Goal: Communication & Community: Answer question/provide support

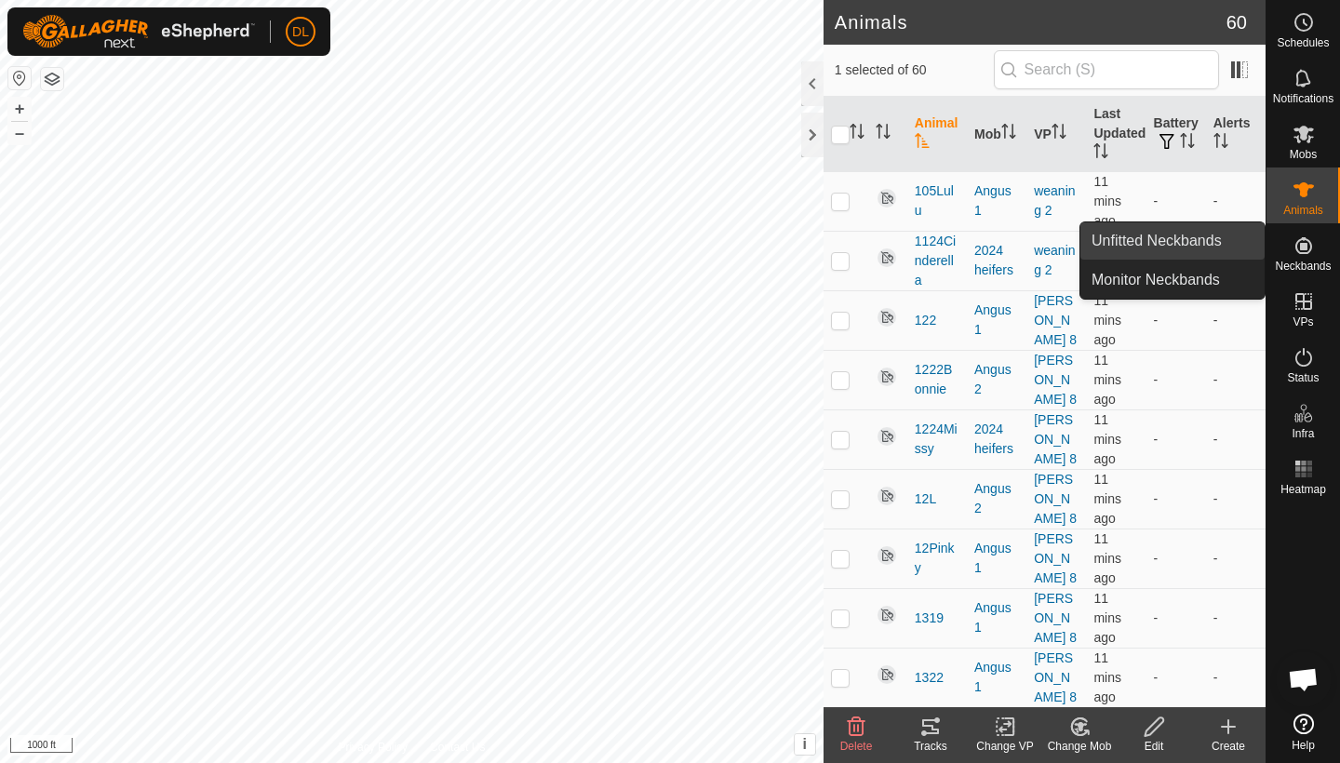
click at [1200, 249] on link "Unfitted Neckbands" at bounding box center [1173, 240] width 184 height 37
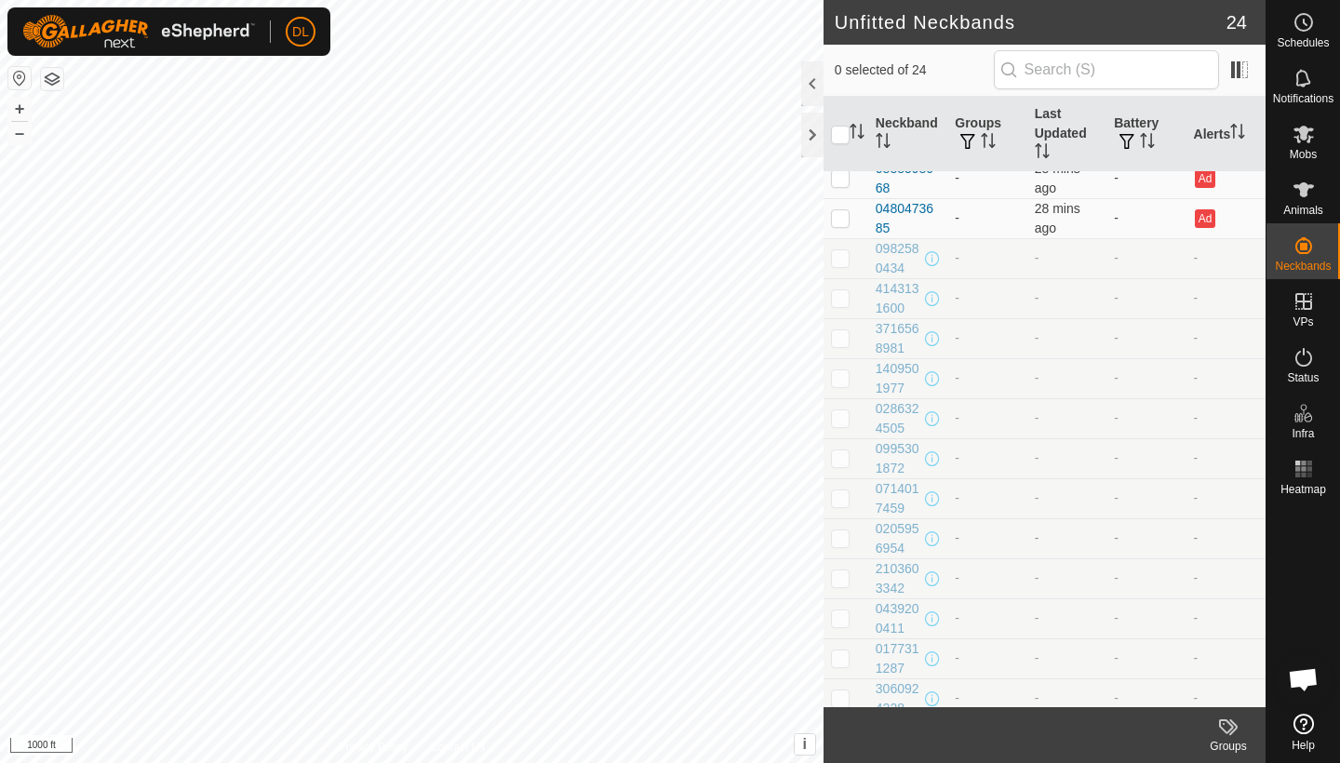
scroll to position [331, 0]
click at [844, 258] on p-checkbox at bounding box center [840, 259] width 19 height 15
checkbox input "true"
click at [844, 298] on p-checkbox at bounding box center [840, 299] width 19 height 15
checkbox input "true"
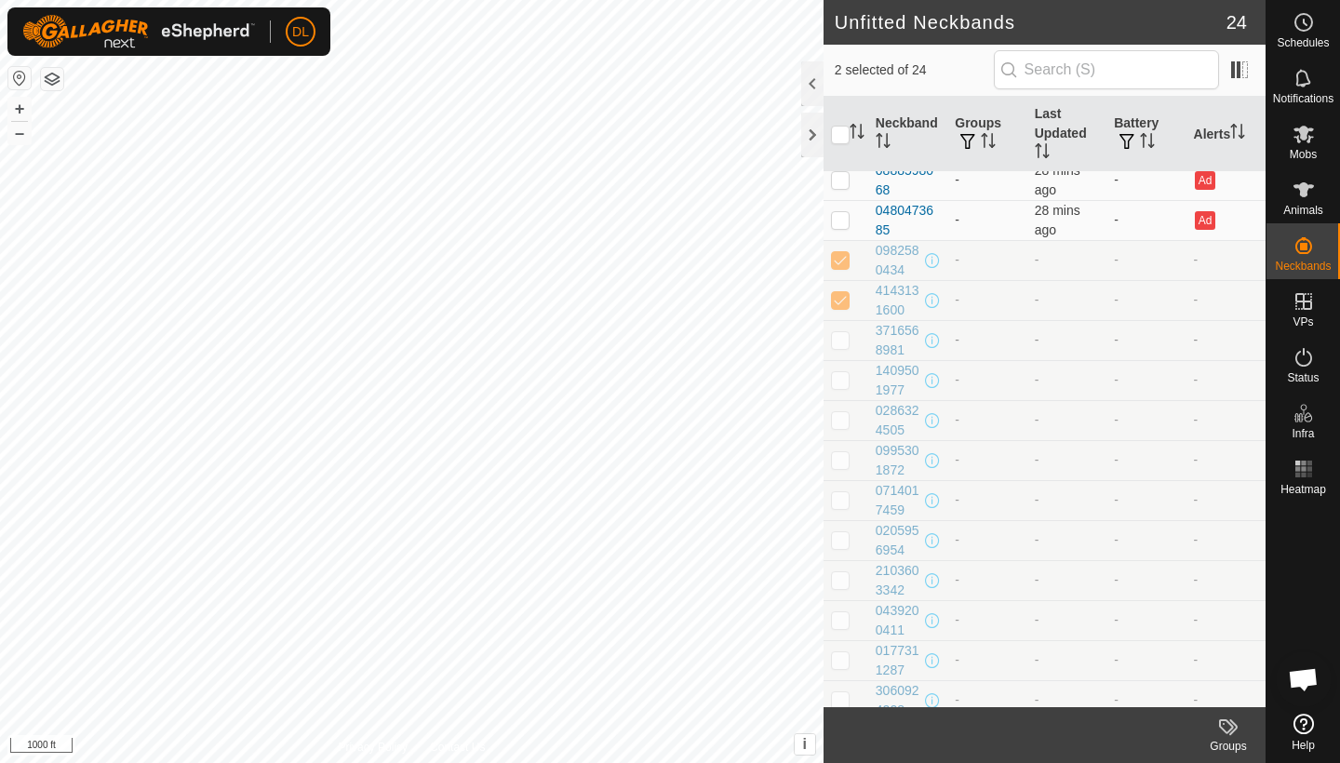
click at [844, 340] on p-checkbox at bounding box center [840, 339] width 19 height 15
checkbox input "true"
click at [843, 385] on p-checkbox at bounding box center [840, 379] width 19 height 15
checkbox input "true"
click at [843, 415] on p-checkbox at bounding box center [840, 419] width 19 height 15
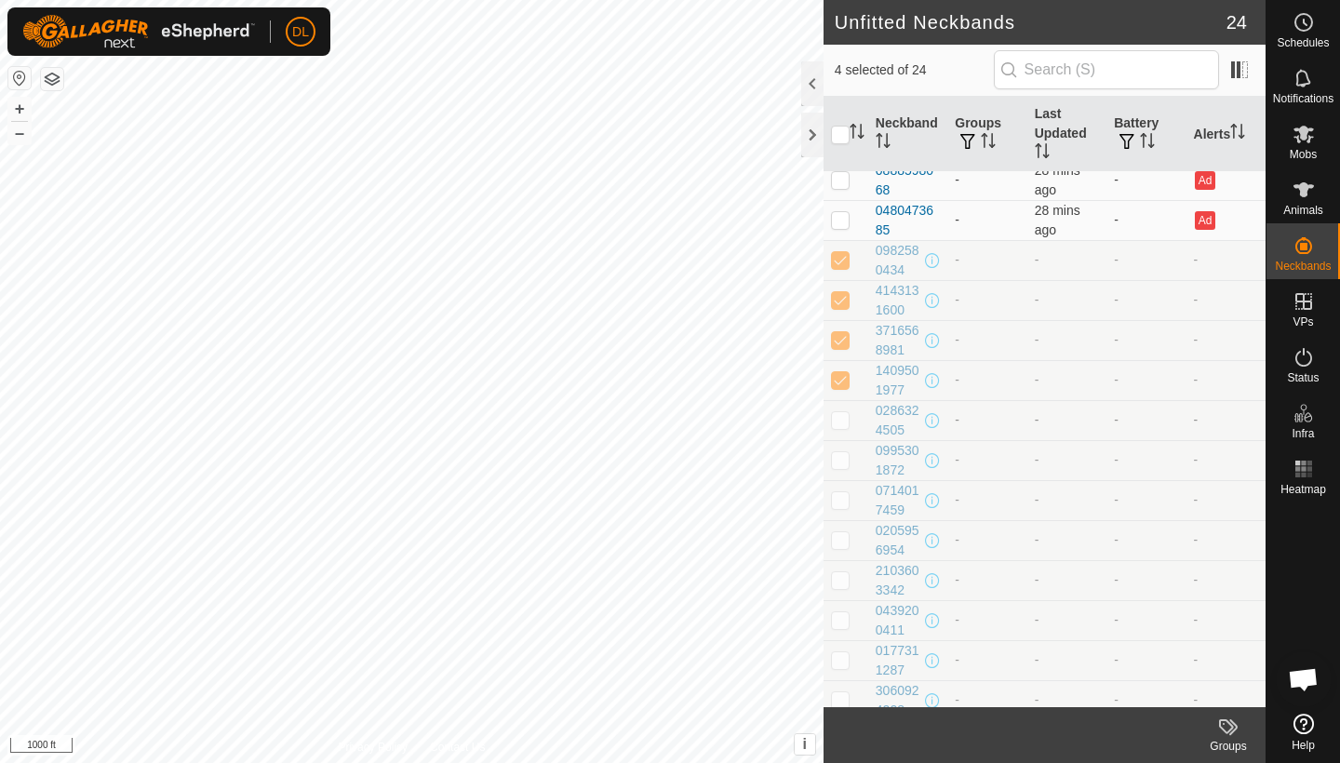
checkbox input "true"
click at [843, 460] on p-checkbox at bounding box center [840, 459] width 19 height 15
checkbox input "true"
click at [843, 499] on p-checkbox at bounding box center [840, 499] width 19 height 15
checkbox input "true"
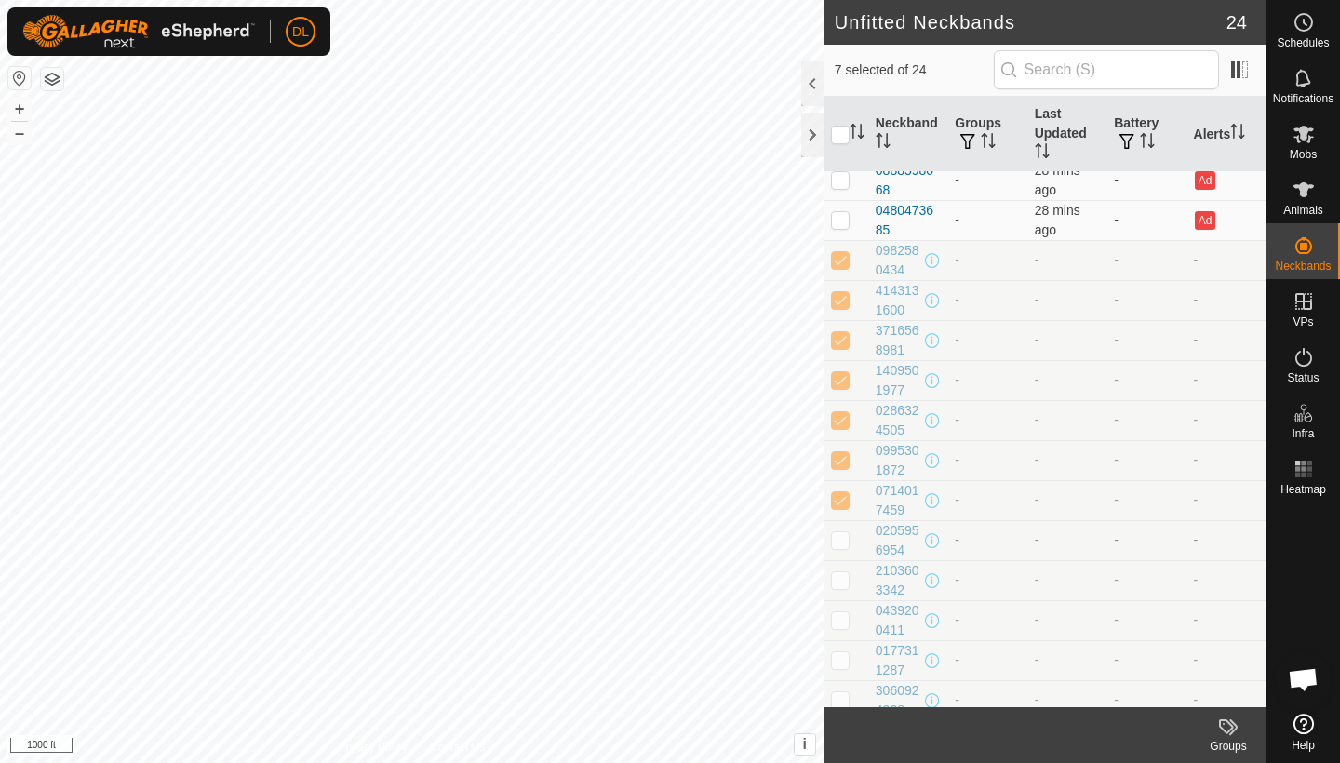
click at [843, 532] on p-checkbox at bounding box center [840, 539] width 19 height 15
checkbox input "true"
click at [848, 577] on p-checkbox at bounding box center [840, 579] width 19 height 15
checkbox input "true"
click at [847, 612] on td at bounding box center [846, 620] width 45 height 40
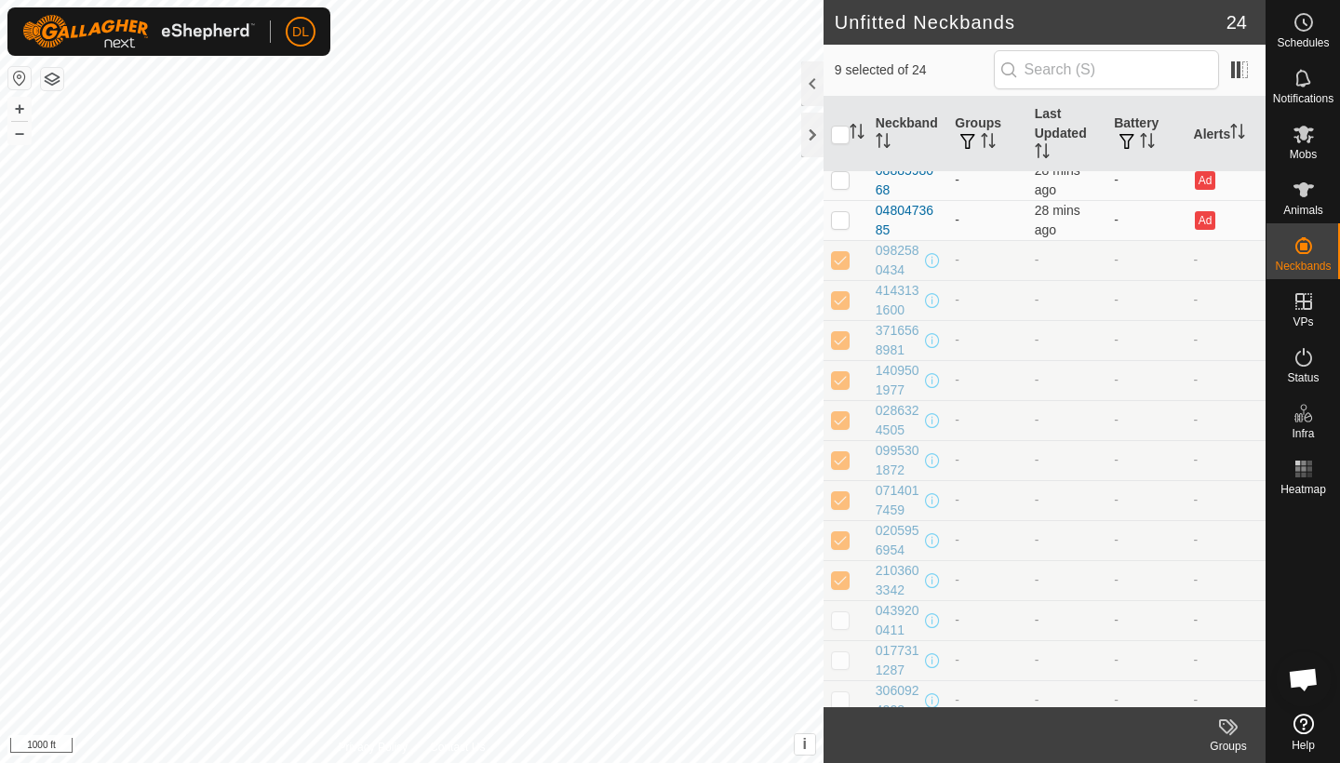
checkbox input "true"
click at [847, 659] on p-checkbox at bounding box center [840, 659] width 19 height 15
checkbox input "true"
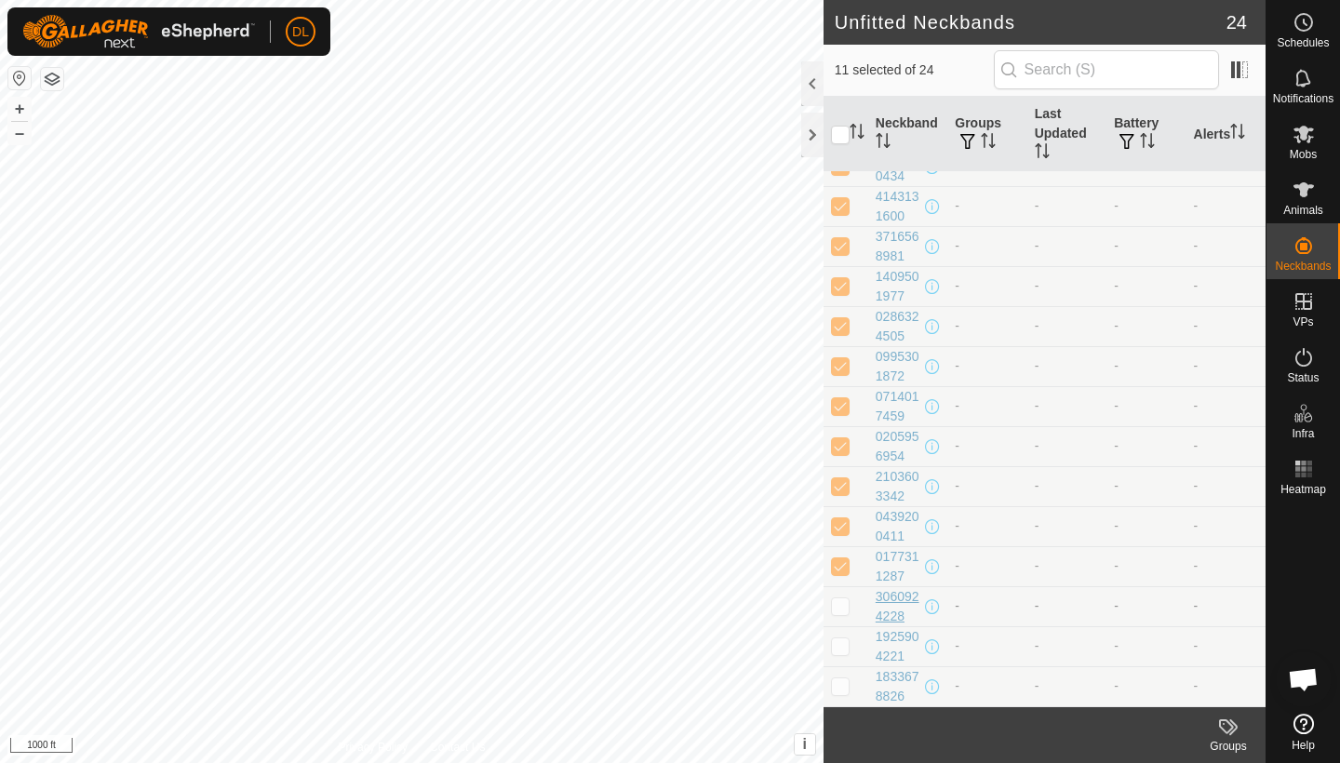
scroll to position [425, 0]
click at [847, 599] on p-checkbox at bounding box center [840, 605] width 19 height 15
checkbox input "true"
click at [846, 639] on p-checkbox at bounding box center [840, 646] width 19 height 15
click at [846, 656] on td at bounding box center [846, 646] width 45 height 40
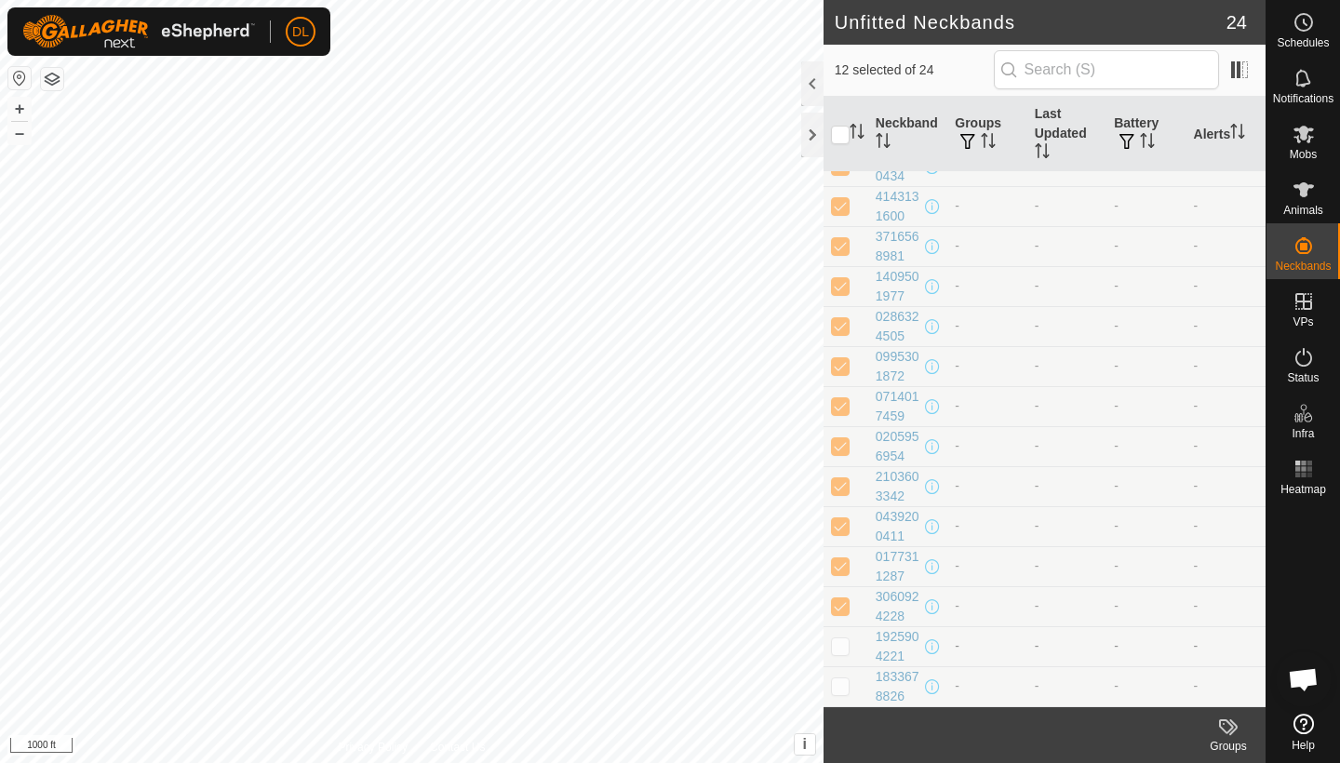
click at [841, 640] on p-checkbox at bounding box center [840, 646] width 19 height 15
checkbox input "true"
click at [842, 684] on p-checkbox at bounding box center [840, 686] width 19 height 15
checkbox input "true"
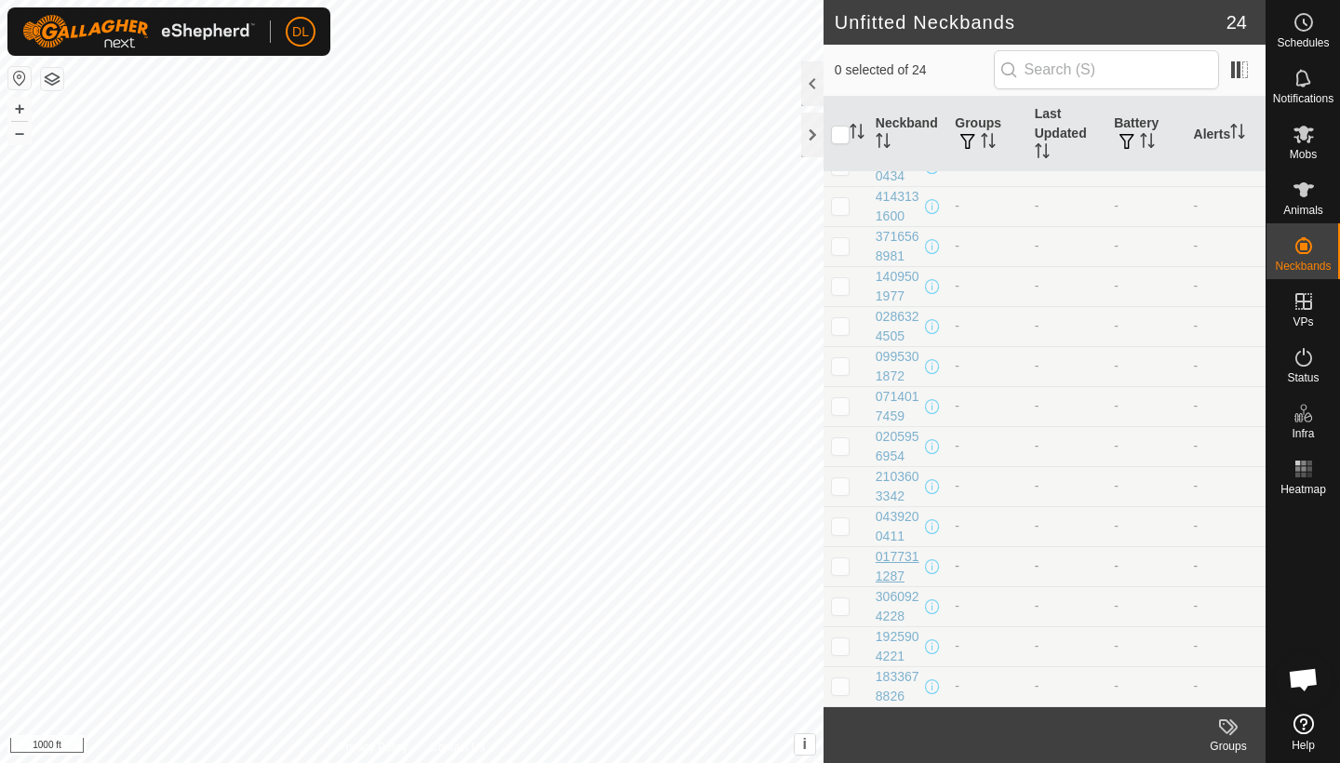
scroll to position [425, 0]
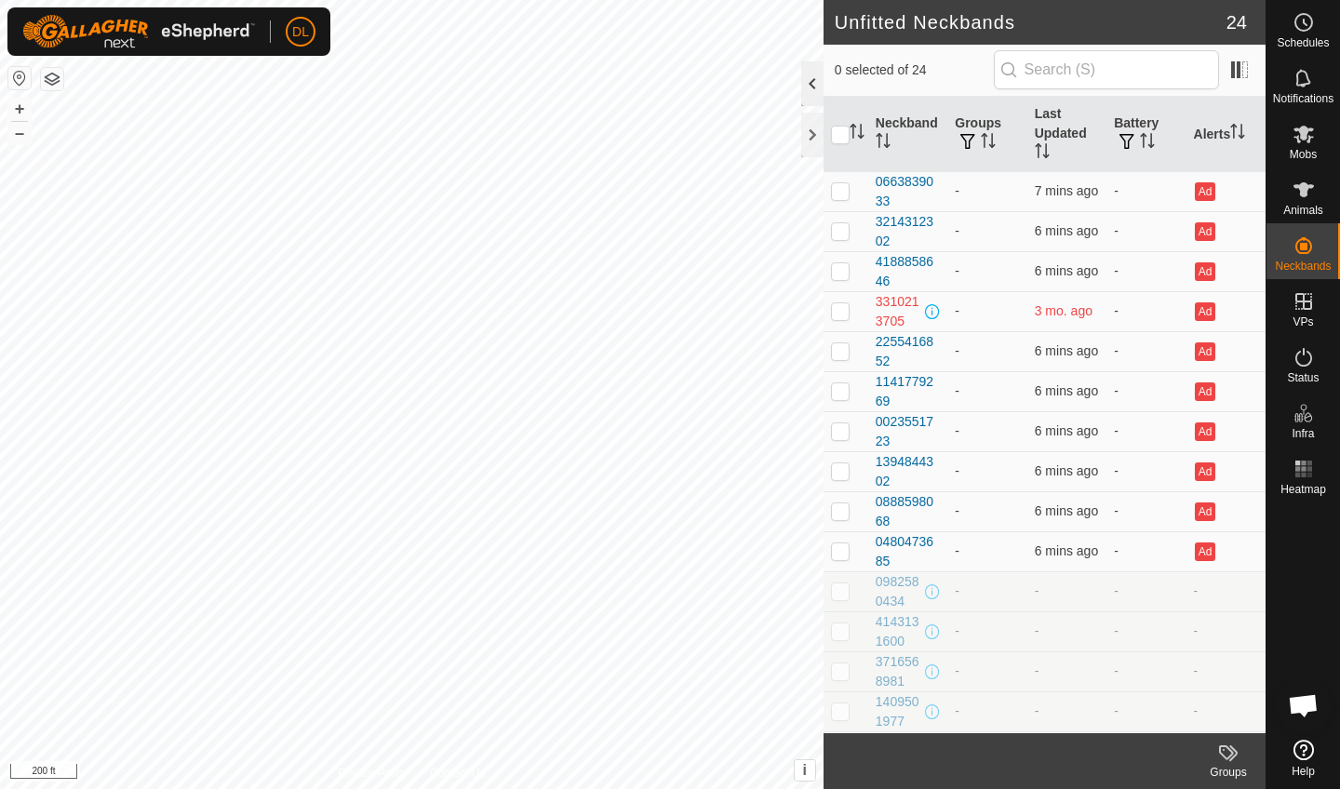
click at [806, 84] on div at bounding box center [812, 83] width 22 height 45
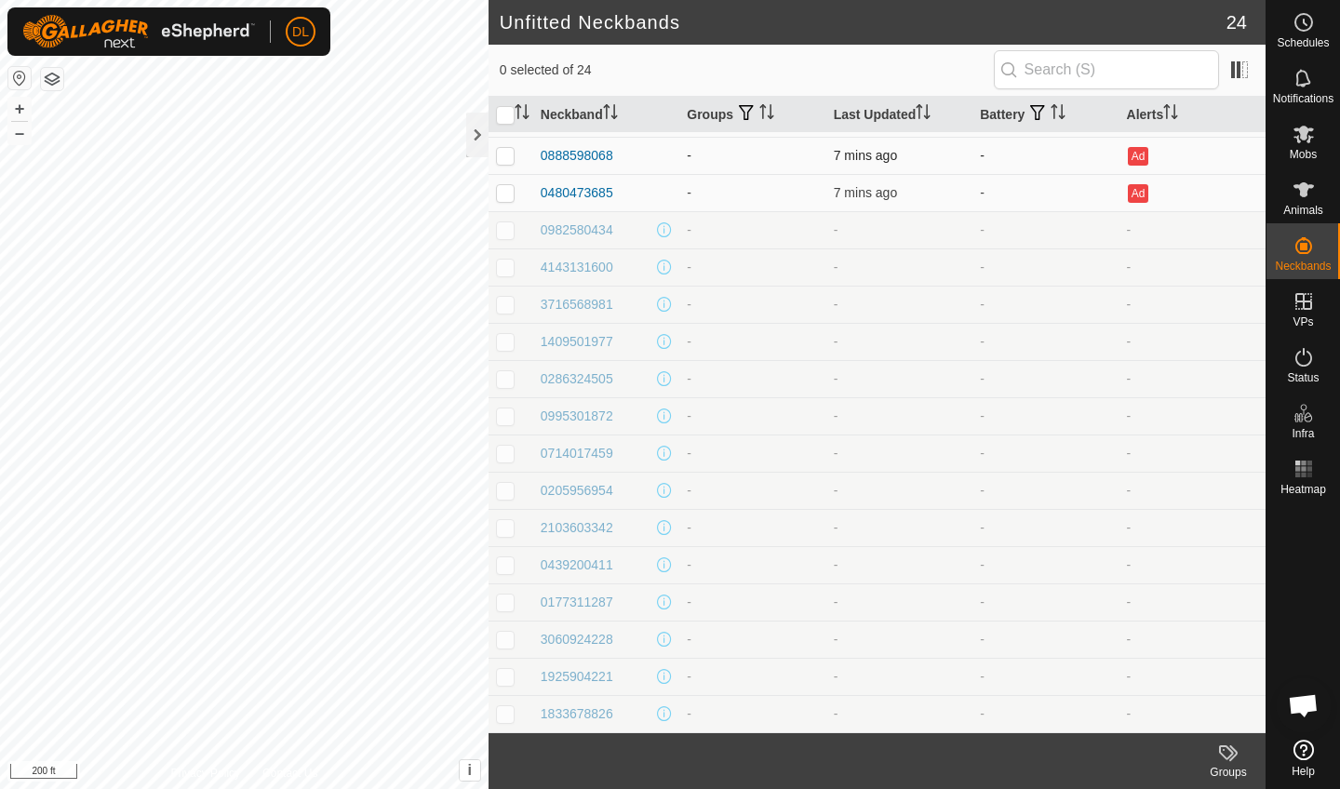
scroll to position [294, 0]
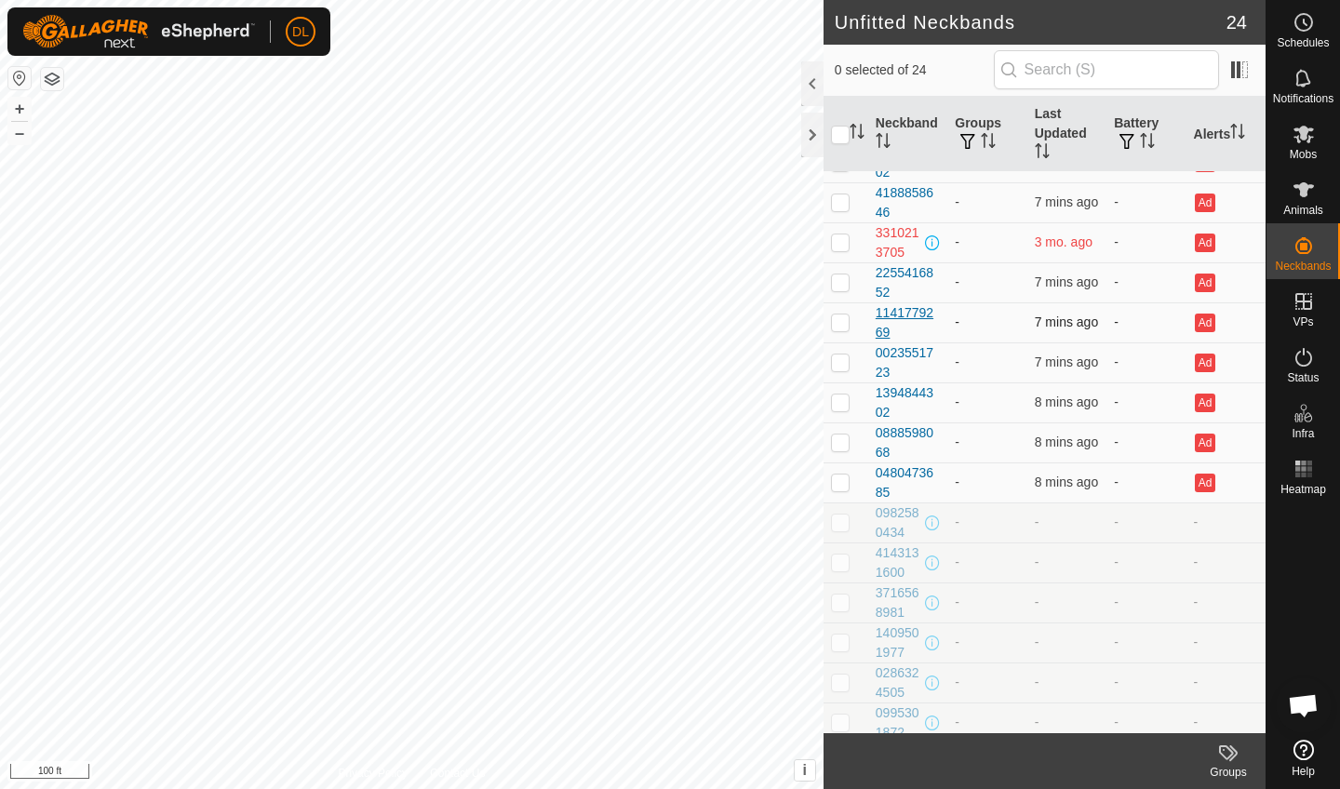
scroll to position [72, 0]
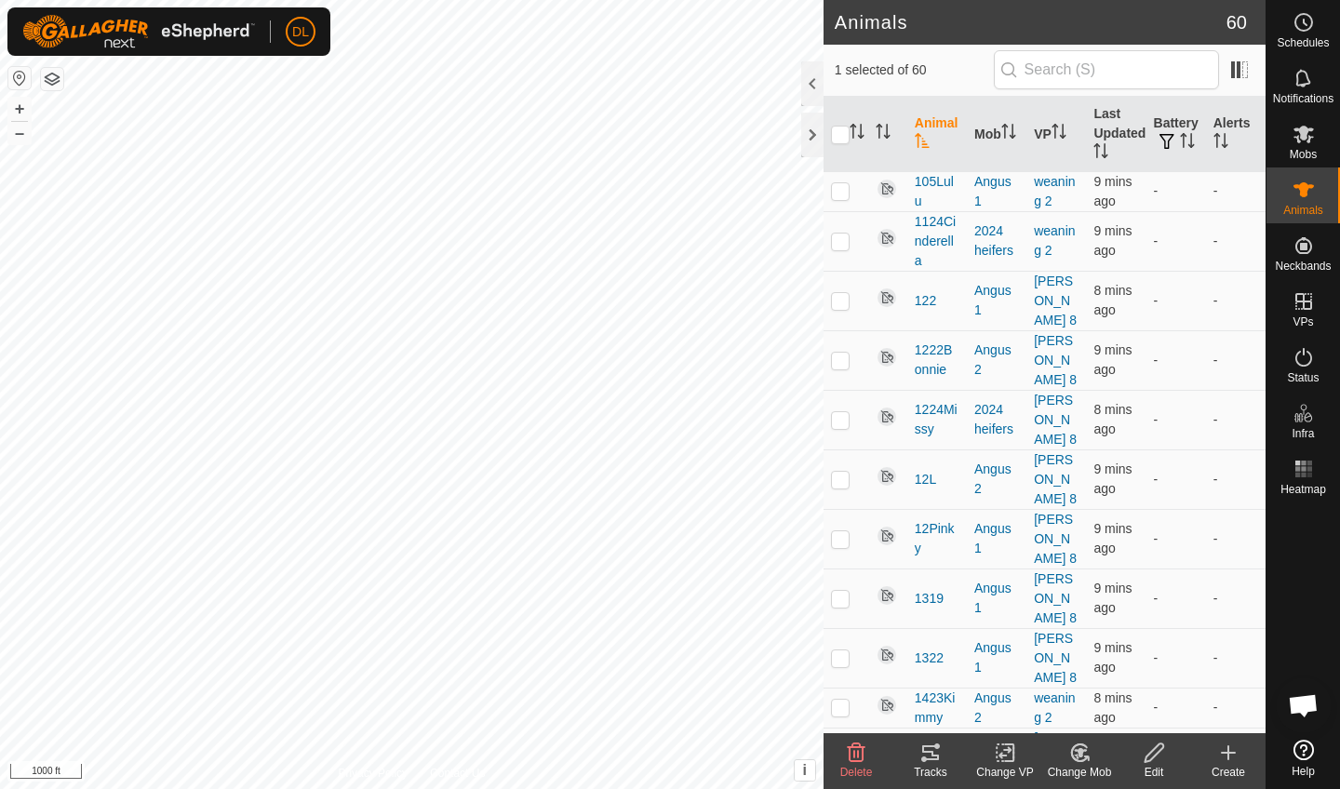
click at [937, 764] on div "Tracks" at bounding box center [931, 772] width 74 height 17
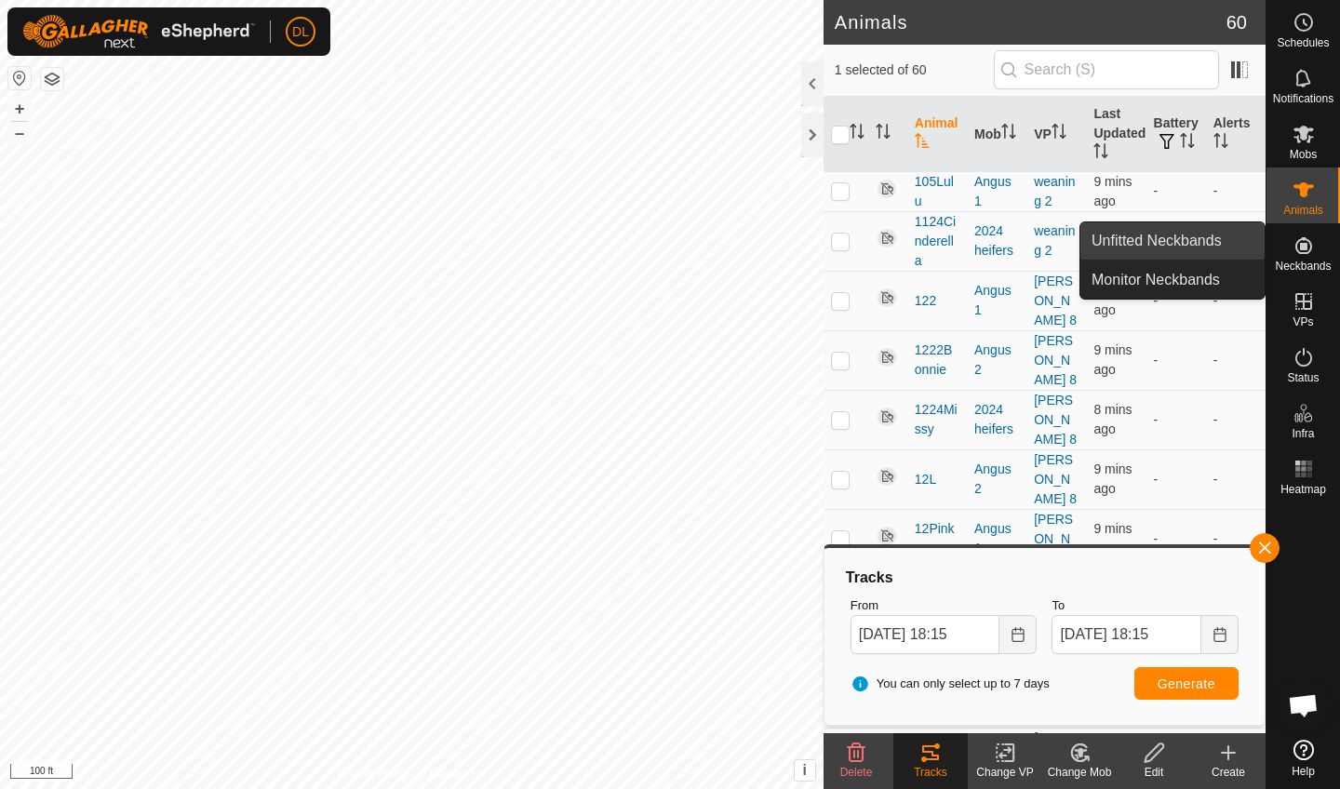
click at [1223, 235] on link "Unfitted Neckbands" at bounding box center [1173, 240] width 184 height 37
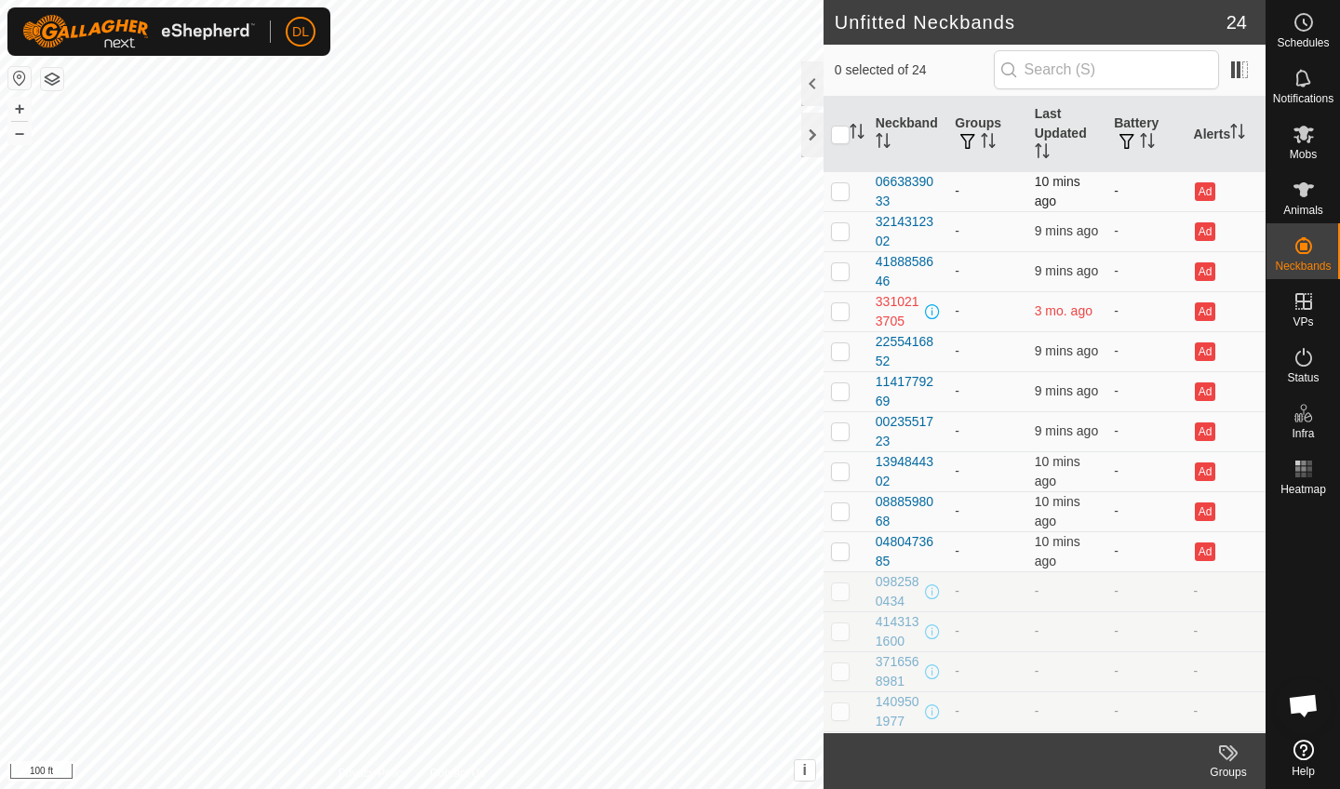
click at [838, 195] on p-checkbox at bounding box center [840, 190] width 19 height 15
checkbox input "true"
click at [839, 226] on p-checkbox at bounding box center [840, 230] width 19 height 15
checkbox input "true"
click at [843, 272] on p-checkbox at bounding box center [840, 270] width 19 height 15
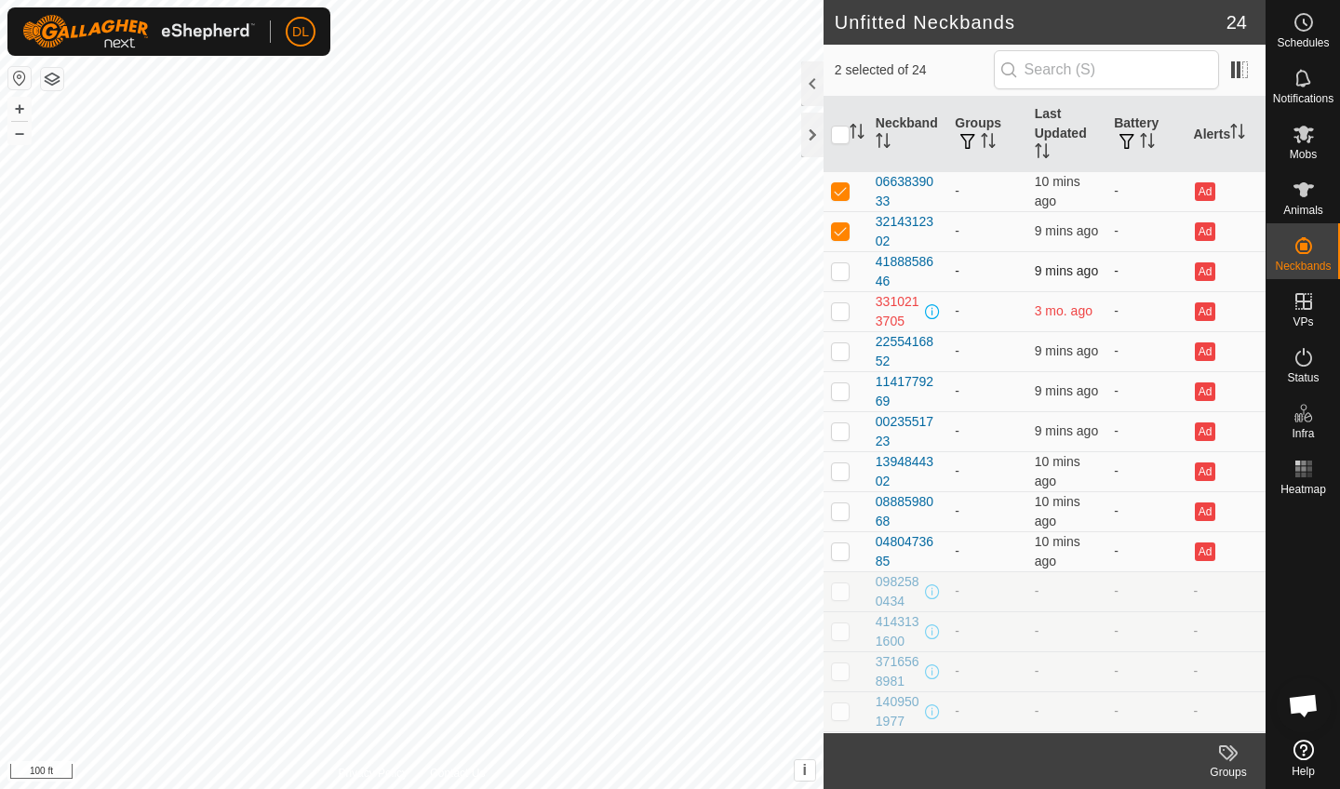
checkbox input "true"
click at [842, 342] on td at bounding box center [846, 351] width 45 height 40
checkbox input "true"
click at [845, 392] on p-checkbox at bounding box center [840, 390] width 19 height 15
checkbox input "true"
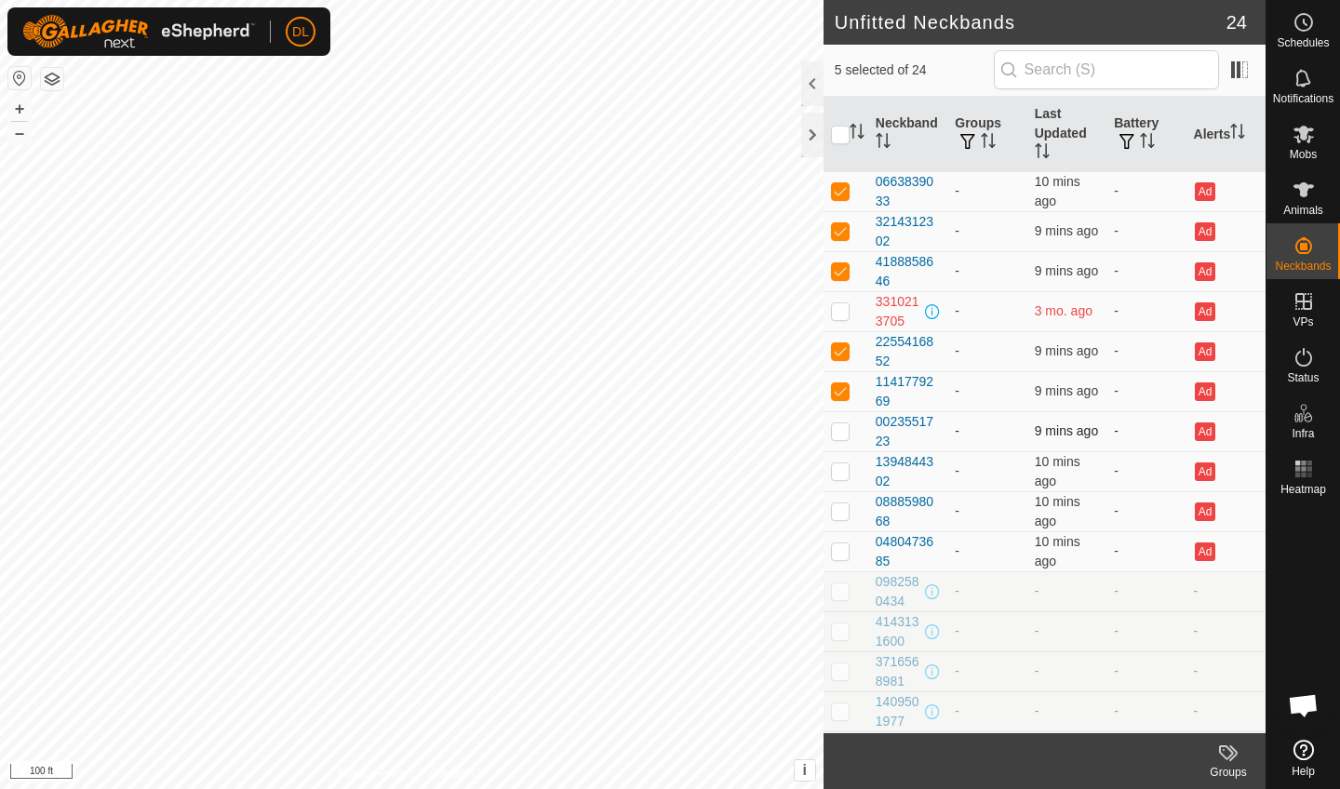
click at [842, 436] on p-checkbox at bounding box center [840, 431] width 19 height 15
checkbox input "true"
click at [842, 473] on p-checkbox at bounding box center [840, 471] width 19 height 15
checkbox input "true"
click at [842, 508] on p-checkbox at bounding box center [840, 511] width 19 height 15
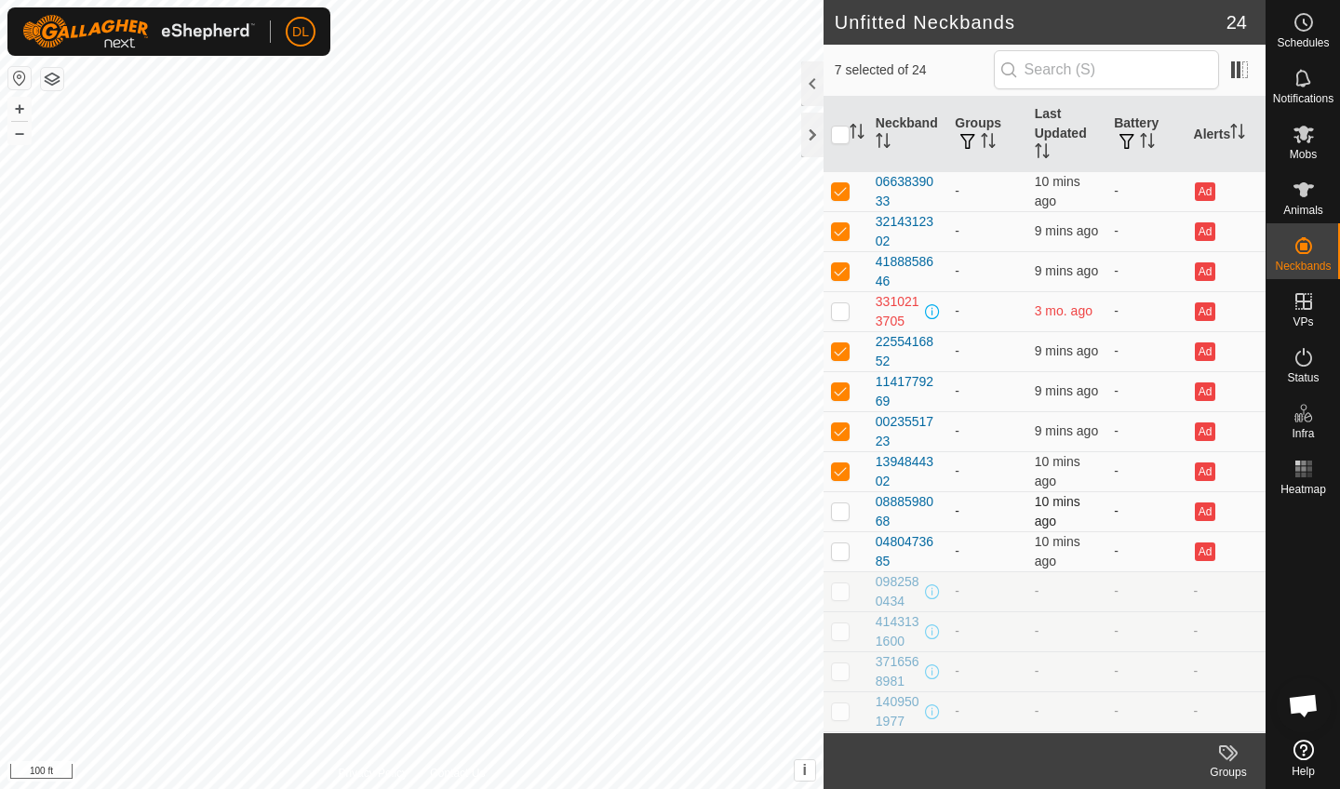
checkbox input "true"
click at [841, 554] on p-checkbox at bounding box center [840, 551] width 19 height 15
checkbox input "true"
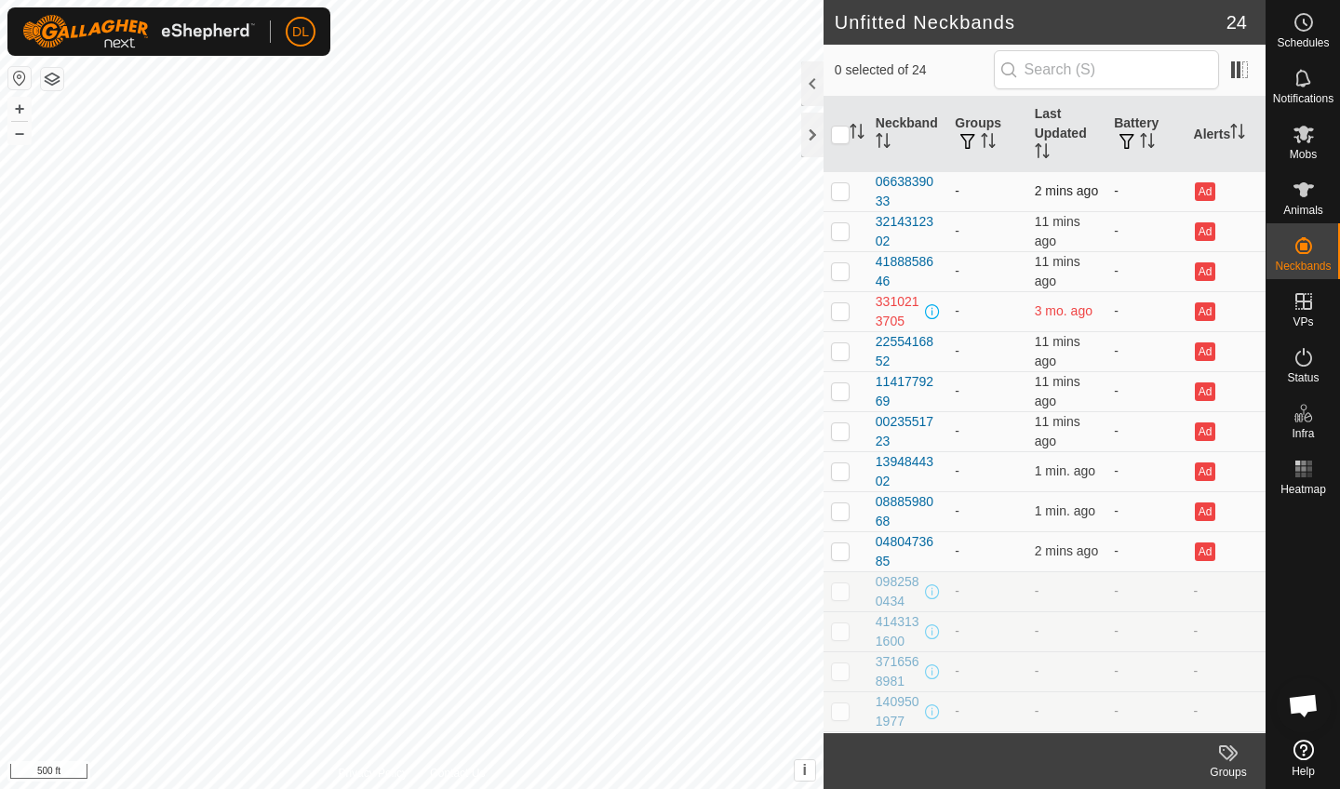
click at [842, 193] on p-checkbox at bounding box center [840, 190] width 19 height 15
checkbox input "true"
click at [842, 228] on p-checkbox at bounding box center [840, 230] width 19 height 15
checkbox input "true"
click at [842, 267] on p-checkbox at bounding box center [840, 270] width 19 height 15
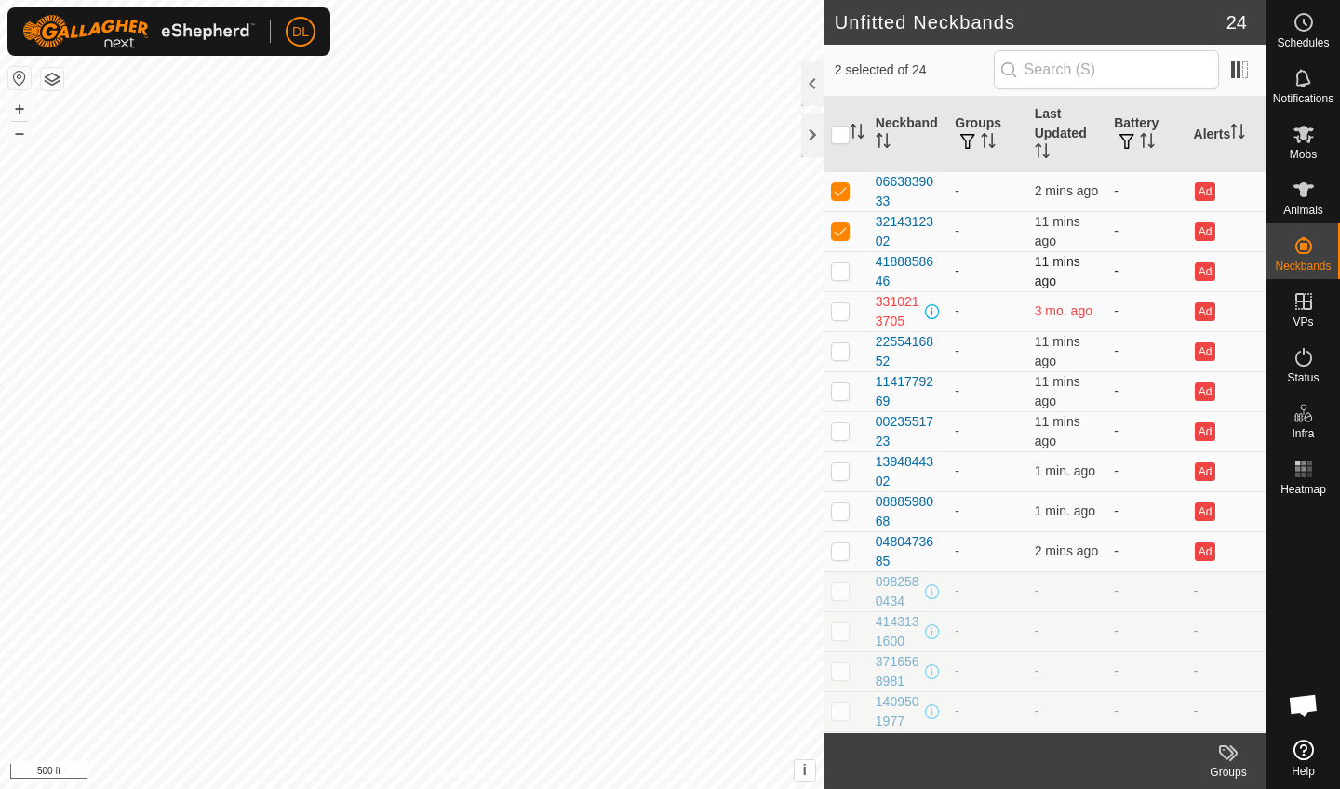
checkbox input "true"
click at [842, 339] on td at bounding box center [846, 351] width 45 height 40
checkbox input "true"
click at [846, 387] on p-checkbox at bounding box center [840, 390] width 19 height 15
checkbox input "true"
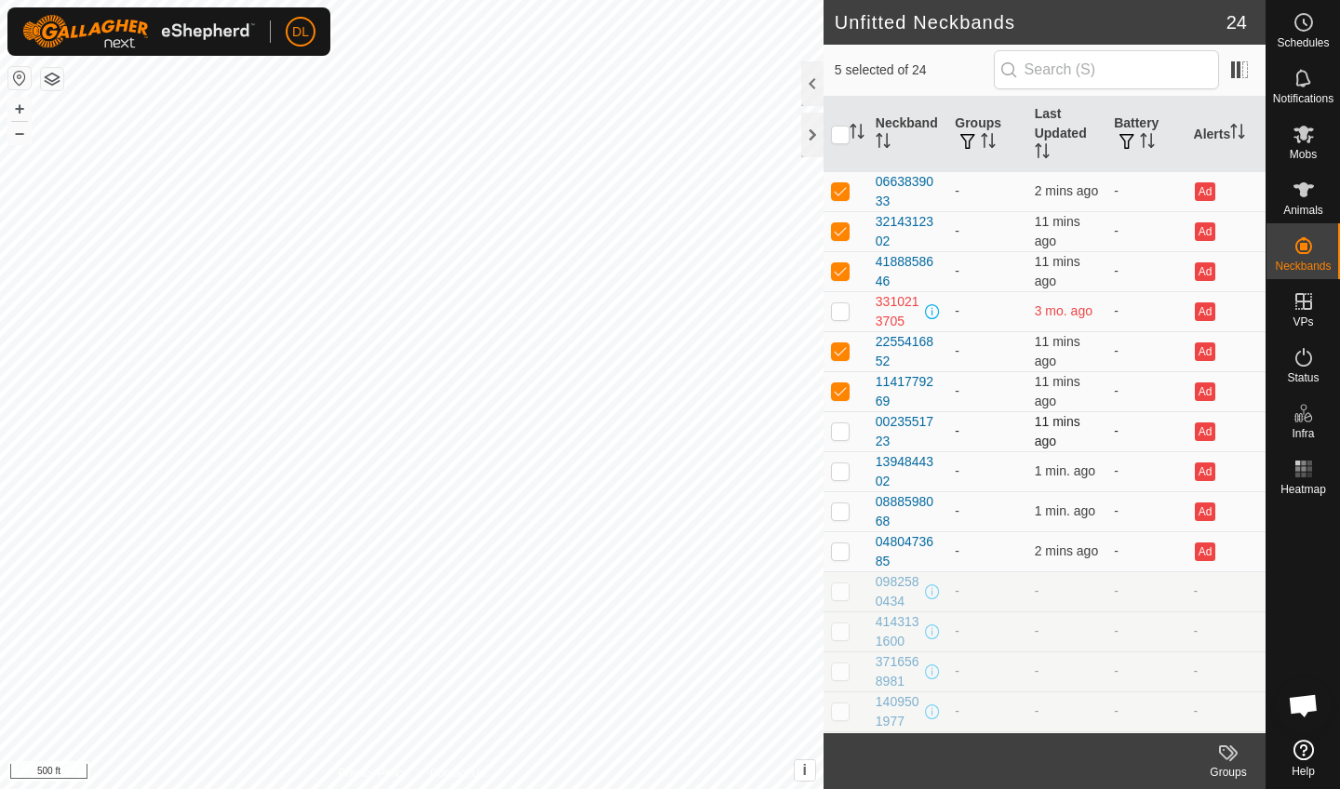
click at [846, 419] on td at bounding box center [846, 431] width 45 height 40
checkbox input "true"
click at [847, 471] on p-checkbox at bounding box center [840, 471] width 19 height 15
checkbox input "true"
click at [847, 503] on td at bounding box center [846, 511] width 45 height 40
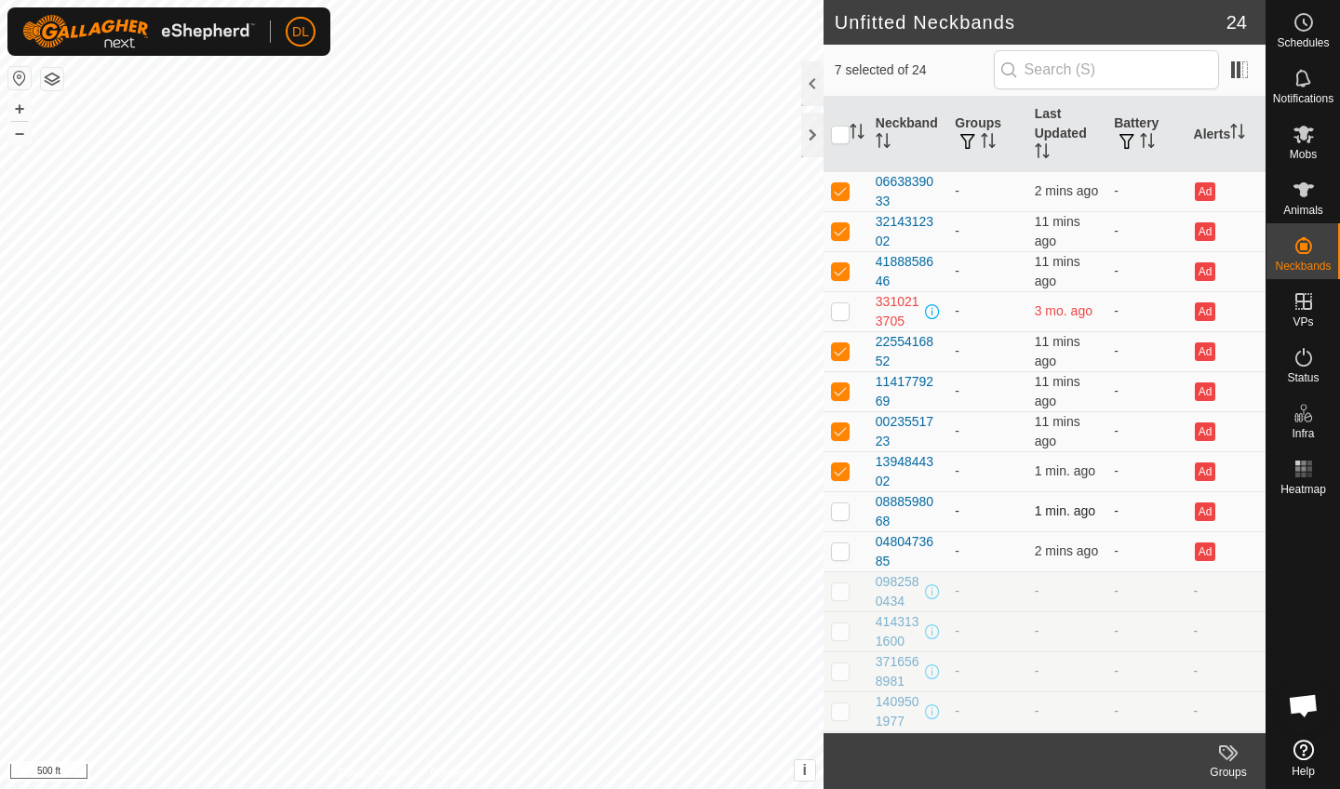
checkbox input "true"
click at [845, 546] on p-checkbox at bounding box center [840, 551] width 19 height 15
checkbox input "true"
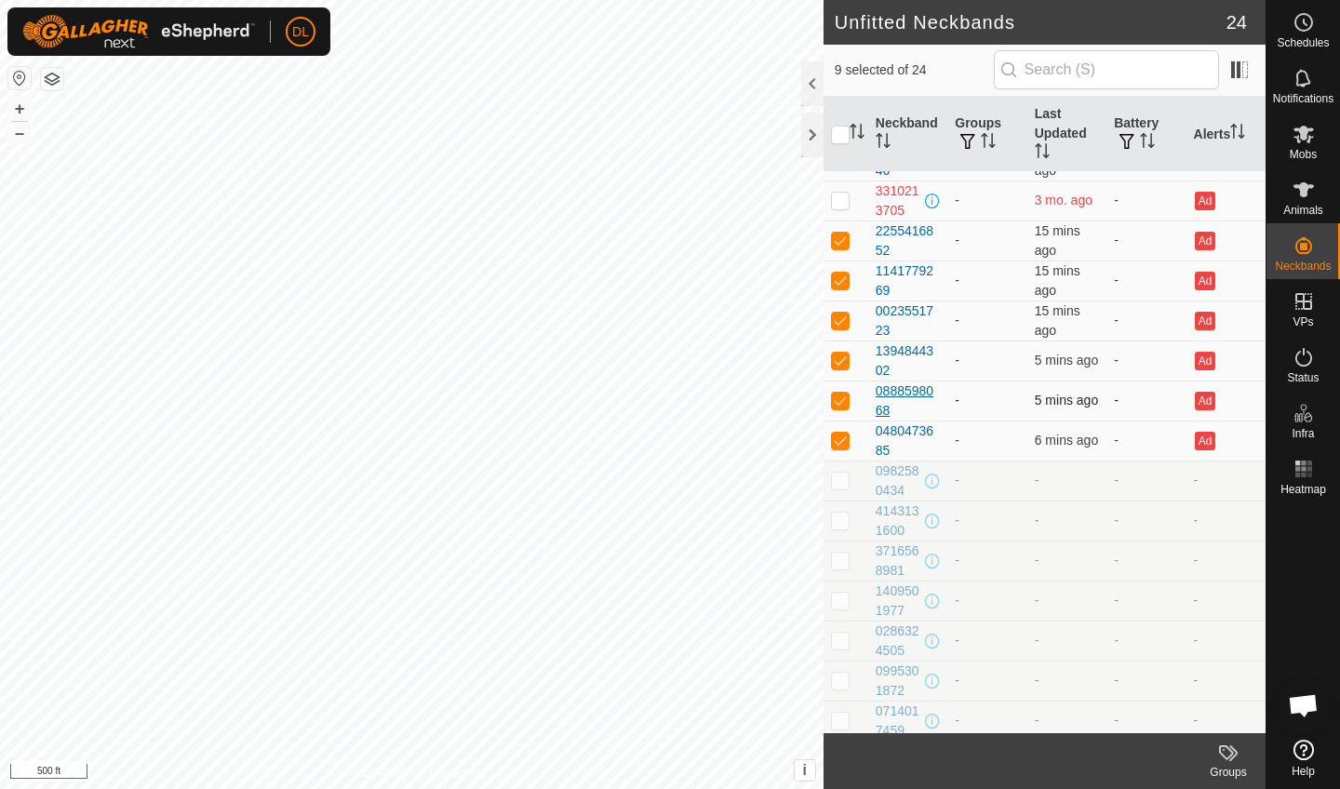
scroll to position [122, 0]
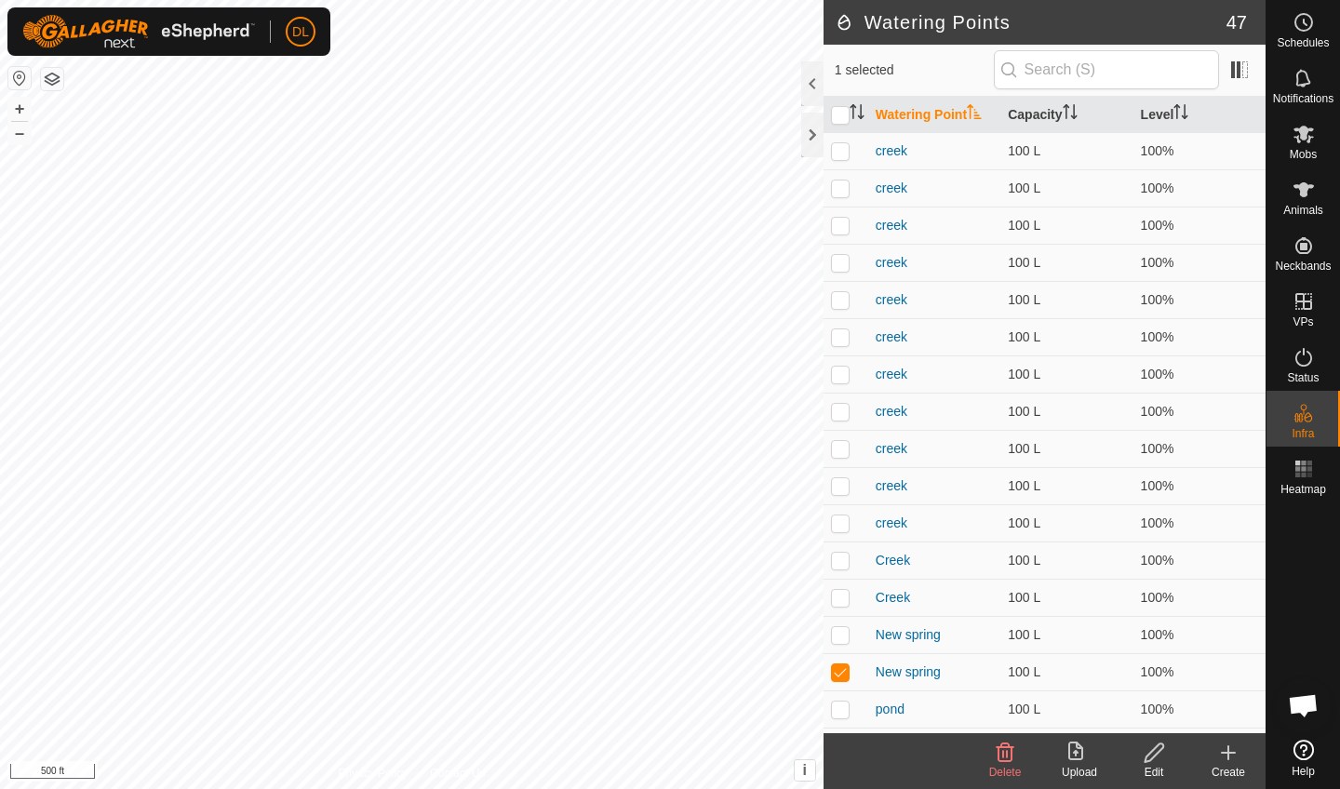
click at [1153, 750] on icon at bounding box center [1154, 753] width 19 height 19
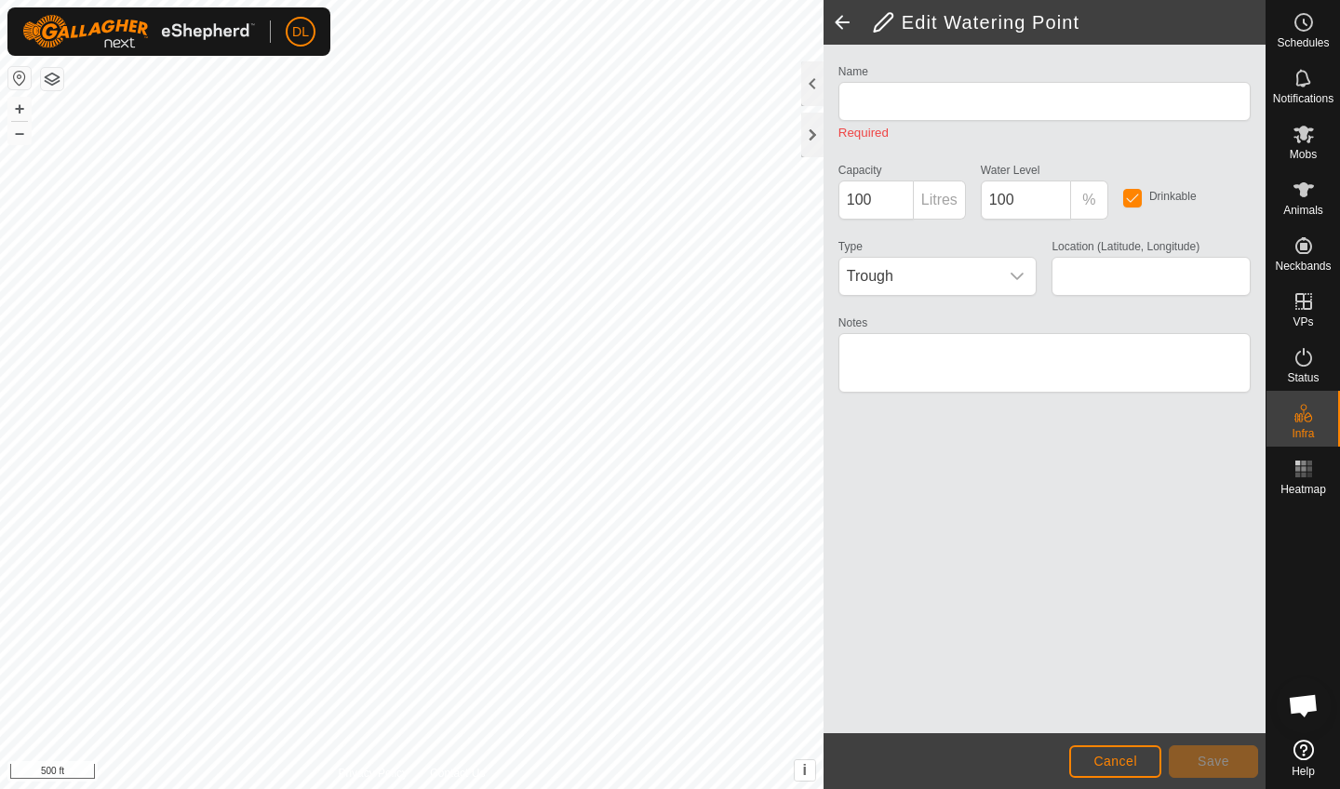
type input "New spring"
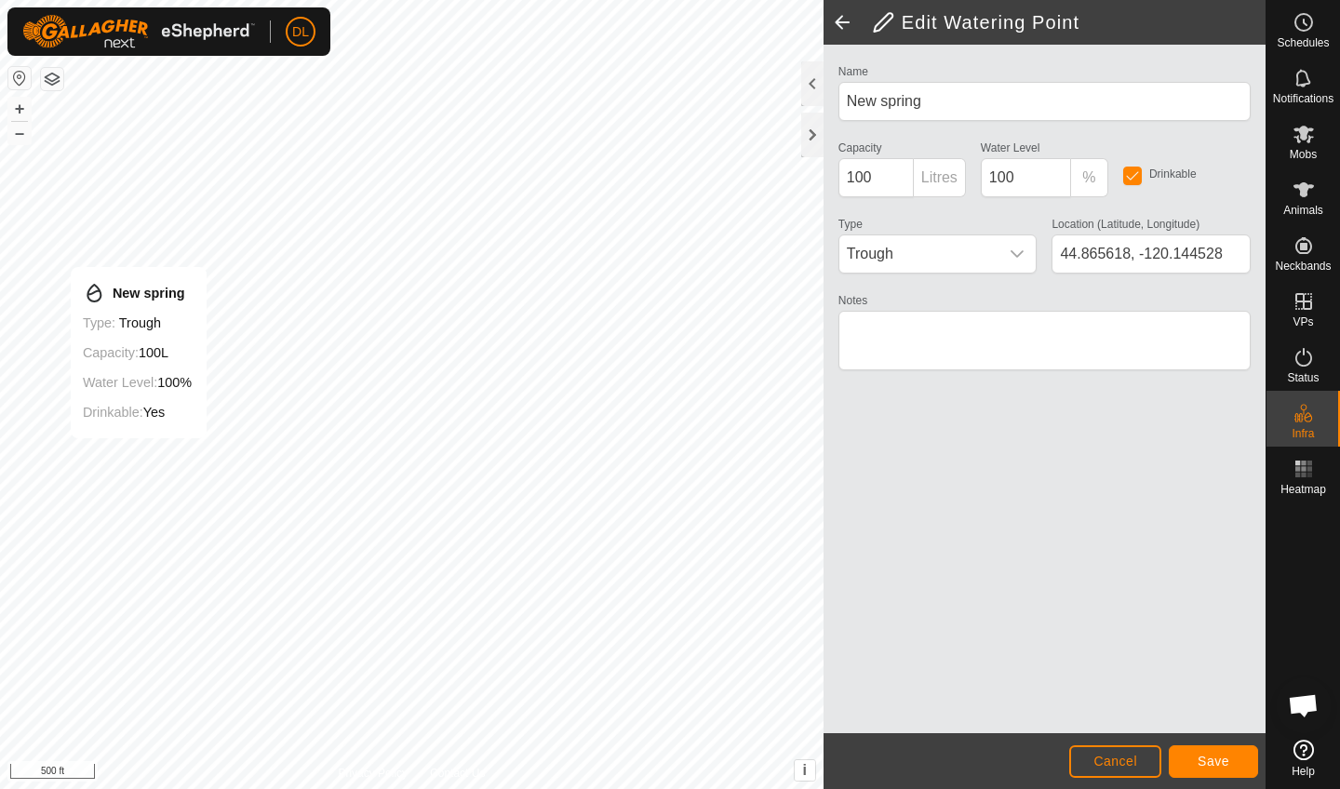
type input "44.865966, -120.145424"
click at [1217, 760] on span "Save" at bounding box center [1214, 761] width 32 height 15
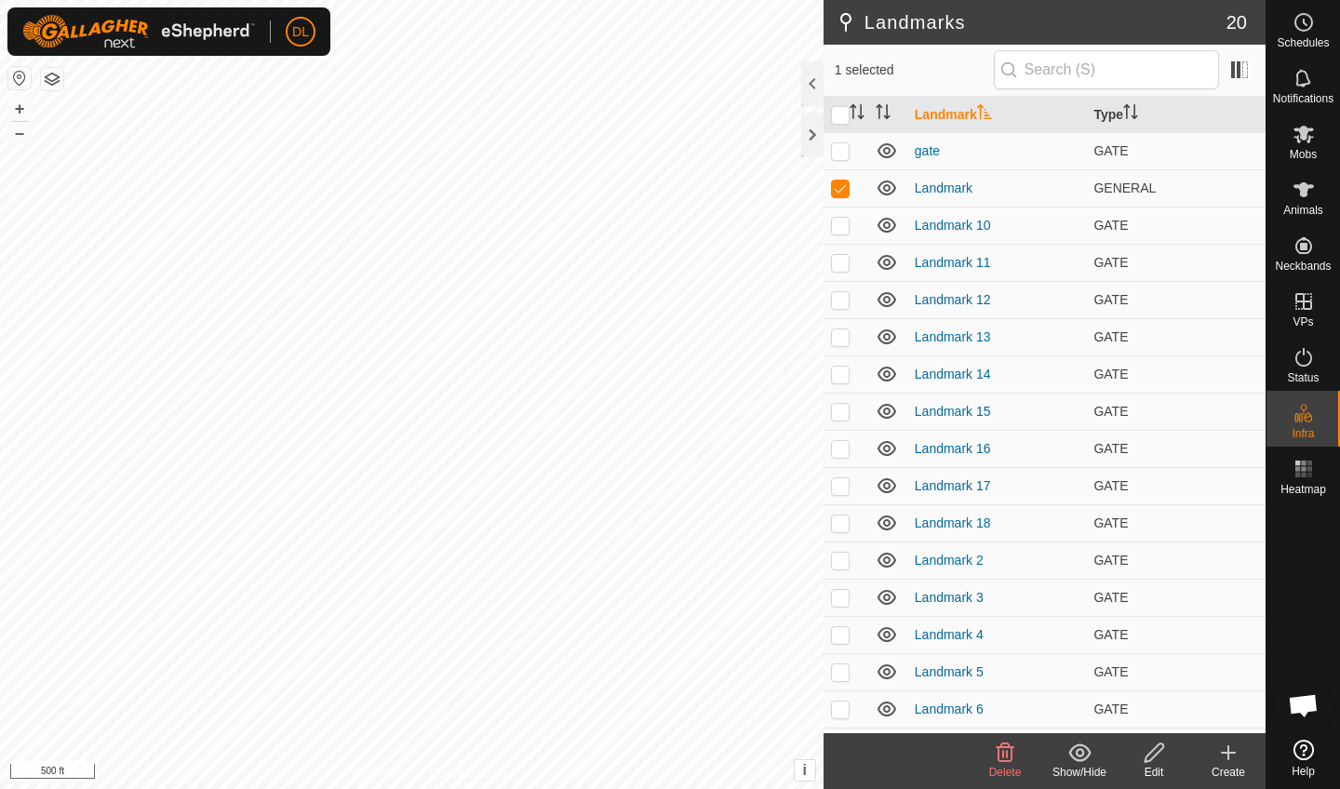
click at [1007, 765] on div "Delete" at bounding box center [1005, 772] width 74 height 17
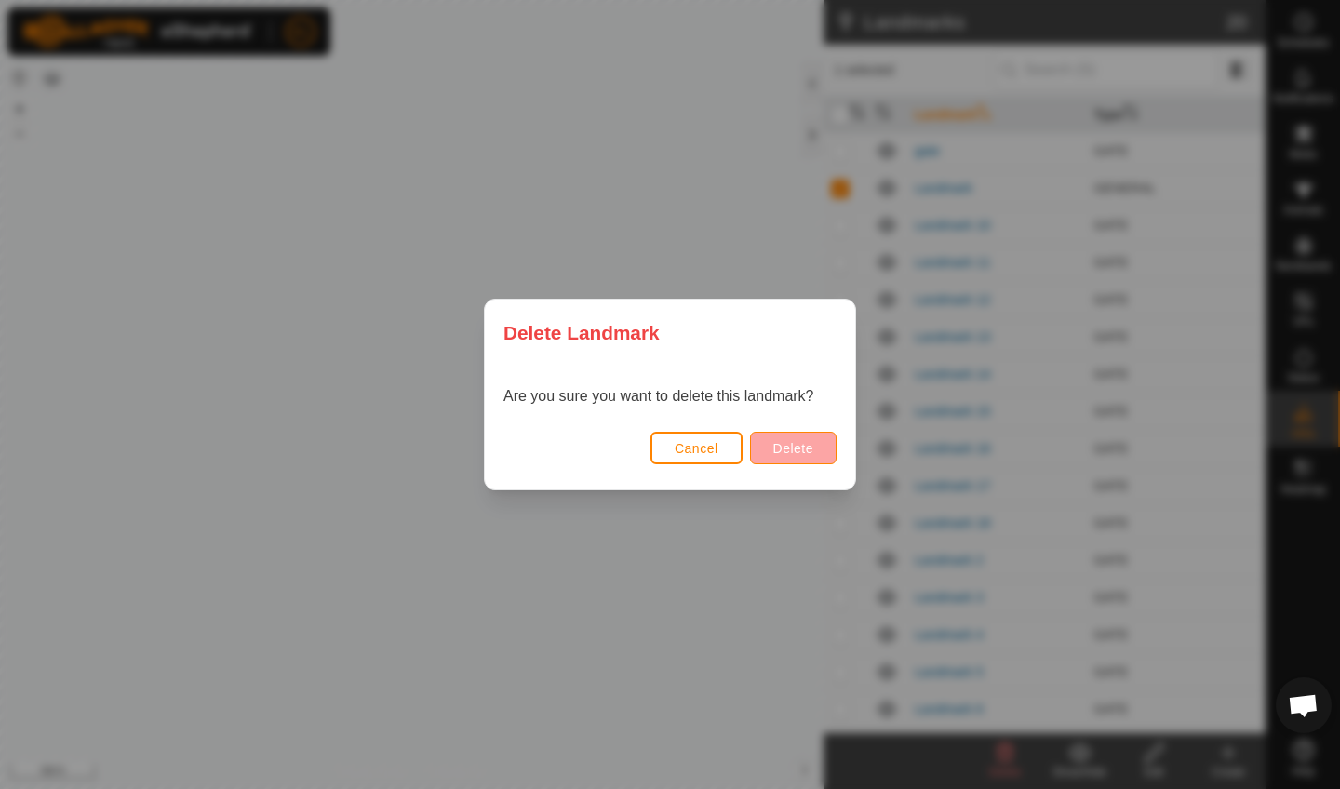
click at [787, 449] on span "Delete" at bounding box center [793, 448] width 40 height 15
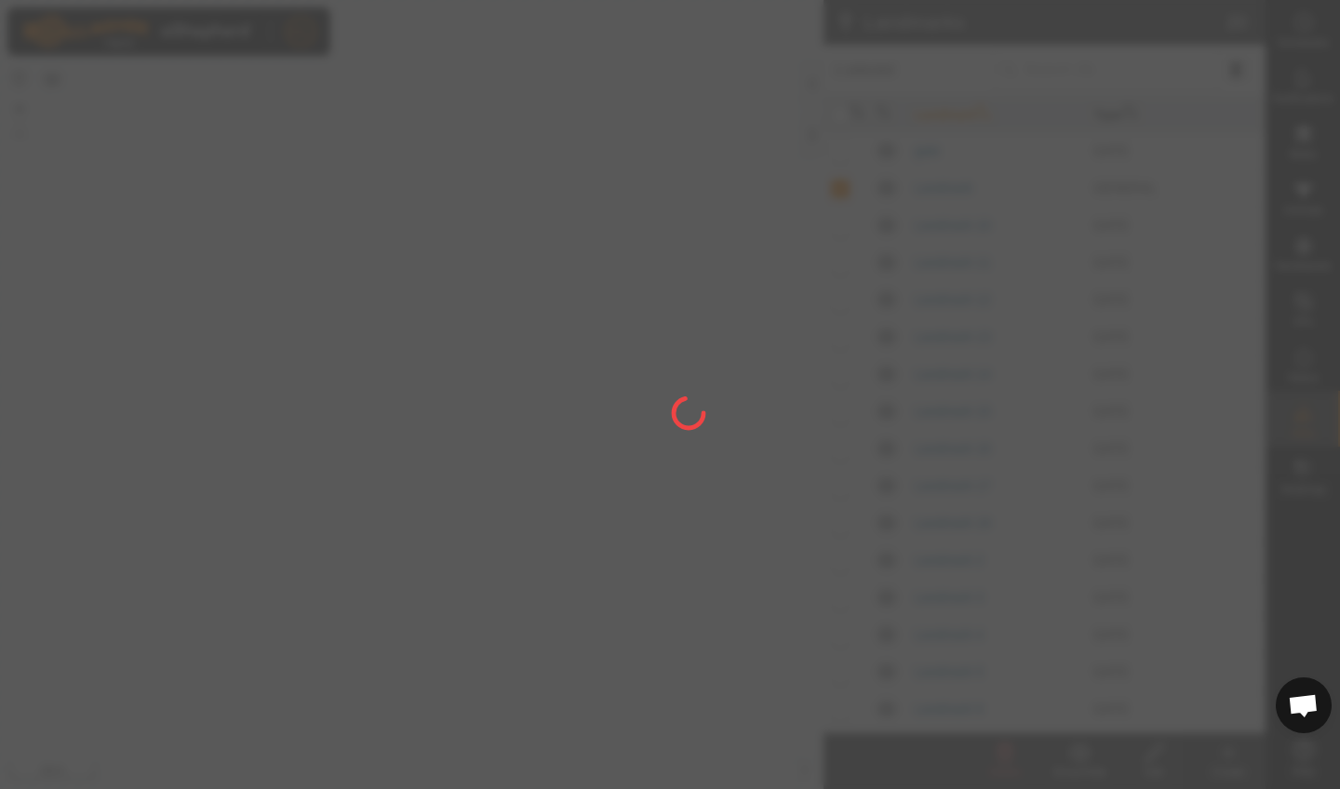
checkbox input "false"
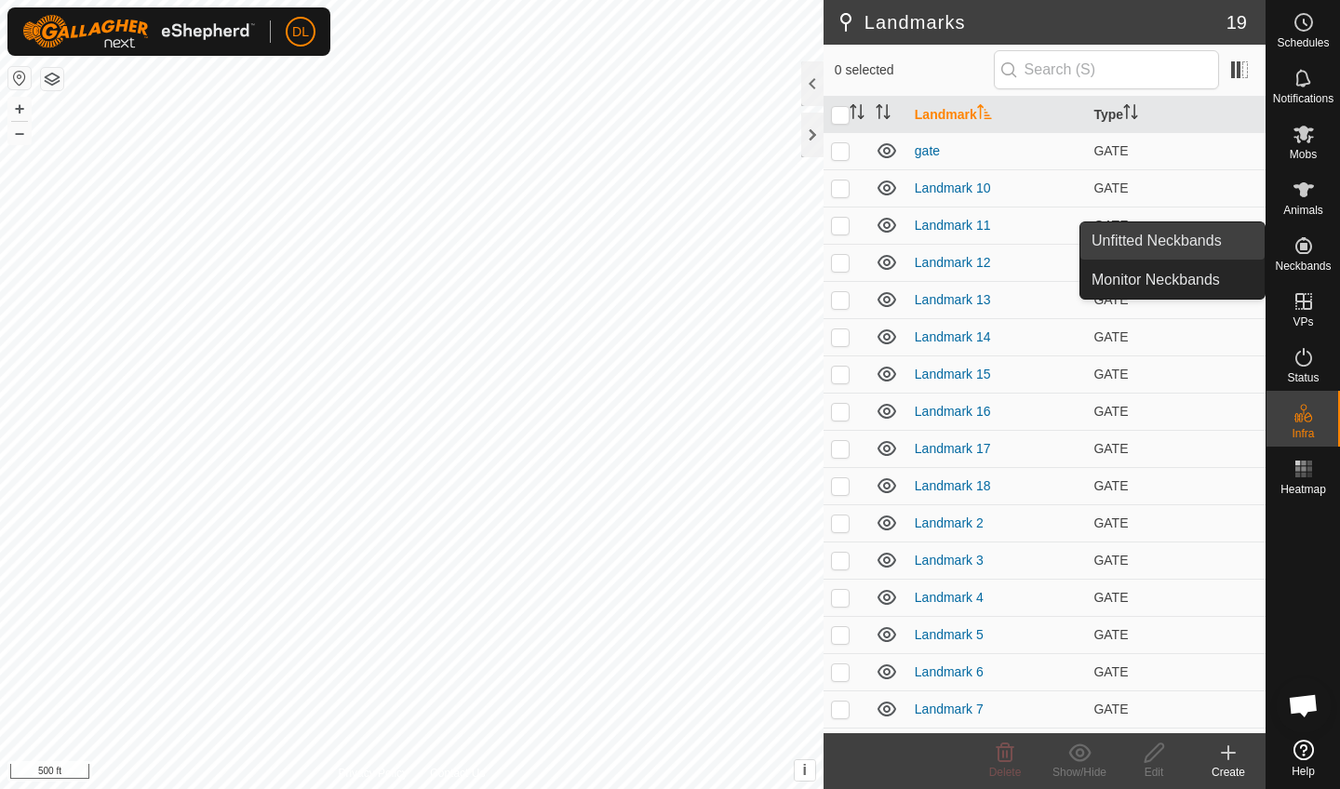
click at [1188, 250] on link "Unfitted Neckbands" at bounding box center [1173, 240] width 184 height 37
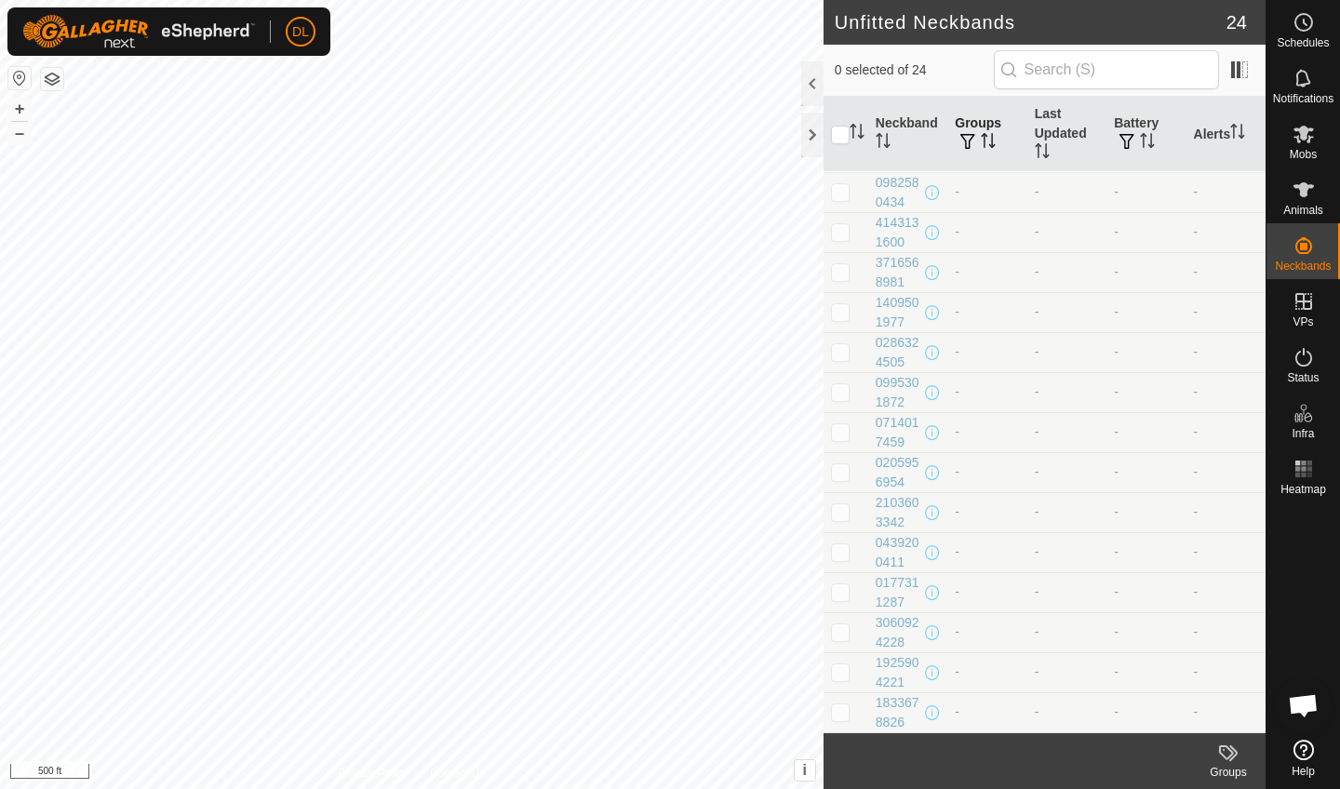
scroll to position [399, 0]
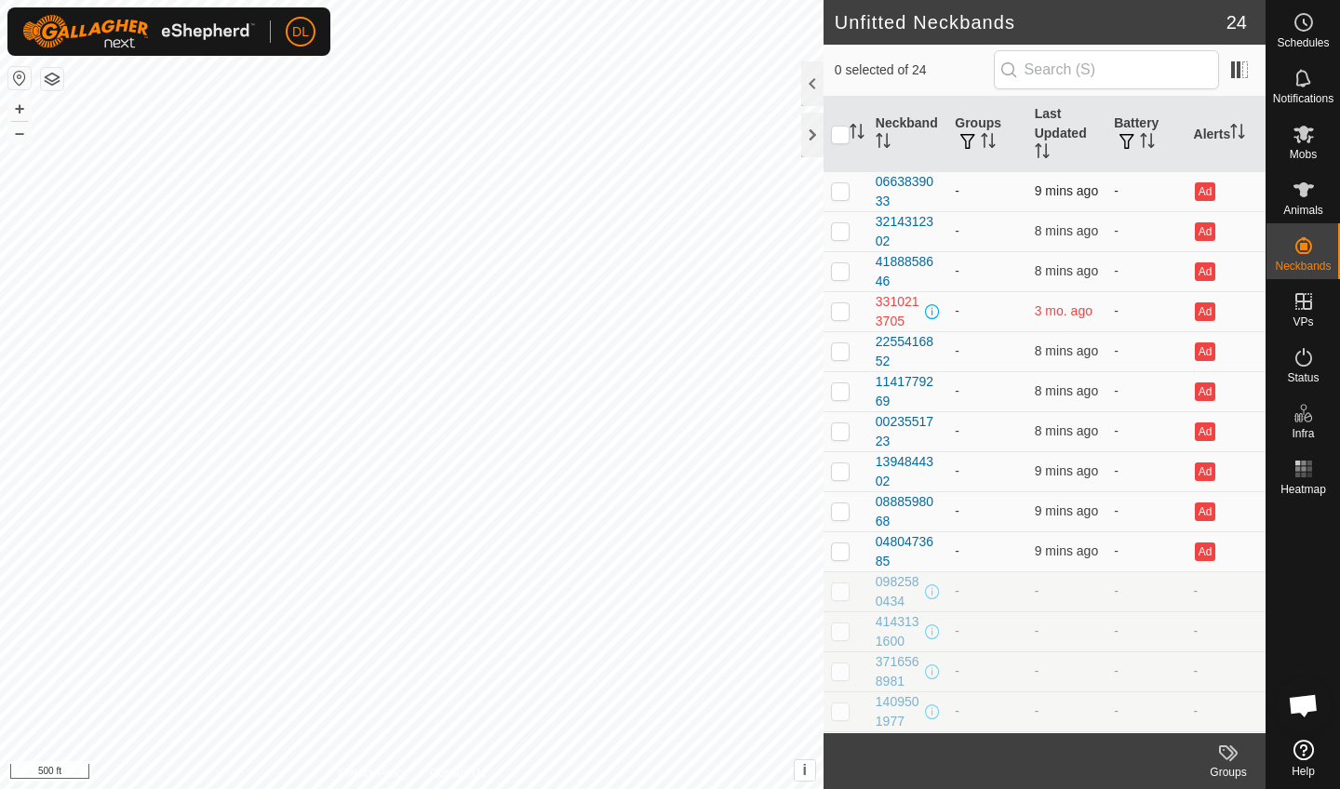
click at [851, 186] on td at bounding box center [846, 191] width 45 height 40
checkbox input "true"
click at [851, 225] on td at bounding box center [846, 231] width 45 height 40
checkbox input "true"
click at [838, 274] on p-checkbox at bounding box center [840, 270] width 19 height 15
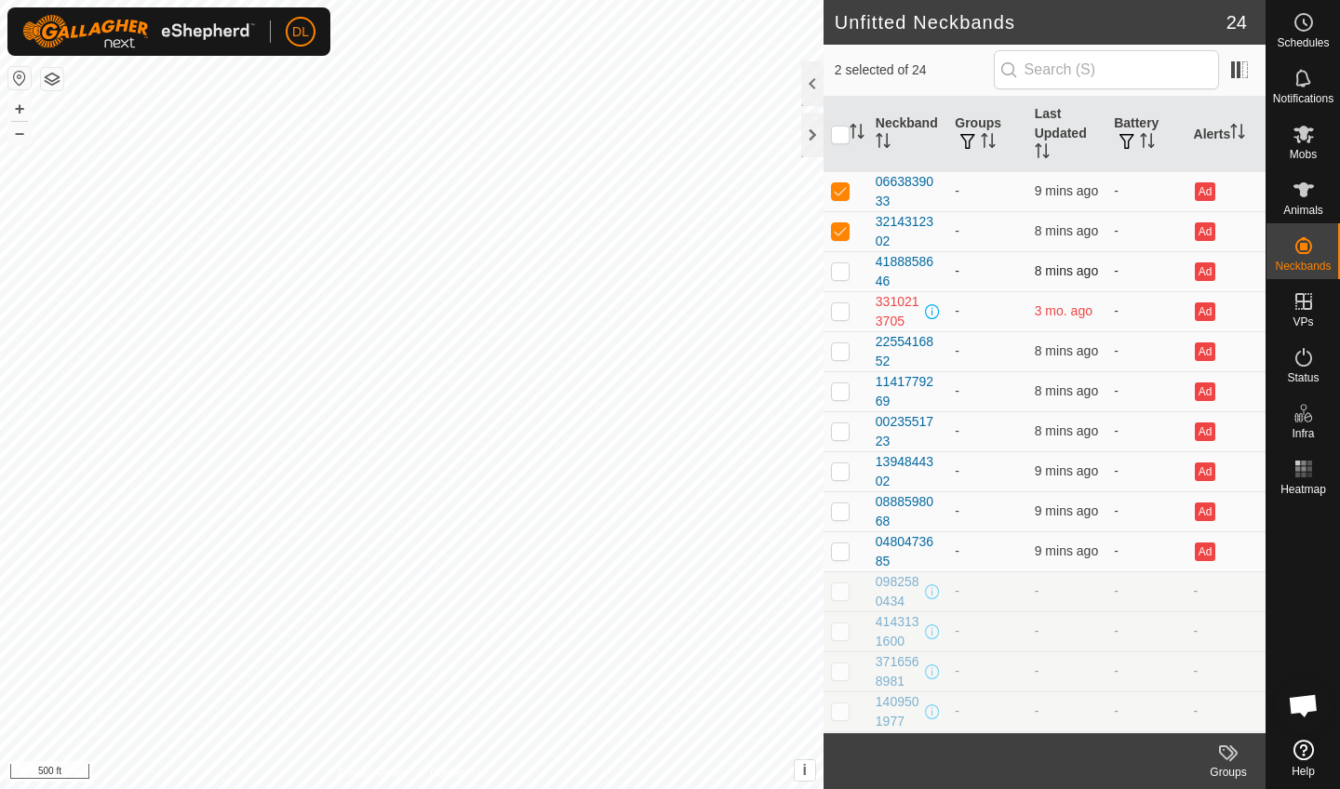
checkbox input "true"
click at [841, 343] on td at bounding box center [846, 351] width 45 height 40
checkbox input "true"
click at [845, 397] on p-checkbox at bounding box center [840, 390] width 19 height 15
checkbox input "true"
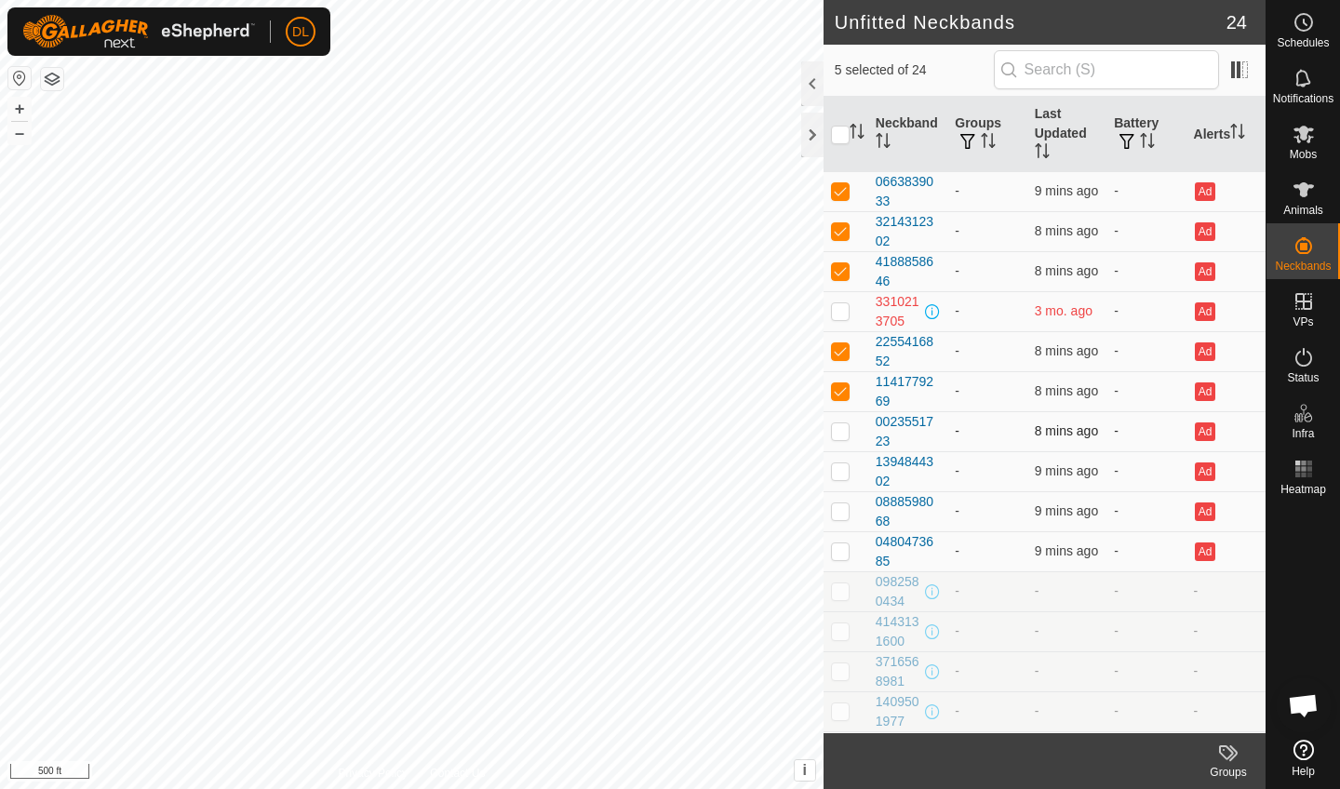
click at [845, 421] on td at bounding box center [846, 431] width 45 height 40
checkbox input "true"
click at [844, 468] on p-checkbox at bounding box center [840, 471] width 19 height 15
checkbox input "true"
click at [844, 503] on td at bounding box center [846, 511] width 45 height 40
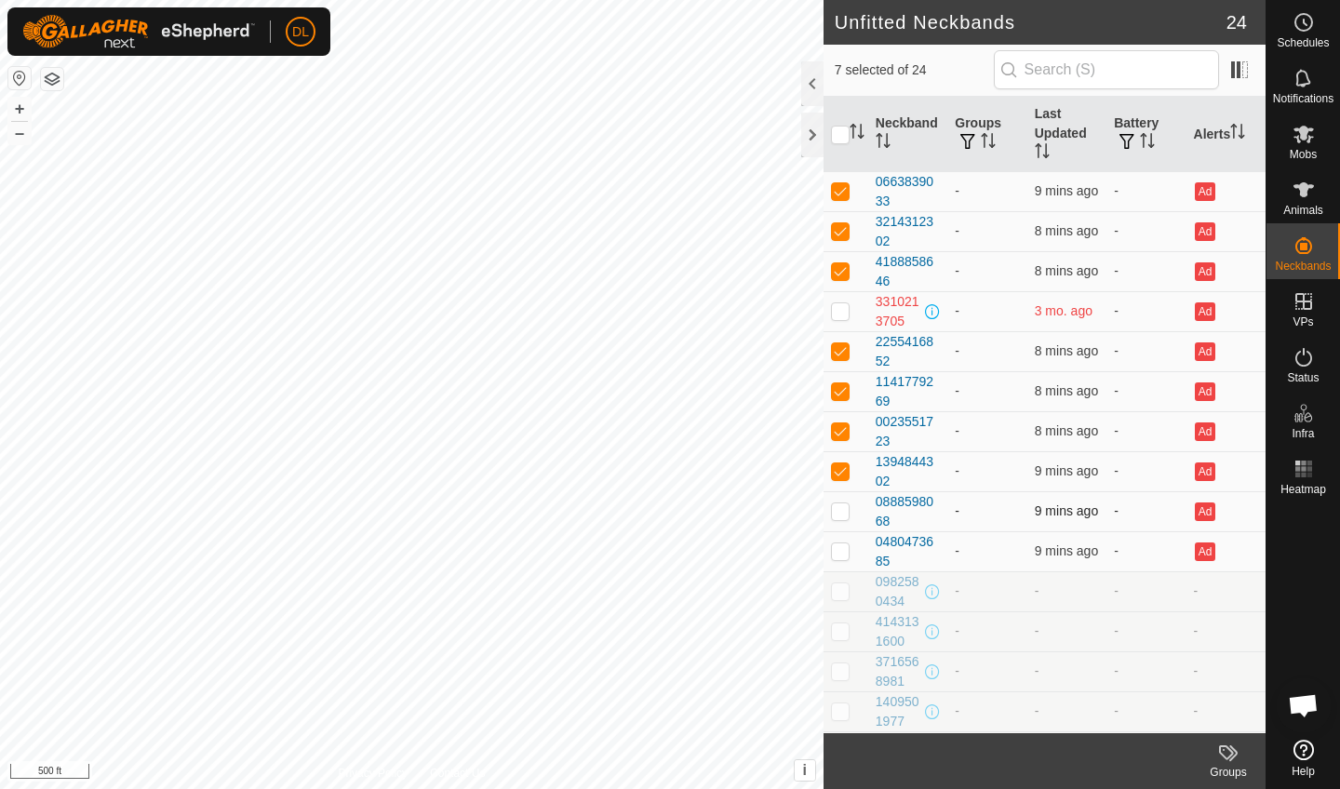
checkbox input "true"
click at [843, 558] on p-checkbox at bounding box center [840, 551] width 19 height 15
checkbox input "true"
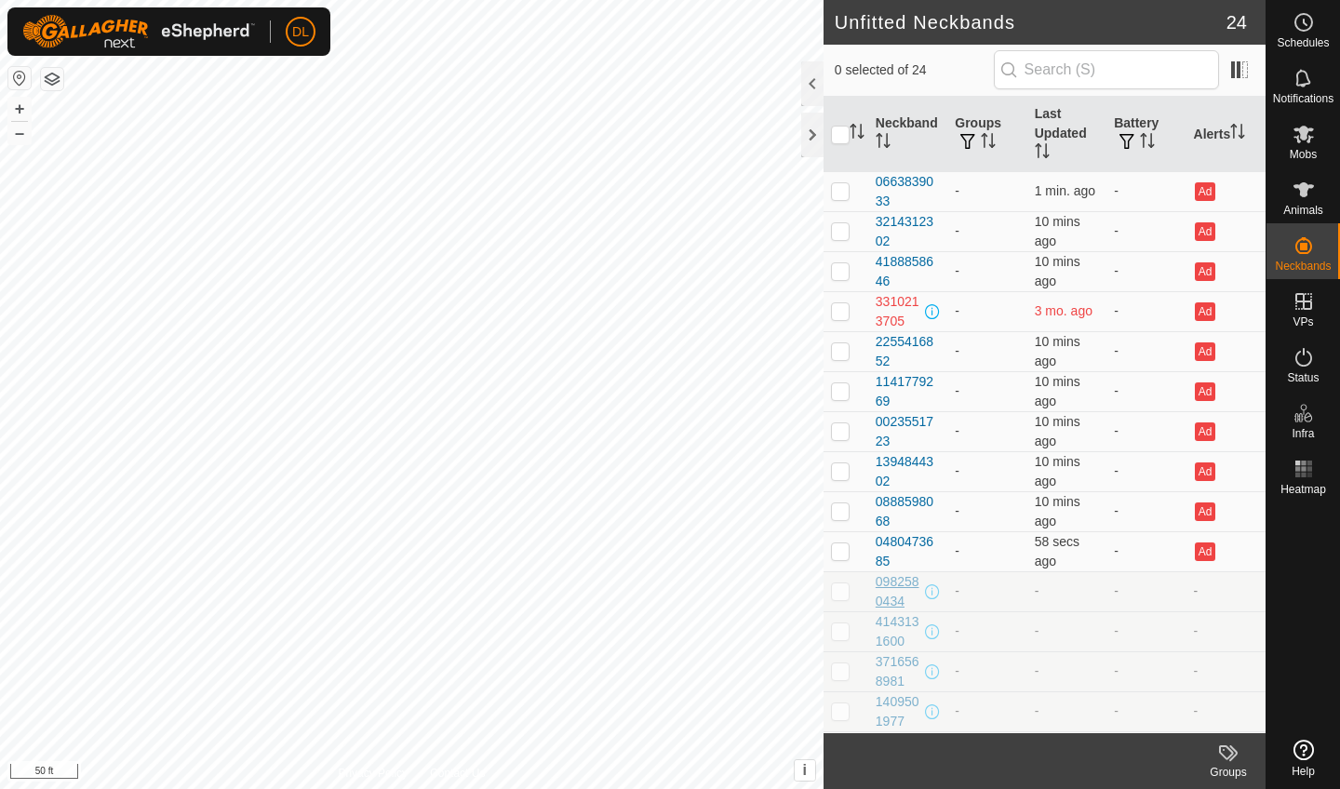
click at [893, 598] on div "0982580434" at bounding box center [899, 591] width 46 height 39
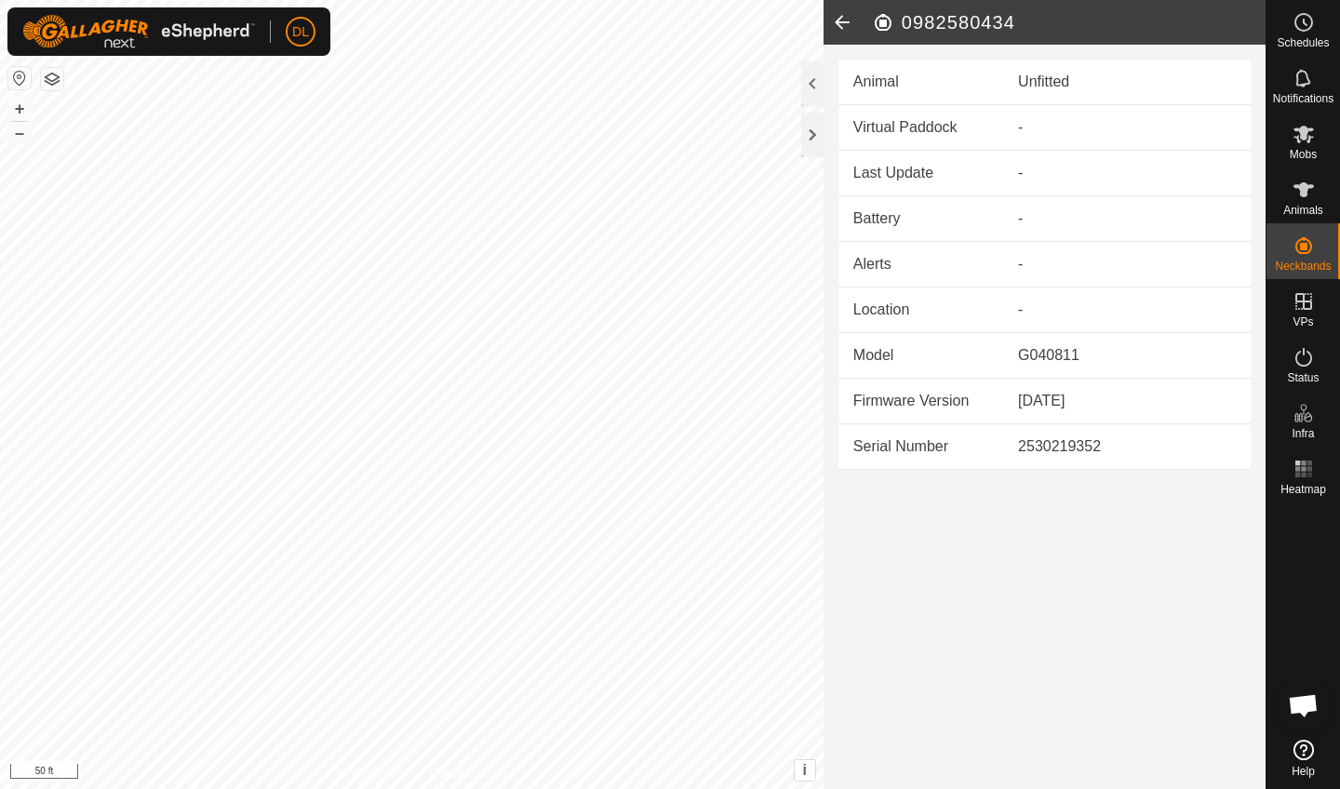
click at [836, 24] on icon at bounding box center [842, 22] width 37 height 45
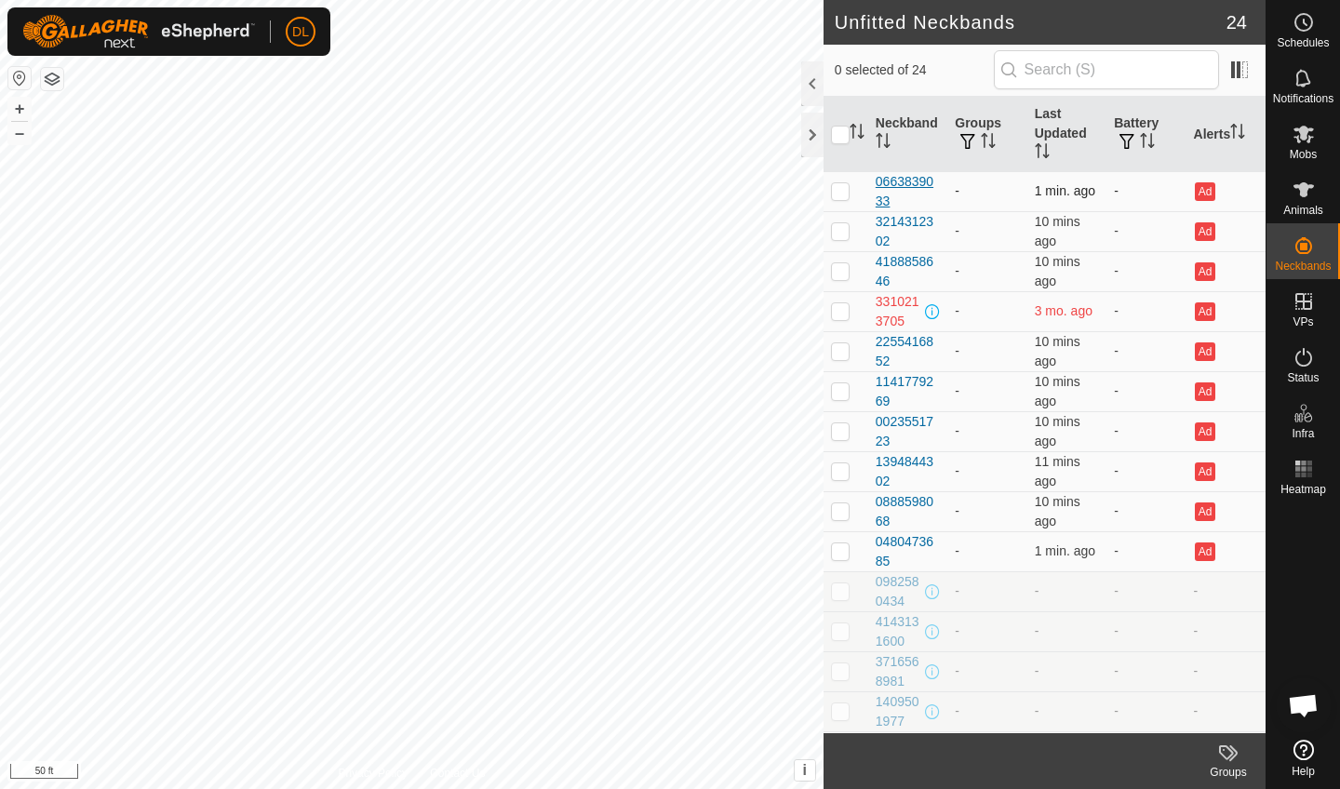
click at [902, 182] on div "0663839033" at bounding box center [908, 191] width 64 height 39
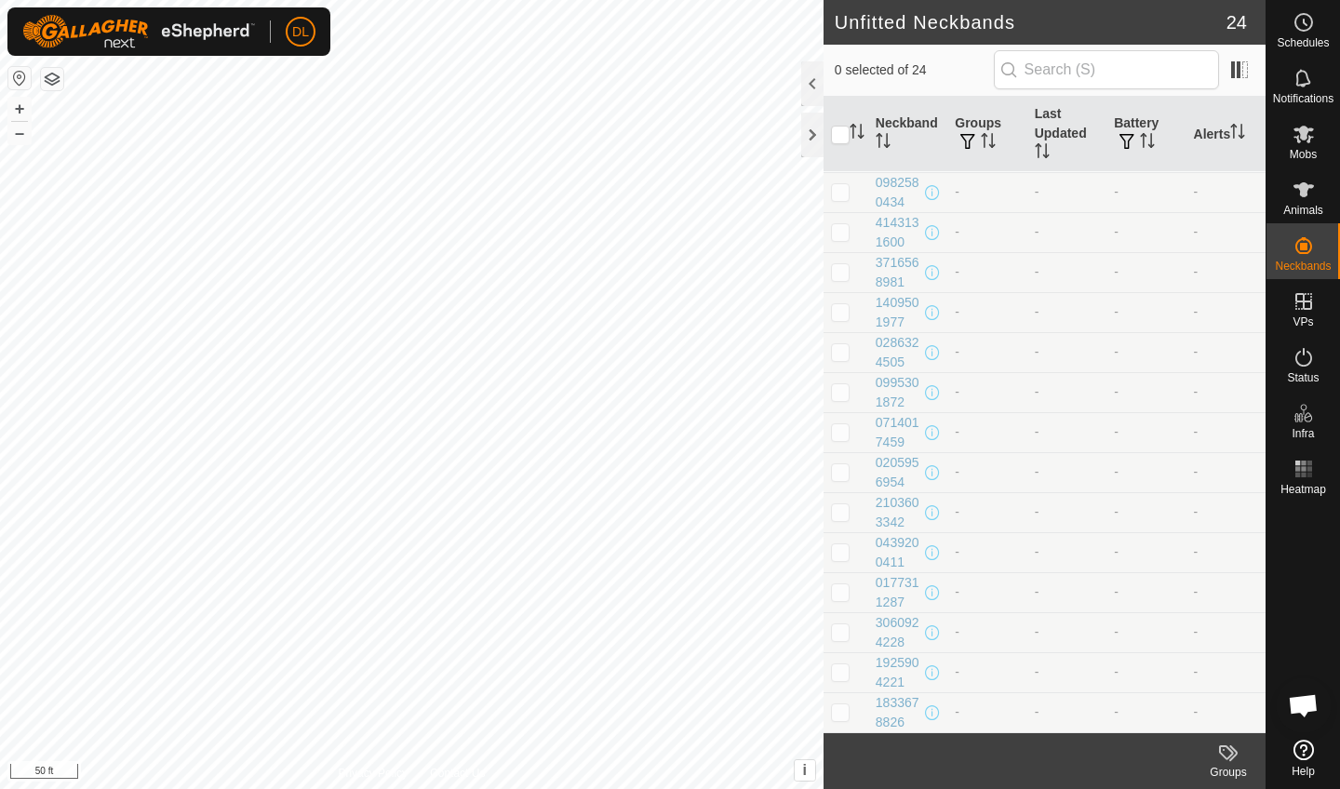
scroll to position [399, 0]
click at [1309, 754] on icon at bounding box center [1304, 750] width 20 height 20
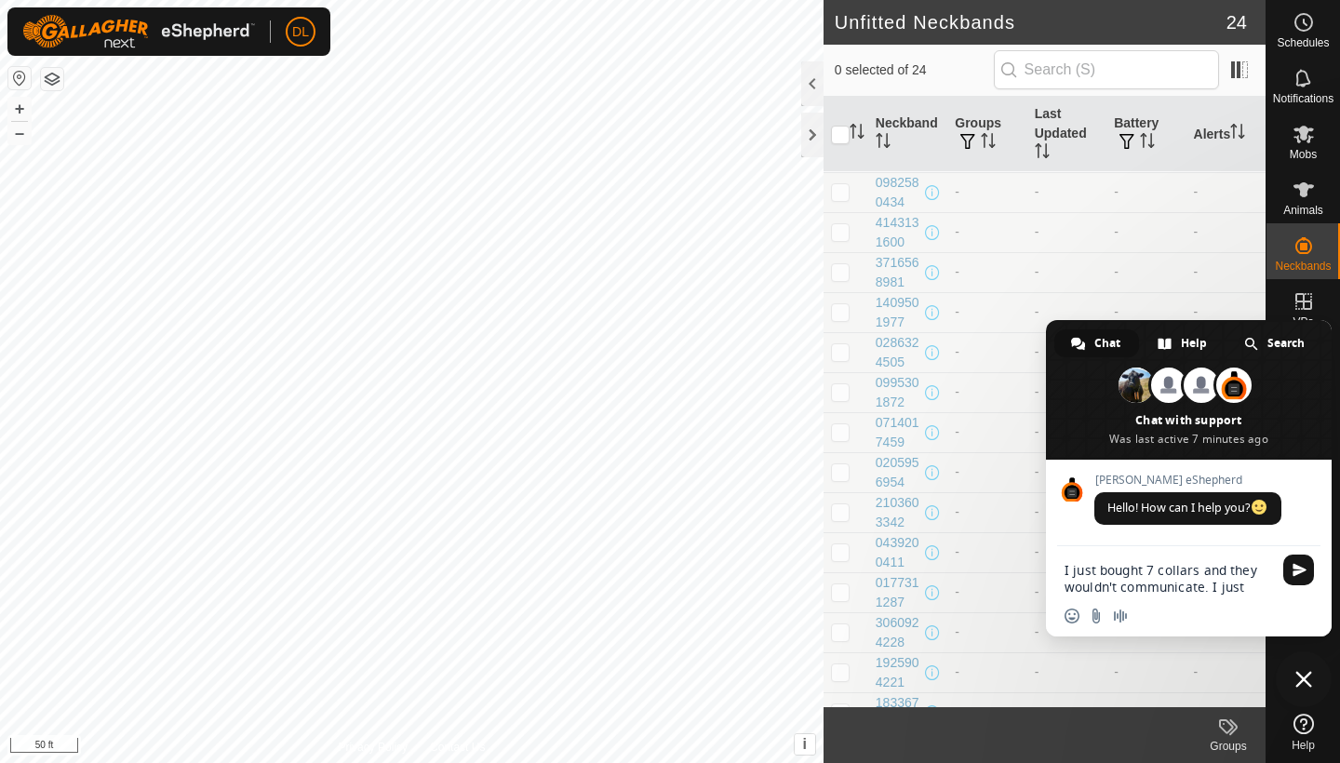
type textarea "I just bought 7 collars and they wouldn't communicate. I just received 7 more a…"
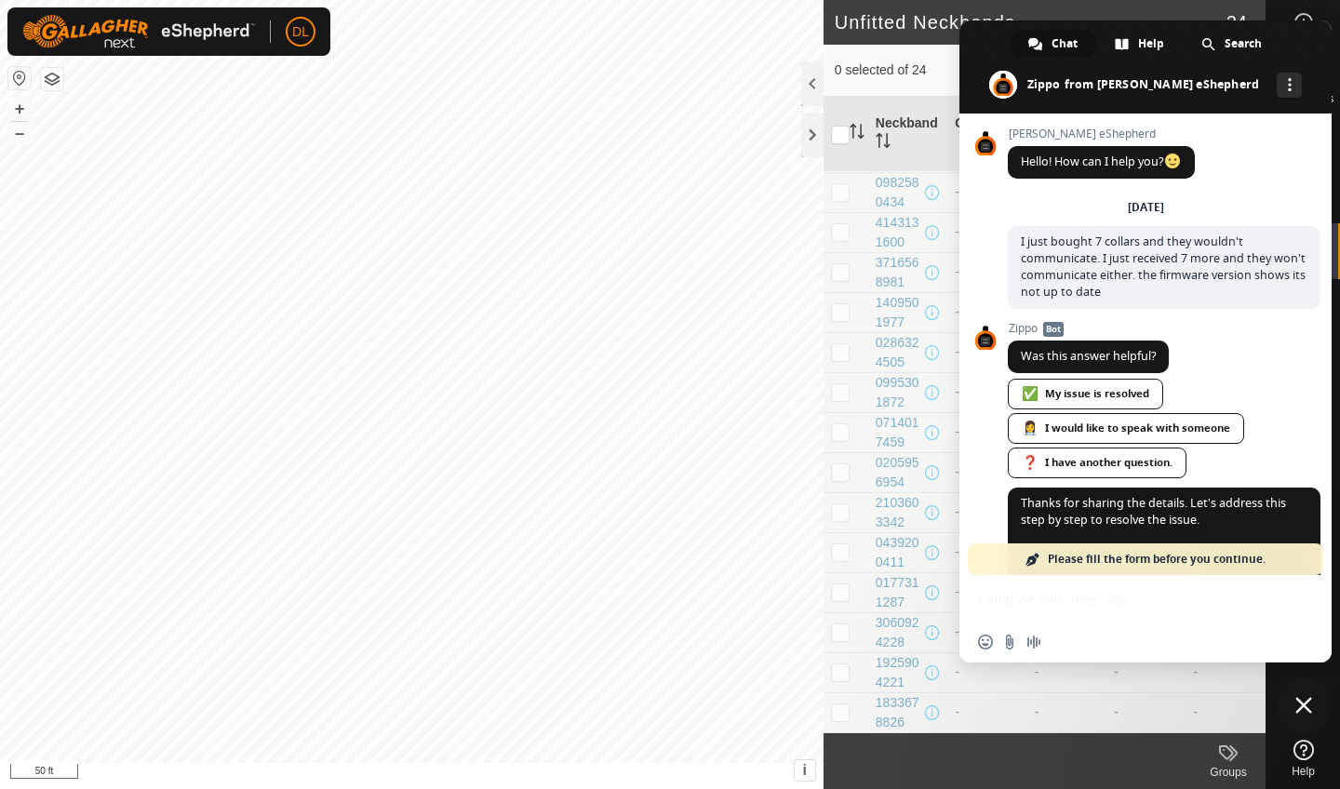
scroll to position [976, 0]
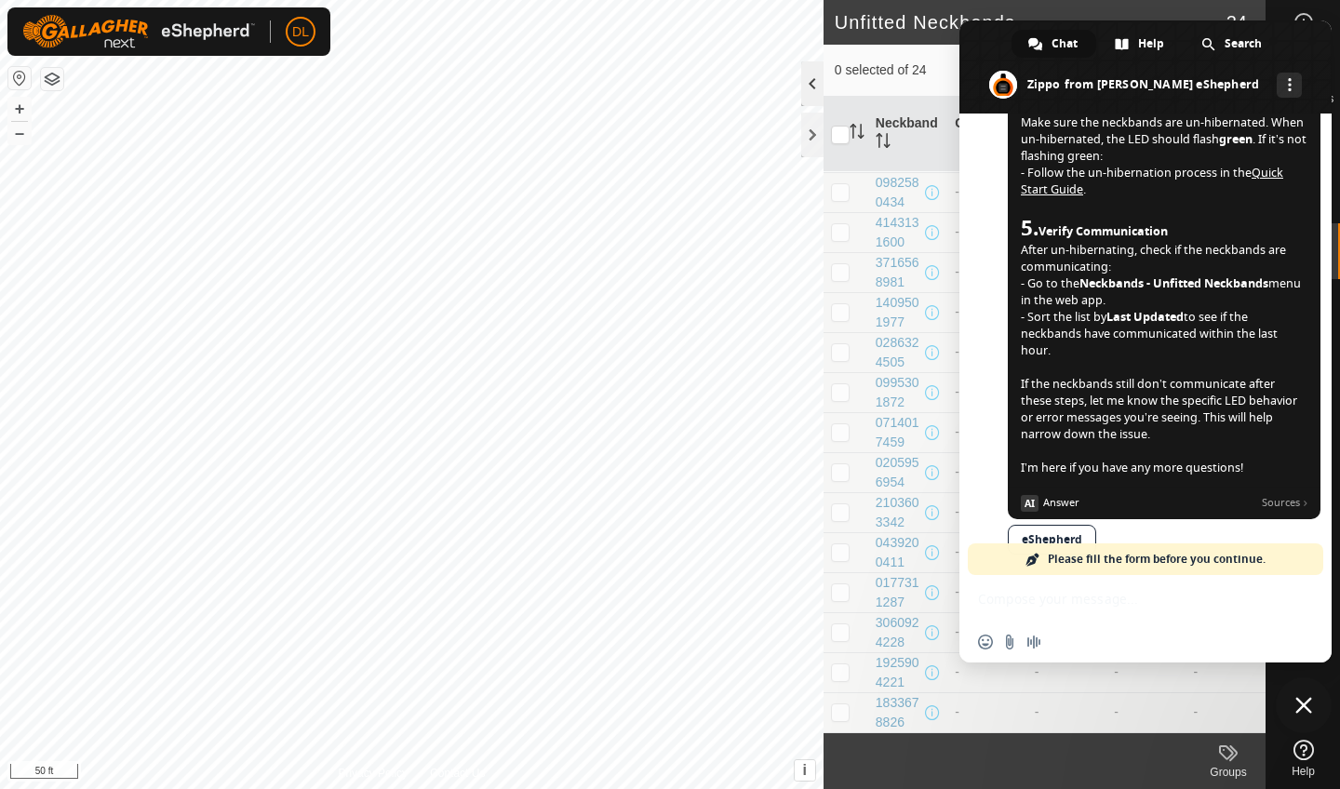
click at [814, 83] on div at bounding box center [812, 83] width 22 height 45
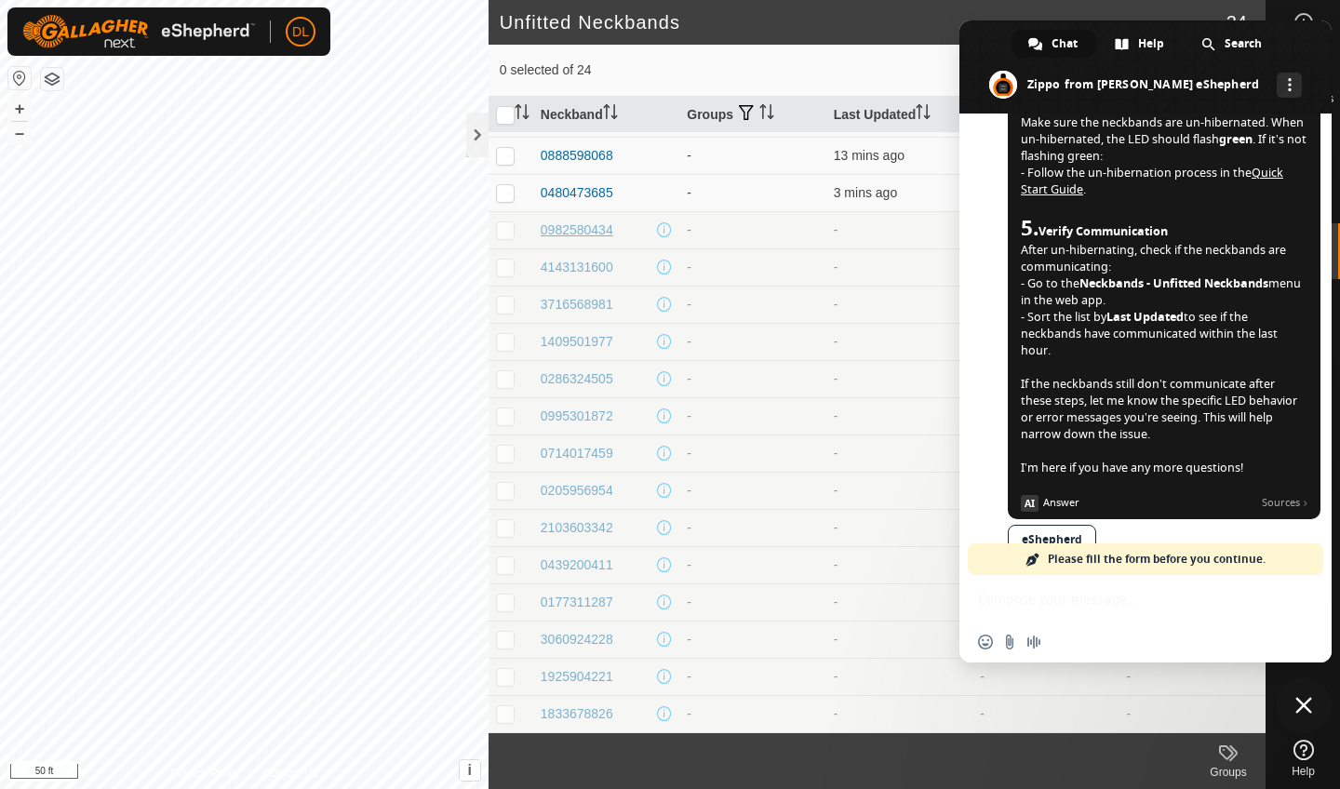
click at [596, 231] on div "0982580434" at bounding box center [577, 231] width 73 height 20
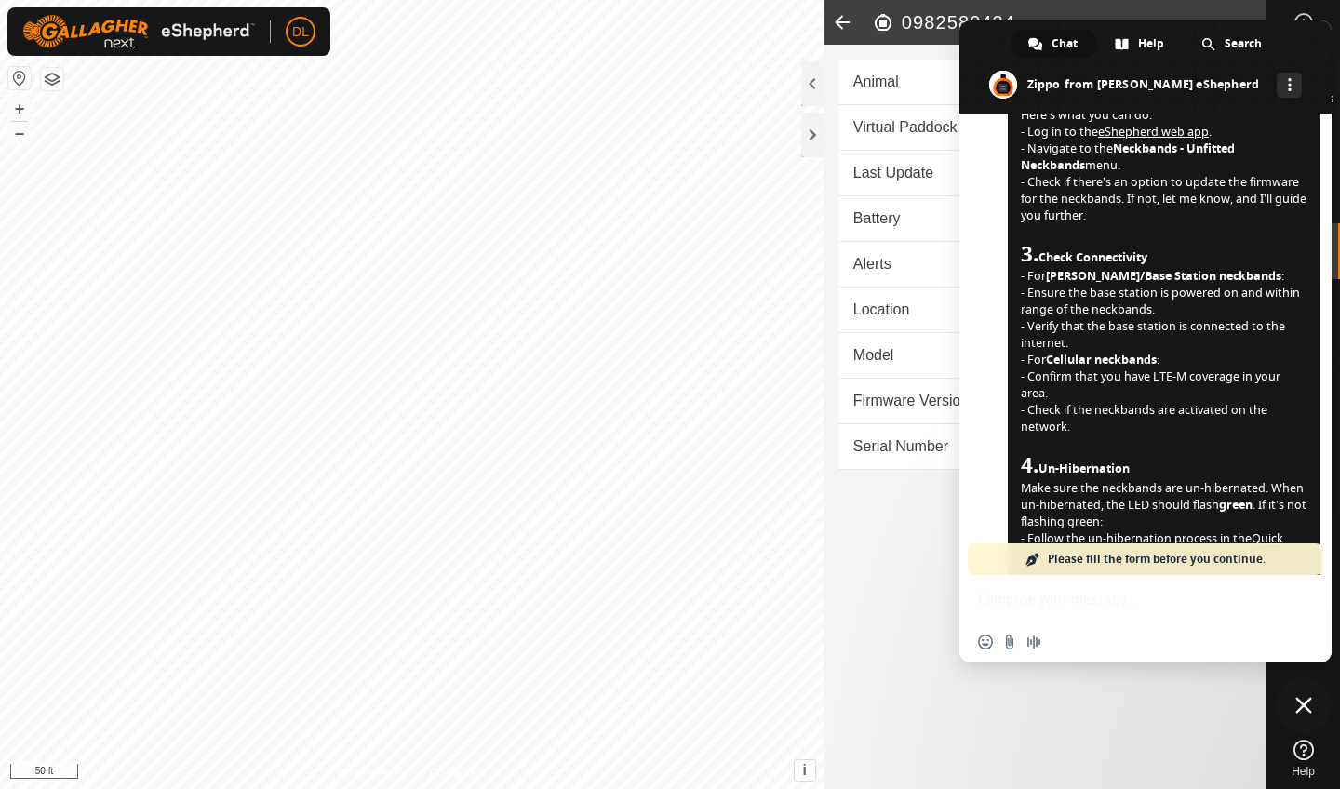
scroll to position [532, 0]
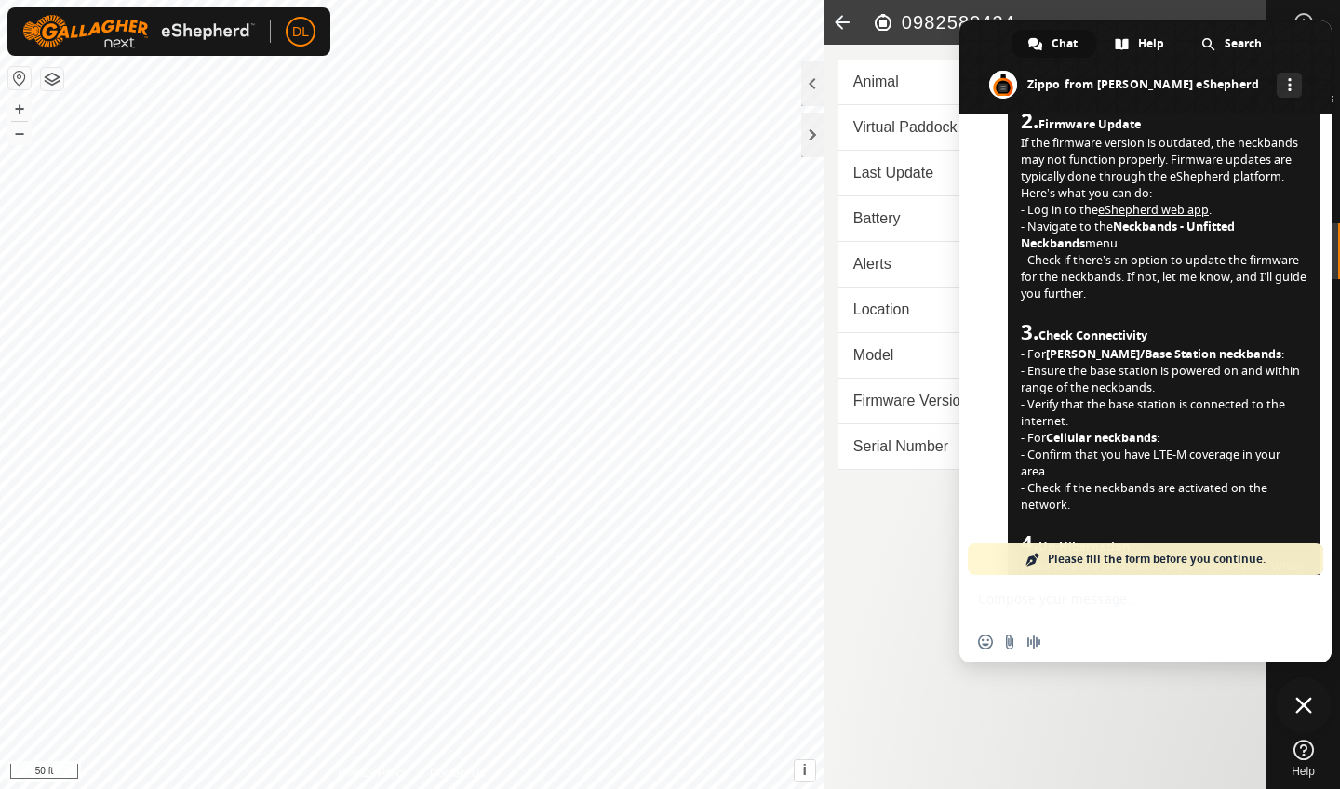
click at [909, 410] on td "Firmware Version" at bounding box center [921, 402] width 165 height 46
click at [995, 39] on span at bounding box center [1146, 66] width 372 height 93
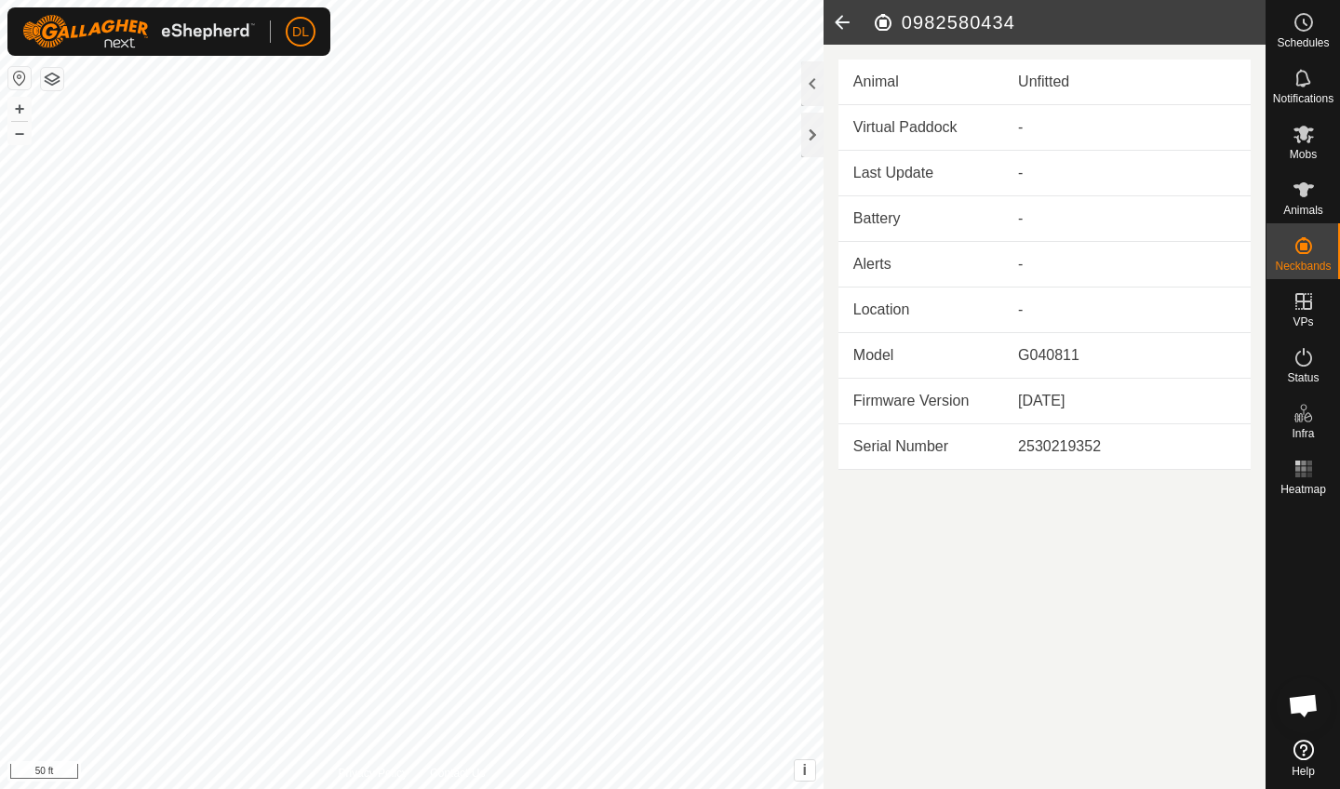
click at [937, 395] on td "Firmware Version" at bounding box center [921, 402] width 165 height 46
click at [1042, 403] on div "6.3.23" at bounding box center [1127, 401] width 218 height 22
click at [844, 21] on icon at bounding box center [842, 22] width 37 height 45
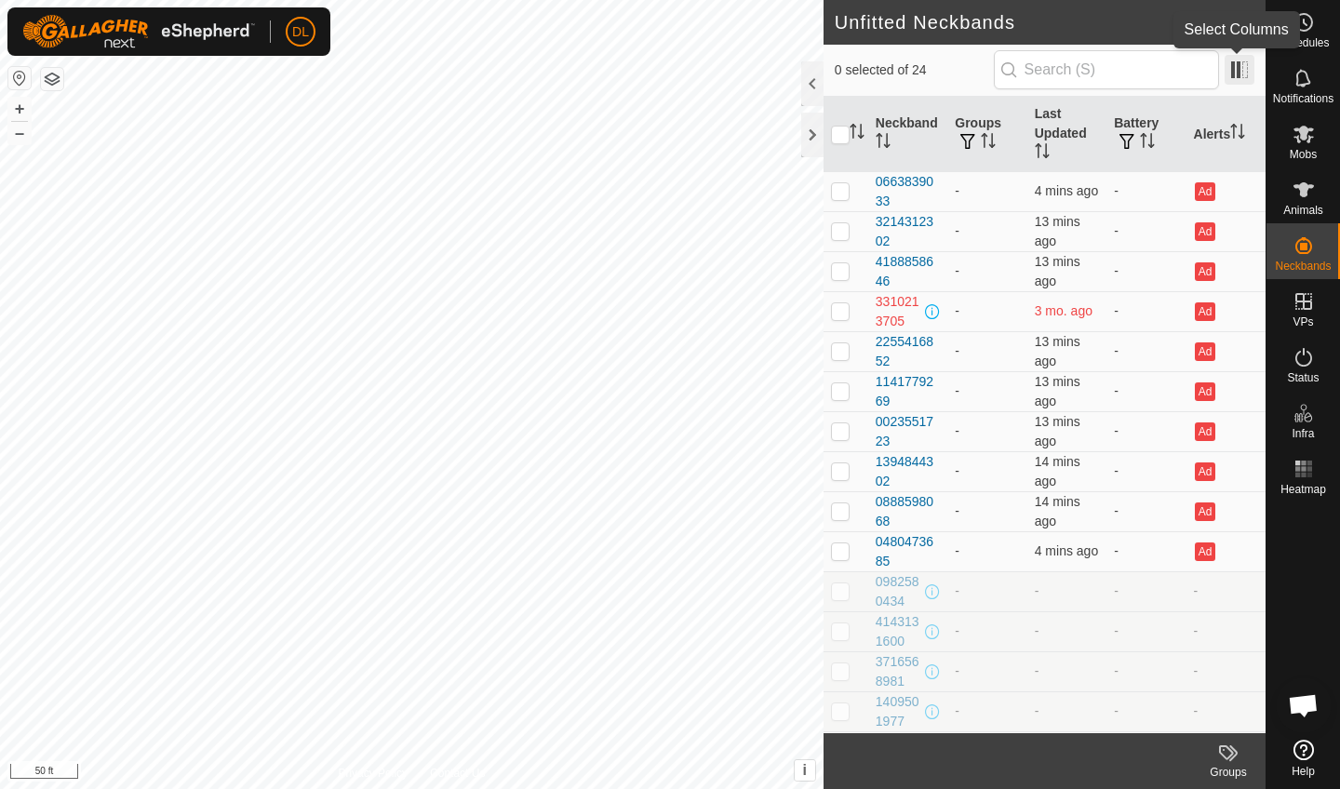
click at [1239, 73] on span at bounding box center [1240, 70] width 30 height 30
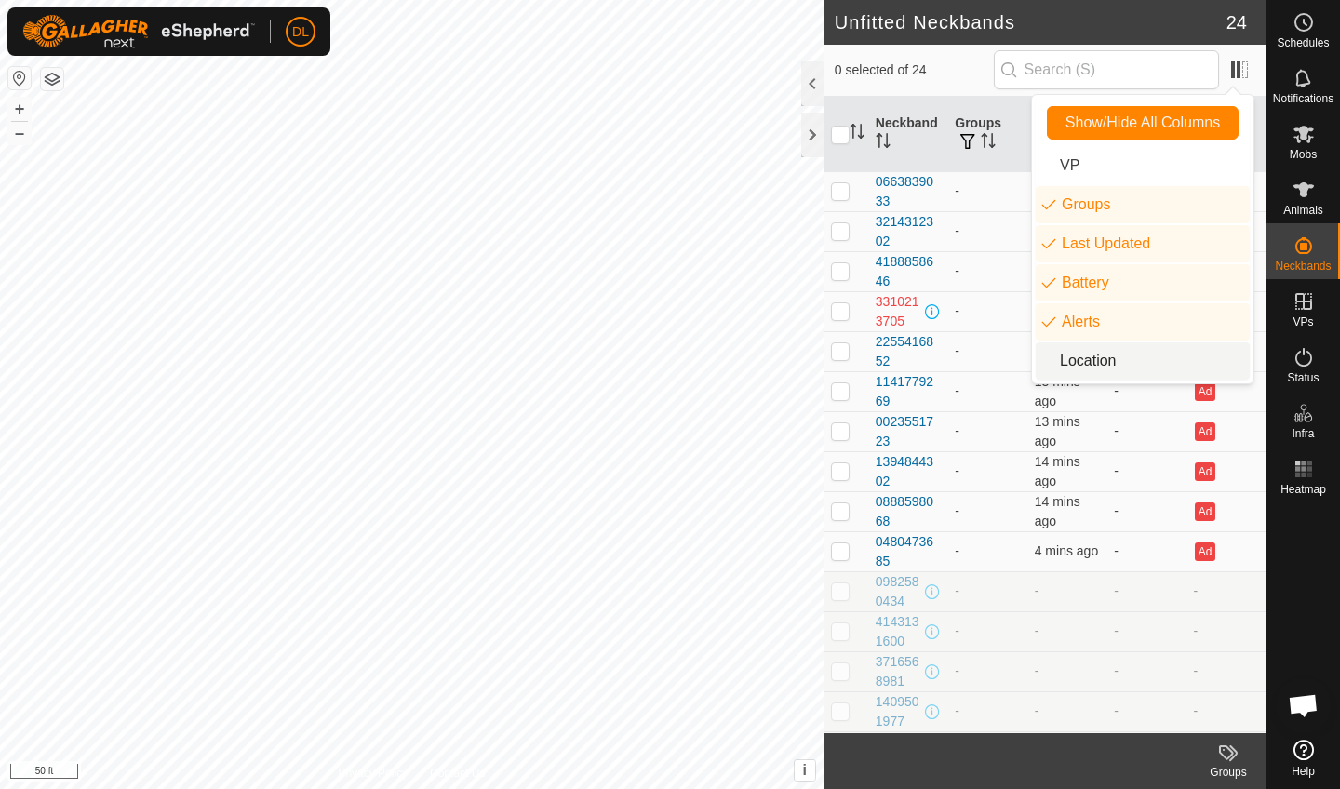
click at [1086, 357] on li "Location" at bounding box center [1143, 361] width 214 height 37
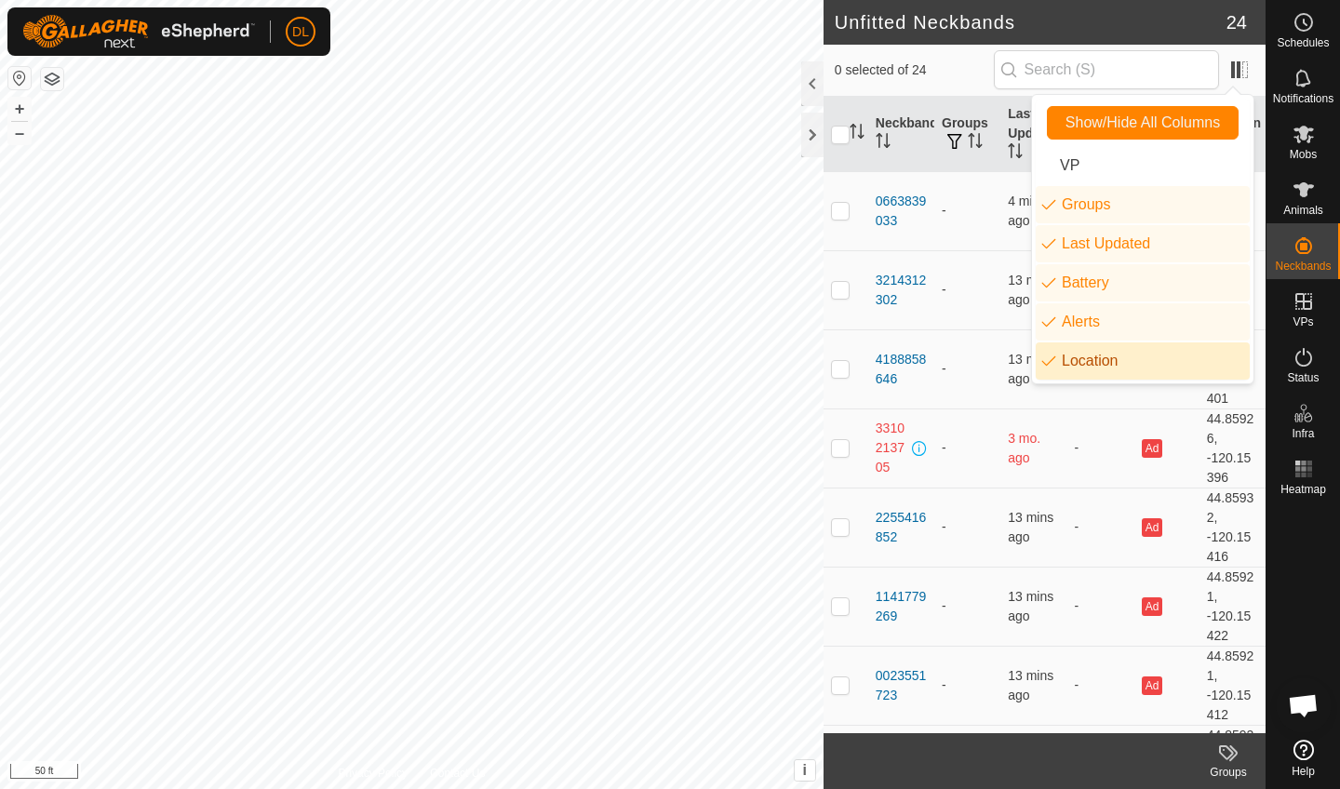
click at [1084, 361] on li "Location" at bounding box center [1143, 361] width 214 height 37
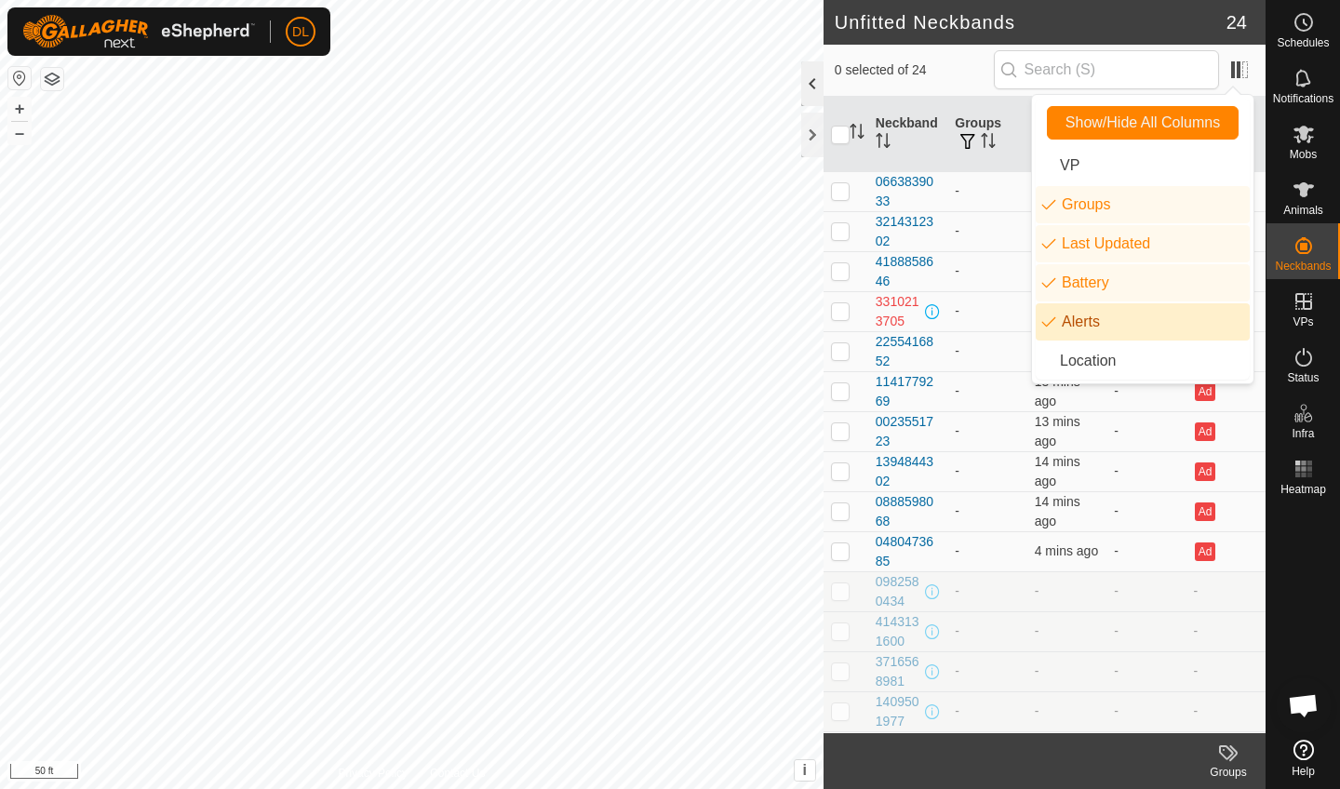
click at [815, 76] on div at bounding box center [812, 83] width 22 height 45
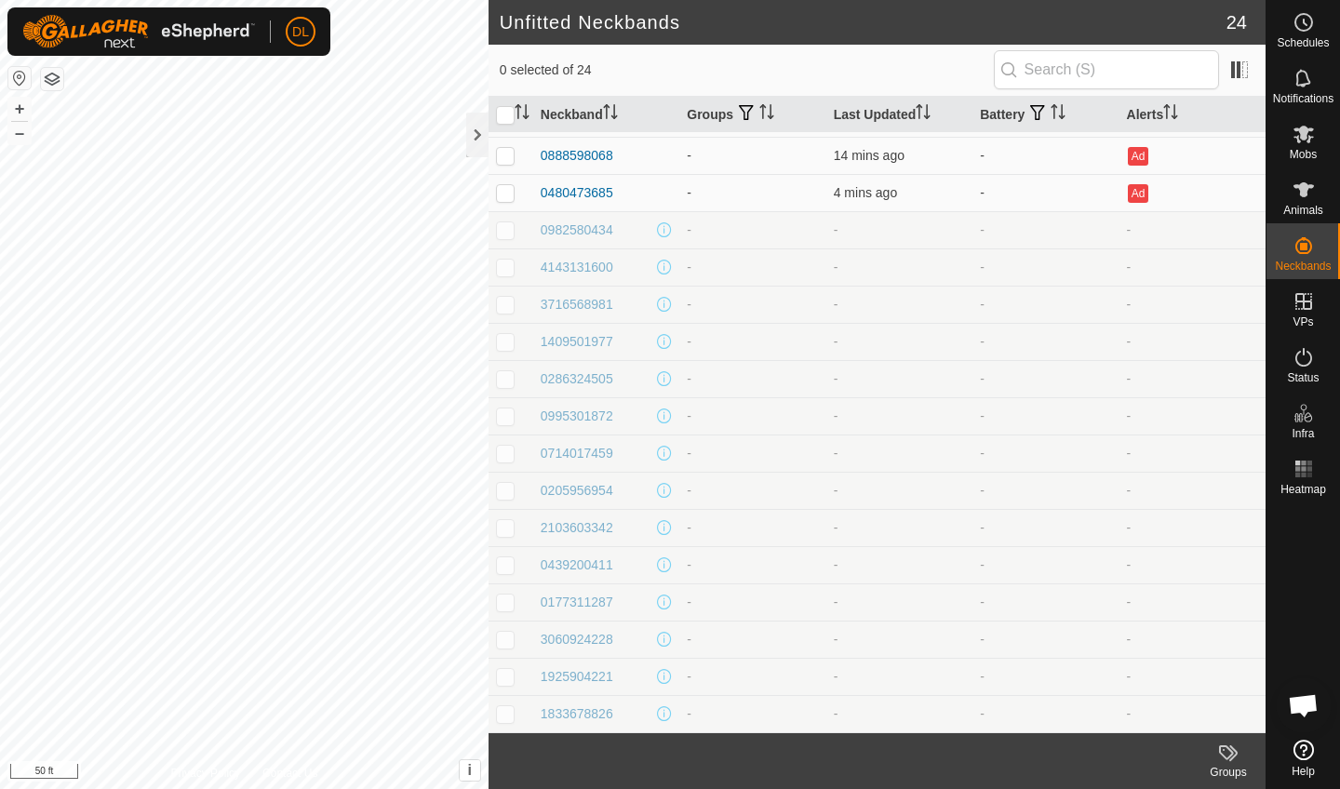
scroll to position [294, 0]
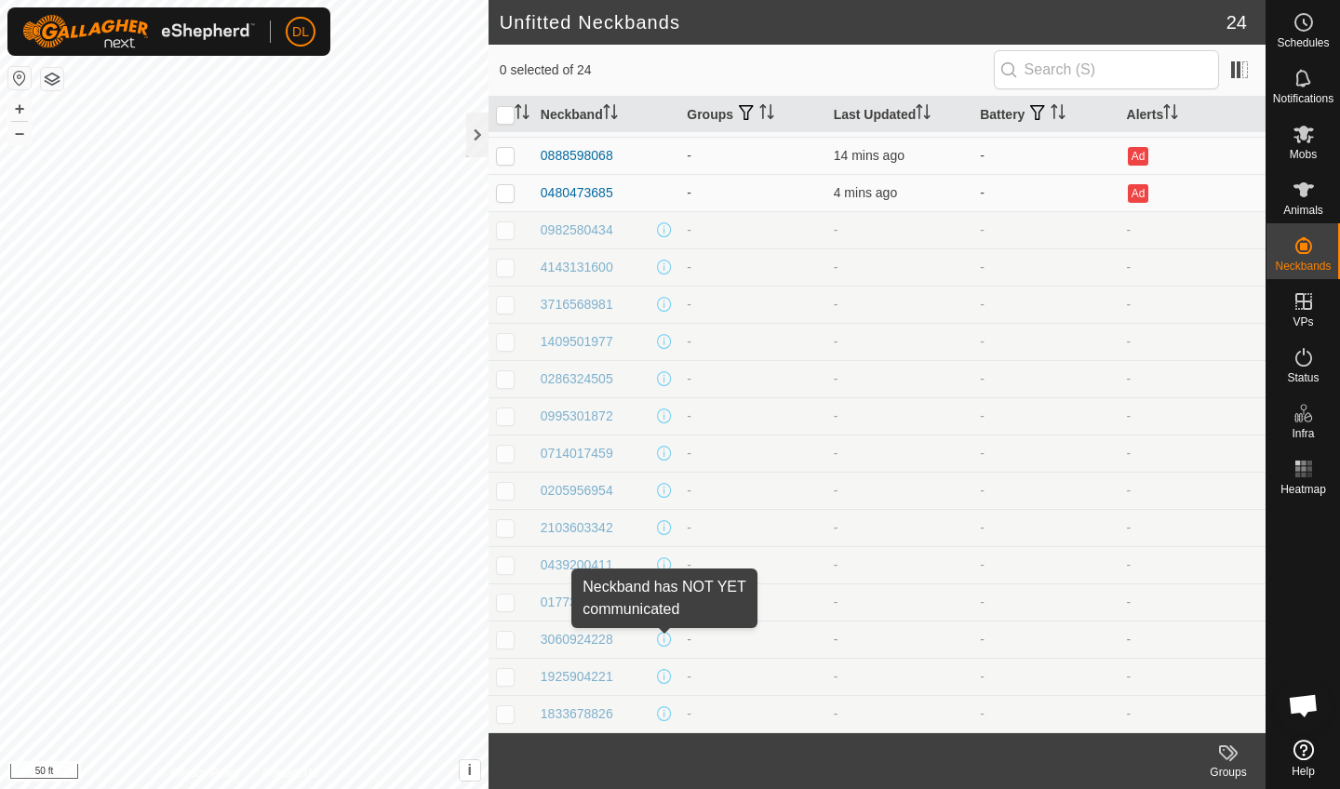
click at [668, 639] on span at bounding box center [664, 639] width 15 height 15
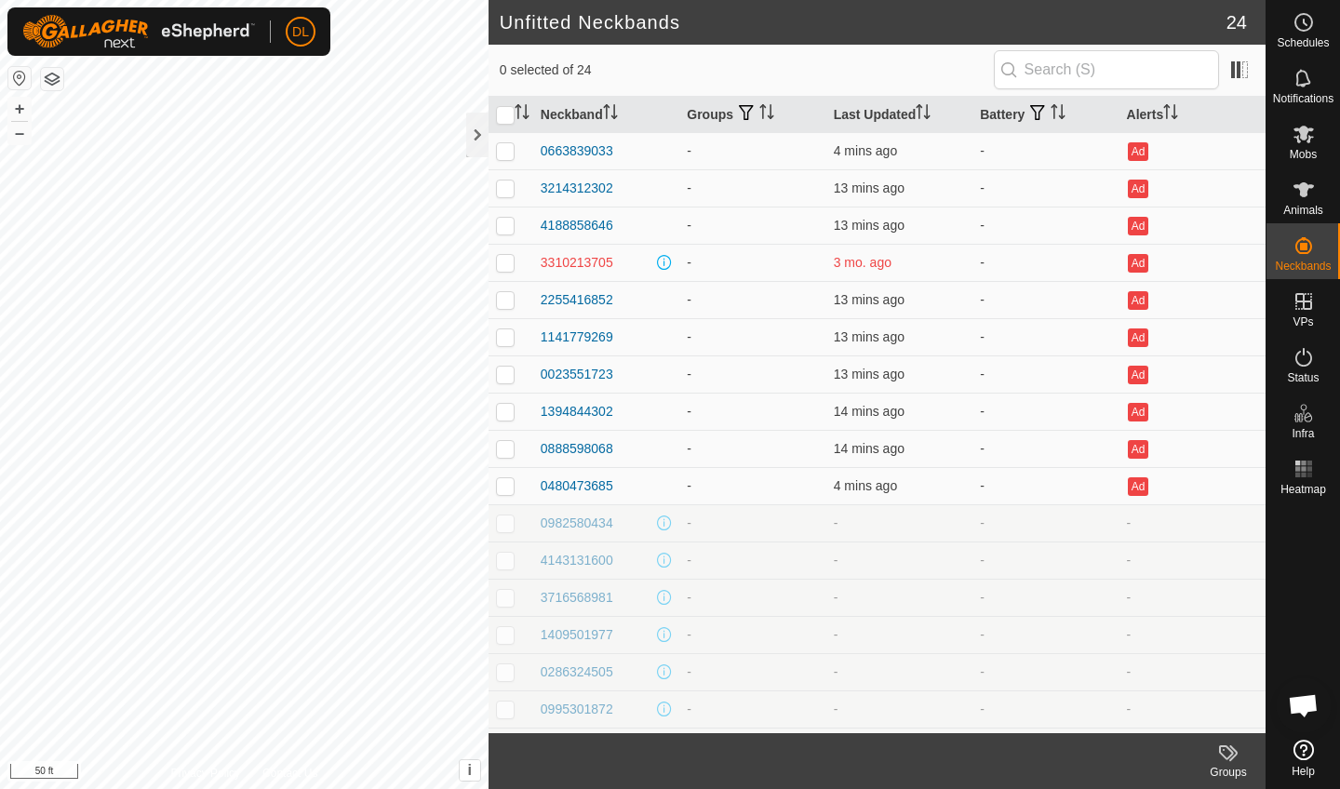
scroll to position [0, 0]
click at [582, 264] on div "3310213705" at bounding box center [577, 263] width 73 height 20
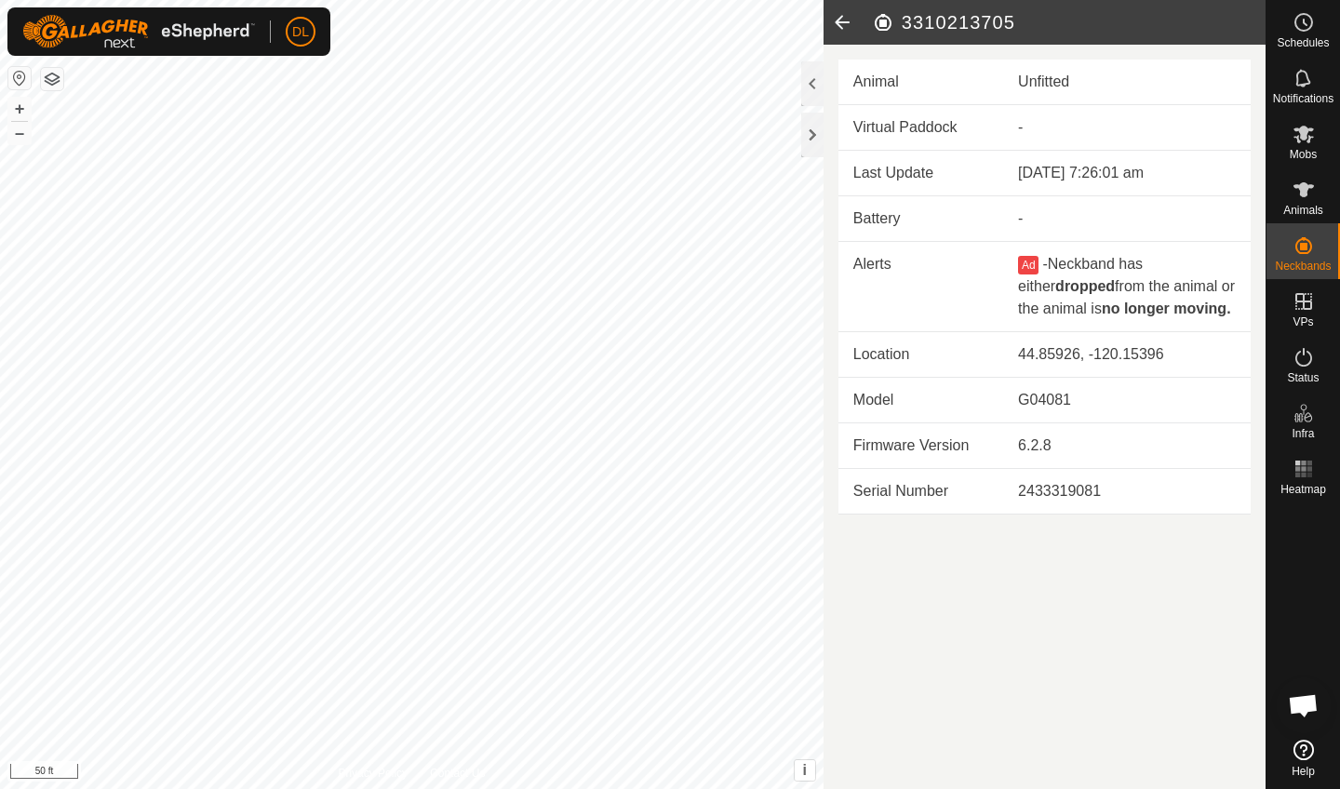
click at [846, 24] on icon at bounding box center [842, 22] width 37 height 45
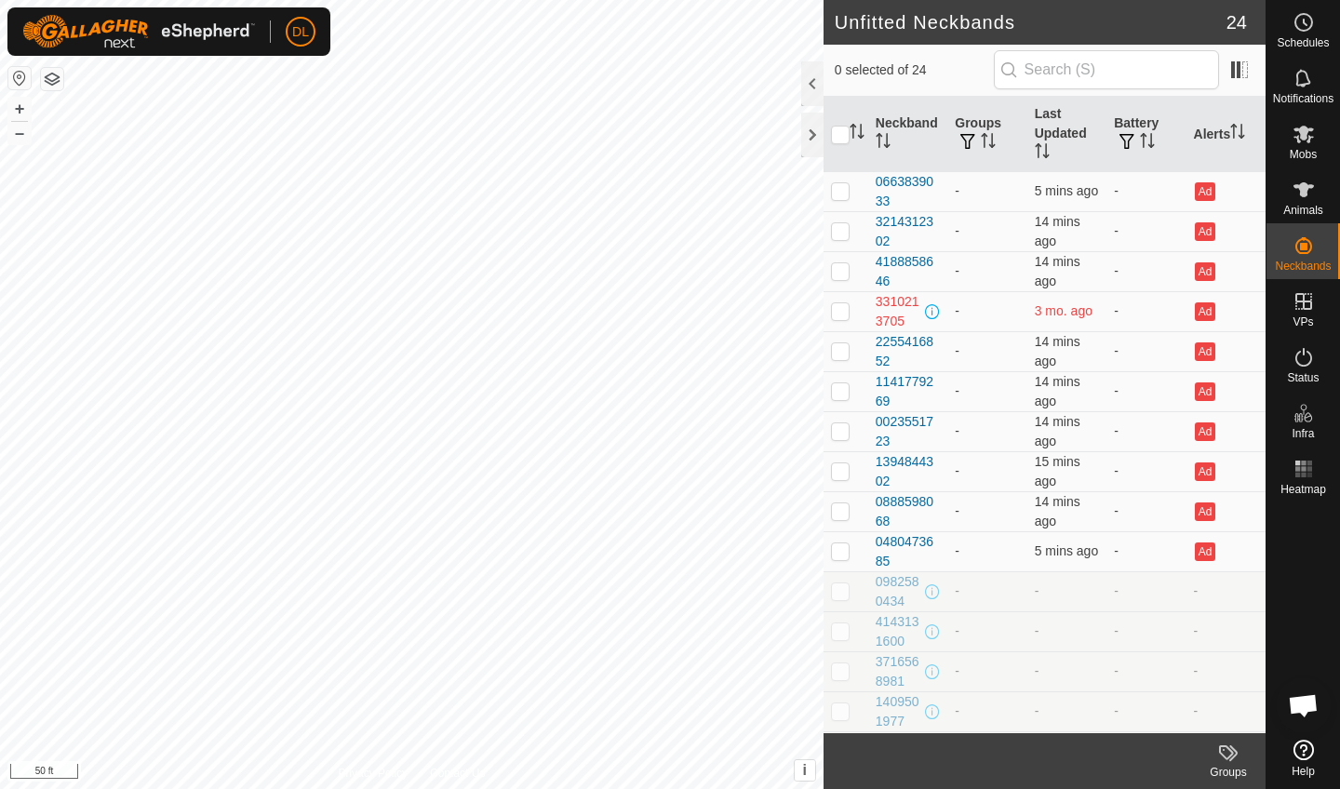
click at [836, 17] on h2 "Unfitted Neckbands" at bounding box center [1031, 22] width 392 height 22
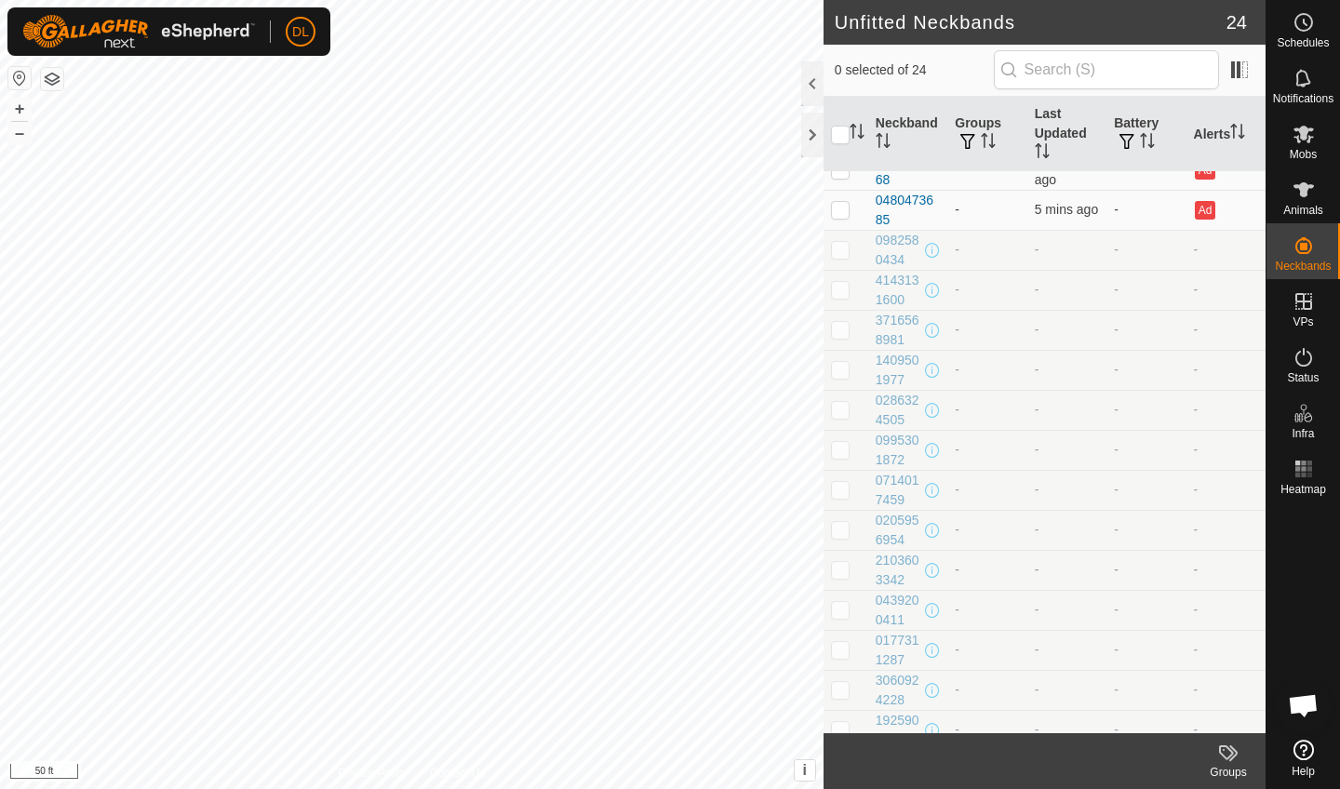
scroll to position [339, 0]
click at [892, 259] on div "0982580434" at bounding box center [899, 253] width 46 height 39
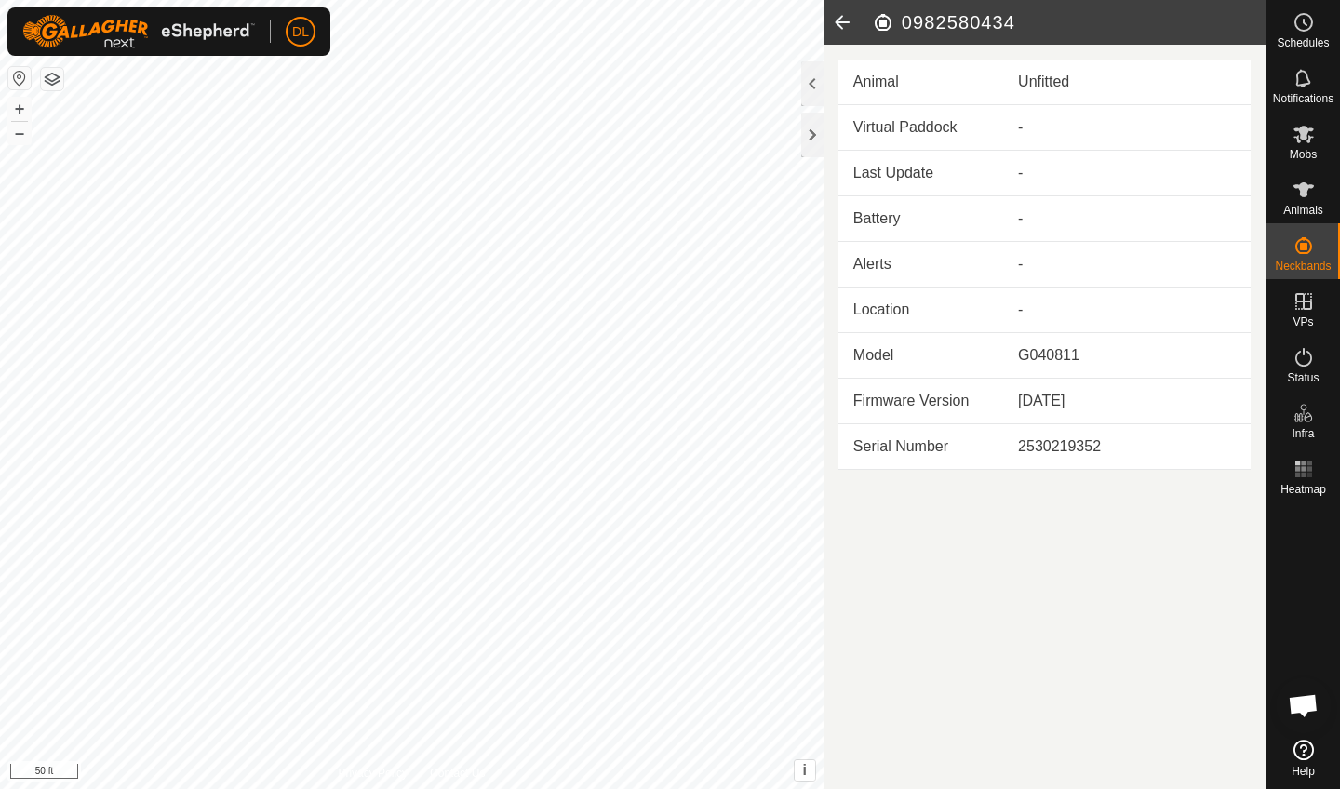
click at [49, 78] on button "button" at bounding box center [52, 79] width 22 height 22
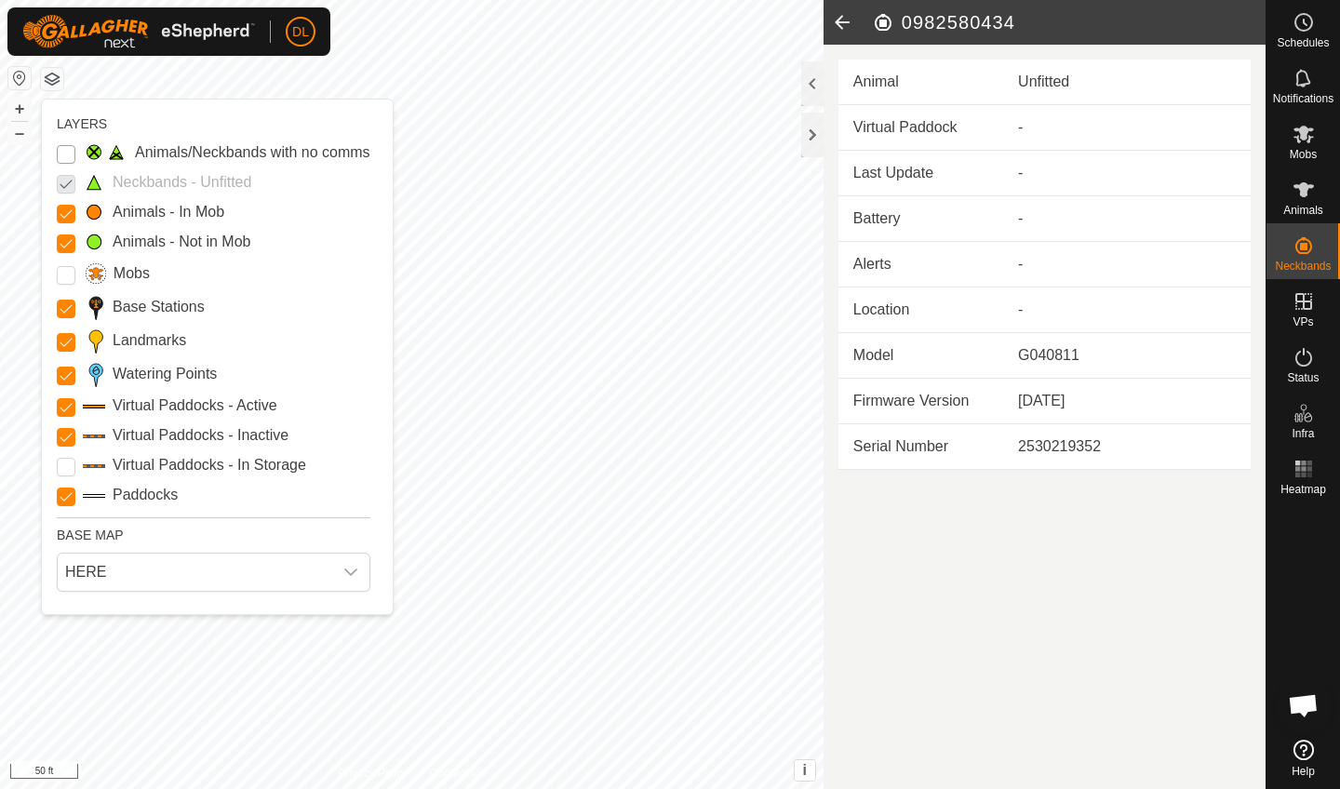
click at [66, 155] on Issue "Animals/Neckbands with no comms" at bounding box center [66, 154] width 19 height 19
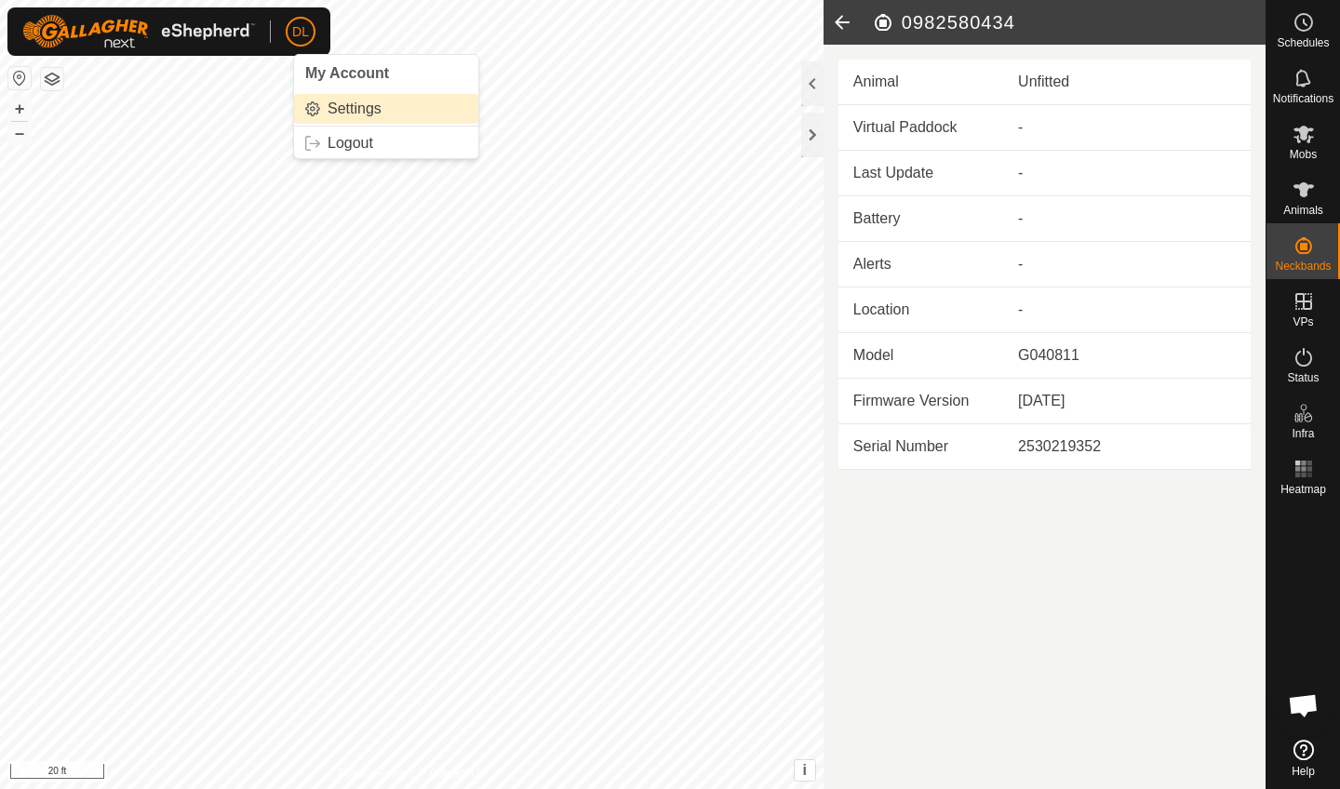
click at [338, 110] on link "Settings" at bounding box center [386, 109] width 184 height 30
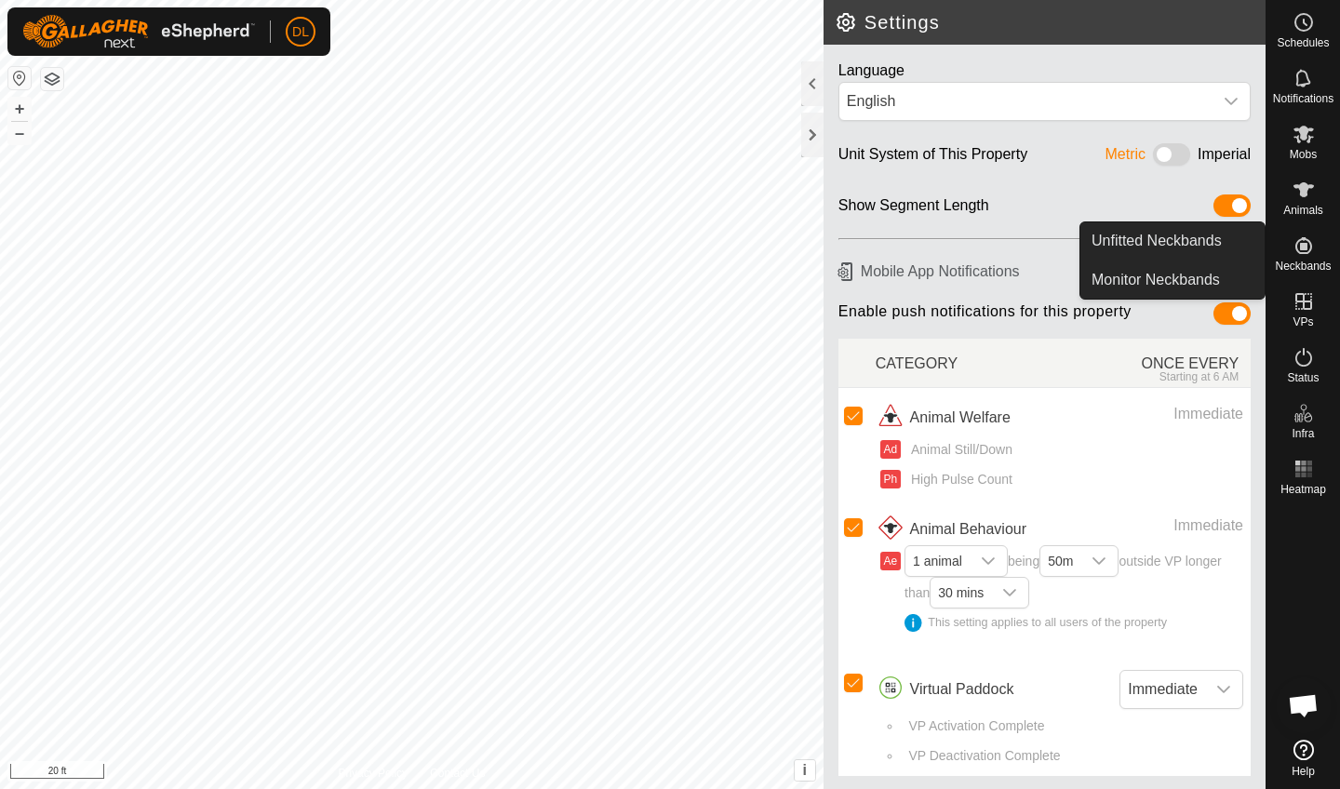
scroll to position [532, 0]
click at [1193, 283] on link "Monitor Neckbands" at bounding box center [1173, 280] width 184 height 37
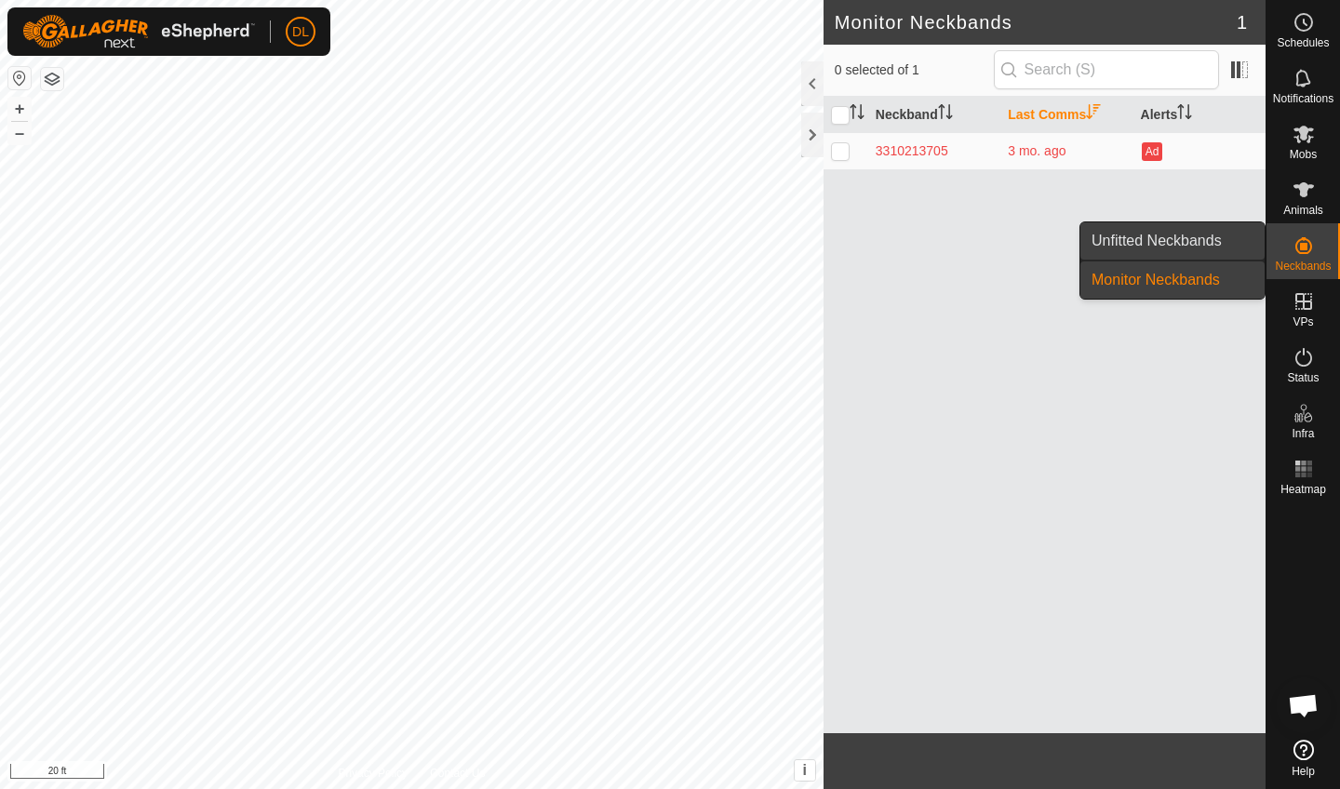
click at [1200, 239] on link "Unfitted Neckbands" at bounding box center [1173, 240] width 184 height 37
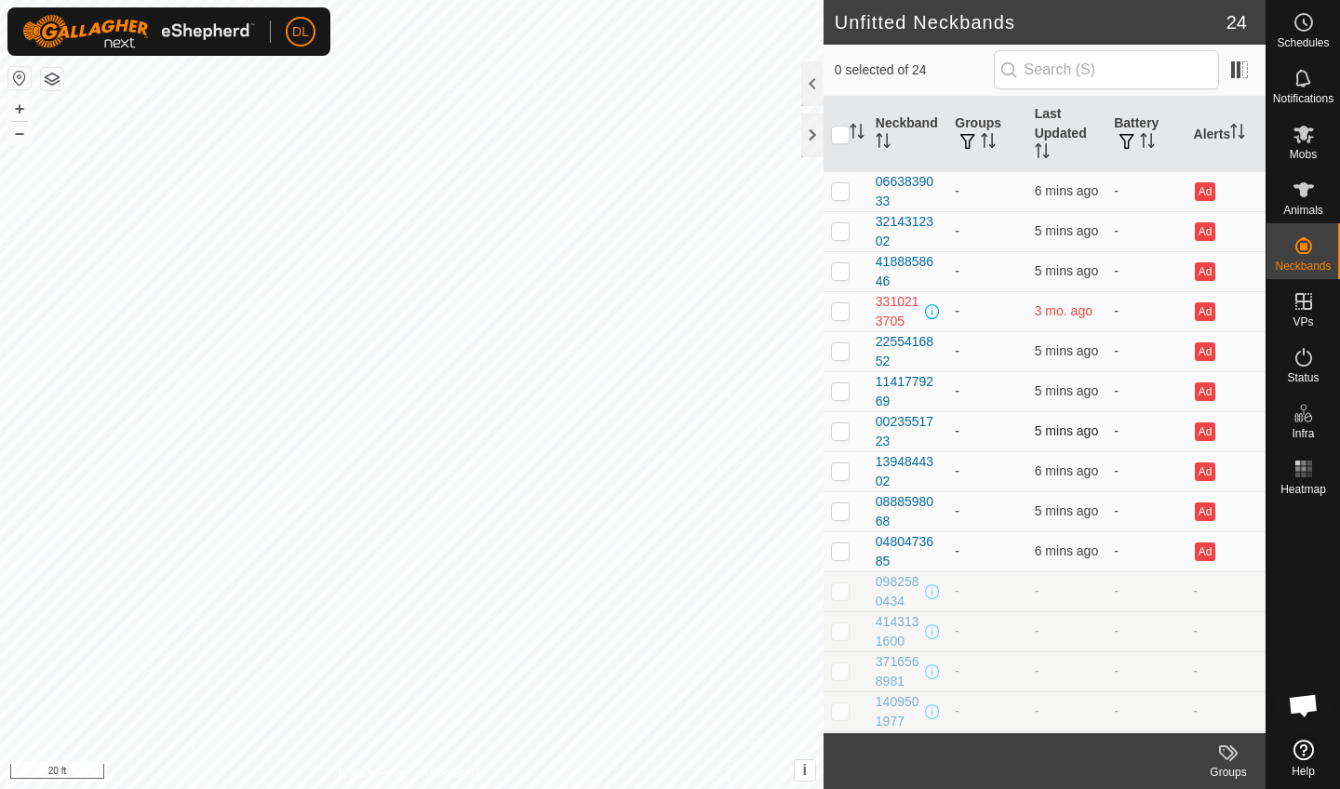
scroll to position [1049, 0]
click at [812, 95] on div at bounding box center [812, 83] width 22 height 45
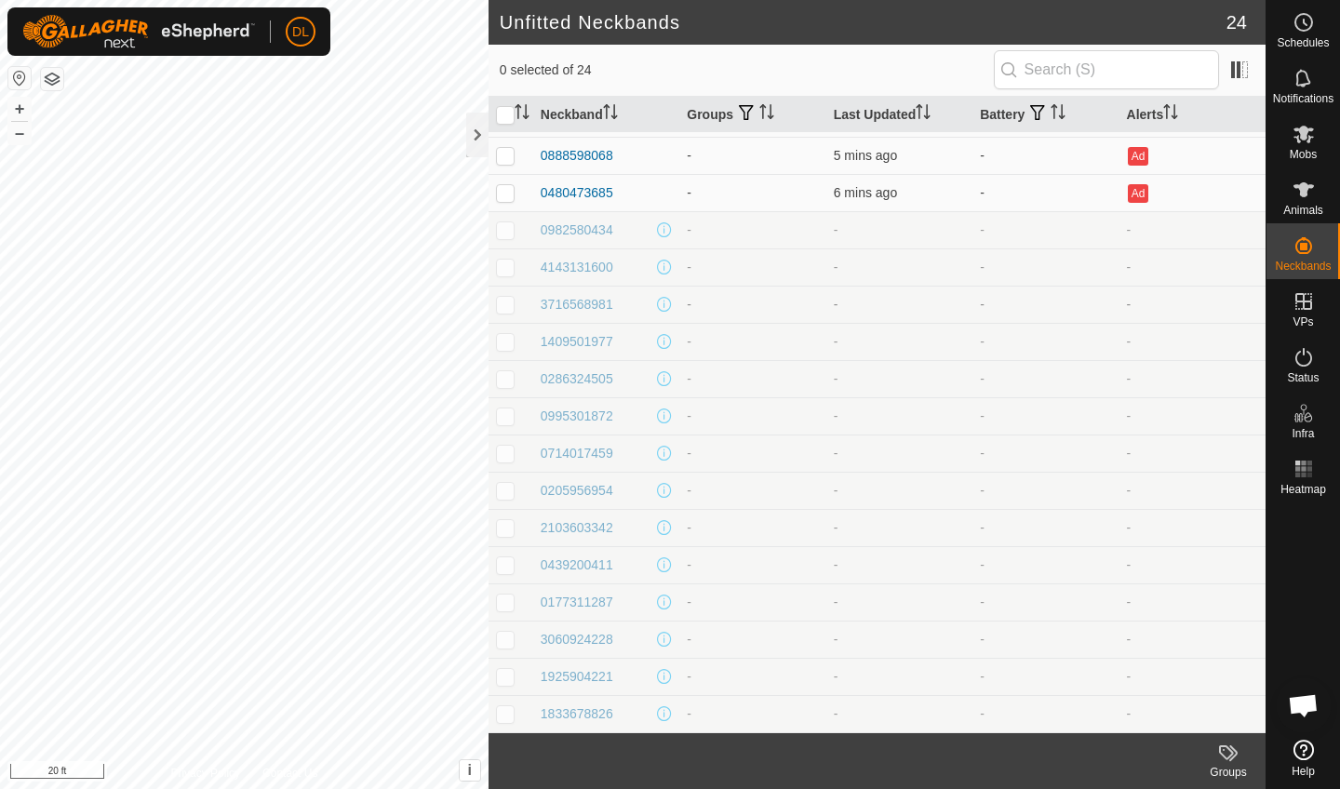
scroll to position [294, 0]
click at [1299, 367] on icon at bounding box center [1304, 357] width 22 height 22
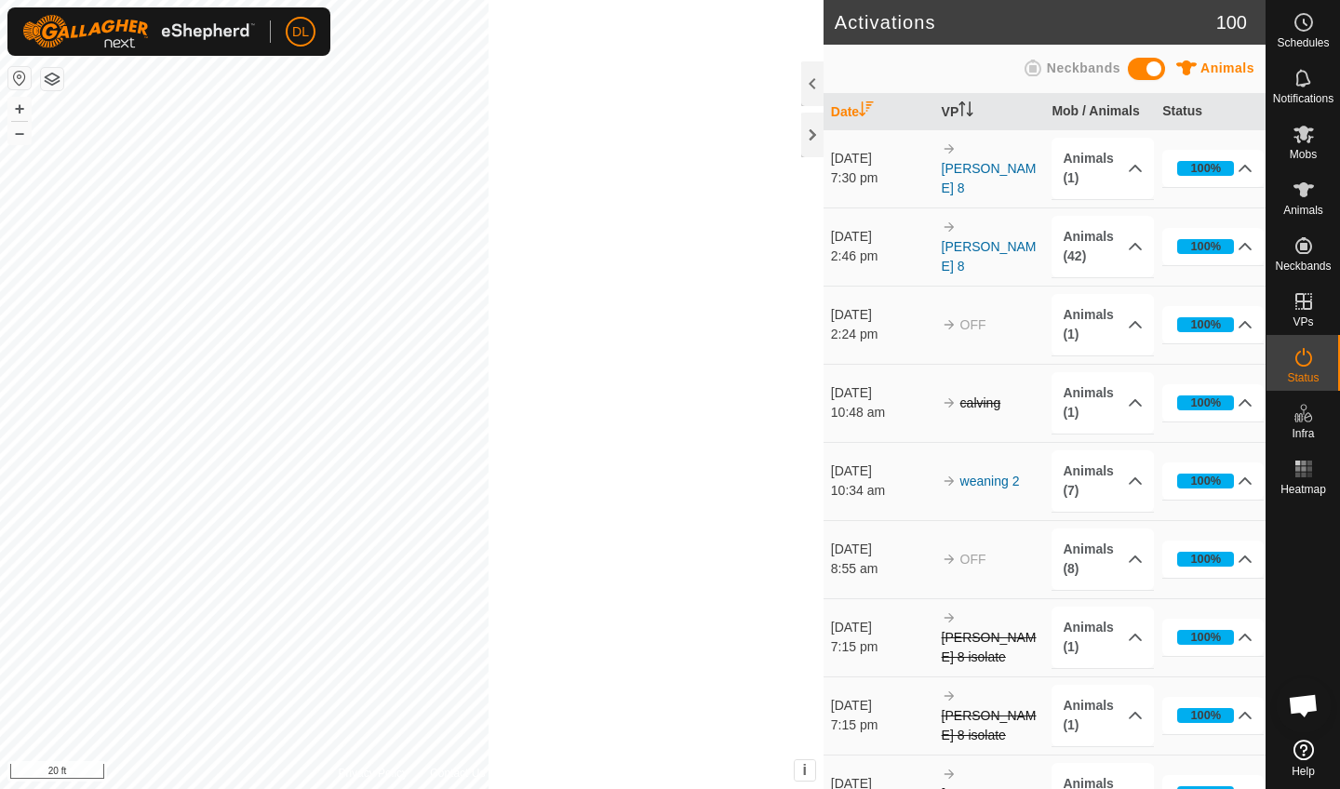
click at [1231, 355] on td "100% In Progress Pending 0 Sent 0 Completed Confirmed 0 Overridden 1 Cancelled 0" at bounding box center [1210, 325] width 111 height 78
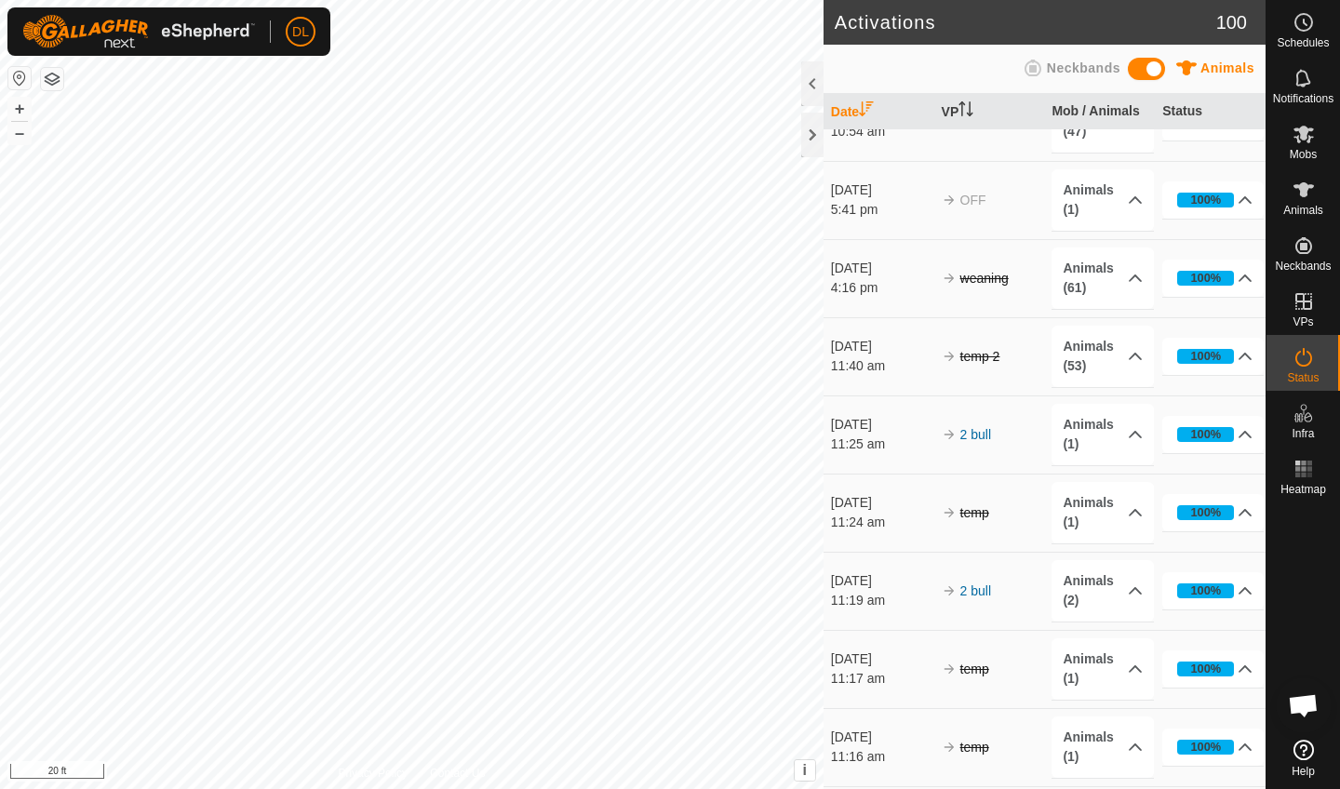
scroll to position [7331, 0]
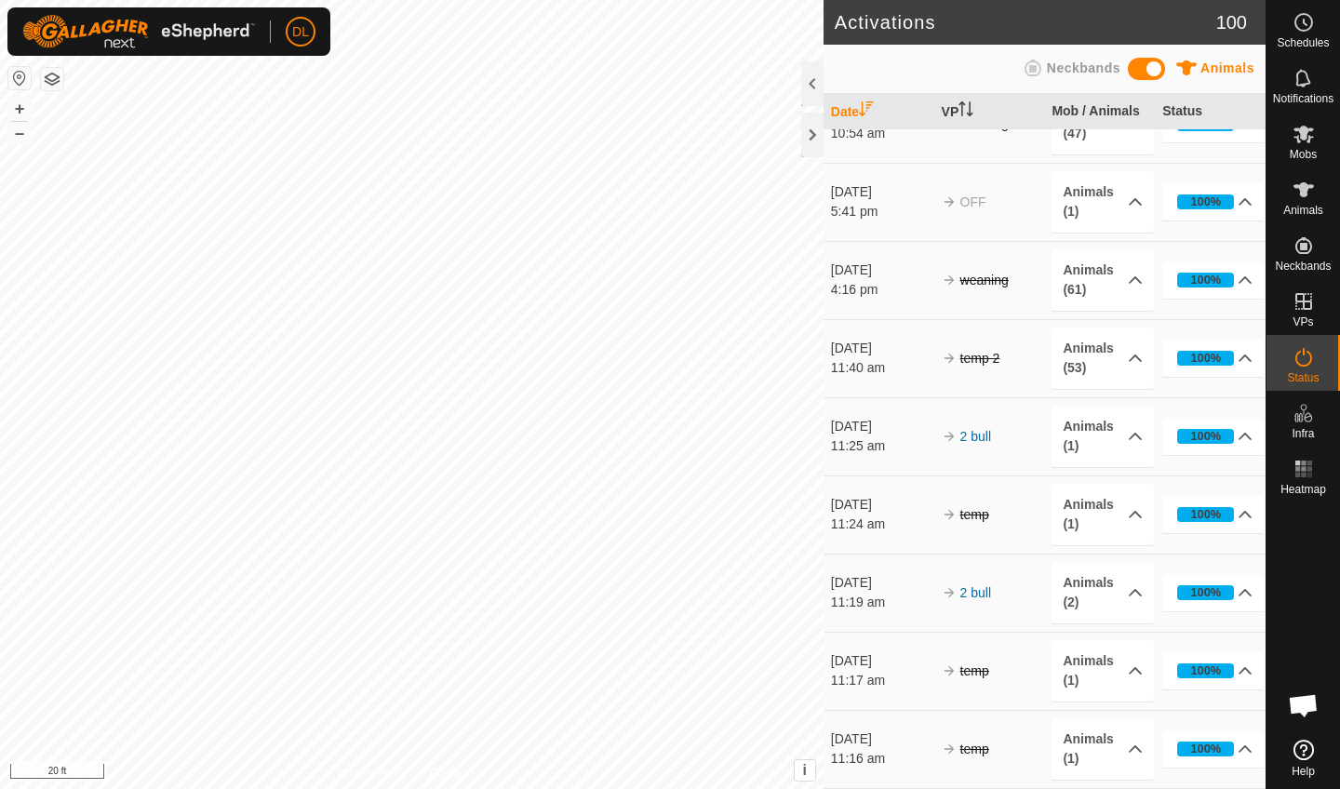
click at [1307, 704] on span "Open chat" at bounding box center [1303, 707] width 31 height 26
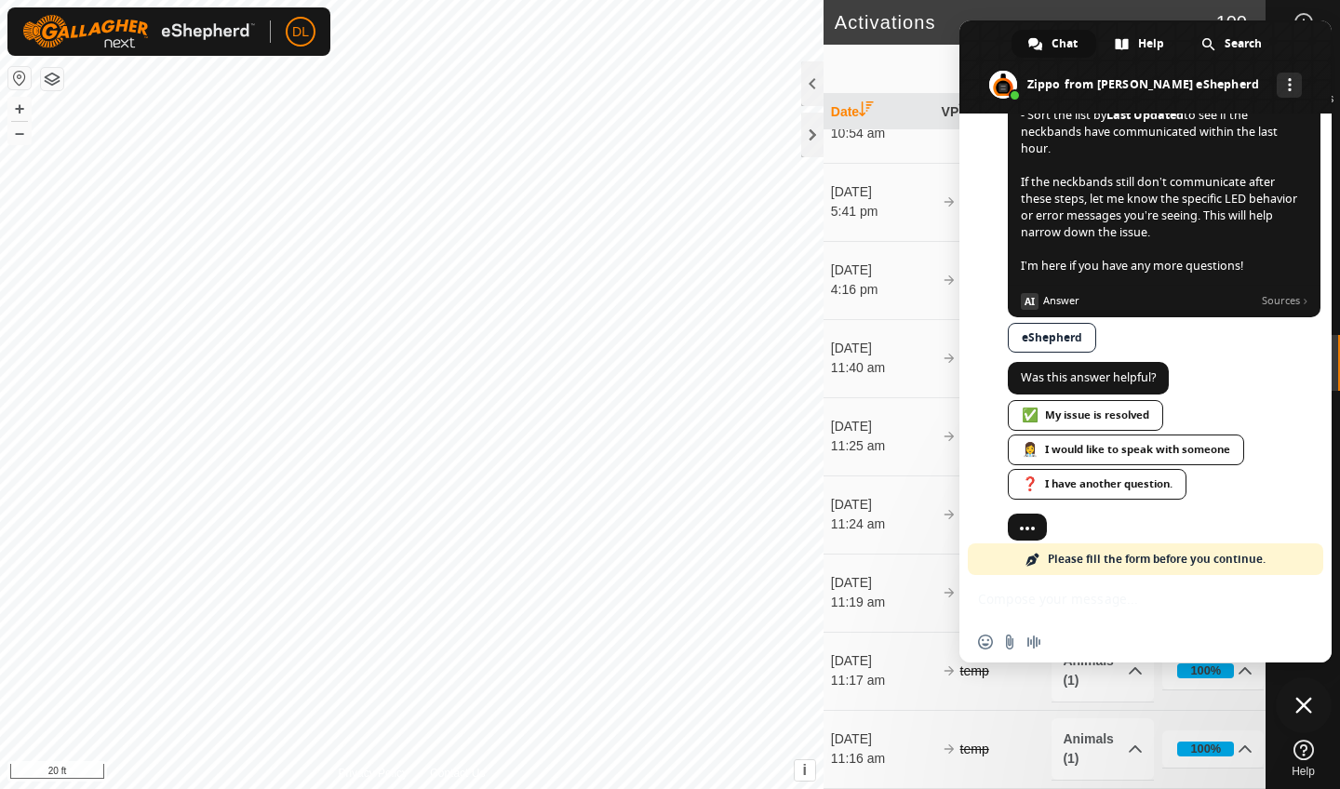
click at [1067, 597] on div "Insert an emoji Send a file Audio message" at bounding box center [1146, 618] width 372 height 87
click at [1019, 600] on div "Insert an emoji Send a file Audio message" at bounding box center [1146, 618] width 372 height 87
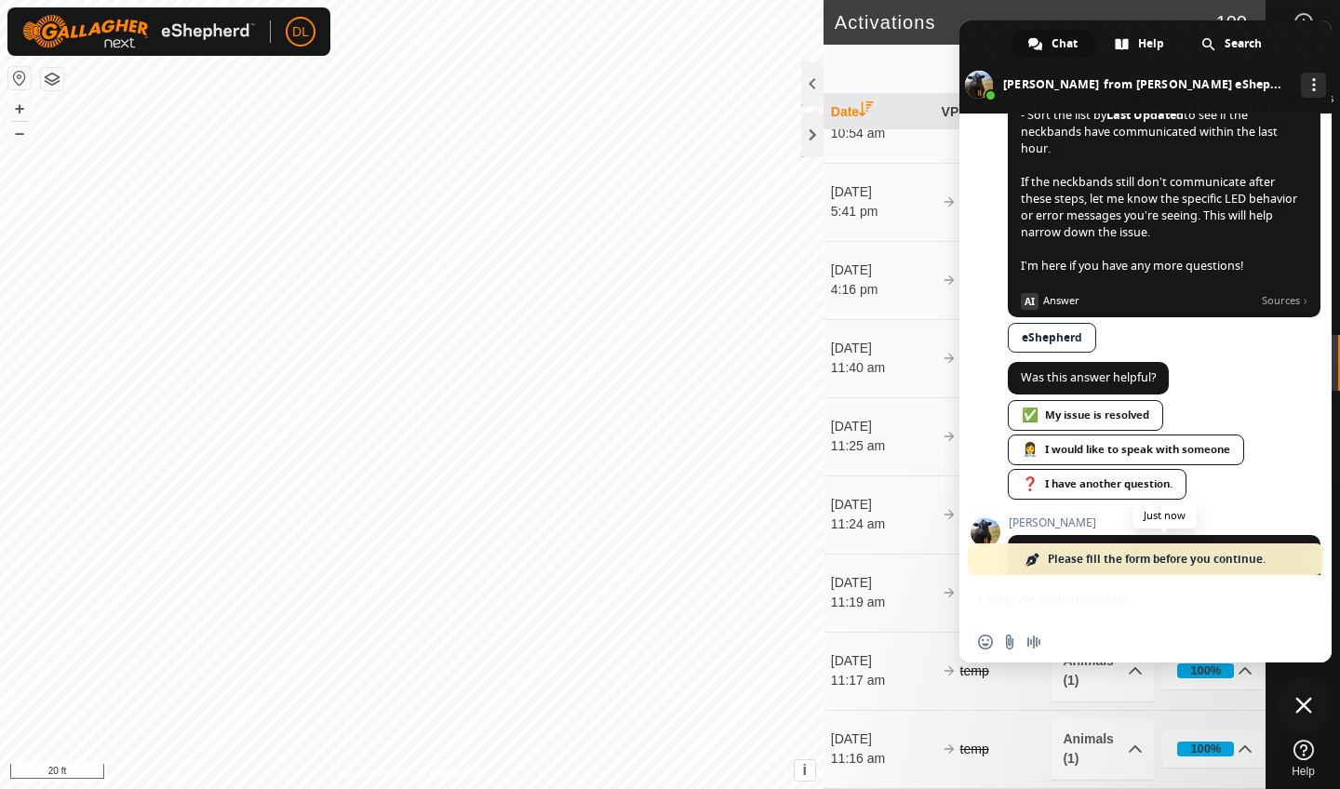
scroll to position [1161, 0]
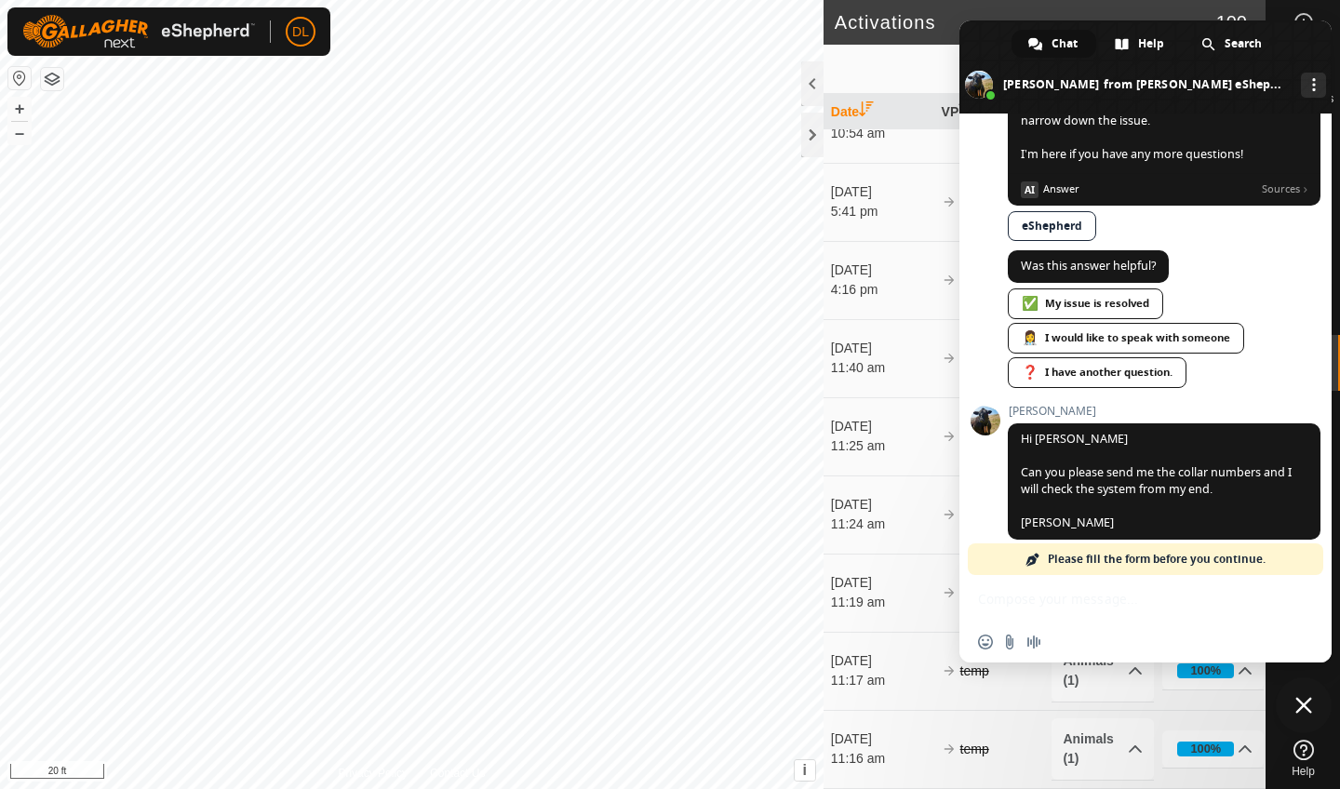
click at [906, 710] on td "17 Aug 2025 11:16 am" at bounding box center [879, 749] width 111 height 78
click at [817, 74] on div at bounding box center [812, 83] width 22 height 45
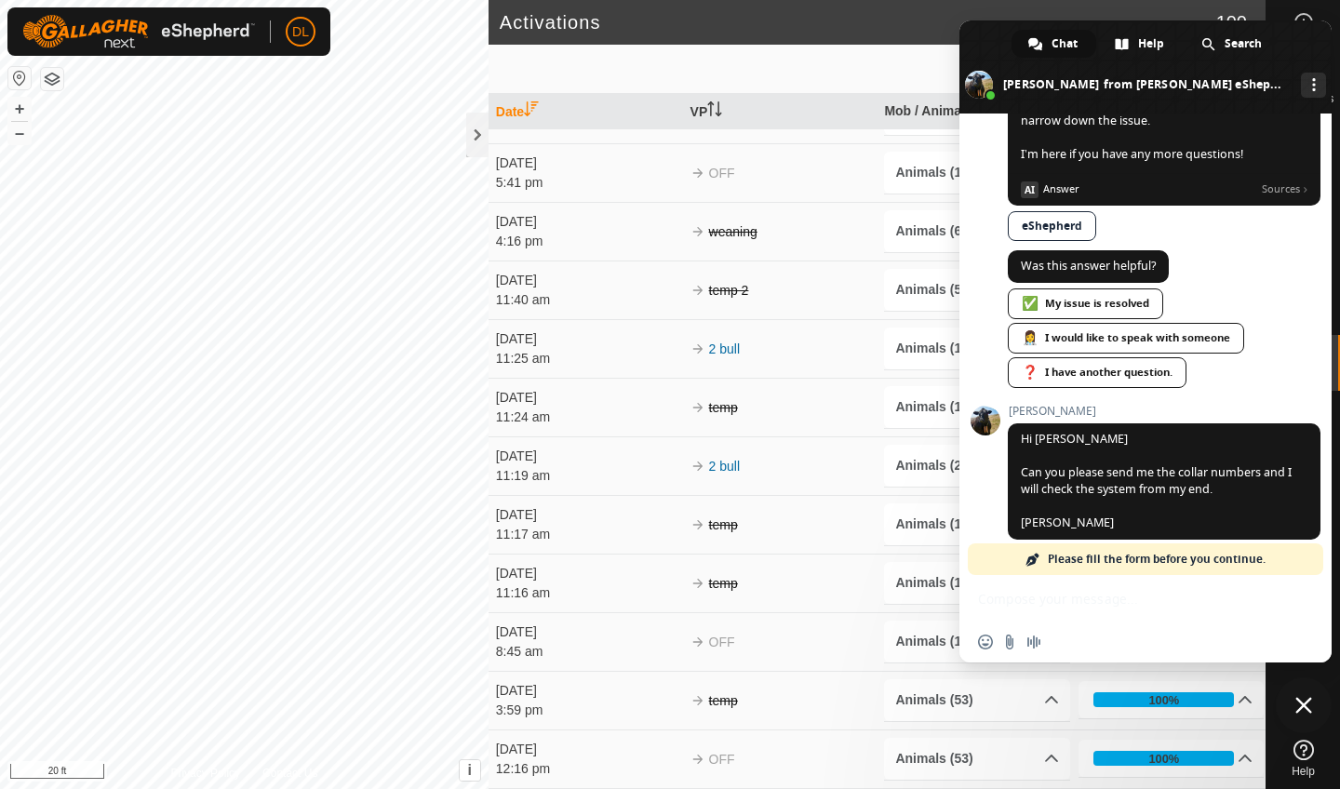
scroll to position [5376, 0]
click at [987, 34] on span at bounding box center [1146, 66] width 372 height 93
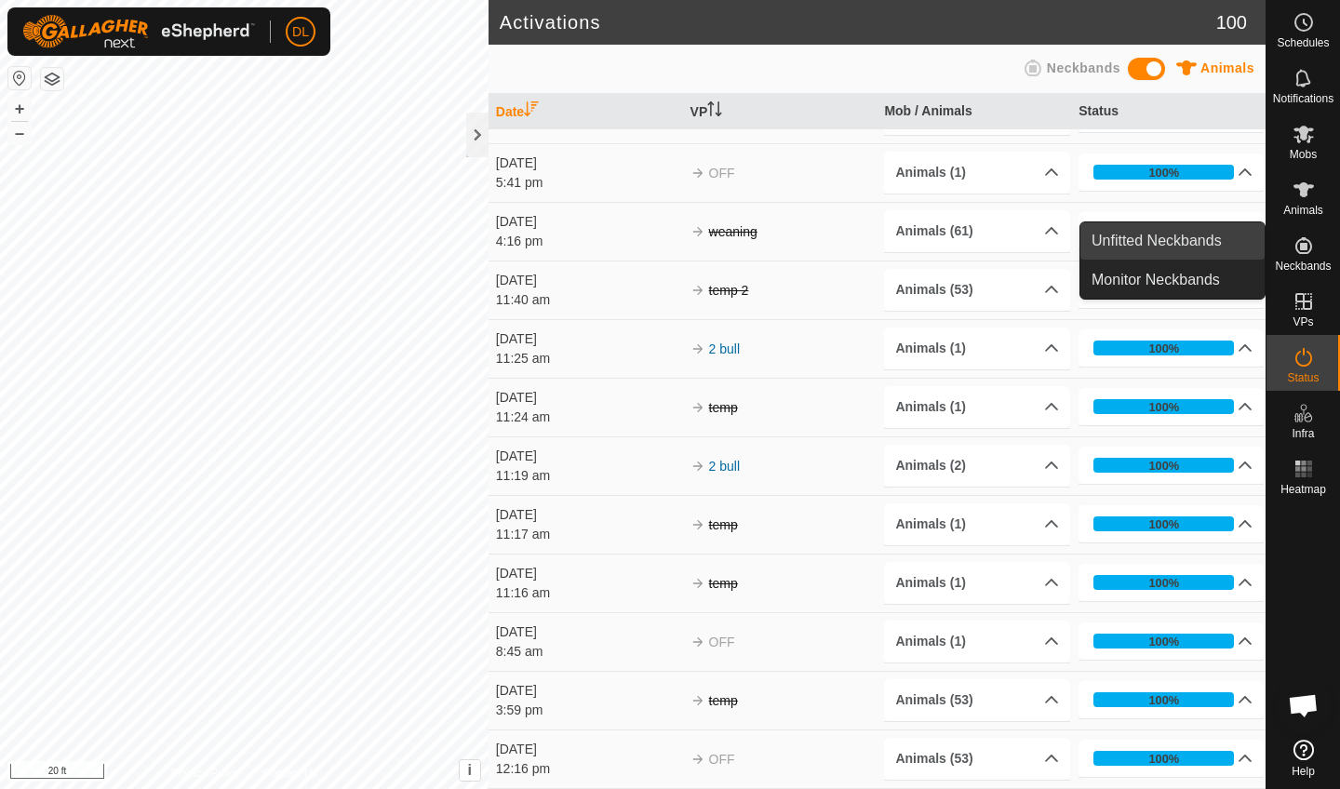
click at [1217, 246] on link "Unfitted Neckbands" at bounding box center [1173, 240] width 184 height 37
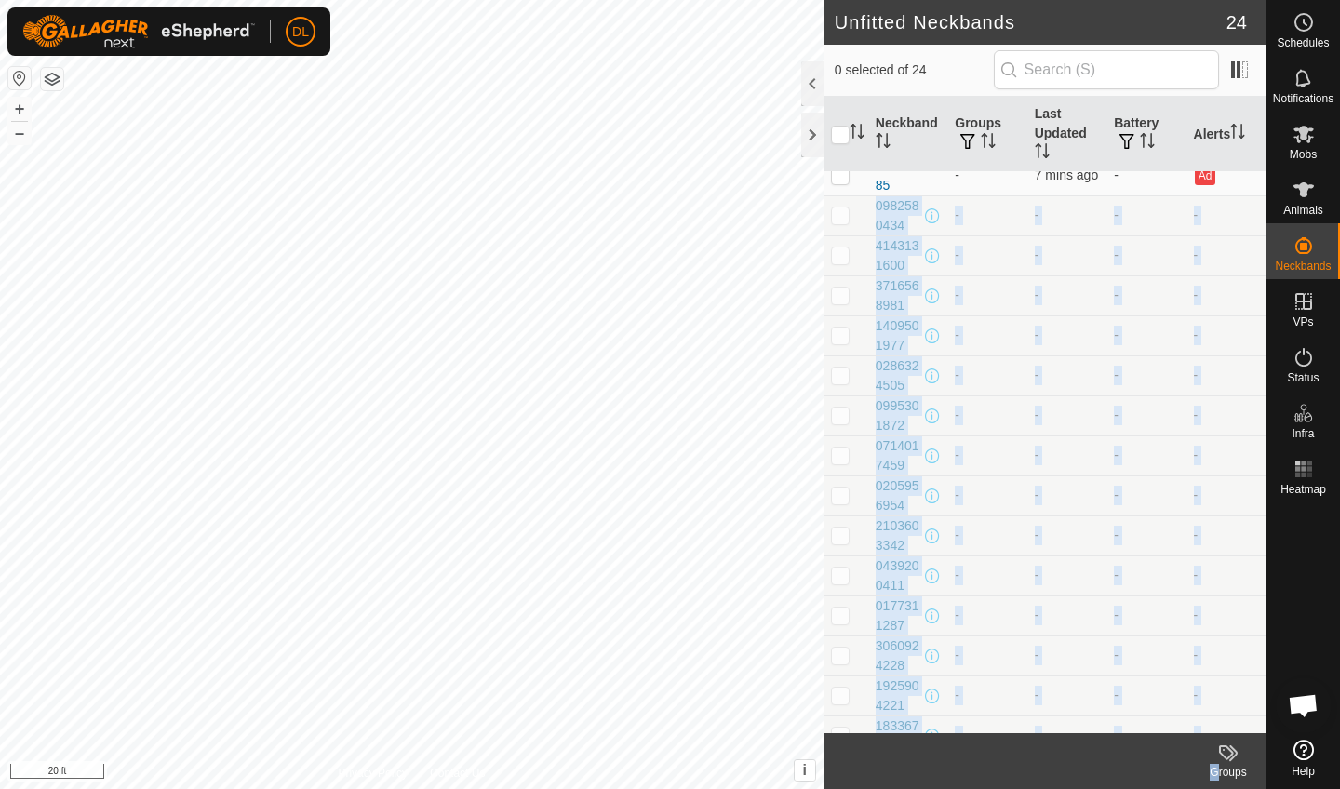
scroll to position [399, 0]
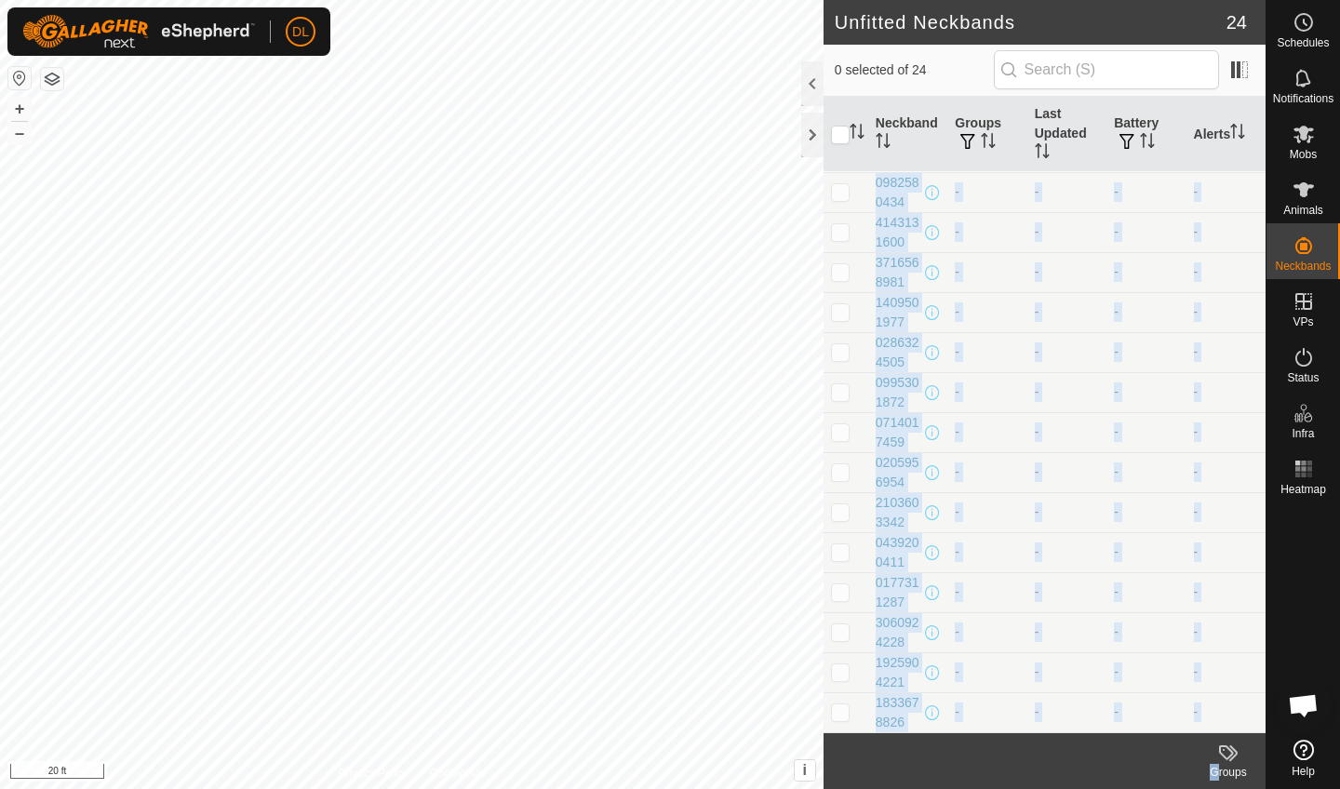
drag, startPoint x: 853, startPoint y: 276, endPoint x: 1022, endPoint y: 757, distance: 509.3
click at [1023, 762] on article "Unfitted Neckbands 24 0 selected of 24 Neckband Groups Last Updated Battery Ale…" at bounding box center [1045, 394] width 442 height 789
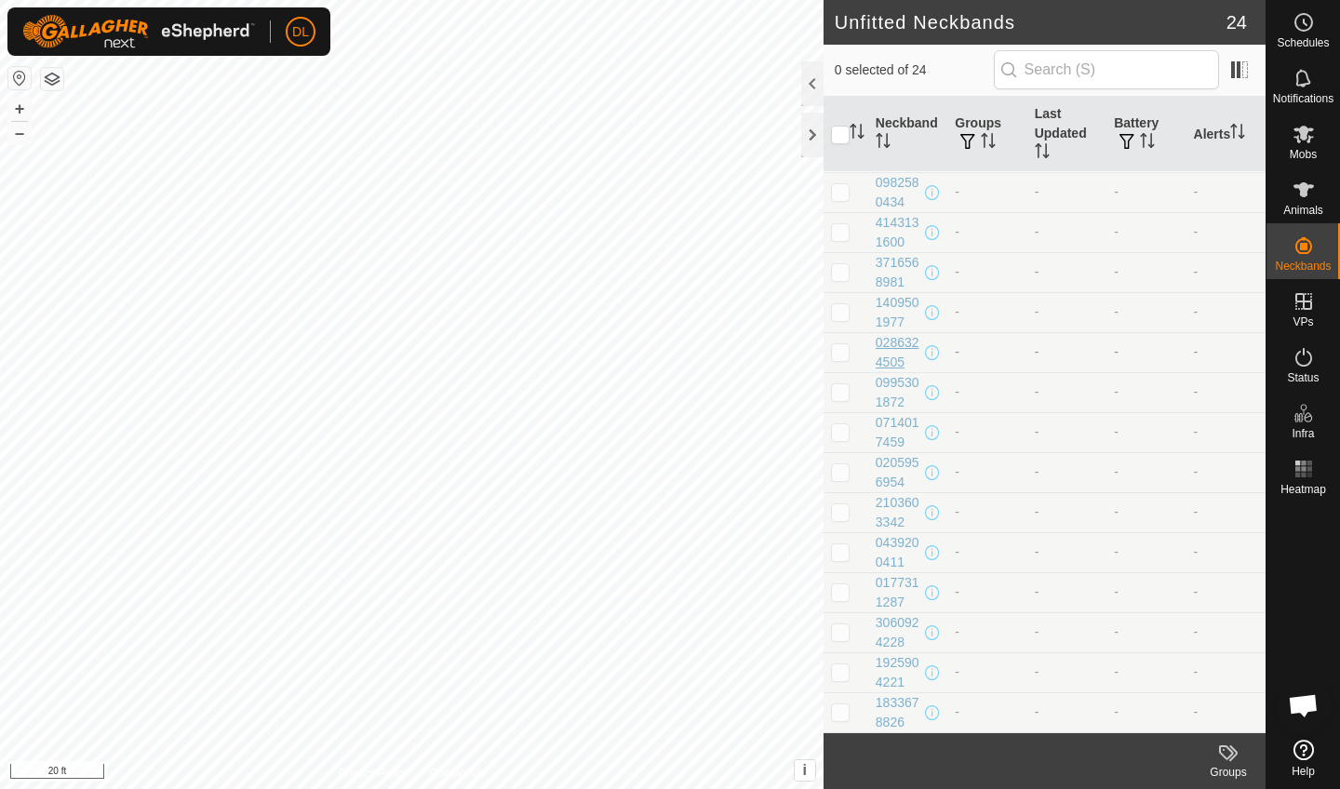
drag, startPoint x: 921, startPoint y: 642, endPoint x: 894, endPoint y: 345, distance: 298.2
click at [900, 345] on tbody "0663839033 - 7 mins ago - Ad 3214312302 - 6 mins ago - Ad 4188858646 - 6 mins a…" at bounding box center [1045, 252] width 442 height 961
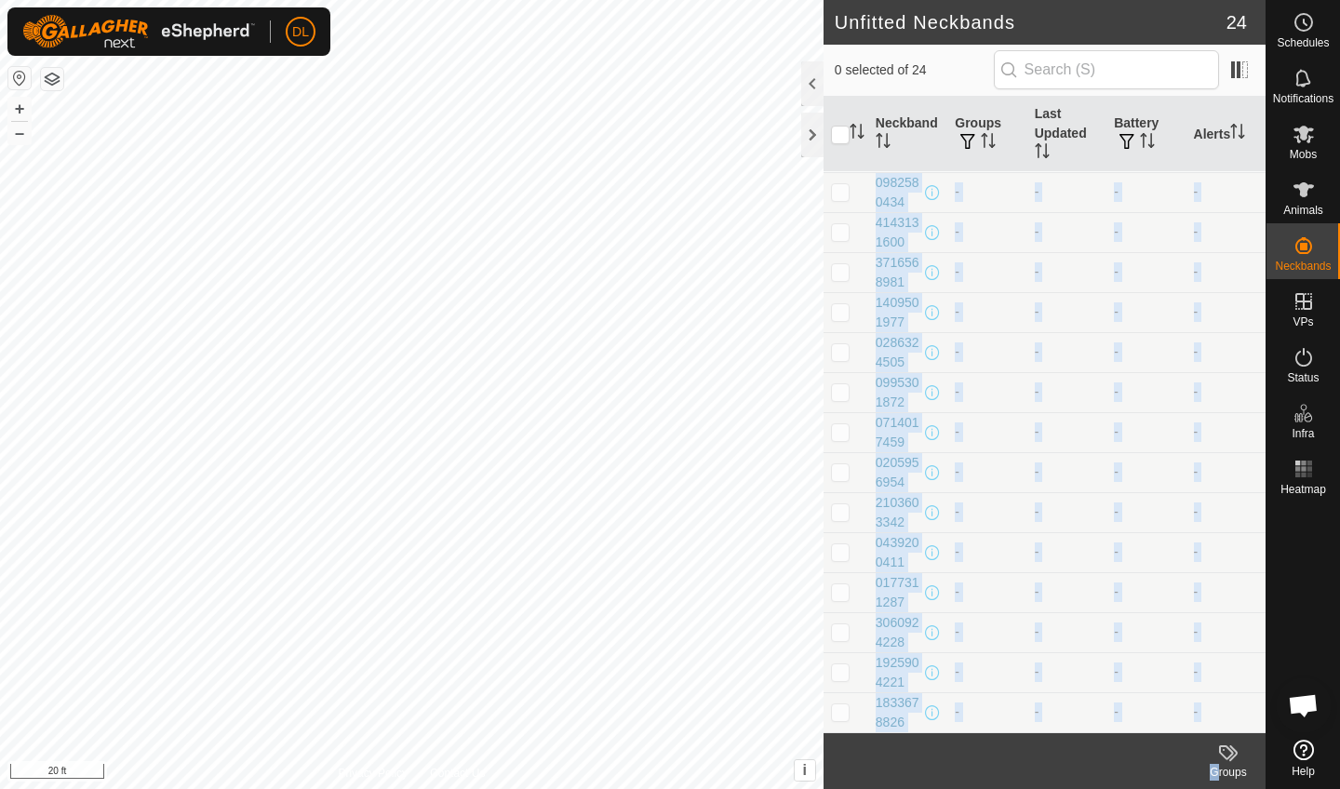
drag, startPoint x: 841, startPoint y: 191, endPoint x: 921, endPoint y: 738, distance: 553.1
click at [921, 738] on article "Unfitted Neckbands 24 0 selected of 24 Neckband Groups Last Updated Battery Ale…" at bounding box center [1045, 394] width 442 height 789
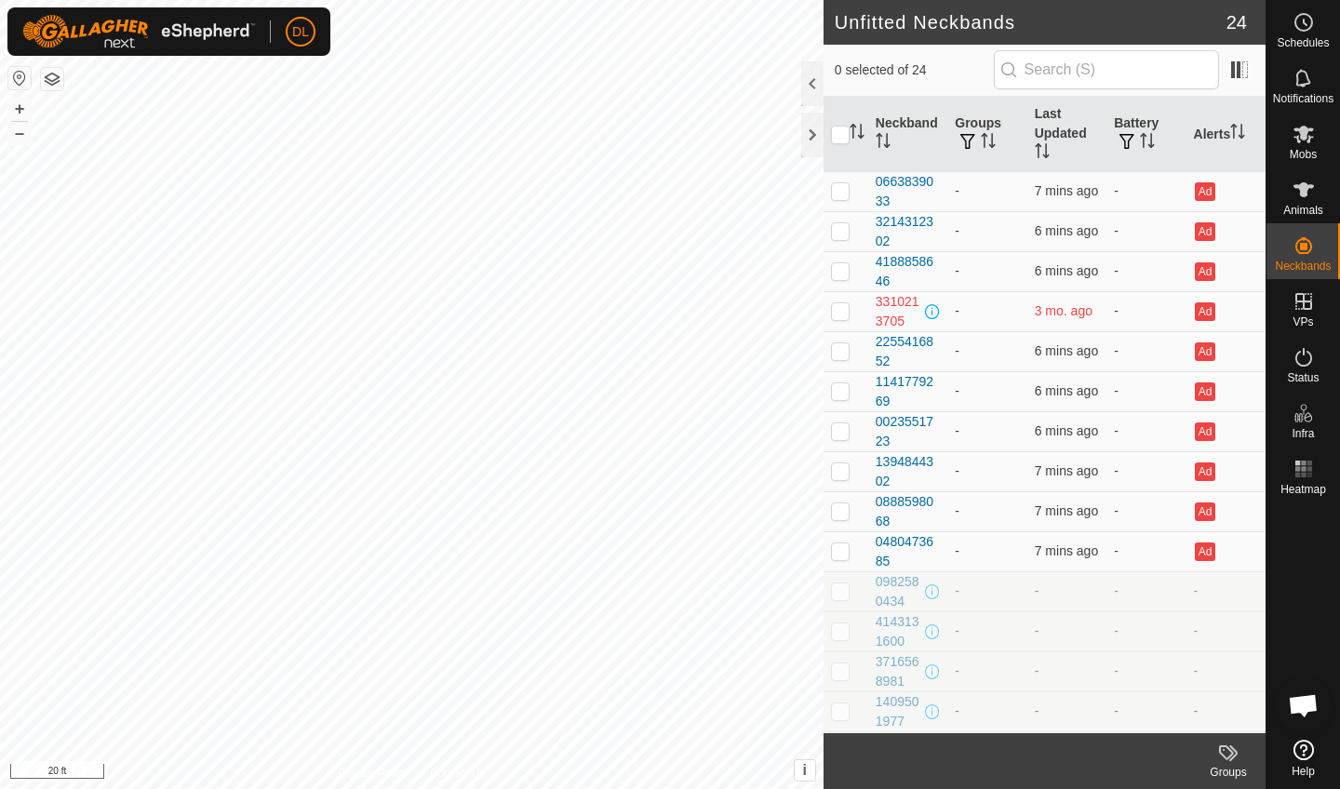
scroll to position [0, 0]
click at [892, 601] on div "0982580434" at bounding box center [899, 591] width 46 height 39
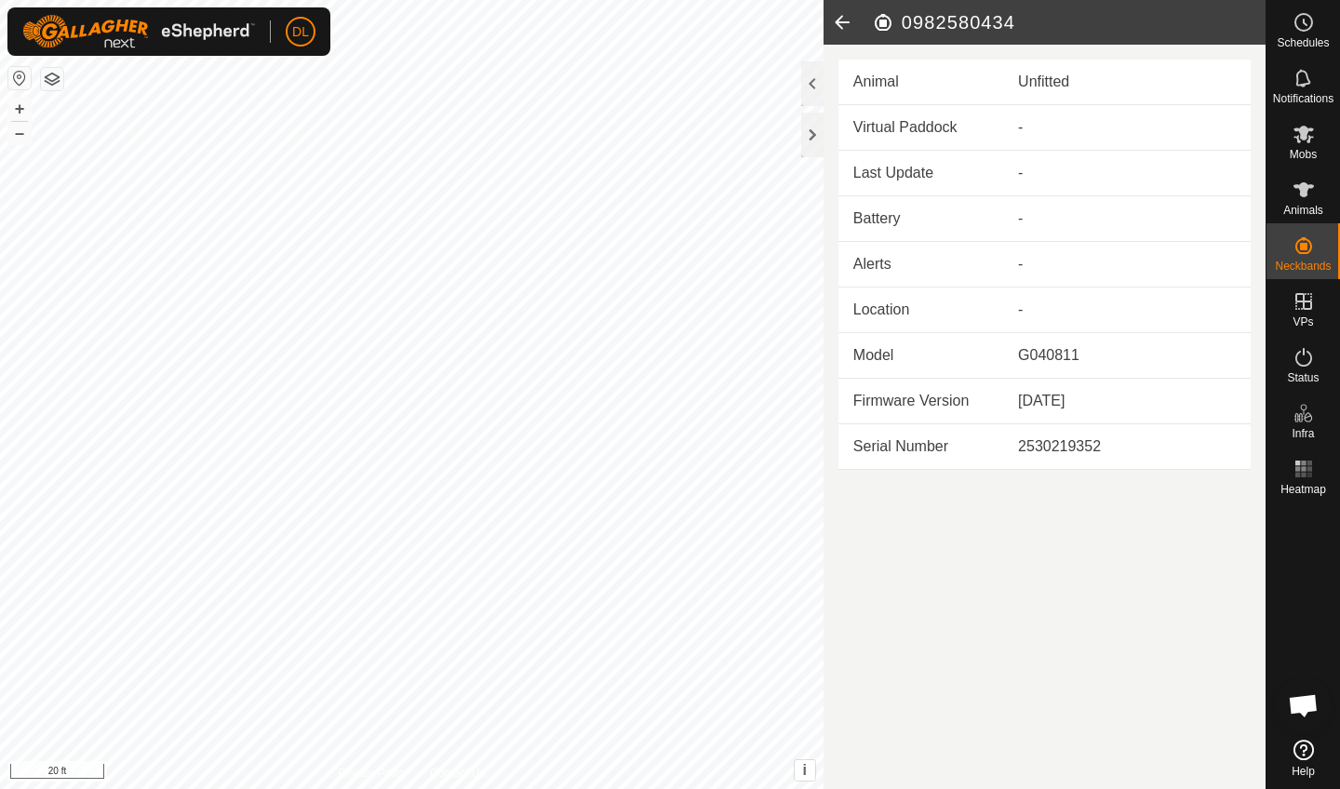
drag, startPoint x: 901, startPoint y: 20, endPoint x: 1018, endPoint y: 19, distance: 117.3
click at [1019, 20] on h2 "0982580434" at bounding box center [1069, 22] width 394 height 22
copy h2 "0982580434"
click at [1307, 700] on span "Open chat" at bounding box center [1303, 707] width 31 height 26
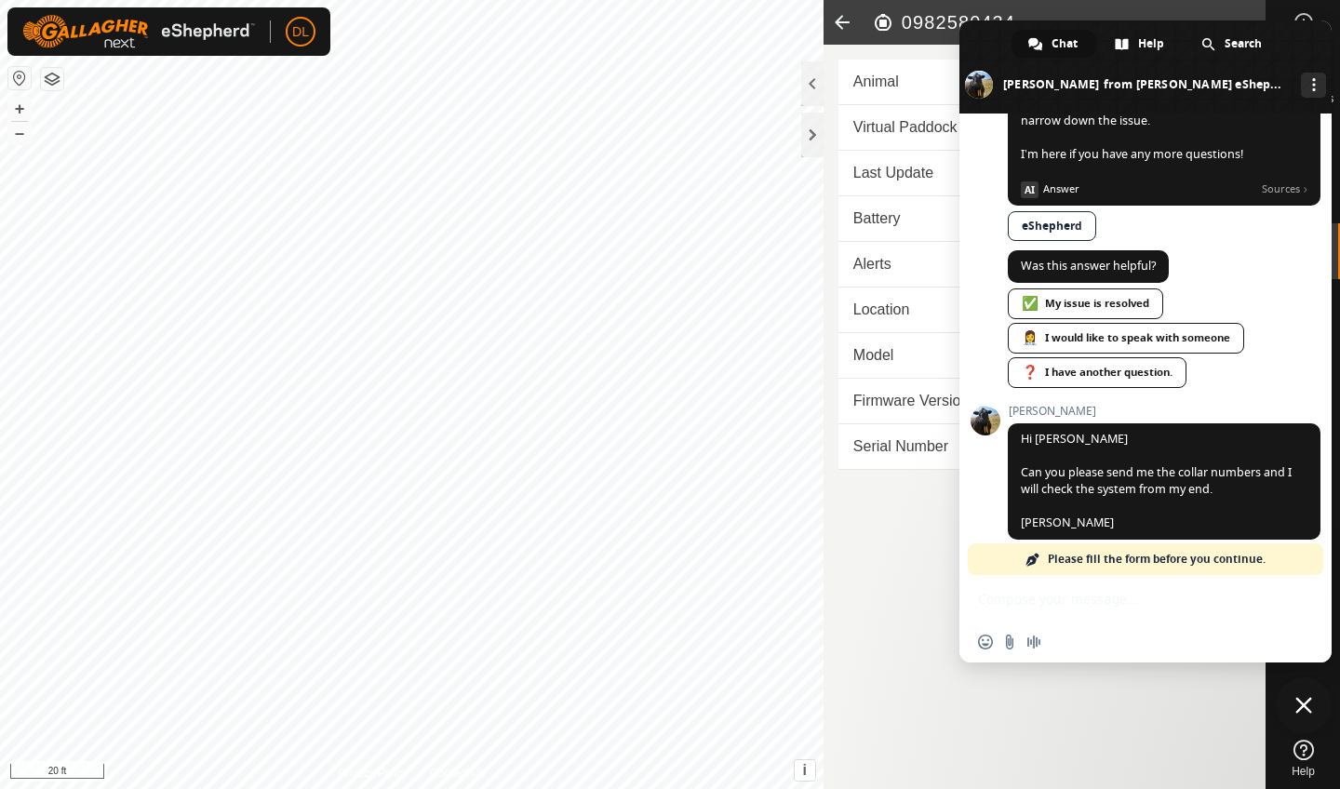
click at [1049, 603] on div "Insert an emoji Send a file Audio message" at bounding box center [1146, 618] width 372 height 87
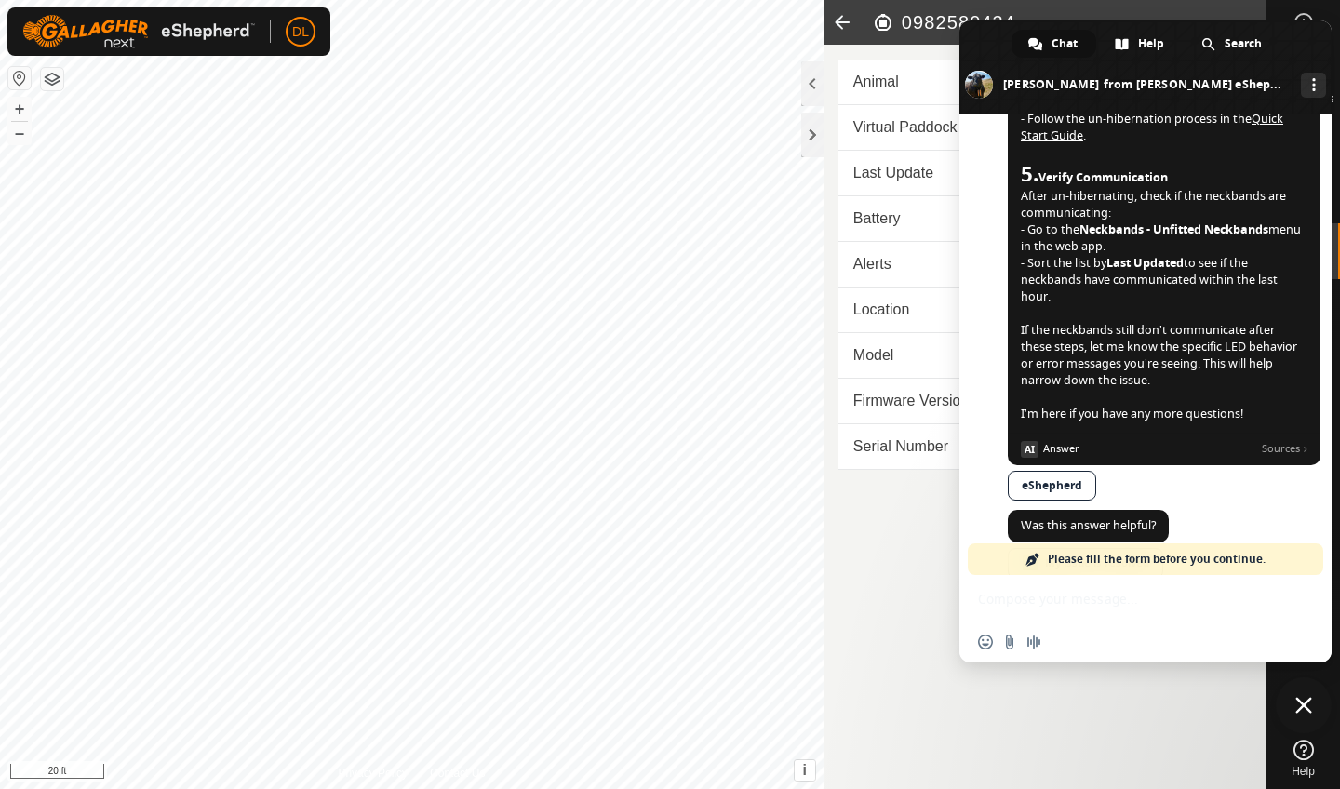
scroll to position [1161, 0]
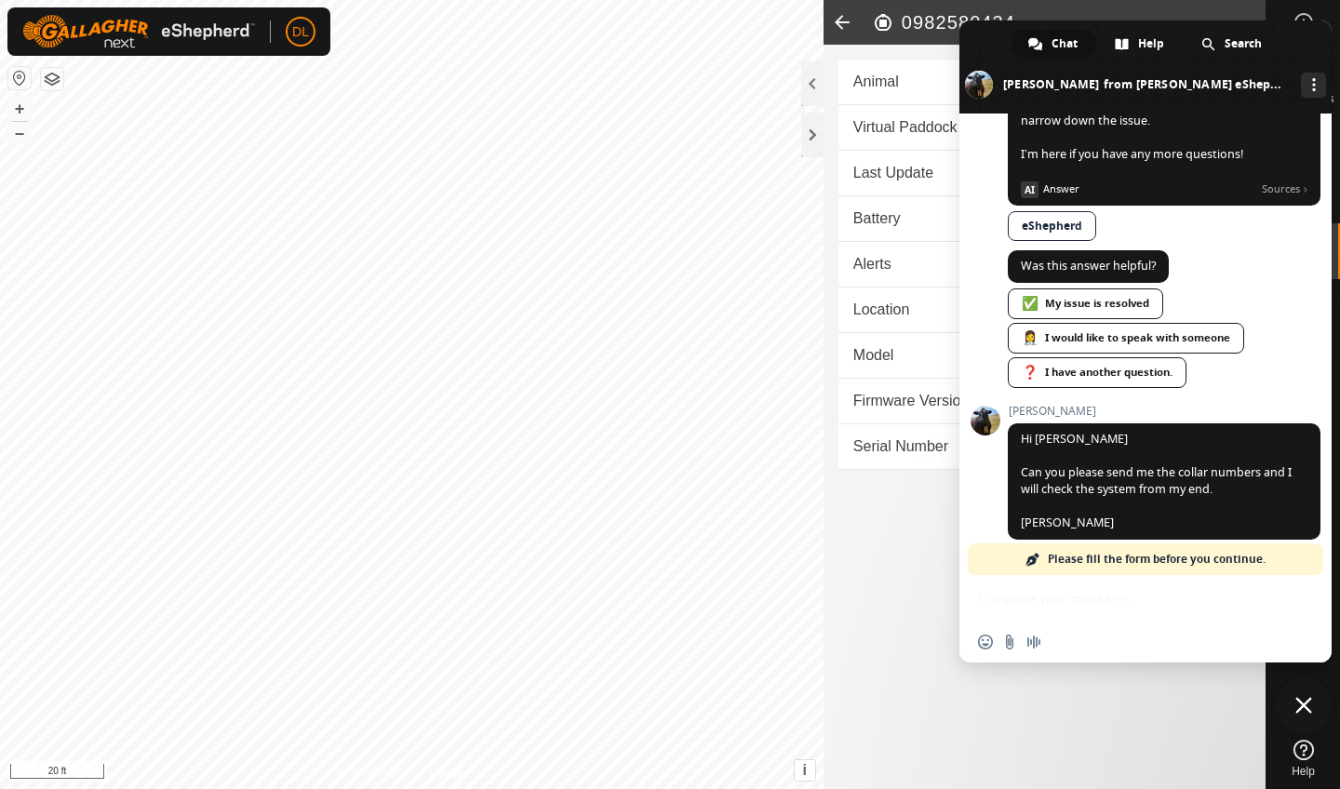
click at [1058, 565] on span "Please fill the form before you continue." at bounding box center [1157, 560] width 218 height 32
click at [1031, 604] on div "Insert an emoji Send a file Audio message" at bounding box center [1146, 618] width 372 height 87
click at [1088, 503] on span "Hi Daniel Can you please send me the collar numbers and I will check the system…" at bounding box center [1164, 482] width 313 height 116
click at [1101, 642] on div "Insert an emoji Send a file Audio message" at bounding box center [1146, 642] width 372 height 41
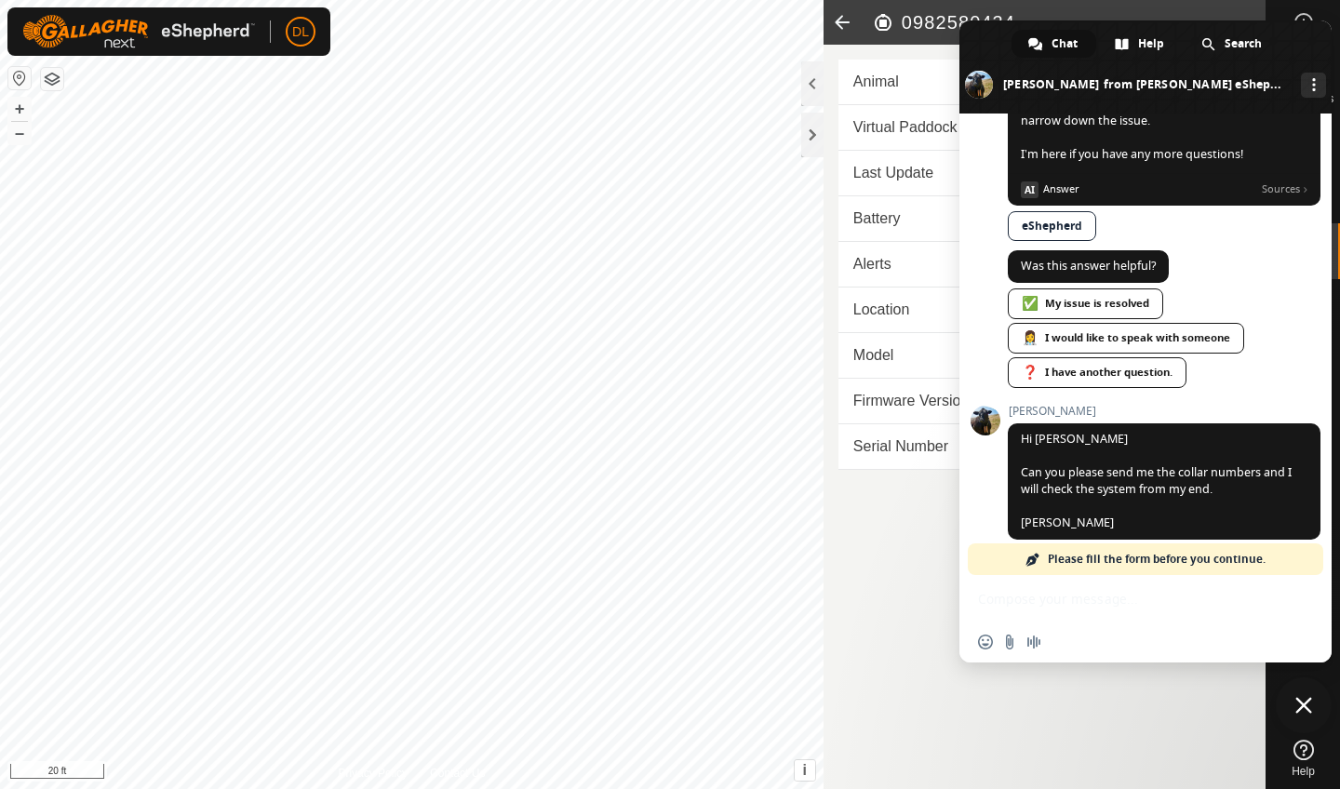
click at [1009, 618] on div "Insert an emoji Send a file Audio message" at bounding box center [1146, 618] width 372 height 87
click at [1073, 622] on div "Insert an emoji Send a file Audio message" at bounding box center [1146, 642] width 372 height 41
click at [1066, 357] on div "❓ I have another question." at bounding box center [1097, 372] width 179 height 31
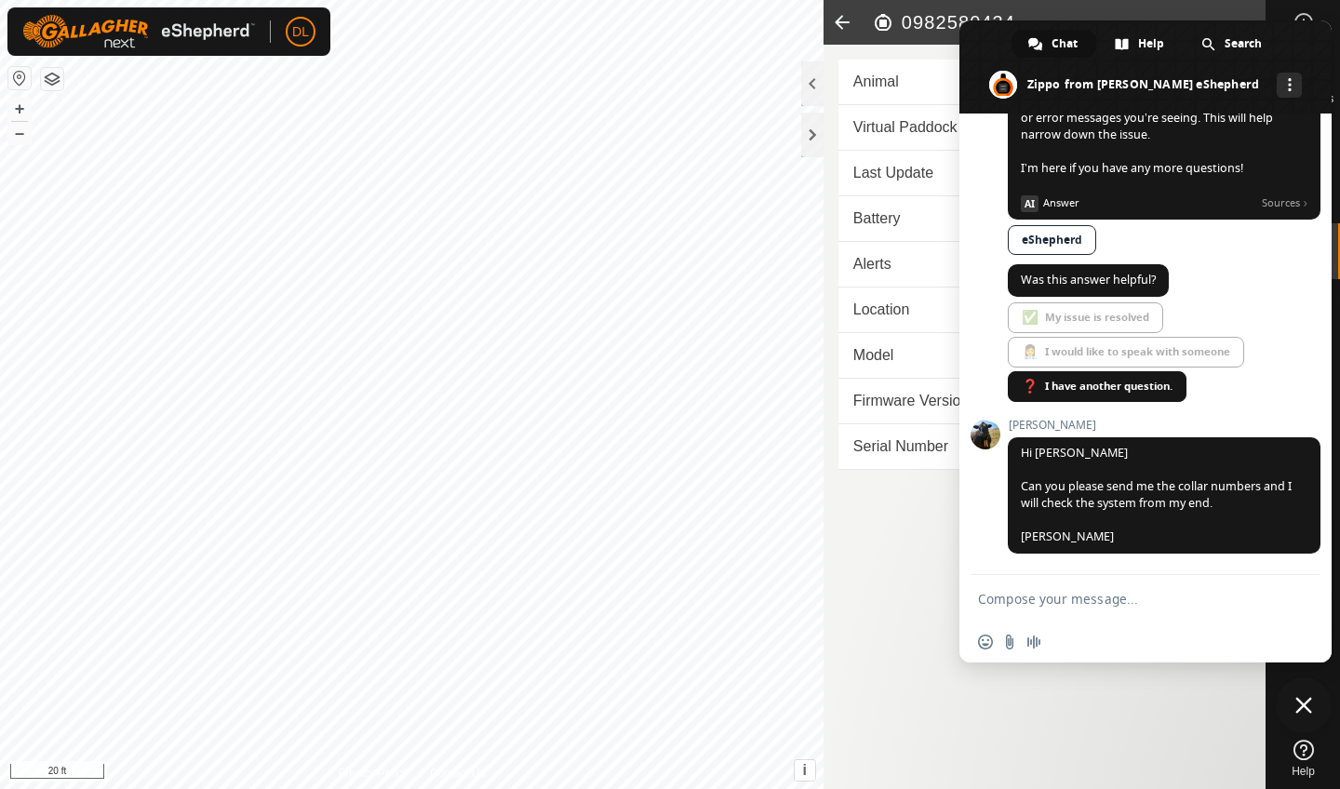
scroll to position [1129, 0]
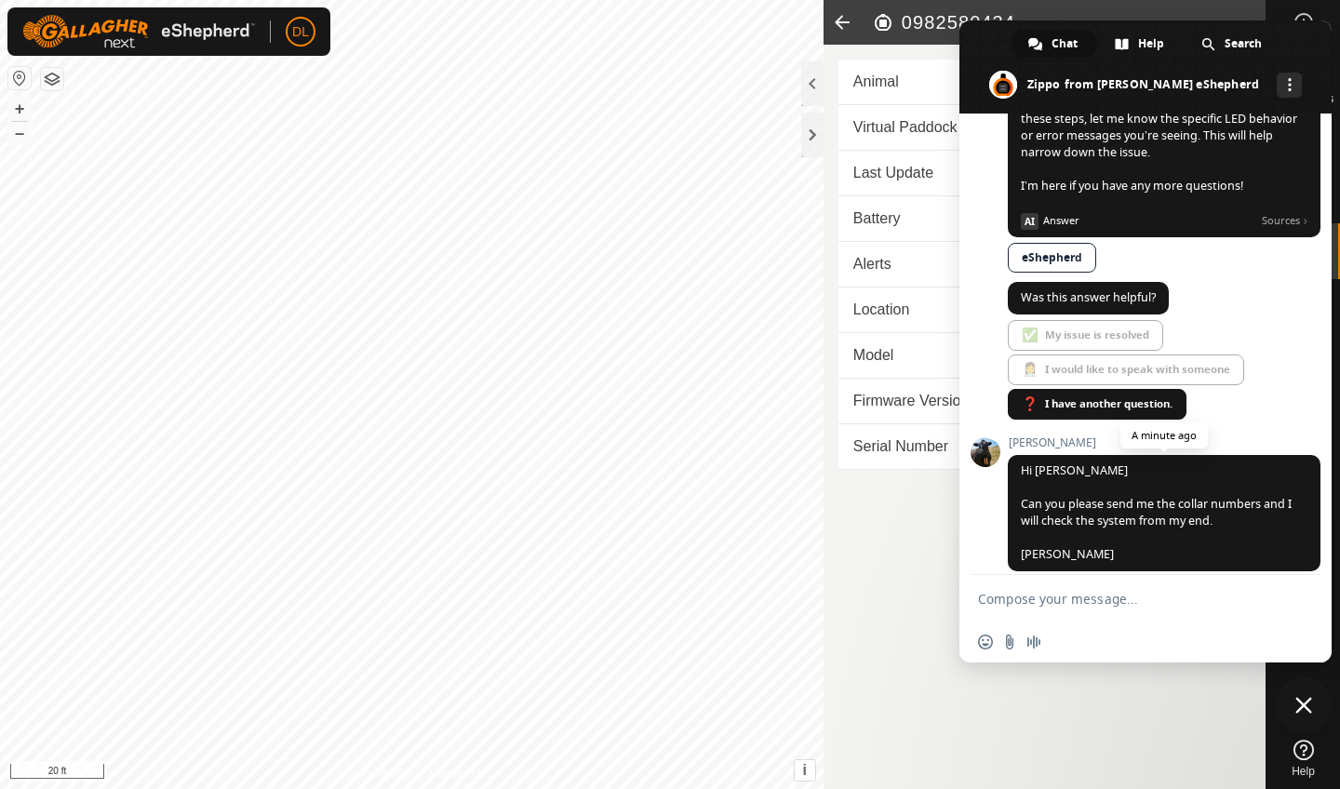
paste textarea "0982580434"
type textarea "0982580434 this will take some time"
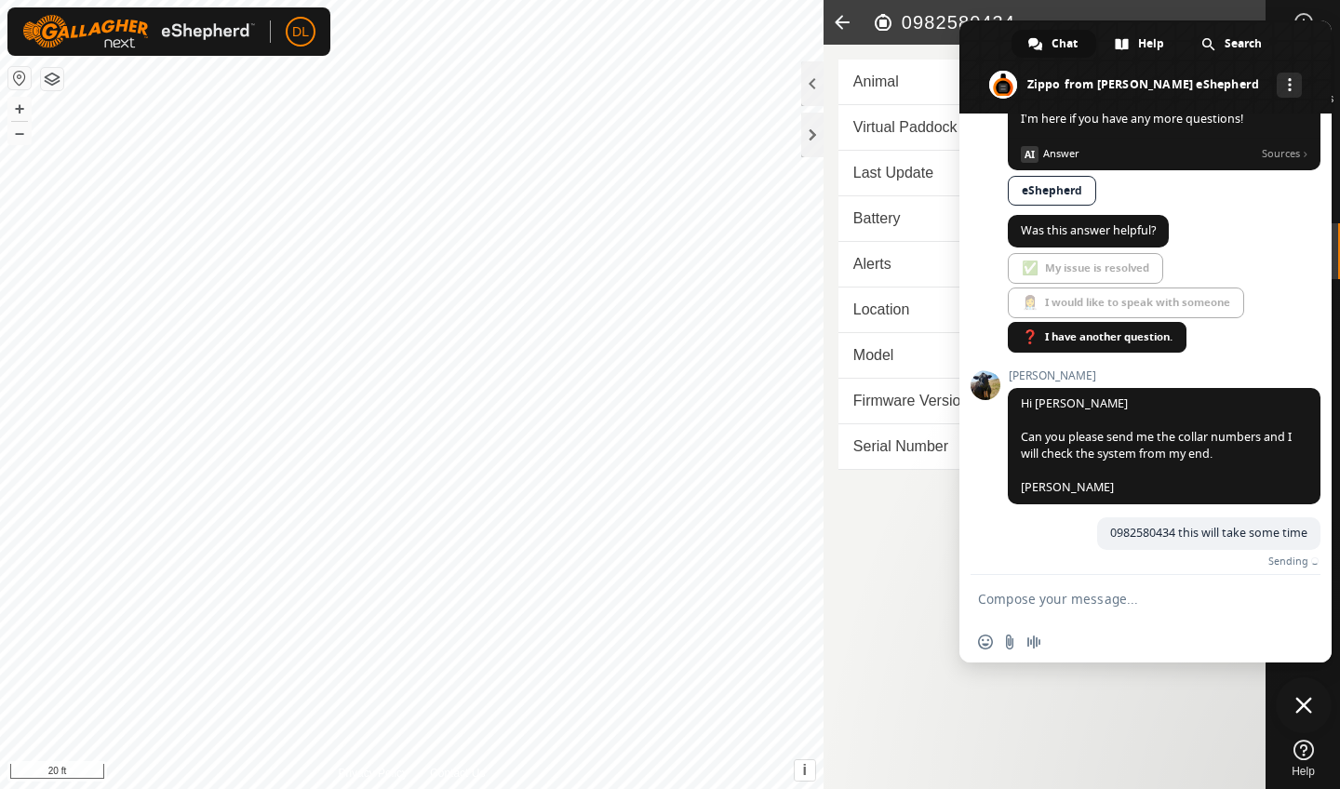
scroll to position [1175, 0]
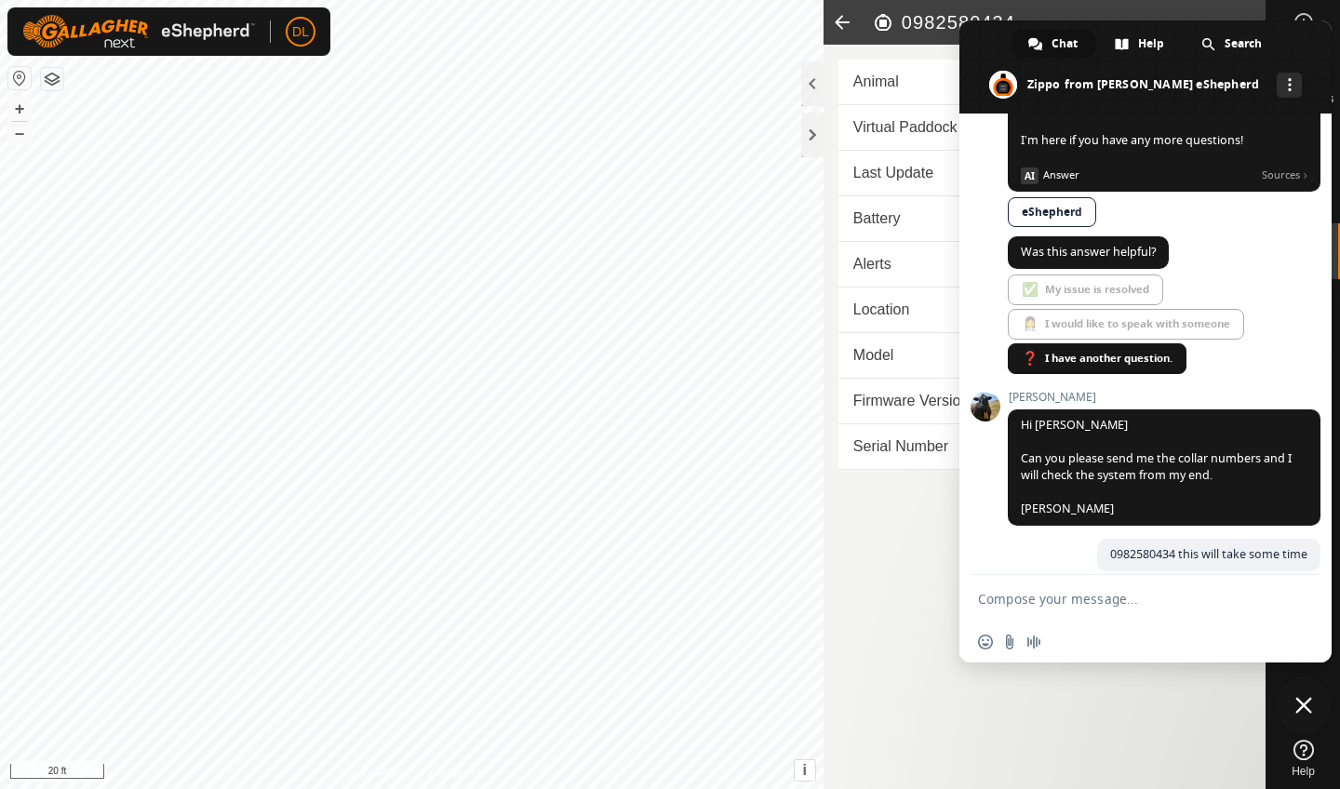
click at [1285, 727] on div "Close chat" at bounding box center [1304, 706] width 56 height 56
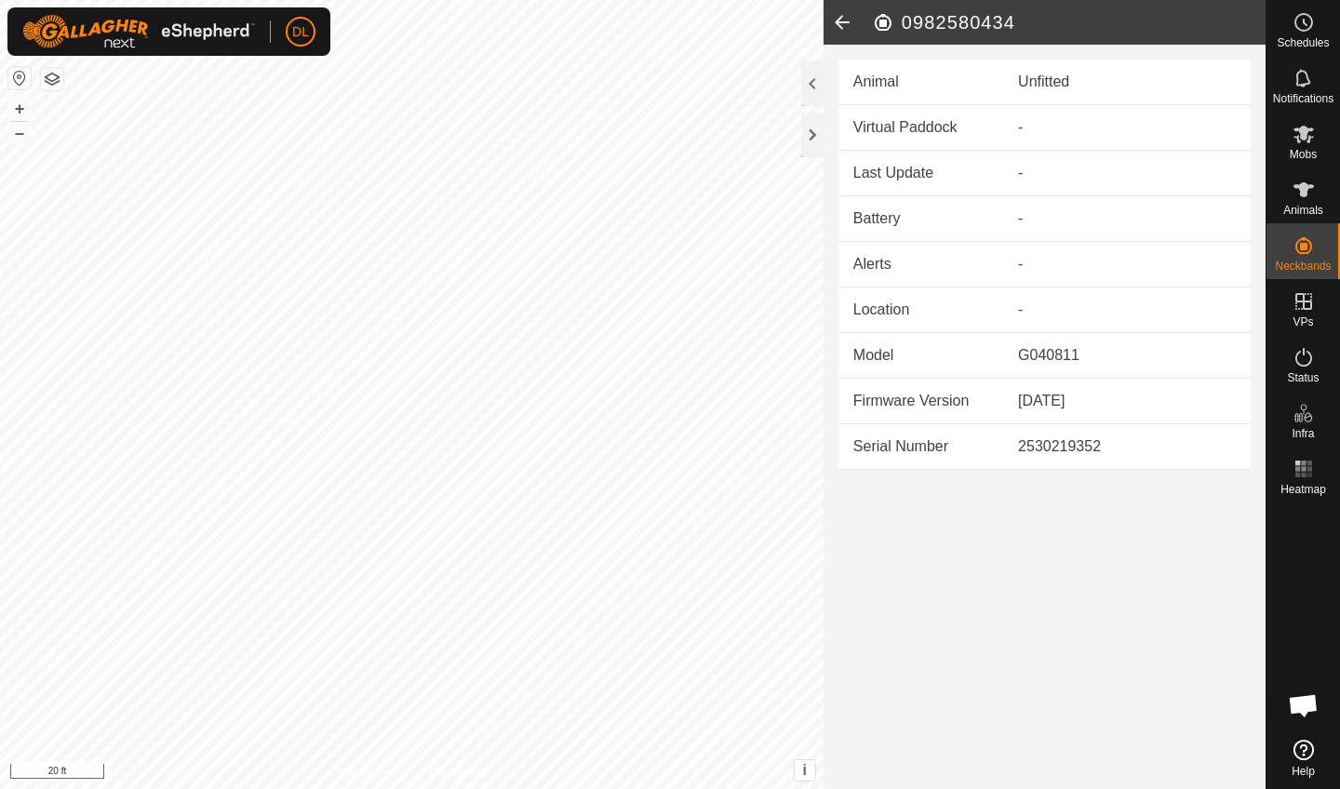
click at [840, 16] on icon at bounding box center [842, 22] width 37 height 45
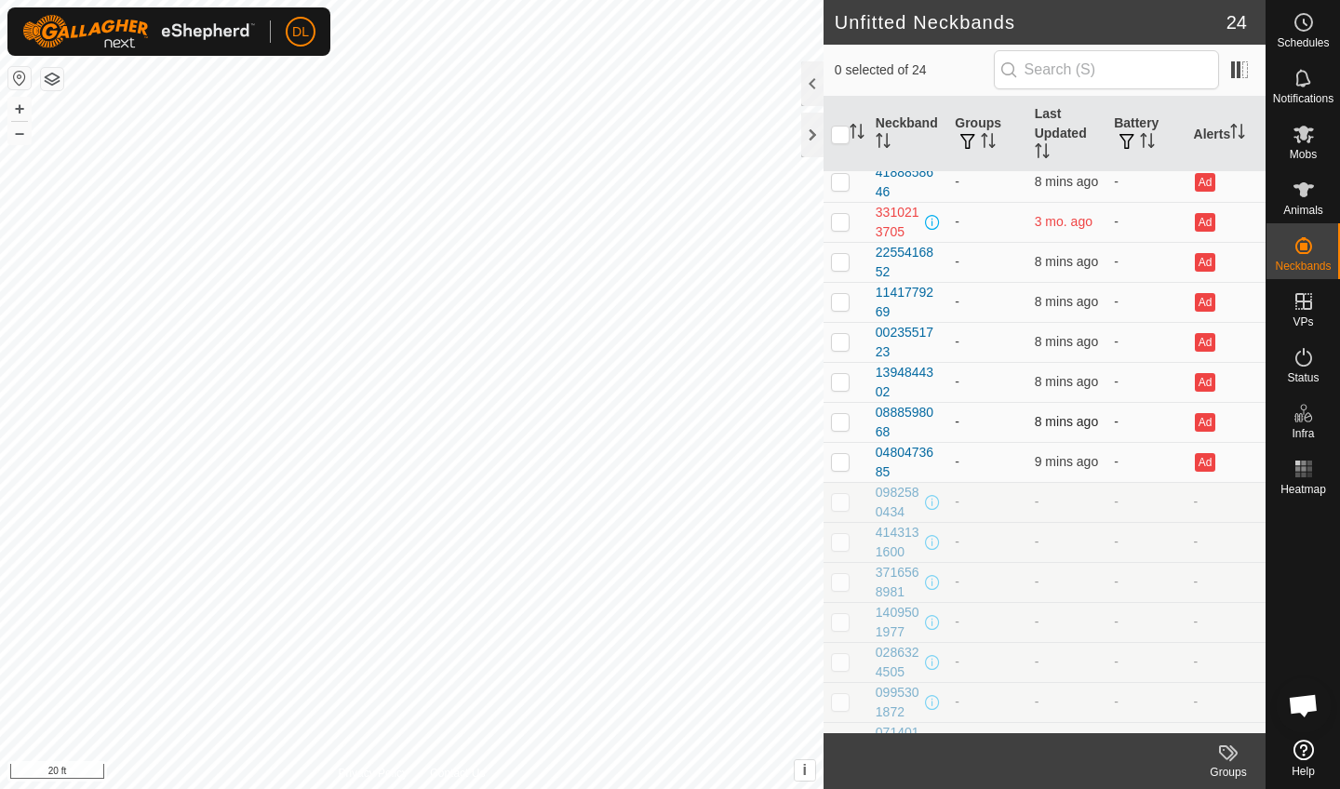
scroll to position [97, 0]
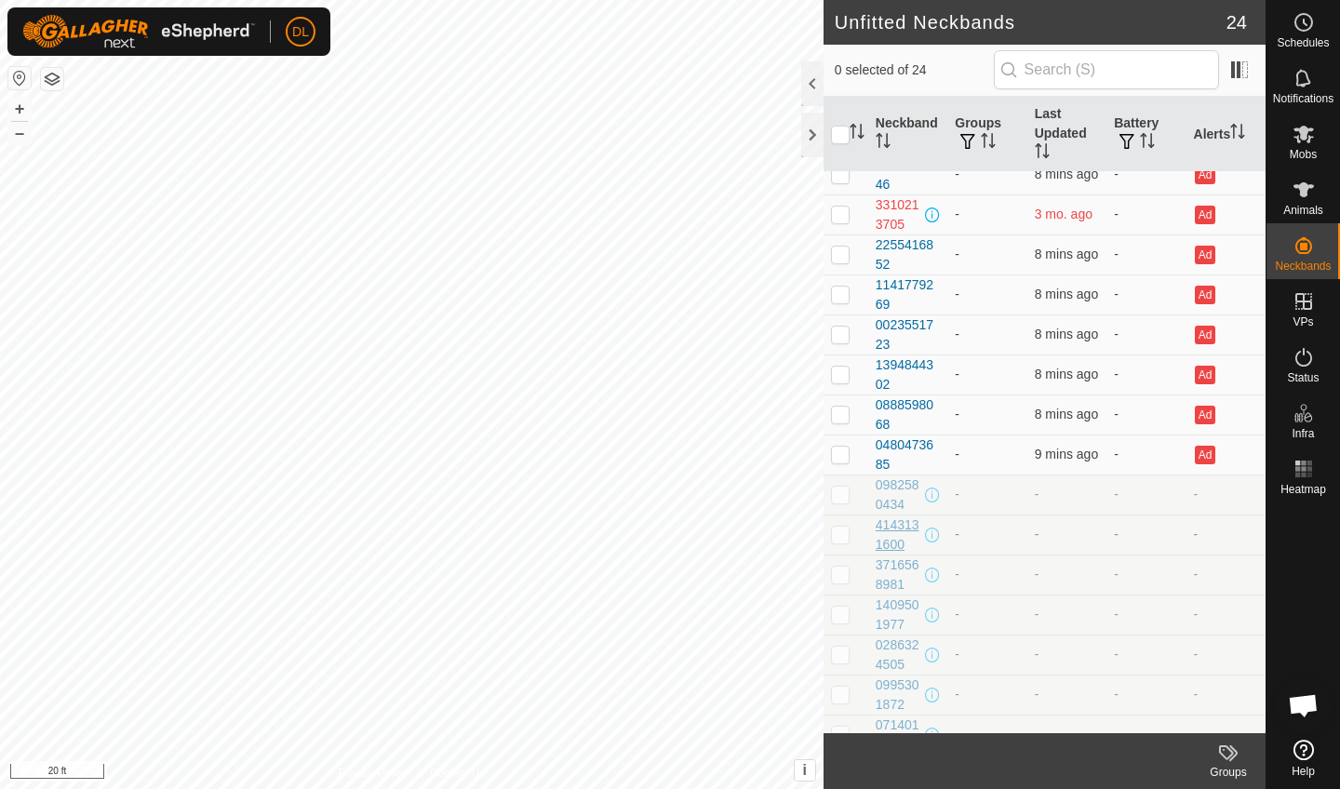
click at [887, 525] on div "4143131600" at bounding box center [899, 535] width 46 height 39
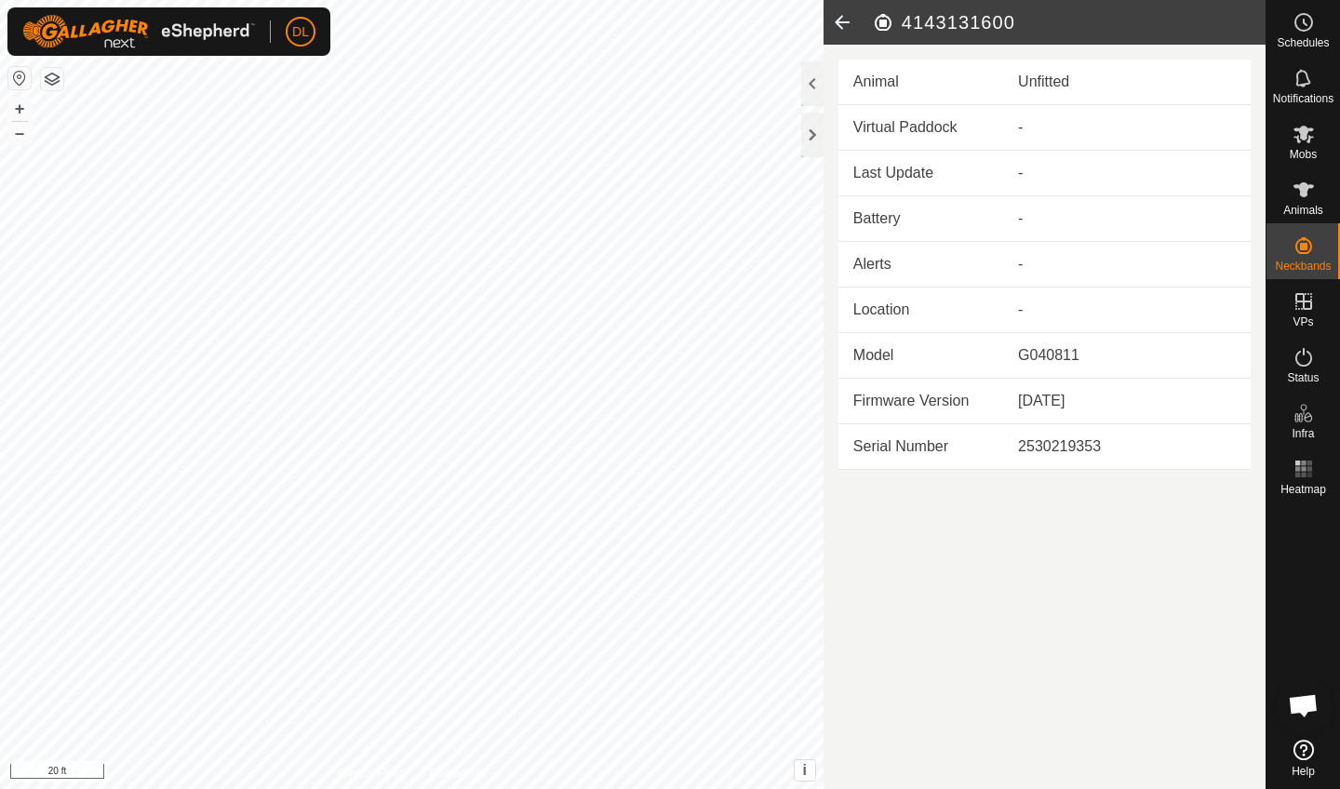
drag, startPoint x: 905, startPoint y: 22, endPoint x: 1020, endPoint y: 19, distance: 115.5
click at [1023, 19] on h2 "4143131600" at bounding box center [1069, 22] width 394 height 22
copy h2 "4143131600"
click at [1306, 708] on span "Open chat" at bounding box center [1303, 707] width 31 height 26
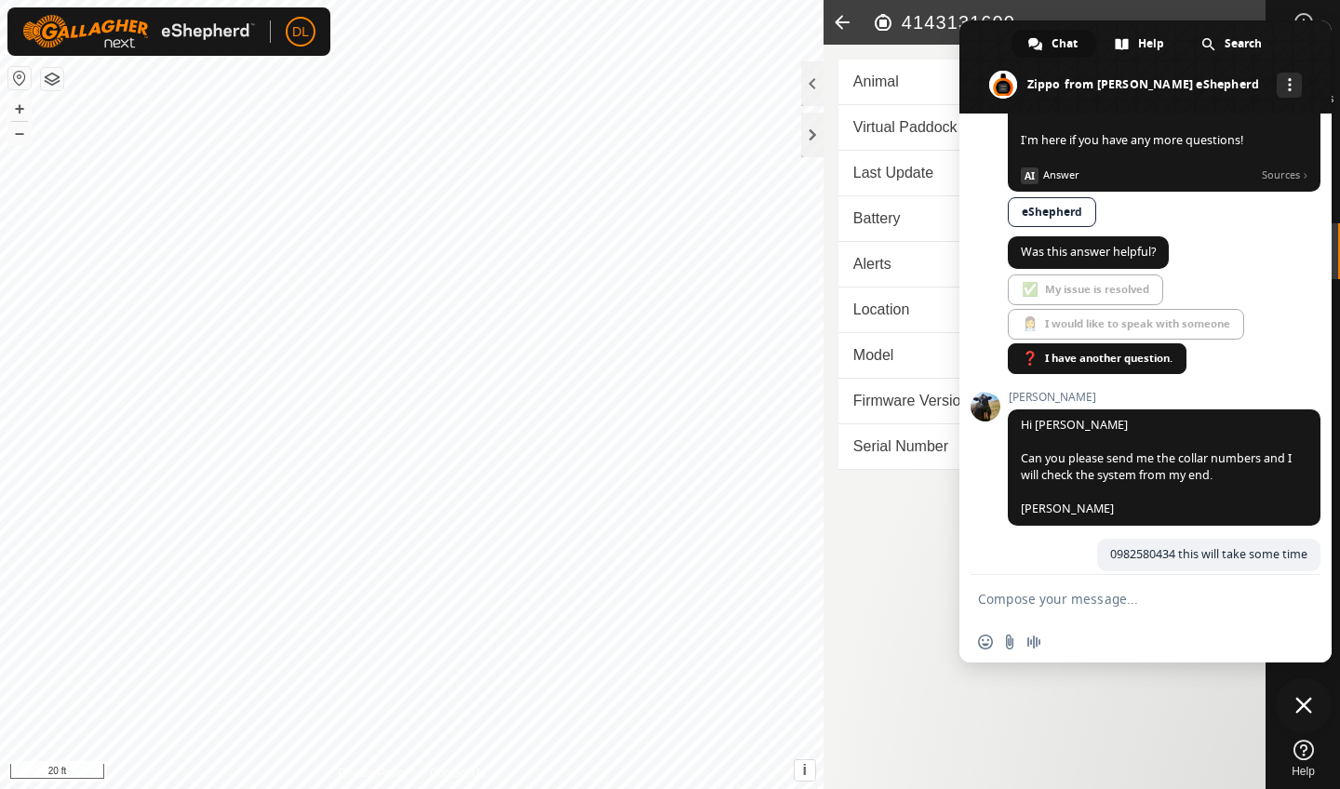
paste textarea "4143131600"
type textarea "4143131600"
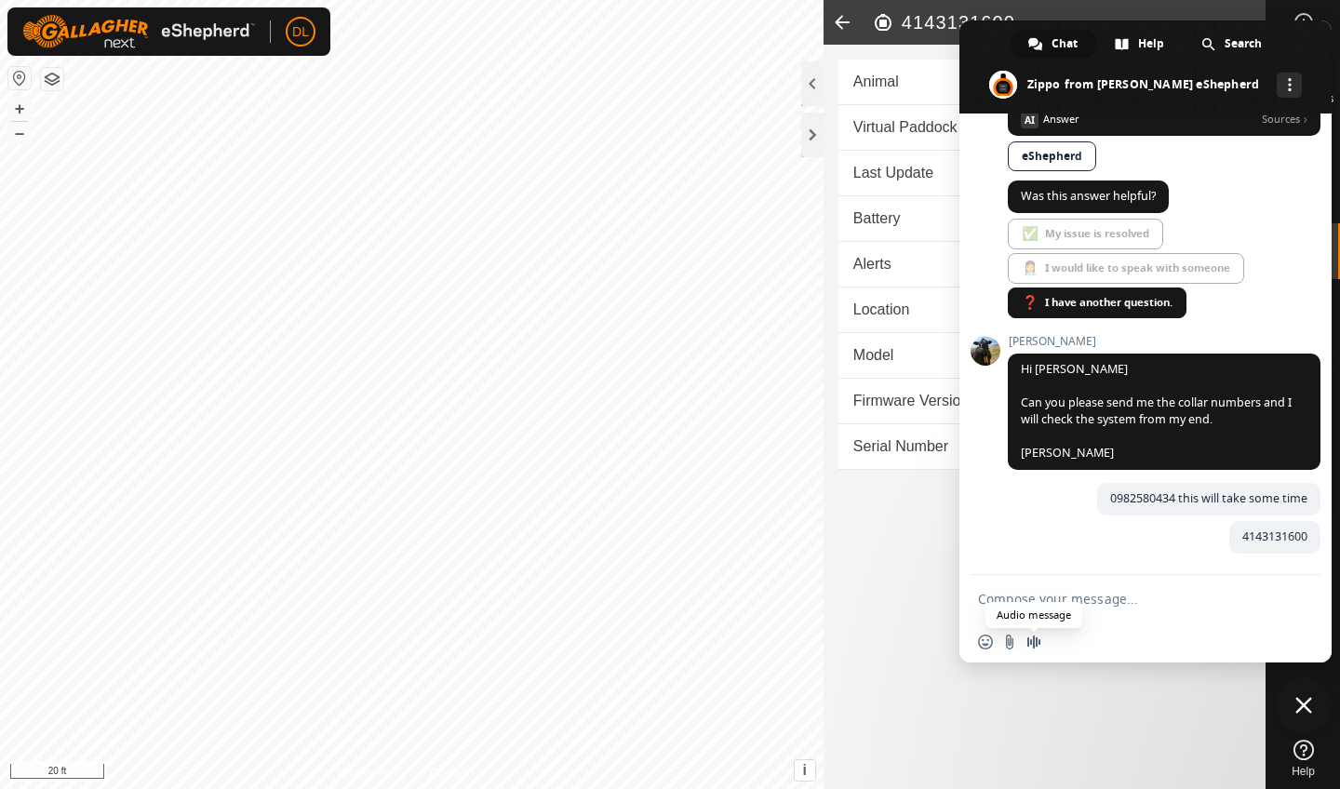
scroll to position [1213, 0]
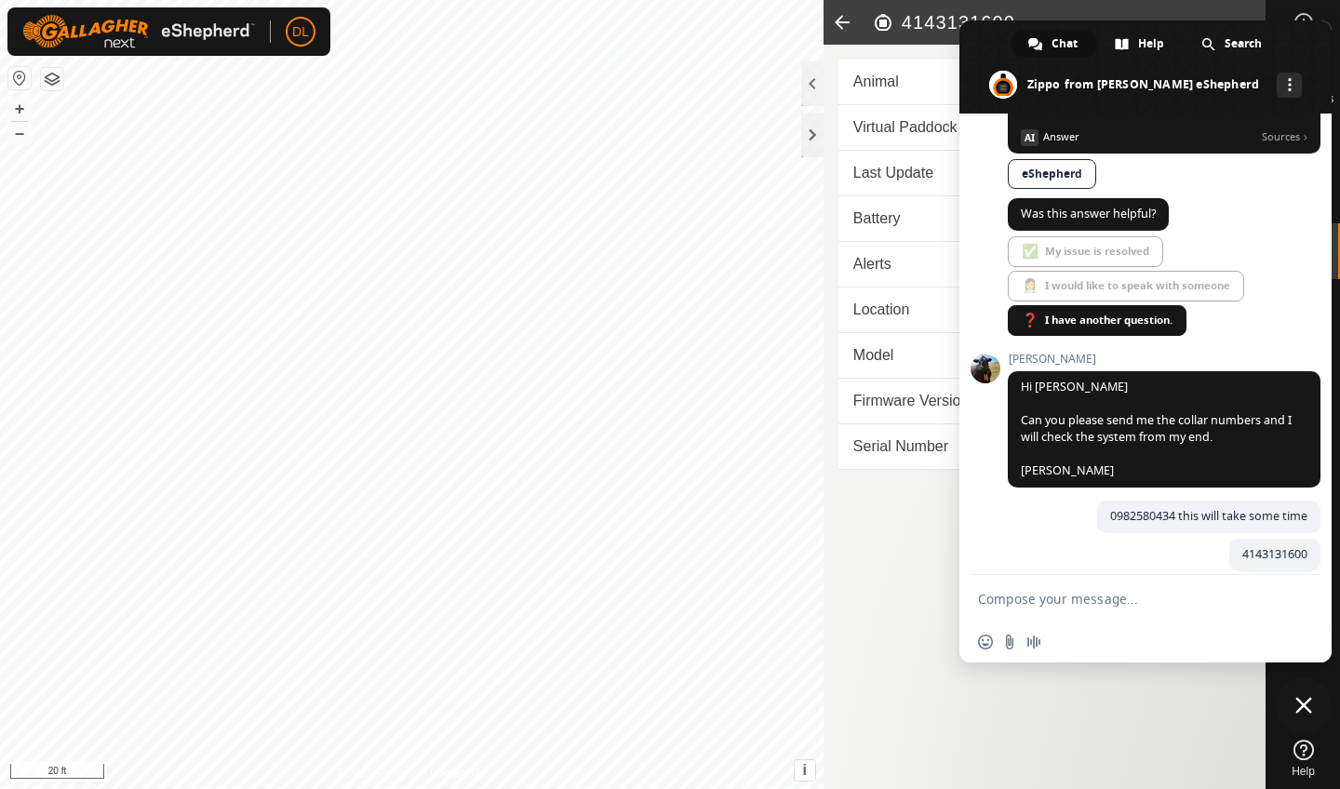
click at [843, 26] on icon at bounding box center [842, 22] width 37 height 45
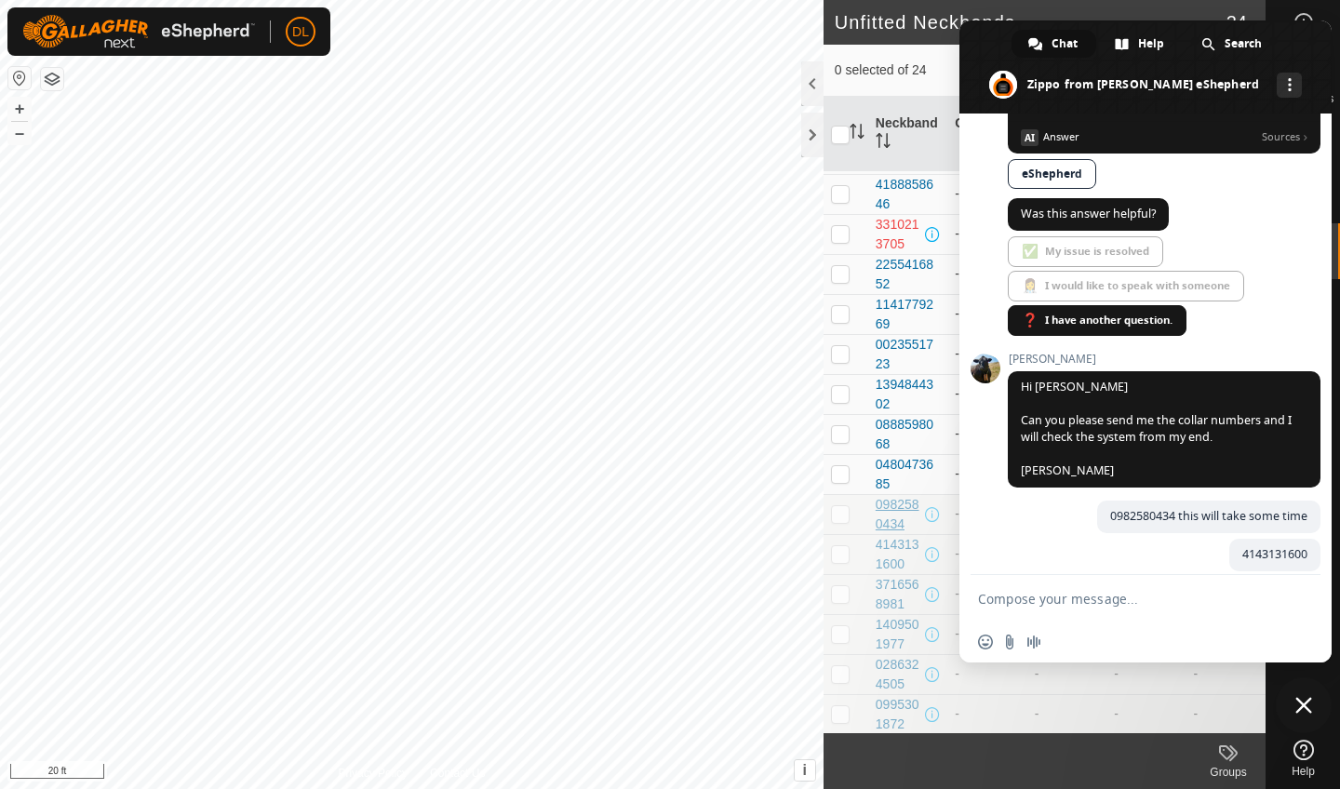
scroll to position [88, 0]
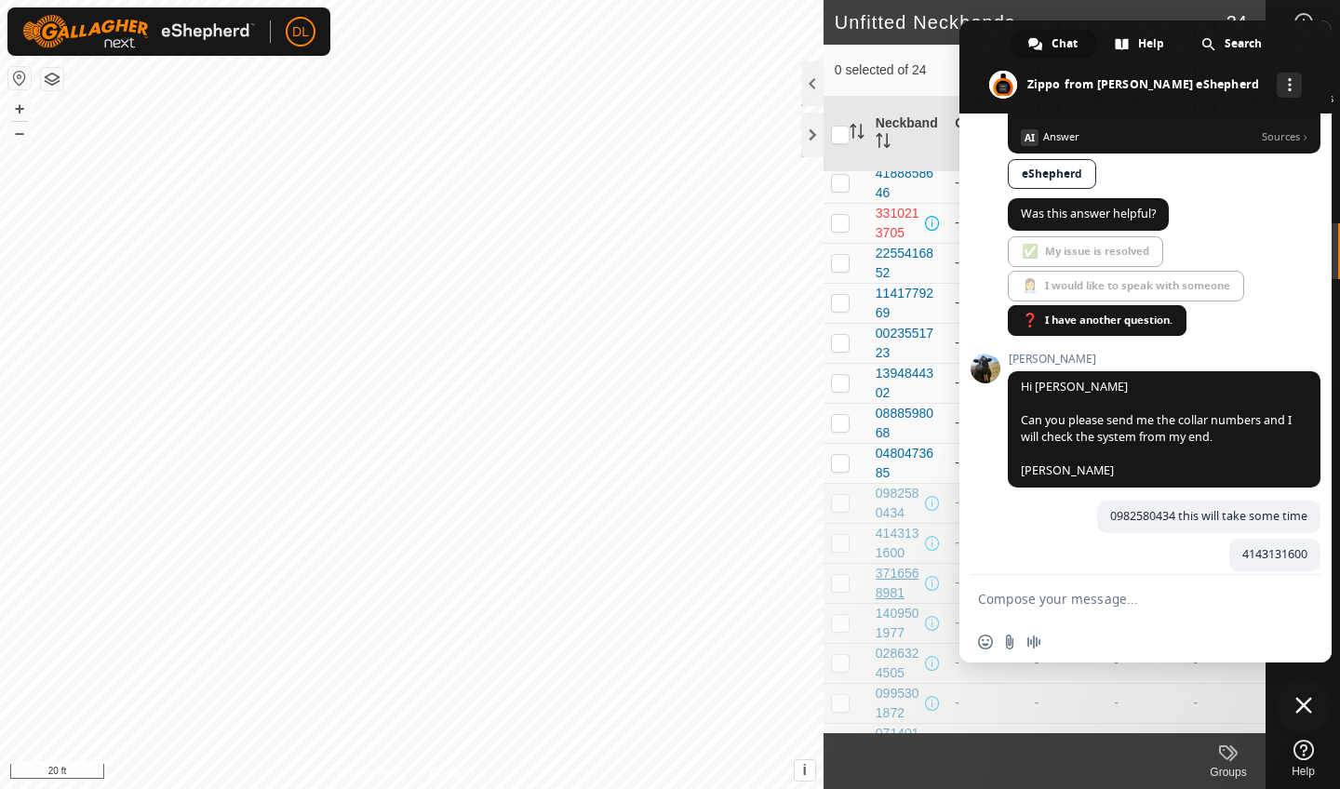
click at [890, 577] on div "3716568981" at bounding box center [899, 583] width 46 height 39
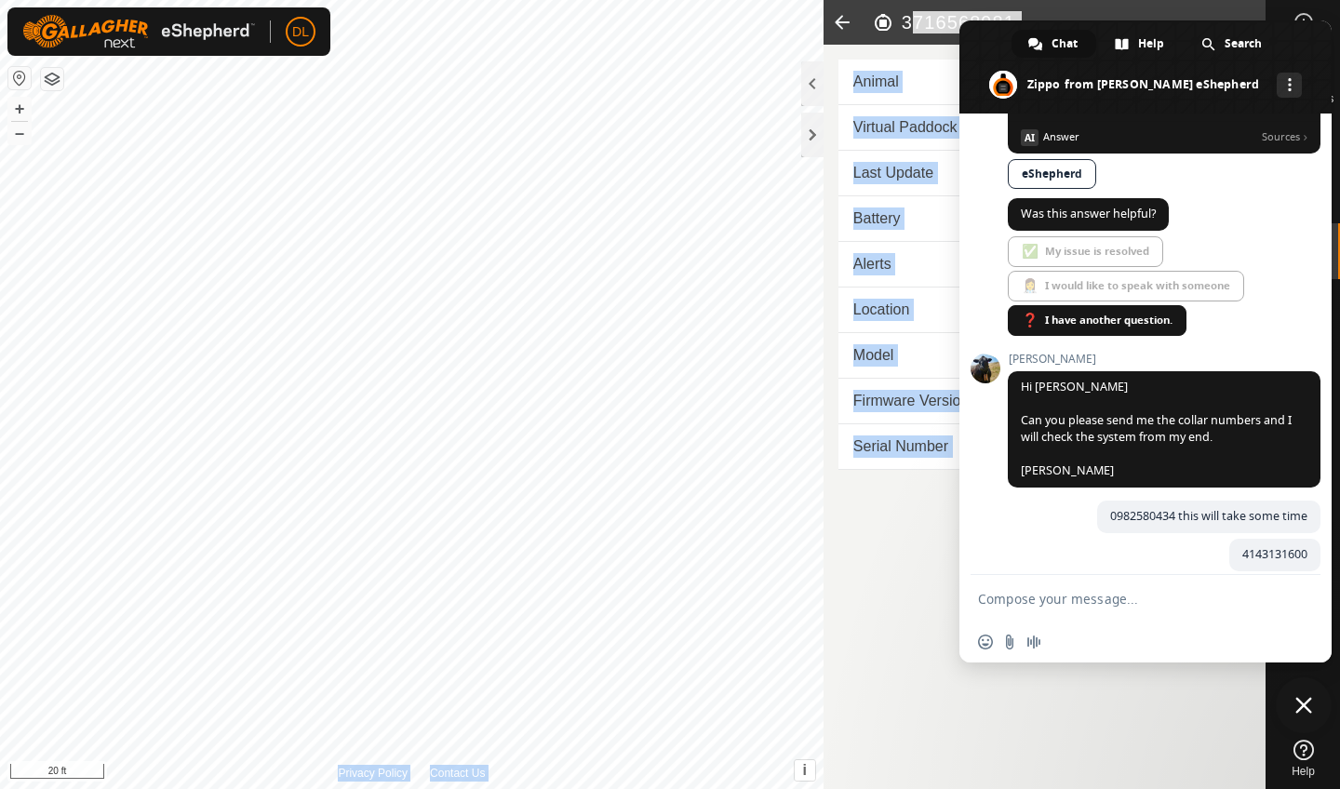
drag, startPoint x: 901, startPoint y: 22, endPoint x: 1010, endPoint y: 20, distance: 108.9
click at [1013, 20] on body "DL Schedules Notifications Mobs Animals Neckbands VPs Status Infra Heatmap Help…" at bounding box center [670, 394] width 1340 height 789
copy body "3716568981 Animal Unfitted Virtual Paddock - Last Update - Battery - Alerts - L…"
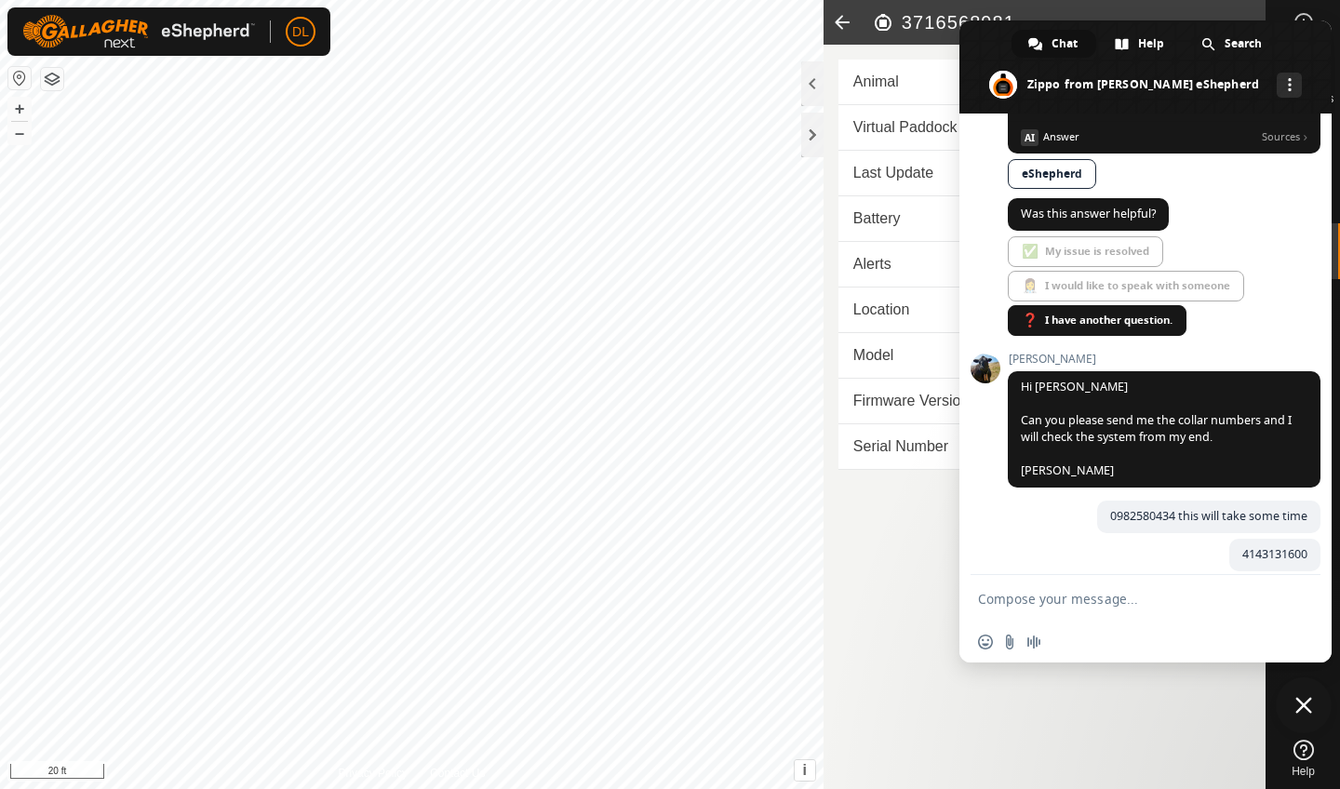
click at [1022, 601] on textarea "Compose your message..." at bounding box center [1125, 599] width 294 height 17
paste textarea "3716568981 Animal Unfitted Virtual Paddock - Last Update - Battery - Alerts - L…"
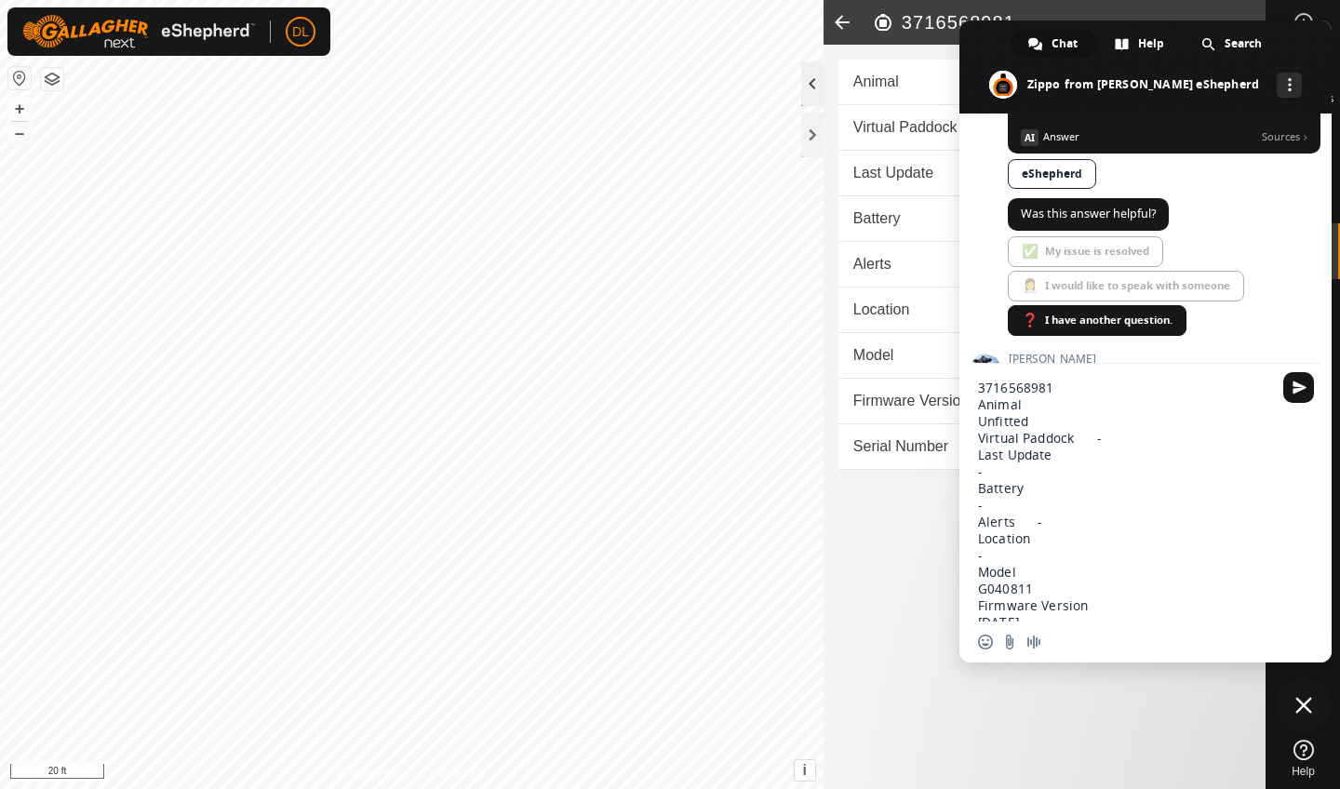
click at [813, 77] on div at bounding box center [812, 83] width 22 height 45
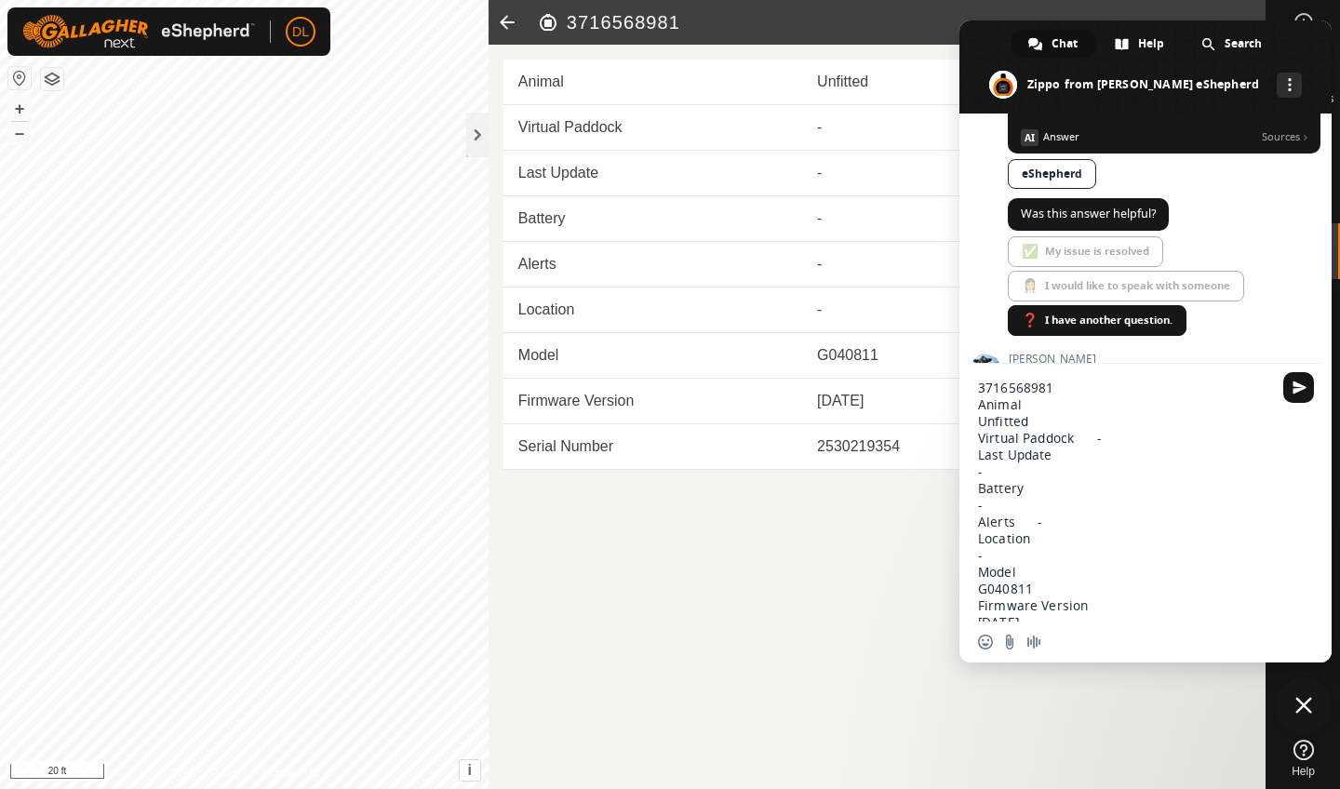
click at [496, 17] on icon at bounding box center [507, 22] width 37 height 45
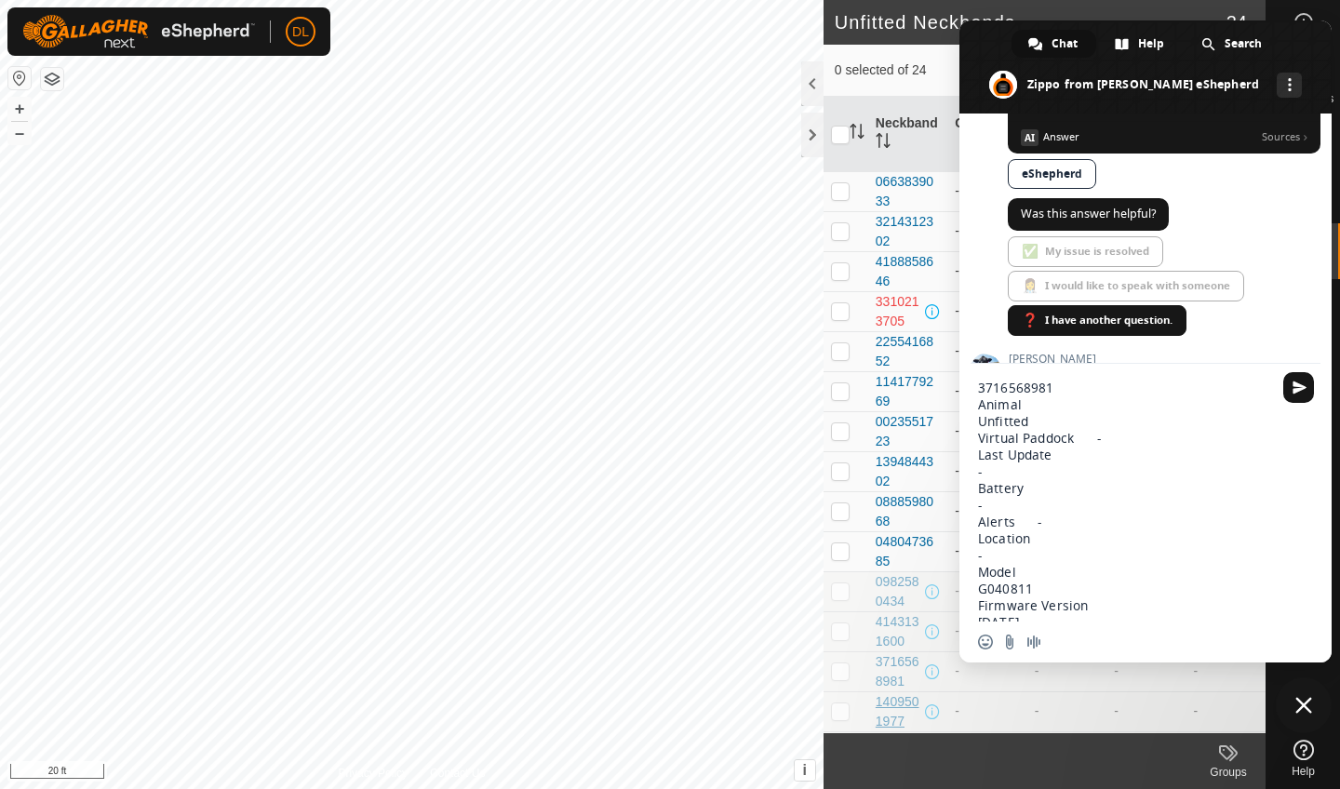
click at [887, 707] on div "1409501977" at bounding box center [899, 712] width 46 height 39
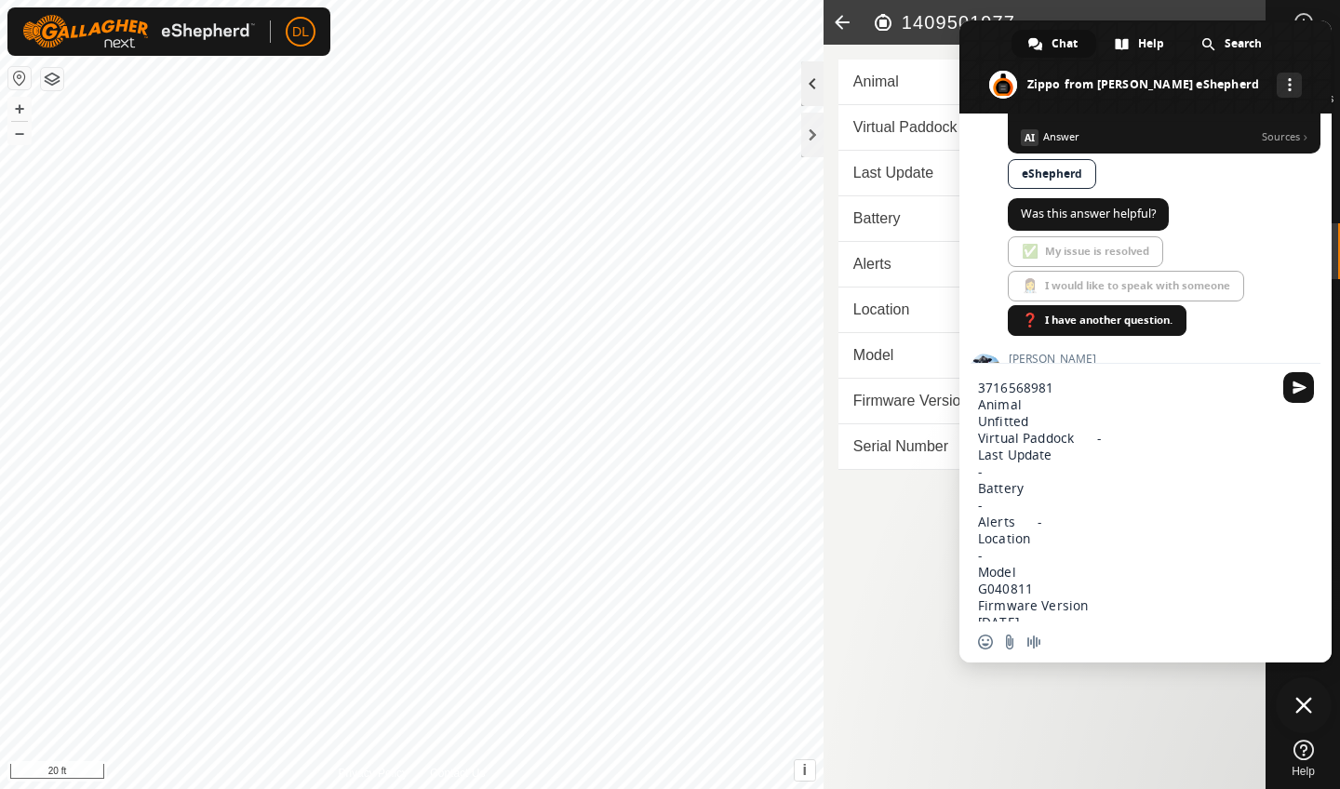
click at [812, 86] on div at bounding box center [812, 83] width 22 height 45
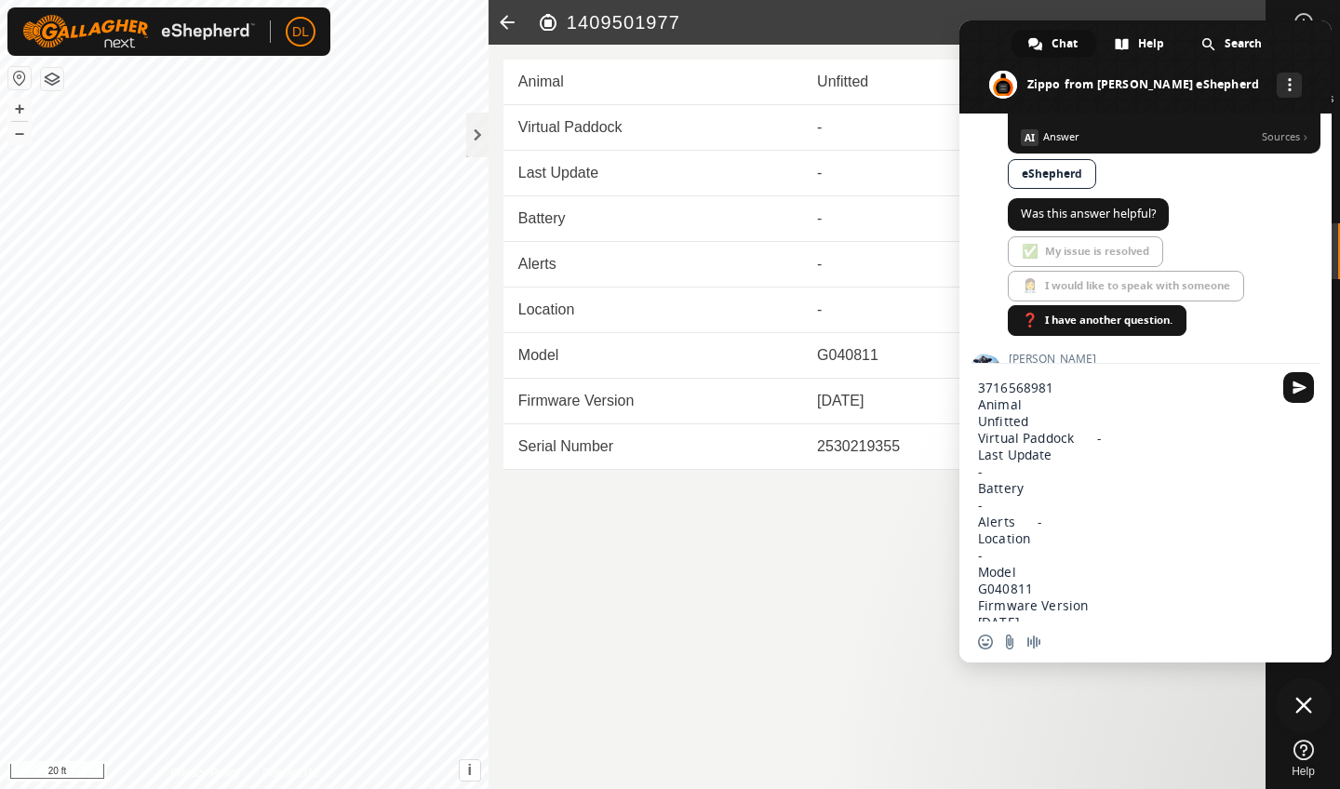
drag, startPoint x: 568, startPoint y: 20, endPoint x: 681, endPoint y: 22, distance: 113.6
click at [682, 22] on h2 "1409501977" at bounding box center [901, 22] width 729 height 22
copy h2 "1409501977"
click at [978, 405] on textarea "3716568981 Animal Unfitted Virtual Paddock - Last Update - Battery - Alerts - L…" at bounding box center [1125, 501] width 294 height 242
paste textarea "1409501977"
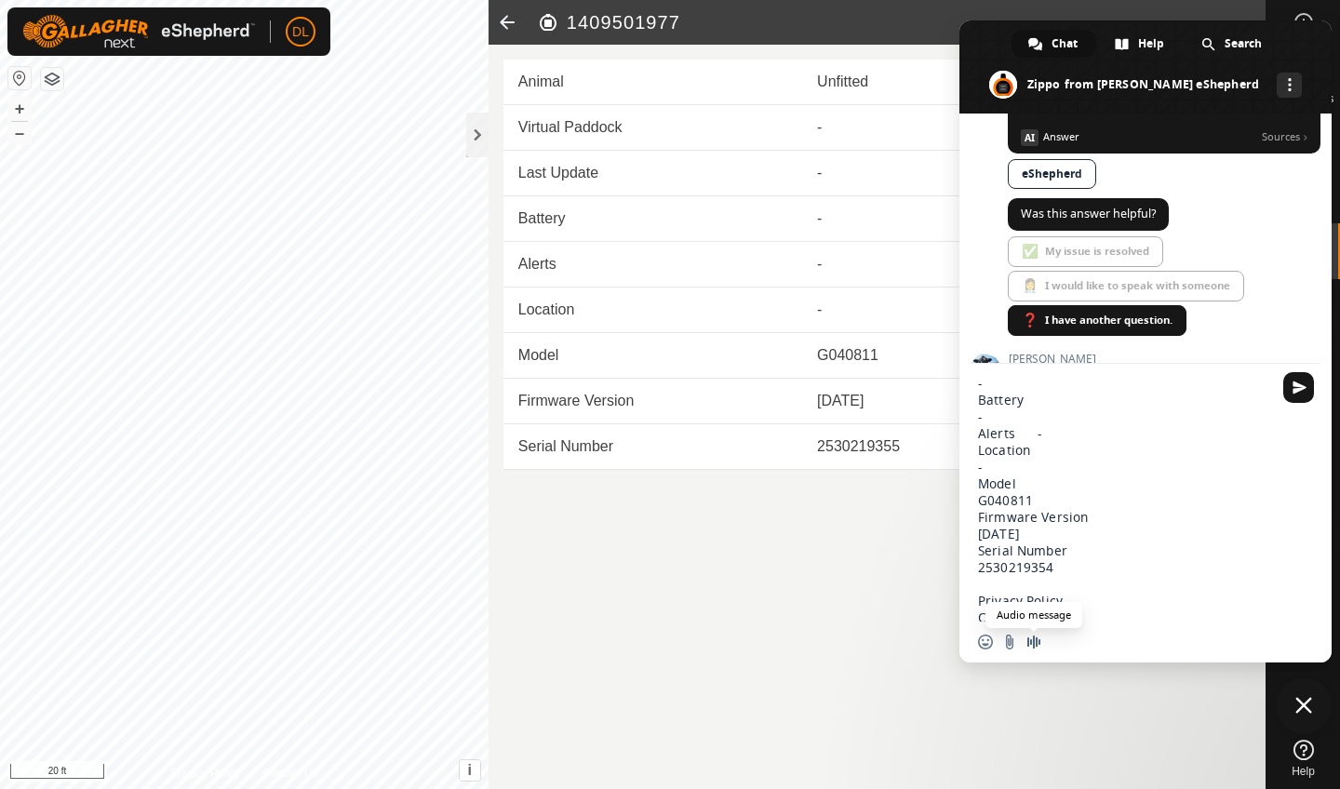
scroll to position [93, 0]
drag, startPoint x: 978, startPoint y: 421, endPoint x: 1027, endPoint y: 644, distance: 228.6
click at [1027, 644] on div "3716568981 1409501977 Unfitted Virtual Paddock - Last Update - Battery - Alerts…" at bounding box center [1146, 513] width 372 height 299
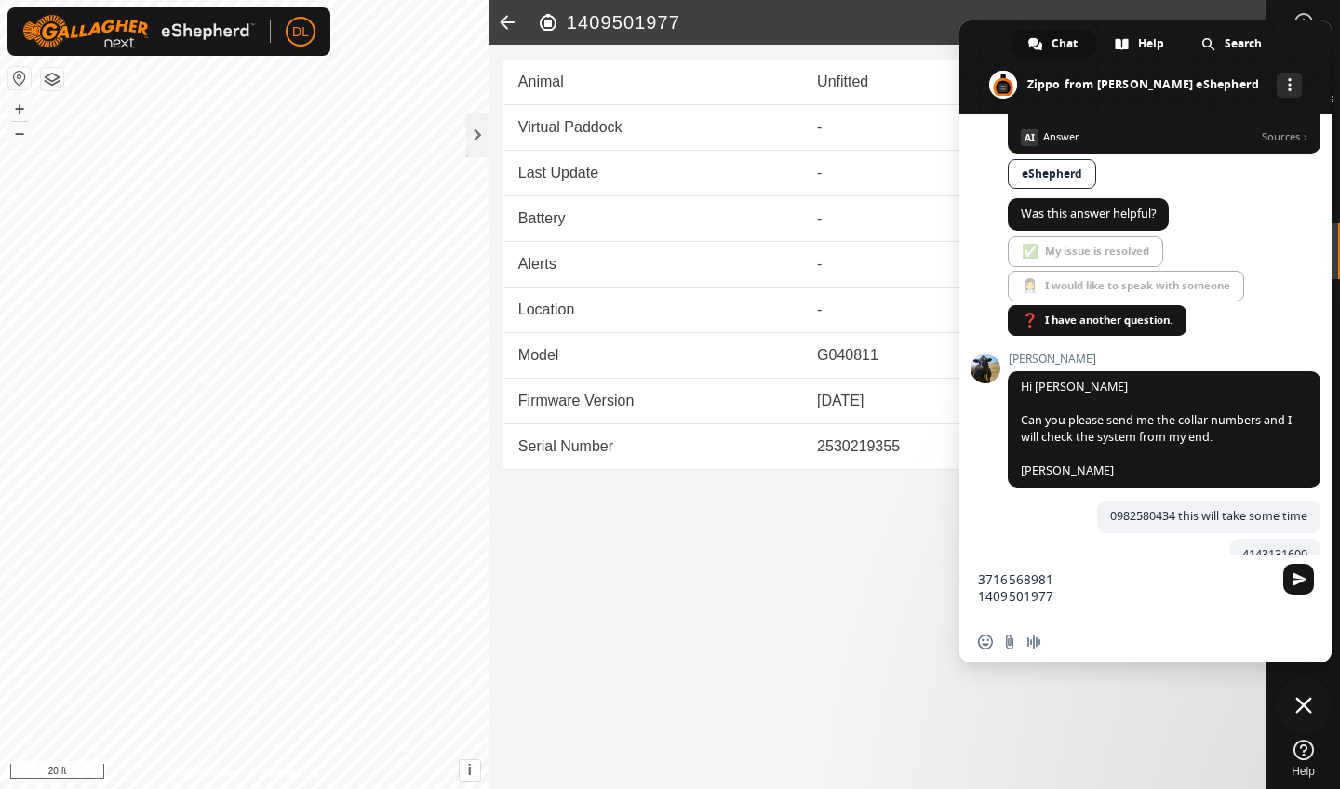
type textarea "3716568981 1409501977"
click at [509, 18] on icon at bounding box center [507, 22] width 37 height 45
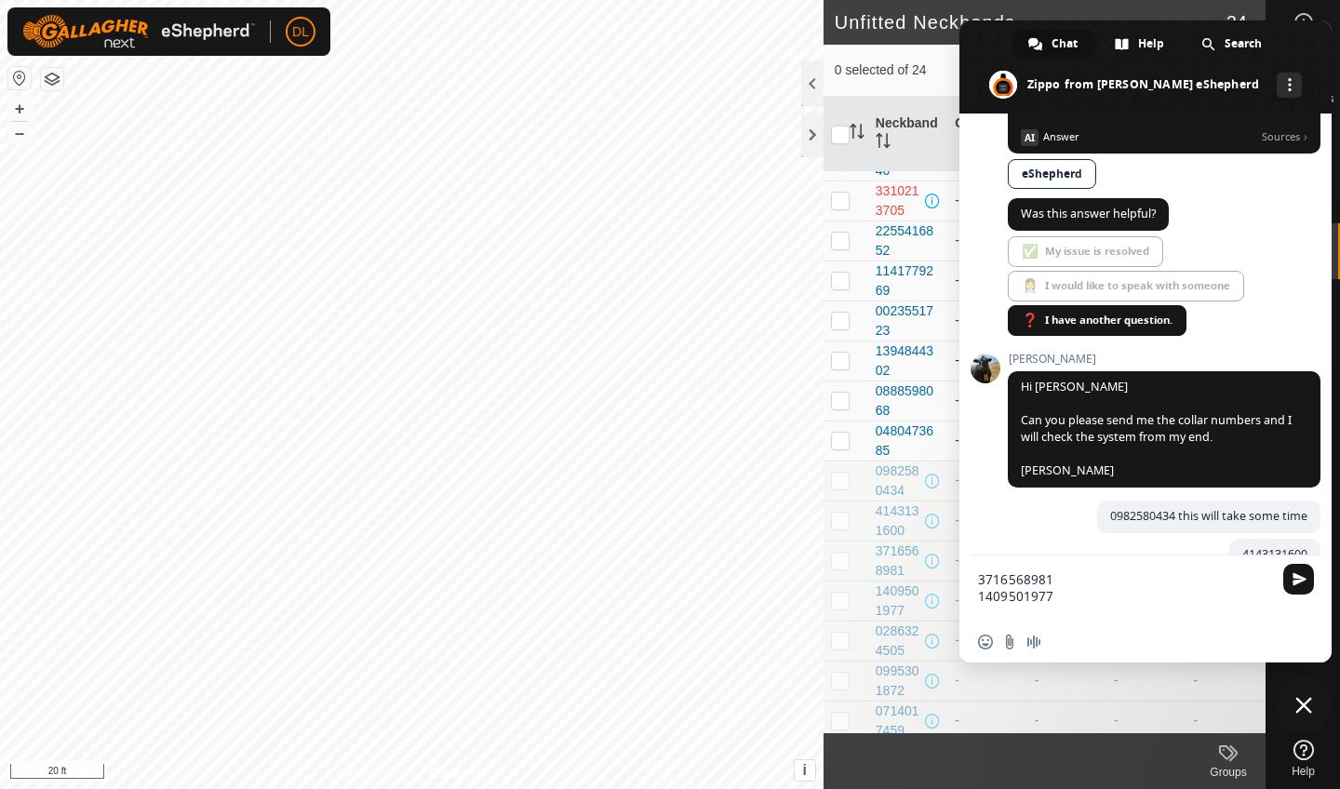
scroll to position [143, 0]
click at [881, 603] on div "0286324505" at bounding box center [899, 608] width 46 height 39
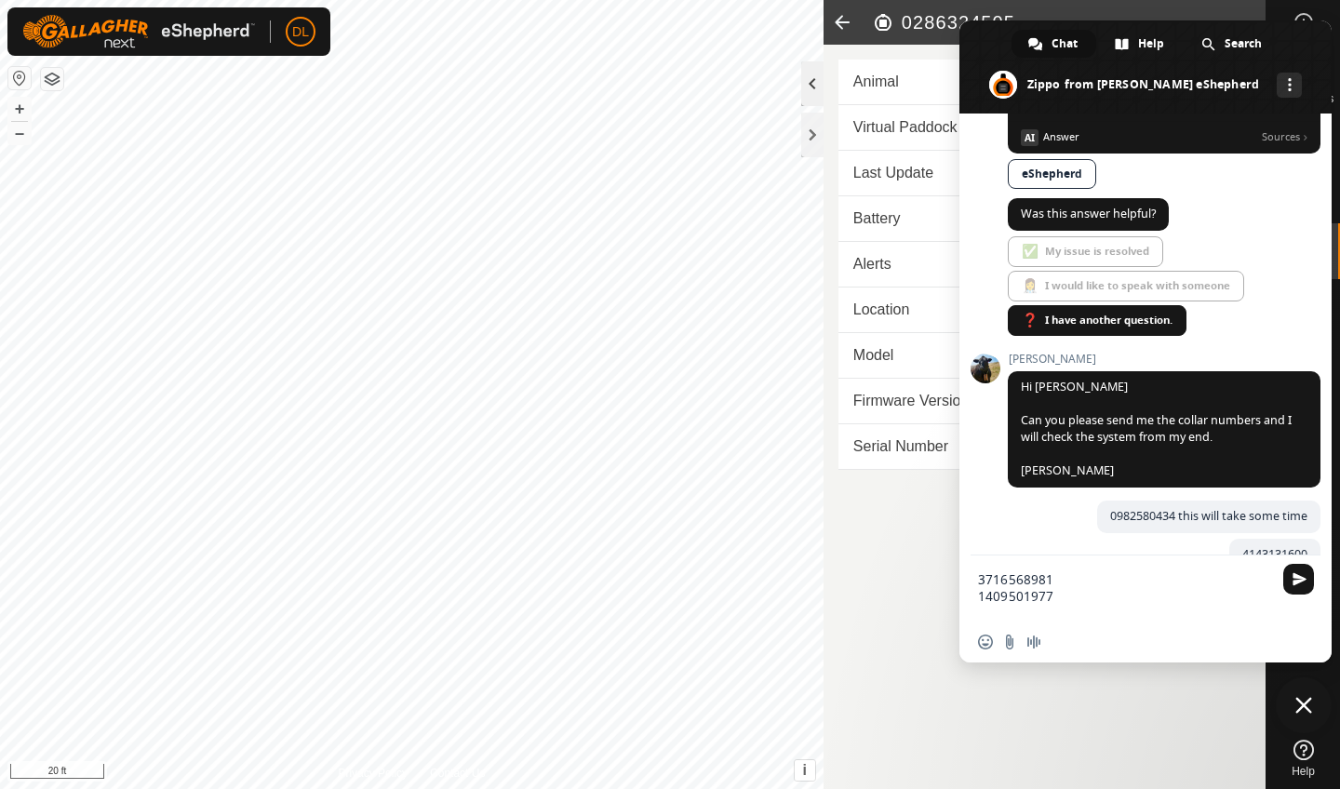
click at [804, 74] on div at bounding box center [812, 83] width 22 height 45
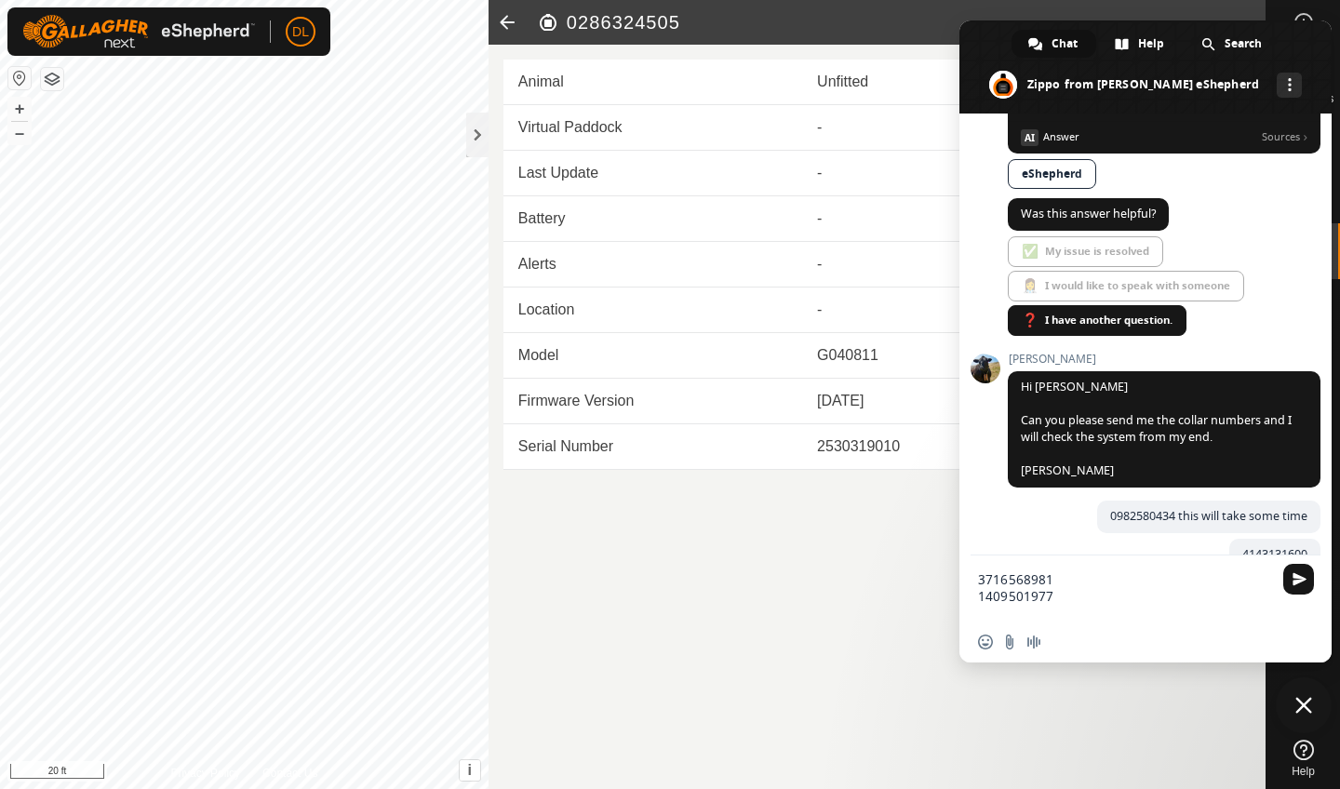
drag, startPoint x: 568, startPoint y: 21, endPoint x: 679, endPoint y: 22, distance: 111.7
click at [680, 22] on h2 "0286324505" at bounding box center [901, 22] width 729 height 22
copy h2 "0286324505"
click at [985, 617] on textarea "3716568981 1409501977" at bounding box center [1125, 597] width 294 height 50
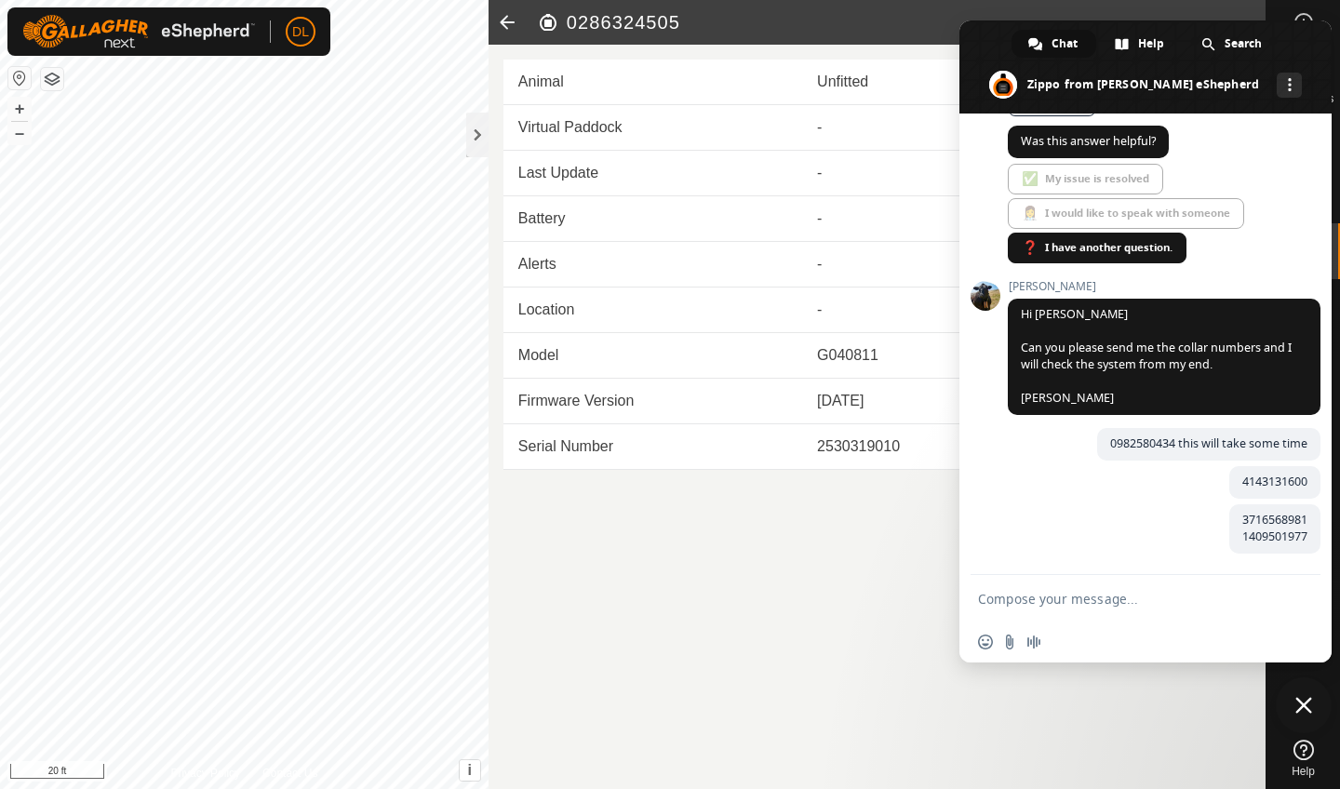
scroll to position [1268, 0]
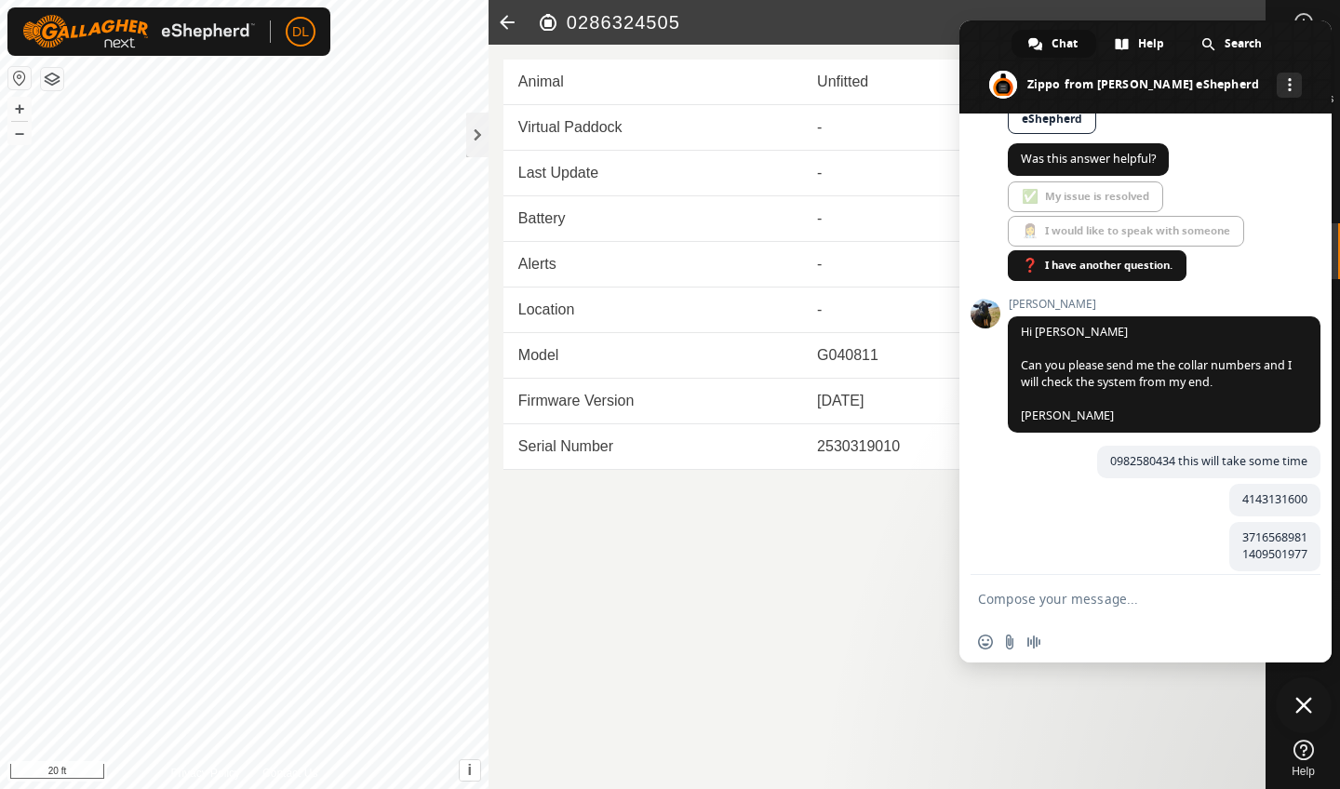
paste textarea "0286324505"
type textarea "0286324505"
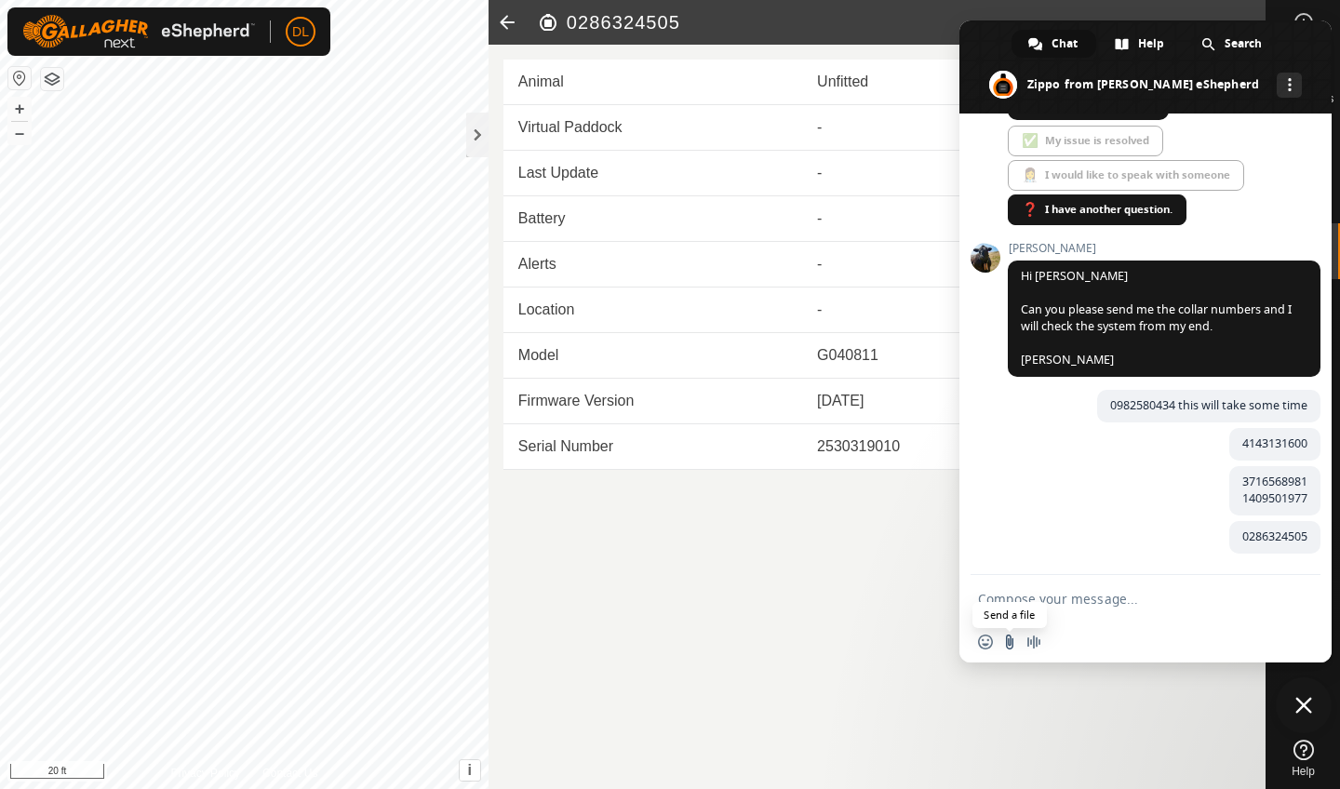
scroll to position [1306, 0]
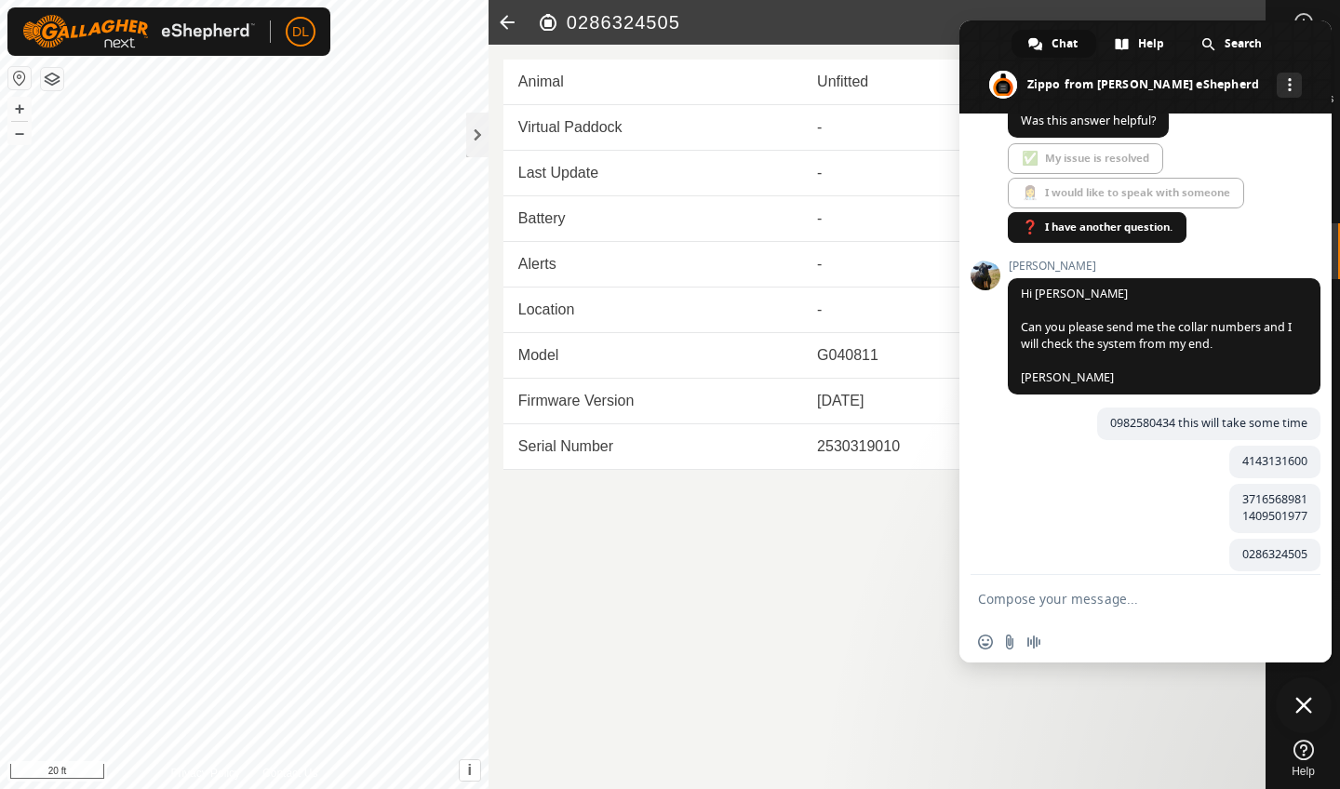
click at [505, 20] on icon at bounding box center [507, 22] width 37 height 45
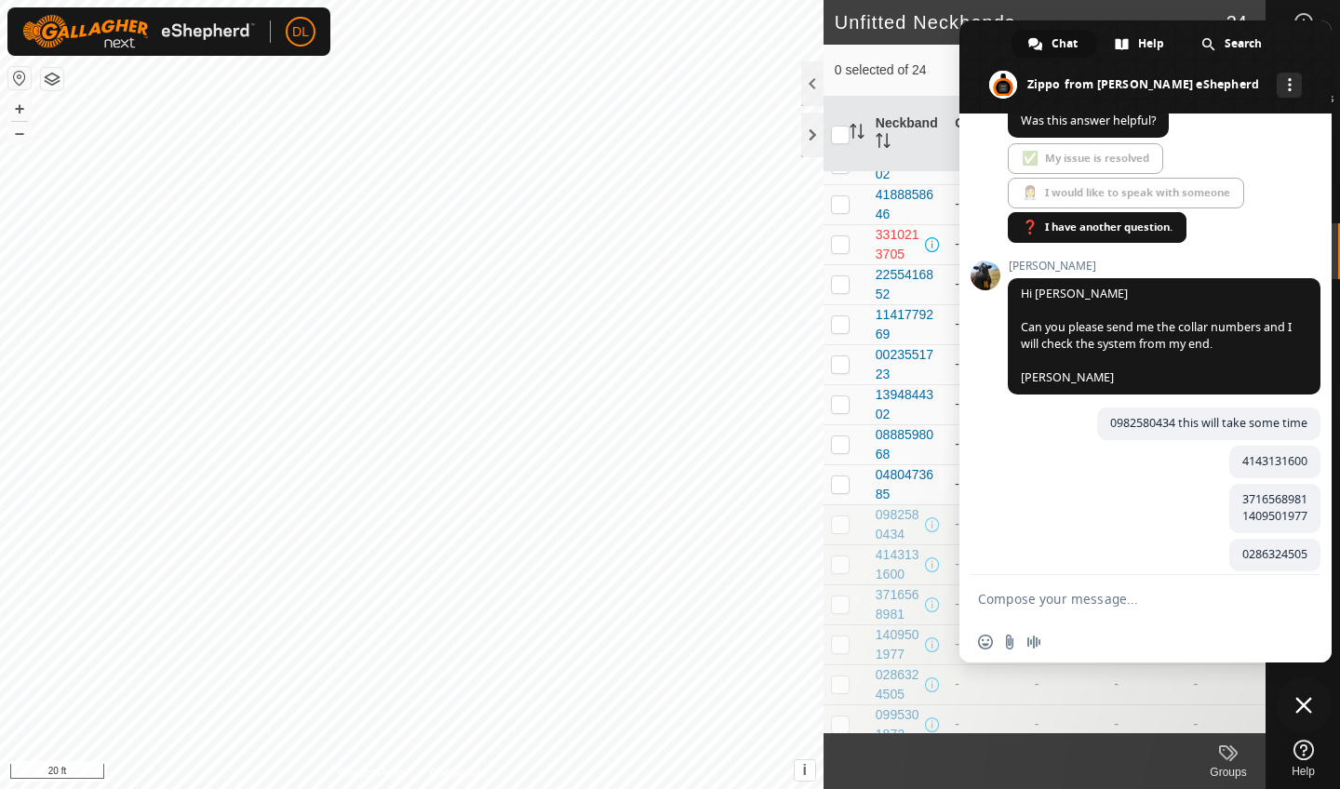
scroll to position [132, 0]
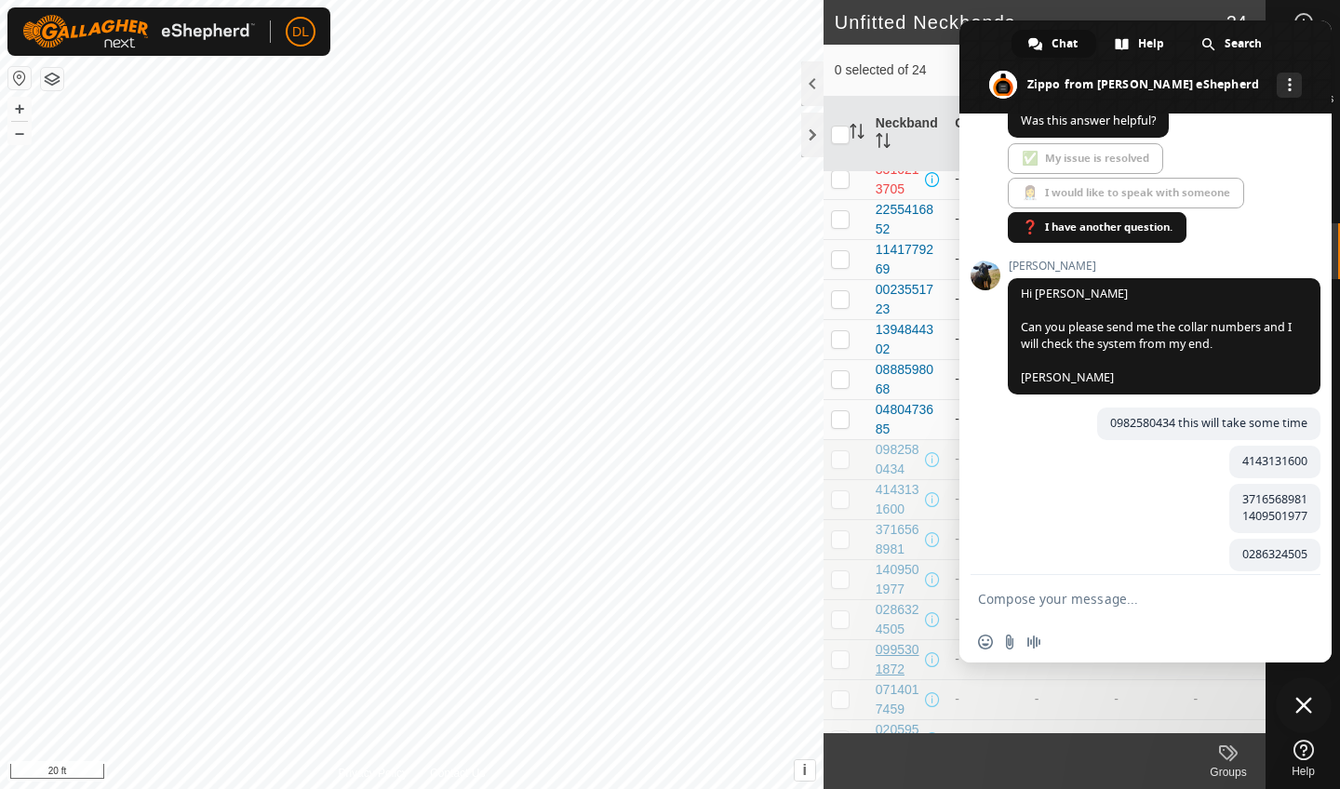
click at [890, 661] on div "0995301872" at bounding box center [899, 659] width 46 height 39
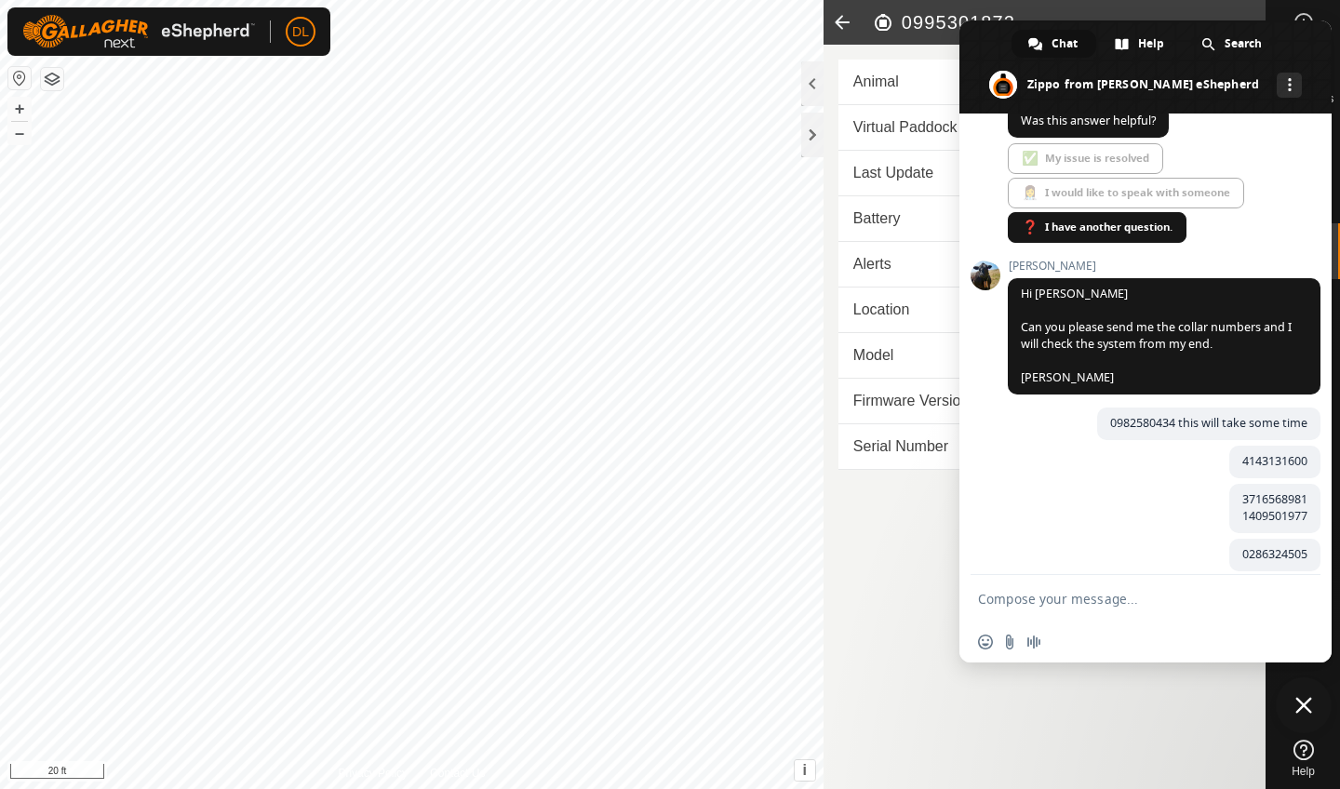
click at [835, 14] on icon at bounding box center [842, 22] width 37 height 45
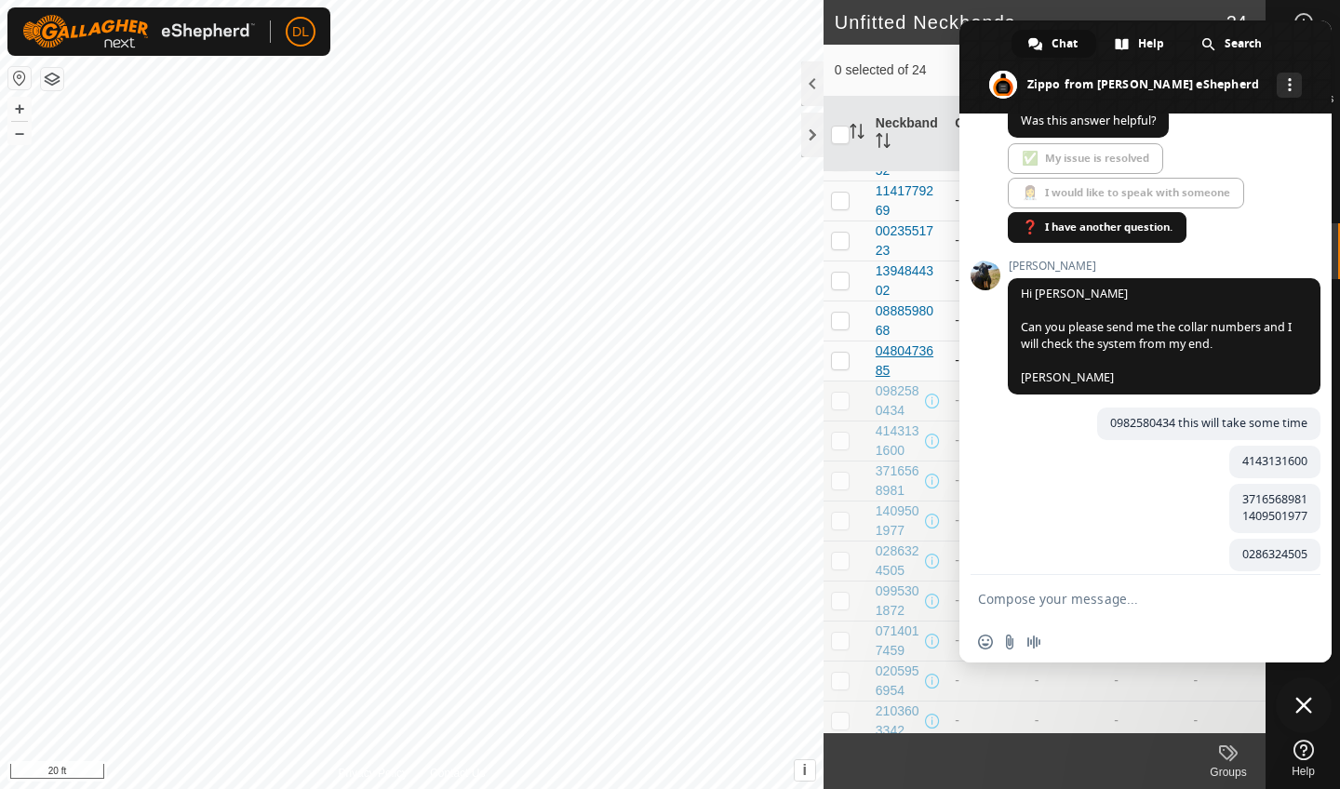
scroll to position [192, 0]
click at [895, 598] on div "0995301872" at bounding box center [899, 600] width 46 height 39
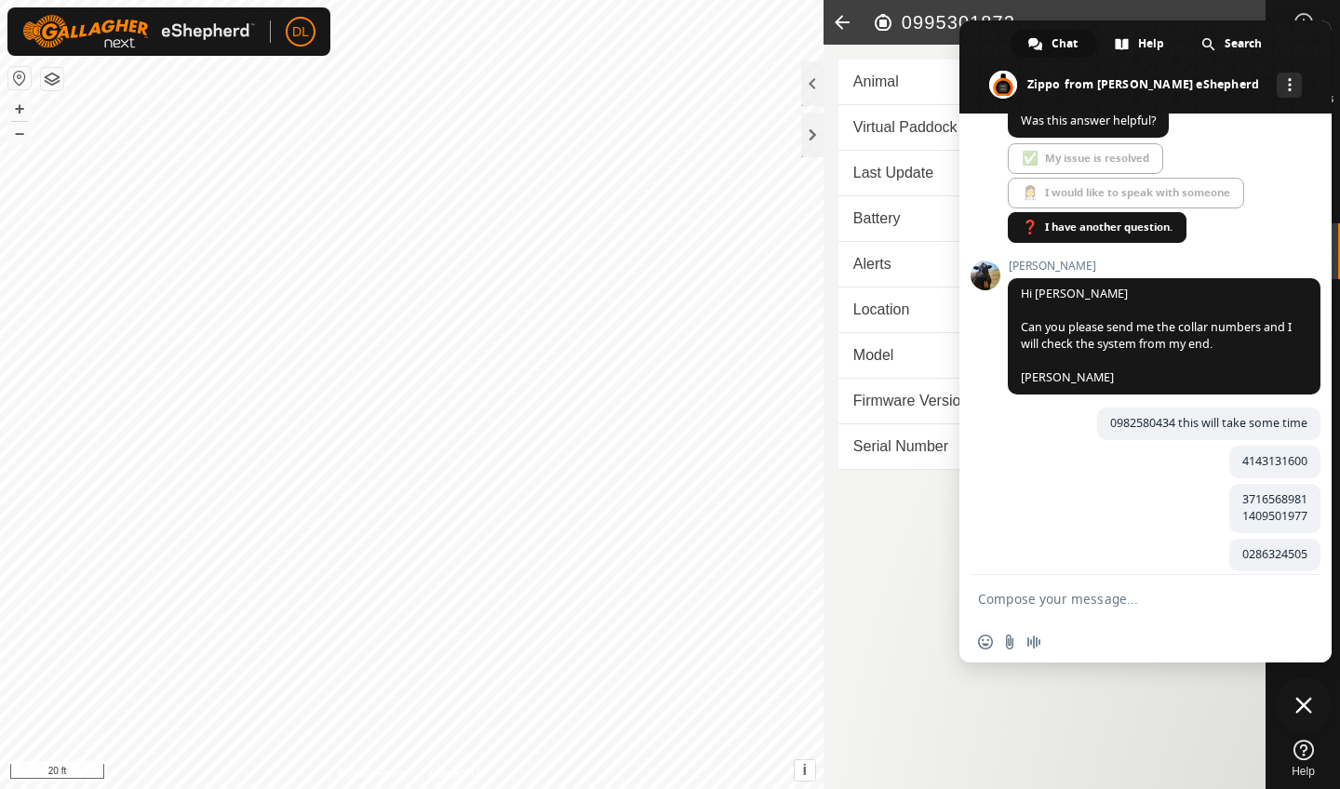
click at [841, 26] on icon at bounding box center [842, 22] width 37 height 45
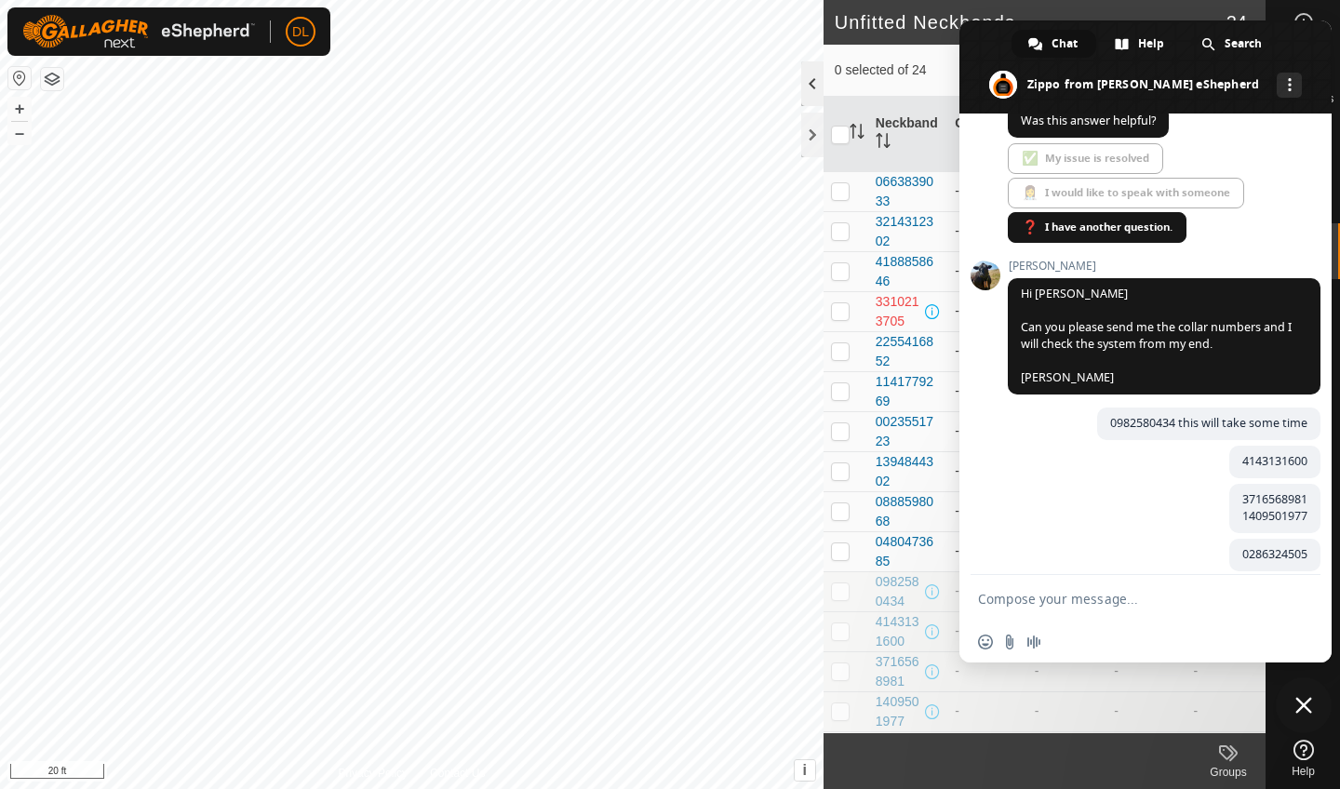
click at [814, 82] on div at bounding box center [812, 83] width 22 height 45
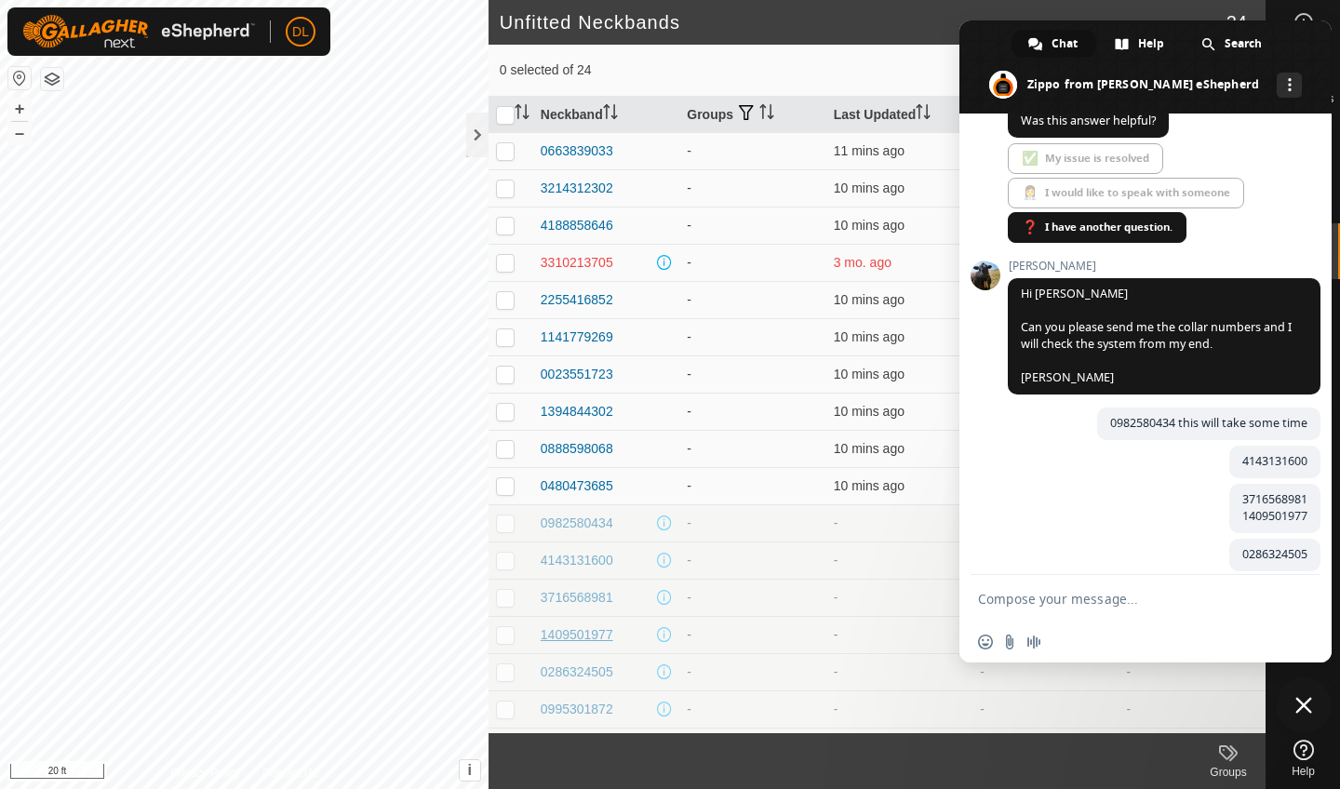
scroll to position [18, 0]
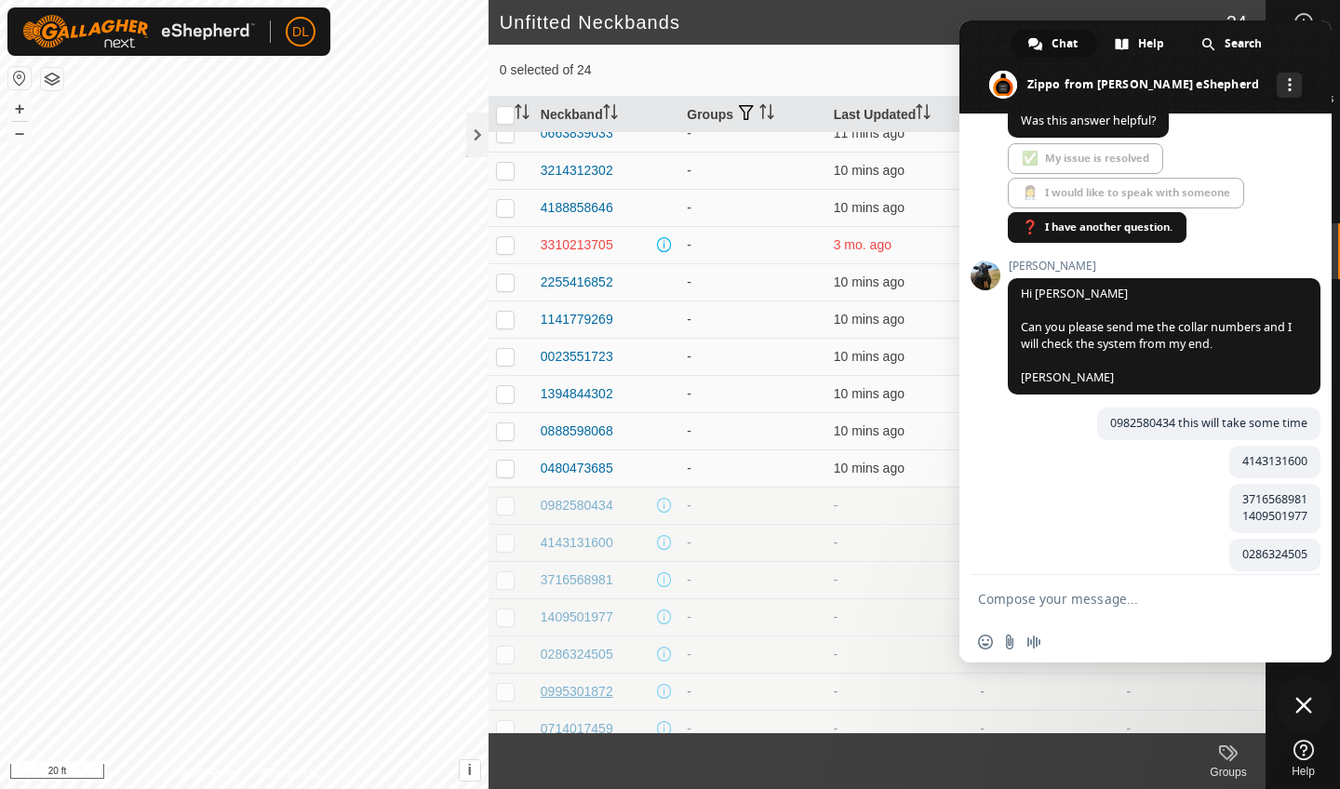
copy div "0995301872"
click at [1004, 602] on textarea "Compose your message..." at bounding box center [1125, 599] width 294 height 17
paste textarea "0995301872"
type textarea "0995301872"
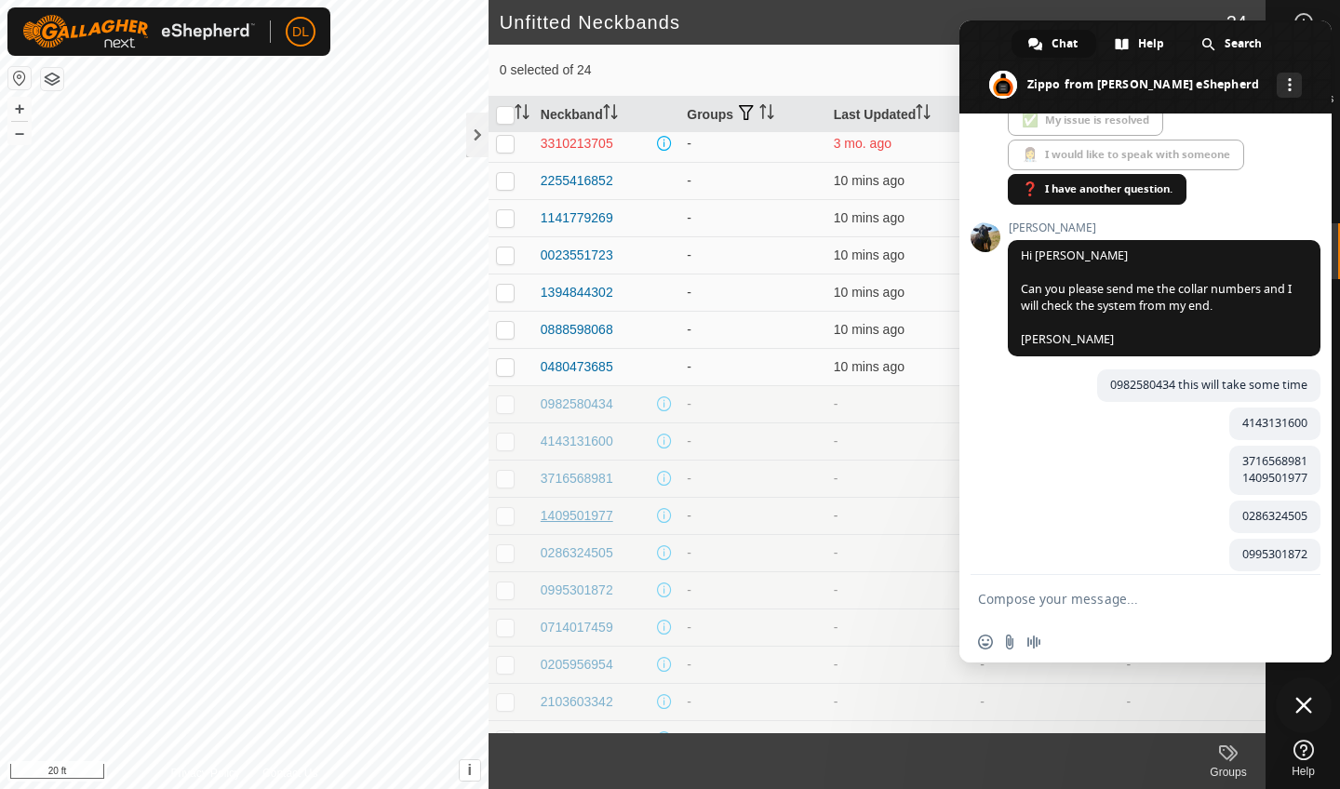
scroll to position [122, 0]
copy div "0714017459"
paste textarea "0714017459"
type textarea "0714017459"
copy div "0205956954"
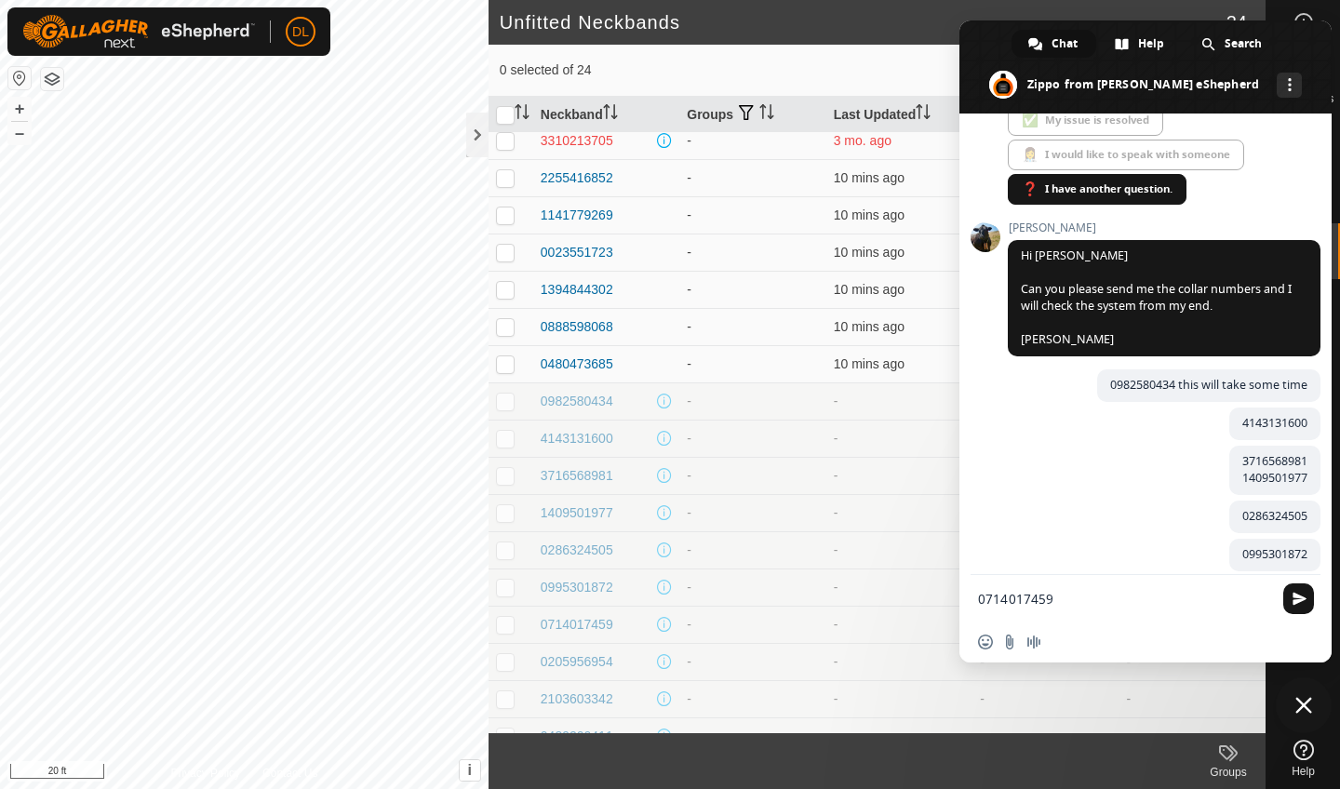
click at [1056, 599] on textarea "0714017459" at bounding box center [1125, 599] width 294 height 17
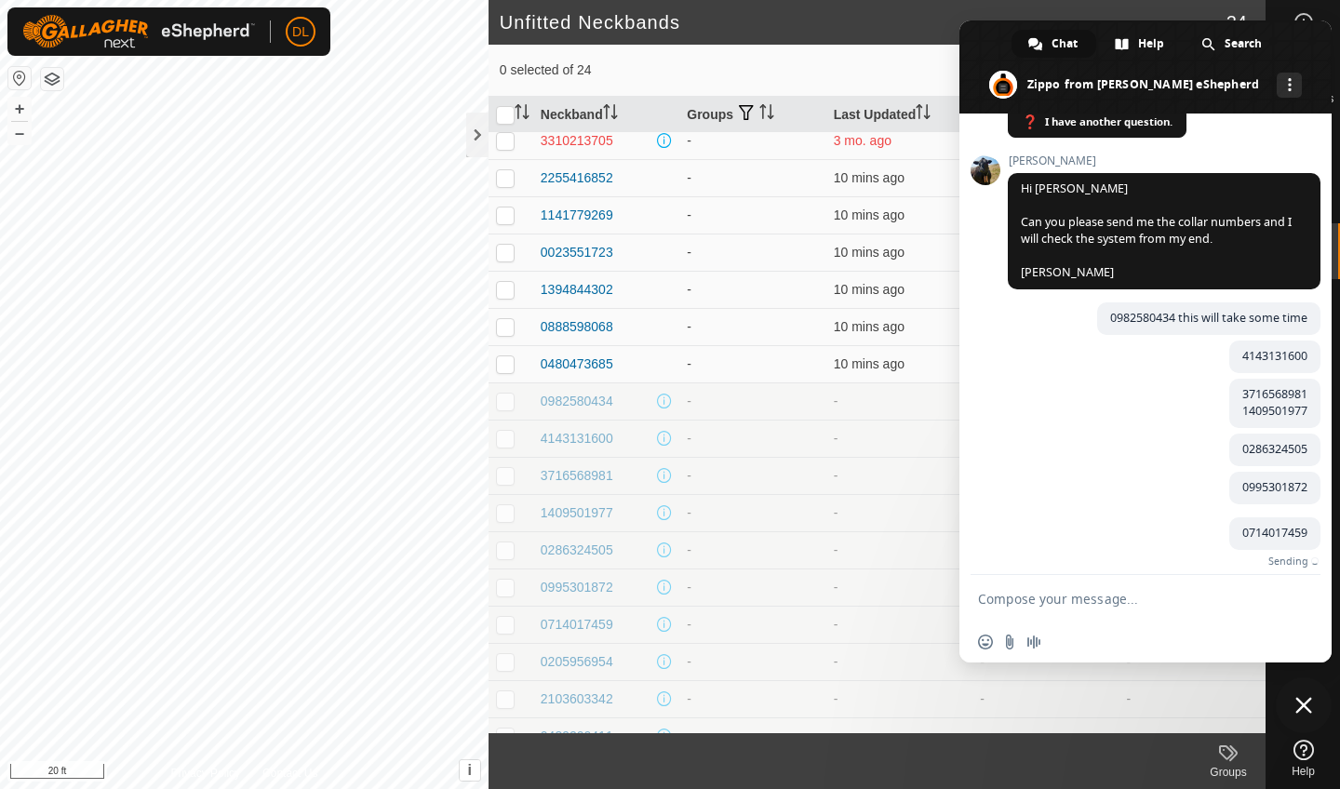
scroll to position [1382, 0]
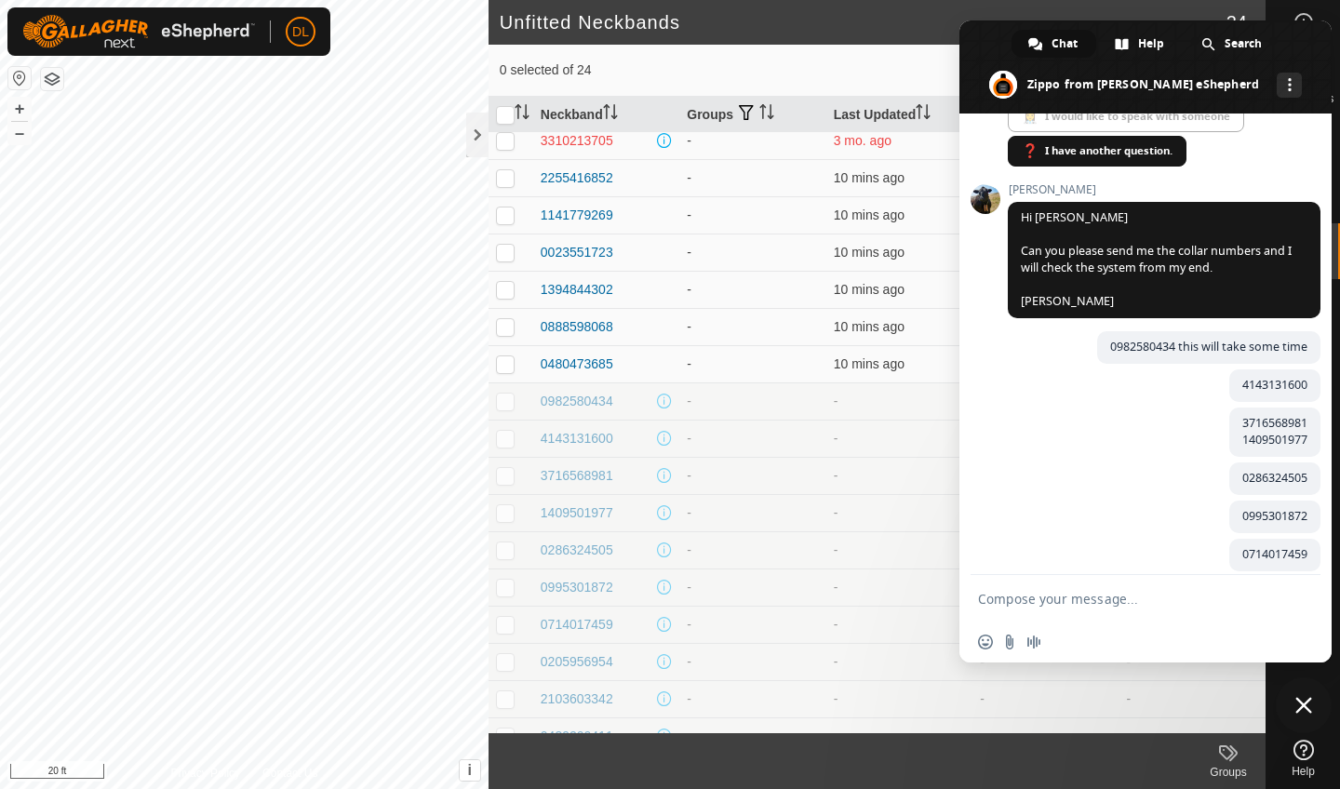
paste textarea "0205956954"
type textarea "0205956954"
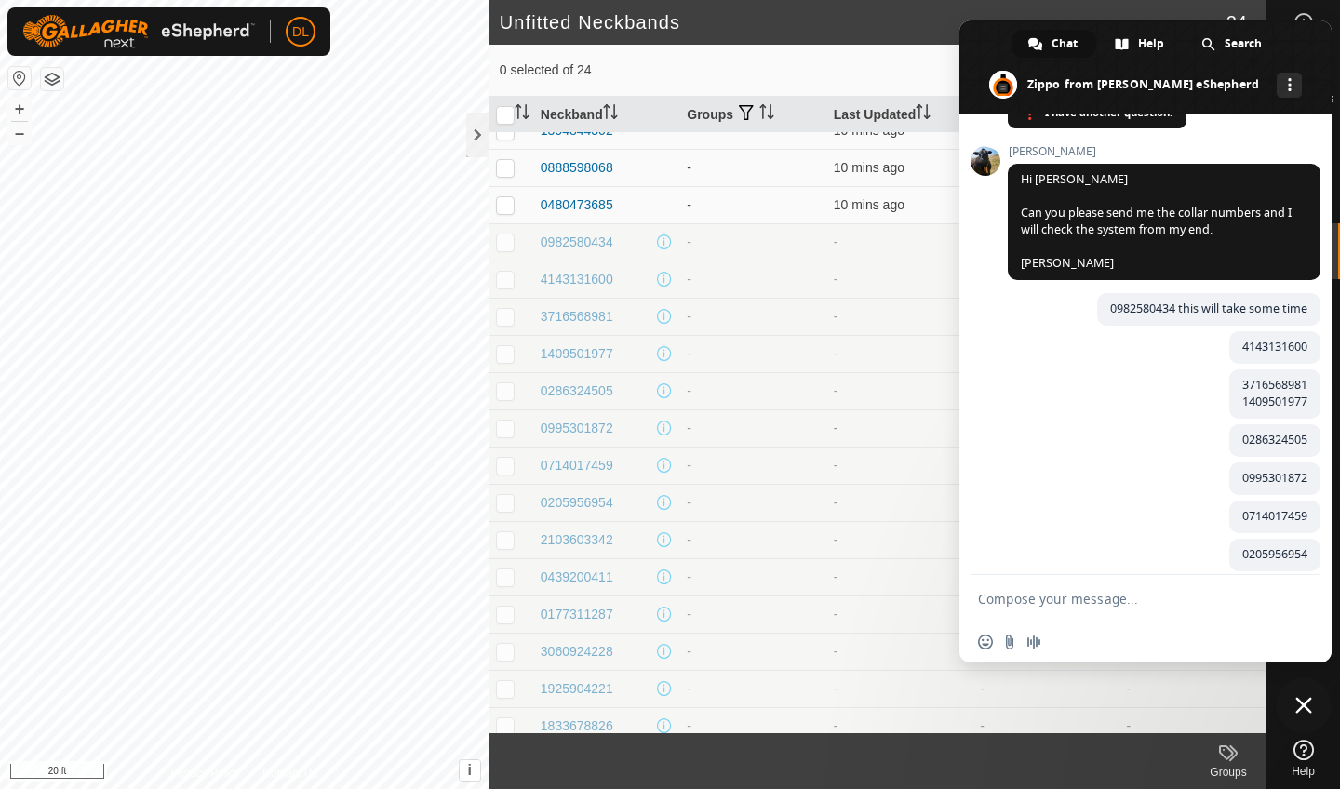
scroll to position [285, 0]
copy div "2103603342"
paste textarea "2103603342"
type textarea "2103603342"
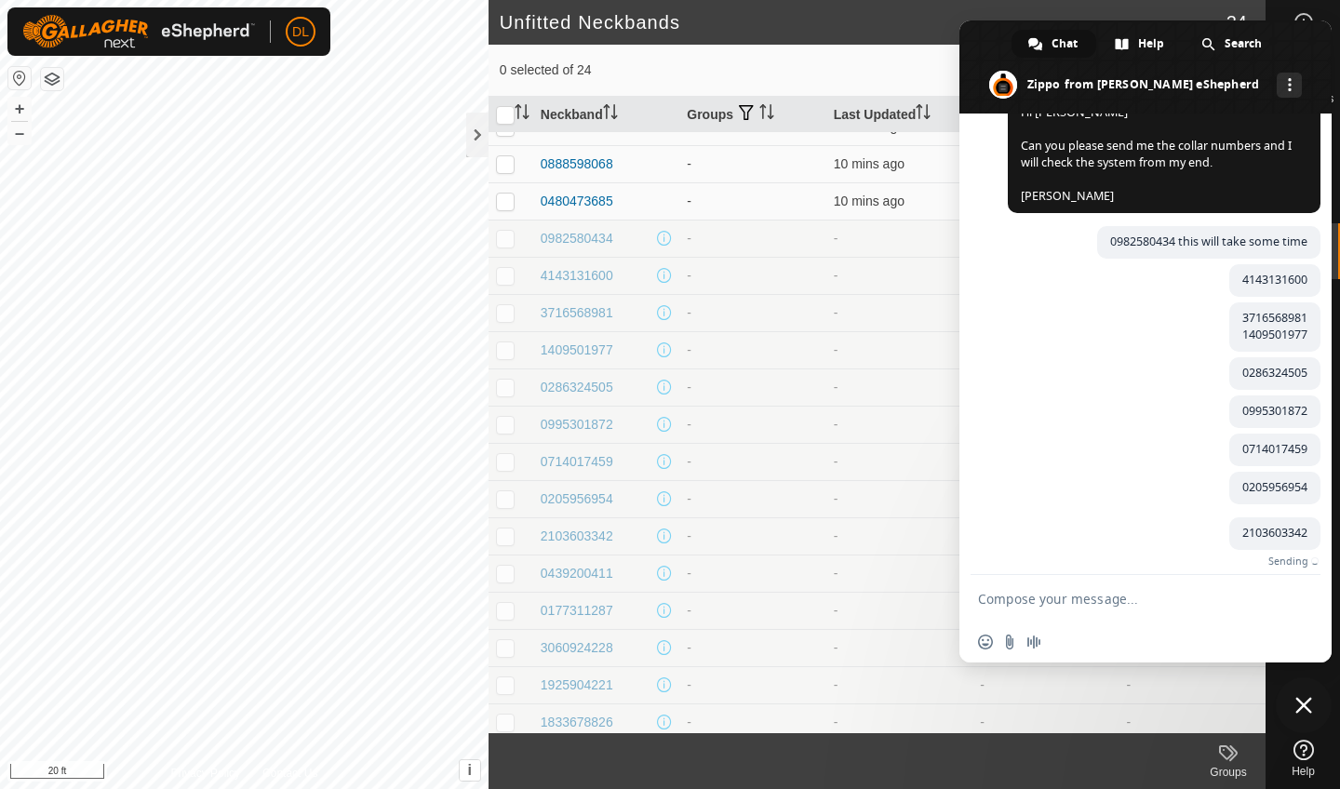
scroll to position [1459, 0]
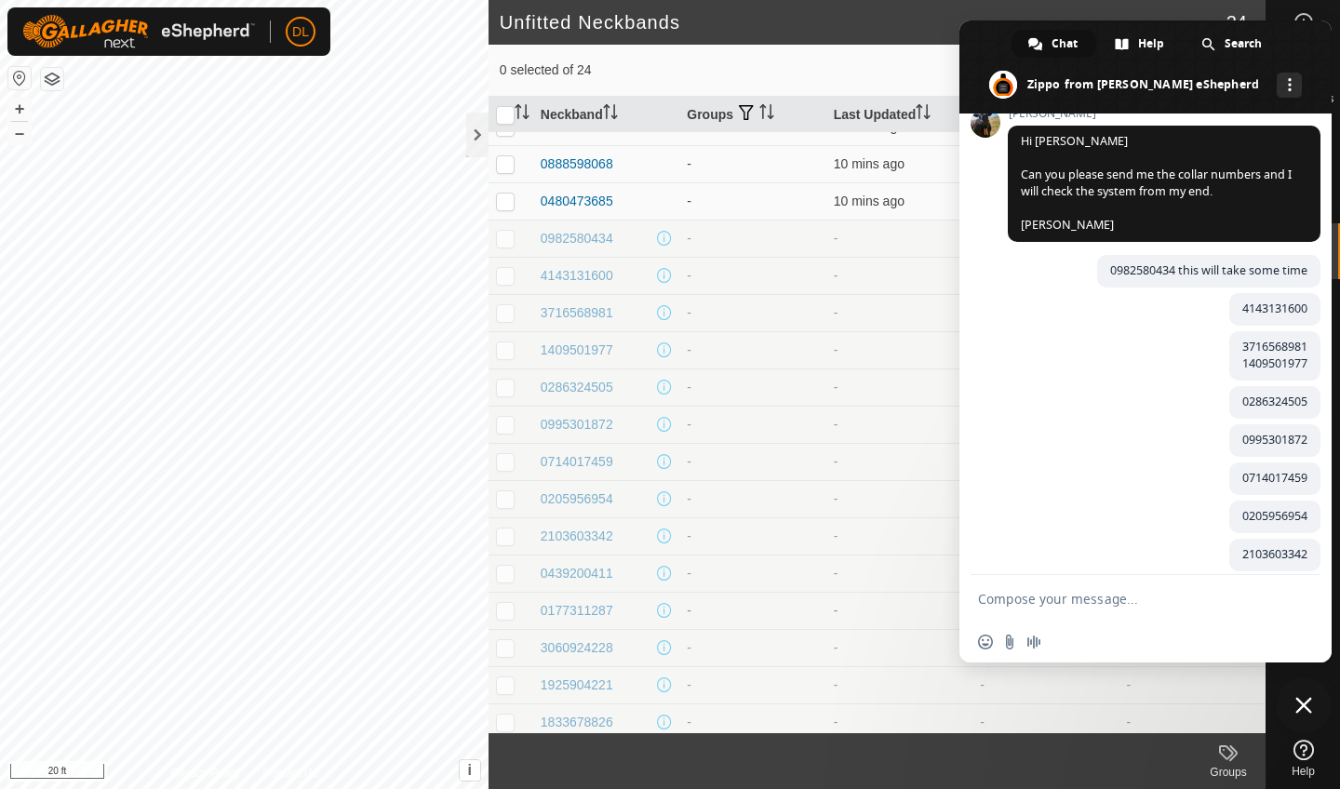
copy div "0439200411"
paste textarea "0439200411"
type textarea "0439200411"
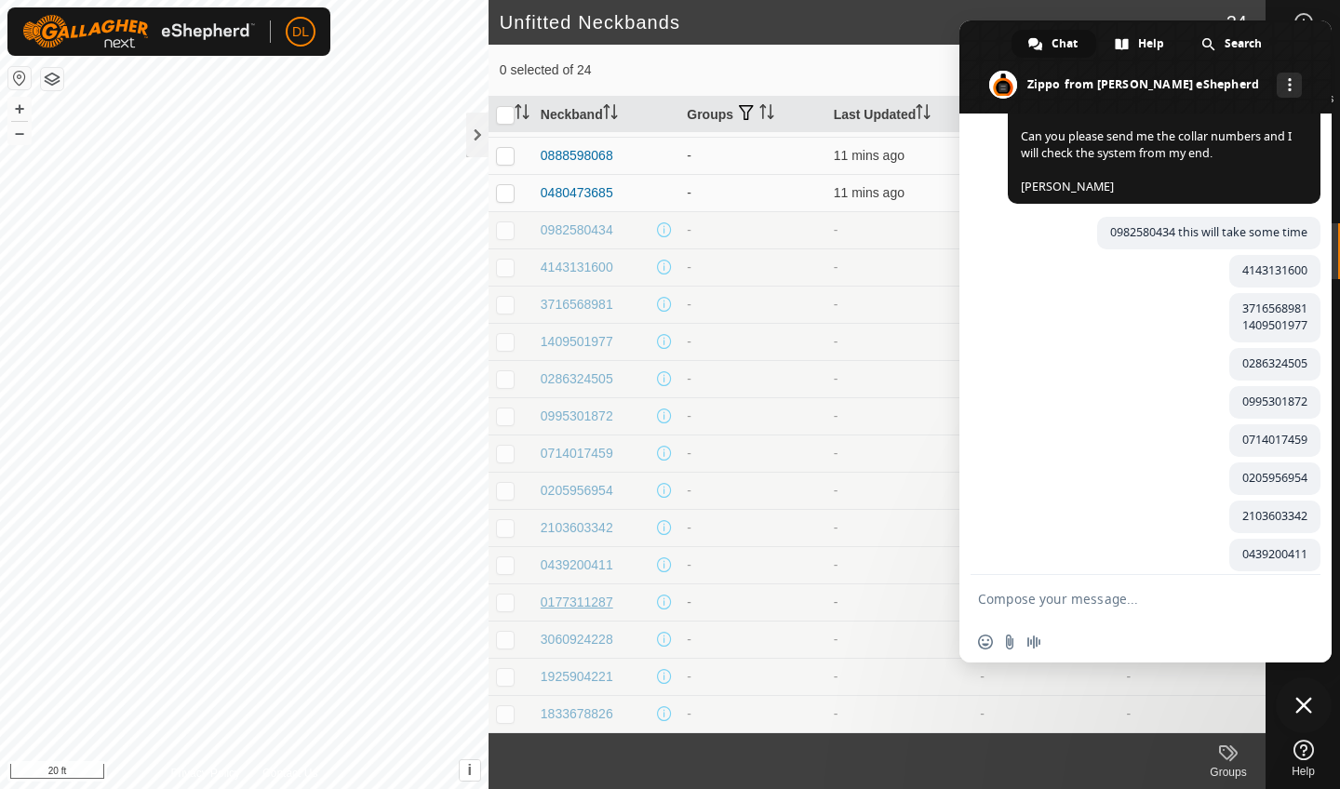
scroll to position [294, 0]
paste textarea "0177311287"
type textarea "0177311287"
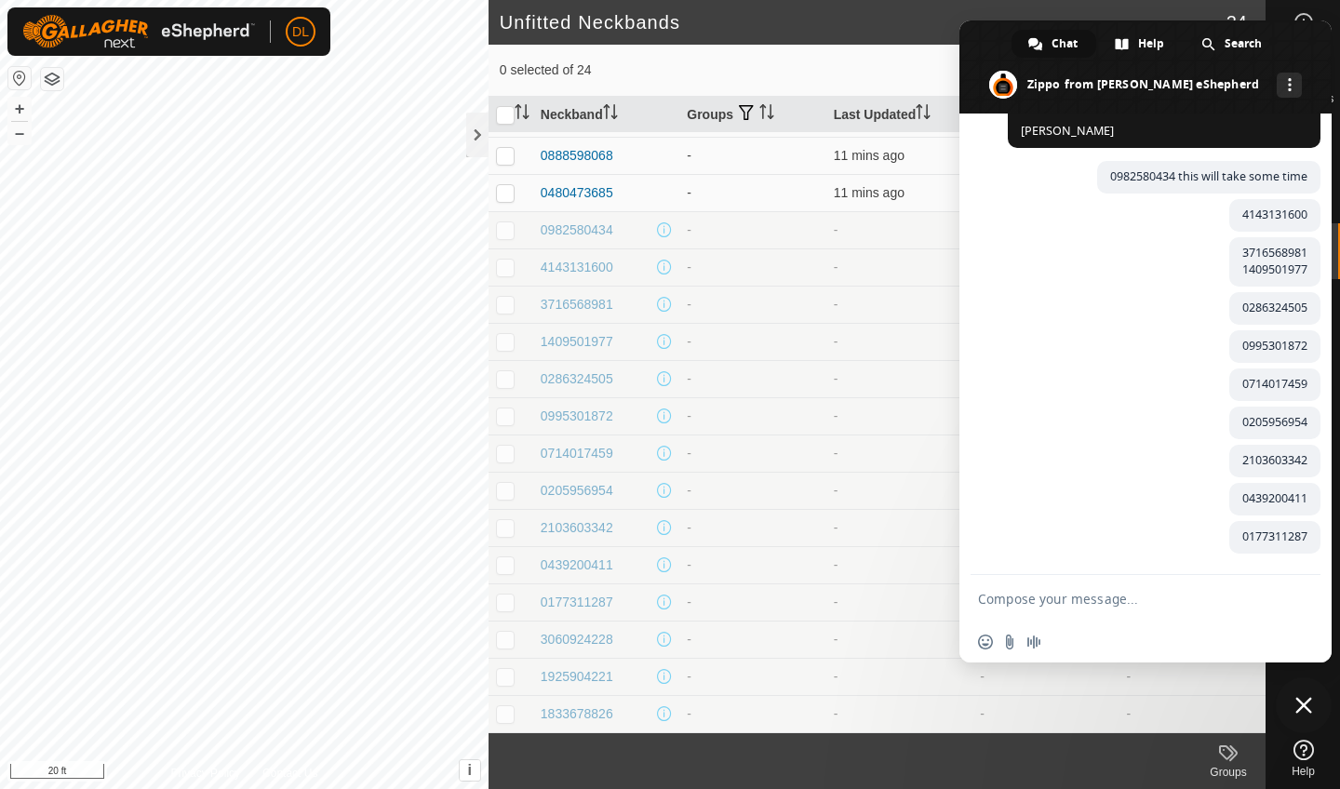
scroll to position [1535, 0]
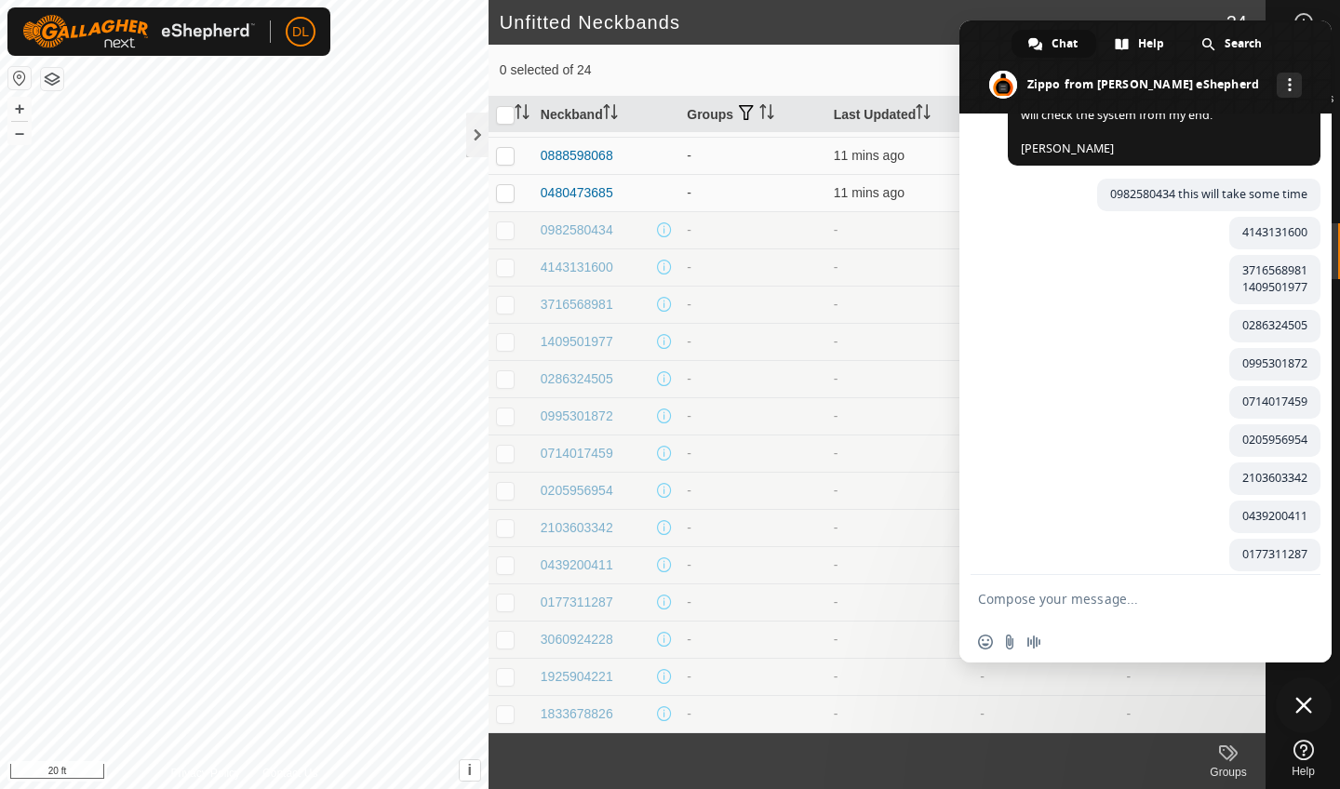
paste textarea "3060924228"
type textarea "3060924228"
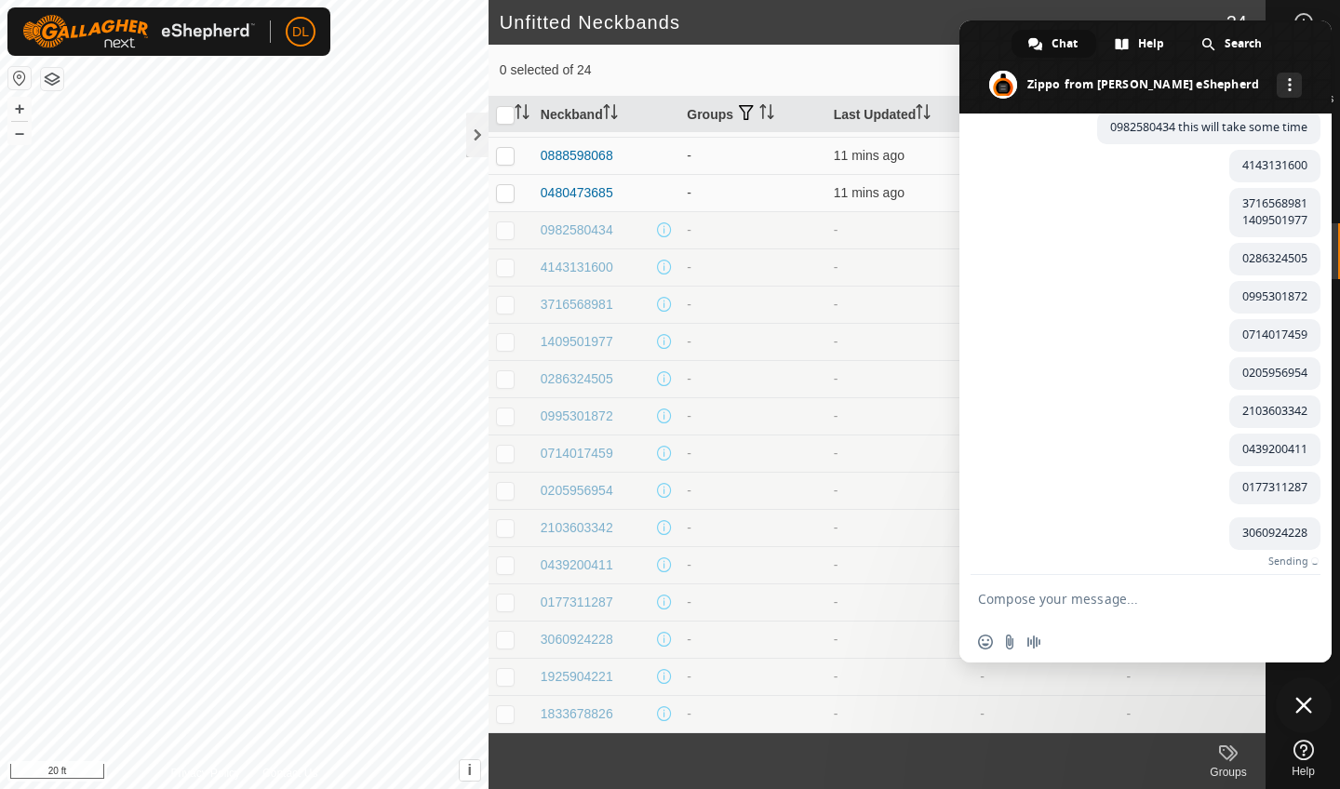
scroll to position [1573, 0]
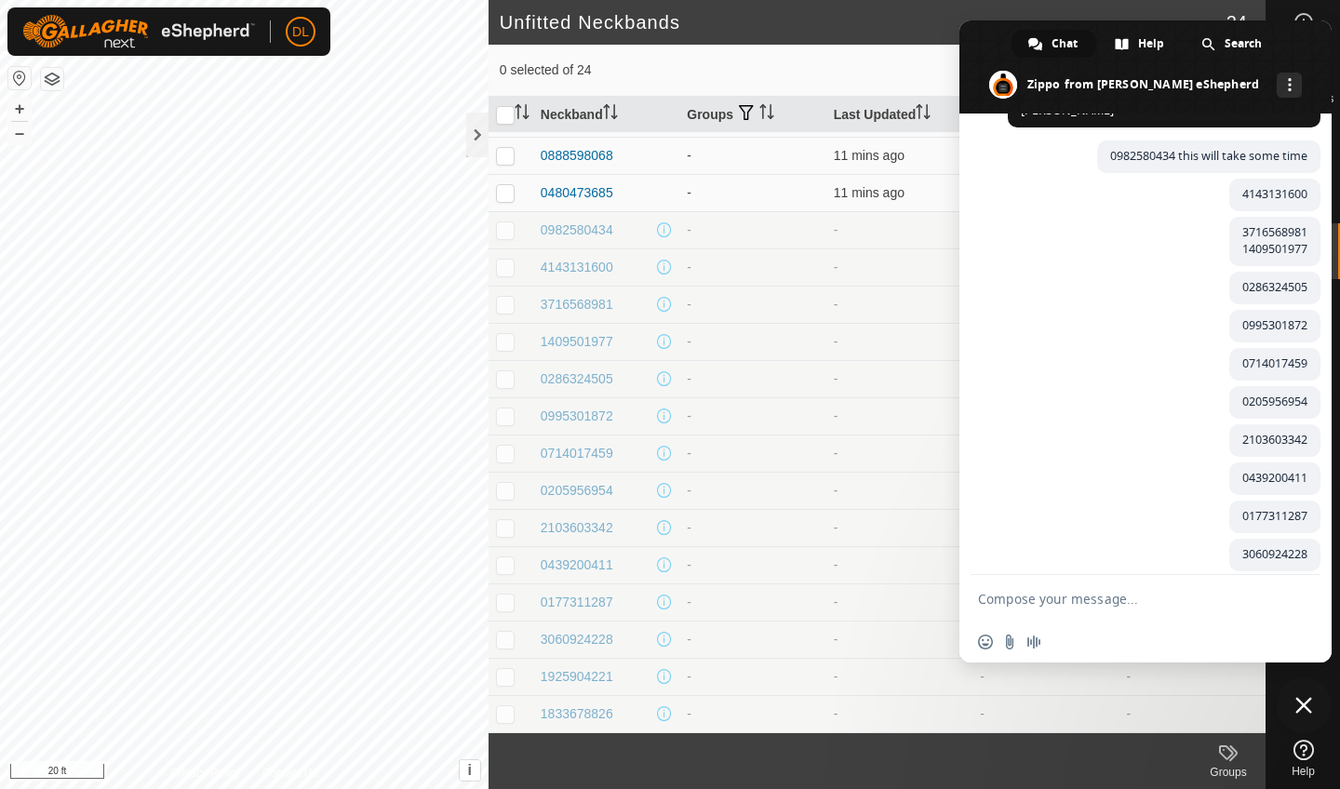
paste textarea "1925904221"
type textarea "1925904221"
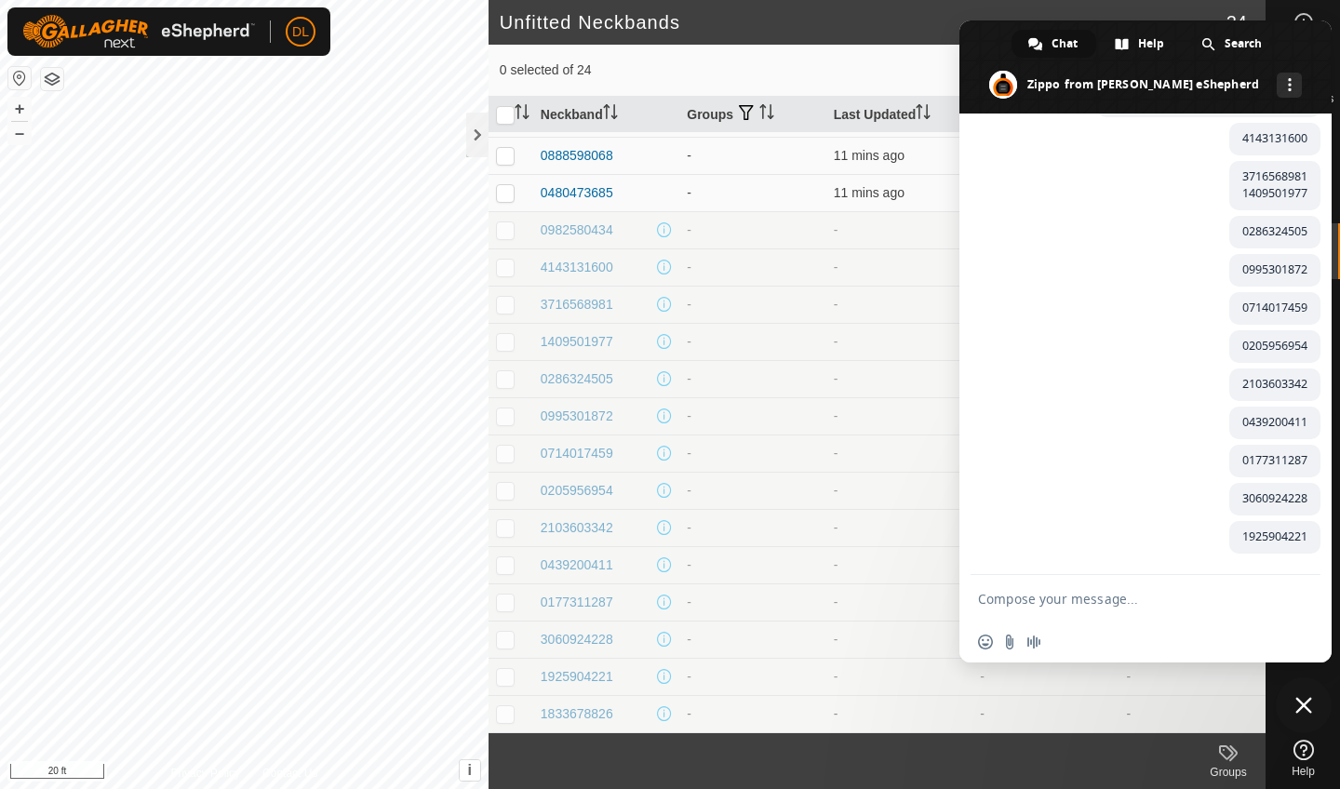
scroll to position [1611, 0]
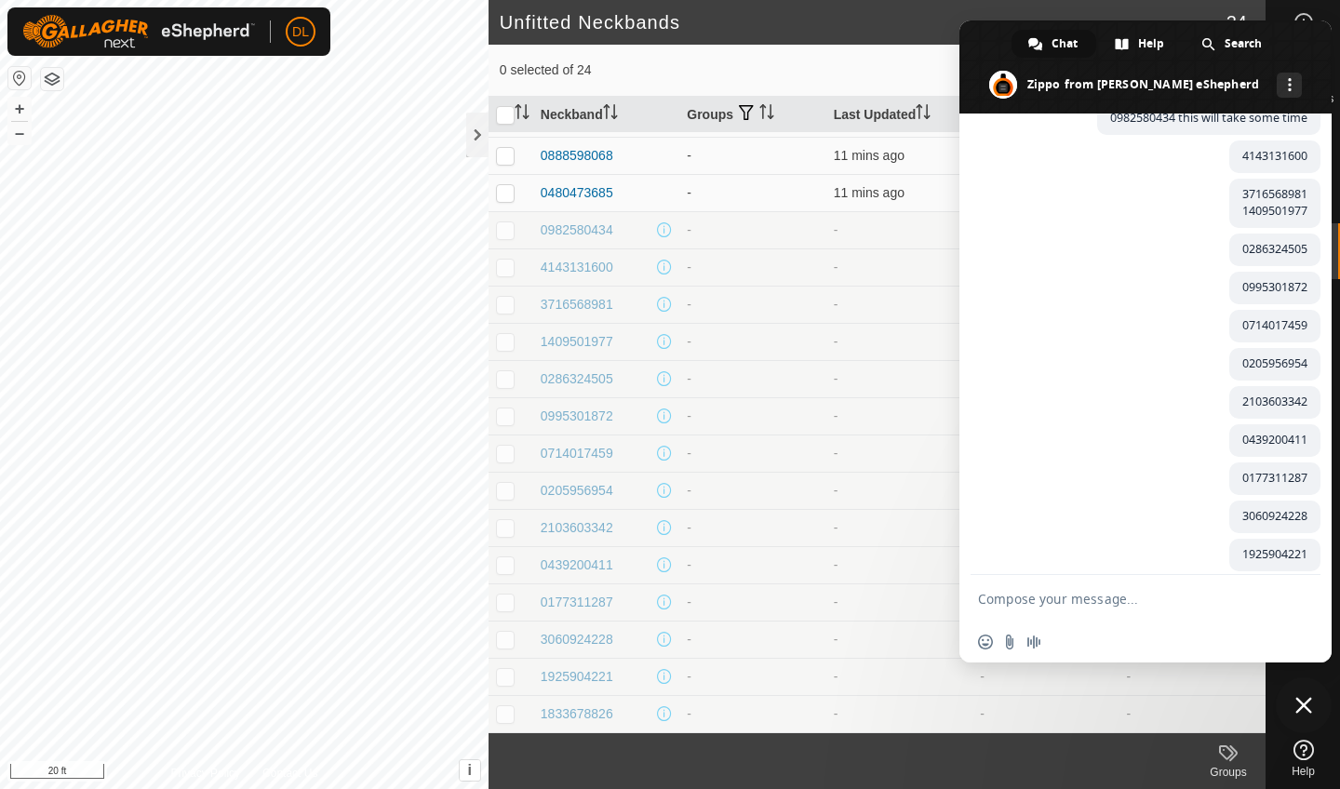
paste textarea "1833678826"
type textarea "1833678826"
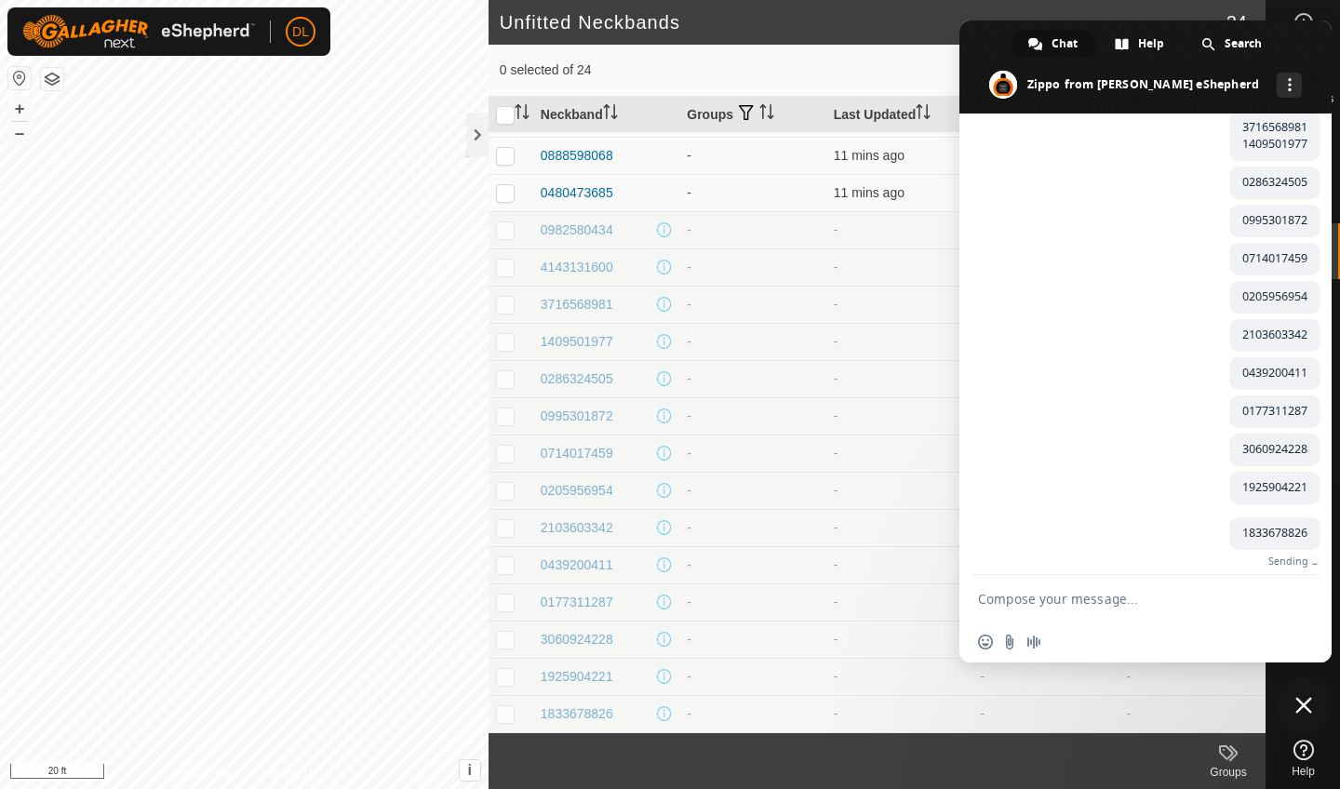
scroll to position [1649, 0]
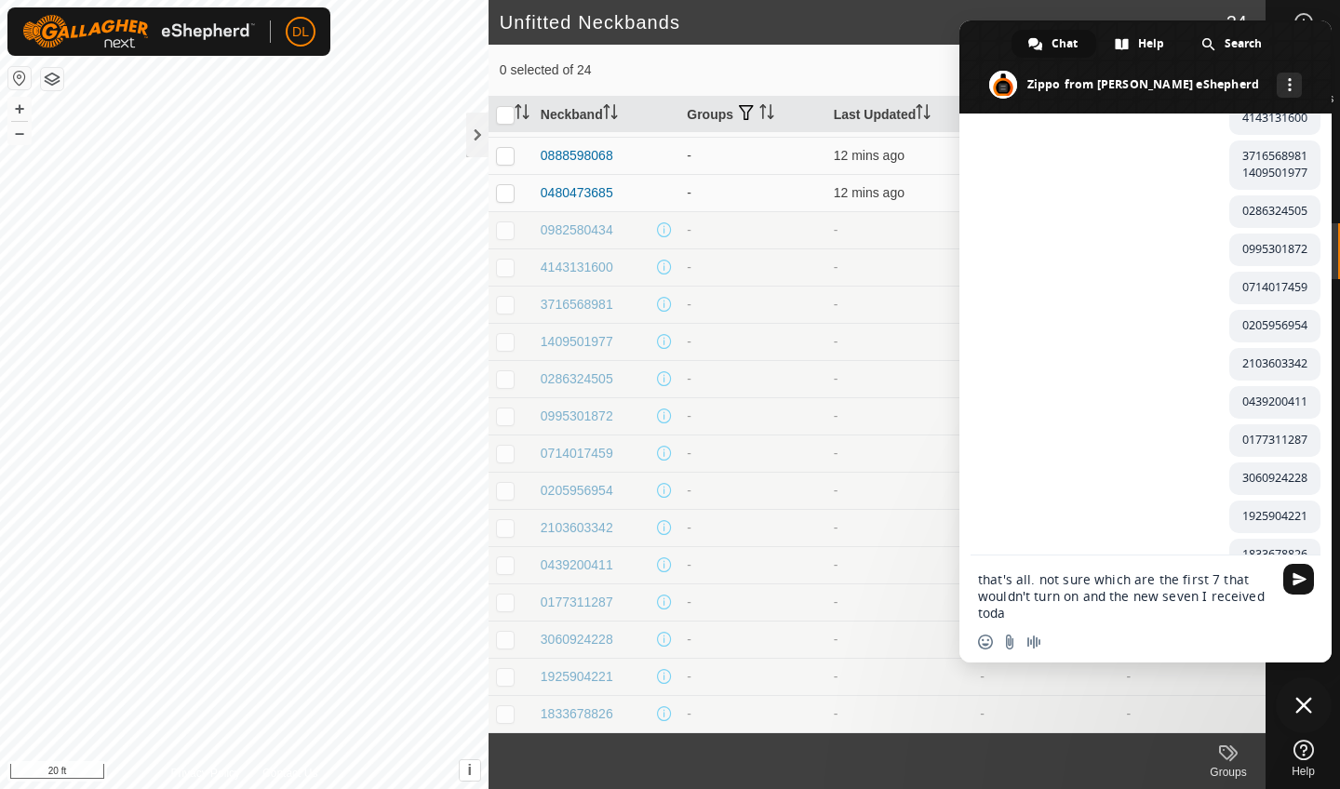
type textarea "that's all. not sure which are the first 7 that wouldn't turn on and the new se…"
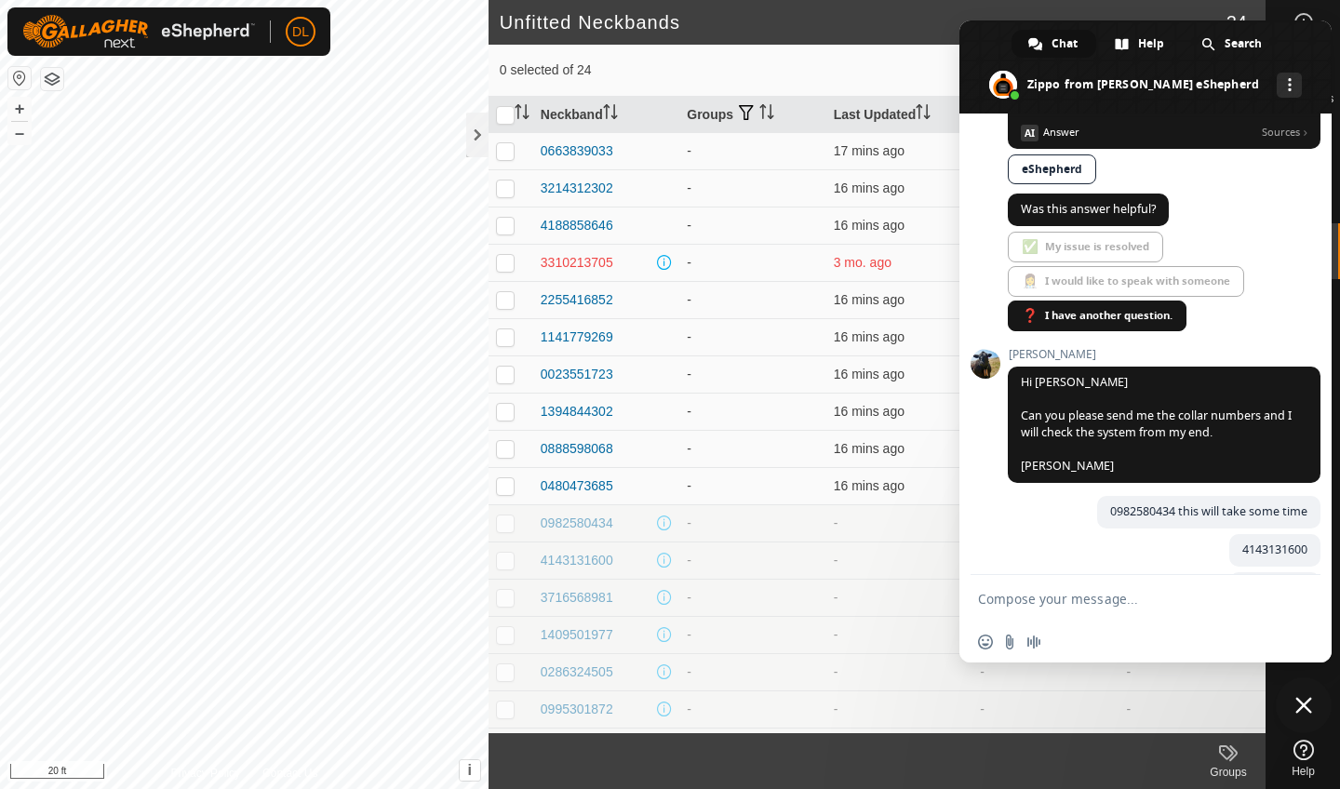
scroll to position [1704, 0]
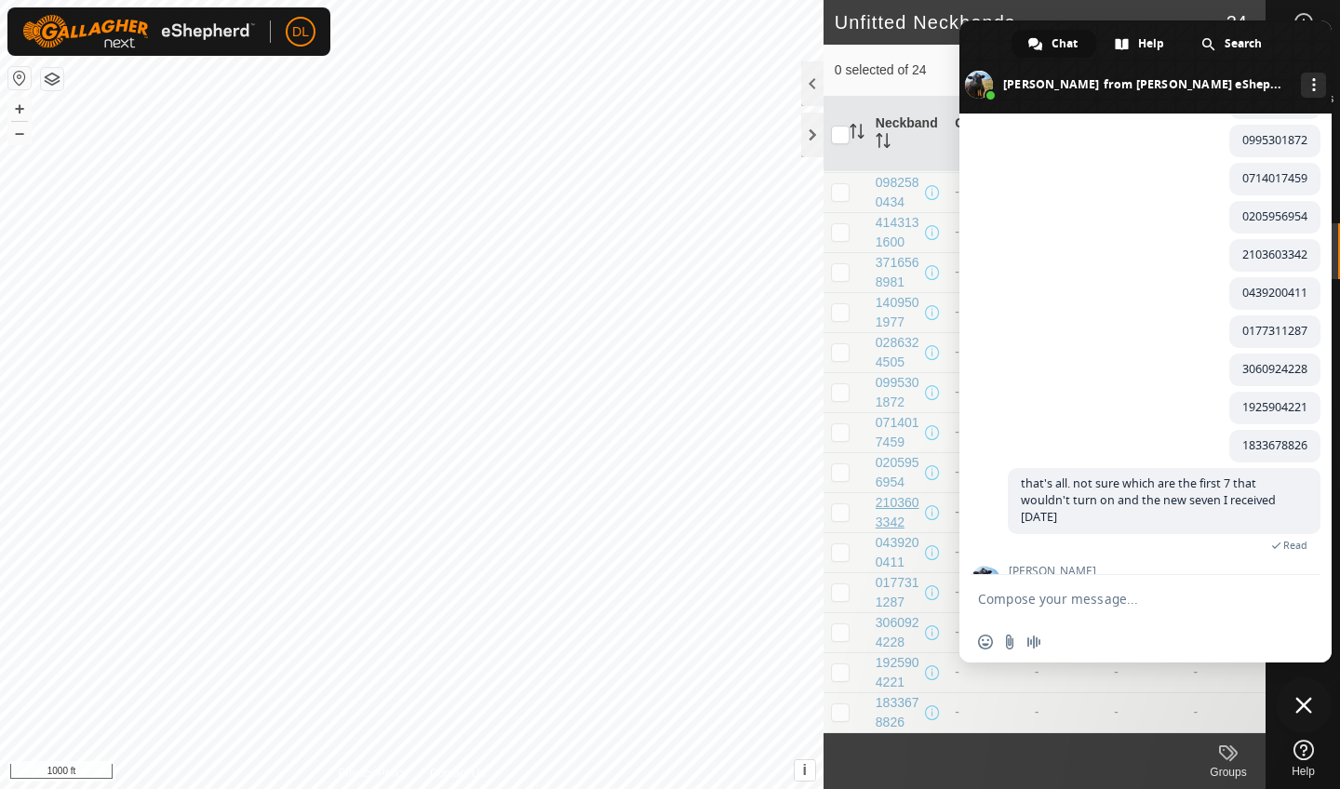
scroll to position [1802, 0]
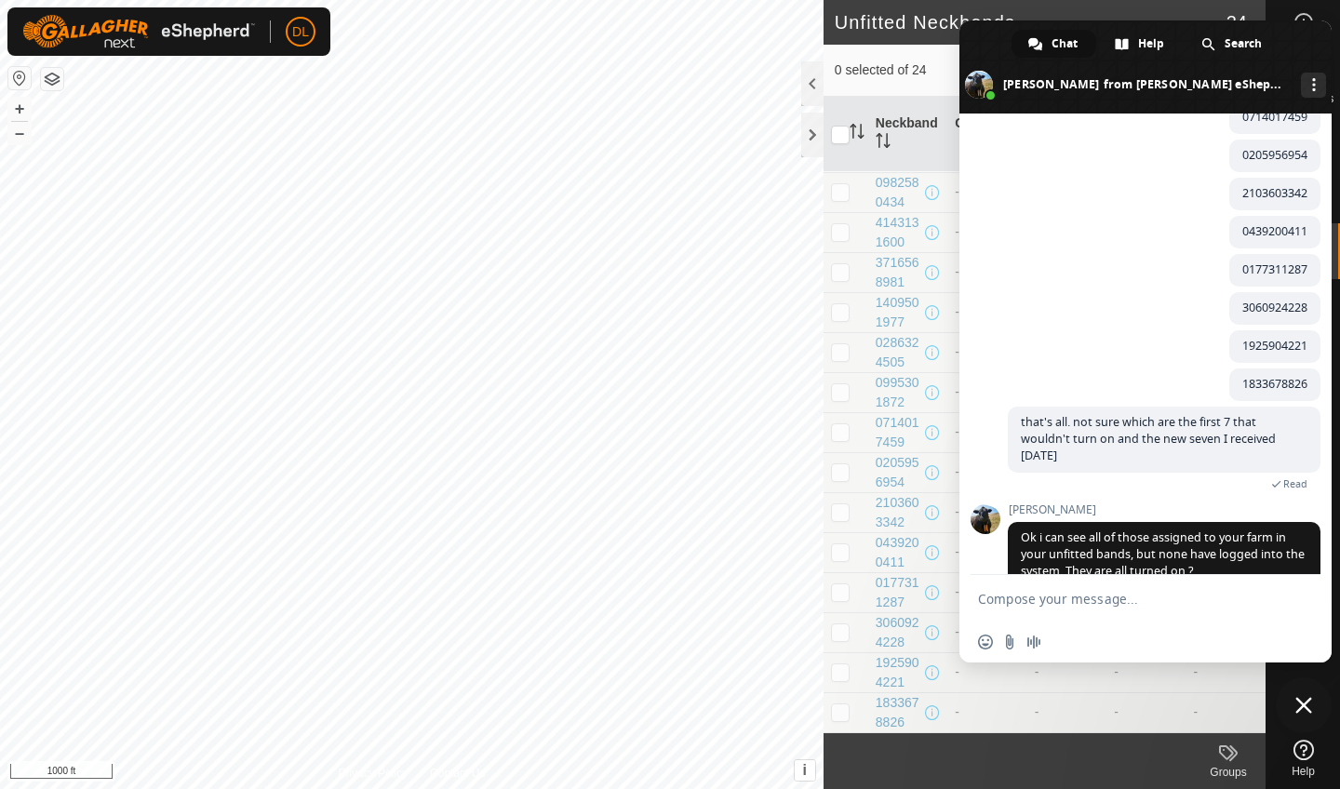
click at [992, 606] on textarea "Compose your message..." at bounding box center [1125, 599] width 294 height 17
type textarea "the first ones I got wouldn't turn non. 3 are on with the new 7 I got"
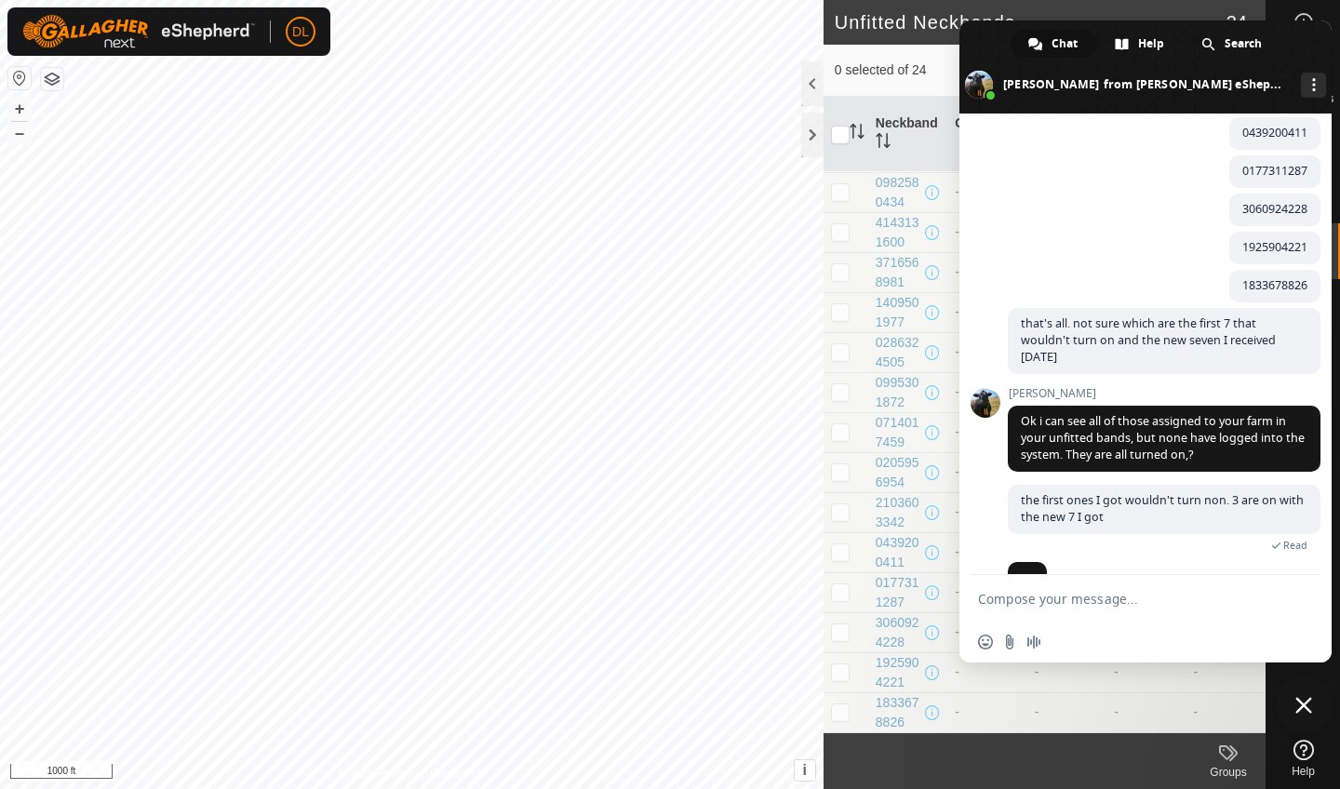
scroll to position [1945, 0]
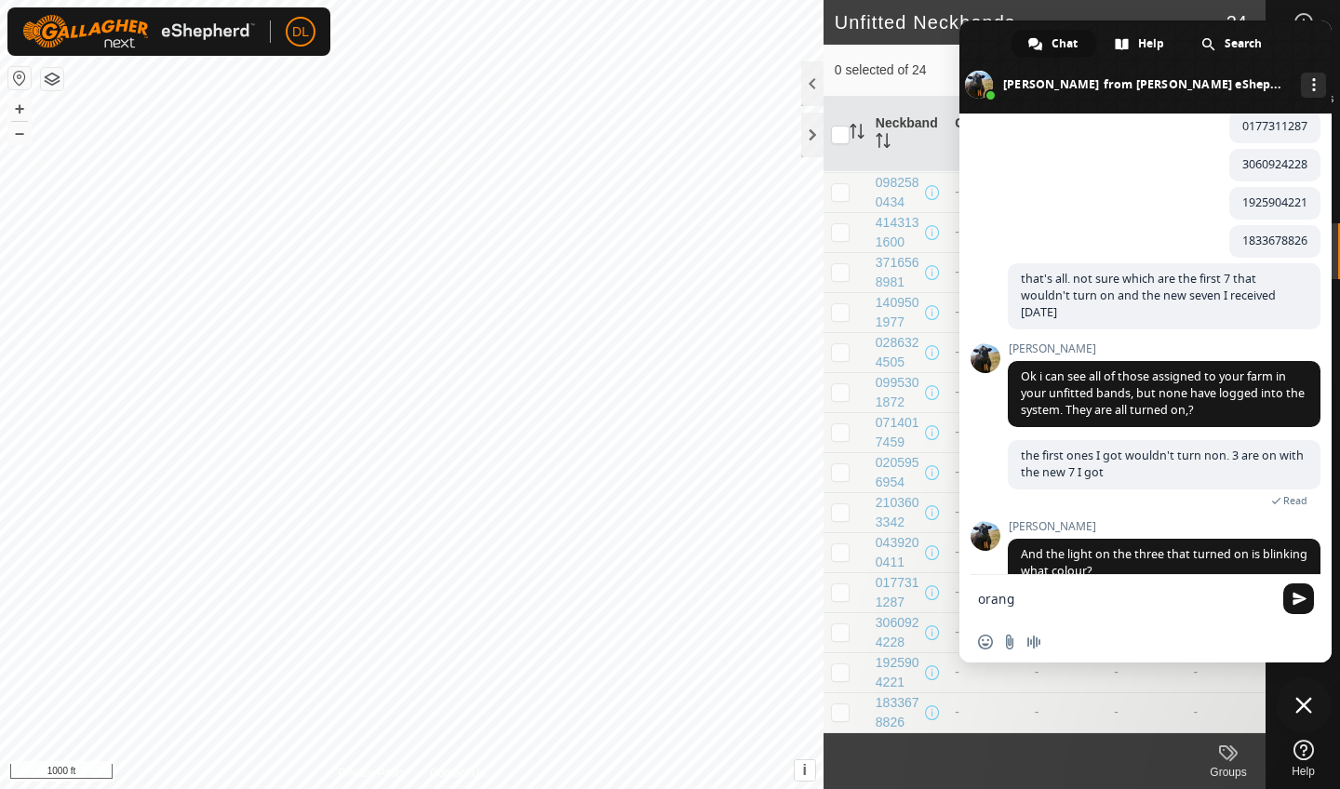
type textarea "orange"
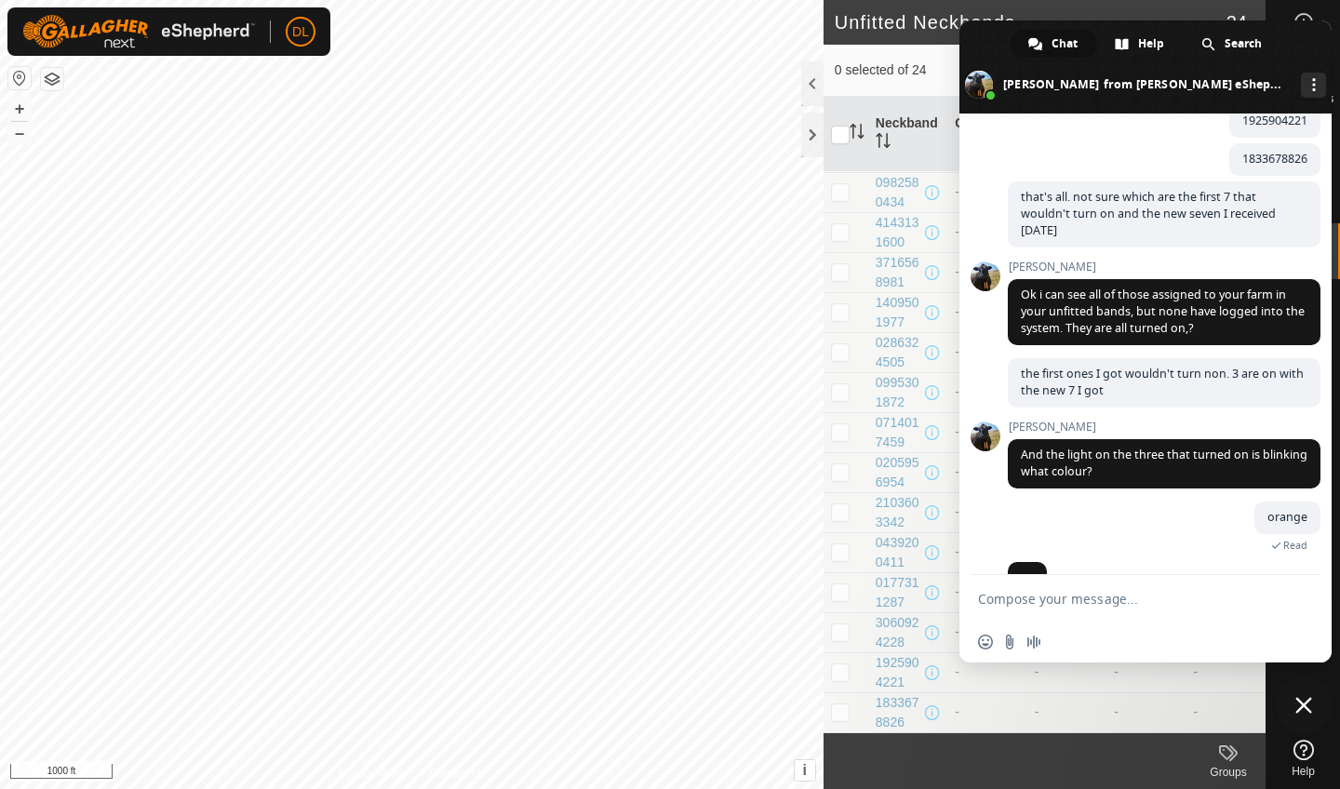
scroll to position [2055, 0]
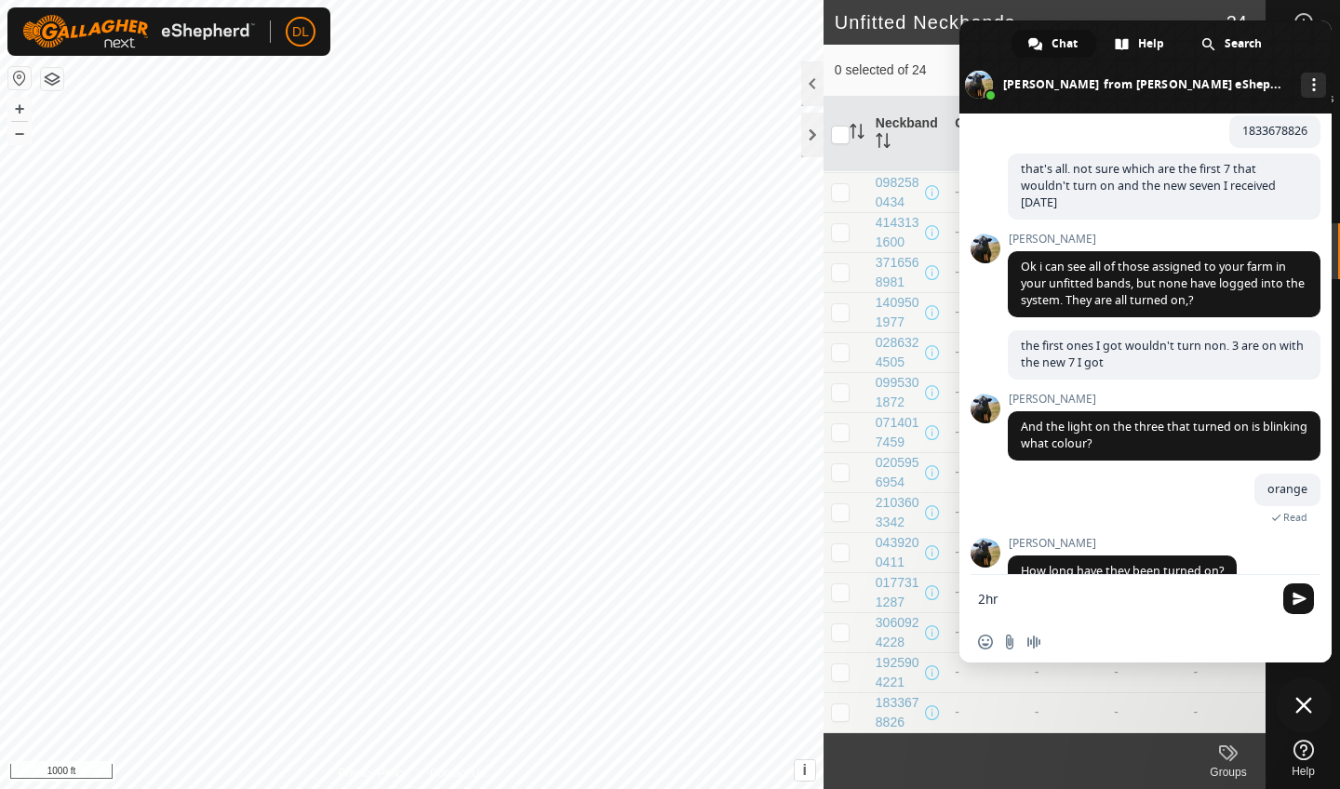
type textarea "2hrs"
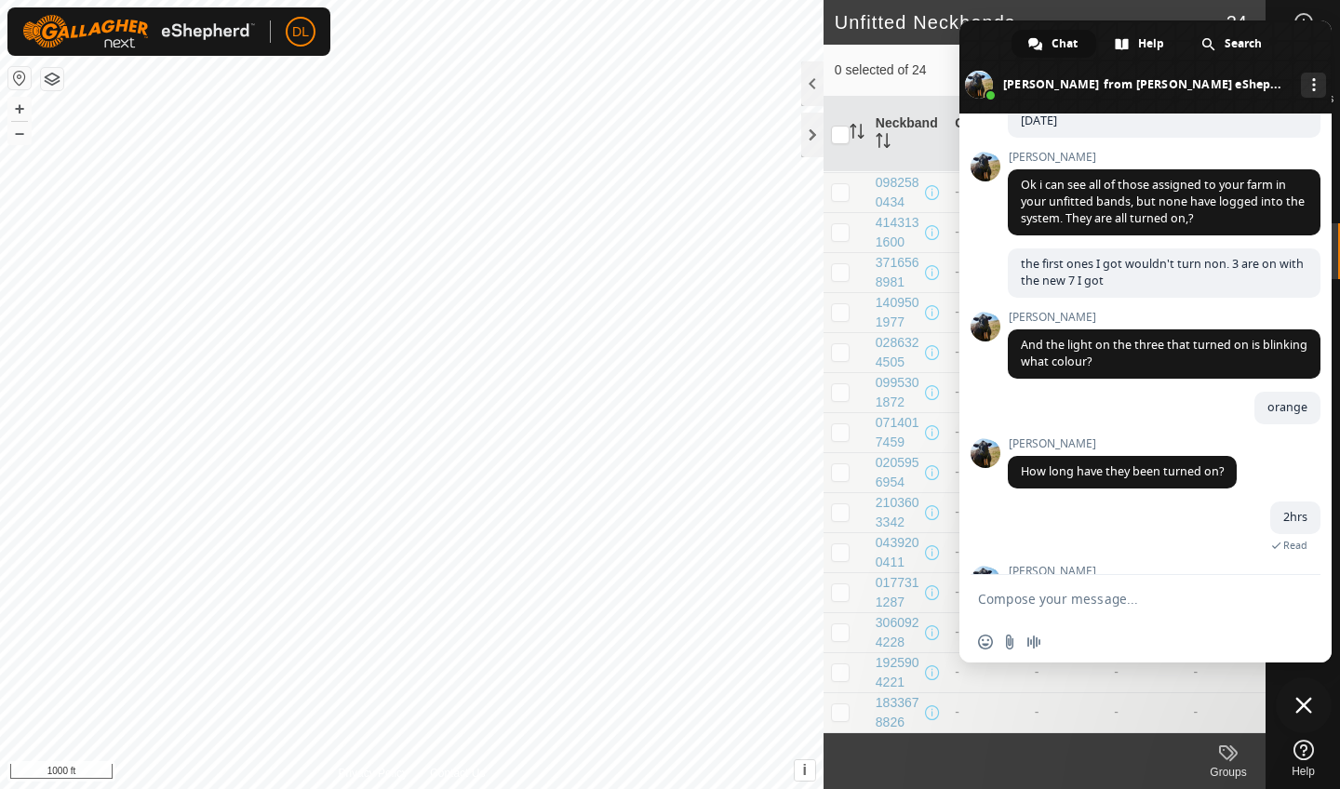
scroll to position [2282, 0]
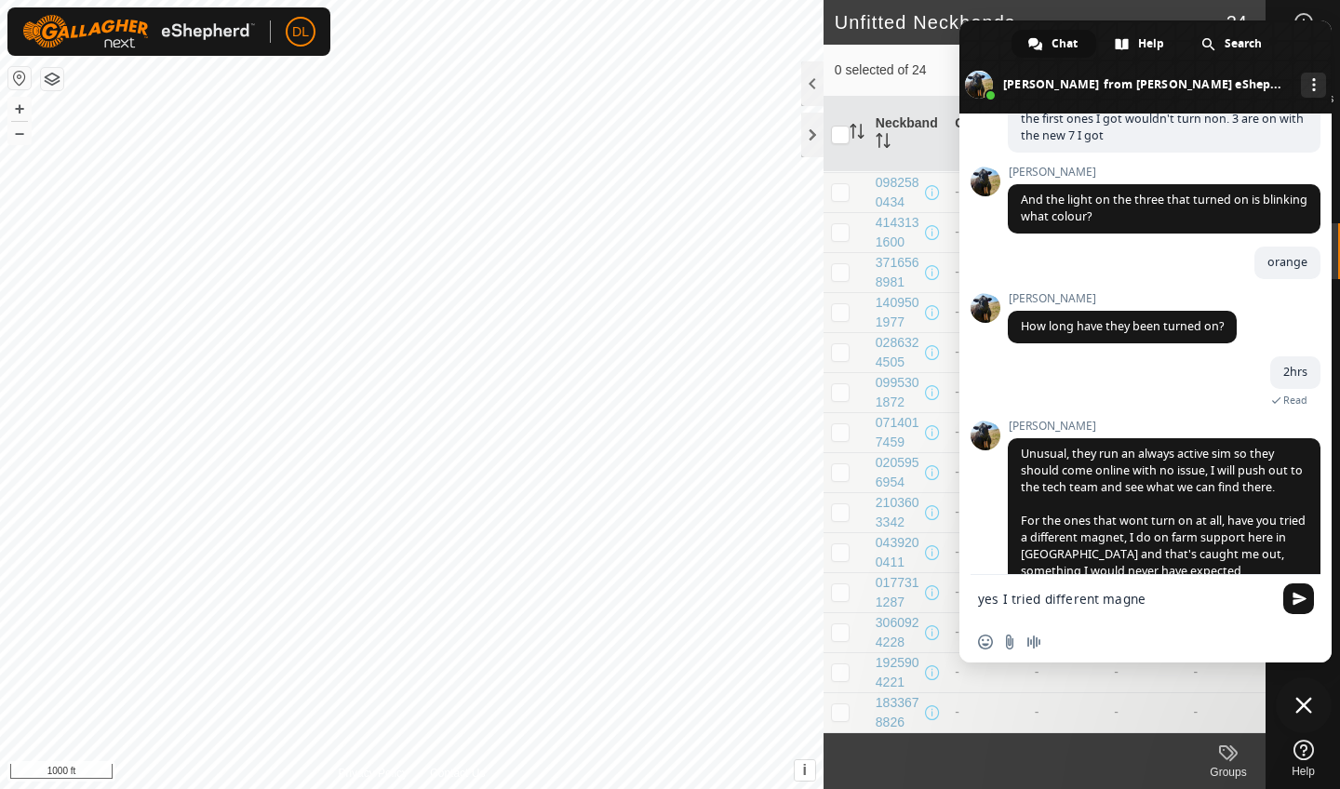
type textarea "yes I tried different magnet"
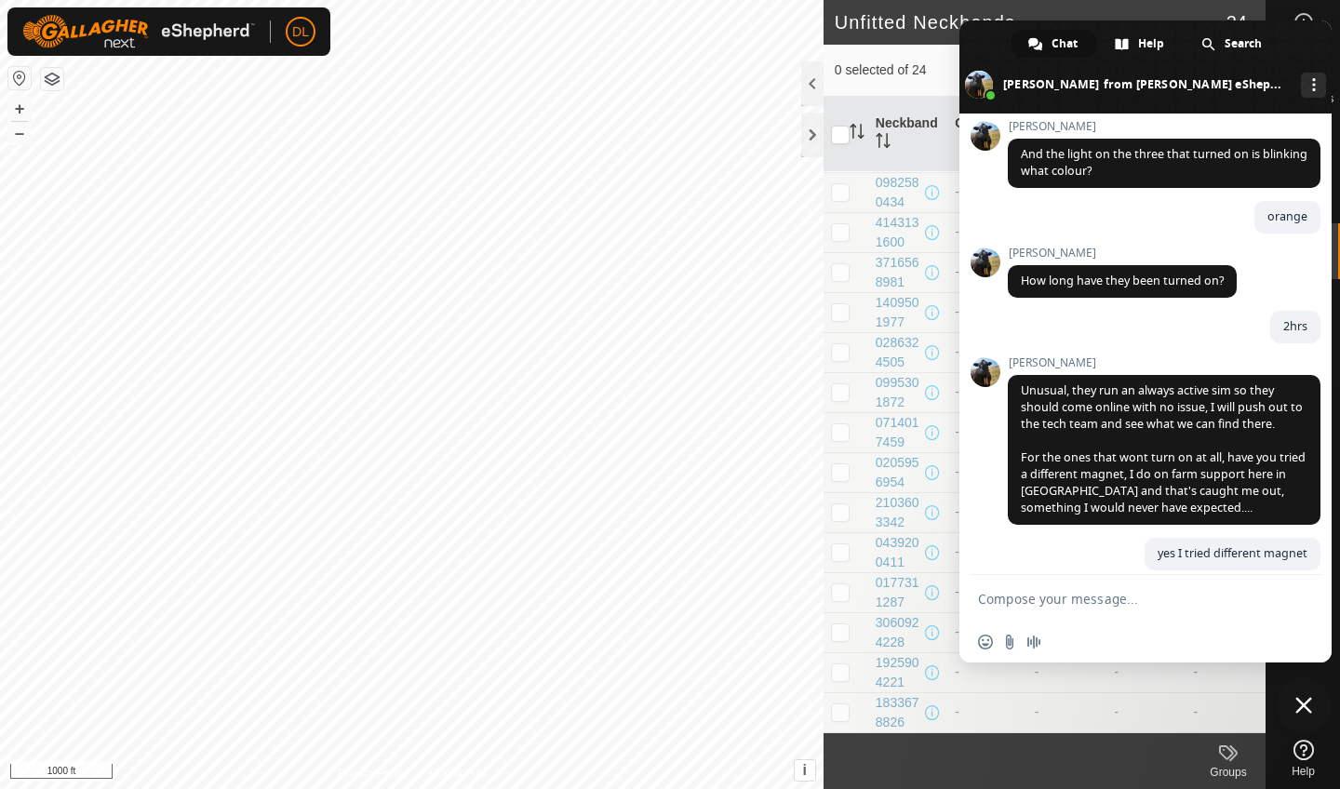
scroll to position [0, 0]
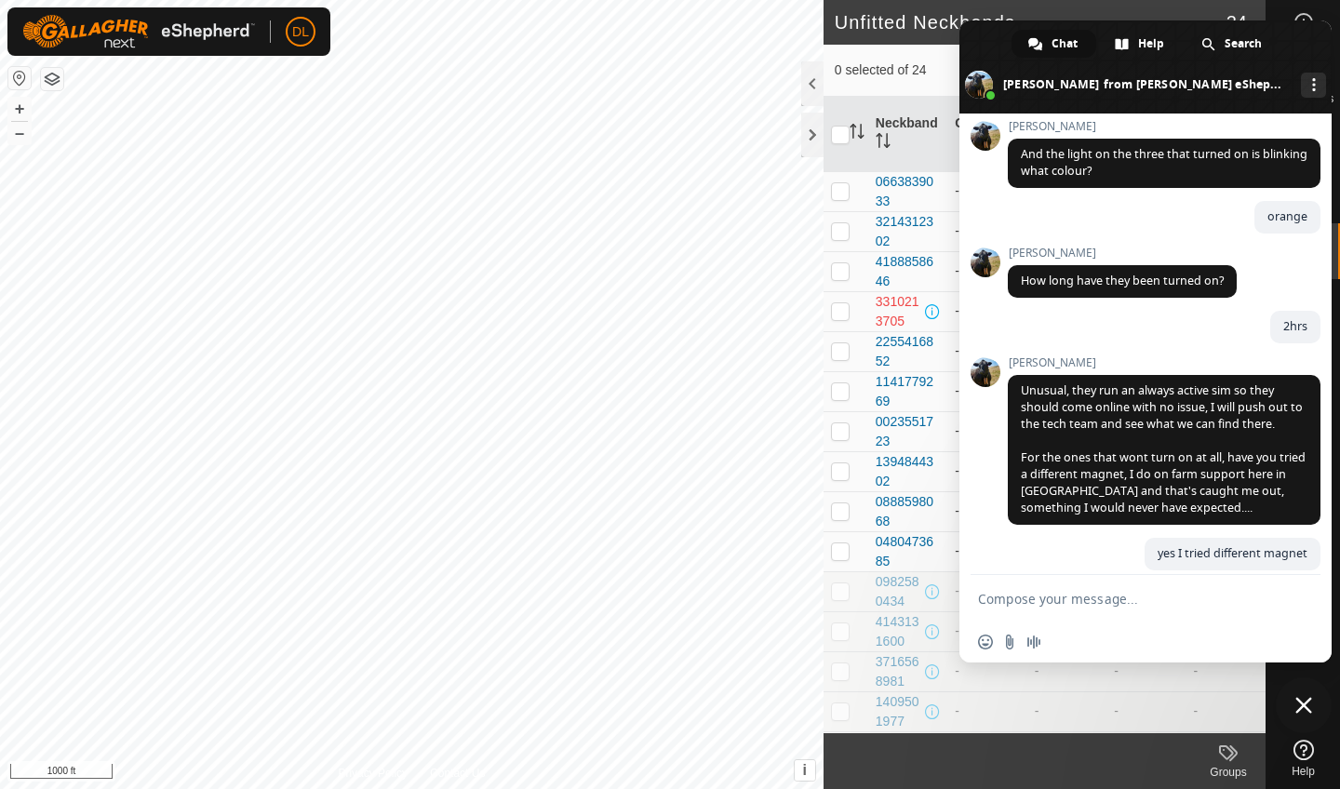
click at [978, 166] on div "[PERSON_NAME] eShepherd Hello! How can I help you? [DATE] I just bought 7 colla…" at bounding box center [1146, 345] width 372 height 462
click at [975, 78] on span at bounding box center [1146, 66] width 372 height 93
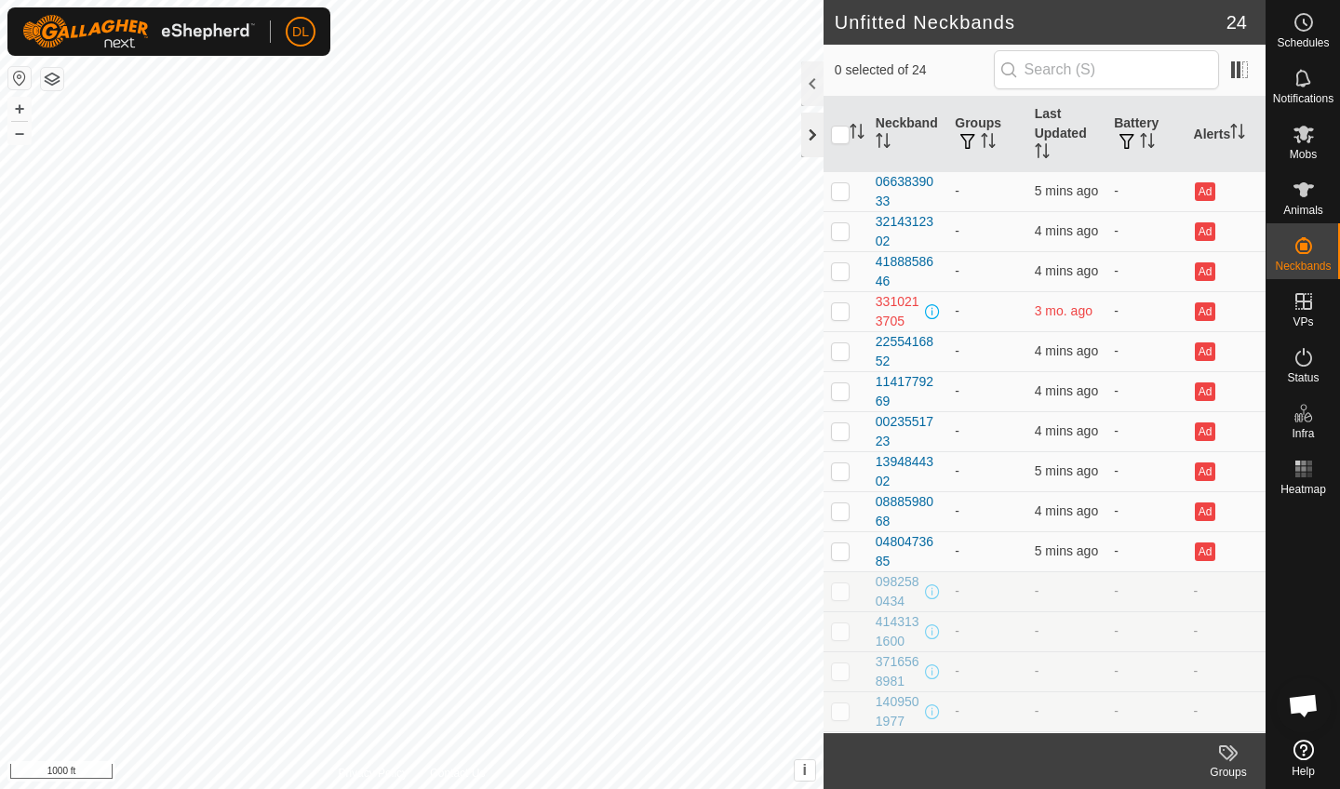
click at [805, 134] on div at bounding box center [812, 135] width 22 height 45
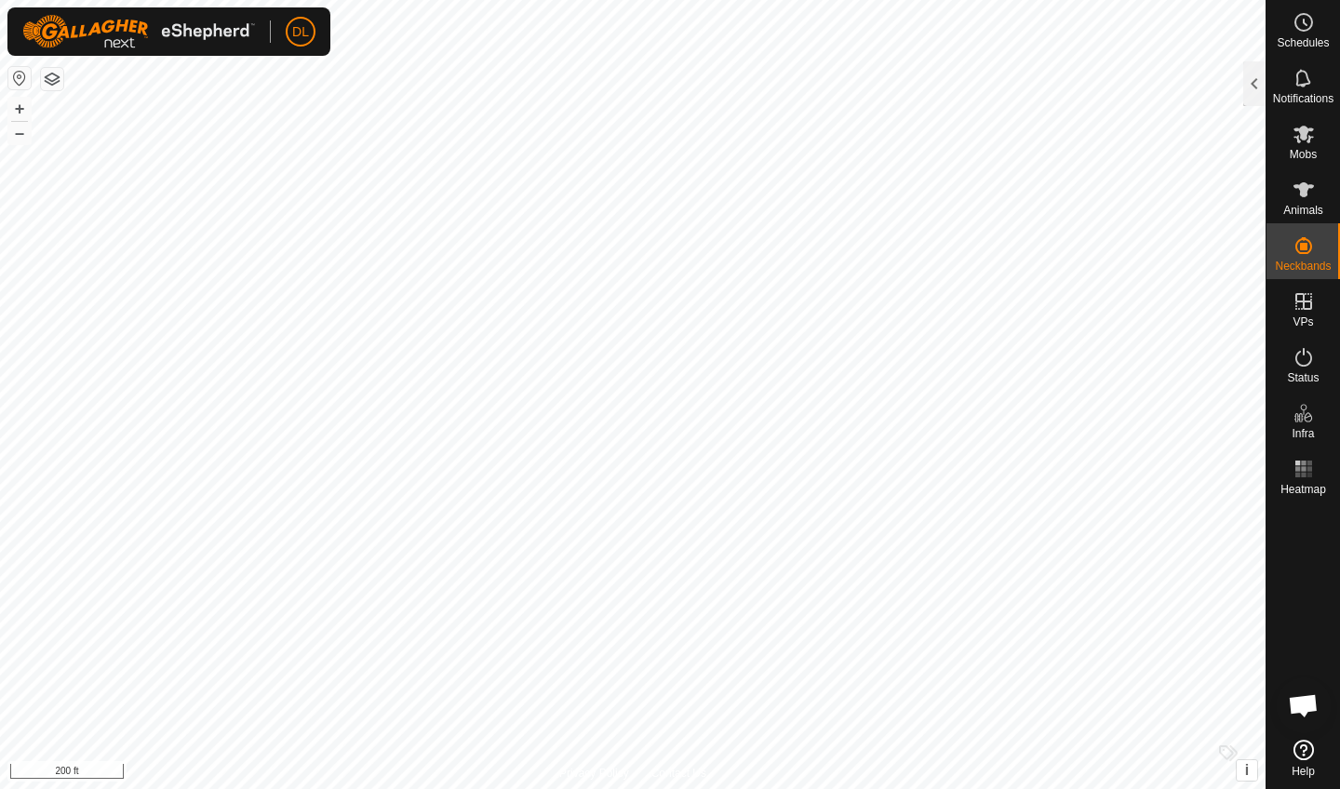
scroll to position [2364, 0]
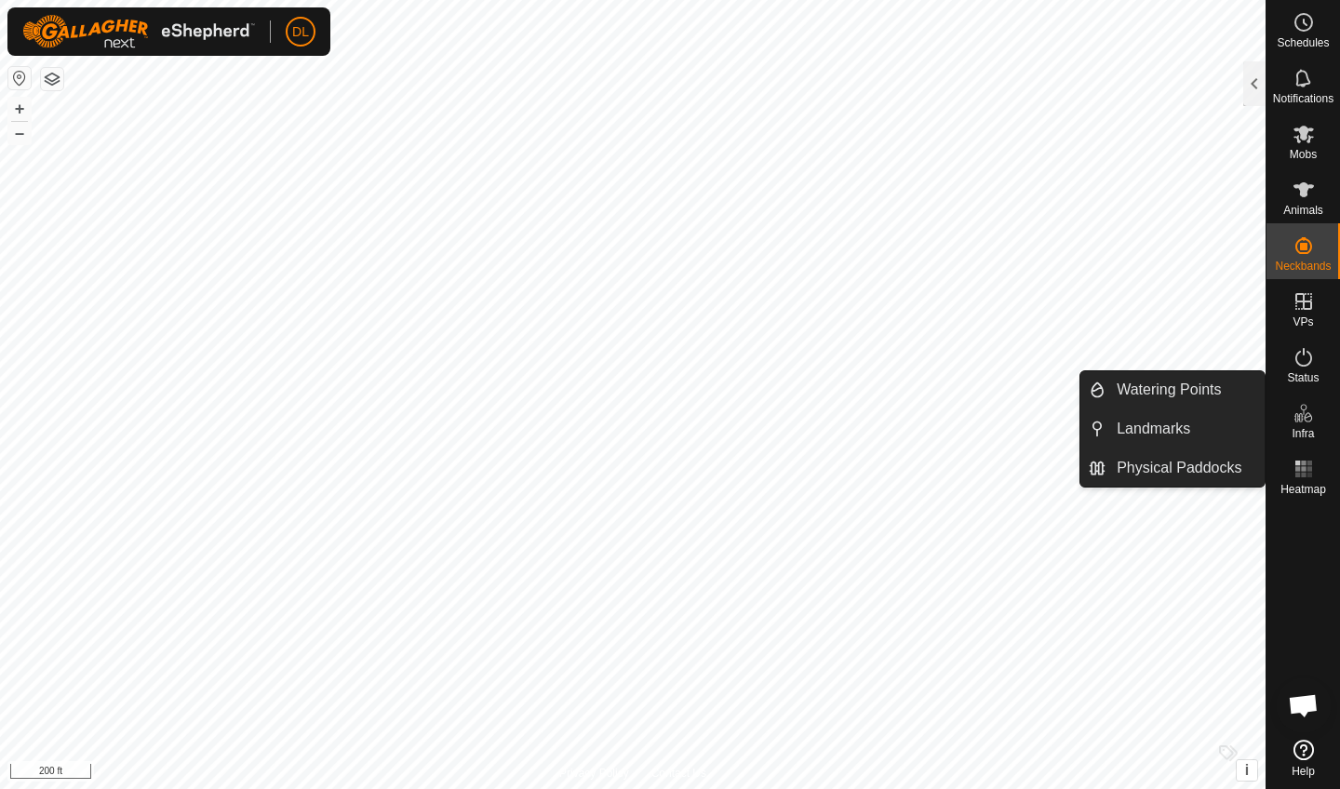
click at [1301, 420] on icon at bounding box center [1304, 413] width 22 height 22
click at [1190, 396] on link "Watering Points" at bounding box center [1185, 389] width 159 height 37
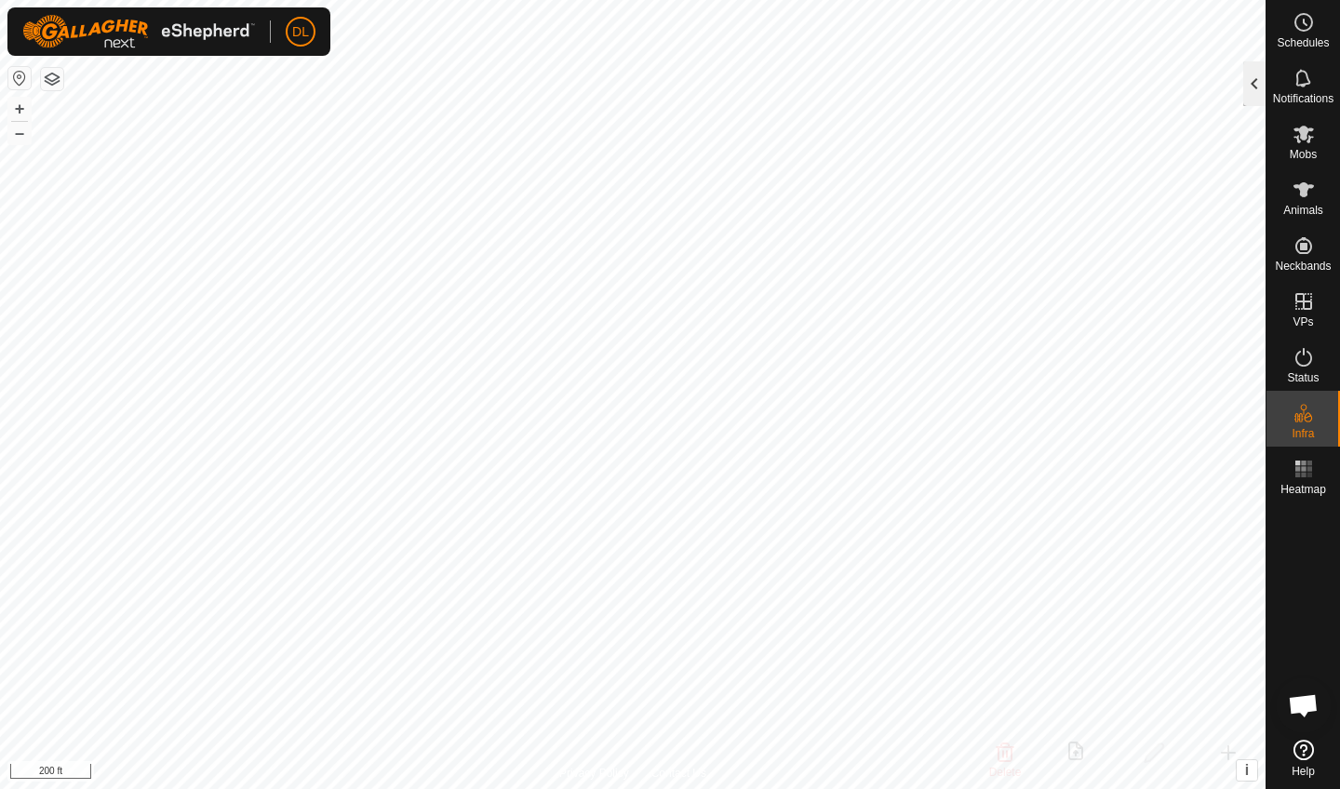
click at [1244, 93] on div at bounding box center [1255, 83] width 22 height 45
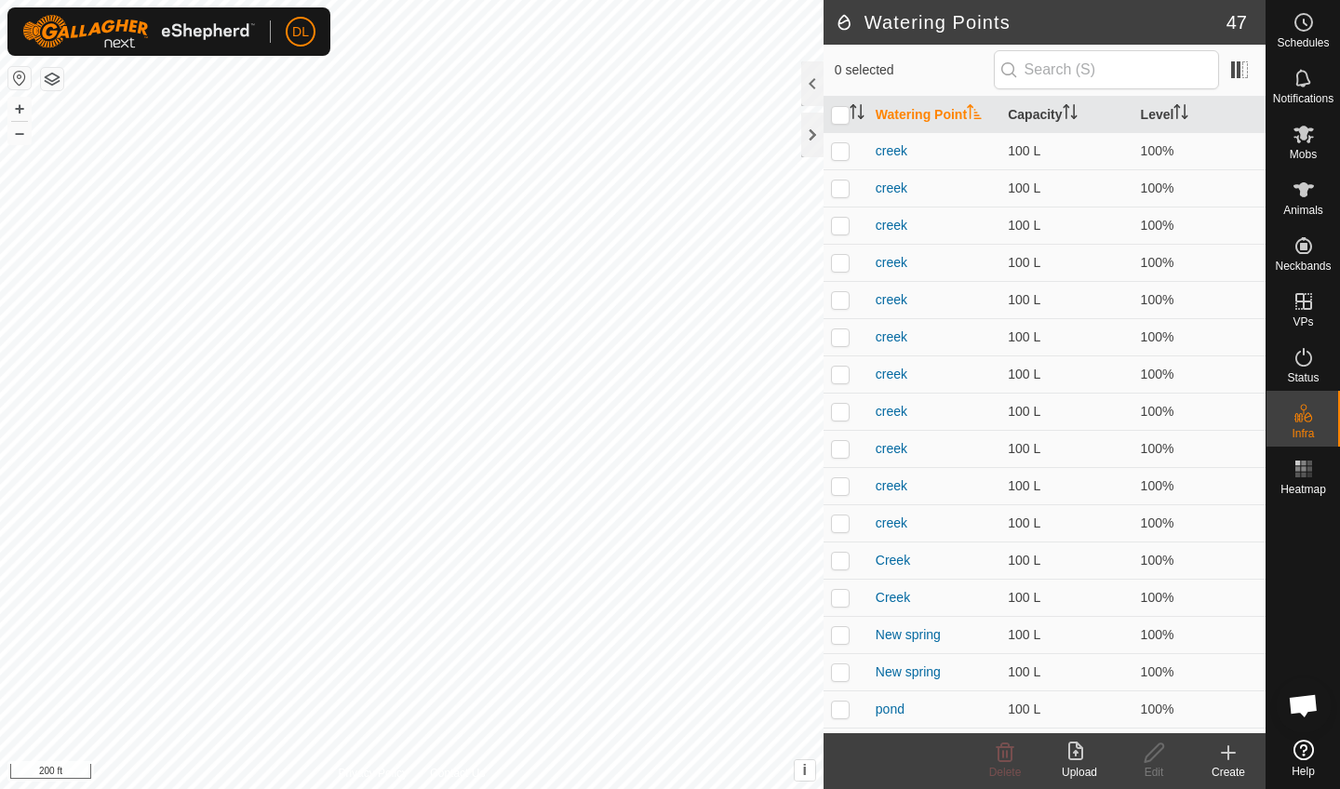
click at [1225, 753] on icon at bounding box center [1228, 753] width 13 height 0
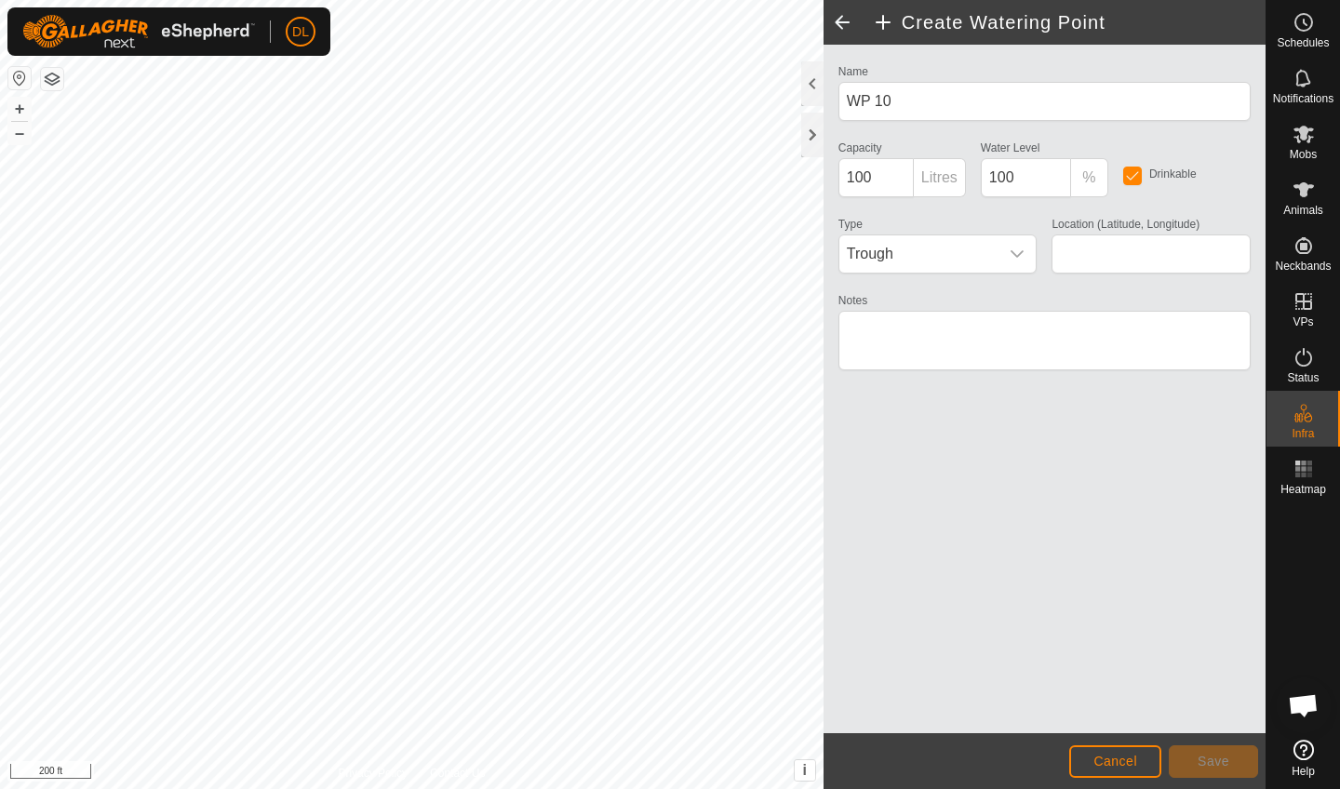
type input "44.867615, -120.128256"
click at [1198, 760] on span "Save" at bounding box center [1214, 761] width 32 height 15
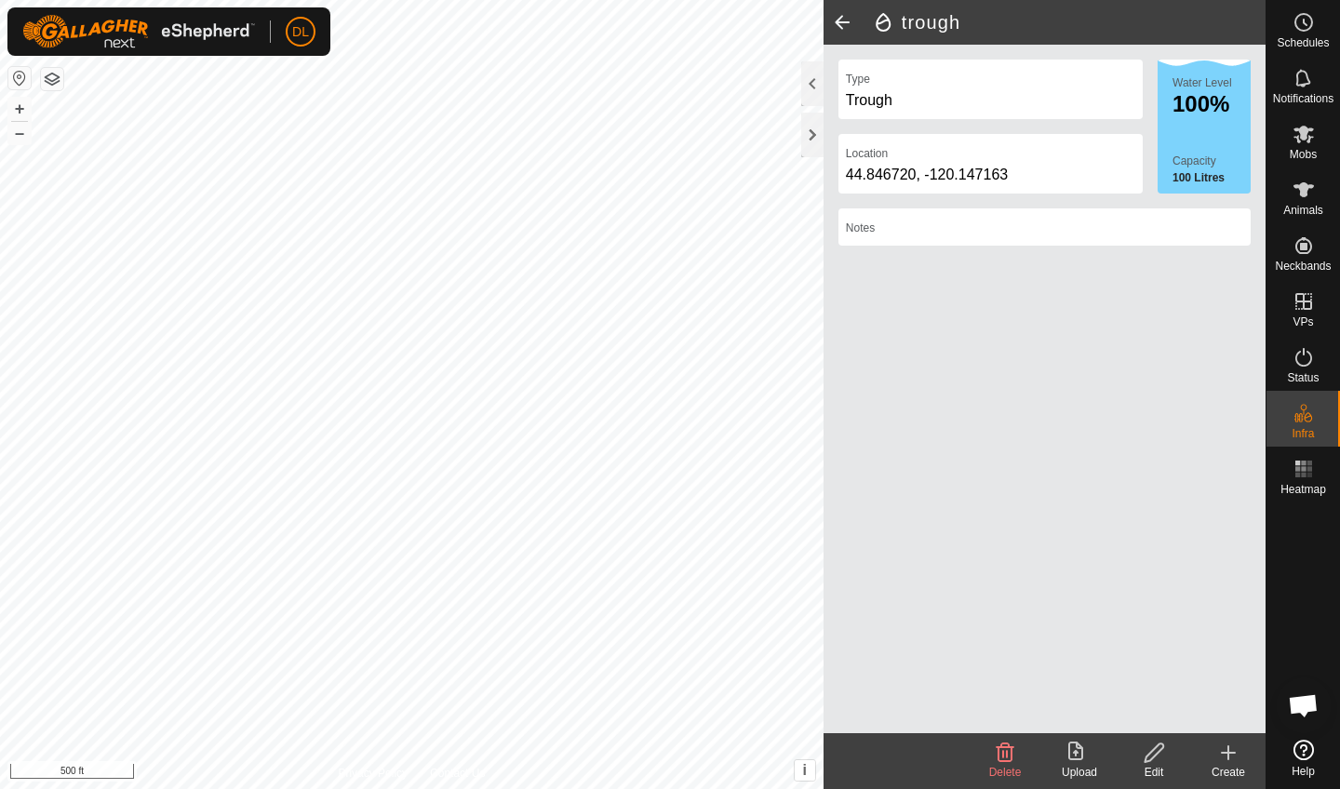
click at [1160, 762] on icon at bounding box center [1154, 753] width 23 height 22
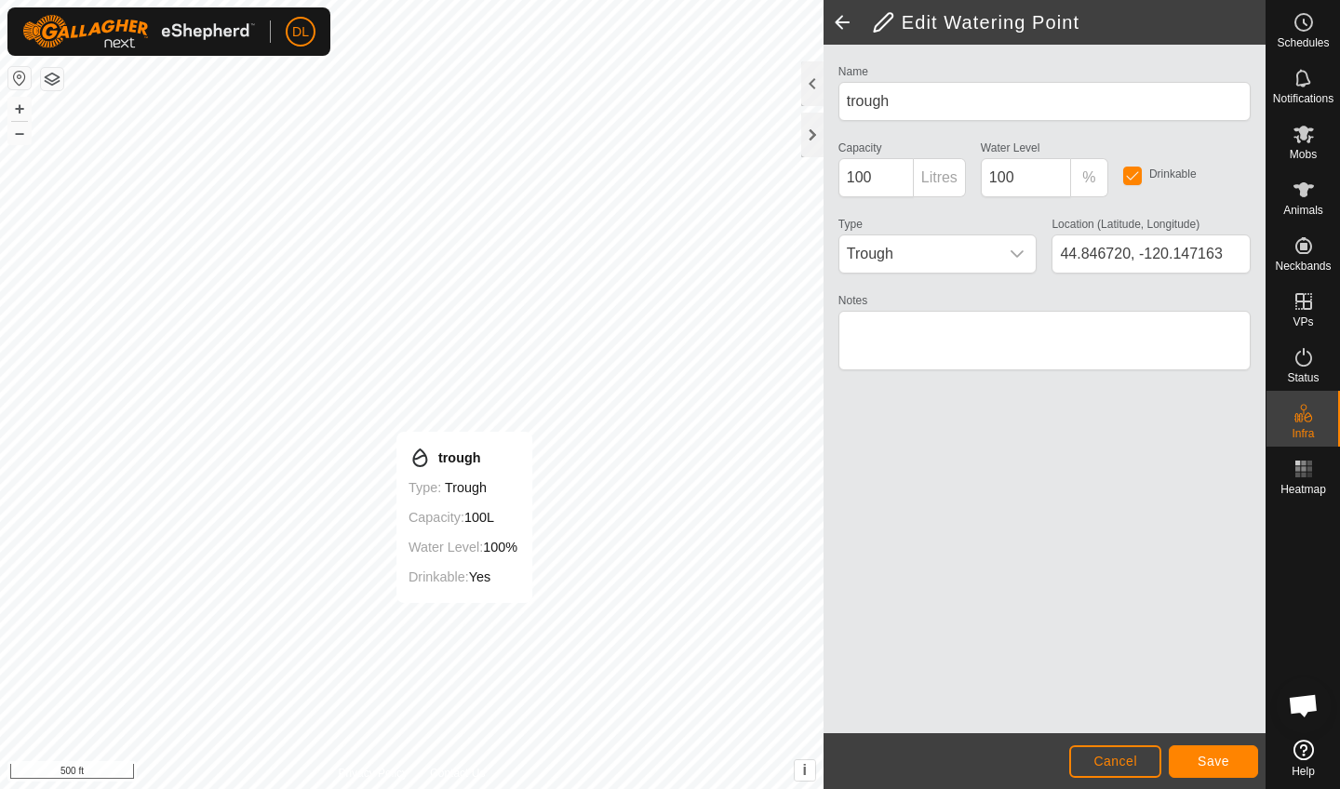
type input "44.845401, -120.143455"
click at [1207, 765] on span "Save" at bounding box center [1214, 761] width 32 height 15
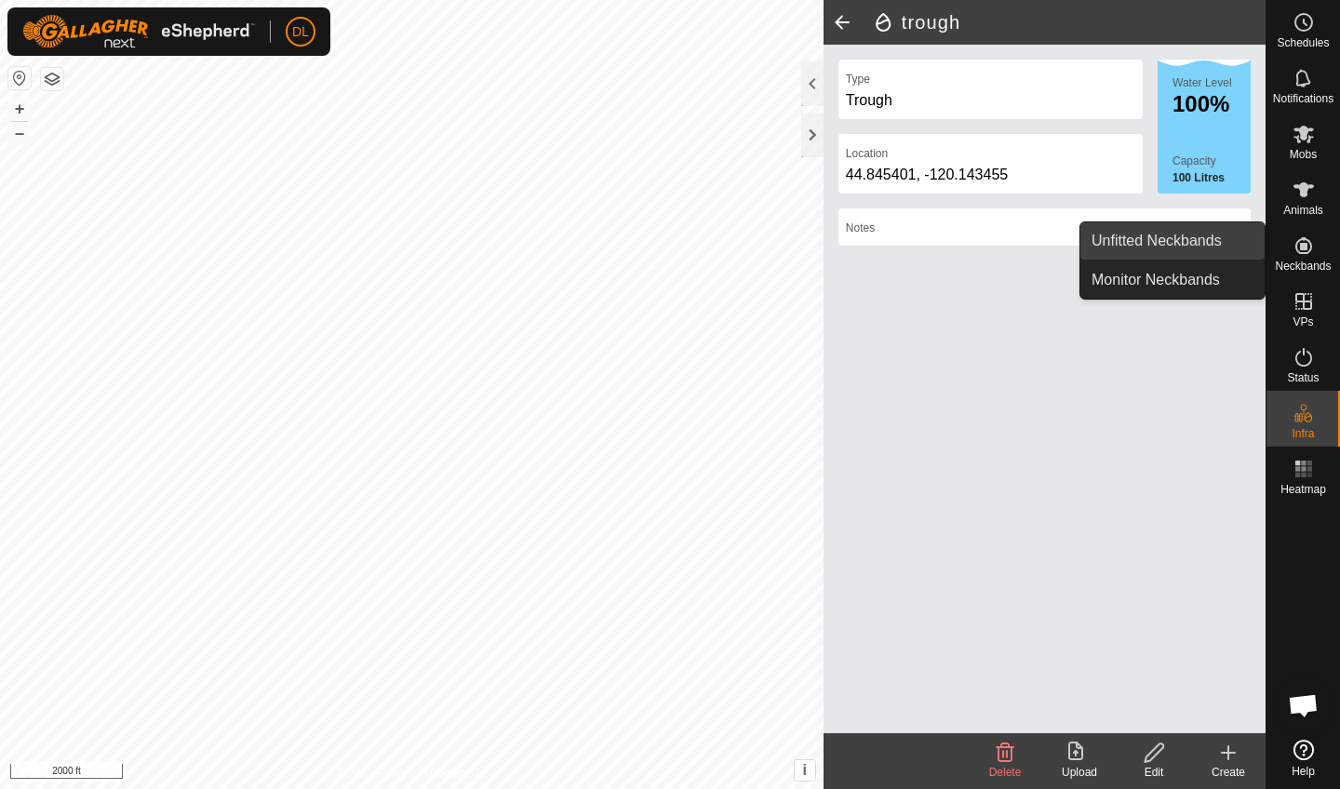
click at [1195, 241] on link "Unfitted Neckbands" at bounding box center [1173, 240] width 184 height 37
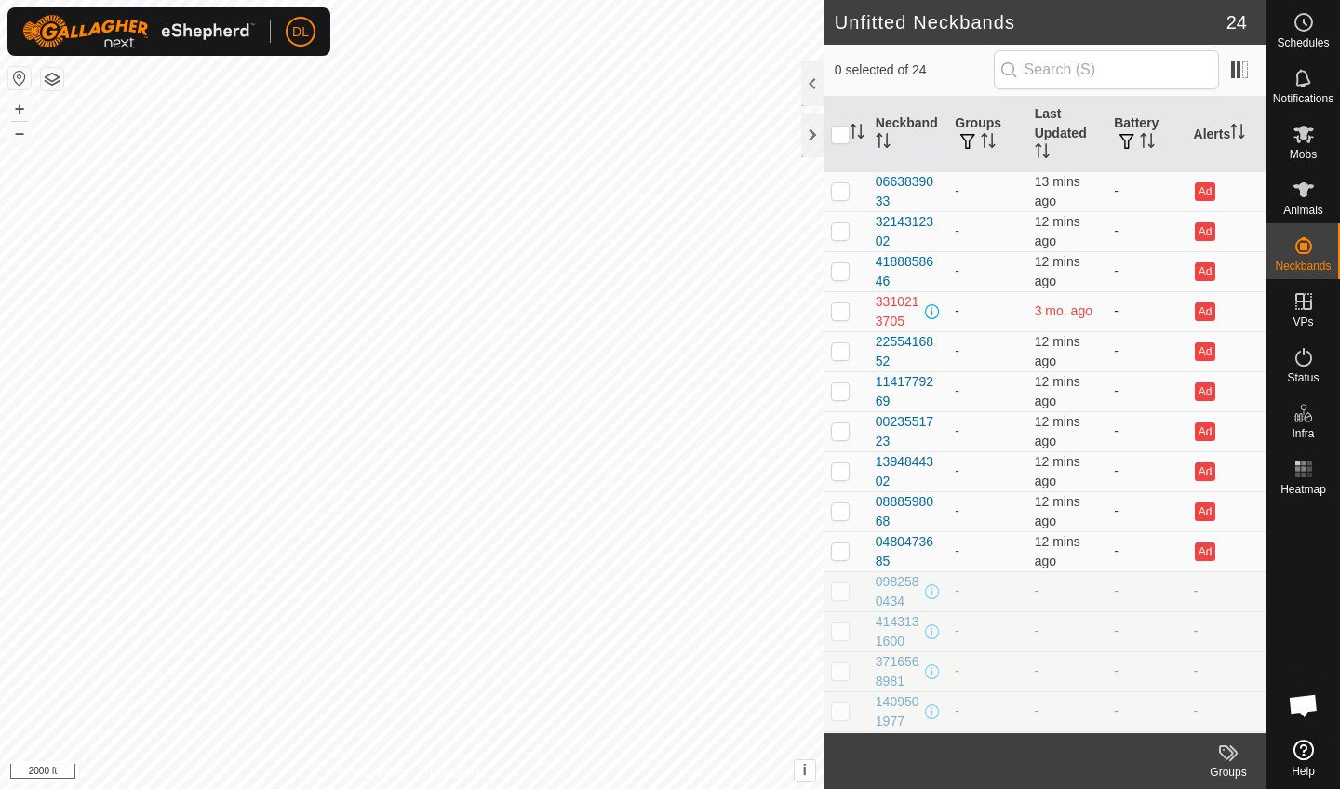
click at [836, 311] on p-checkbox at bounding box center [840, 310] width 19 height 15
click at [840, 313] on p-checkbox at bounding box center [840, 310] width 19 height 15
checkbox input "false"
click at [841, 351] on p-checkbox at bounding box center [840, 350] width 19 height 15
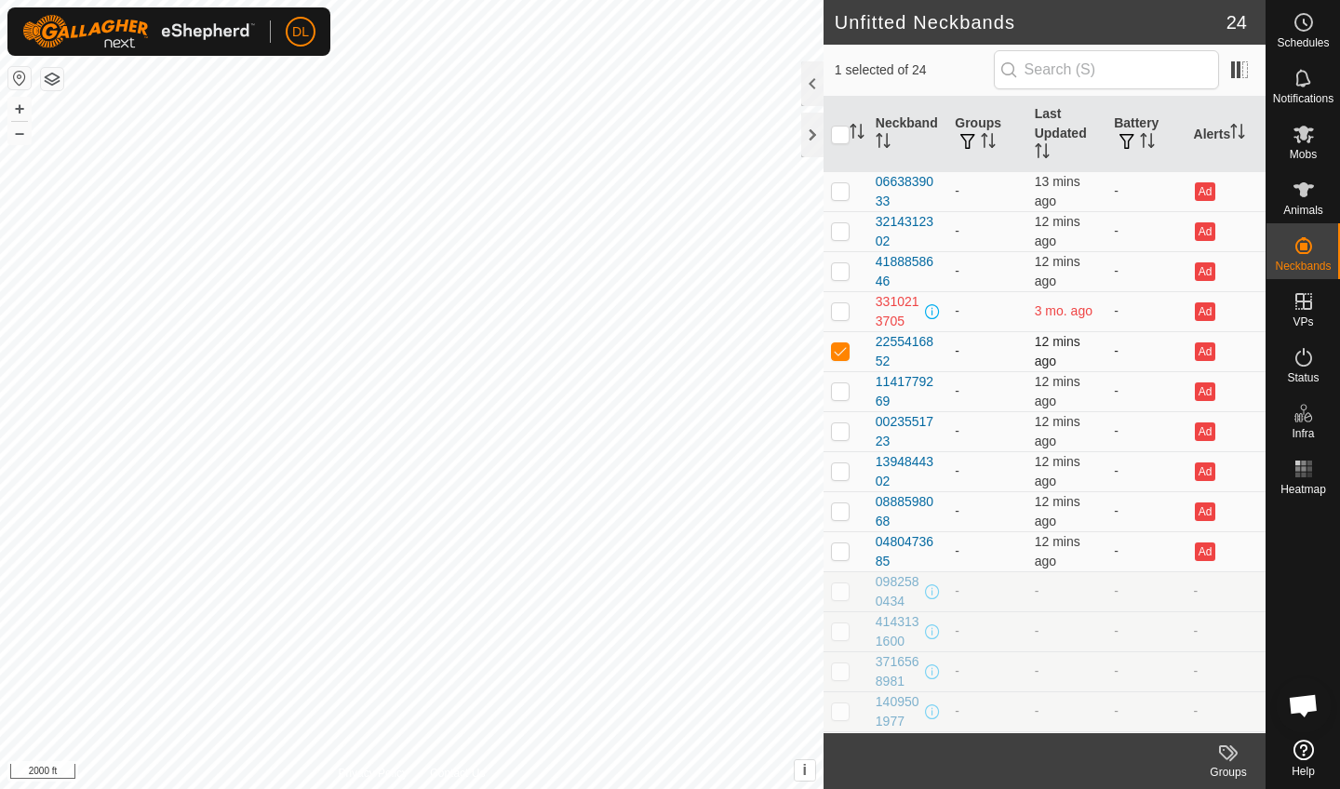
checkbox input "false"
click at [846, 395] on p-checkbox at bounding box center [840, 390] width 19 height 15
checkbox input "false"
click at [1300, 195] on icon at bounding box center [1304, 189] width 20 height 15
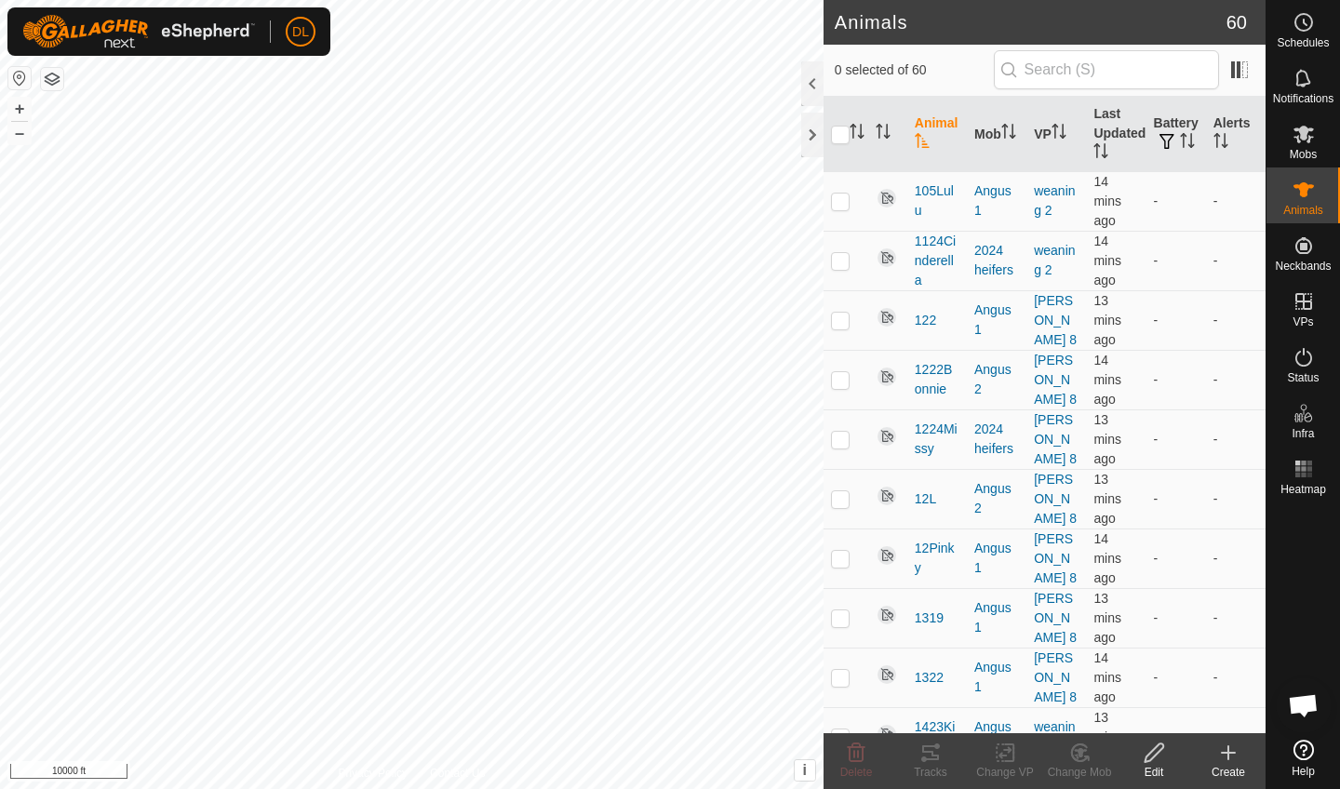
click at [1224, 753] on icon at bounding box center [1228, 753] width 13 height 0
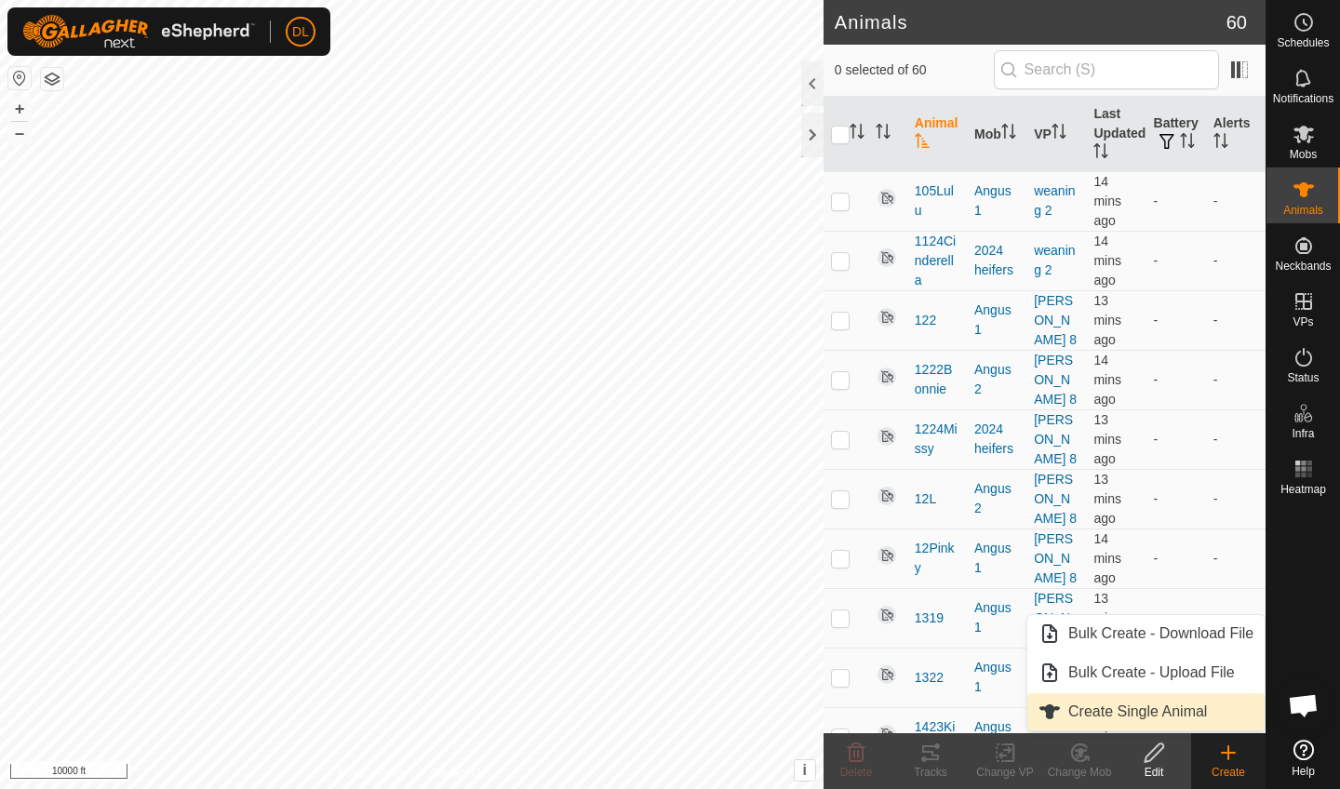
click at [1090, 711] on link "Create Single Animal" at bounding box center [1146, 711] width 237 height 37
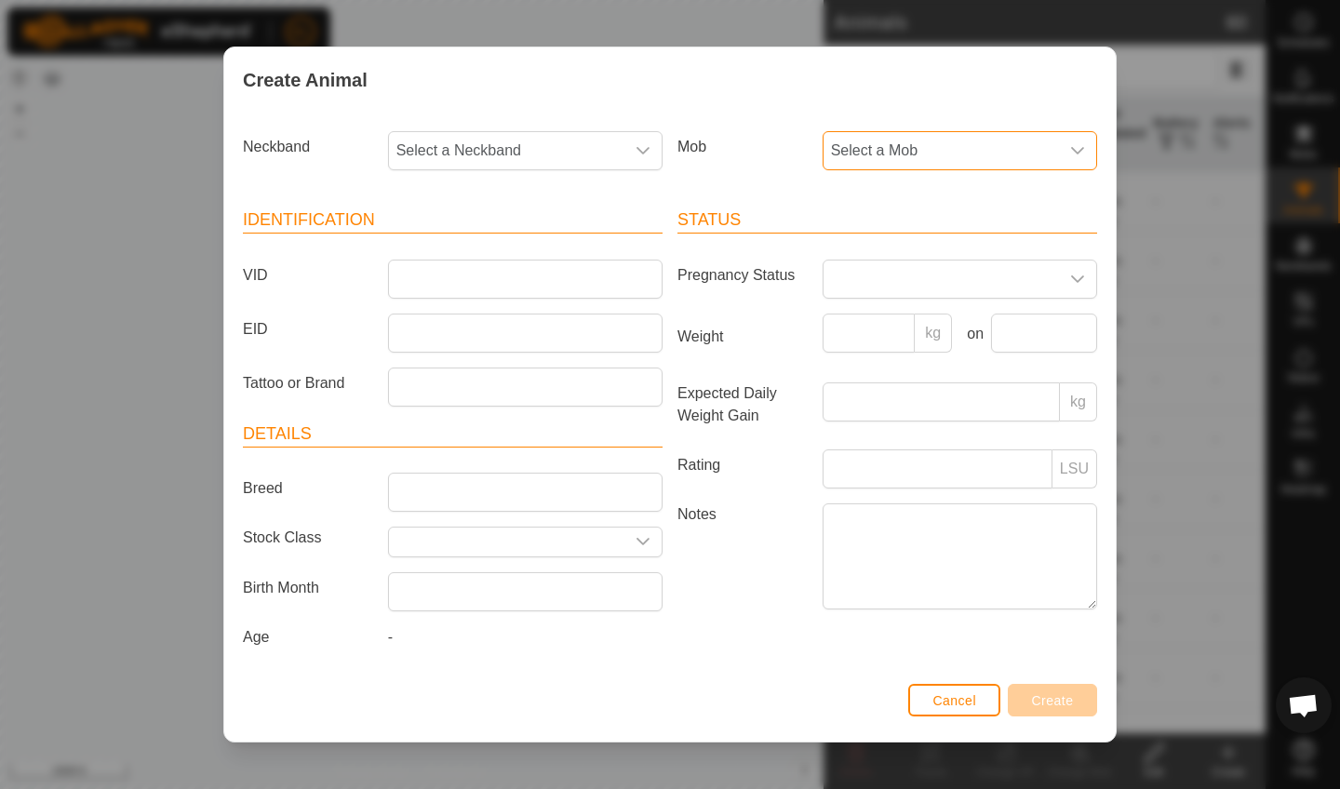
click at [935, 148] on span "Select a Mob" at bounding box center [941, 150] width 235 height 37
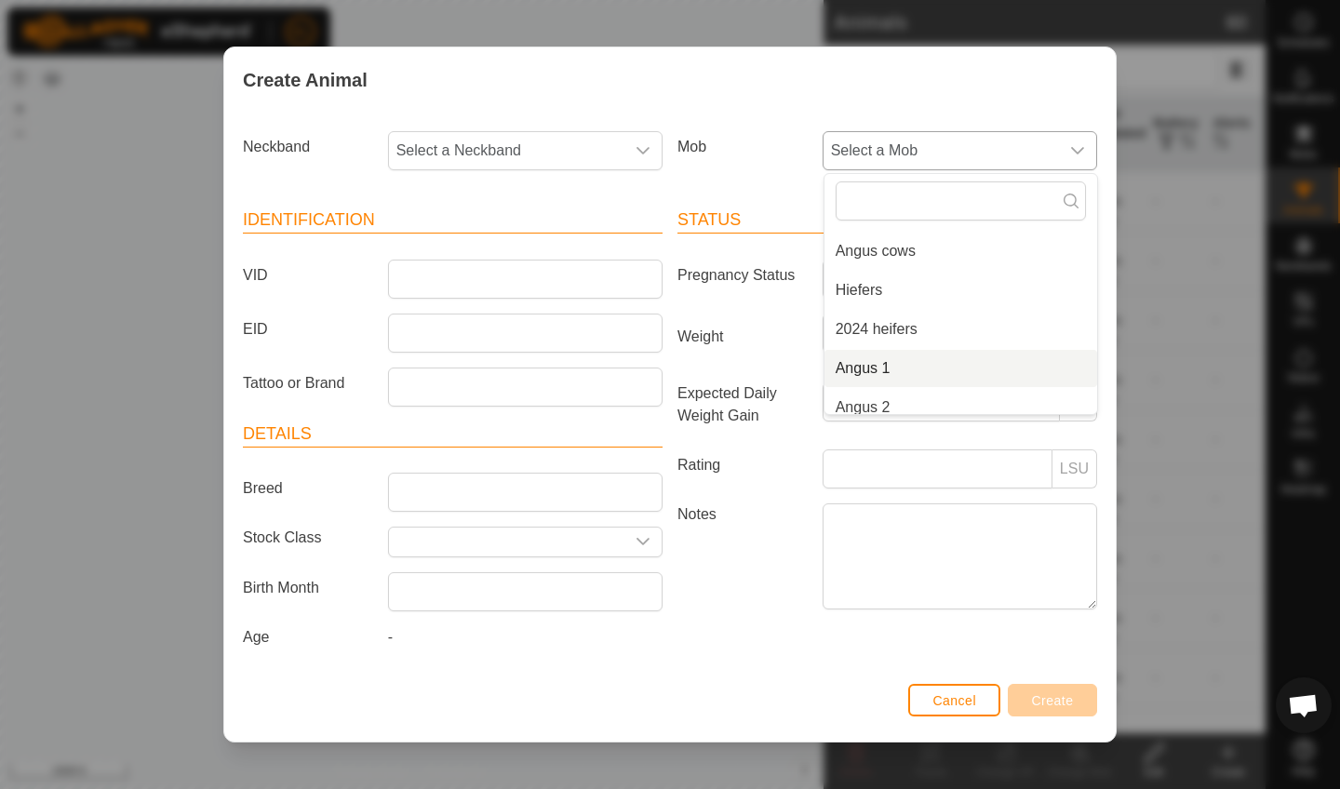
scroll to position [71, 0]
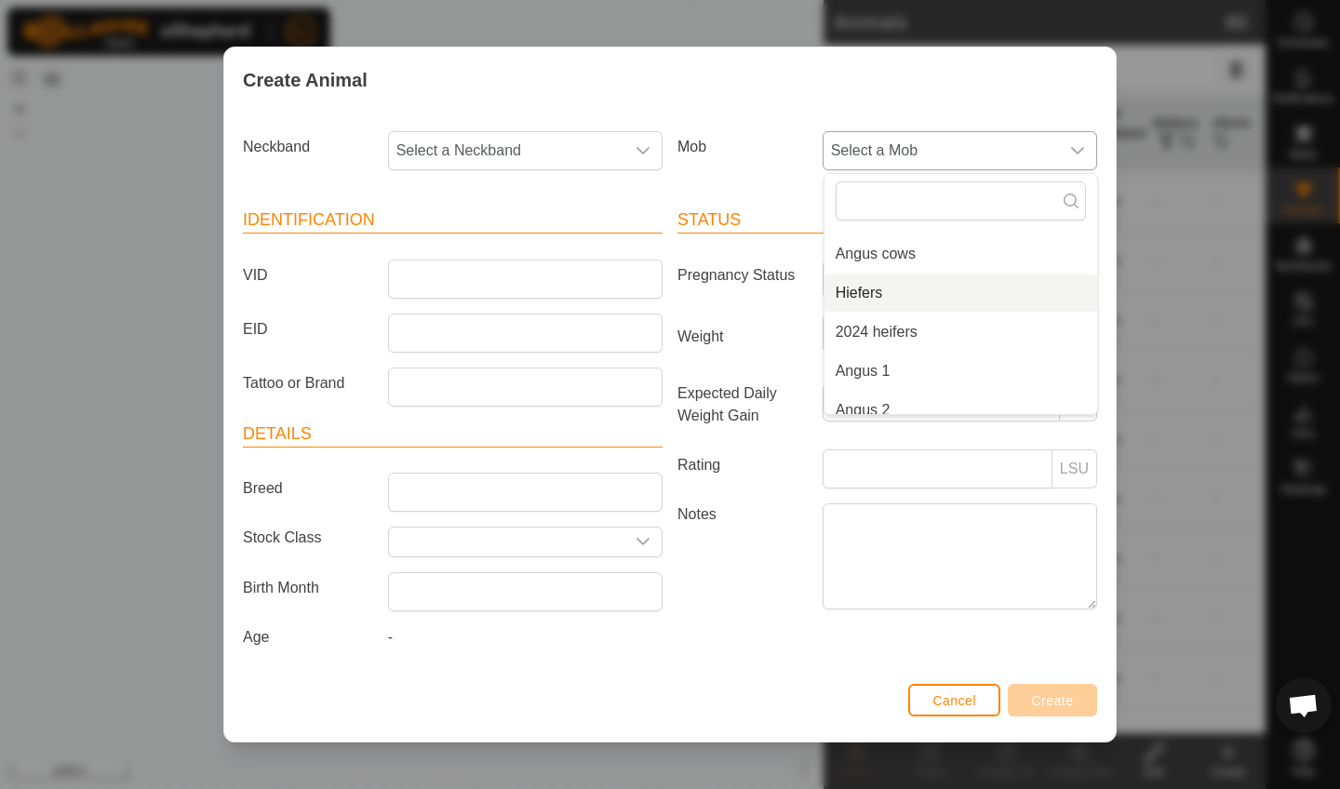
click at [890, 292] on li "Hiefers" at bounding box center [961, 293] width 273 height 37
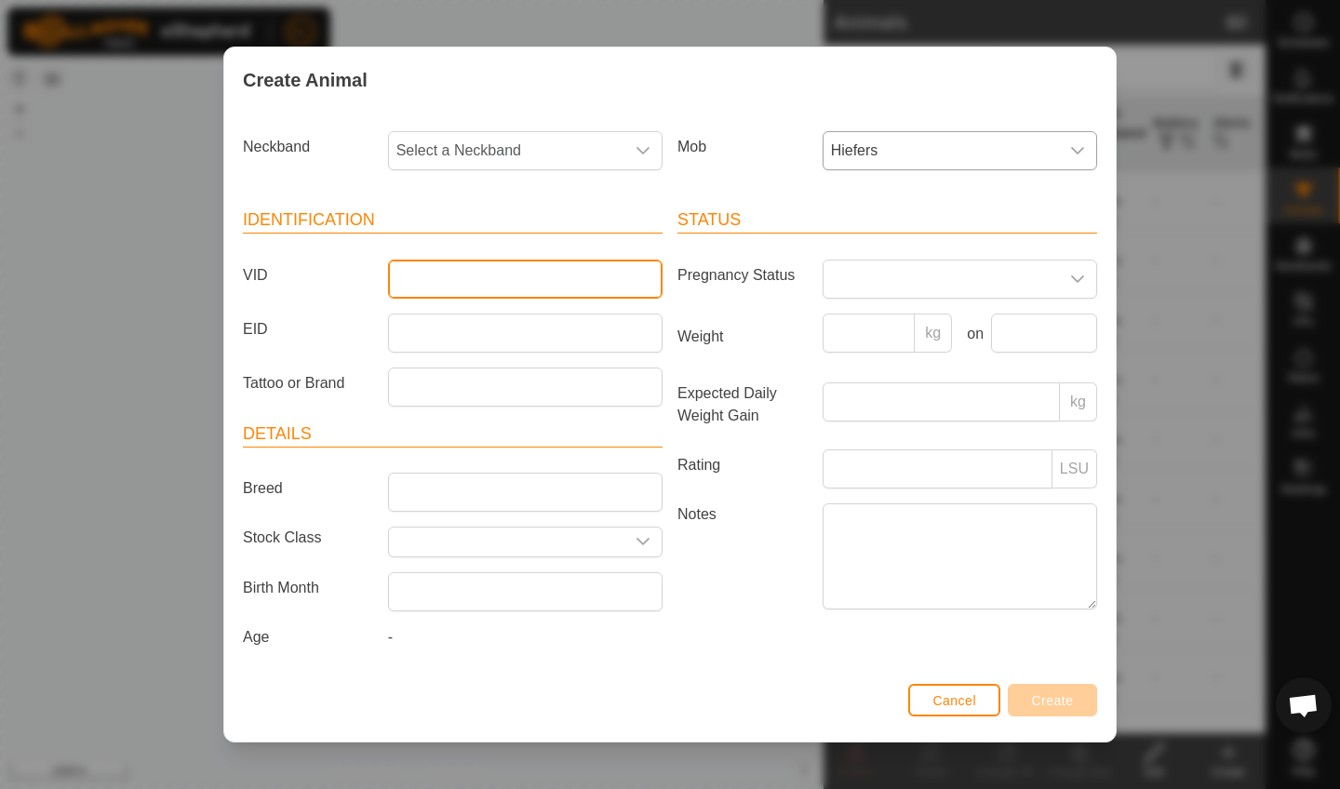
click at [406, 278] on input "VID" at bounding box center [525, 279] width 275 height 39
type input "A1Grace"
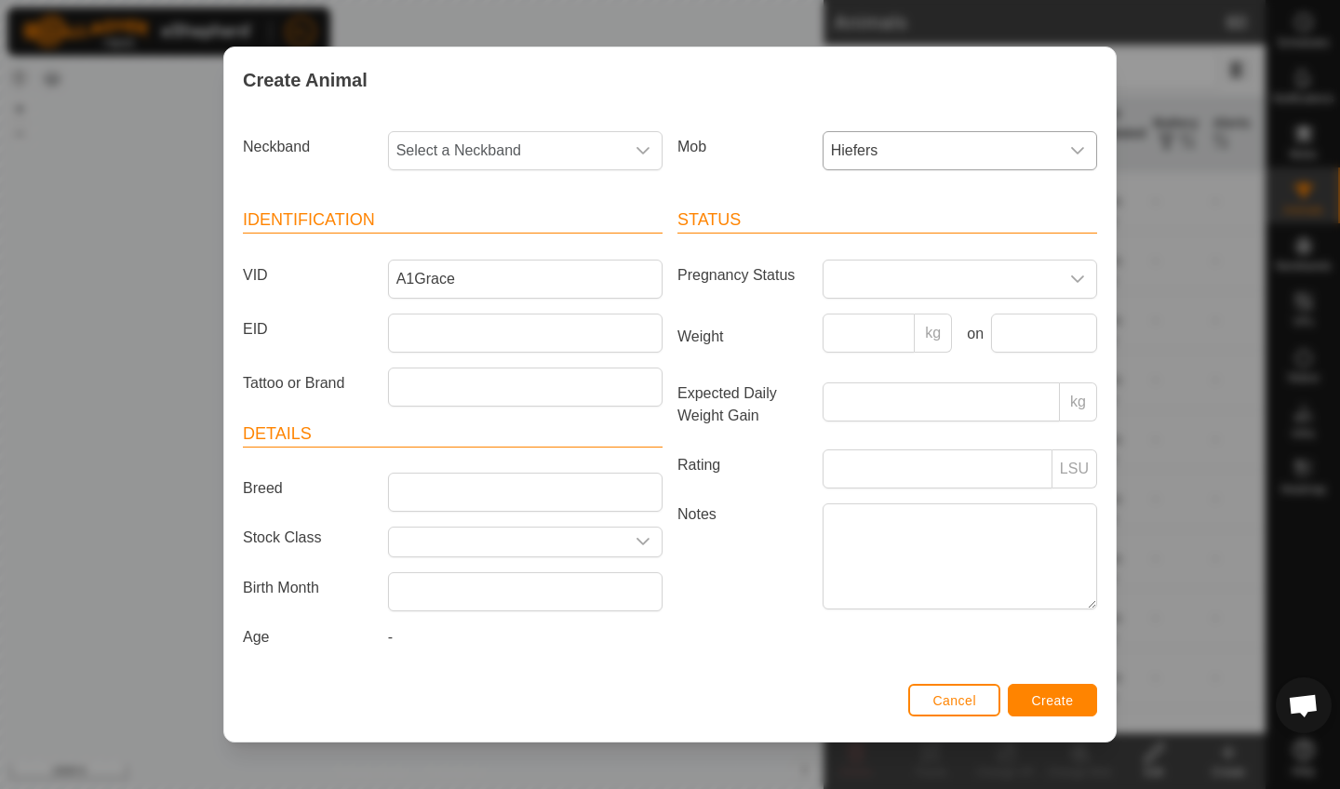
click at [1045, 705] on span "Create" at bounding box center [1053, 700] width 42 height 15
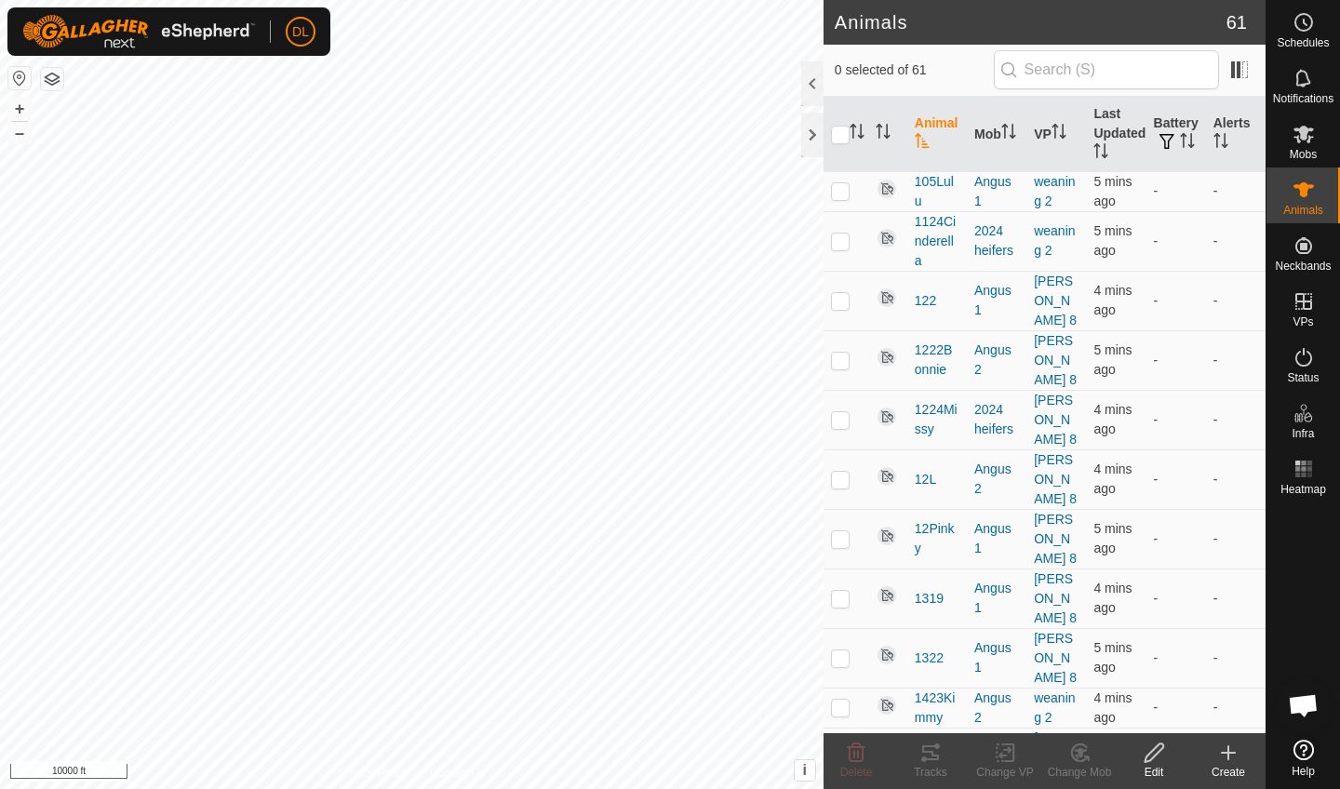
click at [1231, 753] on icon at bounding box center [1228, 753] width 13 height 0
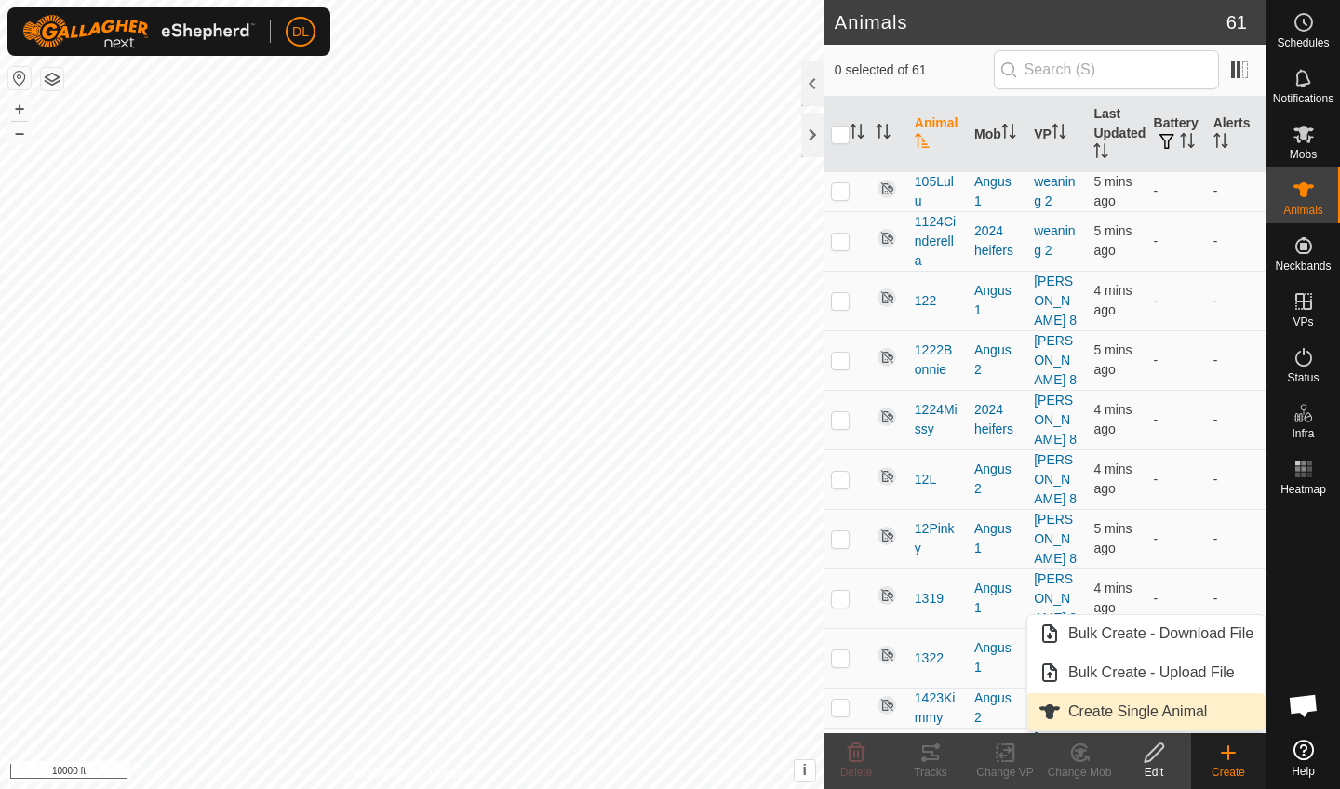
click at [1156, 710] on link "Create Single Animal" at bounding box center [1146, 711] width 237 height 37
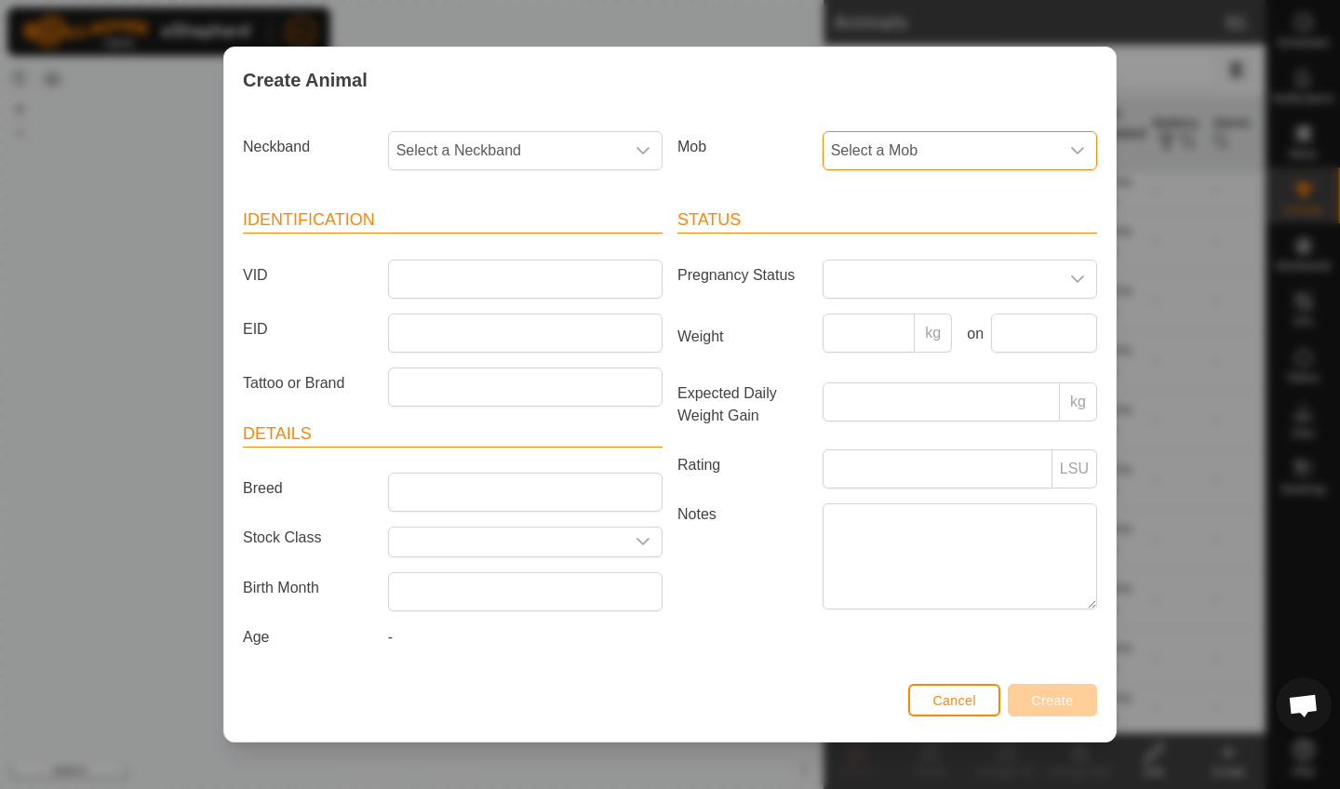
click at [893, 141] on span "Select a Mob" at bounding box center [941, 150] width 235 height 37
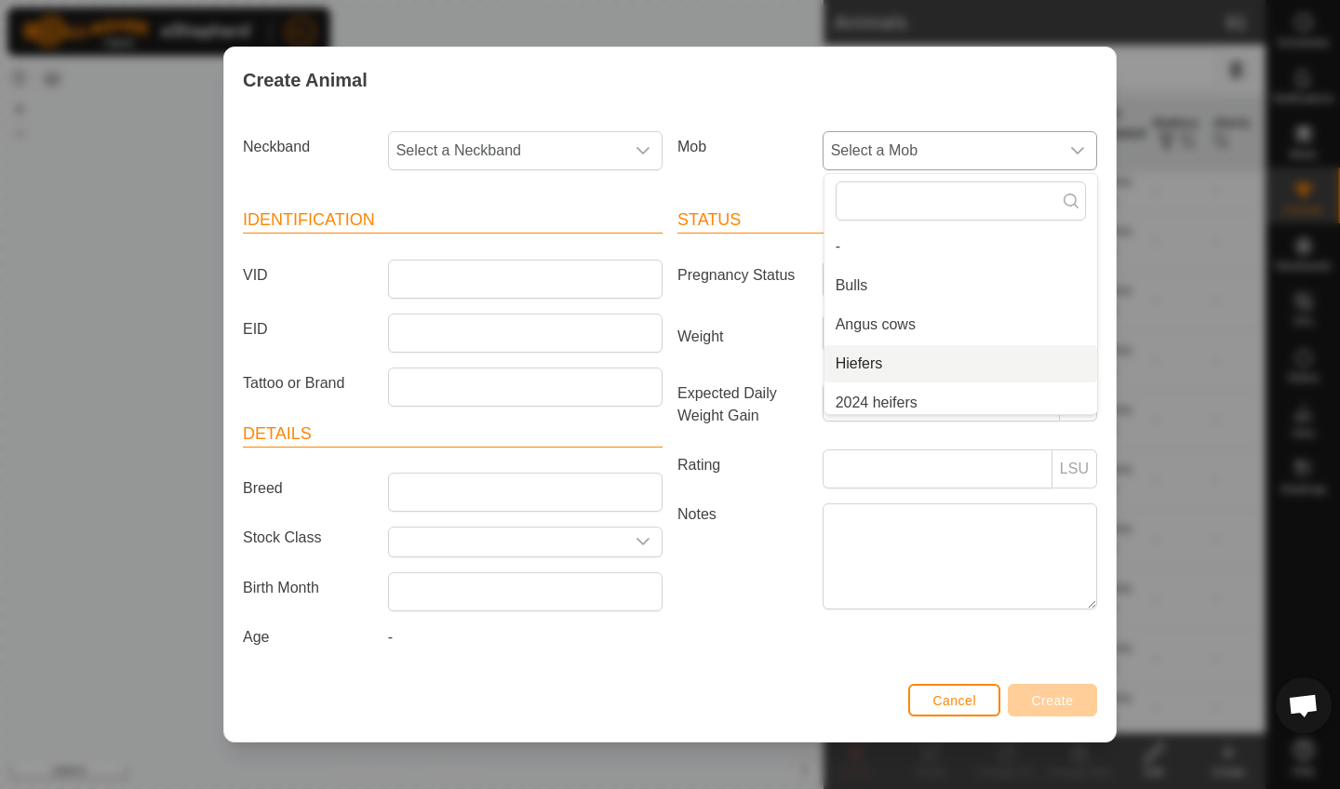
scroll to position [7, 0]
click at [859, 352] on li "Hiefers" at bounding box center [961, 356] width 273 height 37
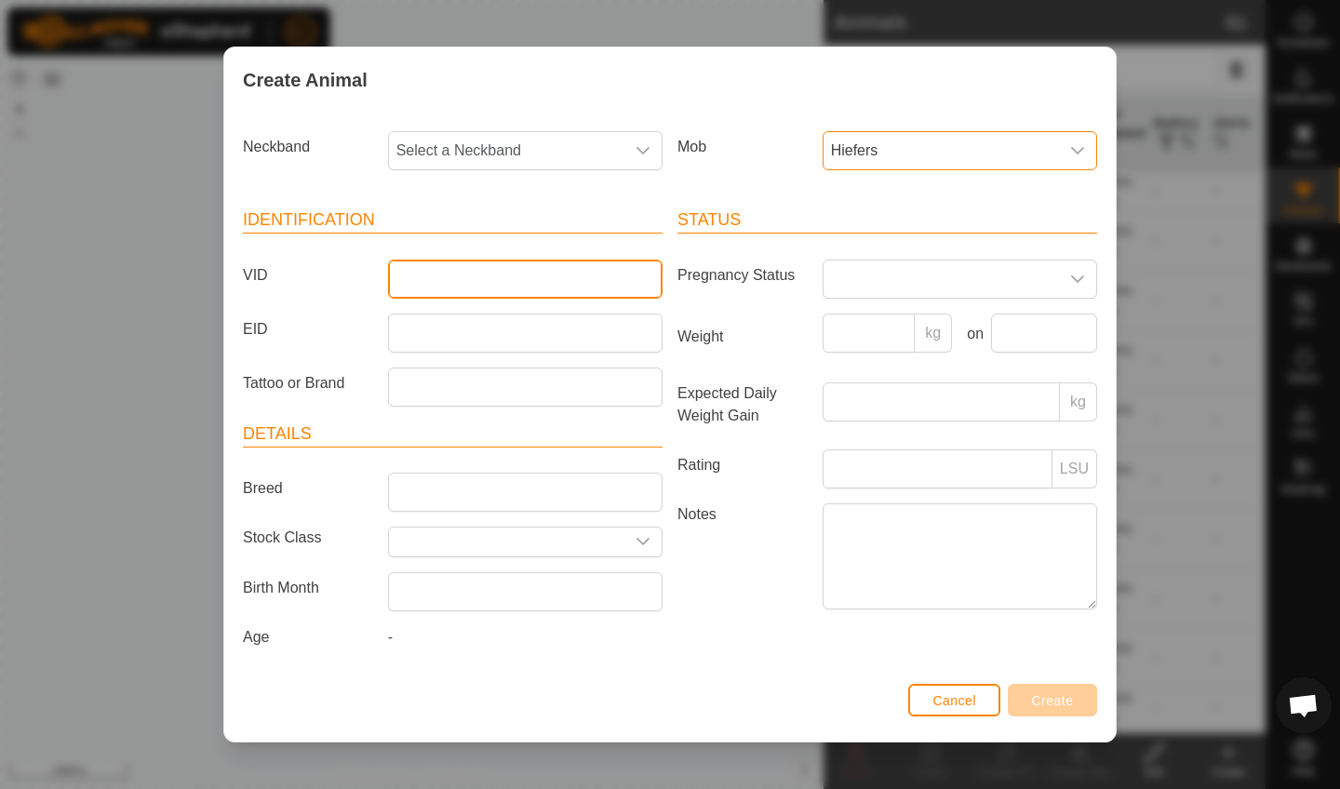
click at [402, 276] on input "VID" at bounding box center [525, 279] width 275 height 39
type input "A6Desi"
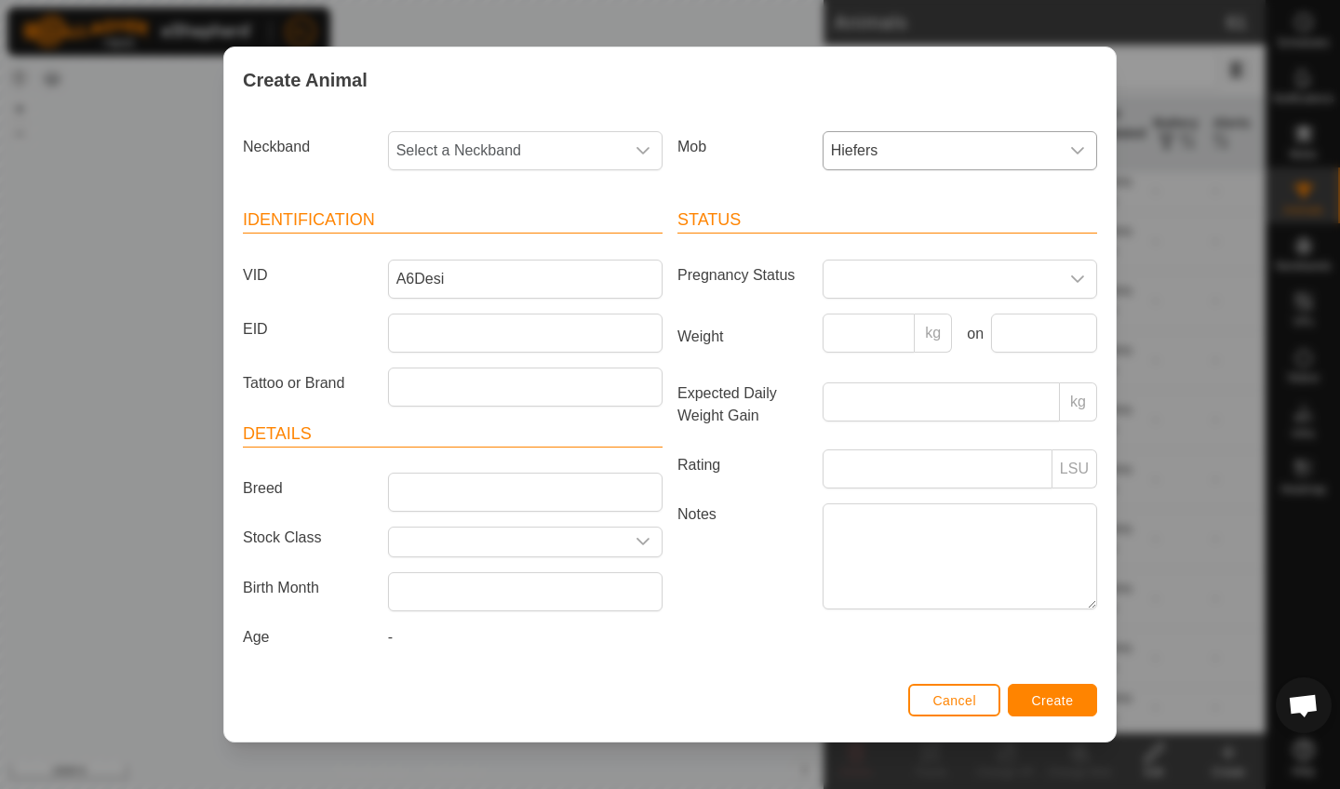
click at [1066, 703] on span "Create" at bounding box center [1053, 700] width 42 height 15
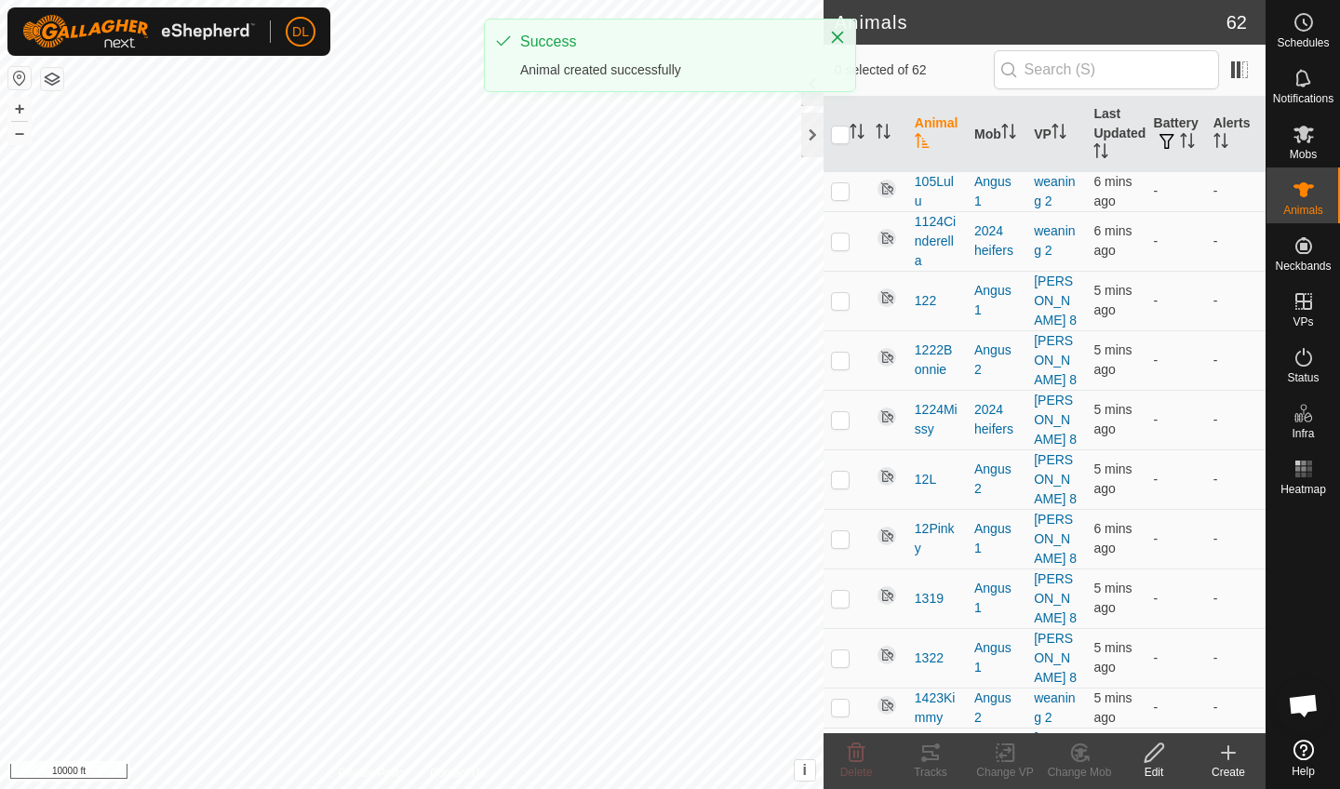
click at [1232, 755] on icon at bounding box center [1228, 753] width 22 height 22
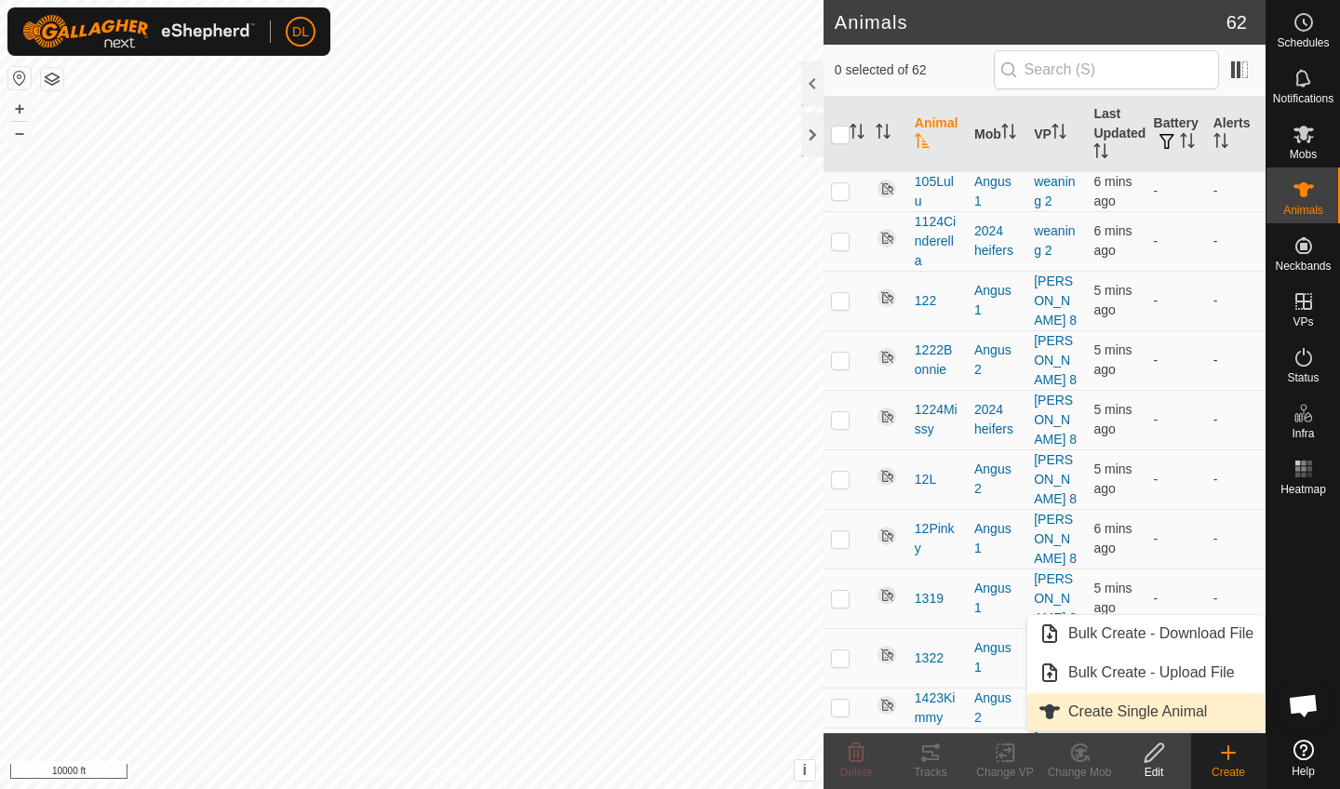
click at [1136, 708] on link "Create Single Animal" at bounding box center [1146, 711] width 237 height 37
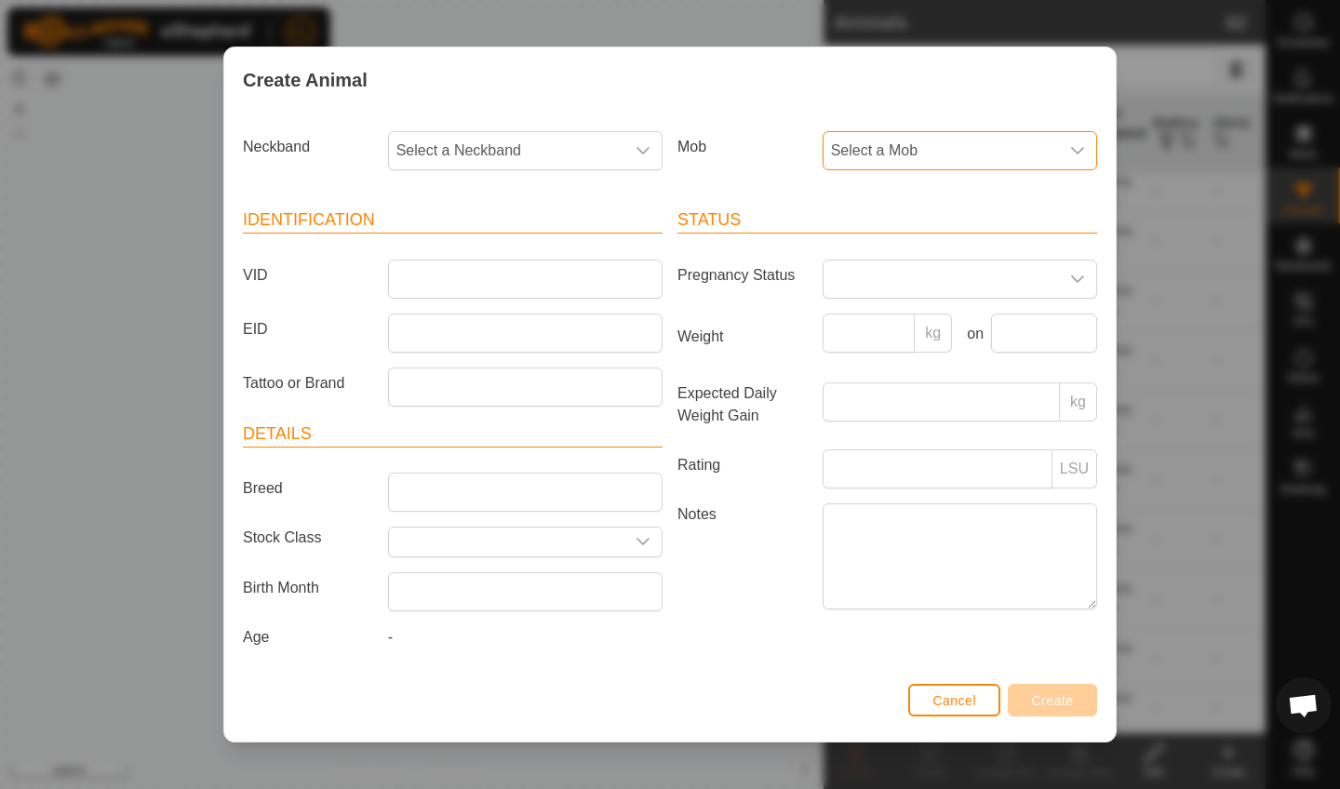
click at [976, 148] on span "Select a Mob" at bounding box center [941, 150] width 235 height 37
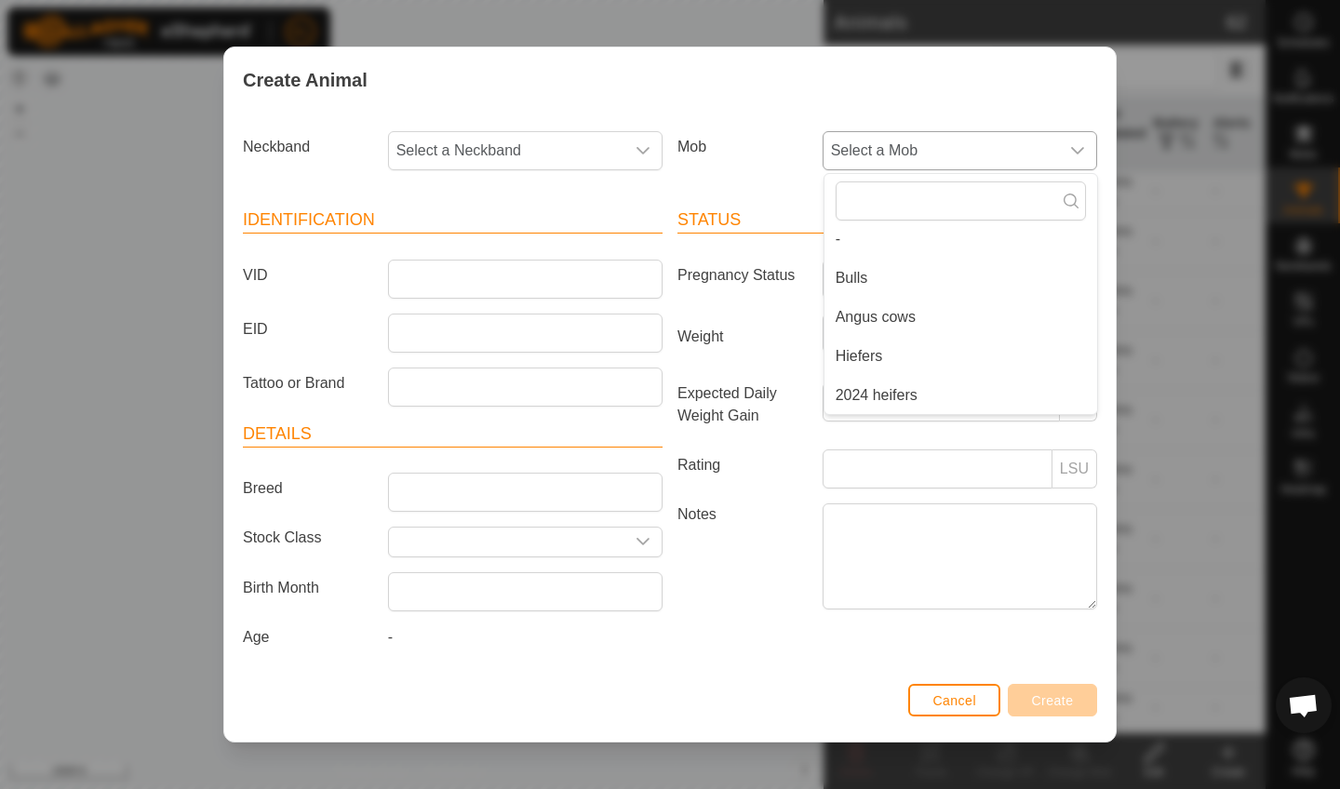
click at [880, 353] on li "Hiefers" at bounding box center [961, 356] width 273 height 37
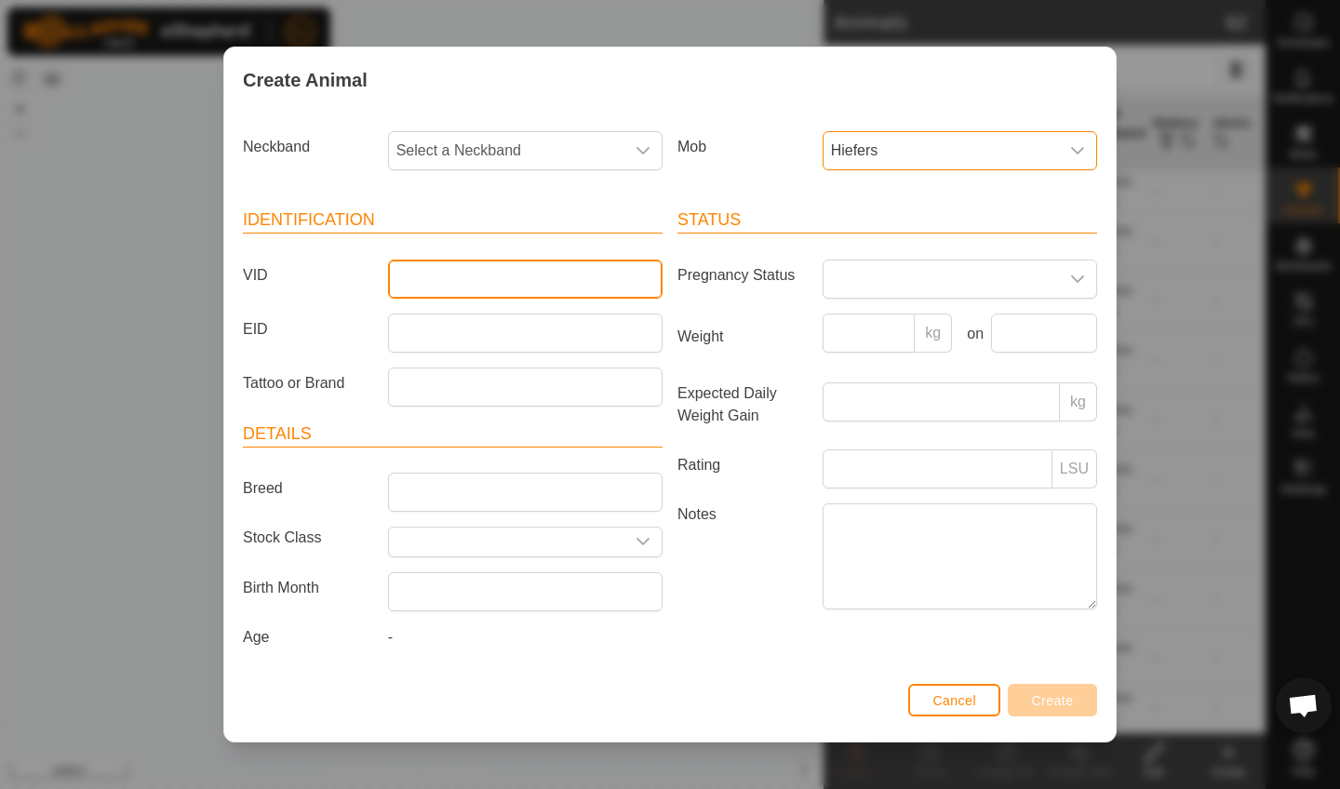
click at [425, 283] on input "VID" at bounding box center [525, 279] width 275 height 39
type input "A9Melania"
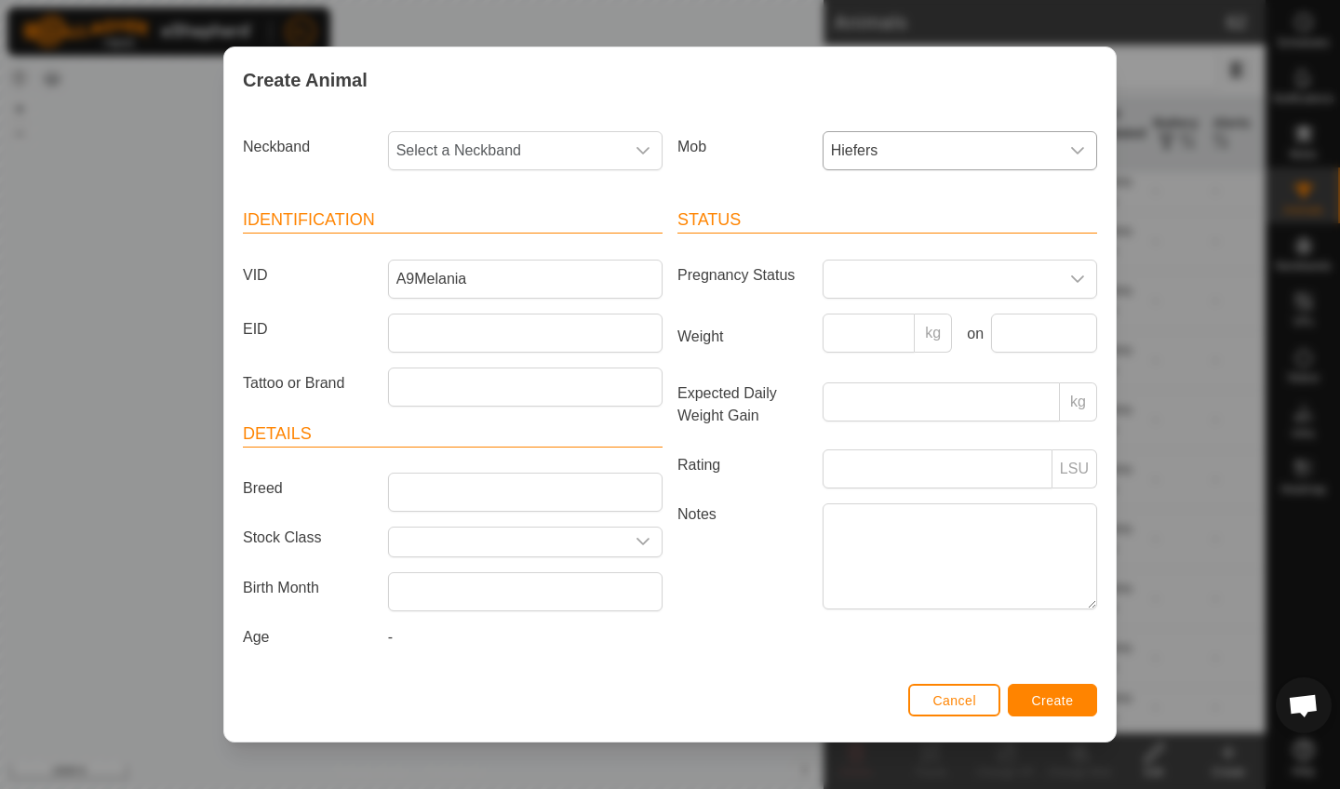
click at [1060, 707] on span "Create" at bounding box center [1053, 700] width 42 height 15
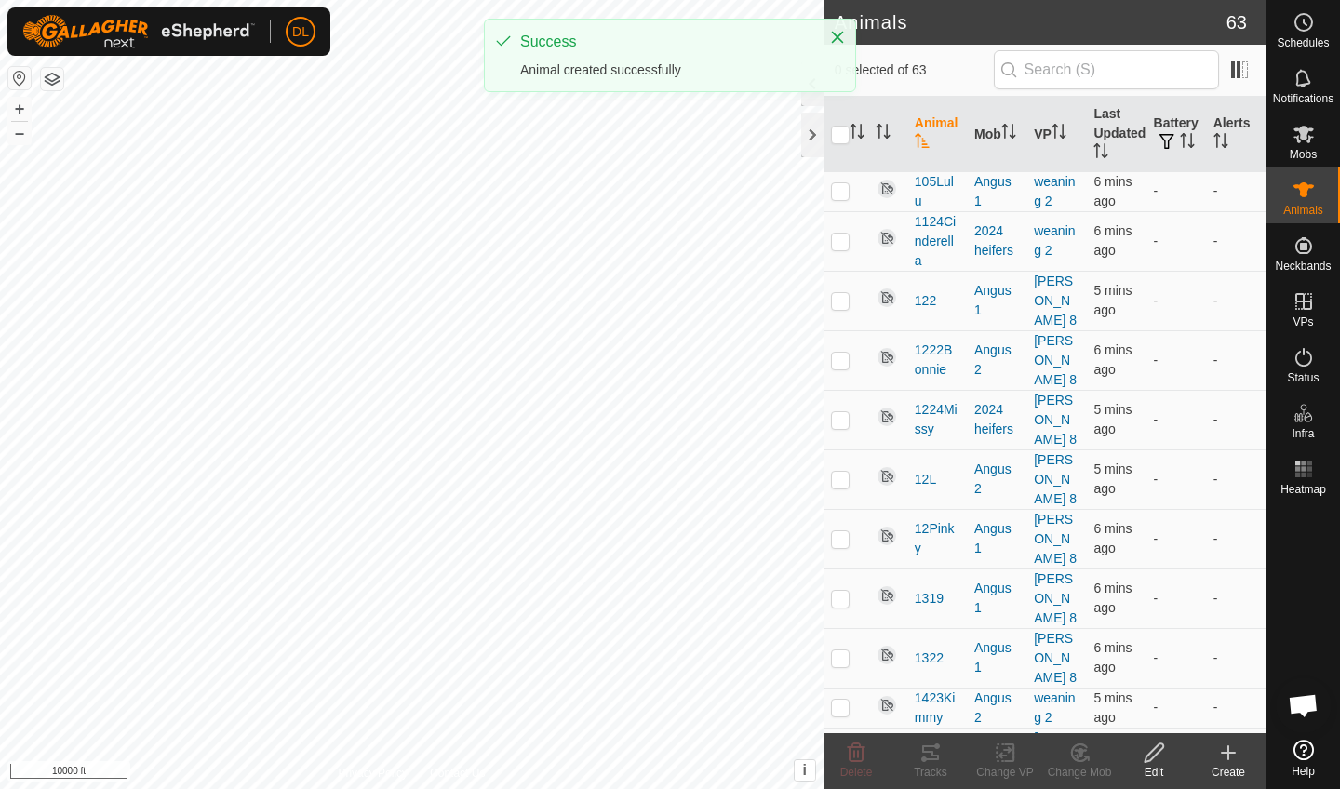
scroll to position [7, 0]
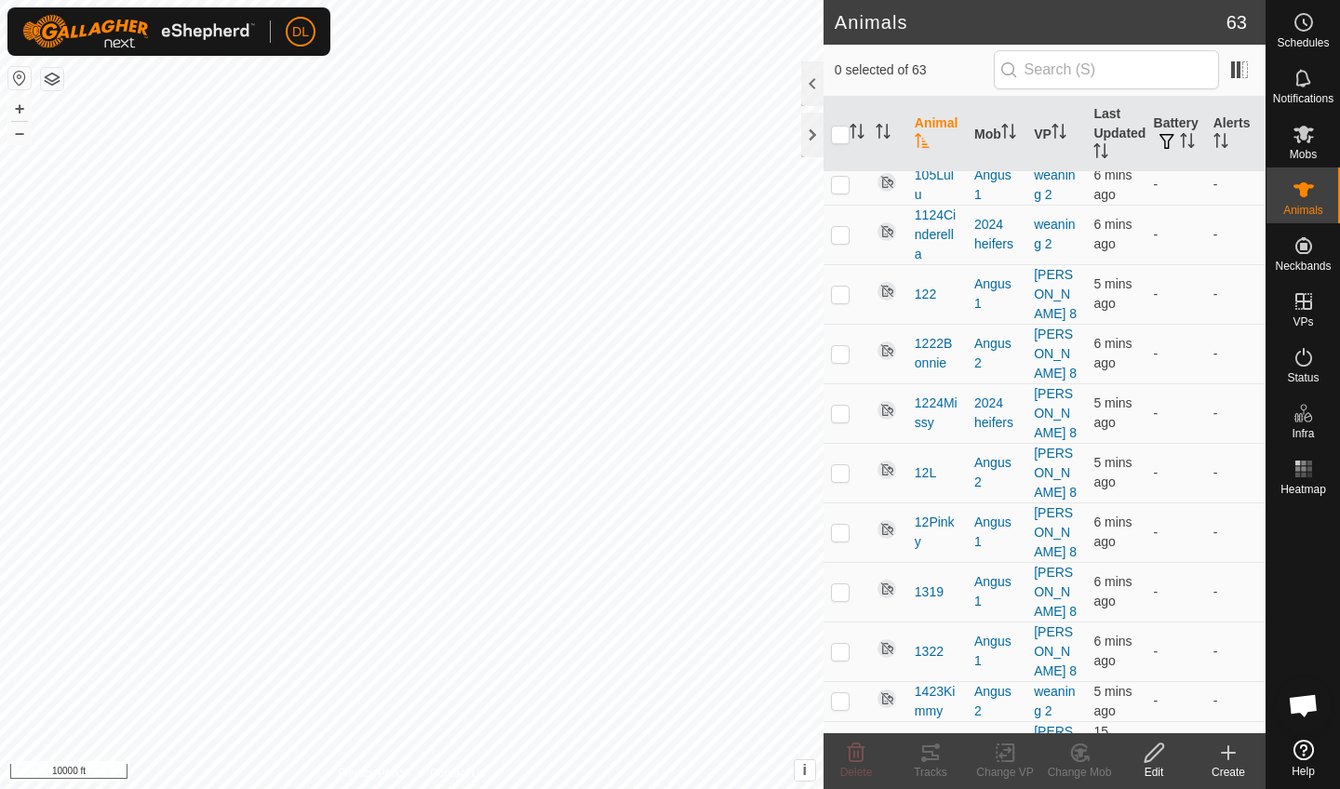
click at [1235, 756] on icon at bounding box center [1228, 753] width 22 height 22
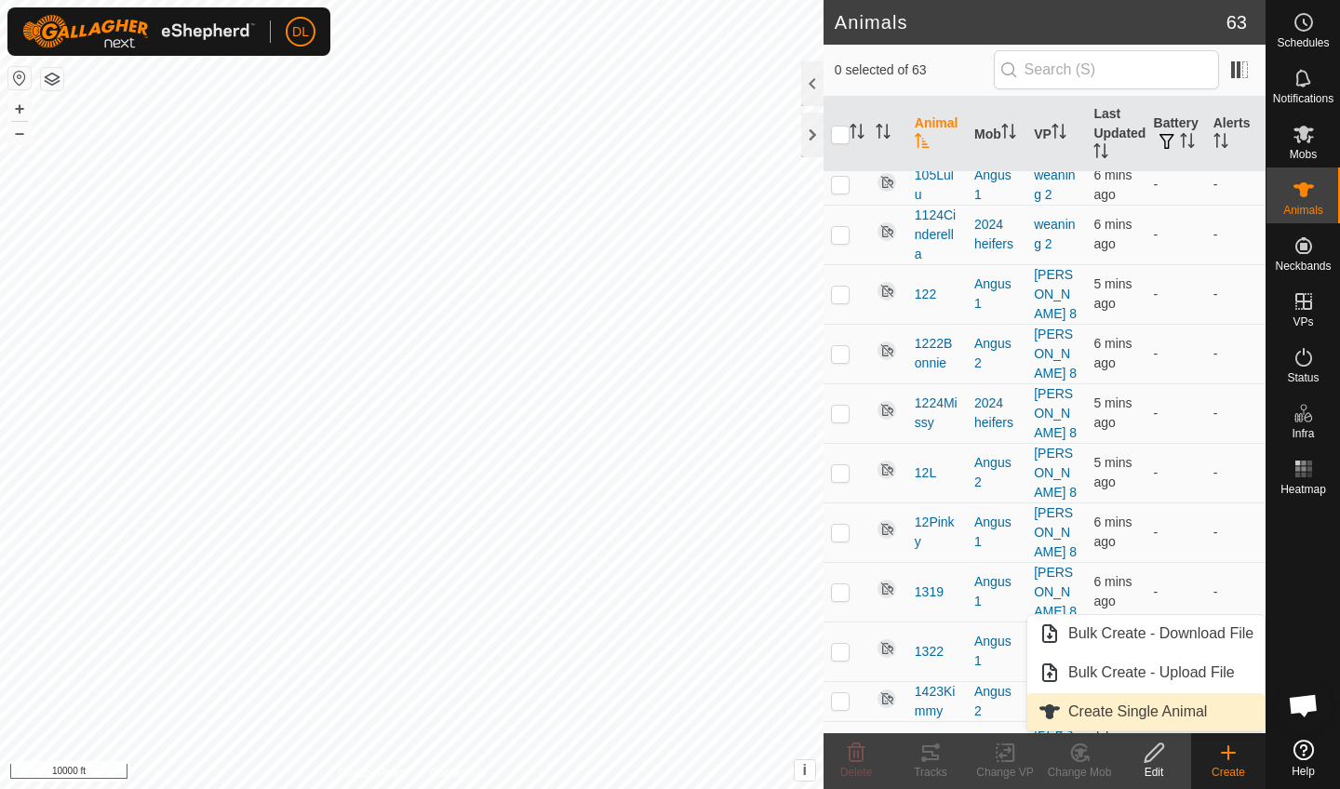
click at [1157, 713] on link "Create Single Animal" at bounding box center [1146, 711] width 237 height 37
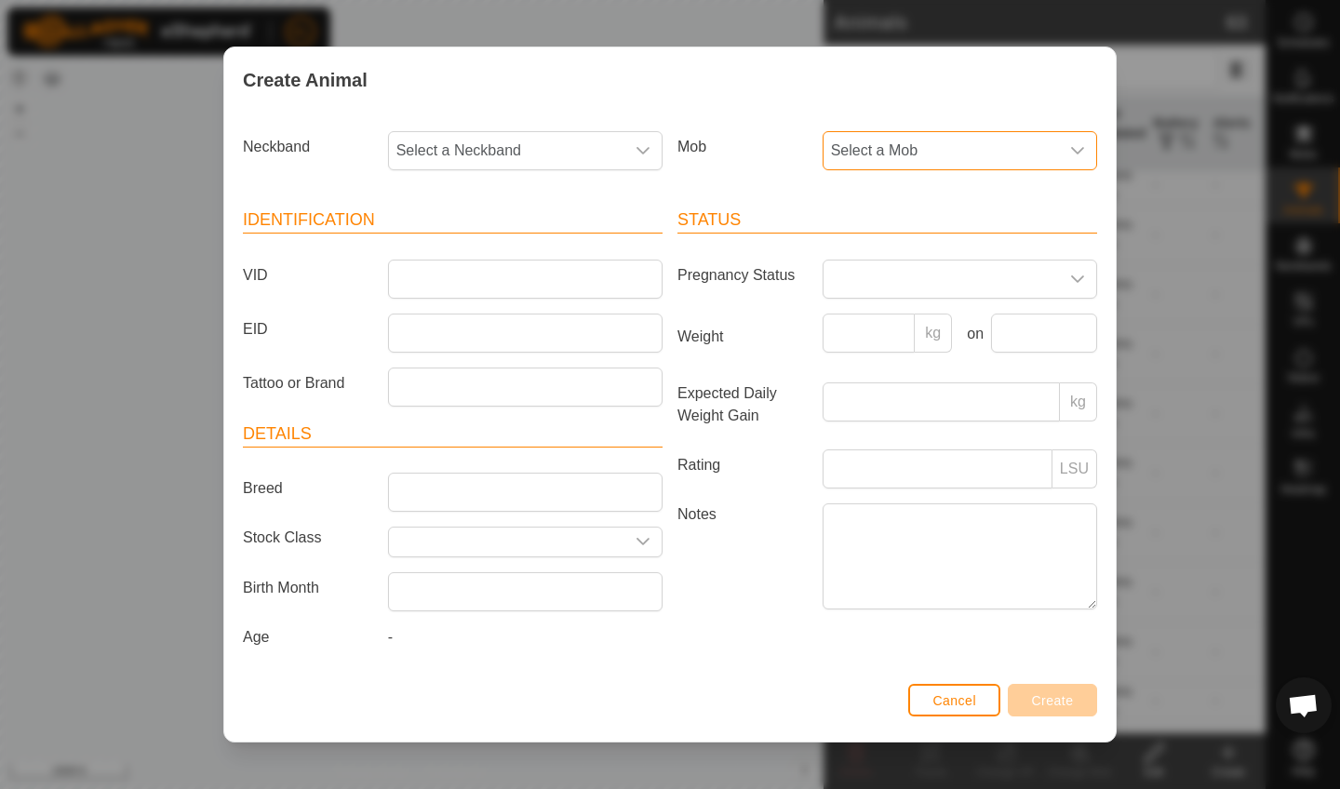
click at [889, 147] on span "Select a Mob" at bounding box center [941, 150] width 235 height 37
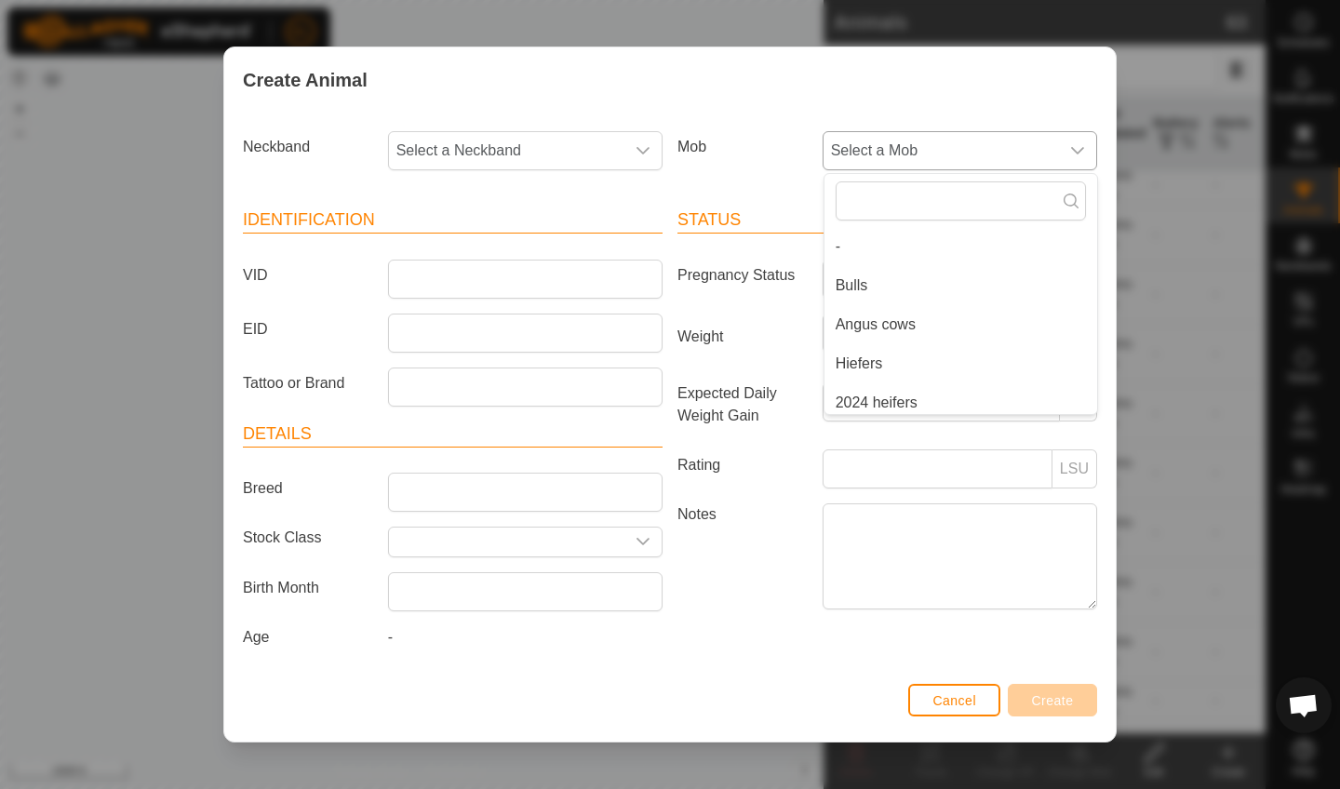
click at [875, 354] on li "Hiefers" at bounding box center [961, 363] width 273 height 37
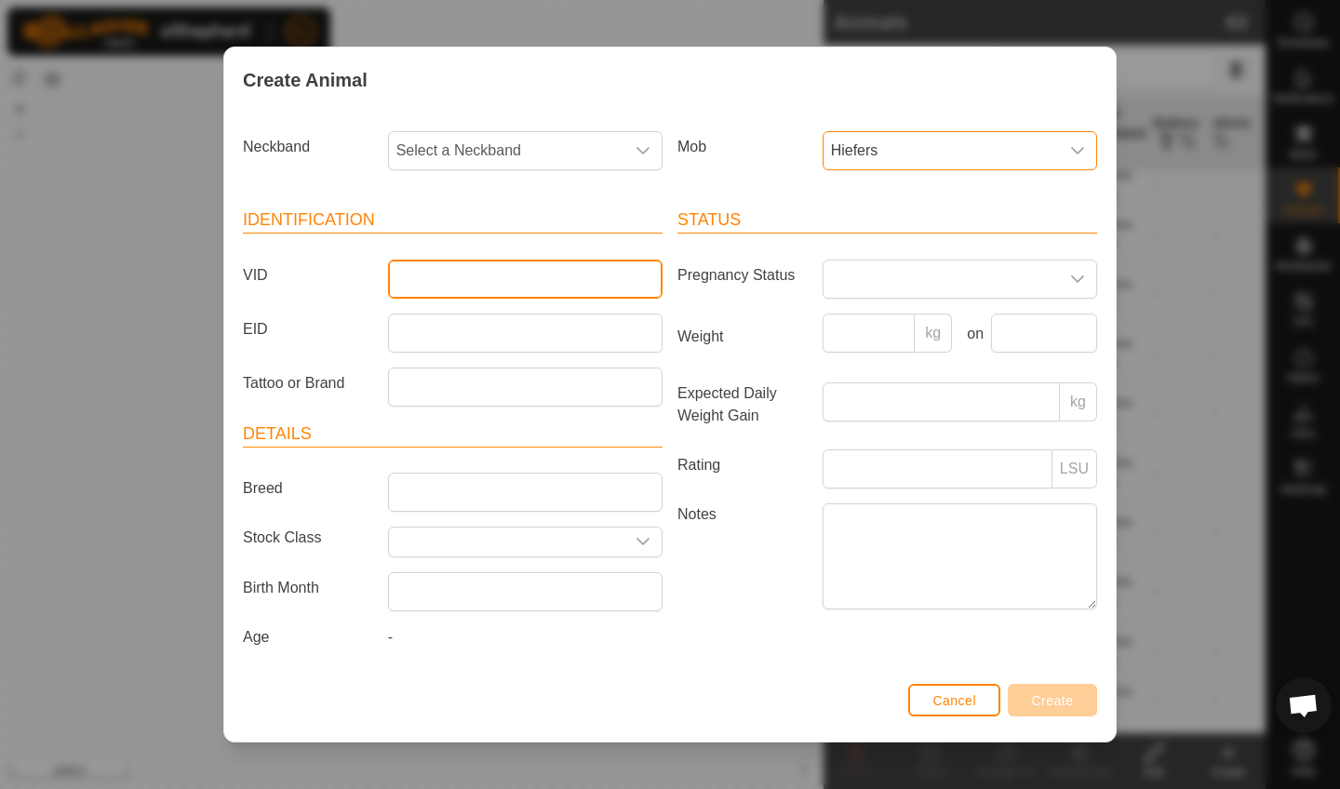
click at [425, 281] on input "VID" at bounding box center [525, 279] width 275 height 39
type input "A10Irma"
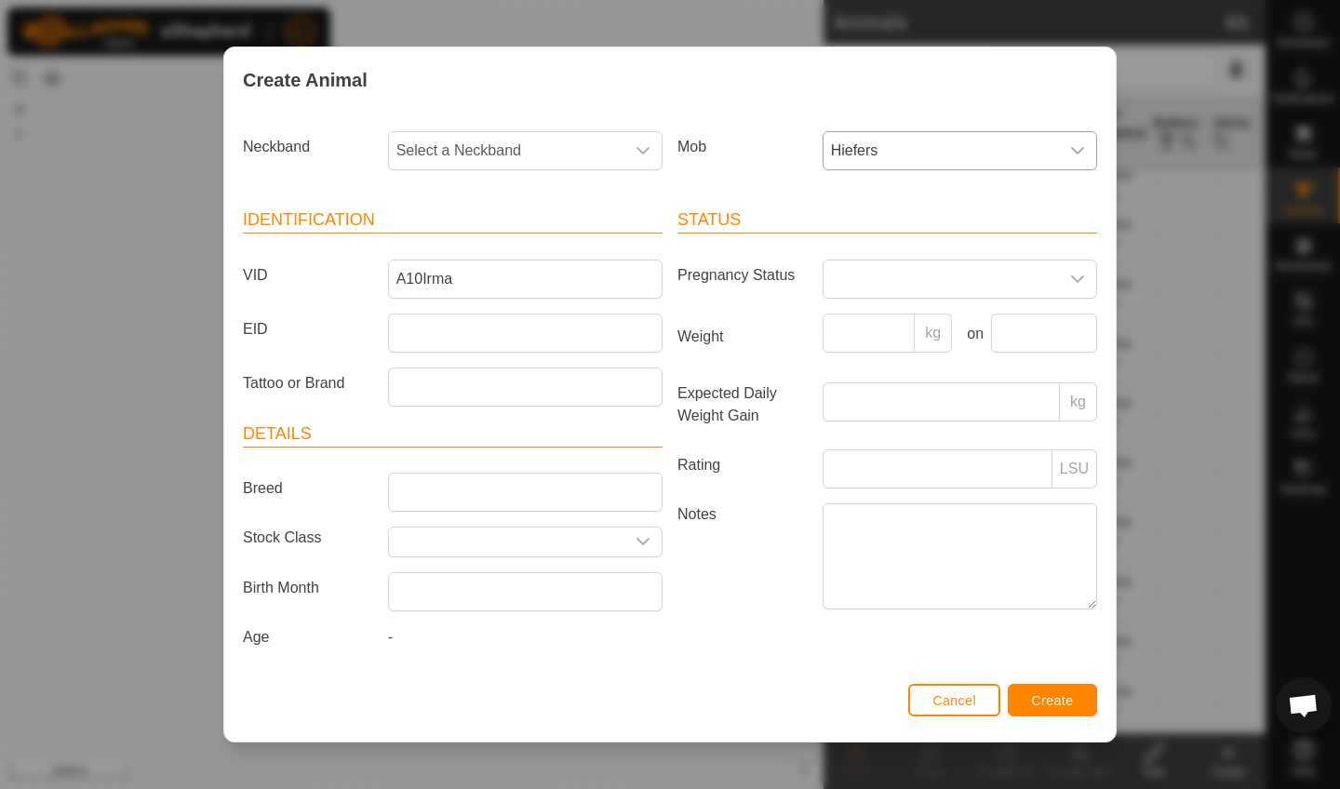
click at [1056, 708] on span "Create" at bounding box center [1053, 700] width 42 height 15
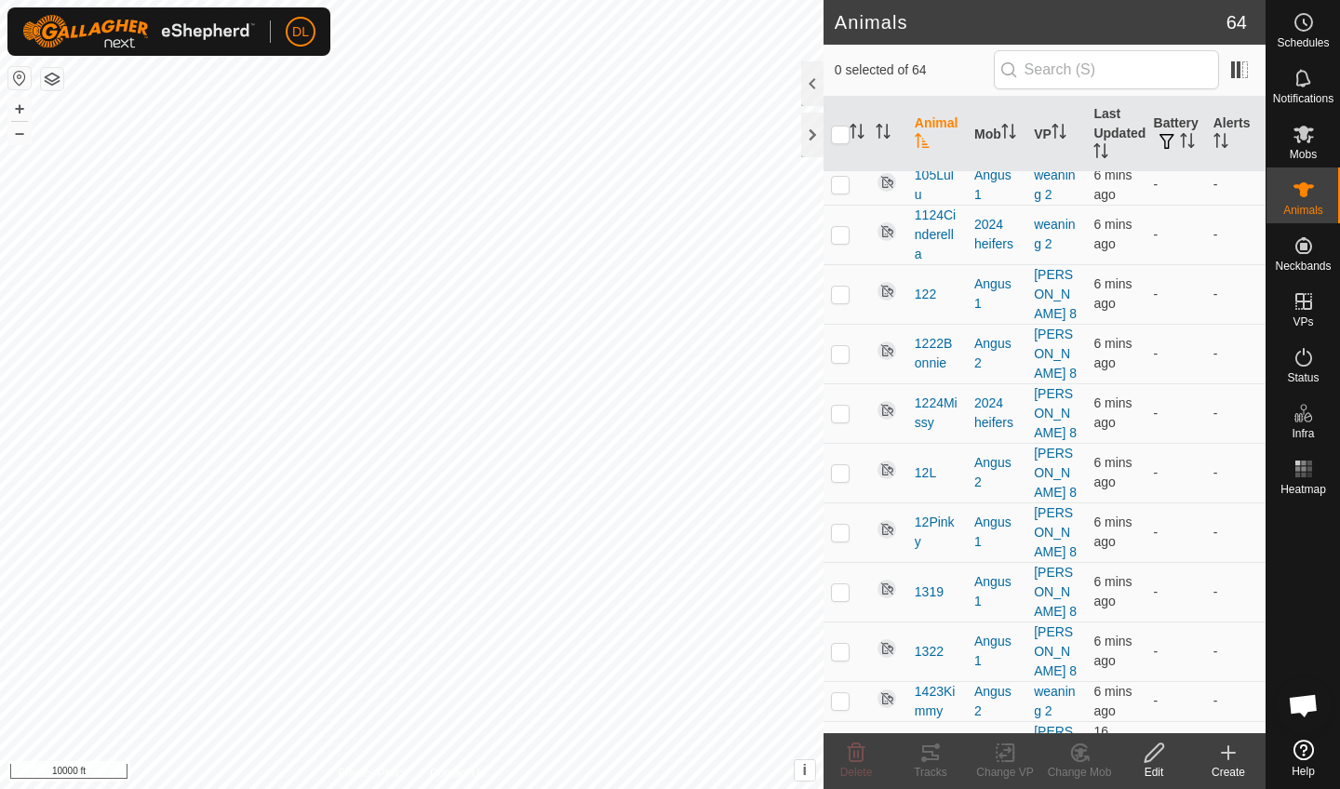
click at [1231, 760] on icon at bounding box center [1228, 753] width 22 height 22
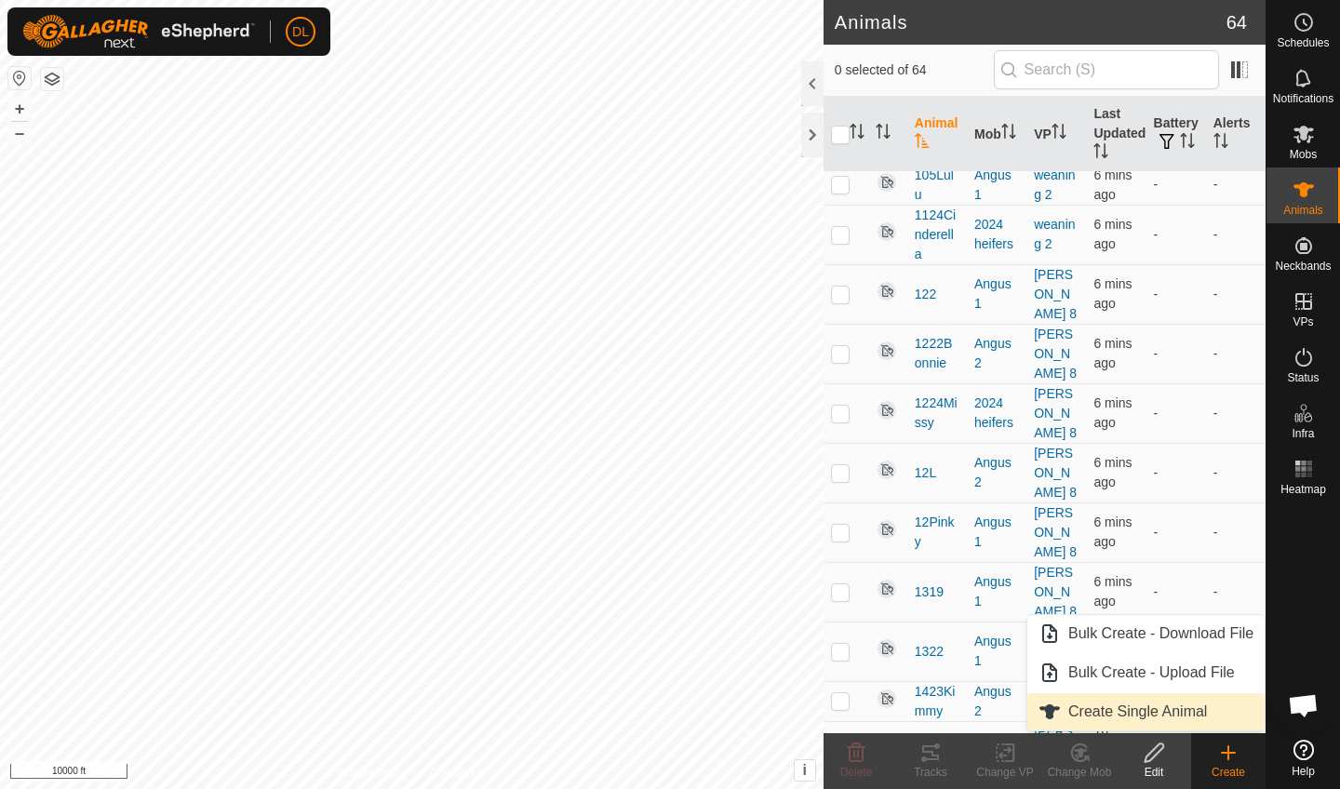
click at [1165, 714] on link "Create Single Animal" at bounding box center [1146, 711] width 237 height 37
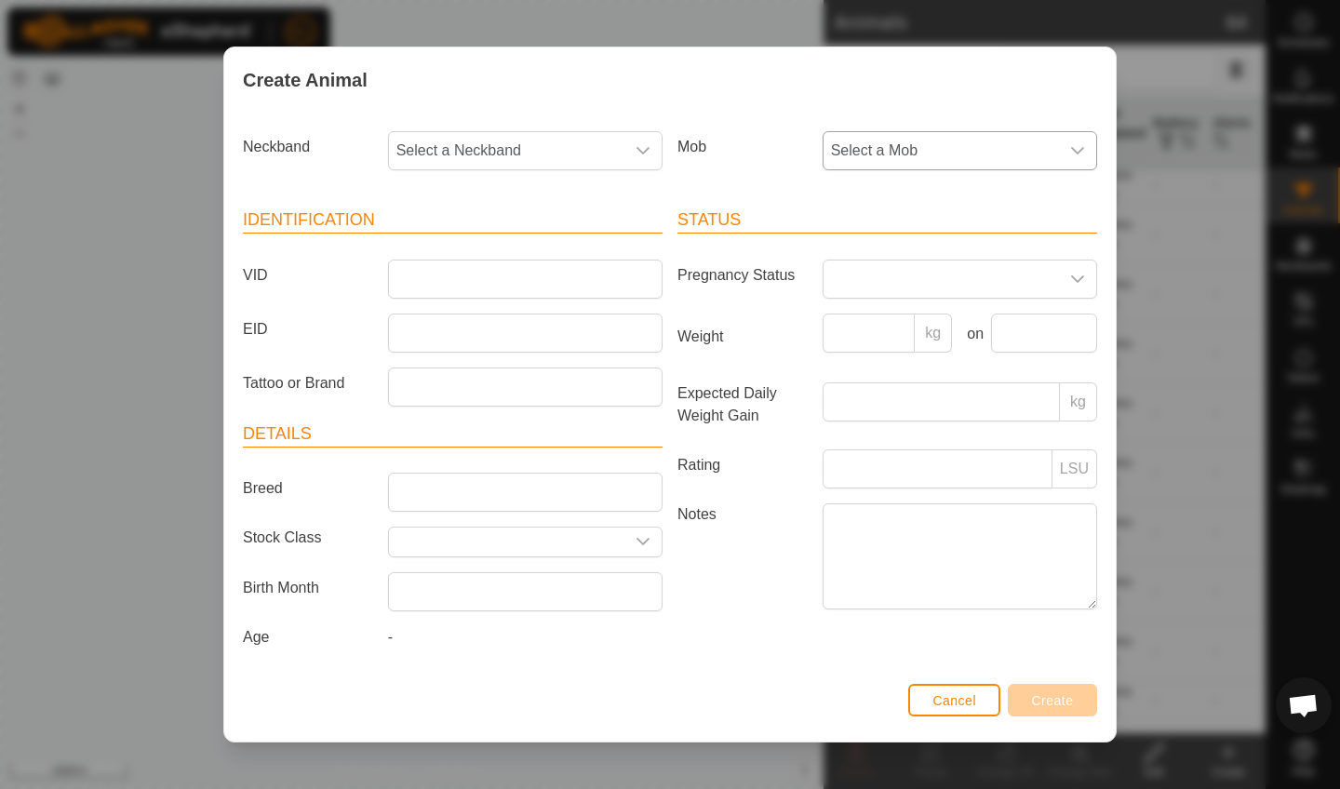
click at [921, 148] on span "Select a Mob" at bounding box center [941, 150] width 235 height 37
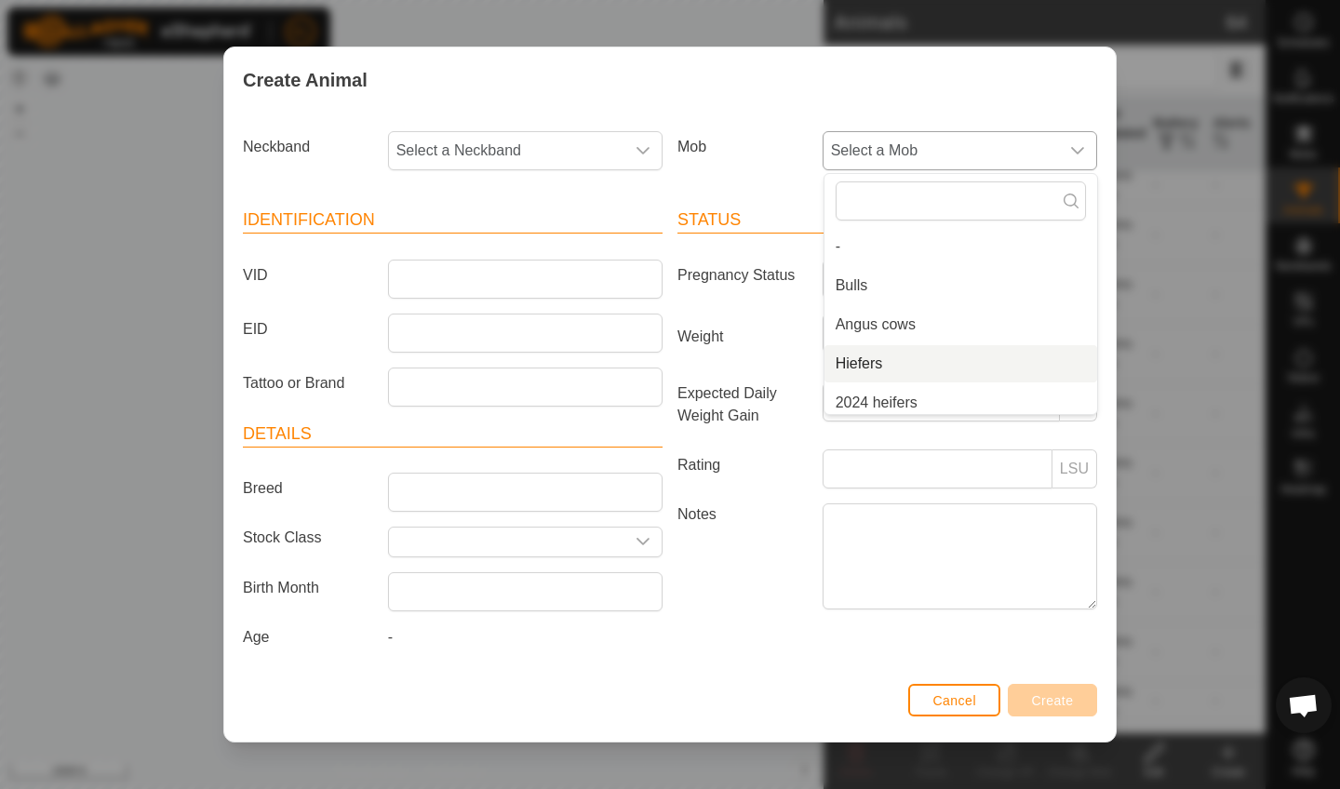
click at [856, 357] on li "Hiefers" at bounding box center [961, 363] width 273 height 37
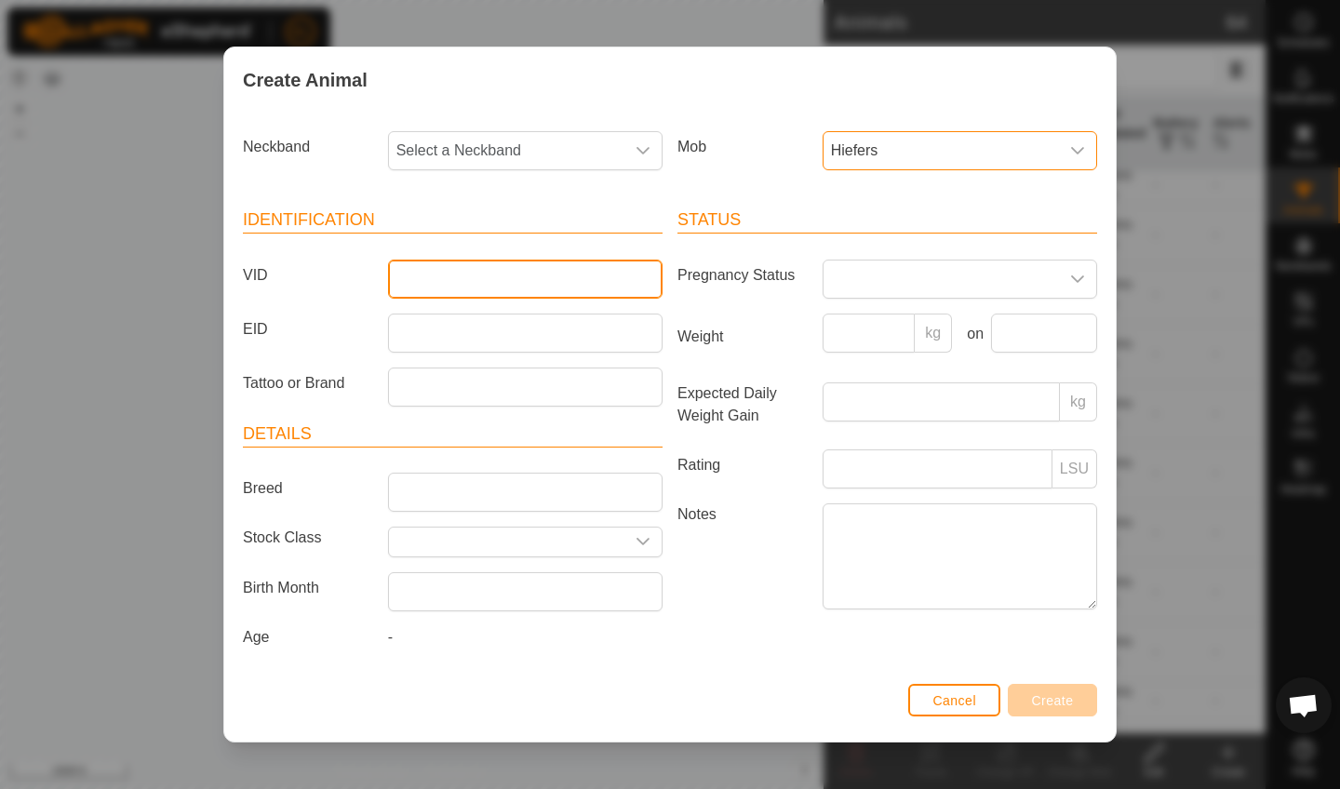
click at [452, 273] on input "VID" at bounding box center [525, 279] width 275 height 39
type input "A11Karoline"
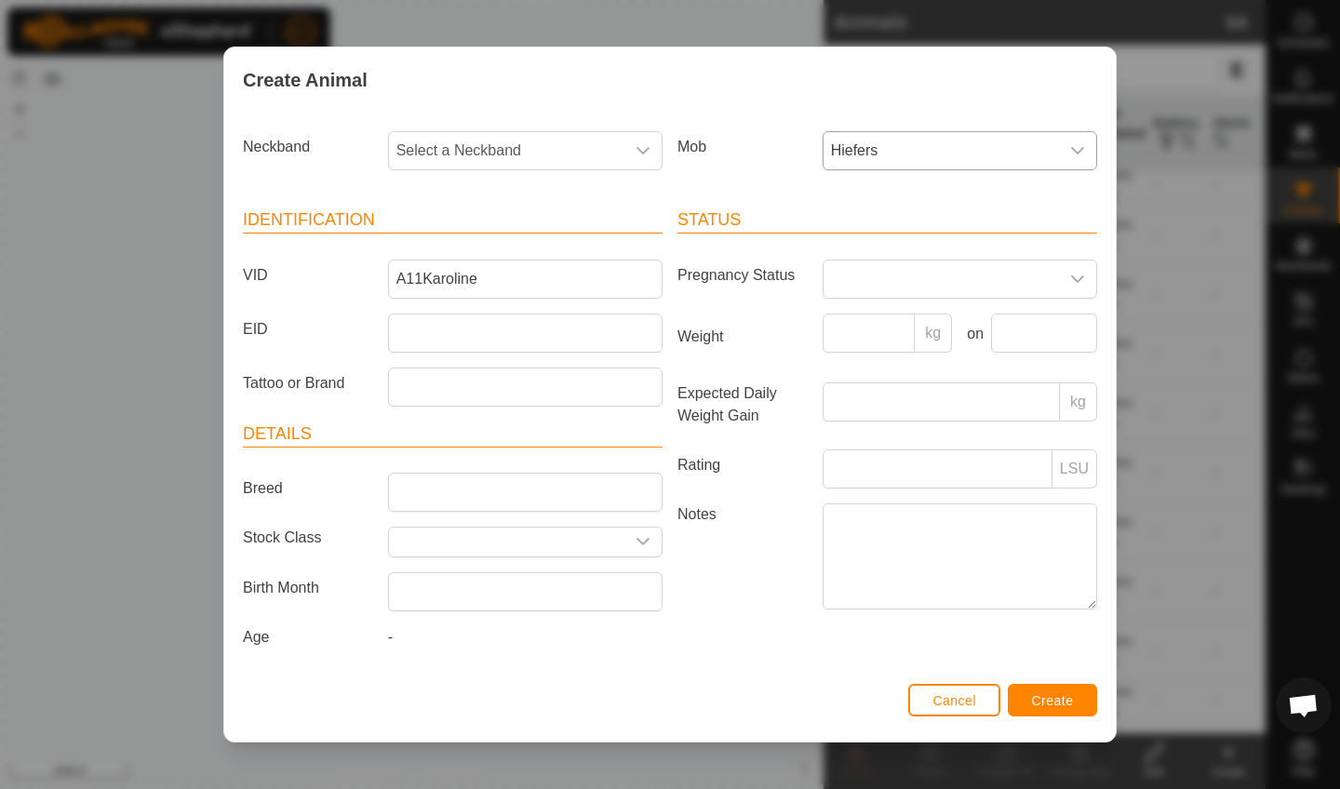
click at [1046, 705] on span "Create" at bounding box center [1053, 700] width 42 height 15
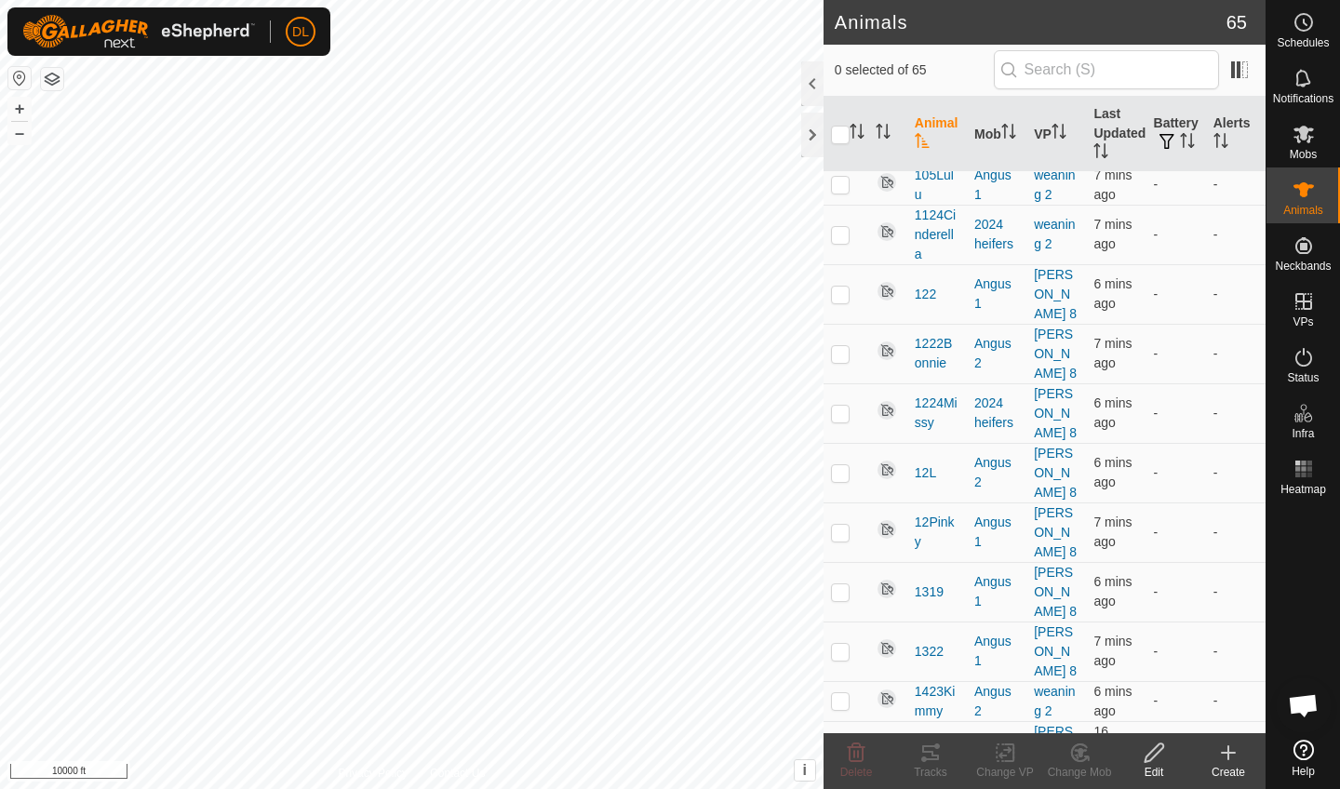
click at [1226, 760] on icon at bounding box center [1228, 753] width 22 height 22
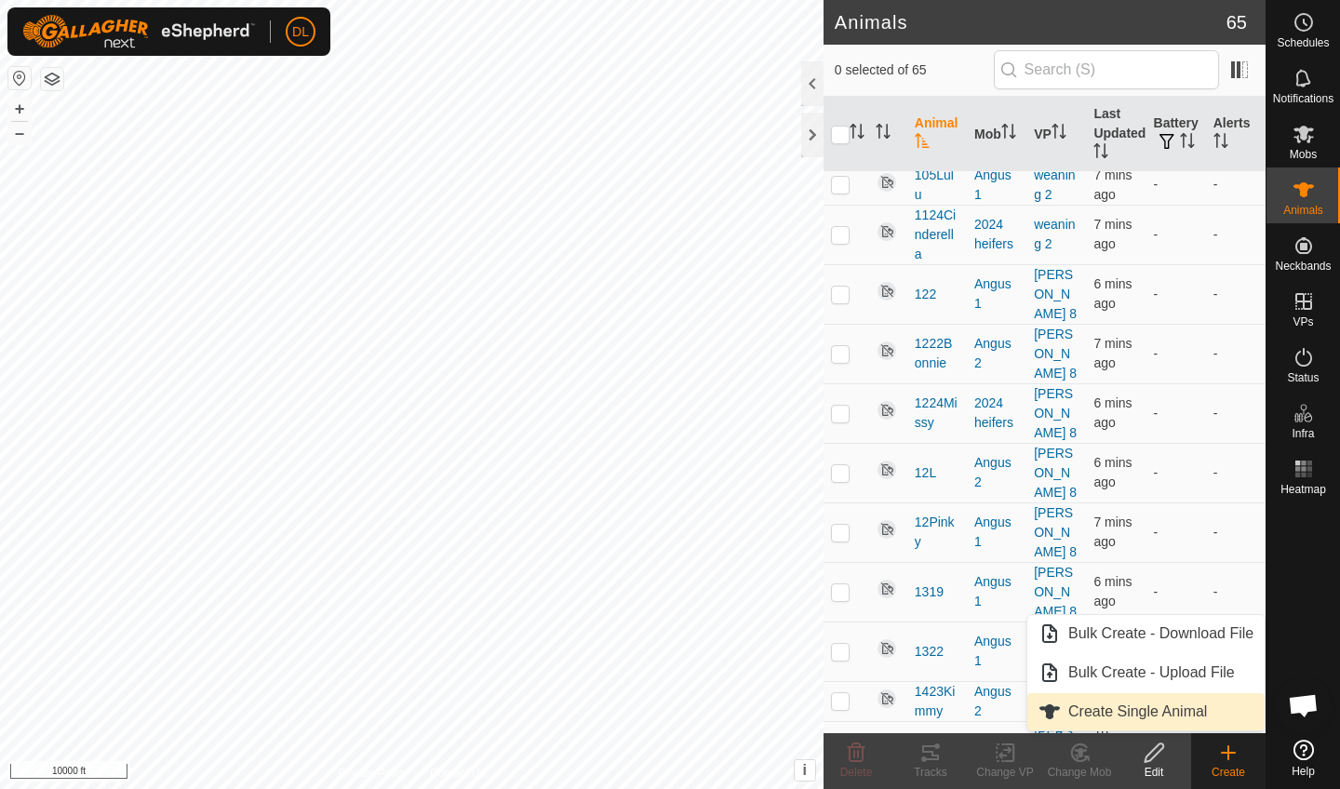
click at [1156, 714] on link "Create Single Animal" at bounding box center [1146, 711] width 237 height 37
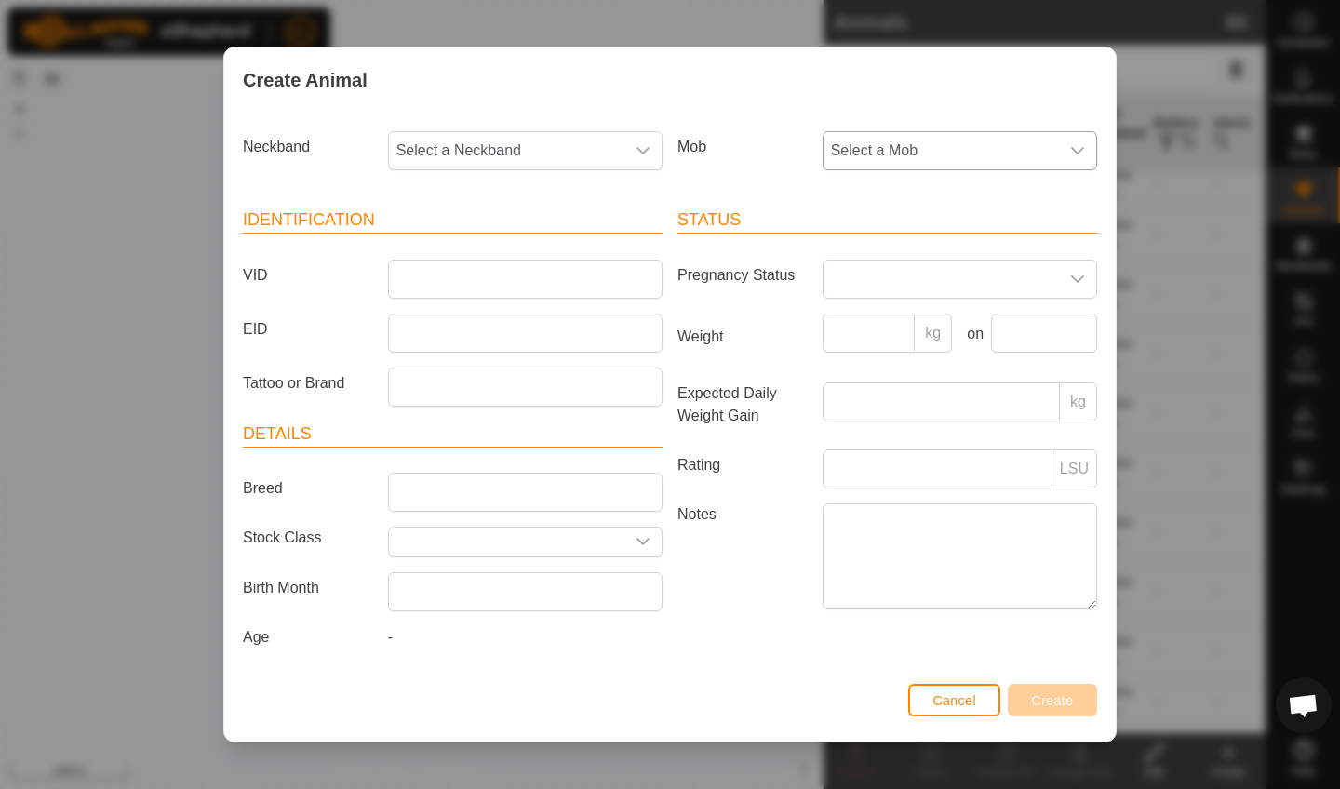
click at [898, 140] on span "Select a Mob" at bounding box center [941, 150] width 235 height 37
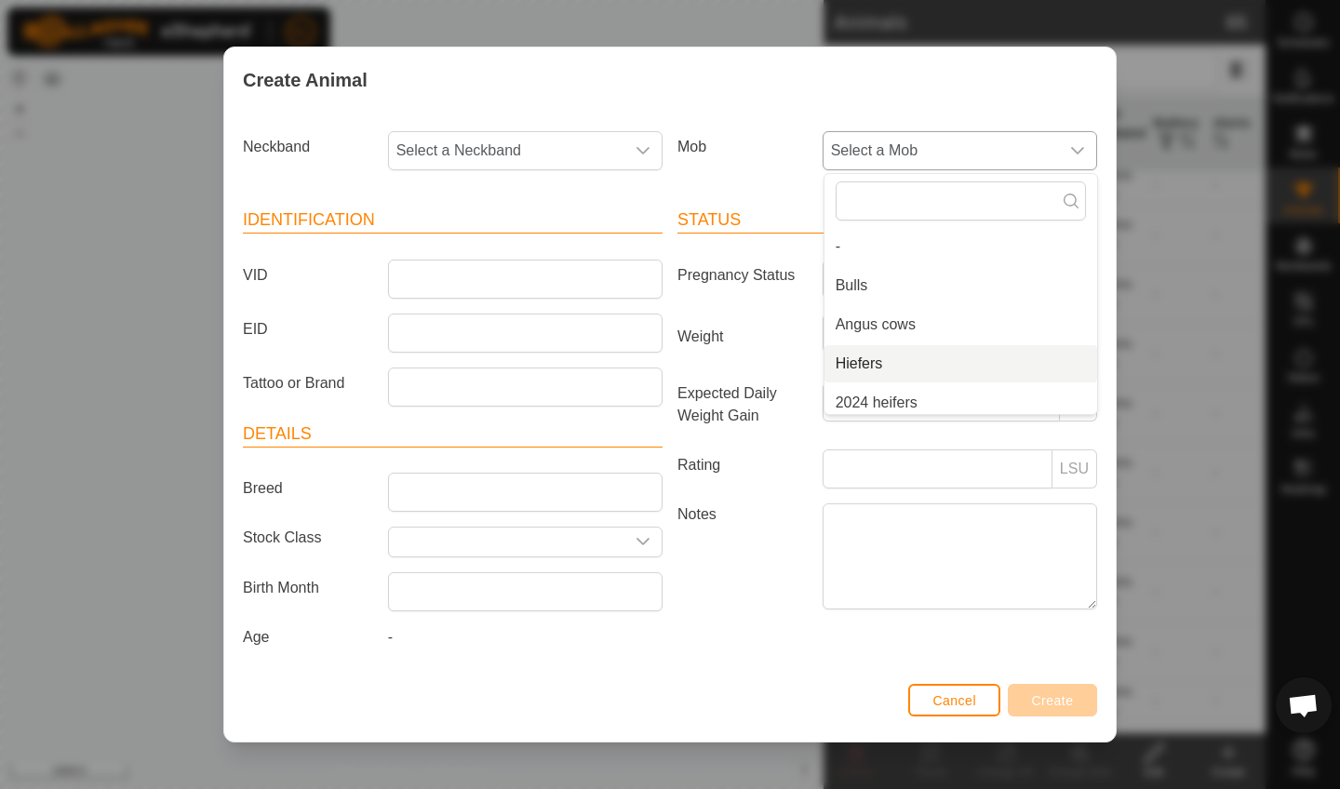
click at [849, 357] on li "Hiefers" at bounding box center [961, 363] width 273 height 37
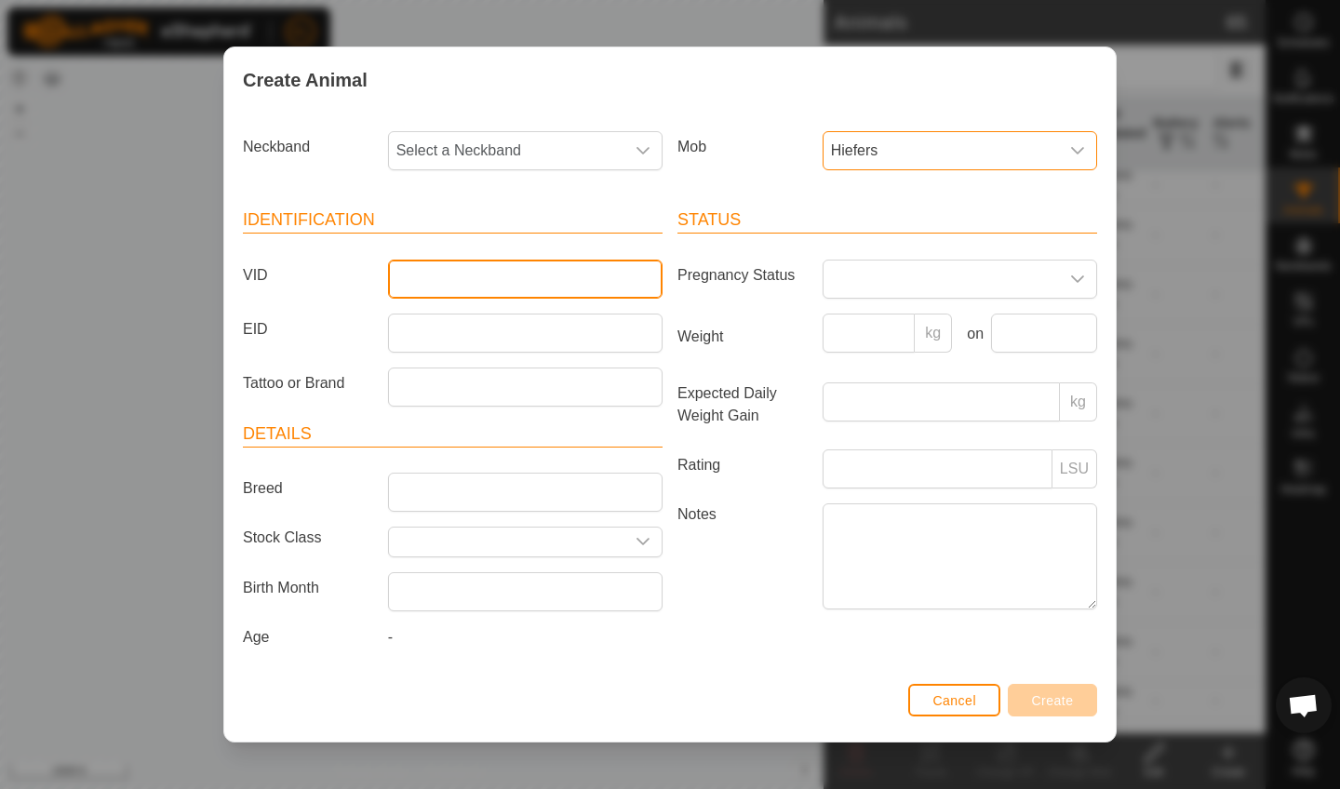
click at [426, 271] on input "VID" at bounding box center [525, 279] width 275 height 39
type input "A13Abby"
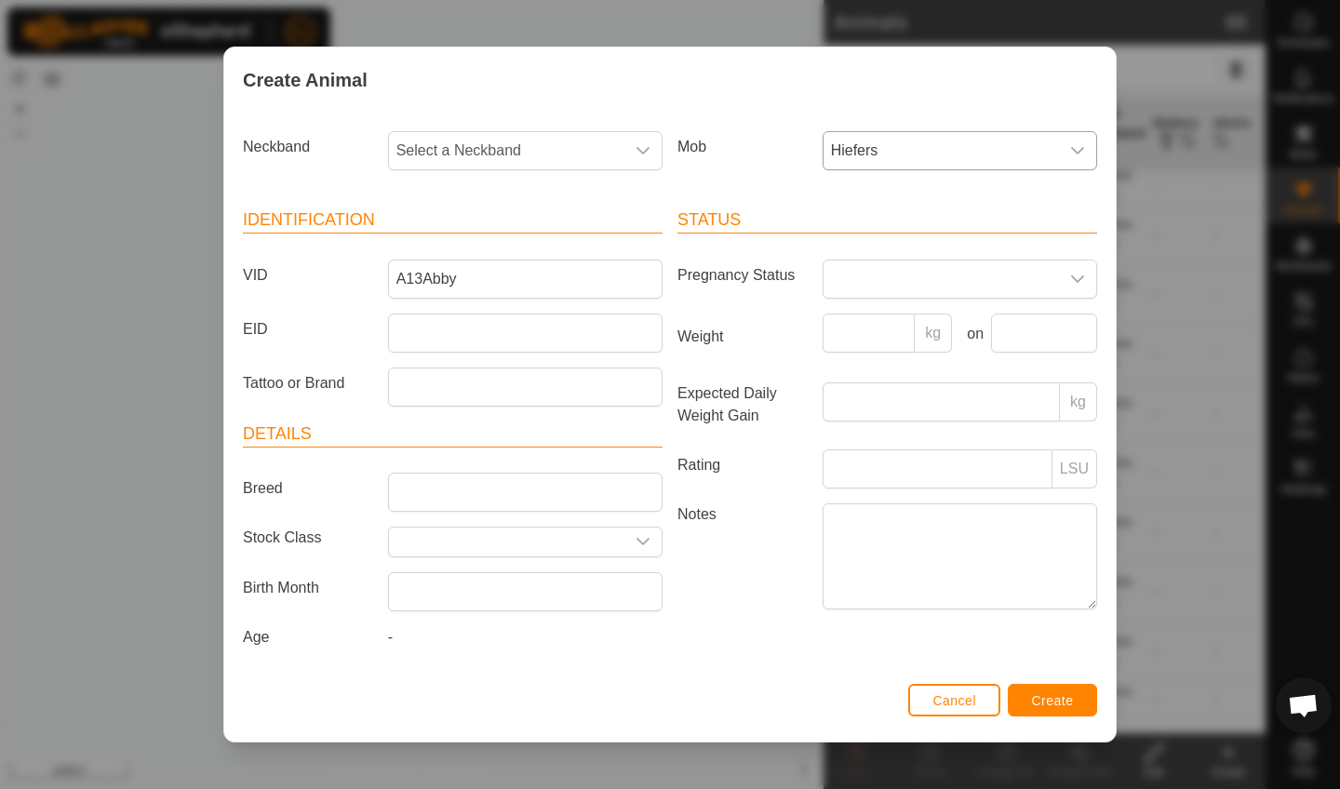
click at [1056, 703] on span "Create" at bounding box center [1053, 700] width 42 height 15
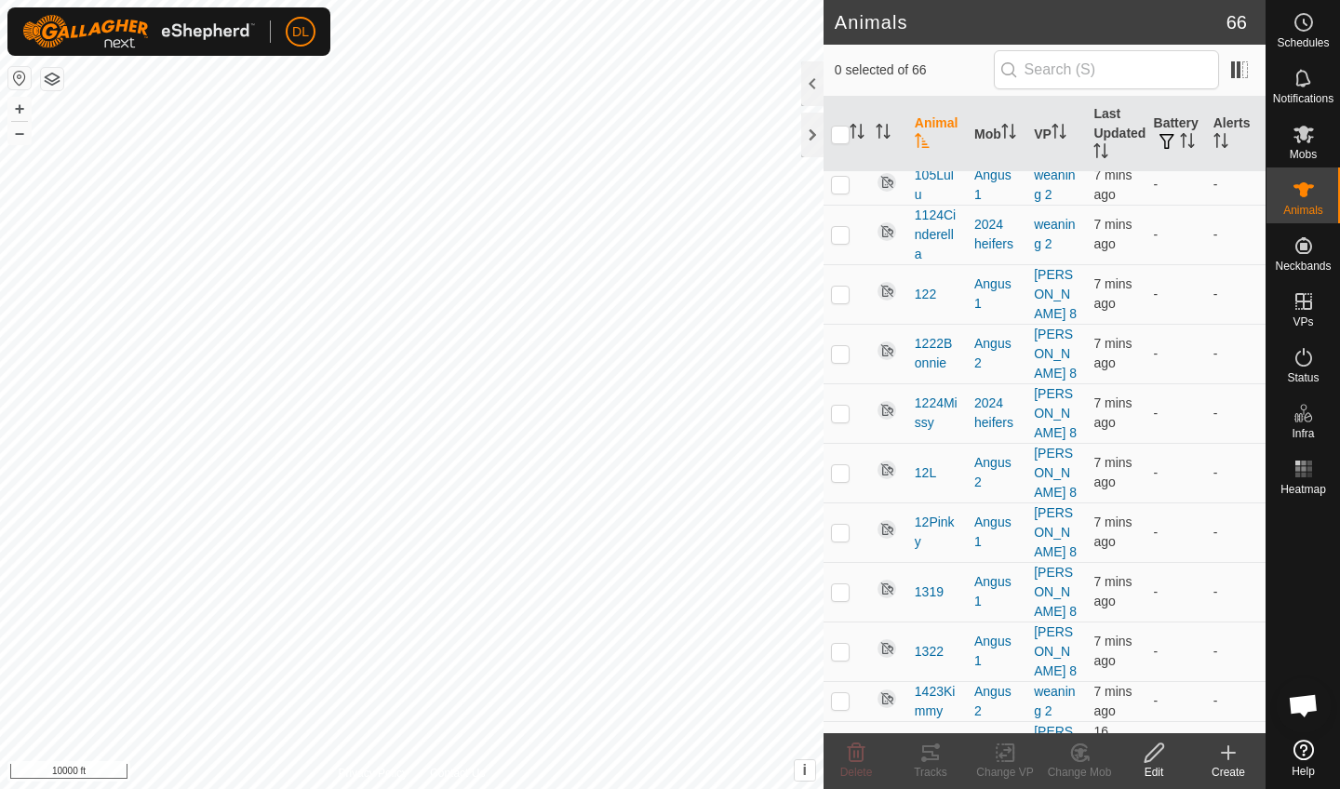
click at [1233, 756] on icon at bounding box center [1228, 753] width 22 height 22
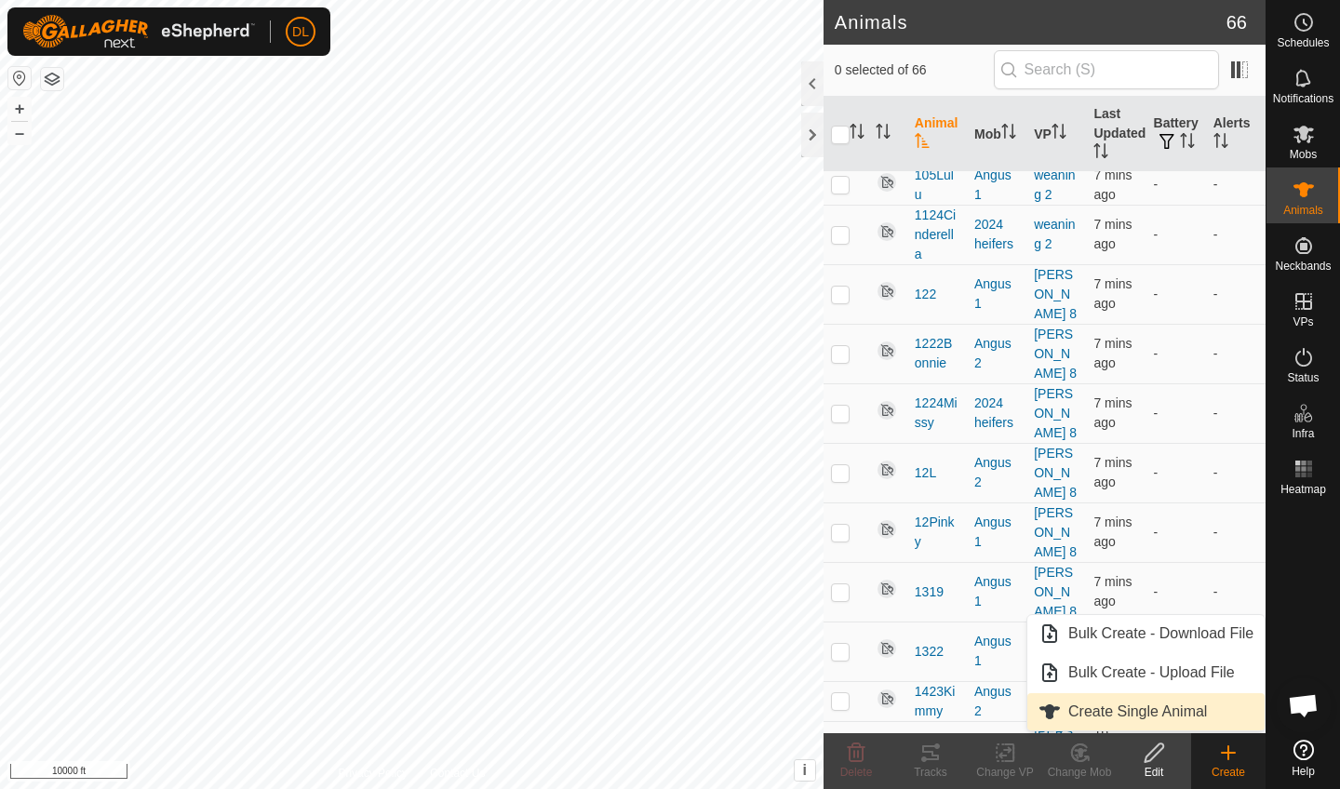
click at [1187, 707] on link "Create Single Animal" at bounding box center [1146, 711] width 237 height 37
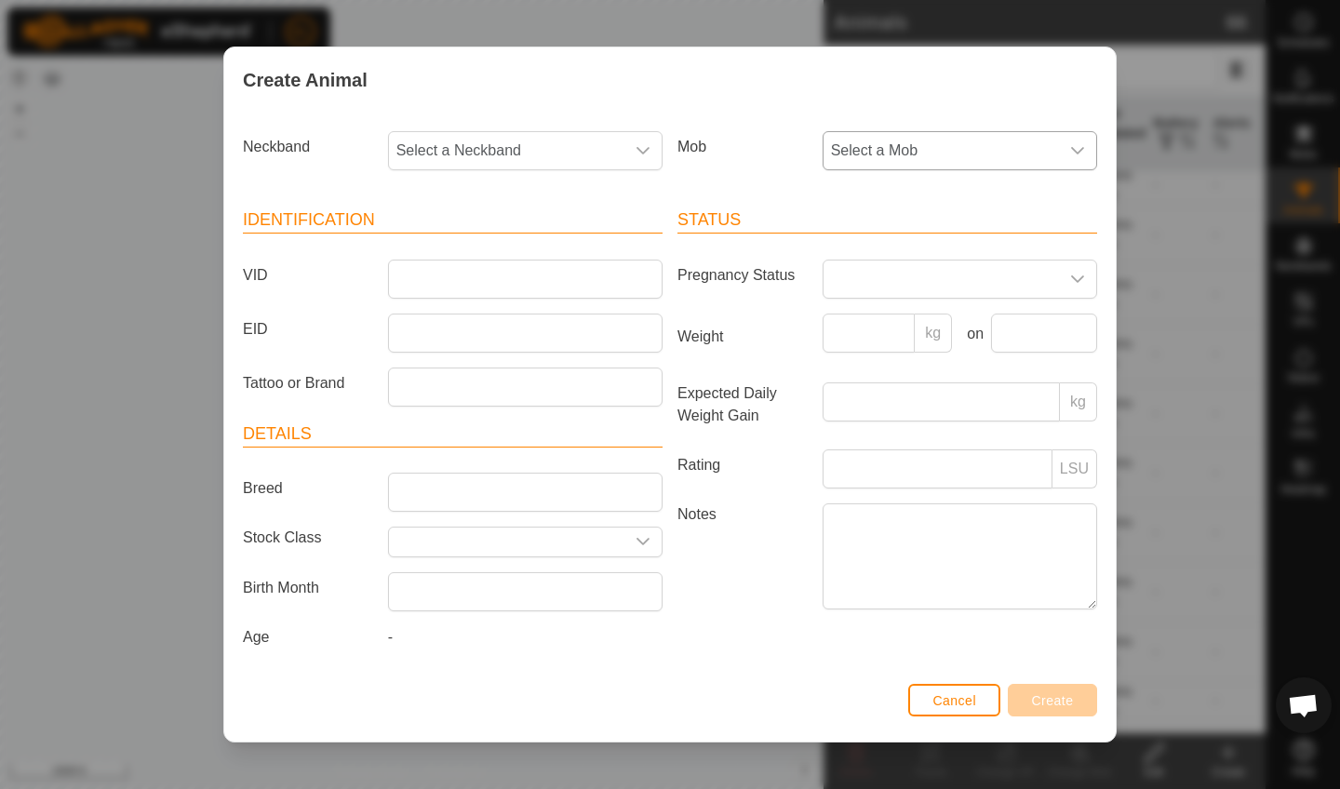
click at [901, 149] on span "Select a Mob" at bounding box center [941, 150] width 235 height 37
click at [859, 356] on li "Hiefers" at bounding box center [961, 363] width 273 height 37
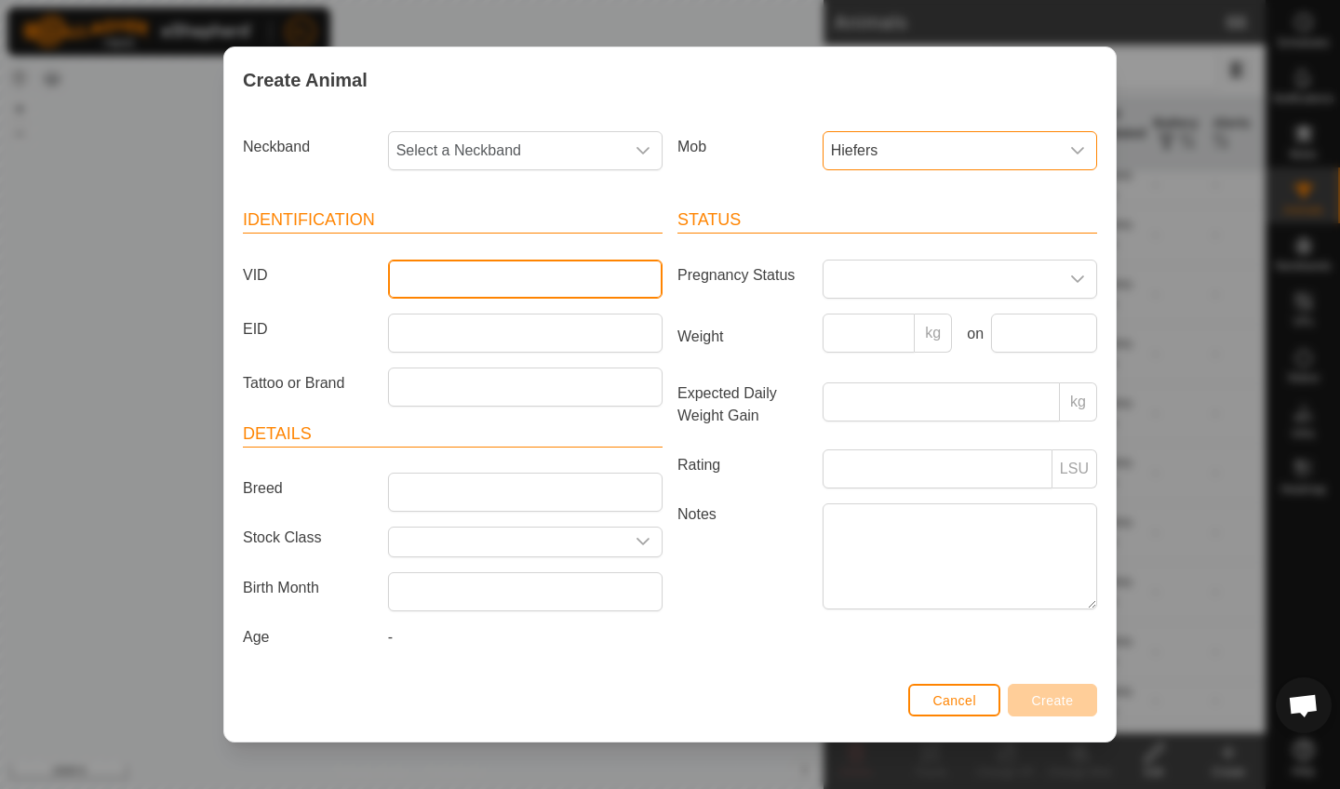
click at [514, 274] on input "VID" at bounding box center [525, 279] width 275 height 39
type input "A19Pam"
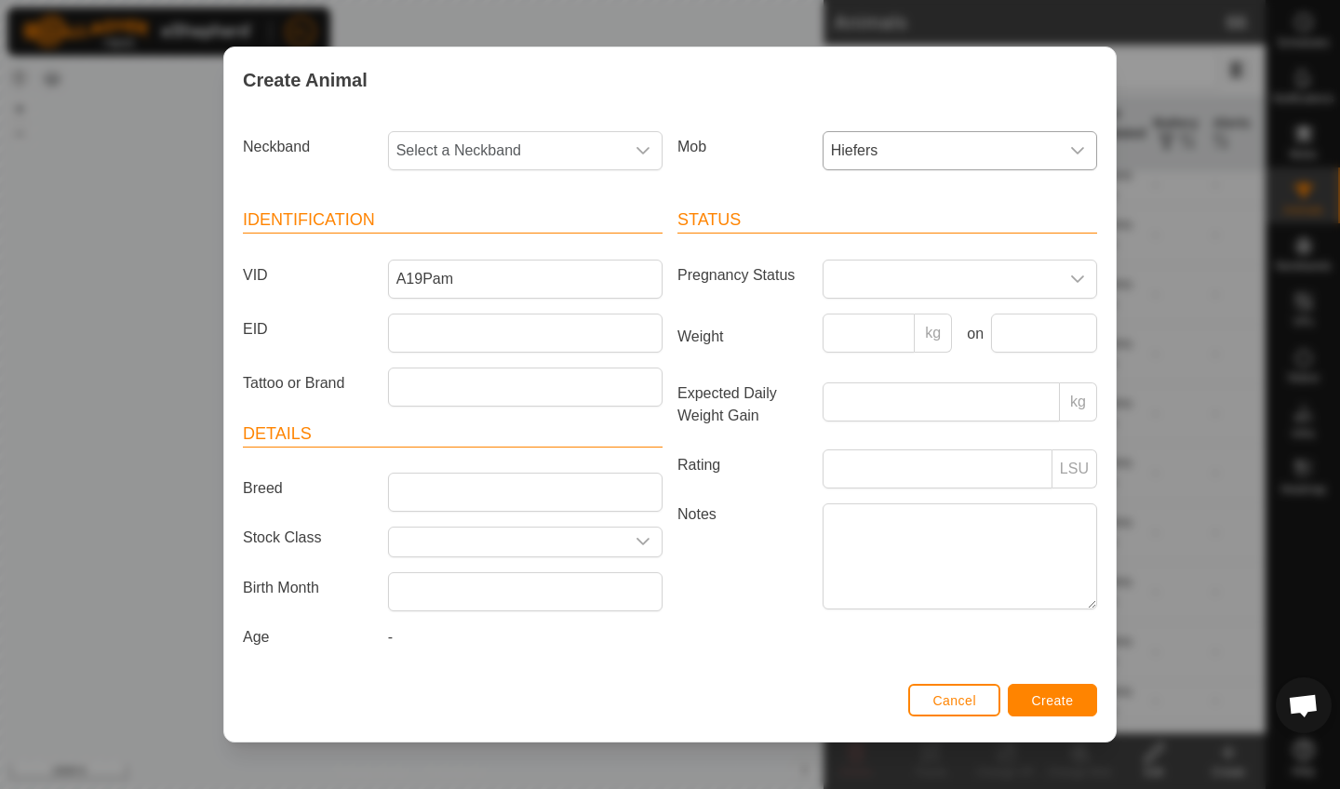
click at [1055, 706] on span "Create" at bounding box center [1053, 700] width 42 height 15
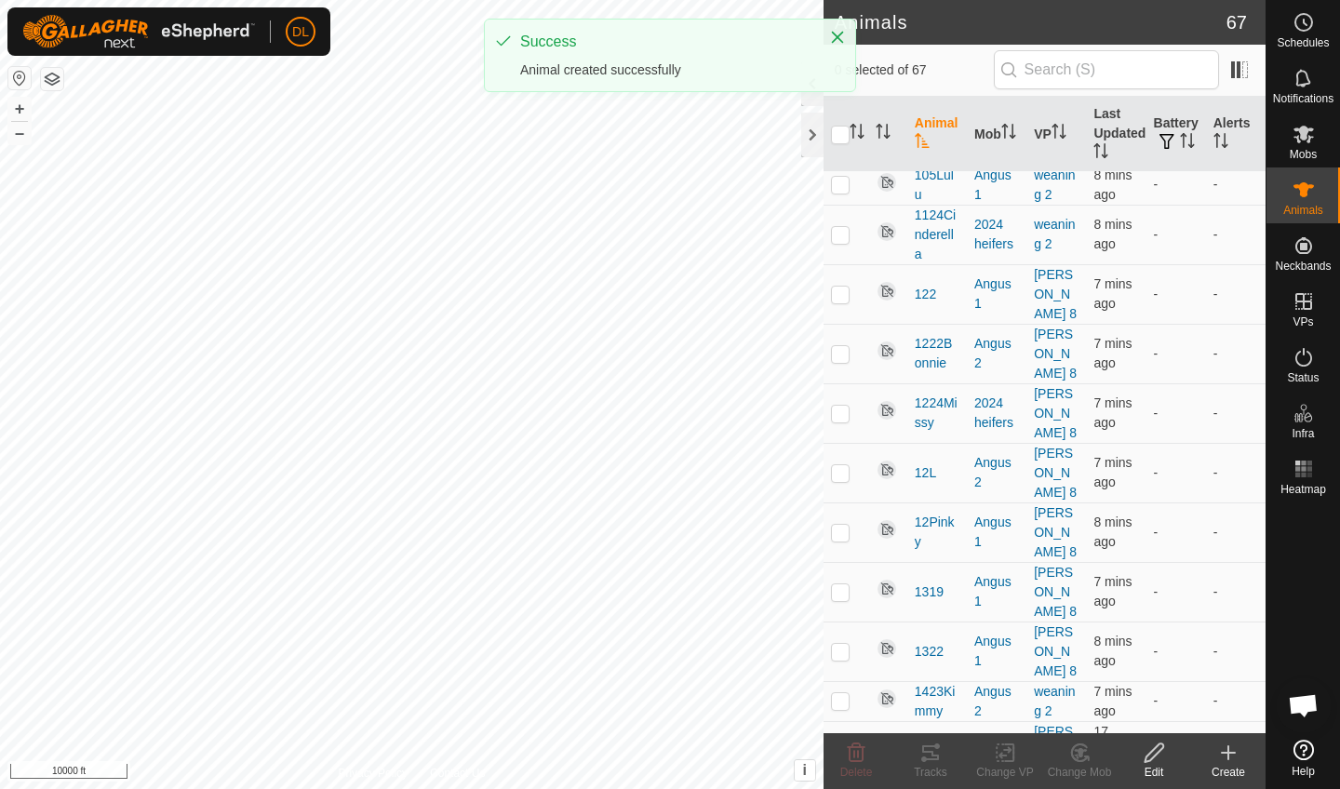
click at [1229, 759] on icon at bounding box center [1229, 752] width 0 height 13
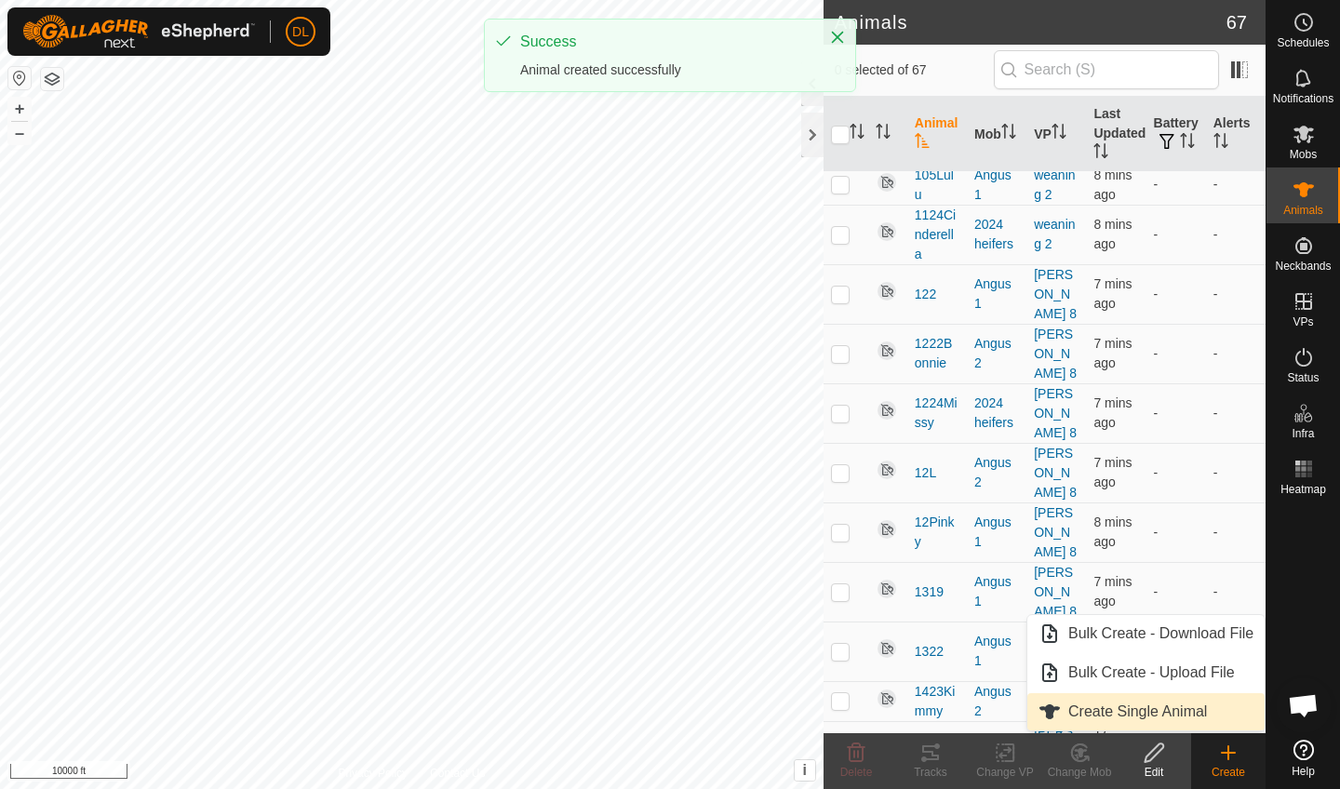
click at [1154, 714] on link "Create Single Animal" at bounding box center [1146, 711] width 237 height 37
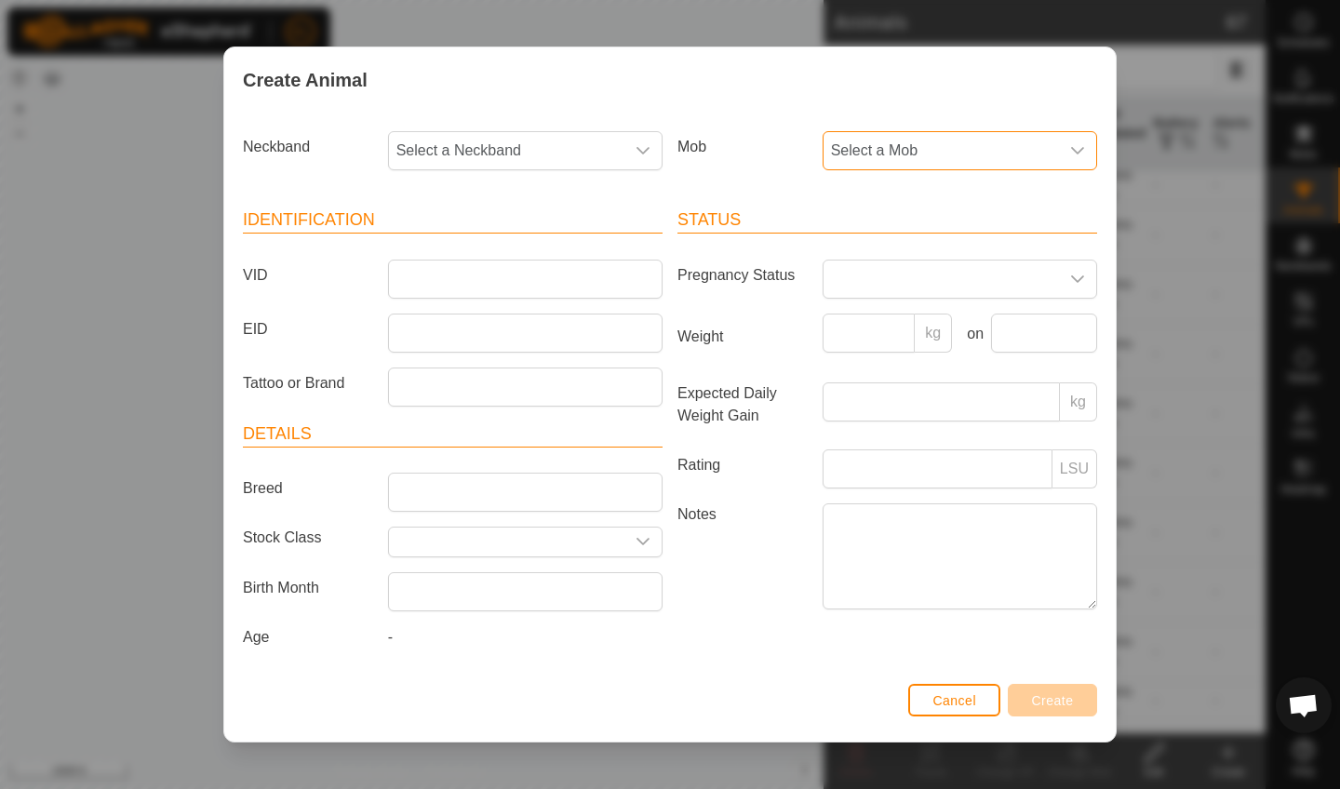
click at [895, 140] on span "Select a Mob" at bounding box center [941, 150] width 235 height 37
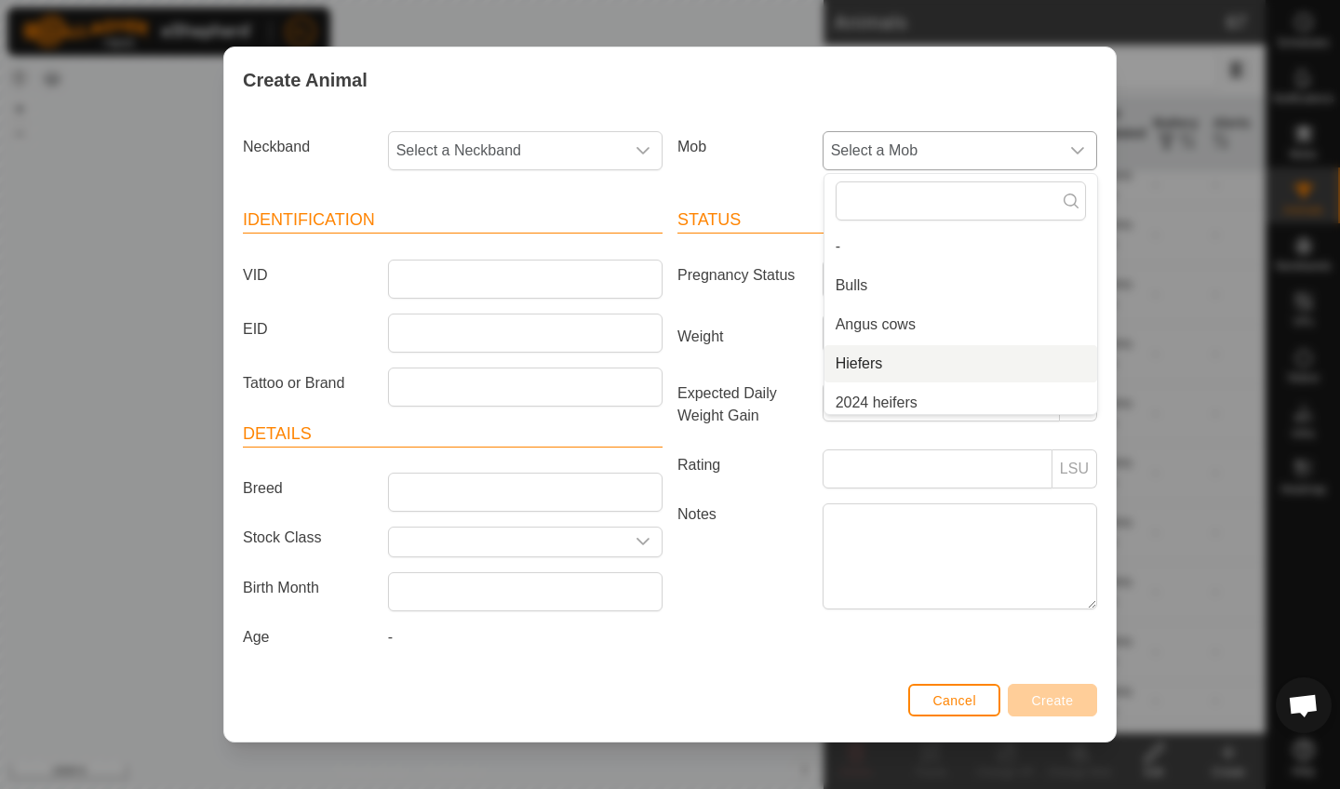
click at [865, 358] on li "Hiefers" at bounding box center [961, 363] width 273 height 37
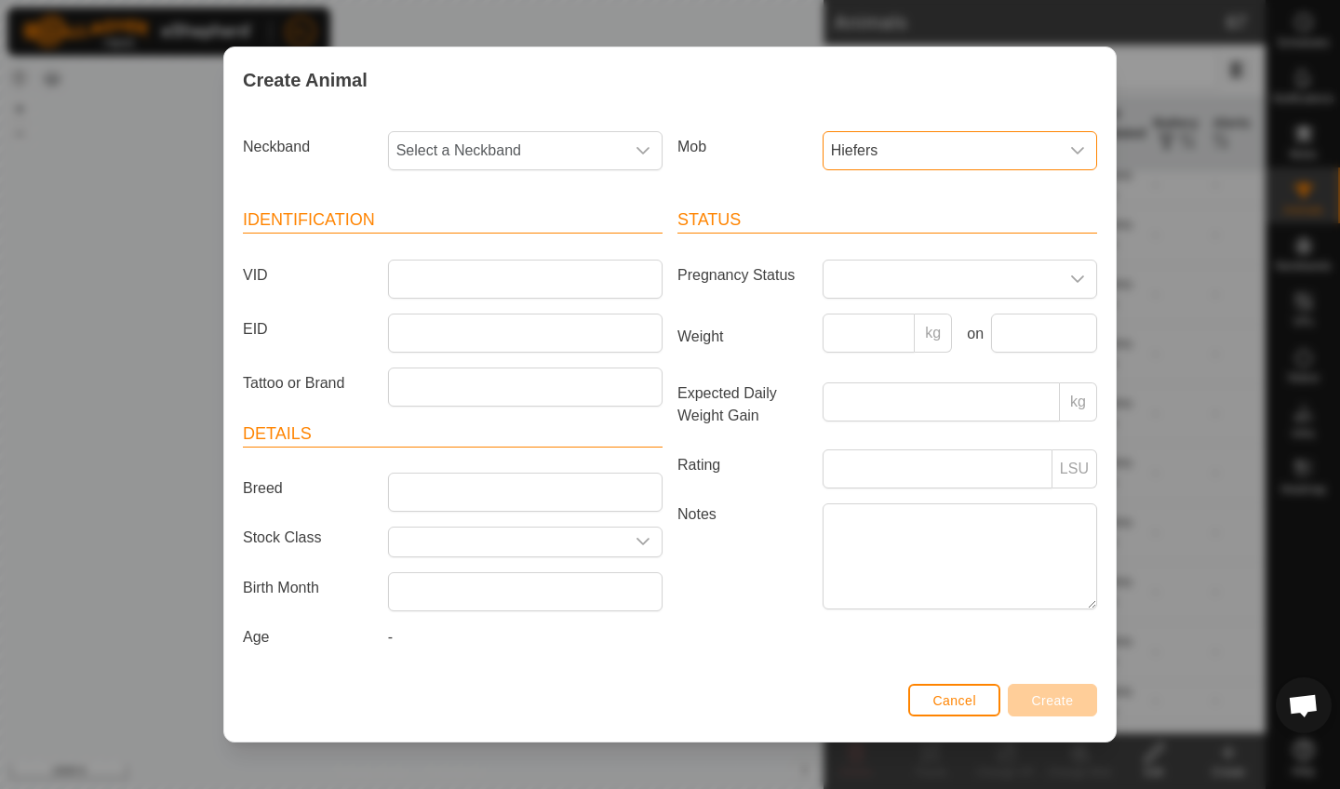
click at [928, 145] on span "Hiefers" at bounding box center [941, 150] width 235 height 37
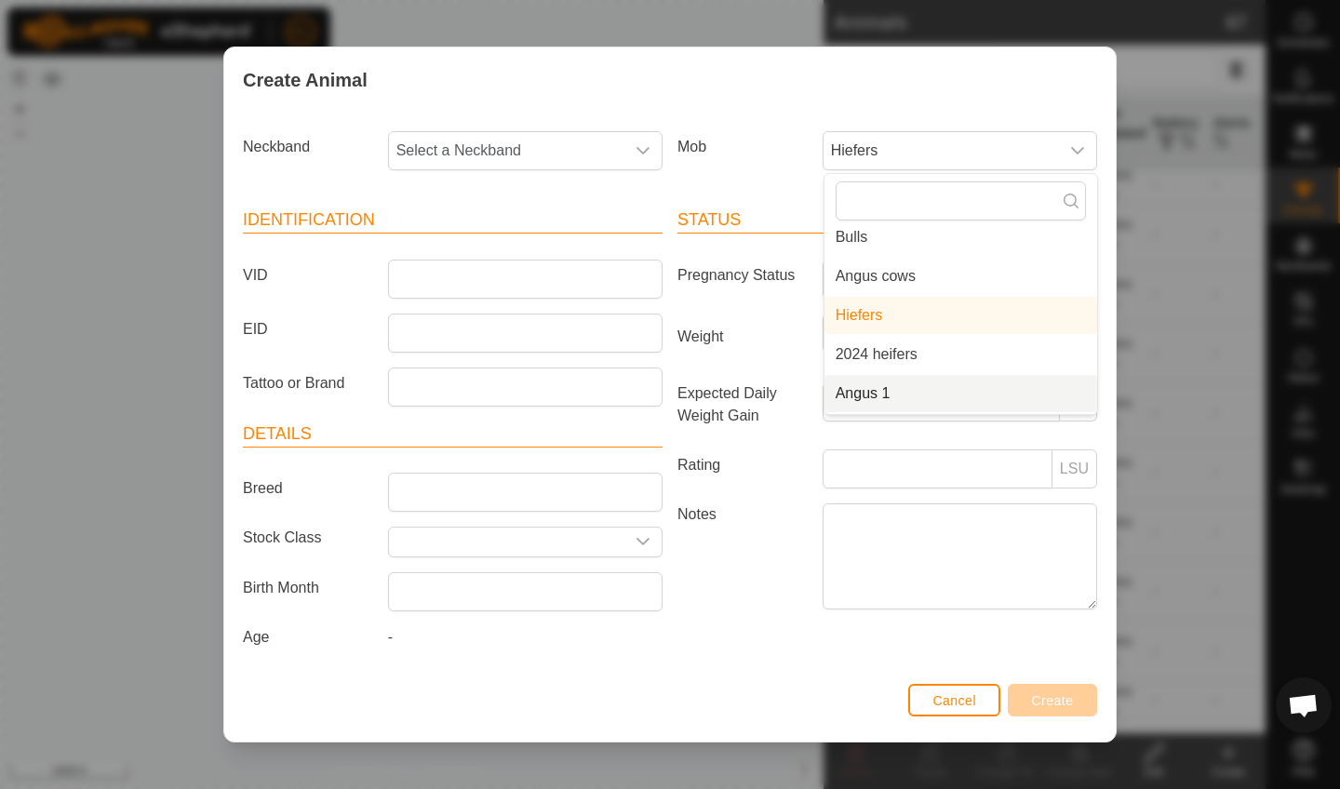
scroll to position [0, 0]
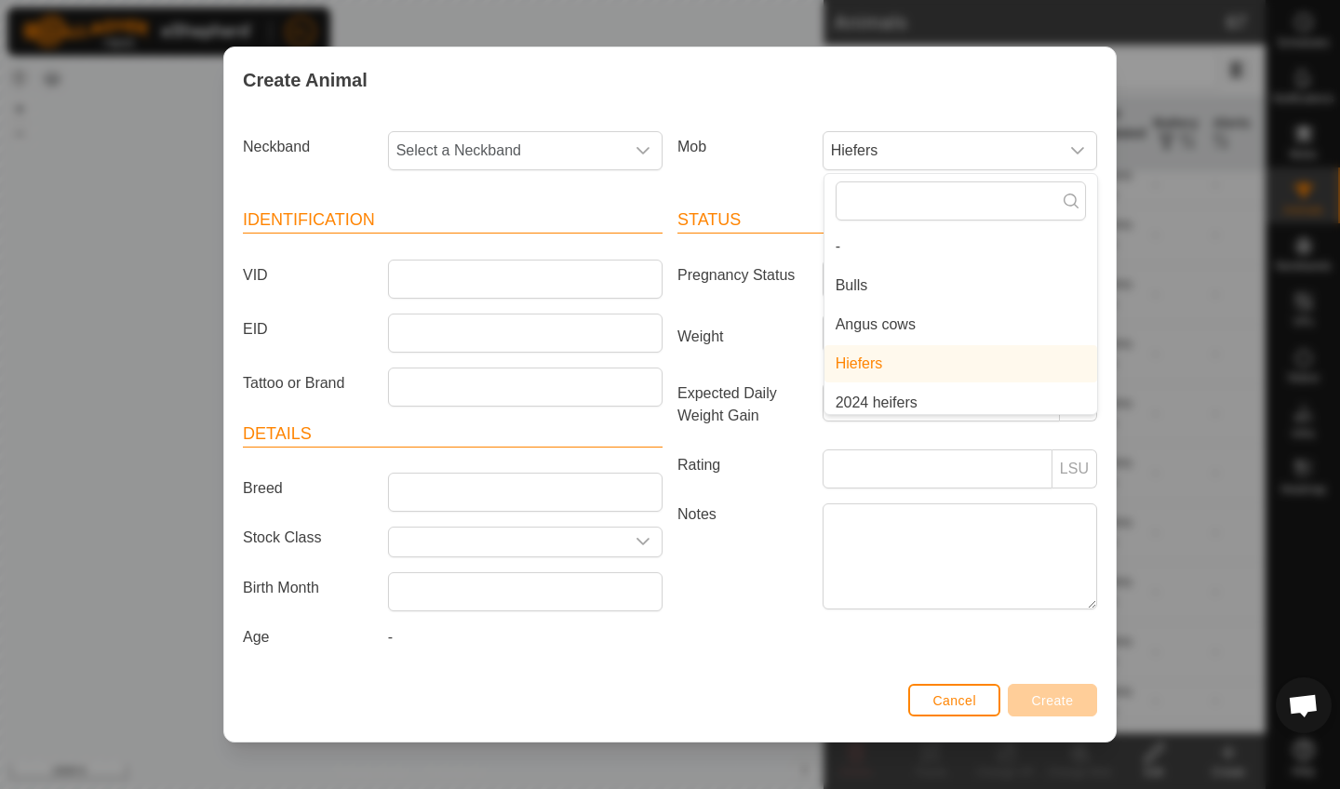
click at [868, 281] on li "Bulls" at bounding box center [961, 285] width 273 height 37
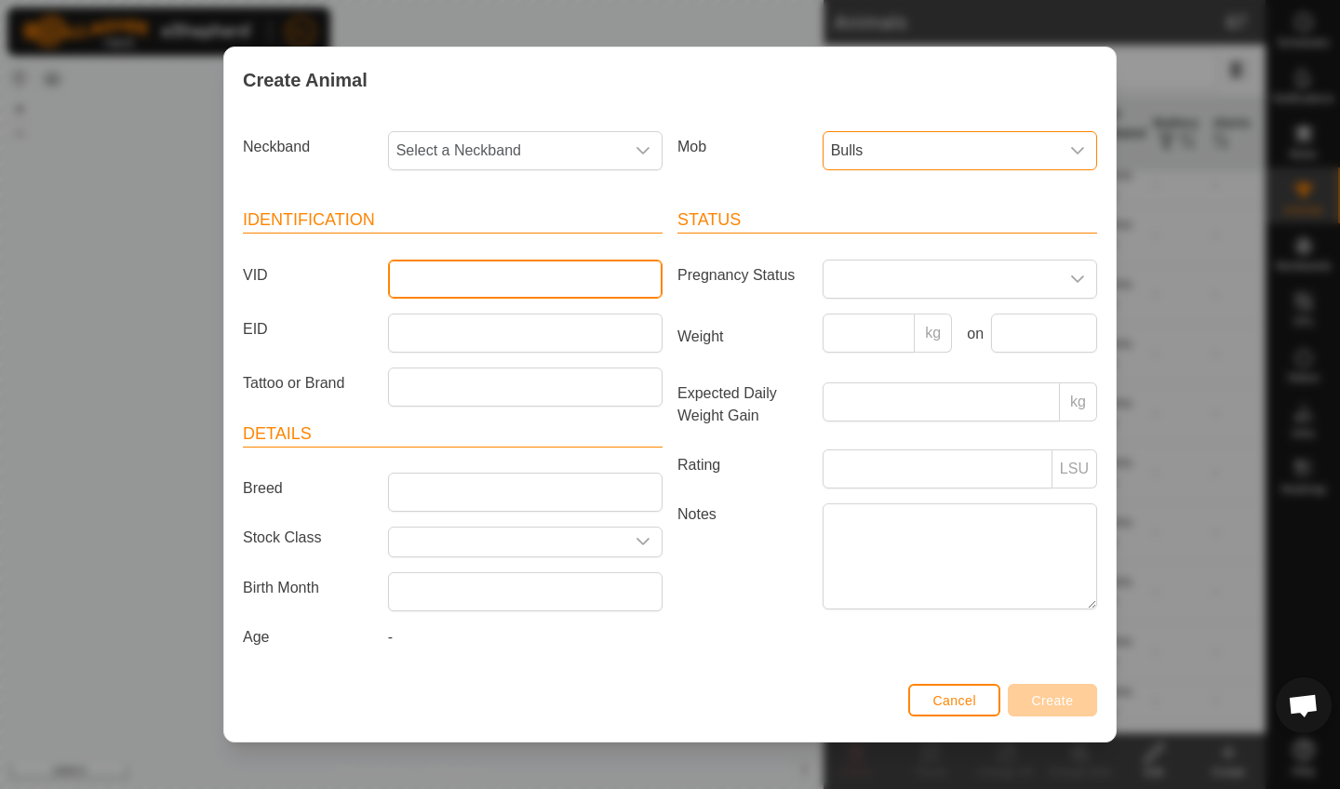
click at [484, 276] on input "VID" at bounding box center [525, 279] width 275 height 39
type input "A20Donny"
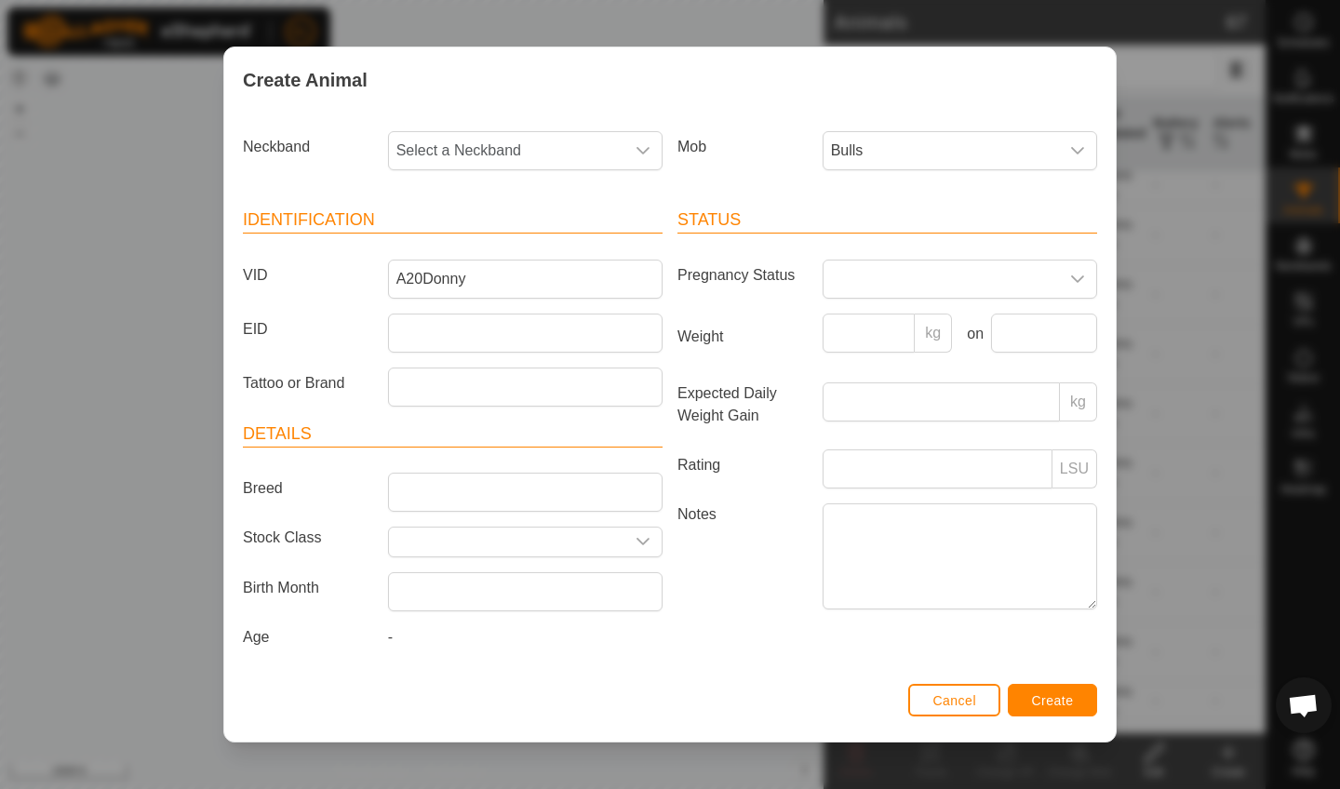
click at [1067, 707] on span "Create" at bounding box center [1053, 700] width 42 height 15
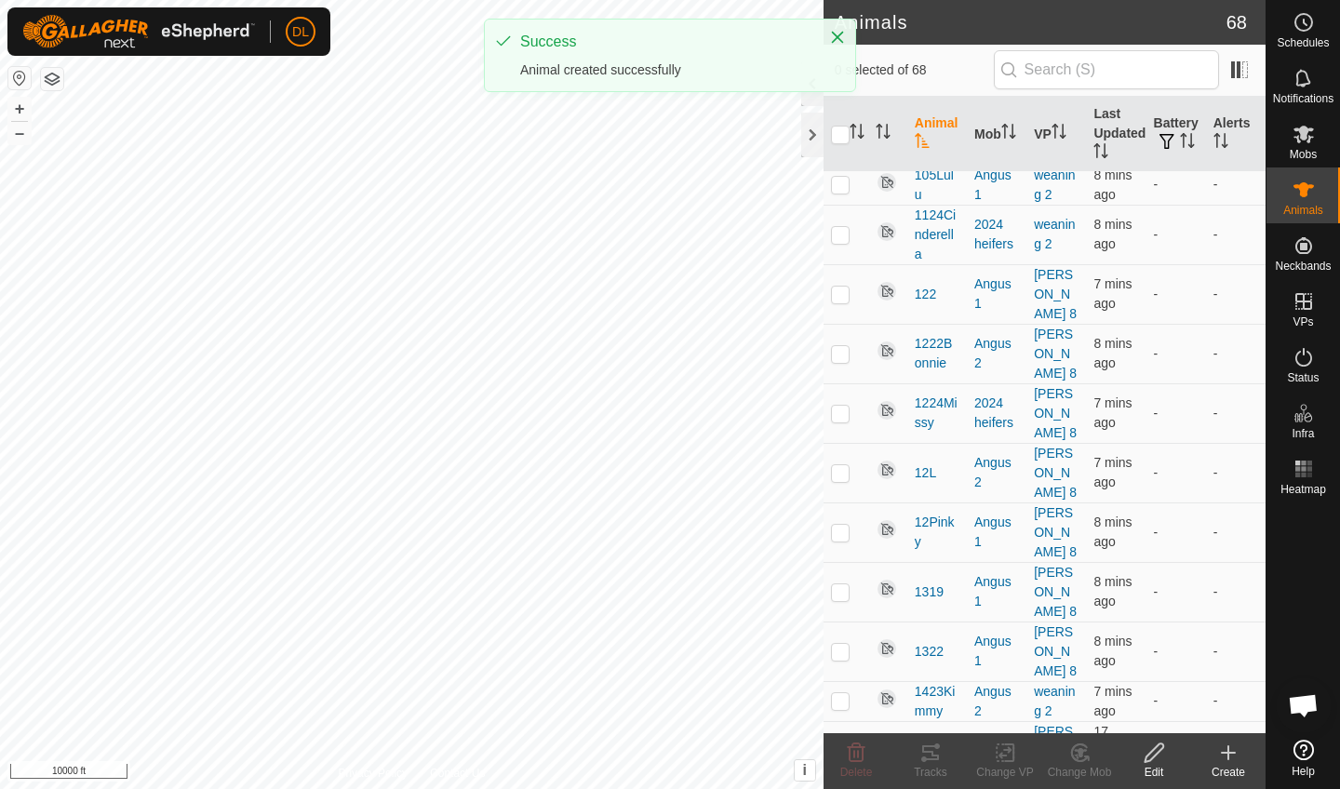
click at [1229, 759] on icon at bounding box center [1229, 752] width 0 height 13
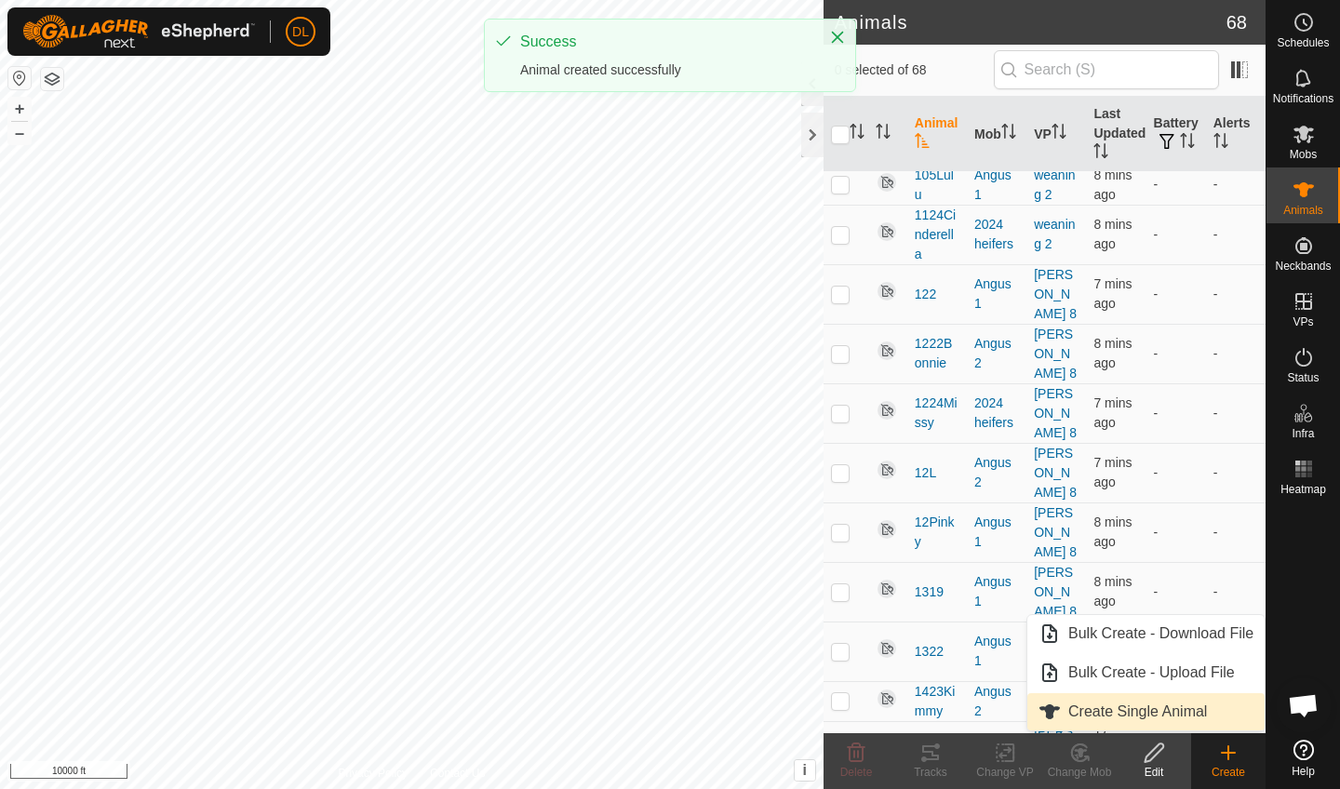
click at [1163, 708] on link "Create Single Animal" at bounding box center [1146, 711] width 237 height 37
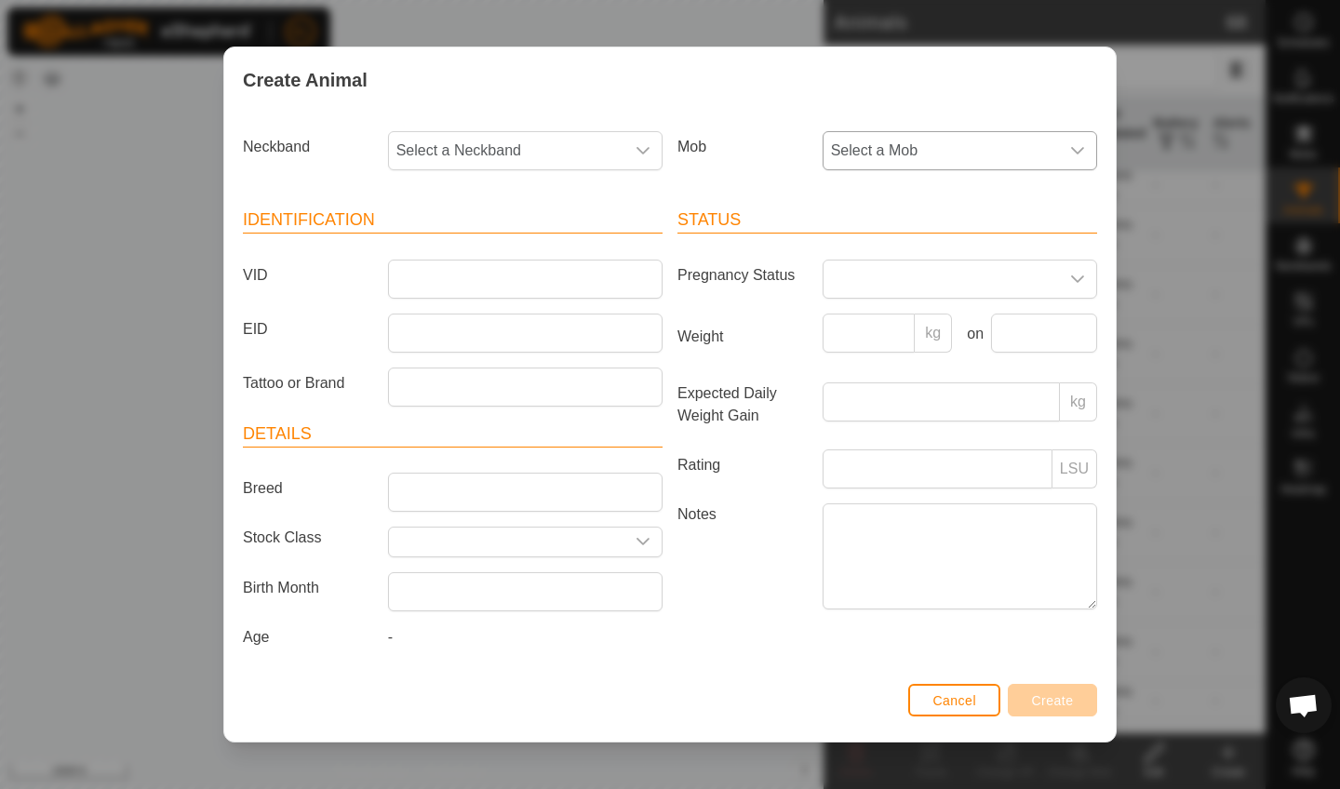
click at [908, 139] on span "Select a Mob" at bounding box center [941, 150] width 235 height 37
click at [871, 361] on li "Hiefers" at bounding box center [961, 363] width 273 height 37
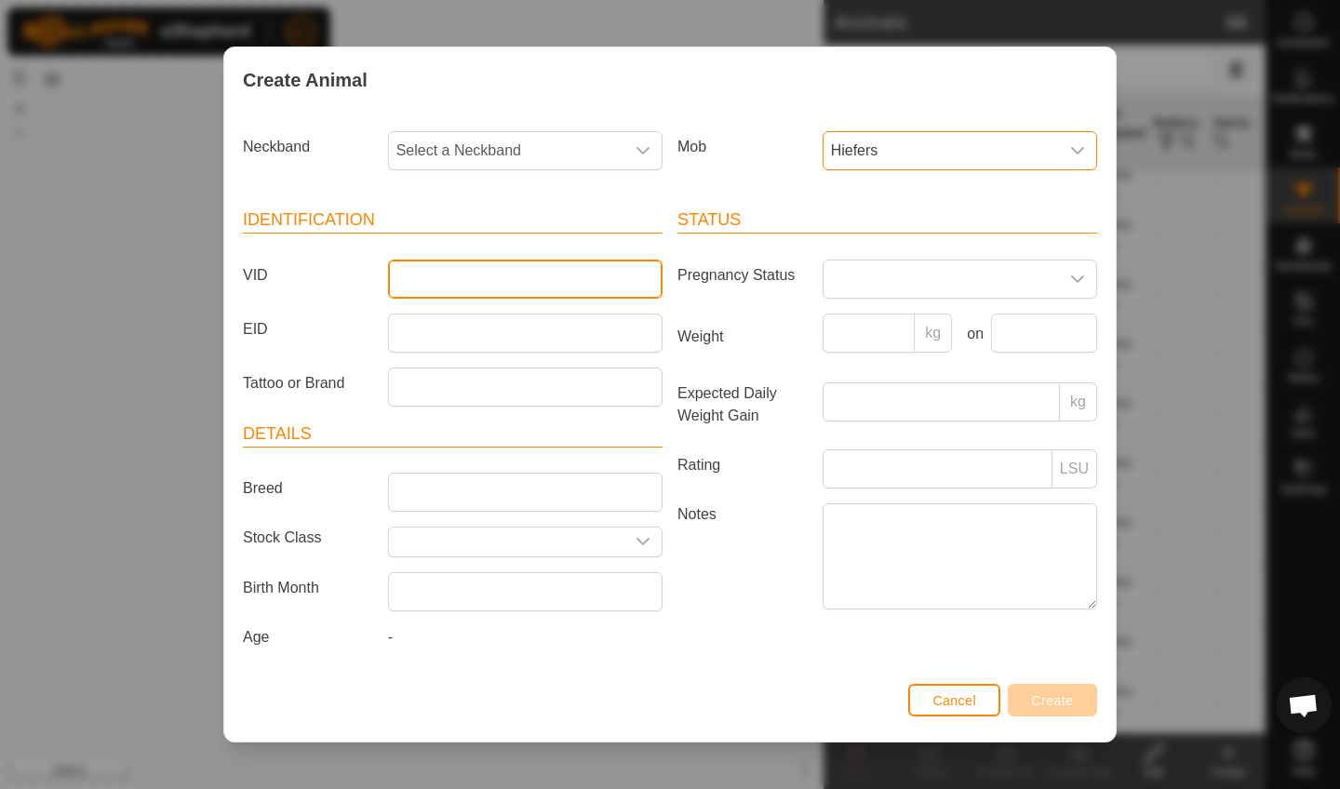
click at [499, 275] on input "VID" at bounding box center [525, 279] width 275 height 39
type input "A22Tulsi"
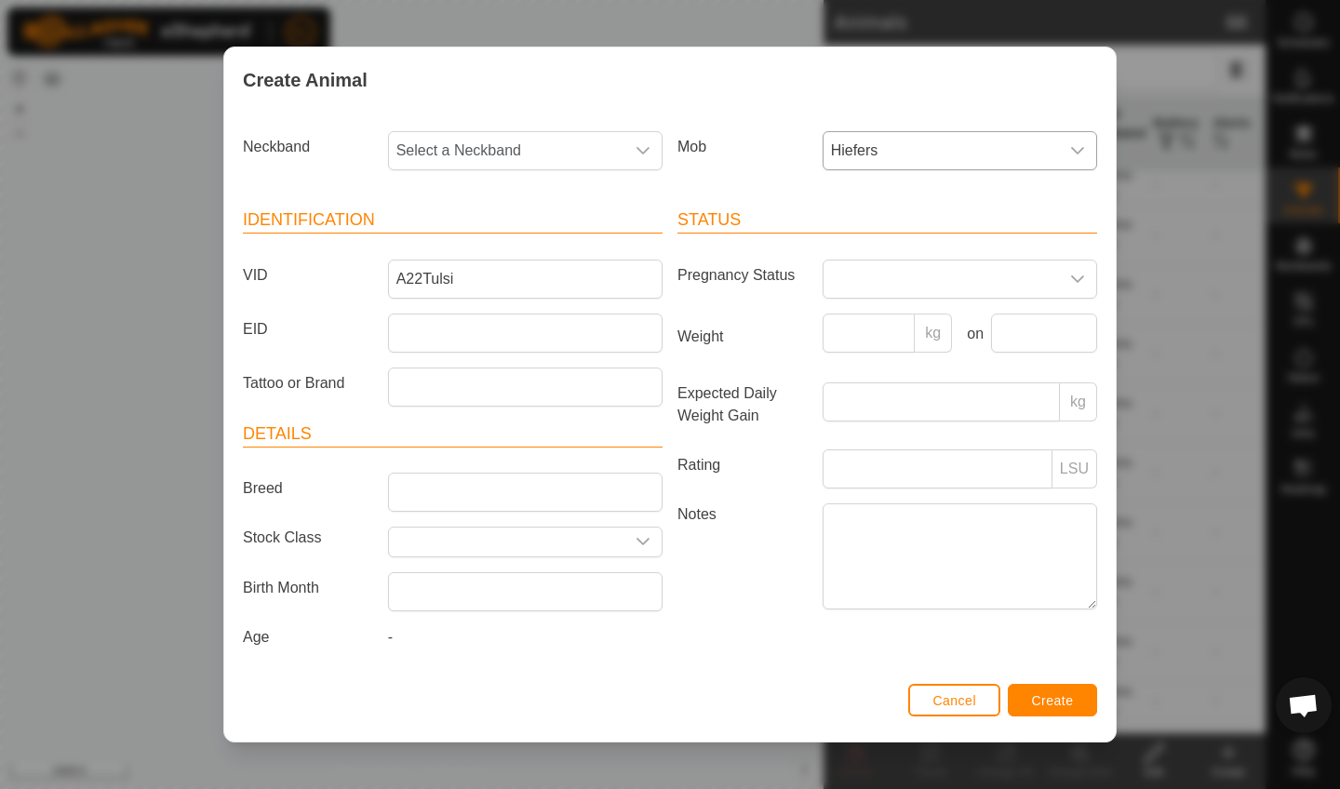
click at [1046, 706] on span "Create" at bounding box center [1053, 700] width 42 height 15
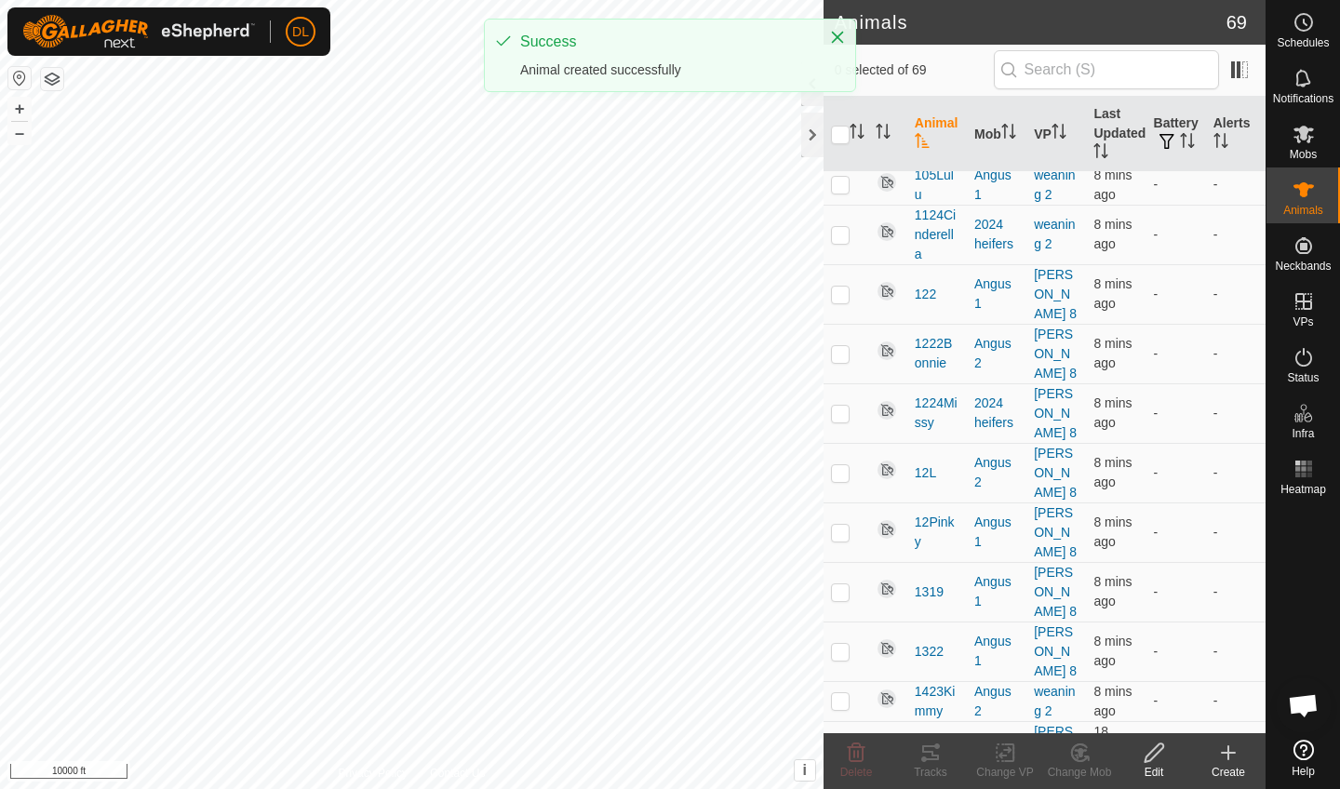
click at [1231, 763] on icon at bounding box center [1228, 753] width 22 height 22
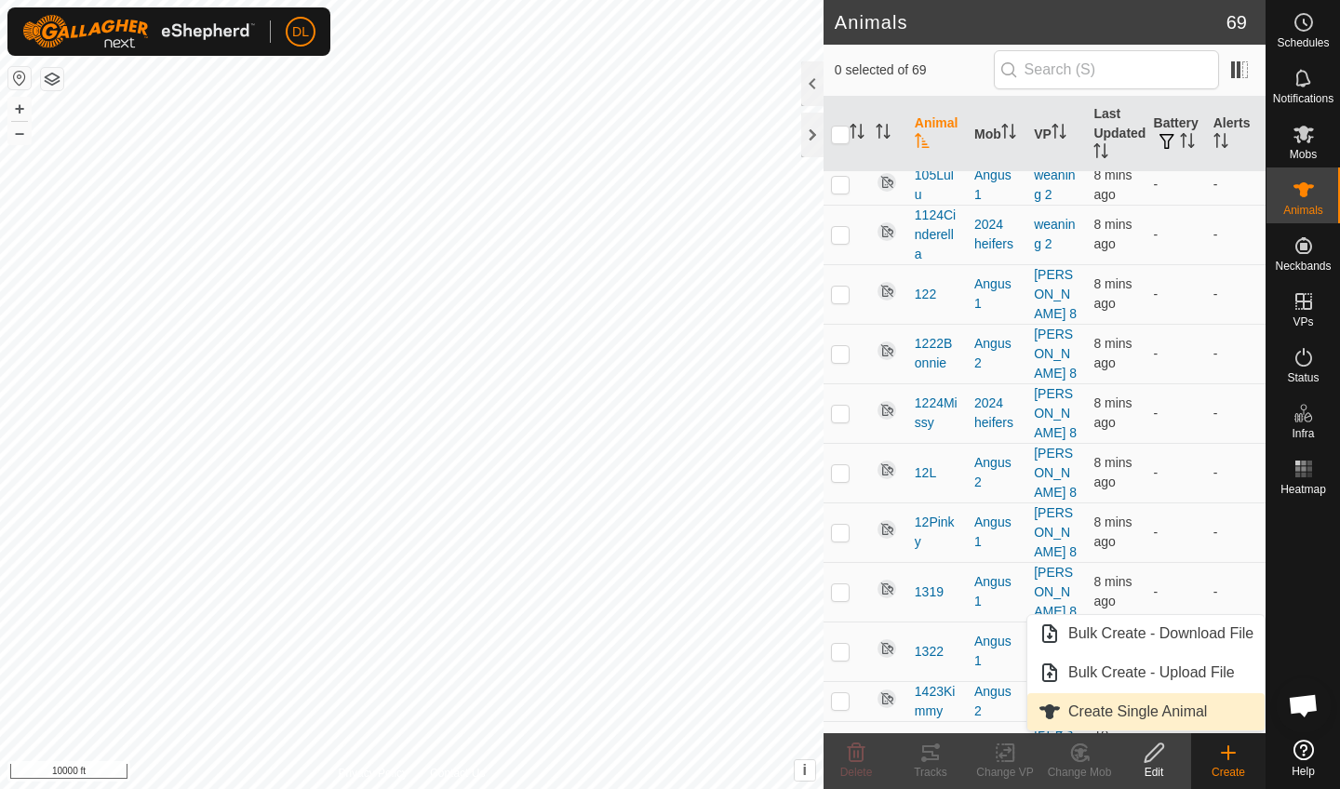
click at [1163, 707] on link "Create Single Animal" at bounding box center [1146, 711] width 237 height 37
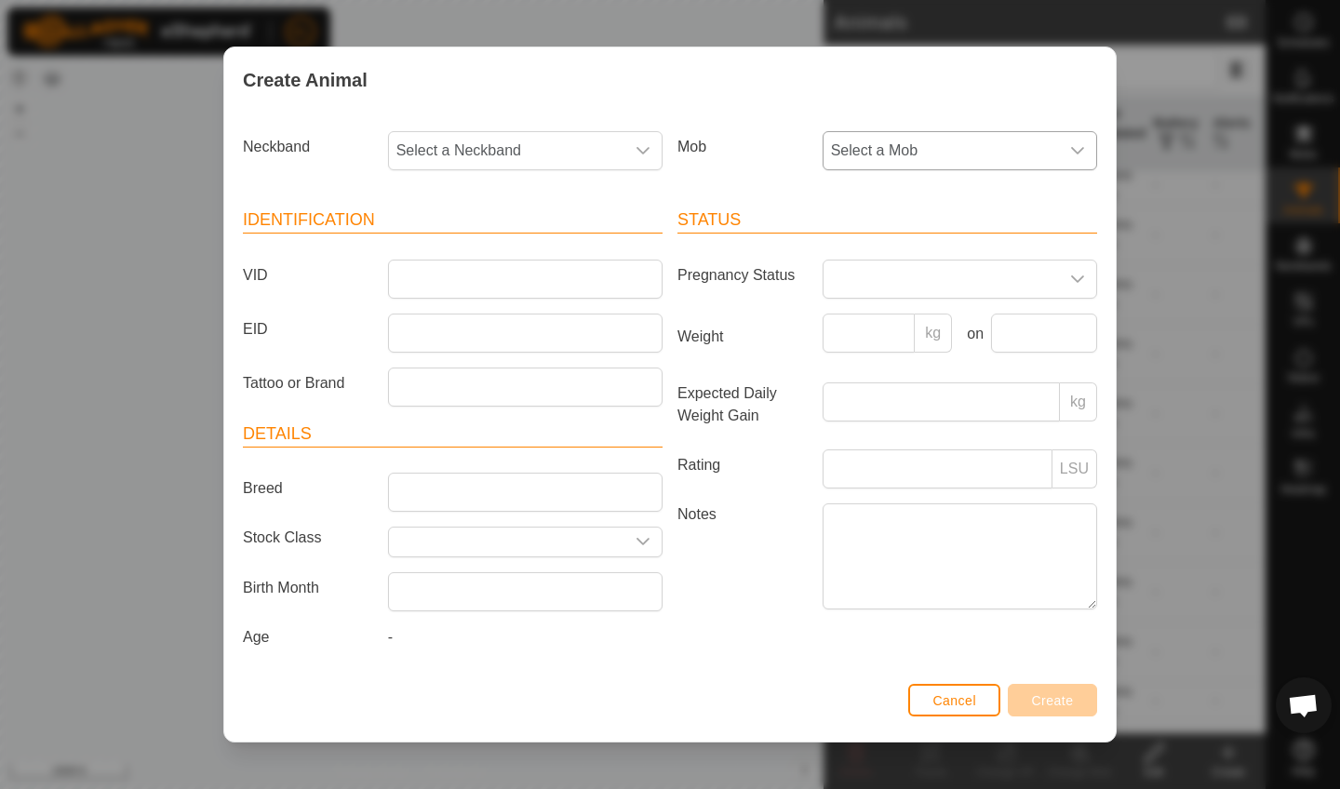
click at [928, 141] on span "Select a Mob" at bounding box center [941, 150] width 235 height 37
click at [857, 354] on li "Hiefers" at bounding box center [961, 363] width 273 height 37
click at [490, 271] on input "VID" at bounding box center [525, 279] width 275 height 39
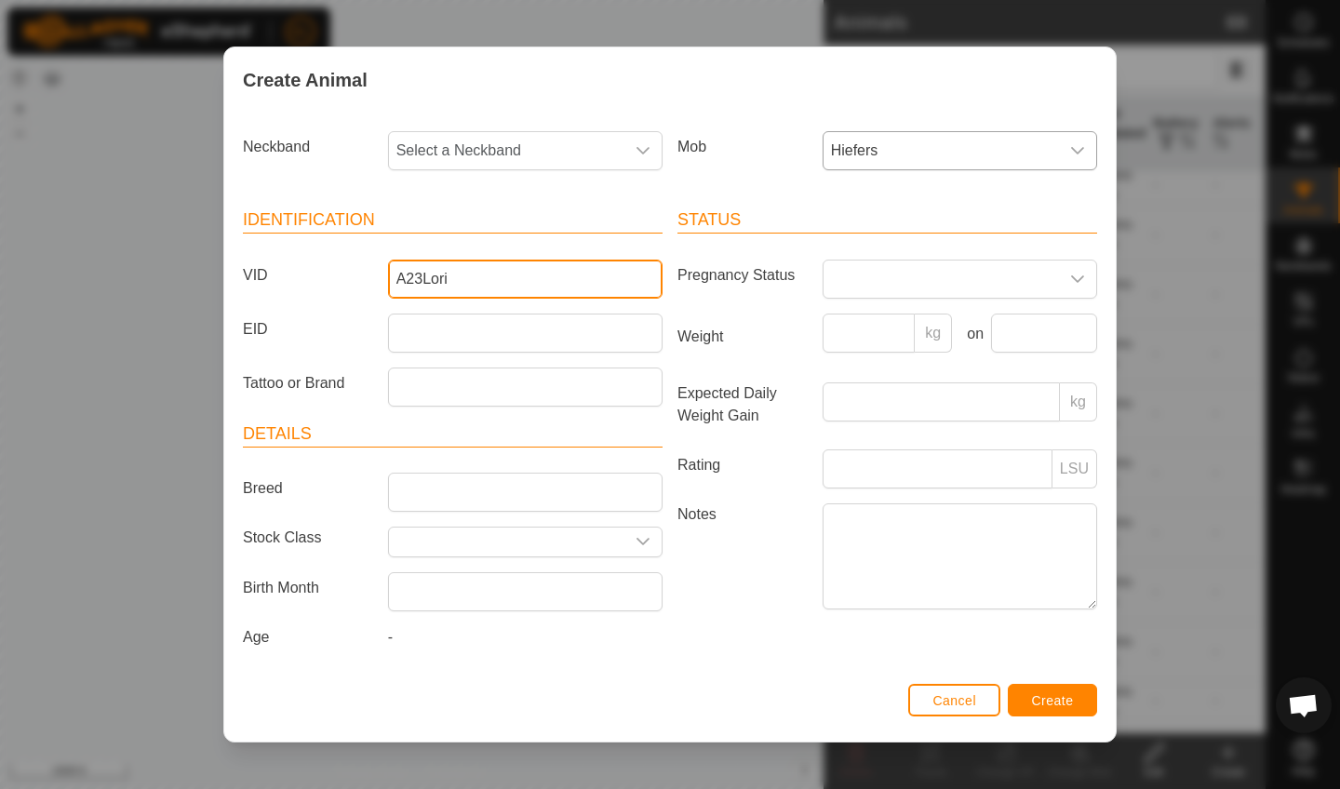
type input "A23Lori"
click at [1039, 698] on span "Create" at bounding box center [1053, 700] width 42 height 15
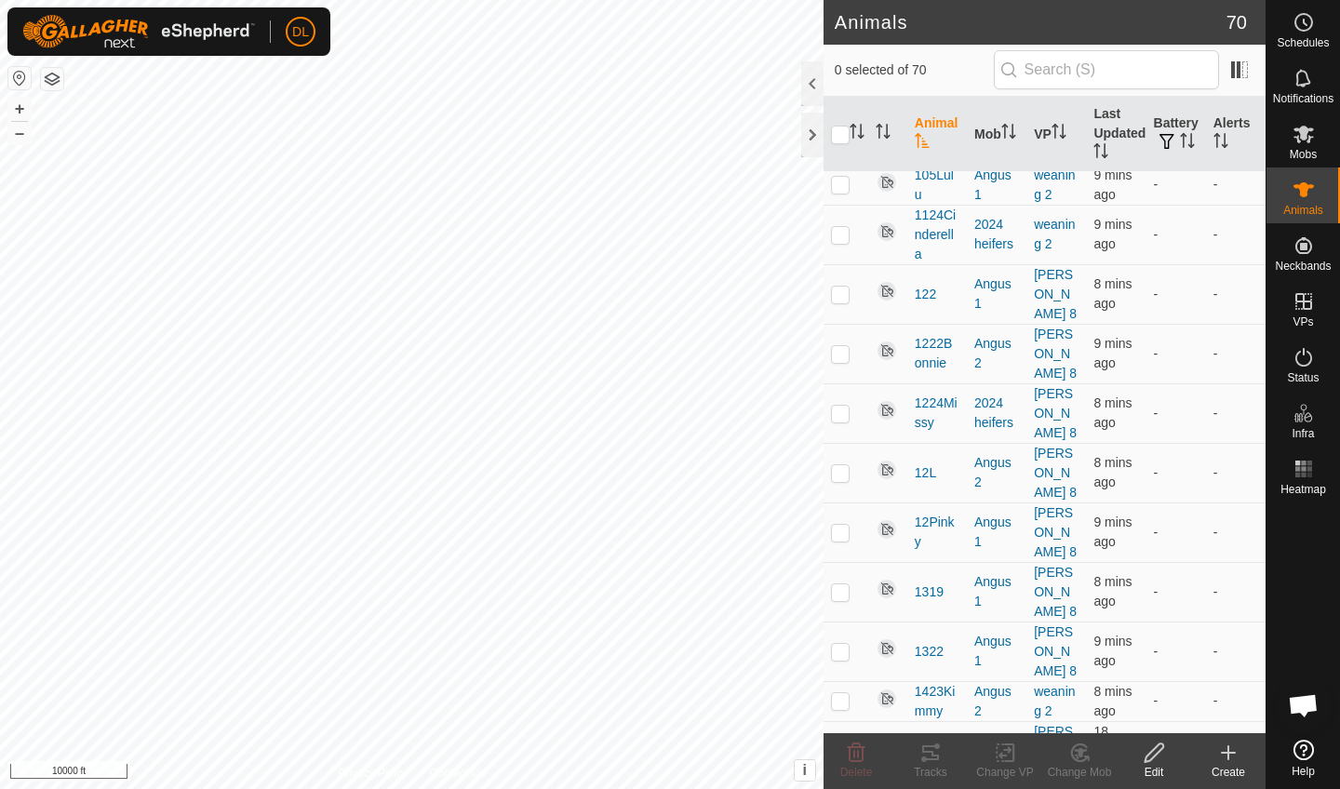
click at [1230, 753] on icon at bounding box center [1228, 753] width 13 height 0
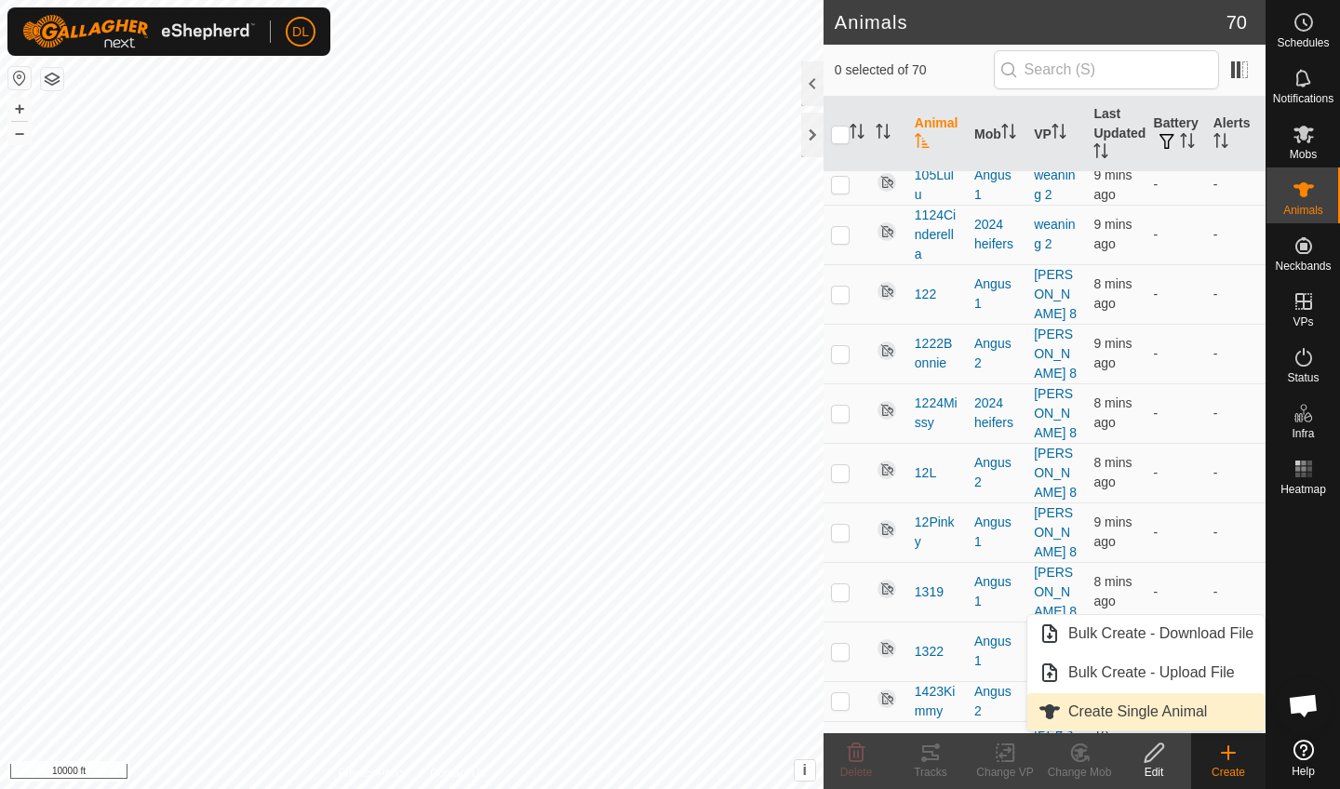
click at [1163, 714] on link "Create Single Animal" at bounding box center [1146, 711] width 237 height 37
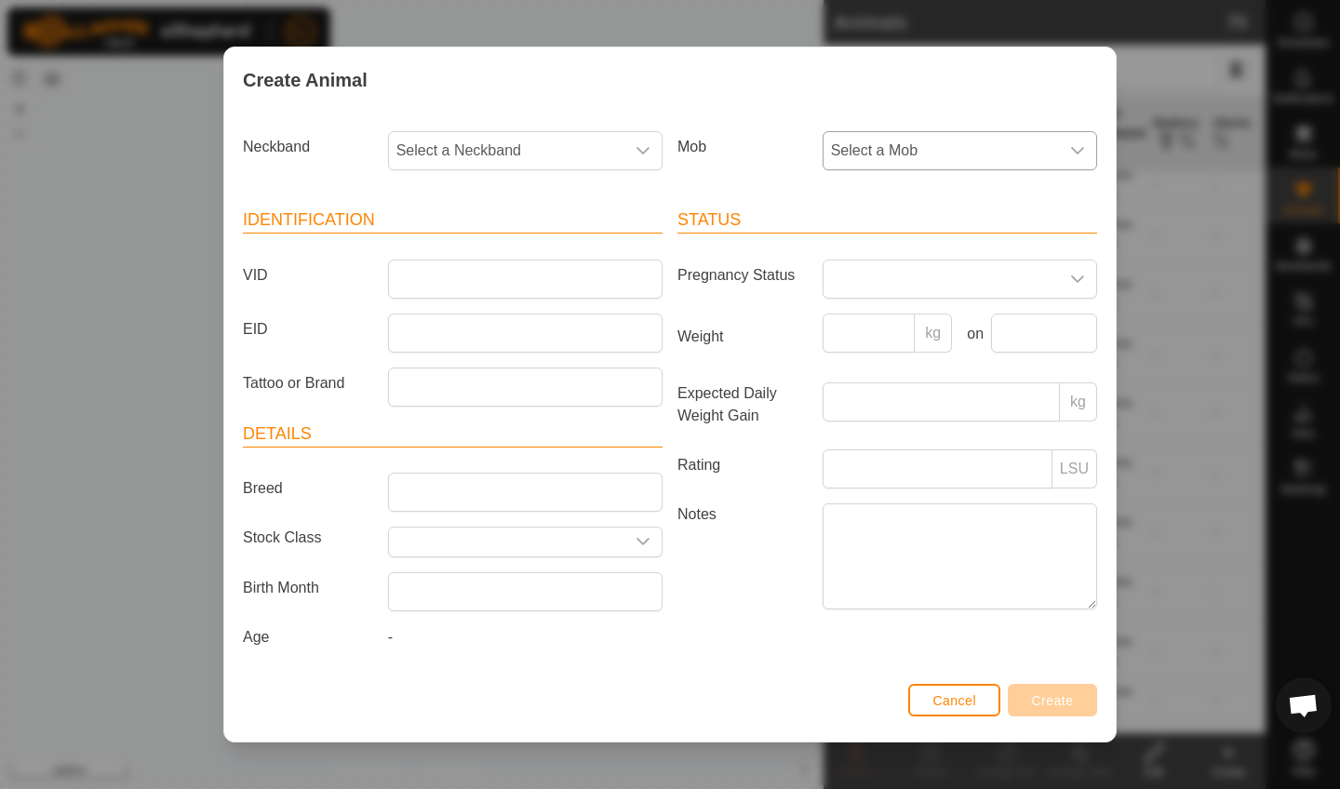
click at [1036, 142] on span "Select a Mob" at bounding box center [941, 150] width 235 height 37
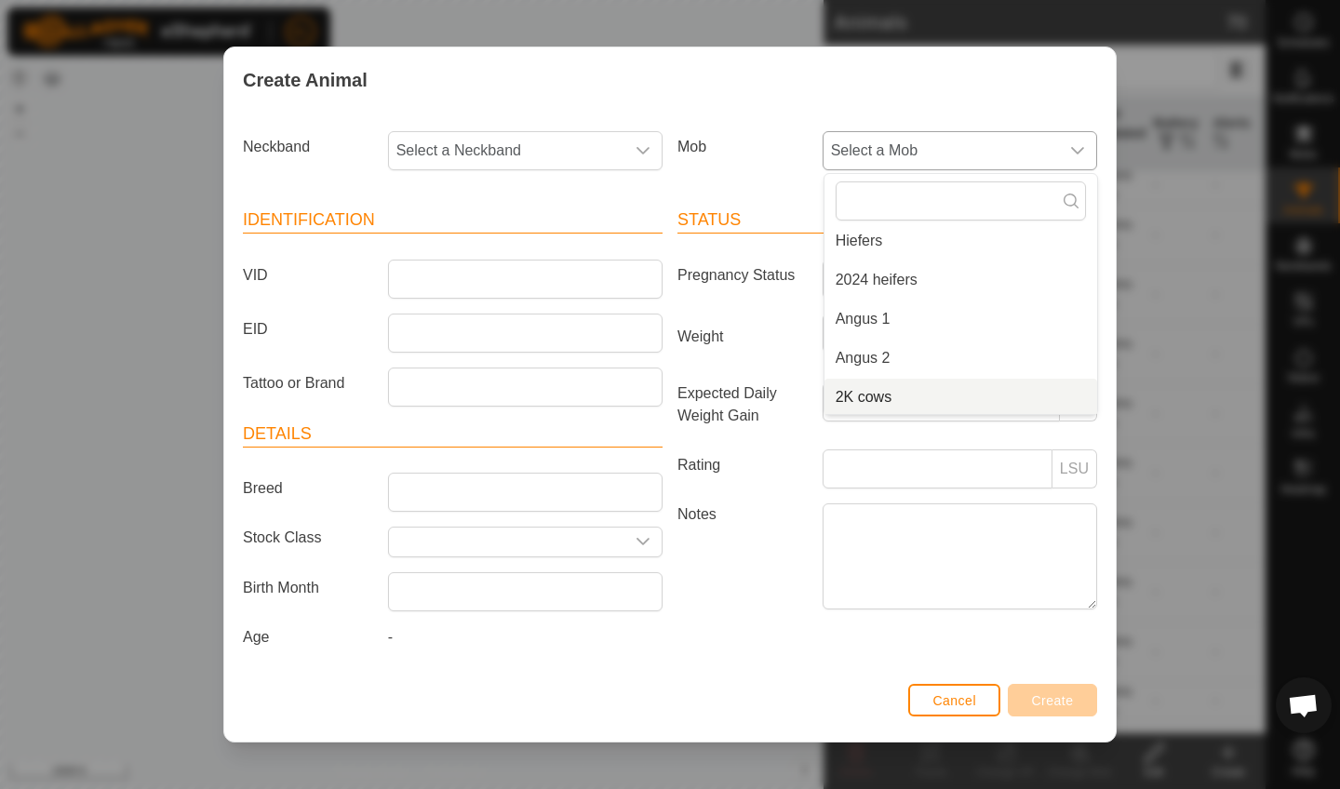
scroll to position [125, 0]
click at [872, 390] on li "2K cows" at bounding box center [961, 395] width 273 height 37
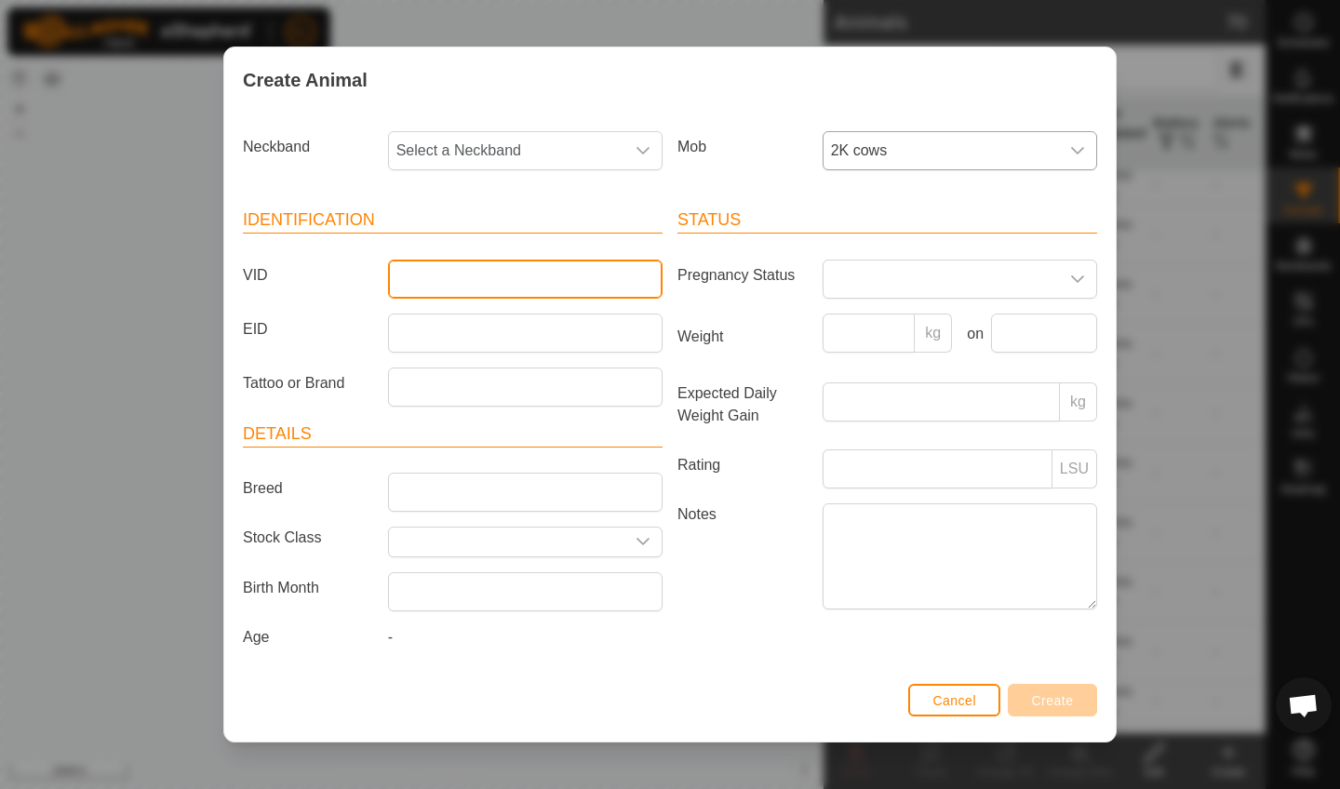
click at [420, 276] on input "VID" at bounding box center [525, 279] width 275 height 39
type input "A25Candice"
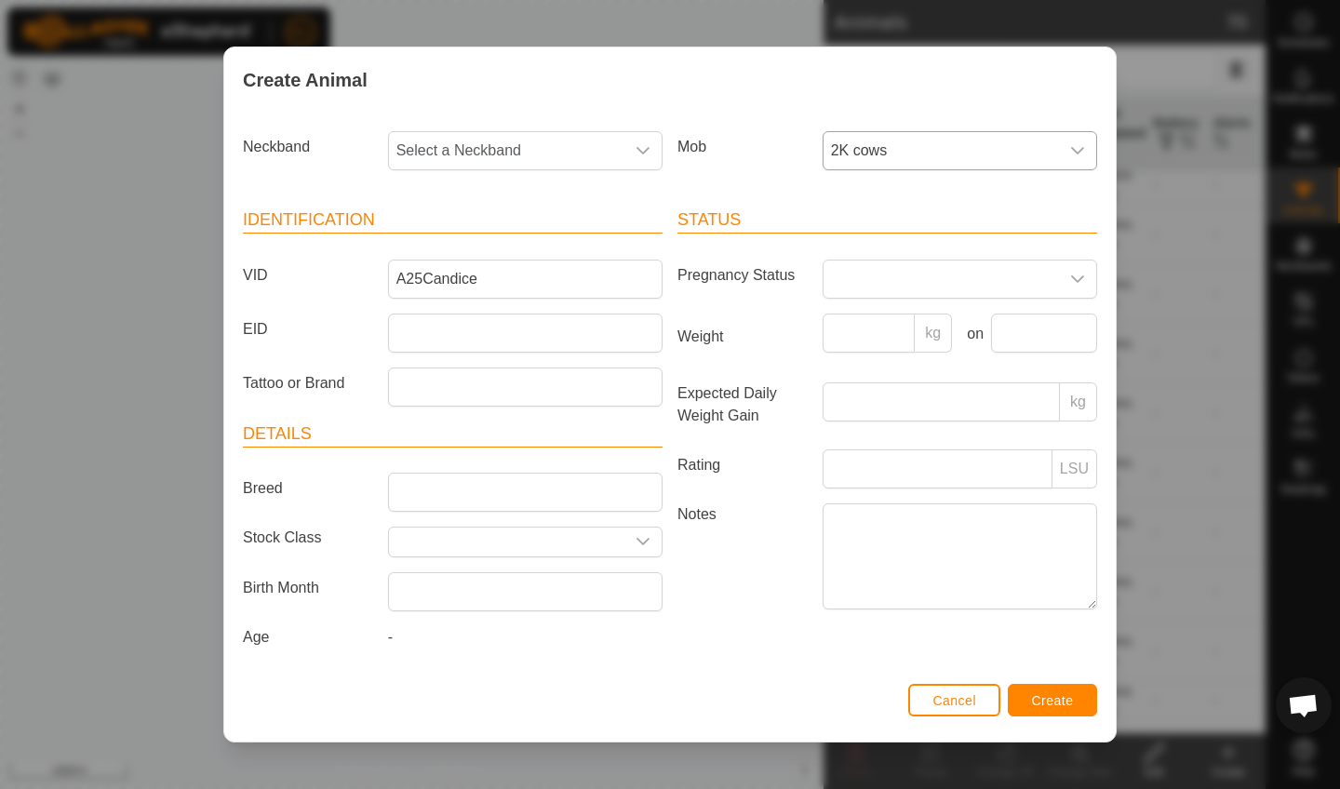
click at [1062, 706] on span "Create" at bounding box center [1053, 700] width 42 height 15
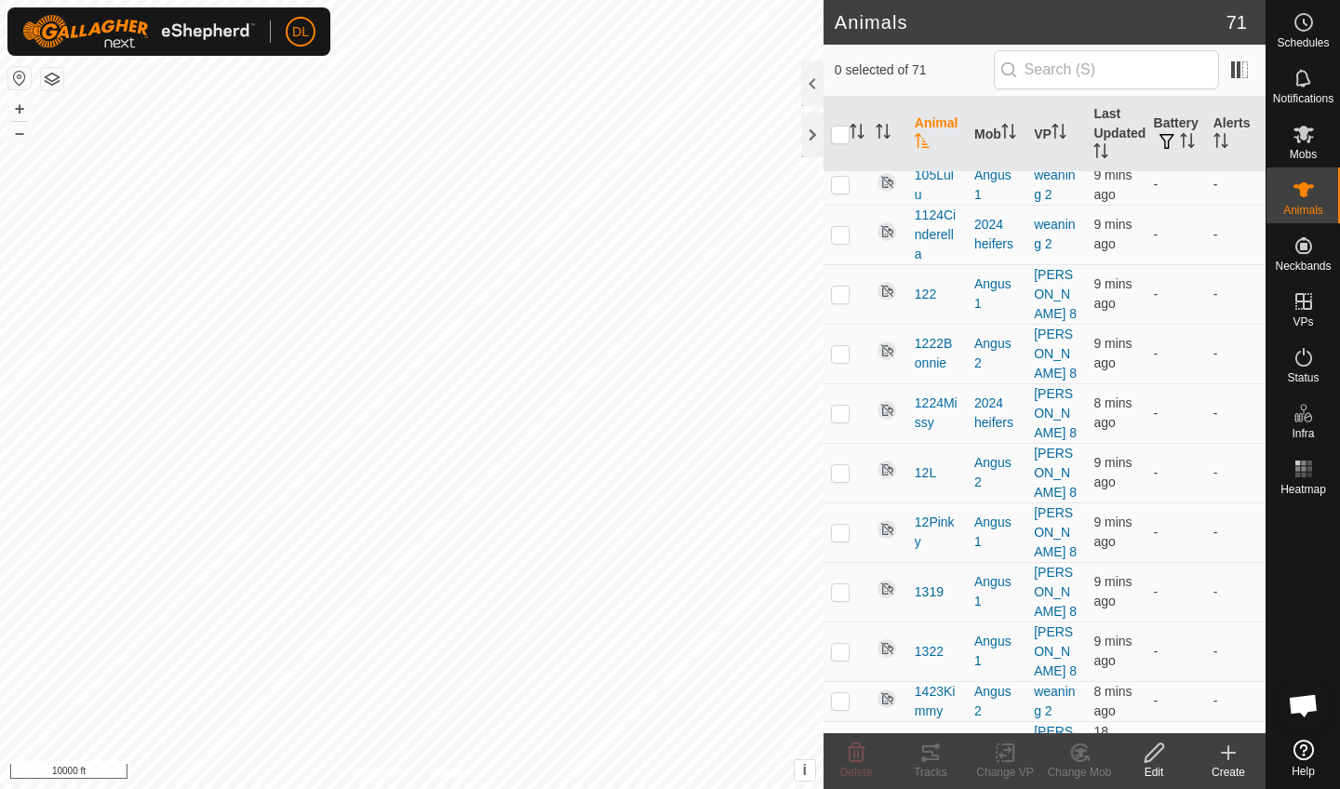
scroll to position [2576, 0]
click at [1231, 758] on icon at bounding box center [1228, 753] width 22 height 22
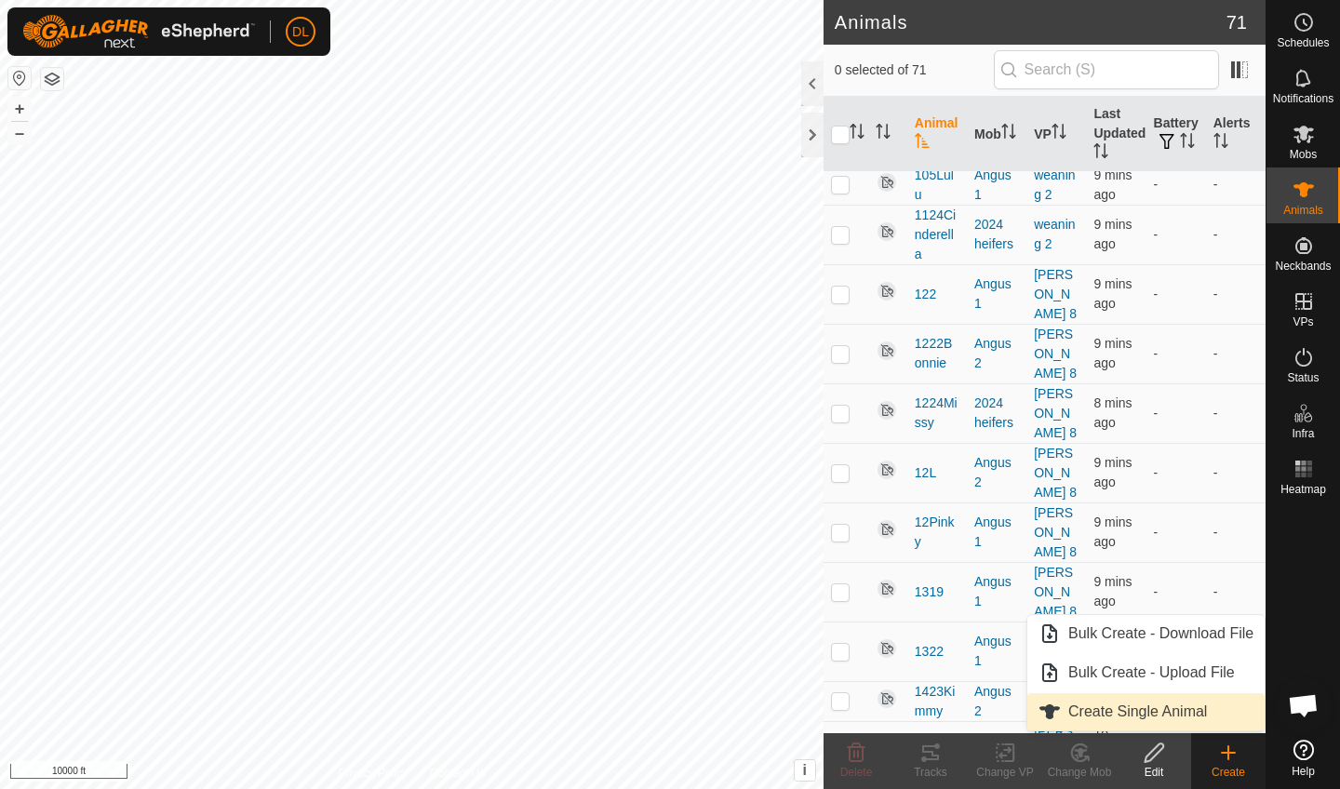
click at [1186, 709] on link "Create Single Animal" at bounding box center [1146, 711] width 237 height 37
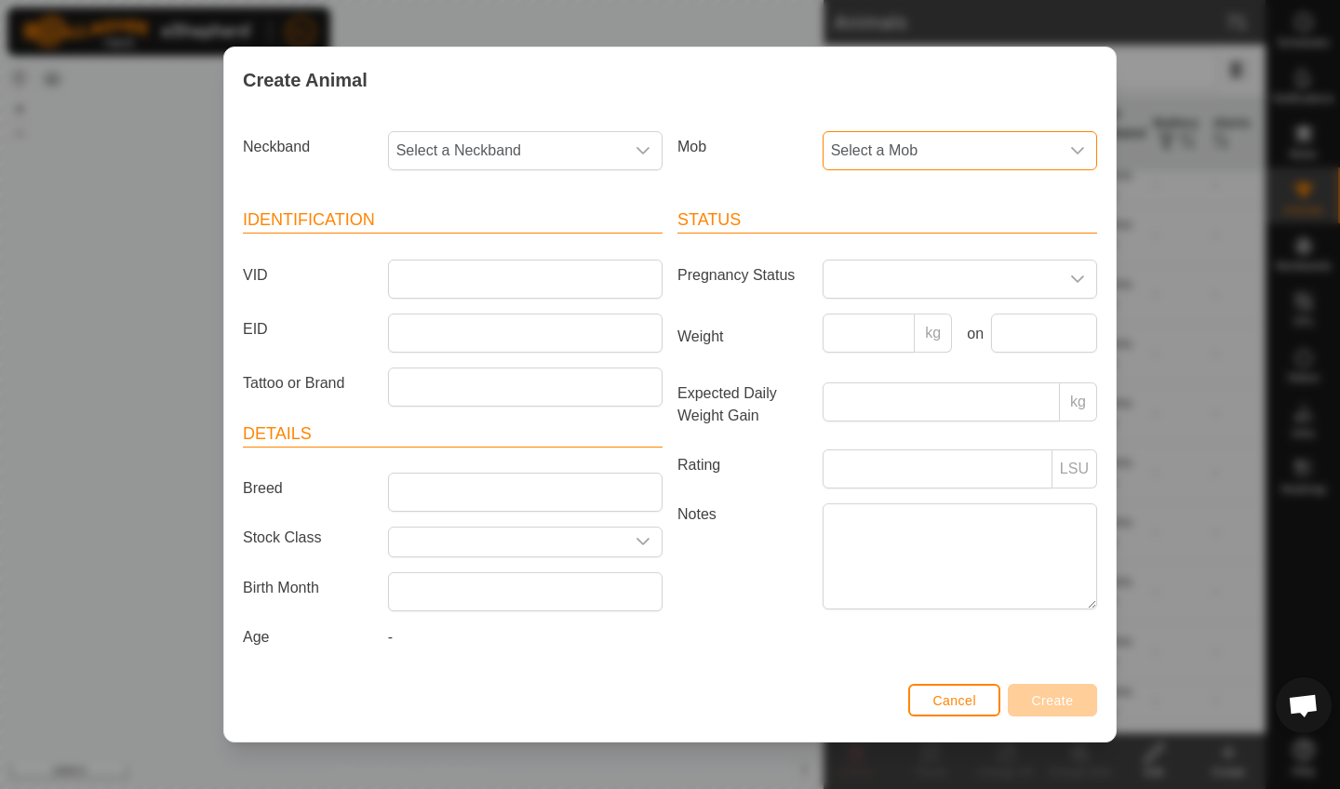
click at [922, 150] on span "Select a Mob" at bounding box center [941, 150] width 235 height 37
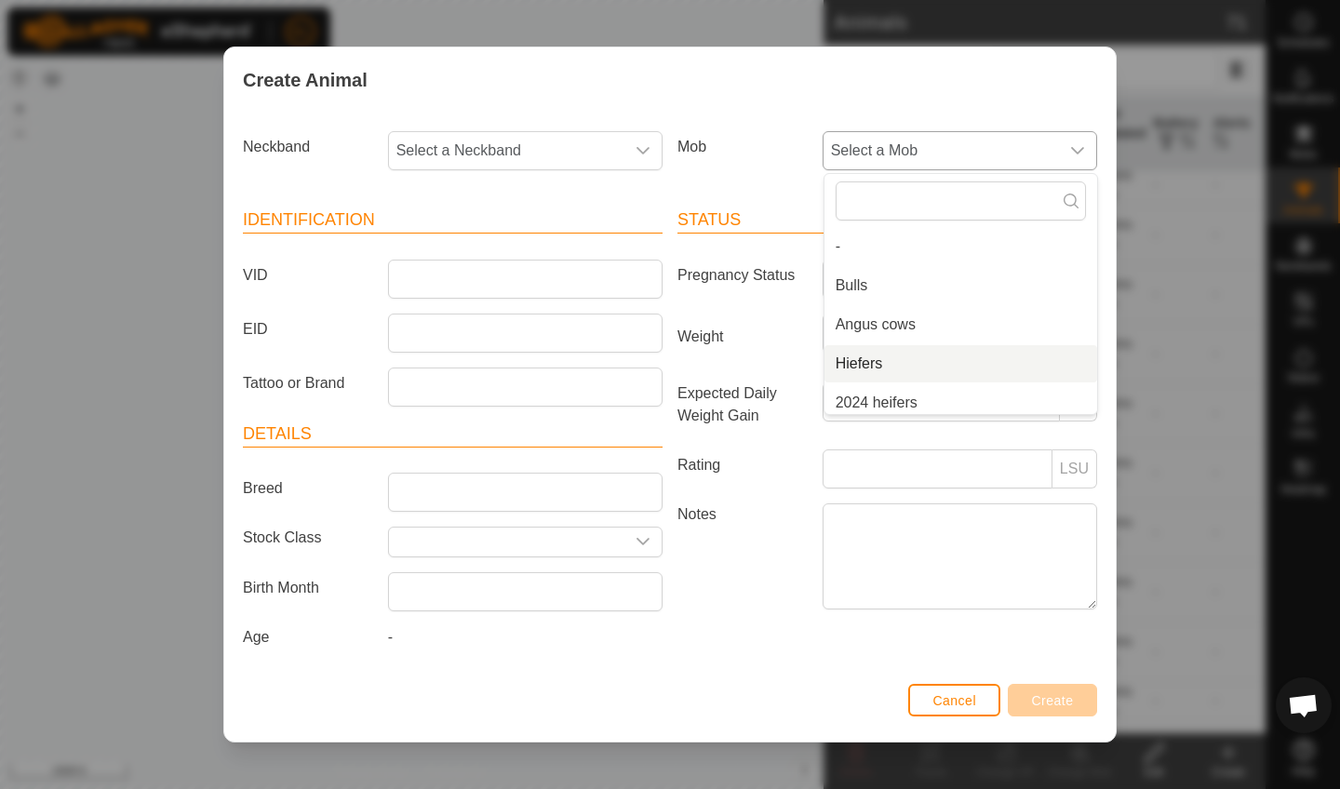
click at [862, 356] on li "Hiefers" at bounding box center [961, 363] width 273 height 37
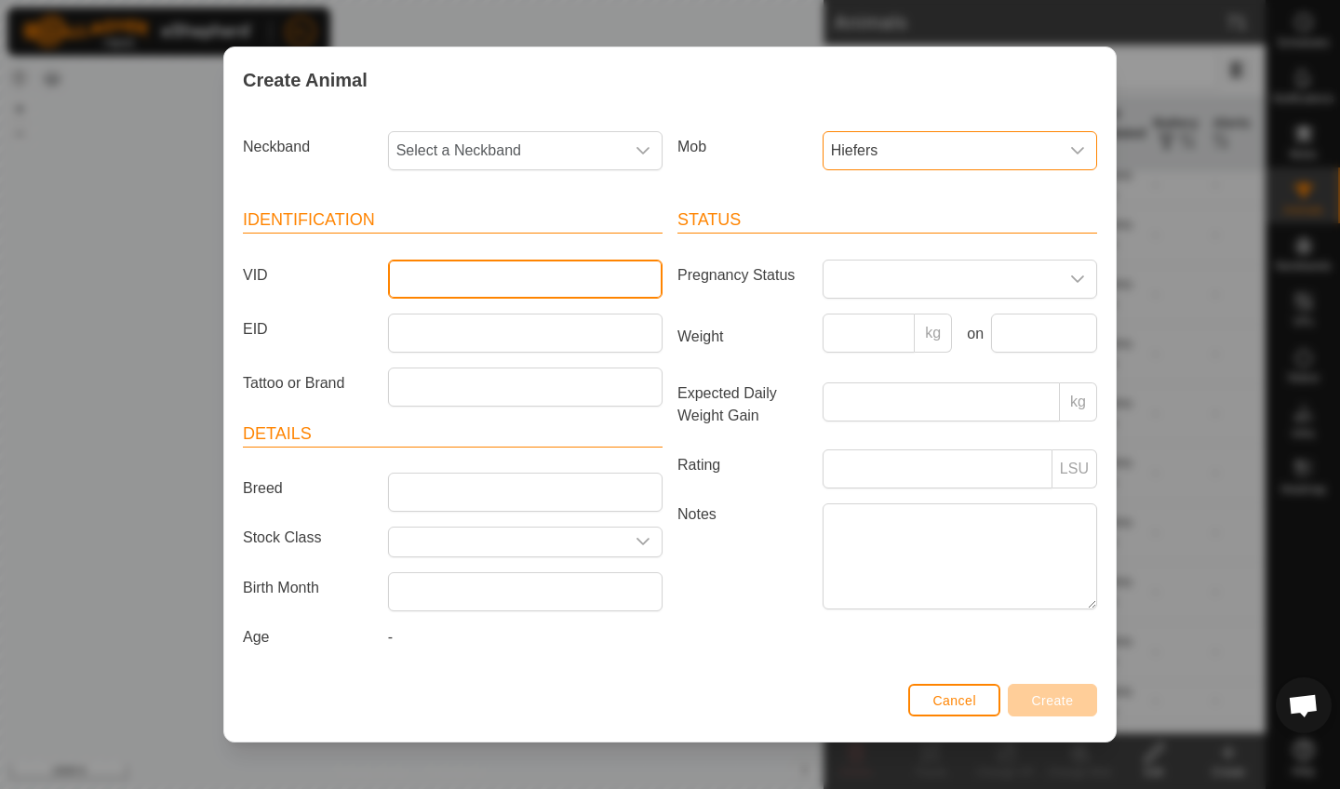
click at [510, 266] on input "VID" at bounding box center [525, 279] width 275 height 39
type input "A26Alina"
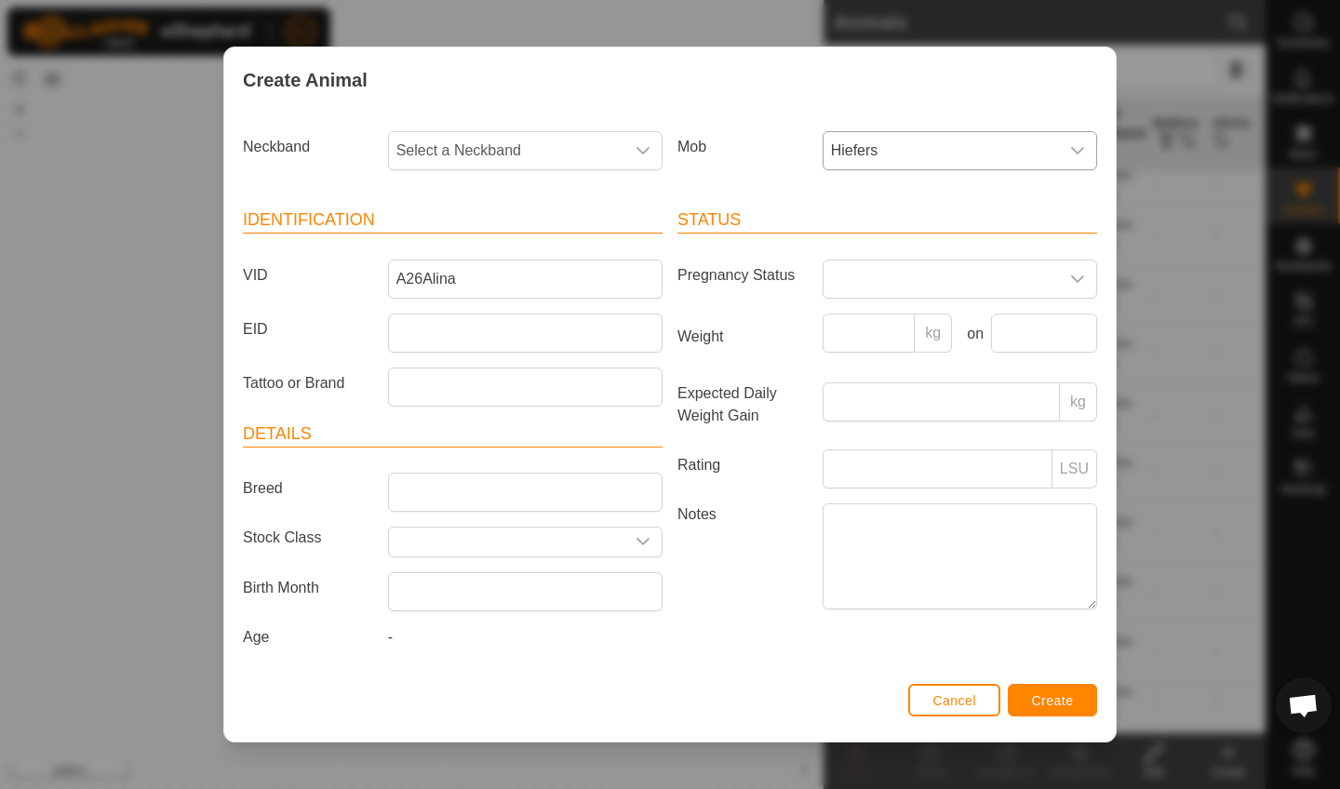
click at [1052, 700] on span "Create" at bounding box center [1053, 700] width 42 height 15
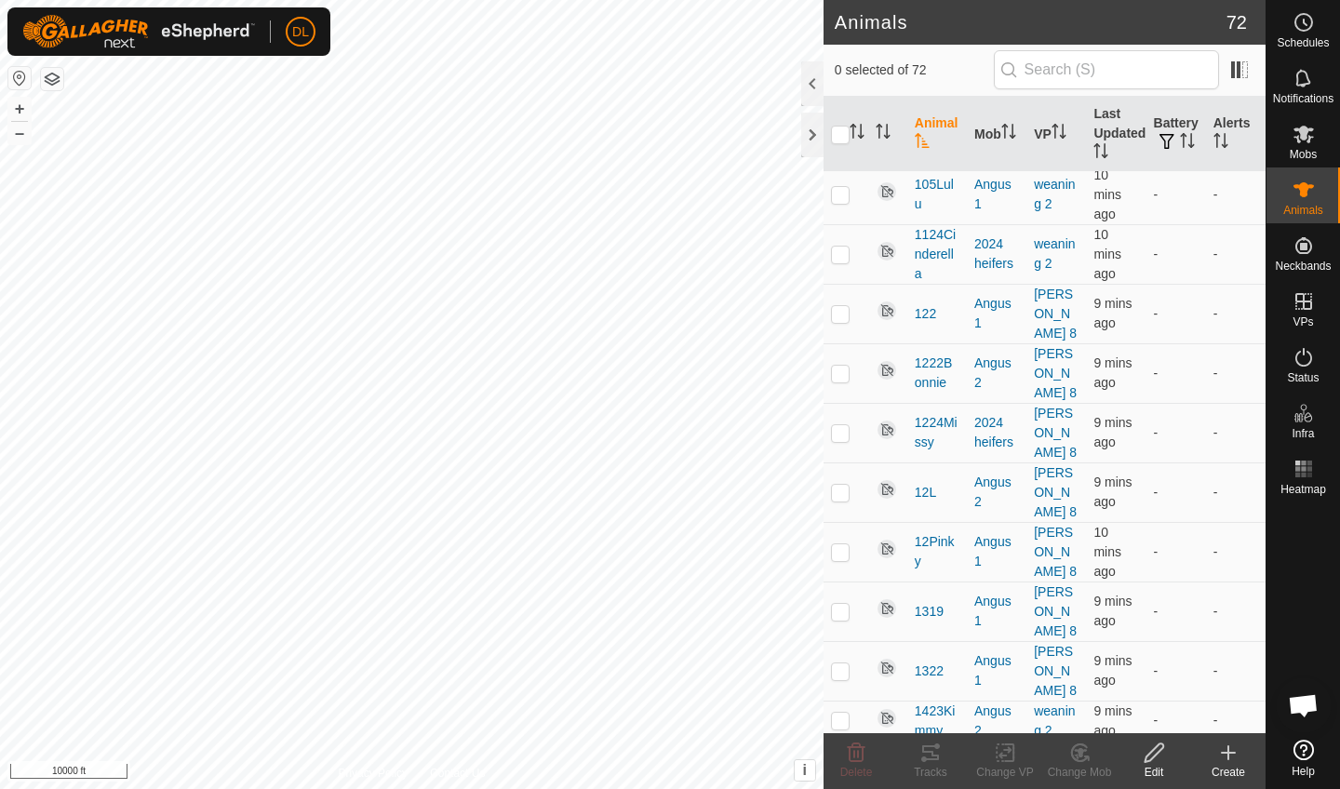
click at [1232, 753] on icon at bounding box center [1228, 753] width 13 height 0
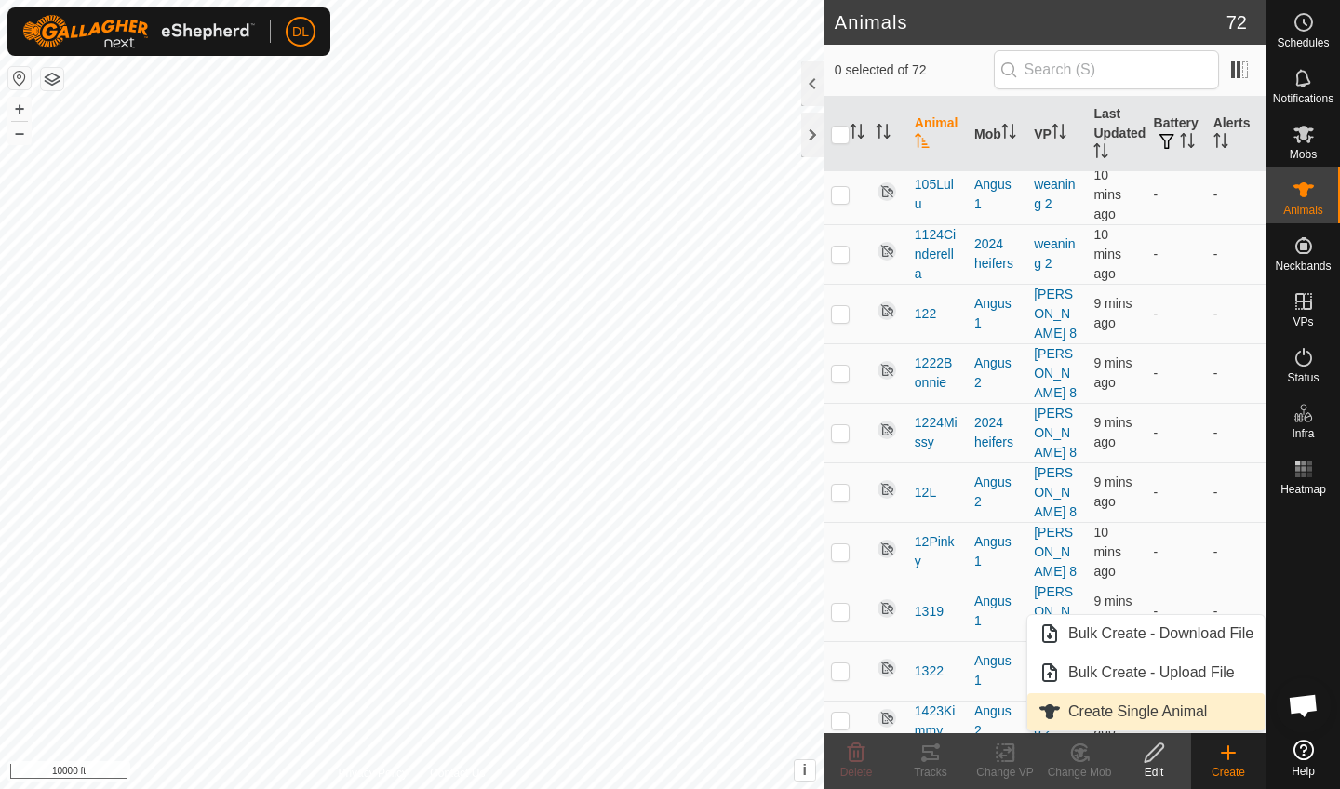
click at [1177, 714] on link "Create Single Animal" at bounding box center [1146, 711] width 237 height 37
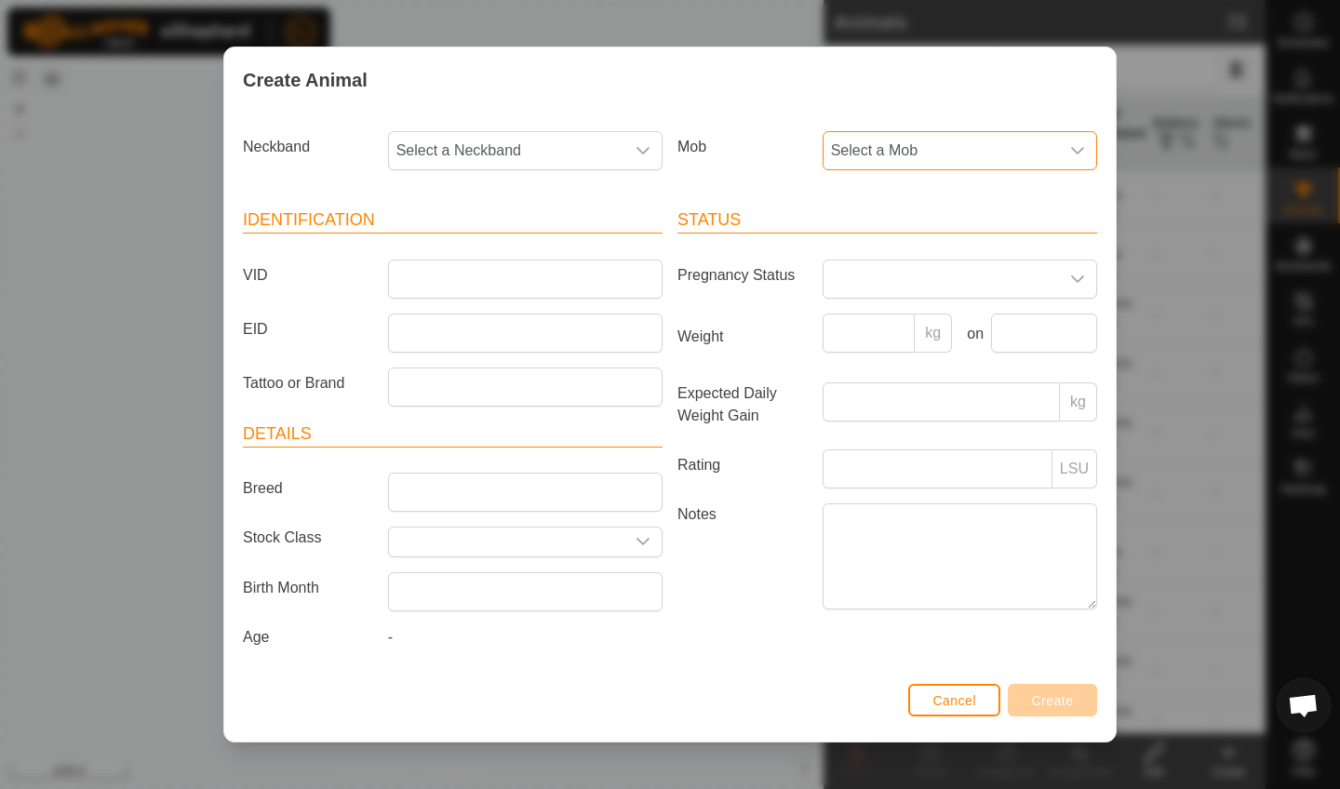
click at [908, 143] on span "Select a Mob" at bounding box center [941, 150] width 235 height 37
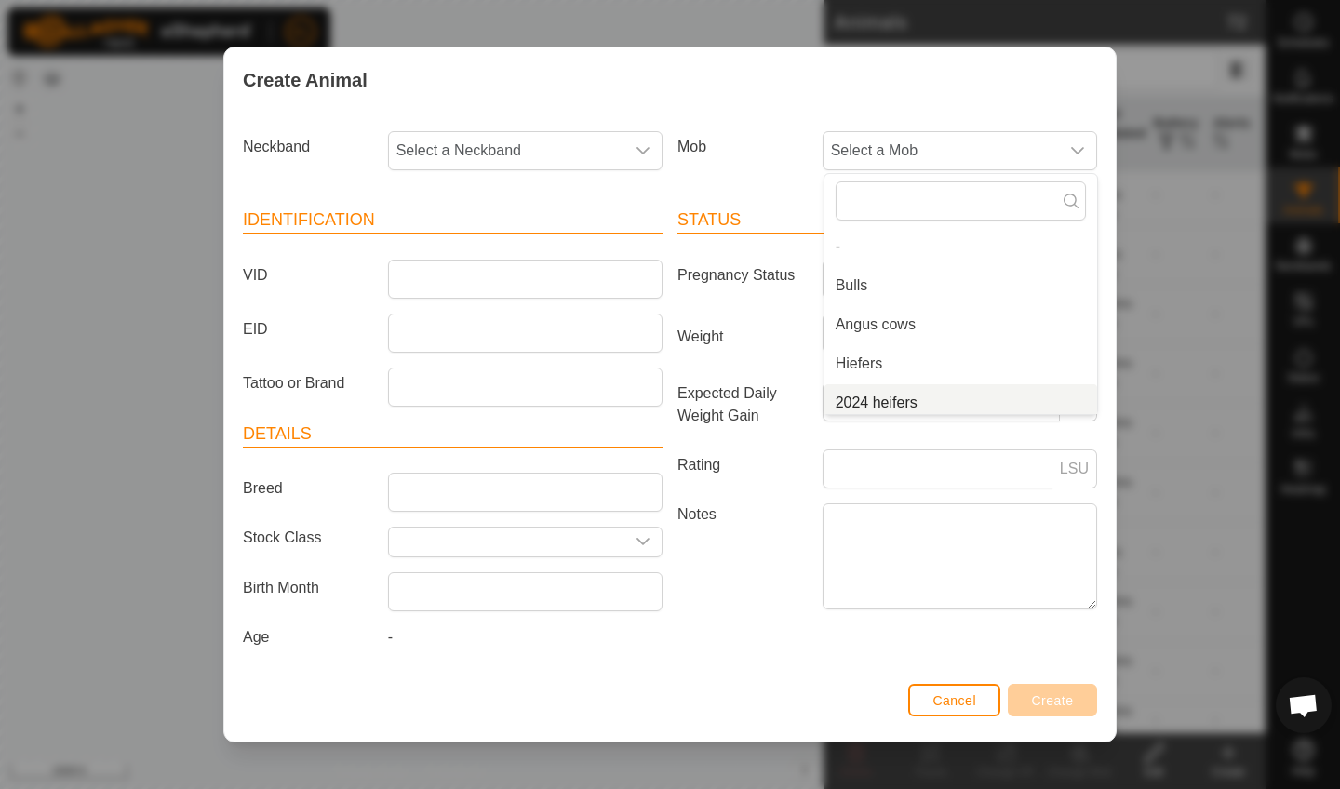
scroll to position [7, 0]
click at [857, 343] on li "Hiefers" at bounding box center [961, 356] width 273 height 37
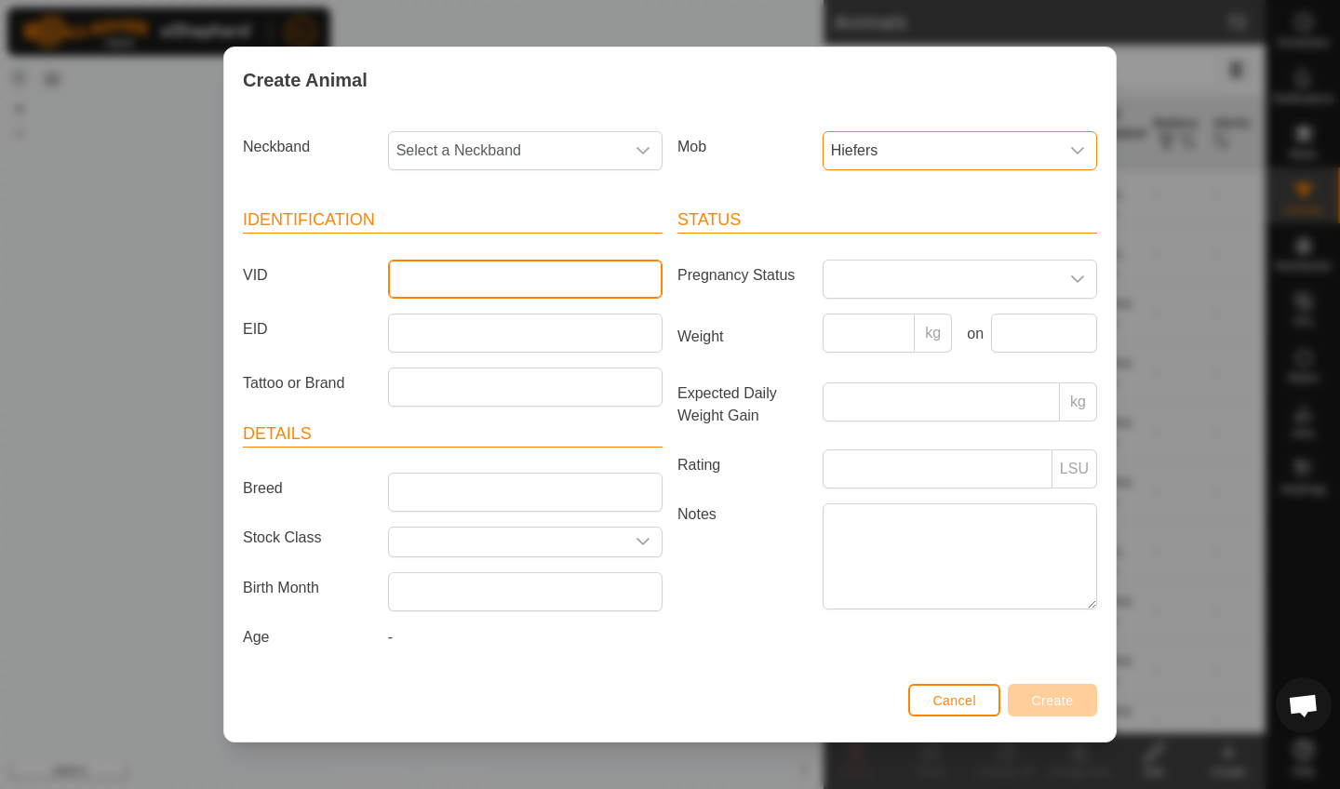
click at [428, 281] on input "VID" at bounding box center [525, 279] width 275 height 39
type input "A29Laura"
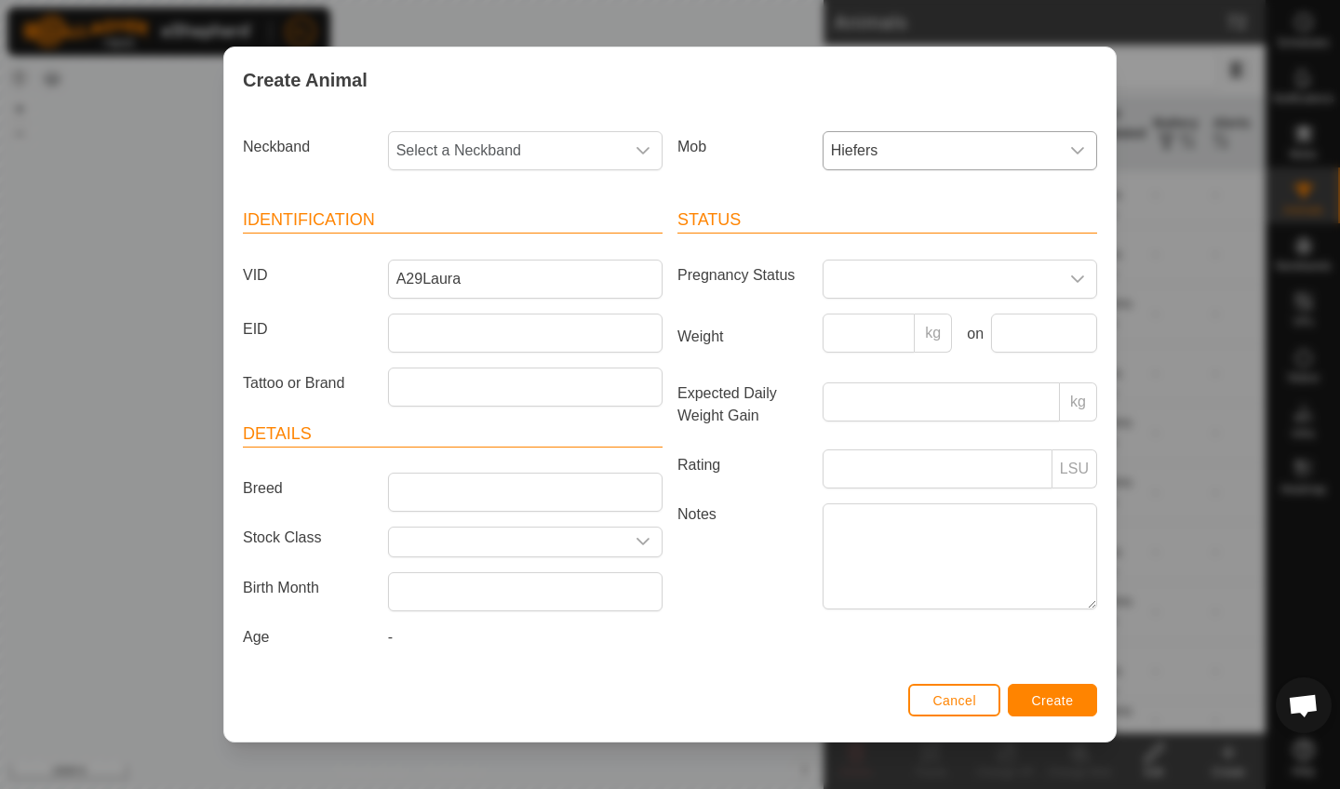
click at [1058, 694] on button "Create" at bounding box center [1052, 700] width 89 height 33
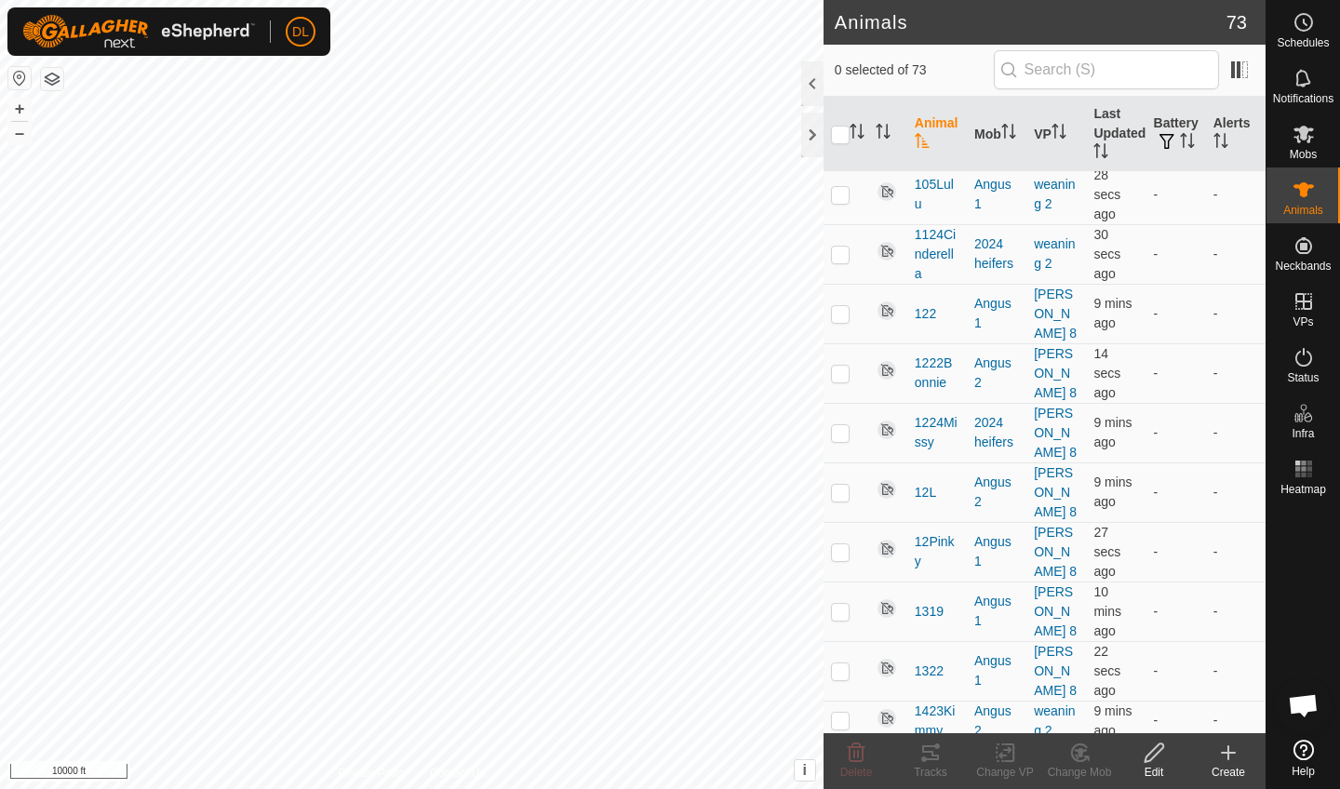
click at [1230, 761] on icon at bounding box center [1228, 753] width 22 height 22
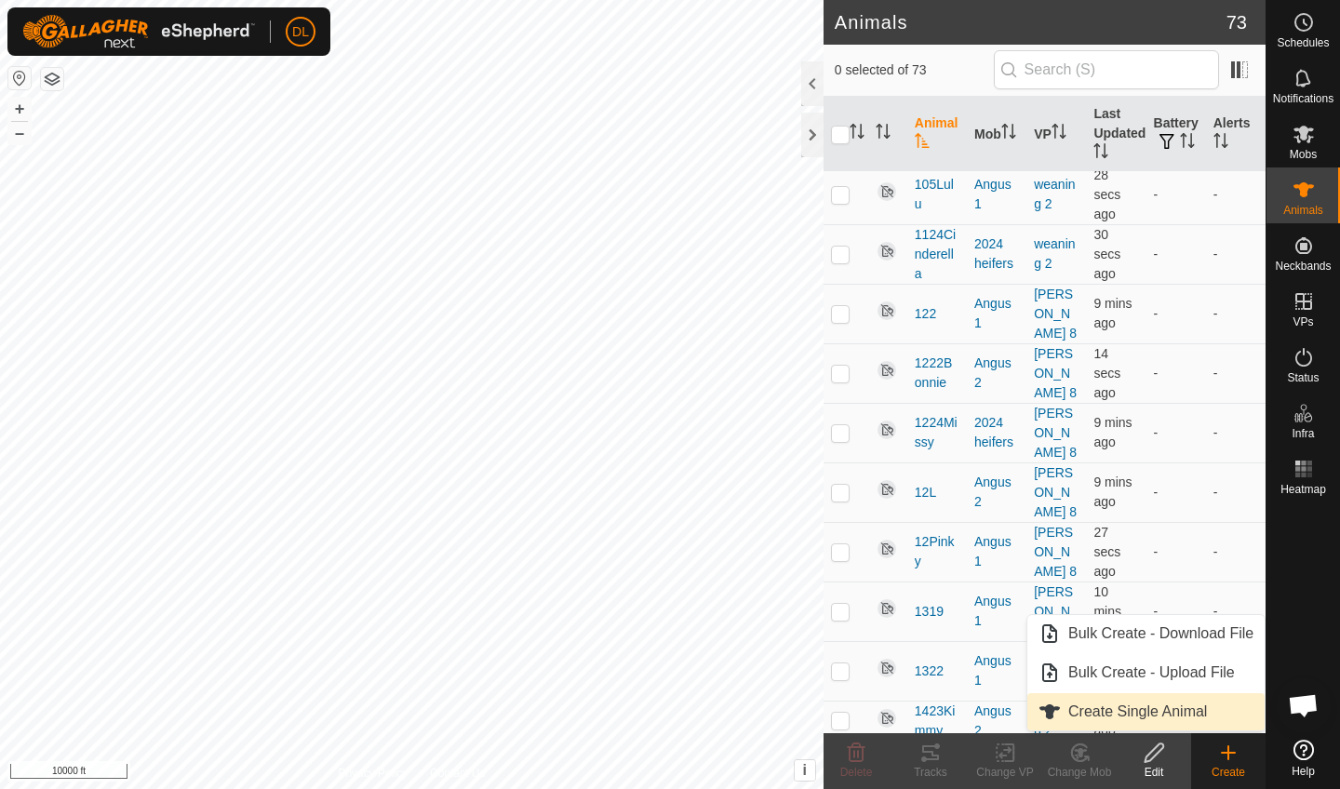
click at [1169, 709] on link "Create Single Animal" at bounding box center [1146, 711] width 237 height 37
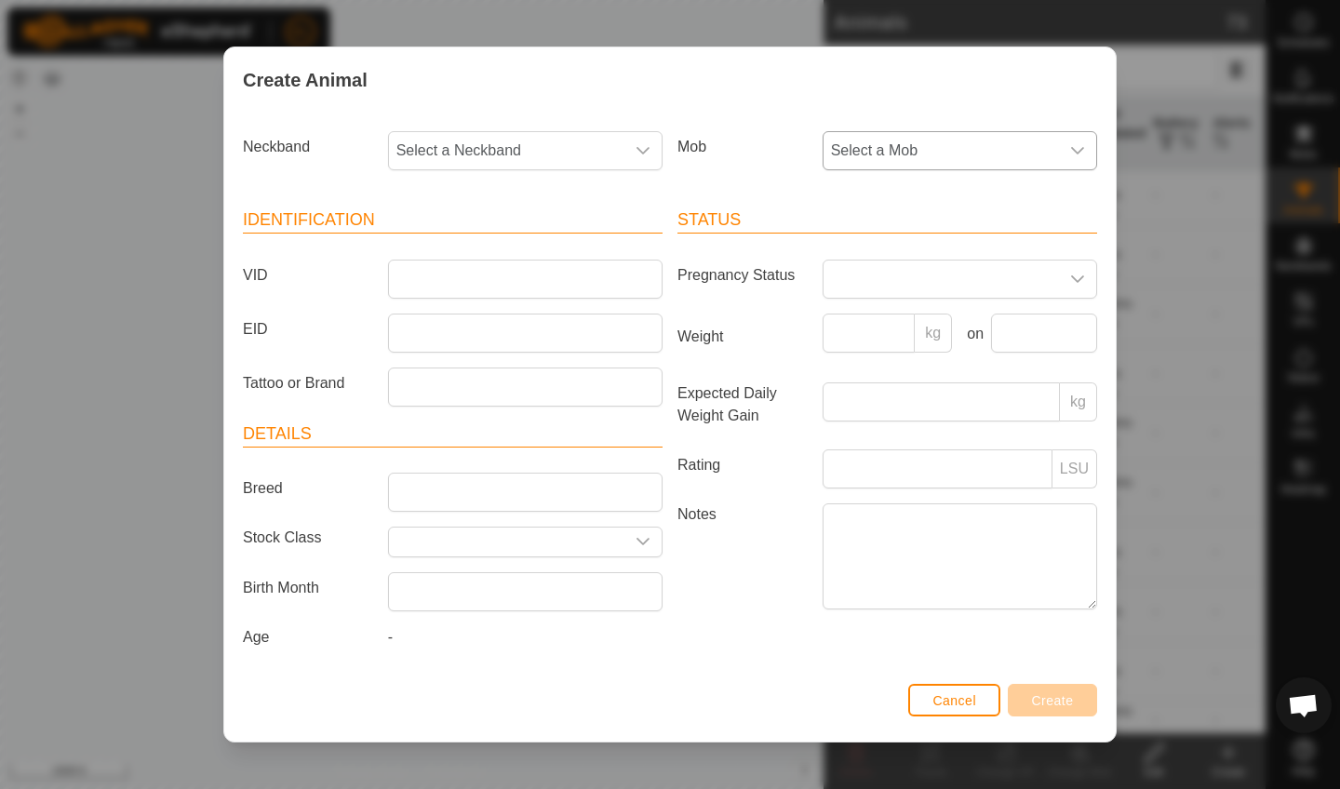
click at [936, 148] on span "Select a Mob" at bounding box center [941, 150] width 235 height 37
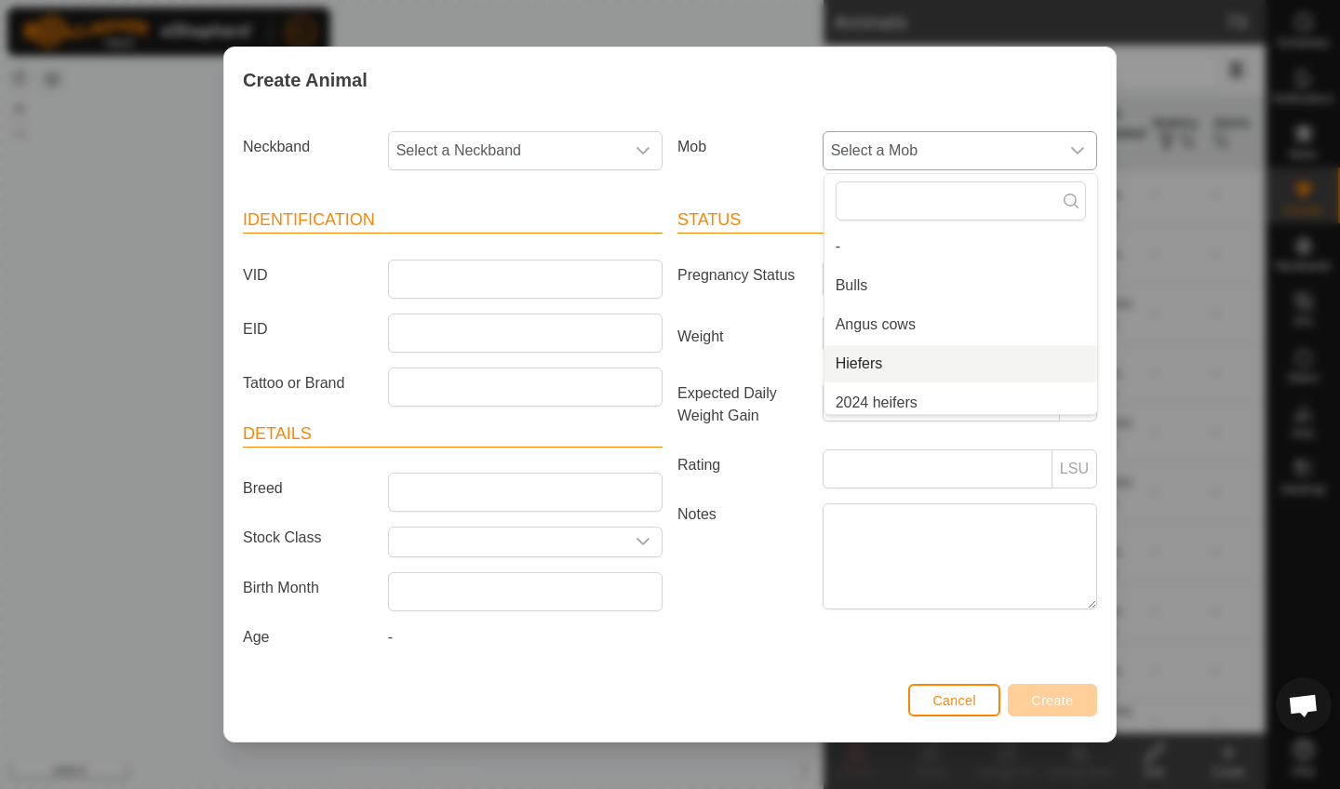
click at [867, 362] on li "Hiefers" at bounding box center [961, 363] width 273 height 37
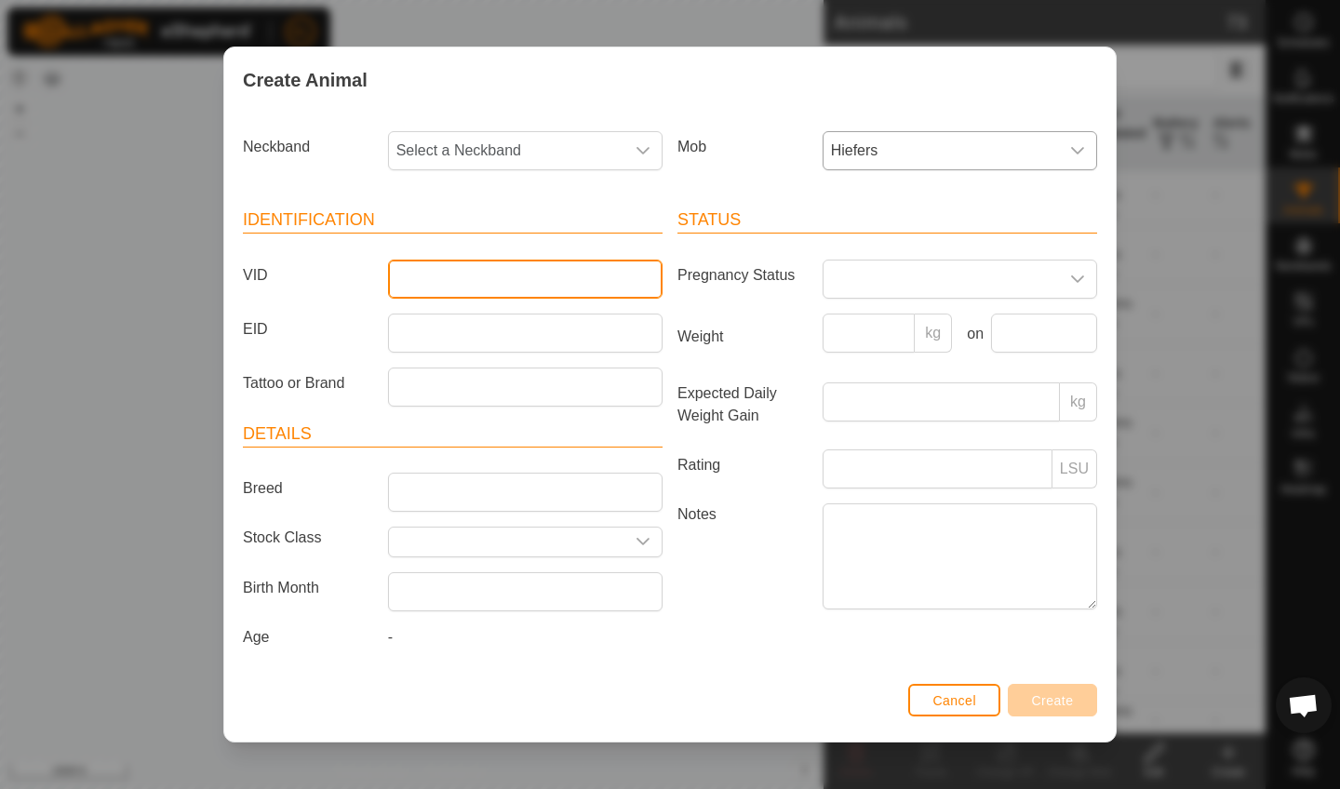
click at [446, 283] on input "VID" at bounding box center [525, 279] width 275 height 39
type input "A32Emy"
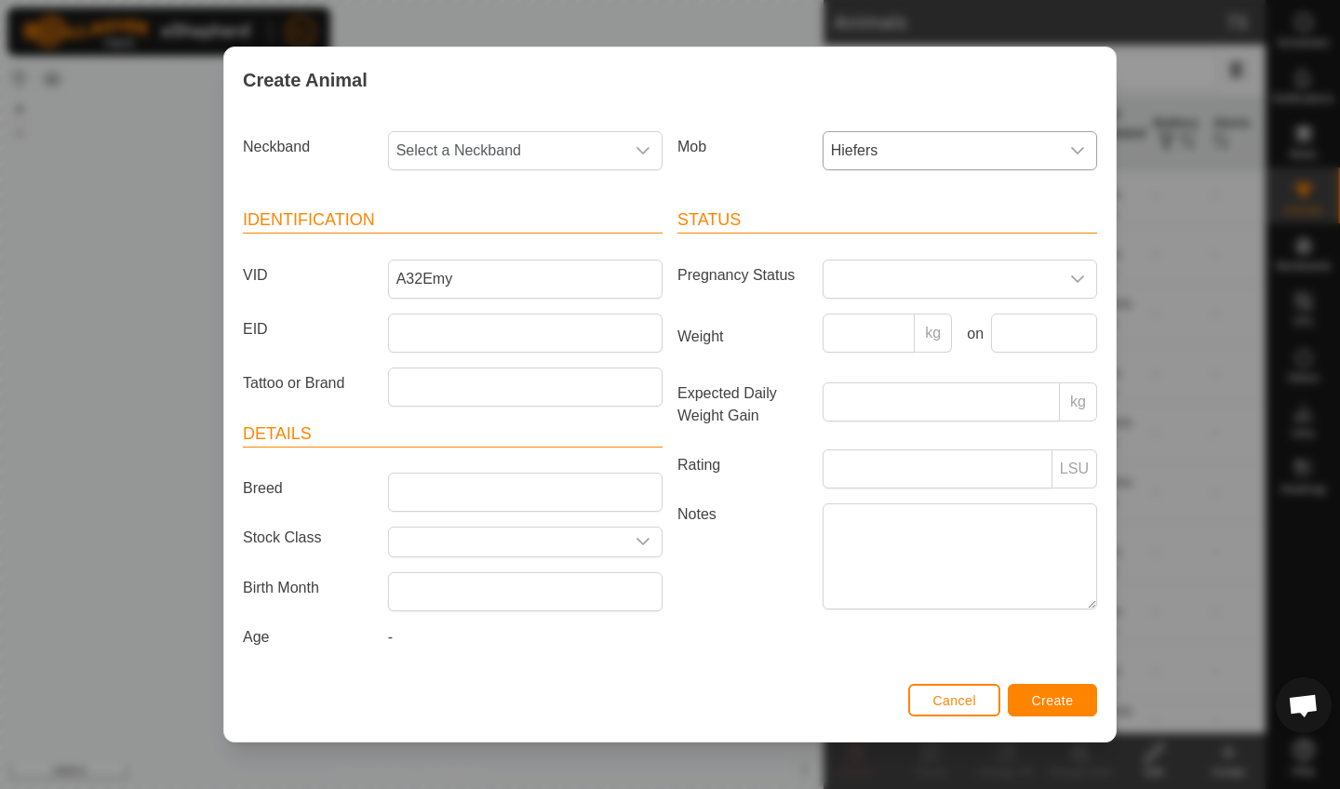
click at [1050, 702] on span "Create" at bounding box center [1053, 700] width 42 height 15
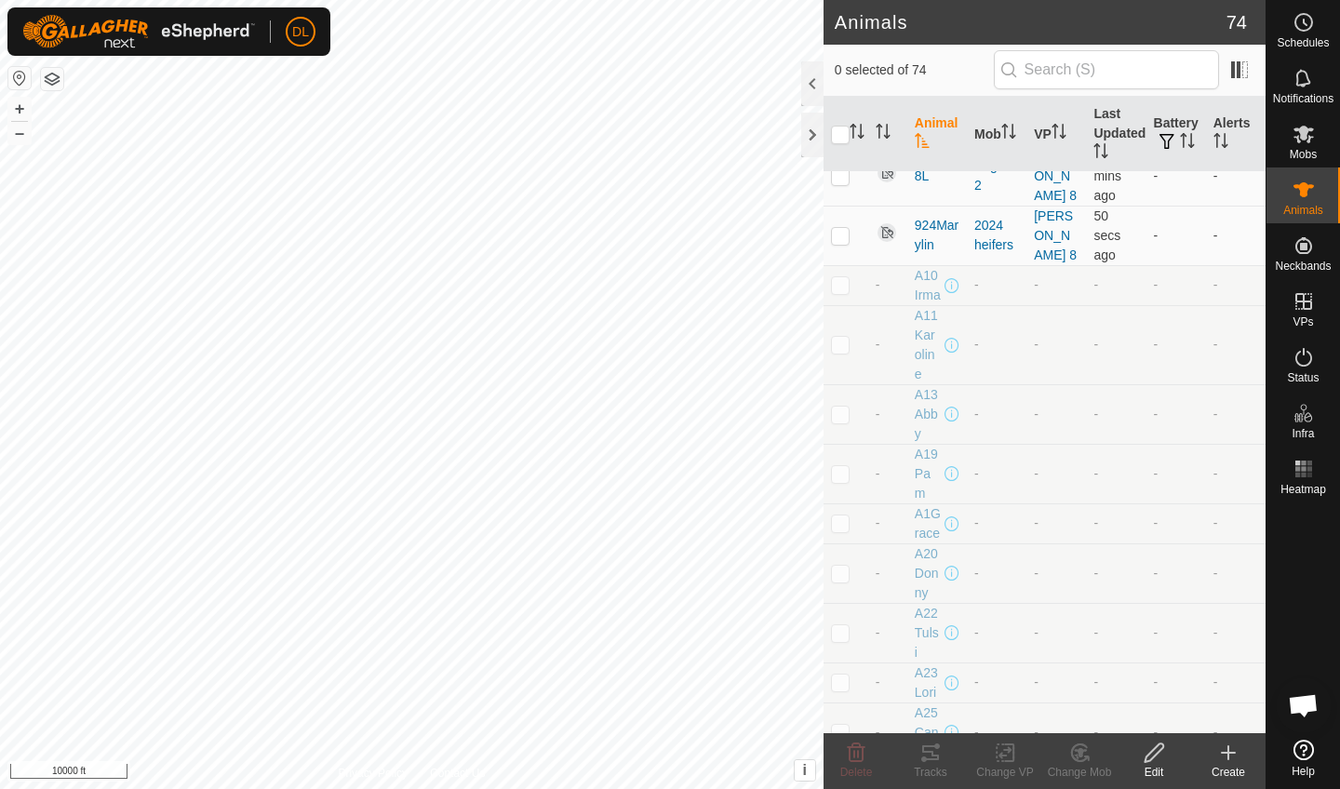
scroll to position [3261, 0]
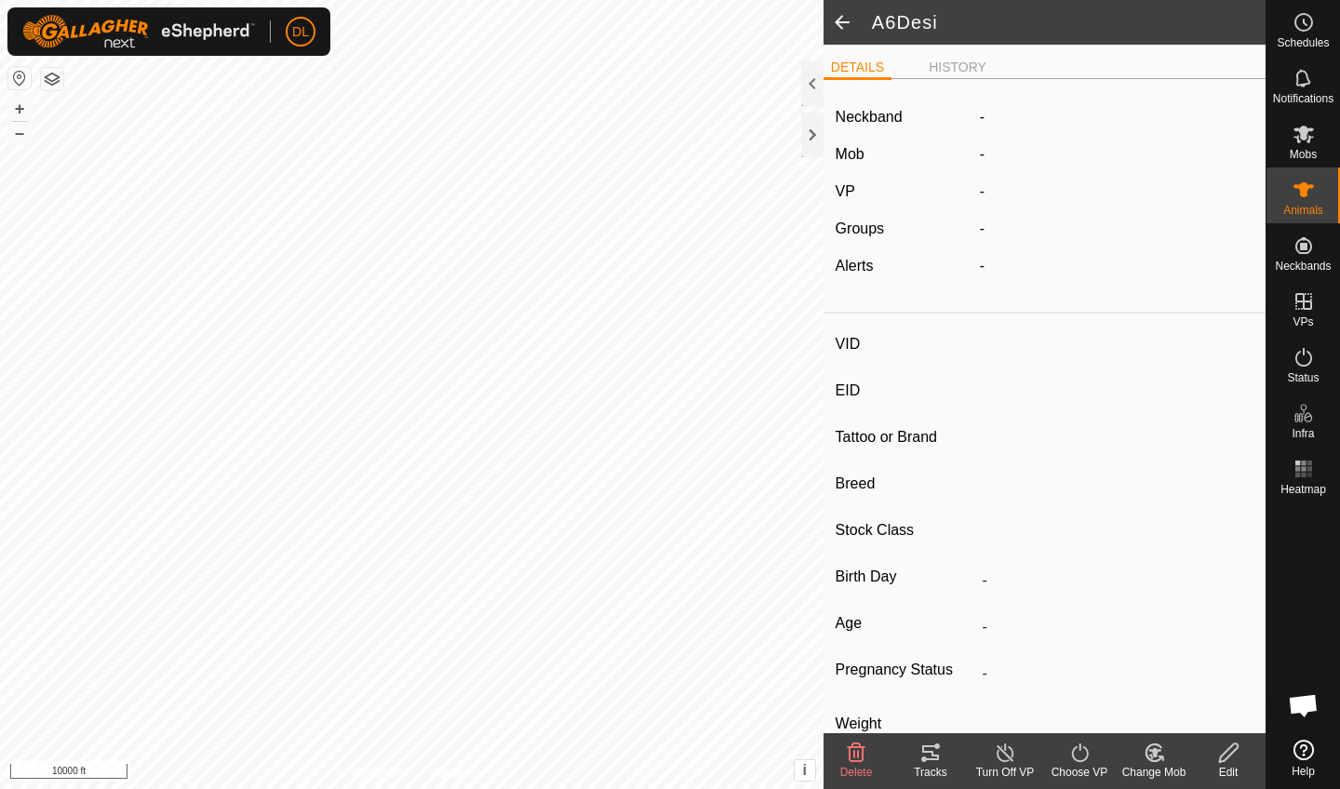
type input "A6Desi"
type input "-"
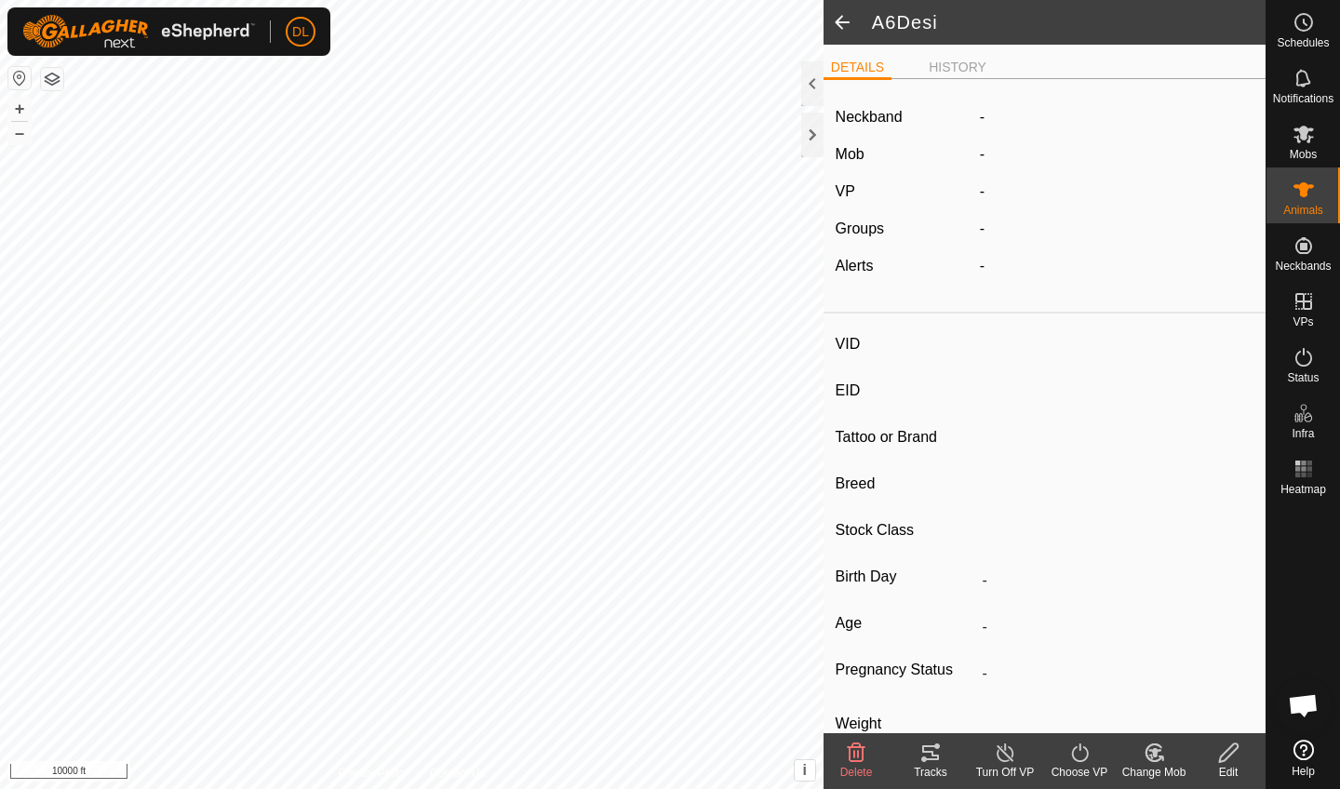
type input "0 kg"
type input "-"
click at [1230, 759] on icon at bounding box center [1228, 753] width 23 height 22
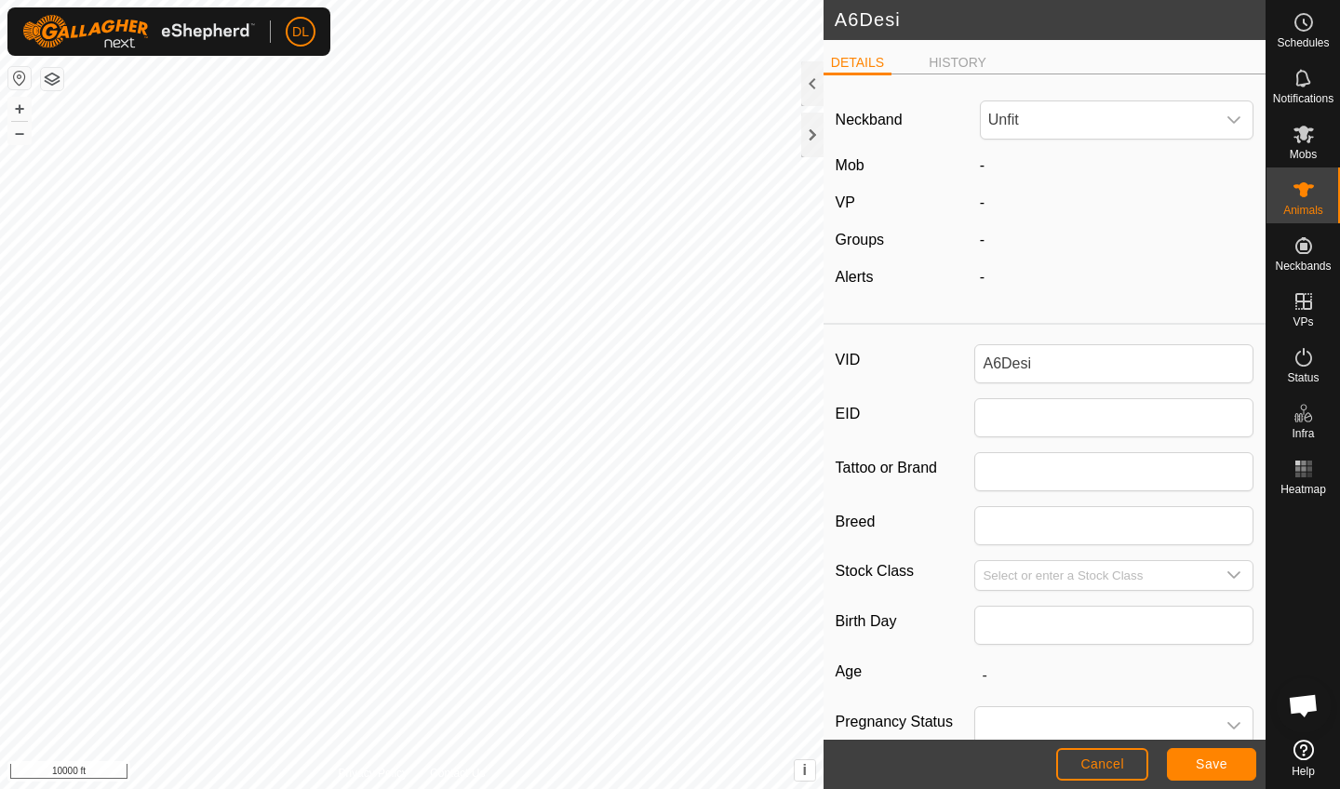
click at [1123, 763] on span "Cancel" at bounding box center [1103, 764] width 44 height 15
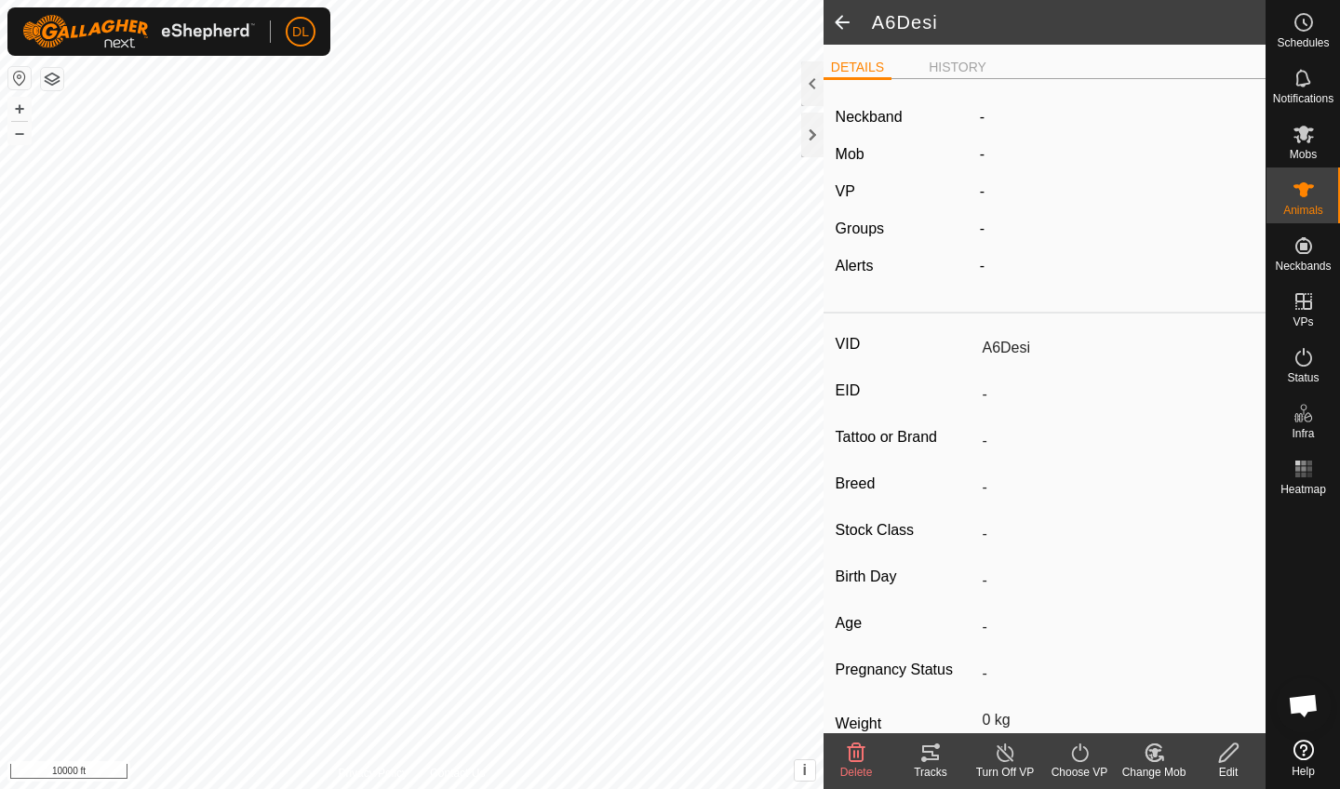
scroll to position [2576, 0]
click at [1150, 756] on icon at bounding box center [1151, 757] width 5 height 6
click at [1174, 674] on link "Choose Mob..." at bounding box center [1210, 672] width 184 height 37
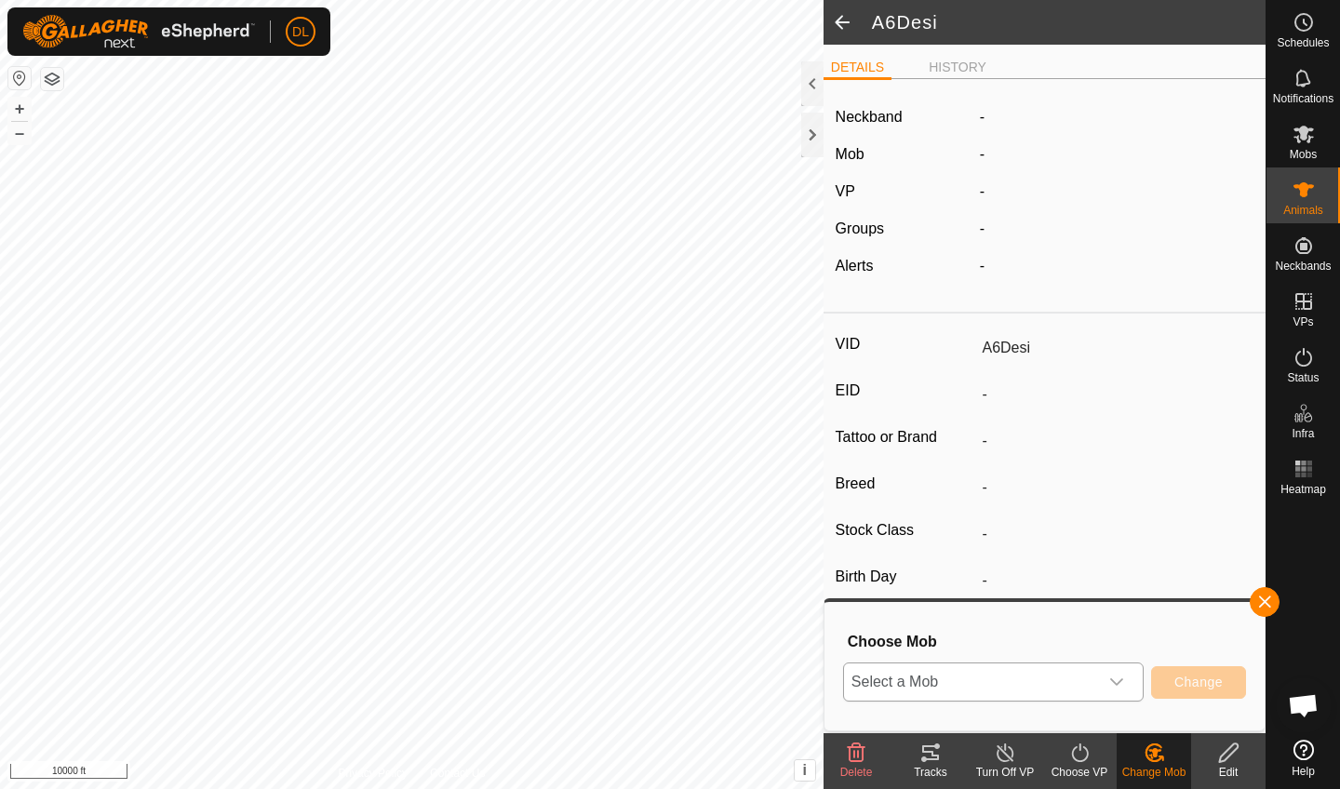
click at [1084, 679] on span "Select a Mob" at bounding box center [971, 682] width 254 height 37
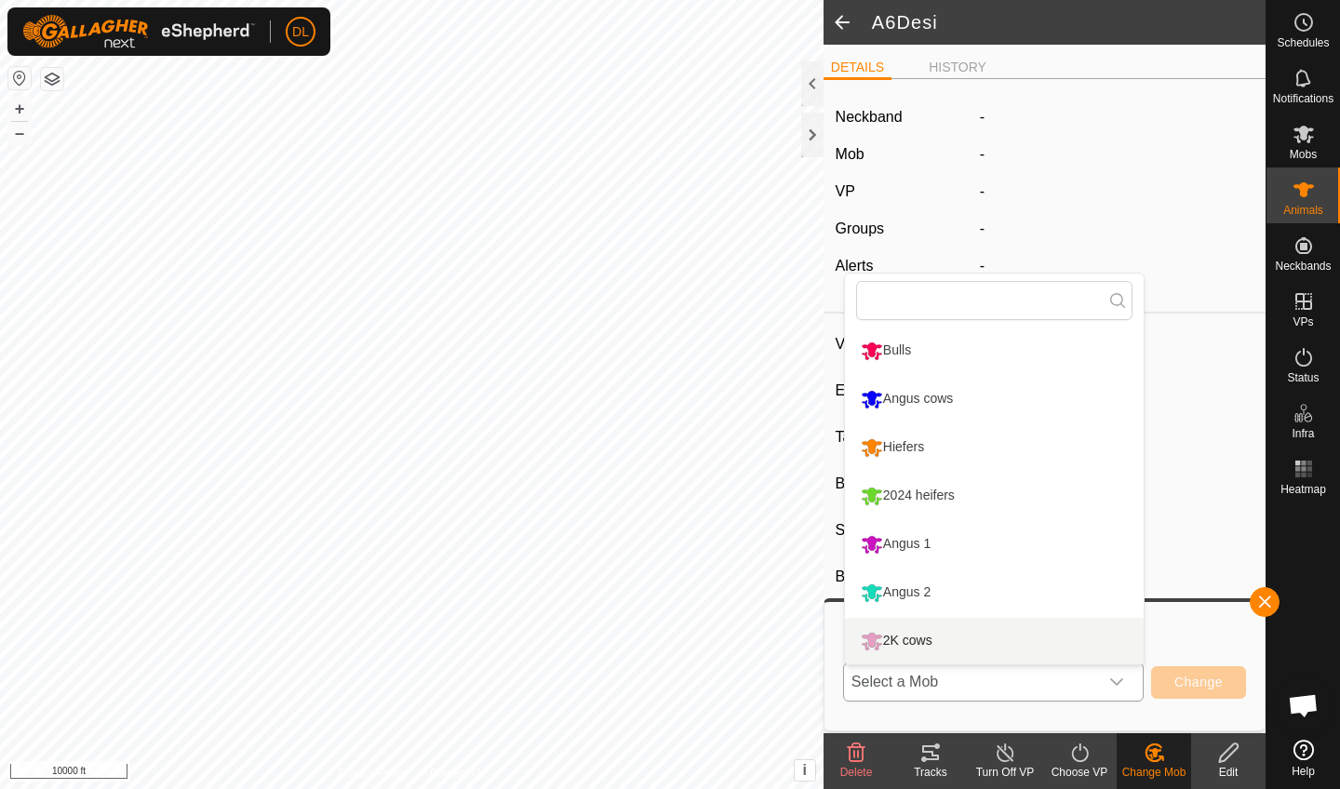
click at [911, 640] on li "2K cows" at bounding box center [994, 641] width 299 height 47
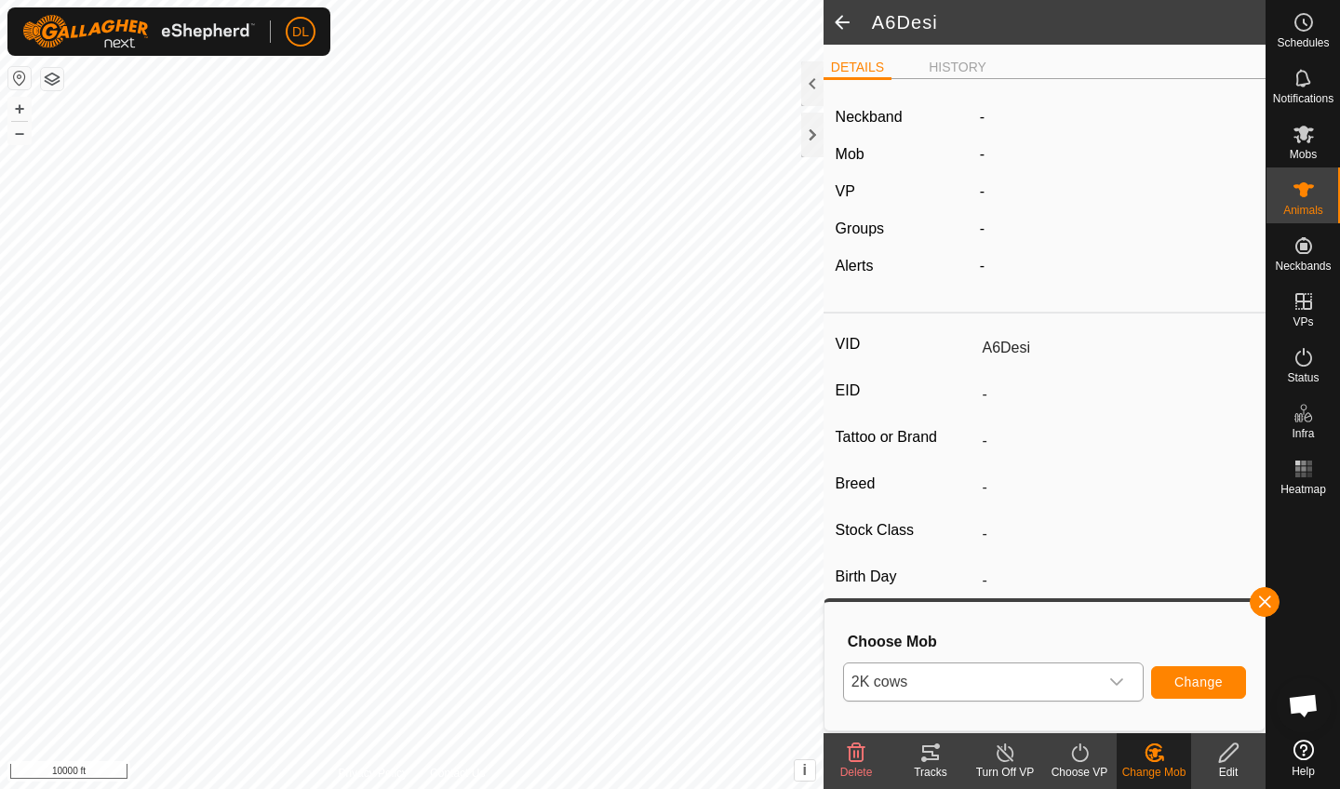
click at [1212, 677] on span "Change" at bounding box center [1199, 682] width 48 height 15
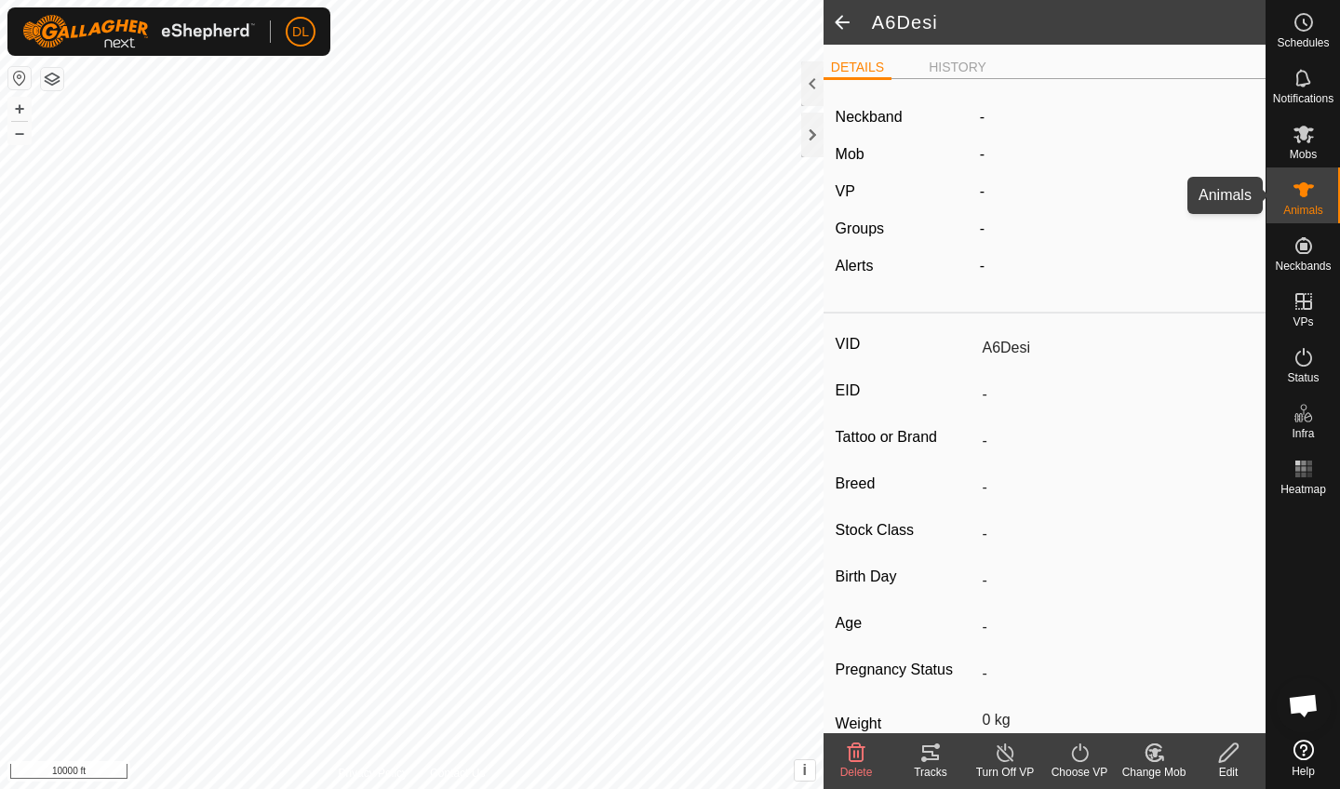
click at [1302, 199] on icon at bounding box center [1304, 190] width 22 height 22
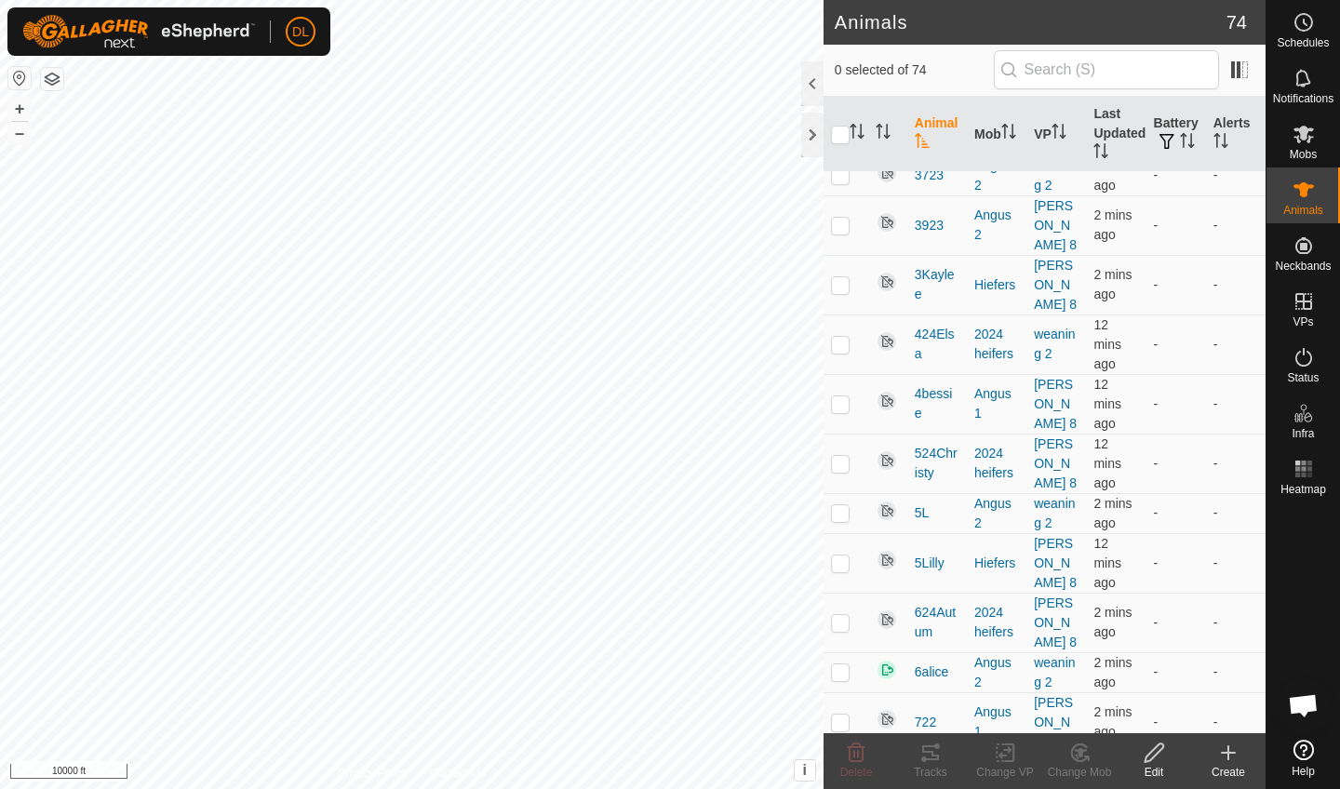
scroll to position [2540, 0]
checkbox input "true"
click at [1156, 762] on icon at bounding box center [1154, 753] width 23 height 22
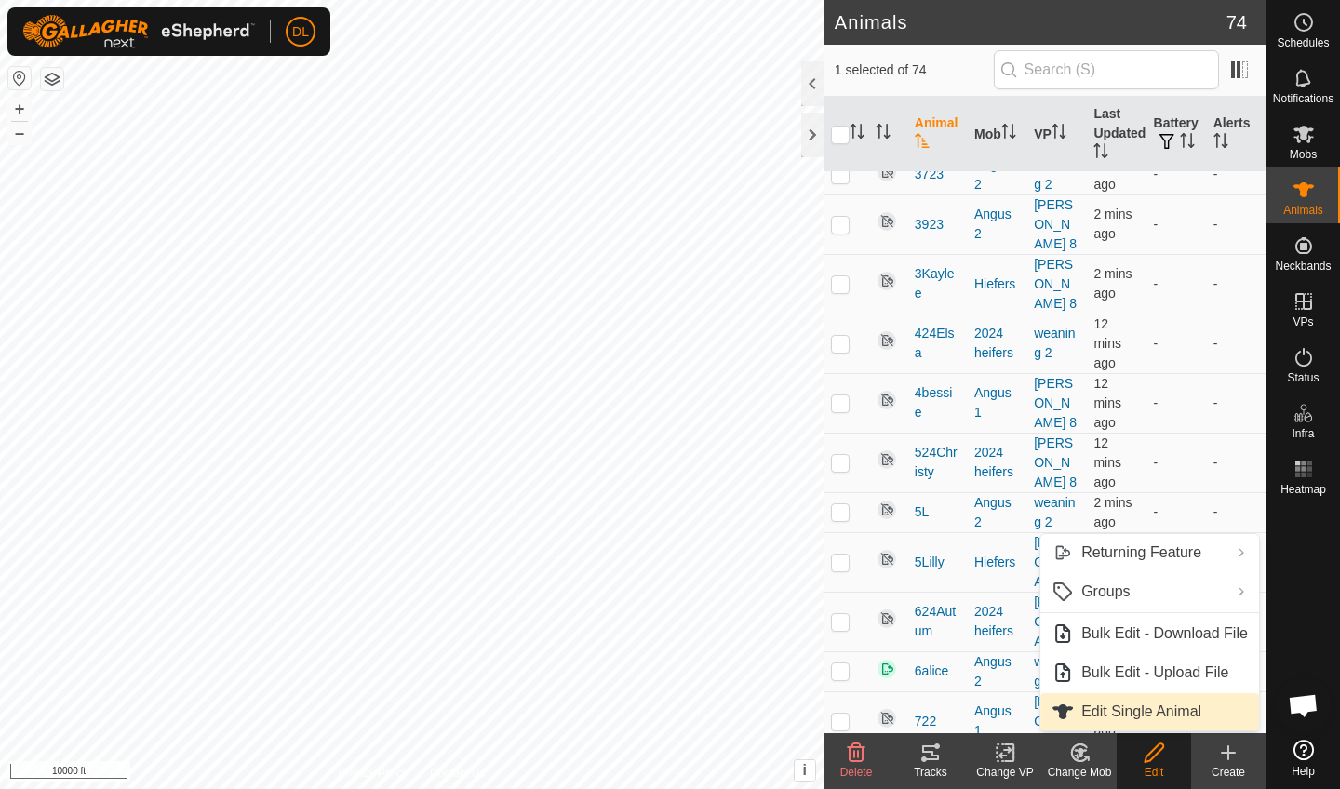
click at [1147, 713] on link "Edit Single Animal" at bounding box center [1150, 711] width 219 height 37
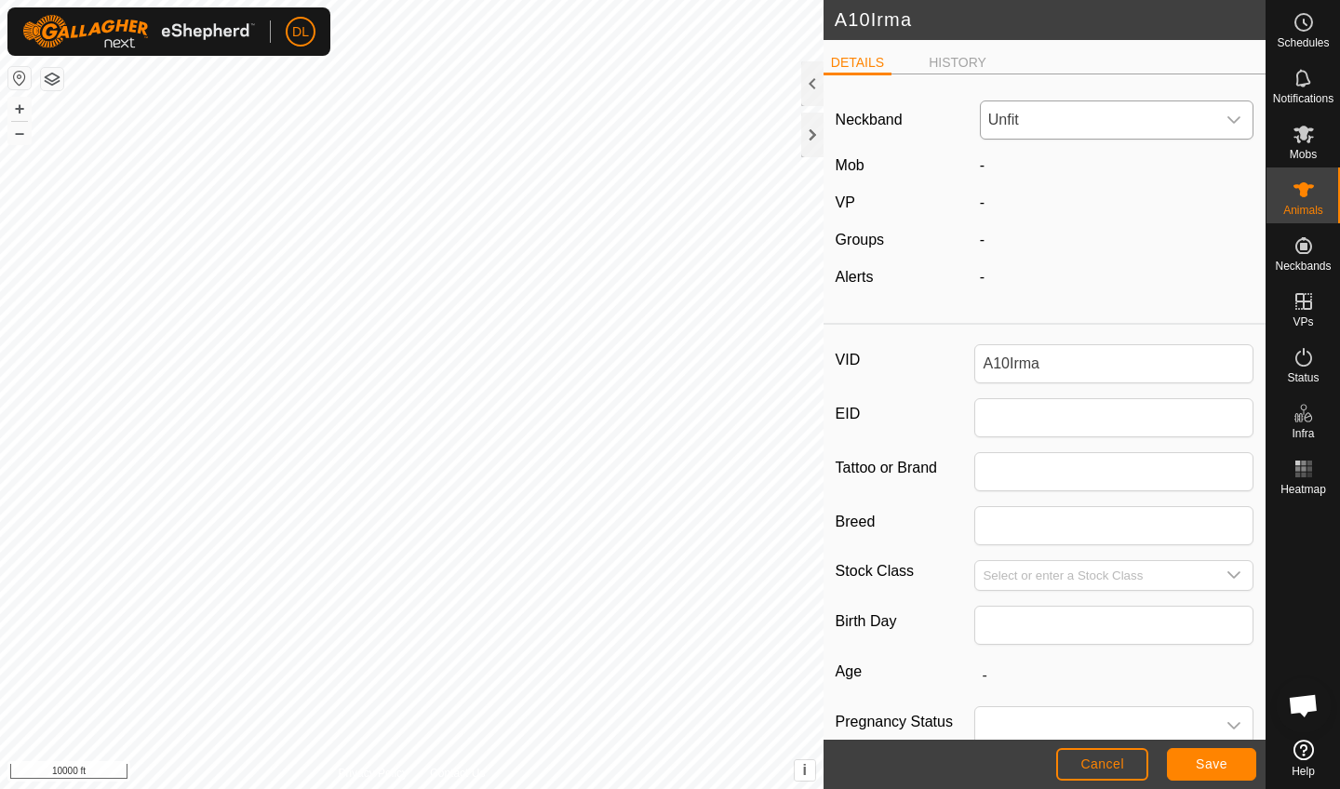
click at [1115, 118] on span "Unfit" at bounding box center [1098, 119] width 235 height 37
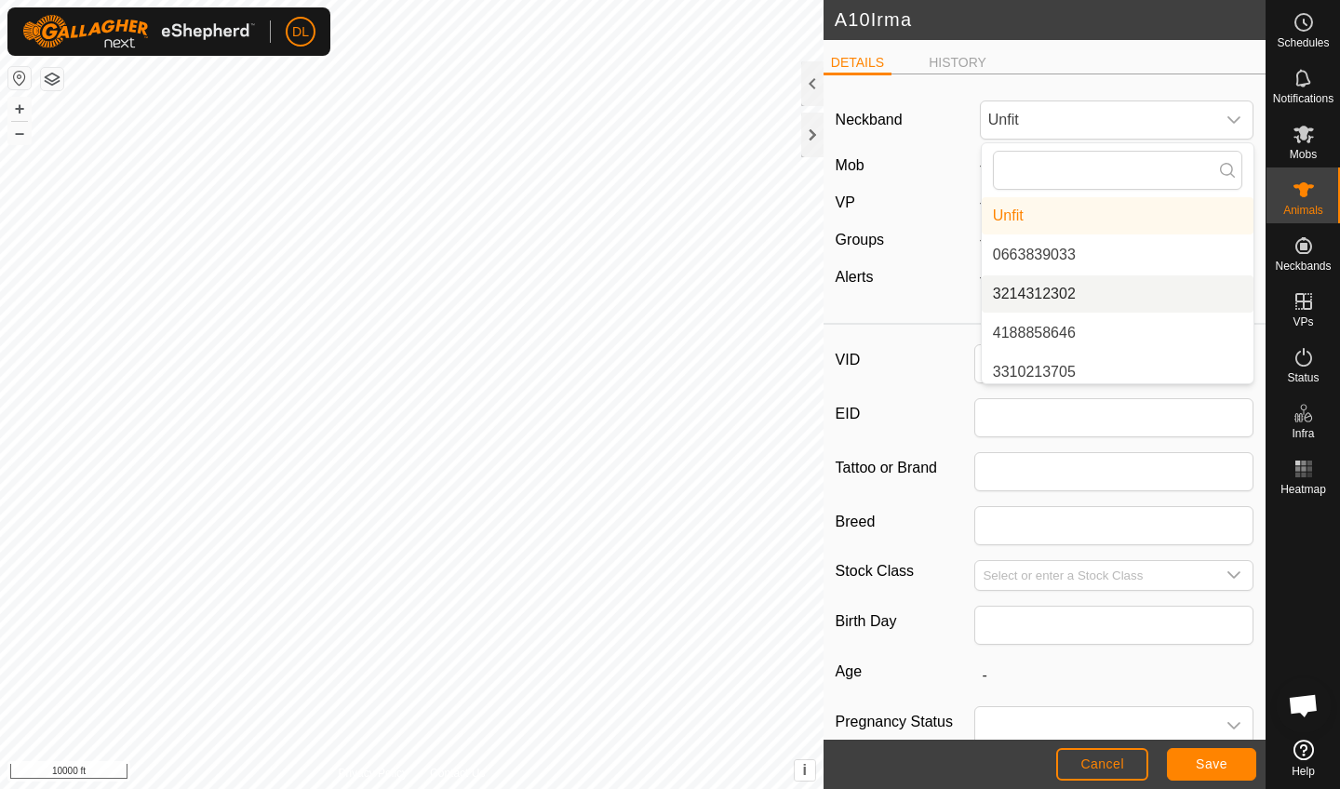
click at [1097, 767] on span "Cancel" at bounding box center [1103, 764] width 44 height 15
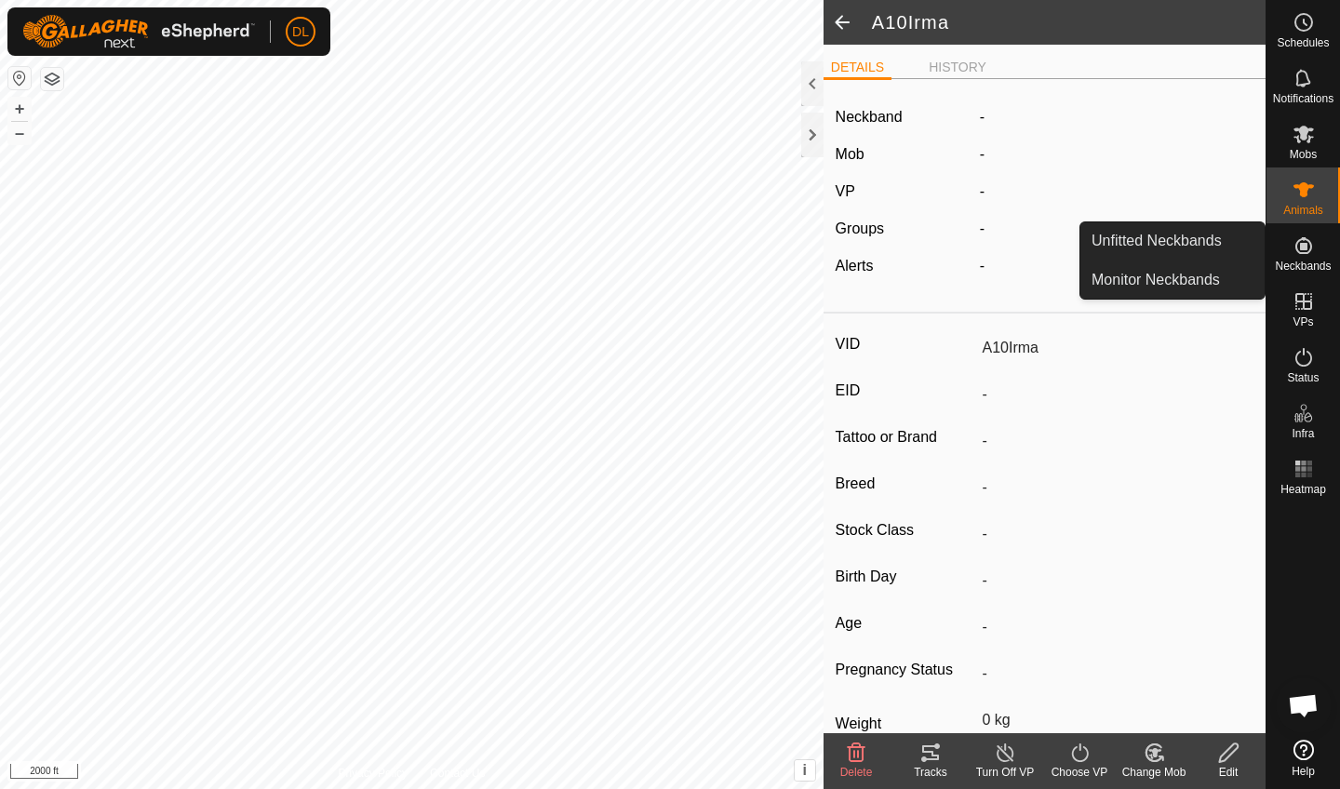
click at [1300, 254] on icon at bounding box center [1304, 245] width 17 height 17
click at [1208, 243] on link "Unfitted Neckbands" at bounding box center [1173, 240] width 184 height 37
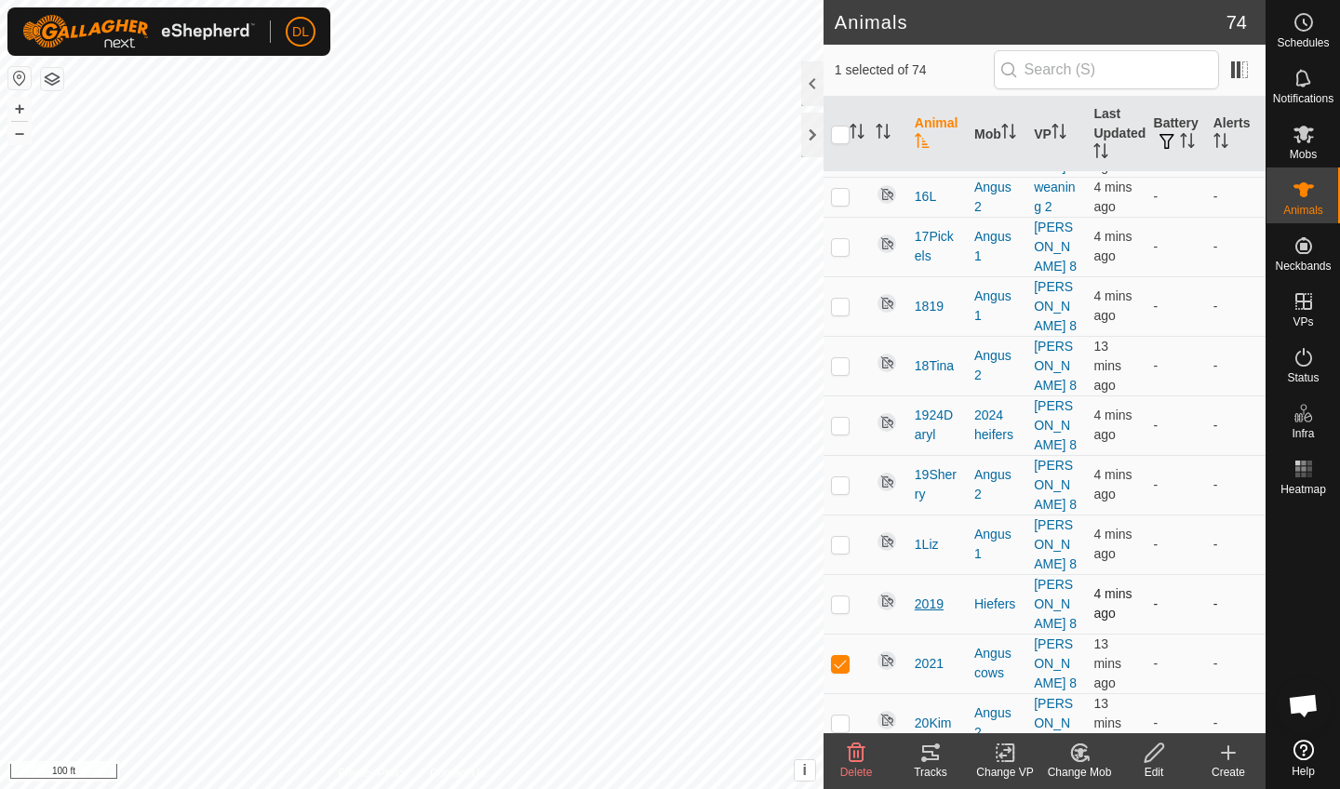
scroll to position [877, 0]
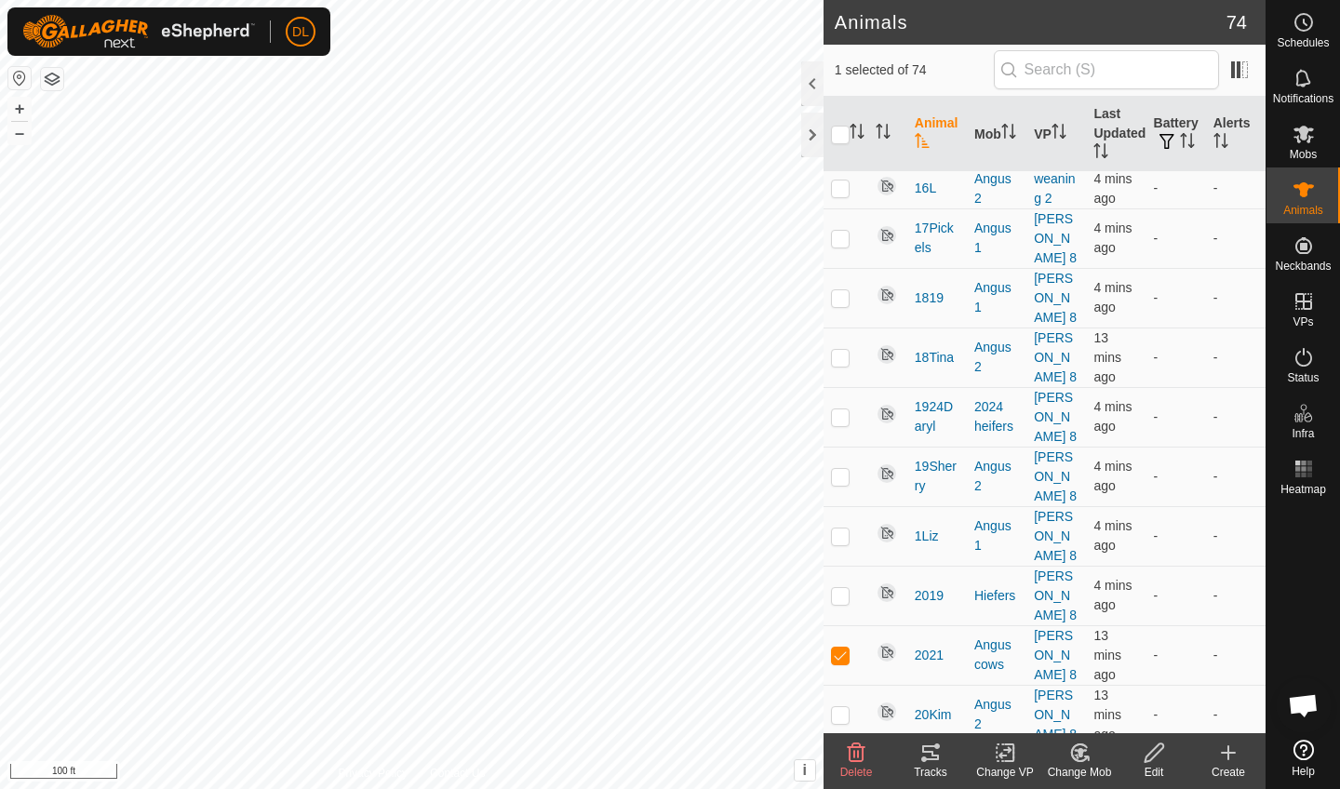
click at [935, 756] on icon at bounding box center [930, 753] width 17 height 15
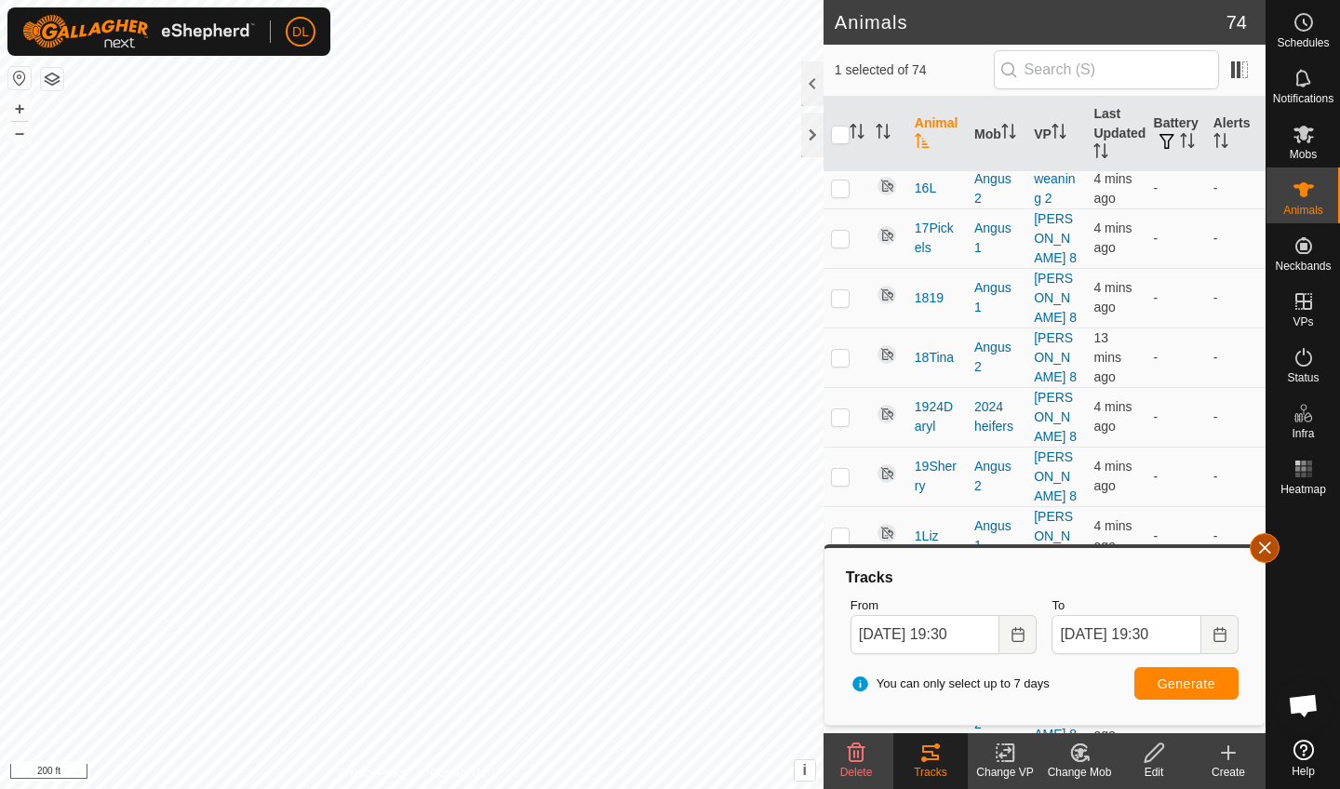
click at [1266, 545] on button "button" at bounding box center [1265, 548] width 30 height 30
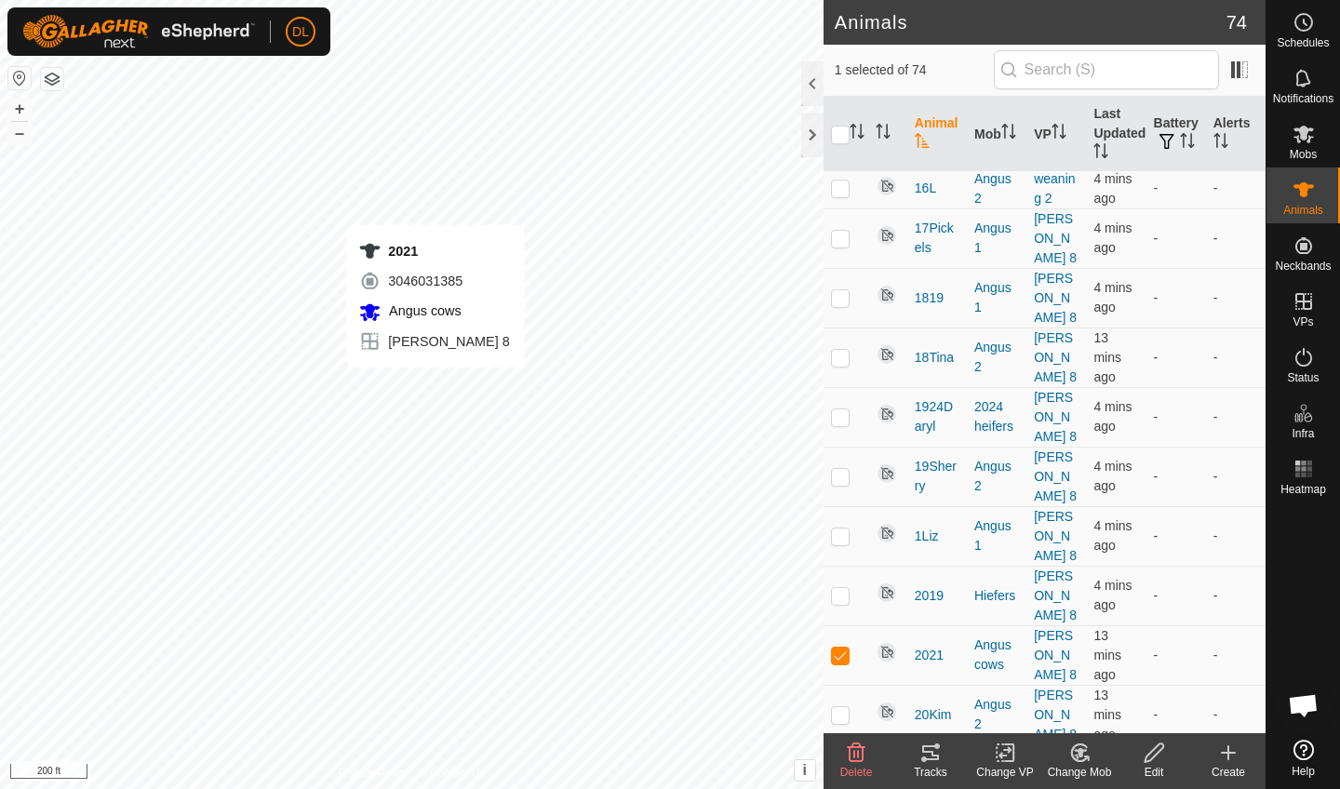
checkbox input "false"
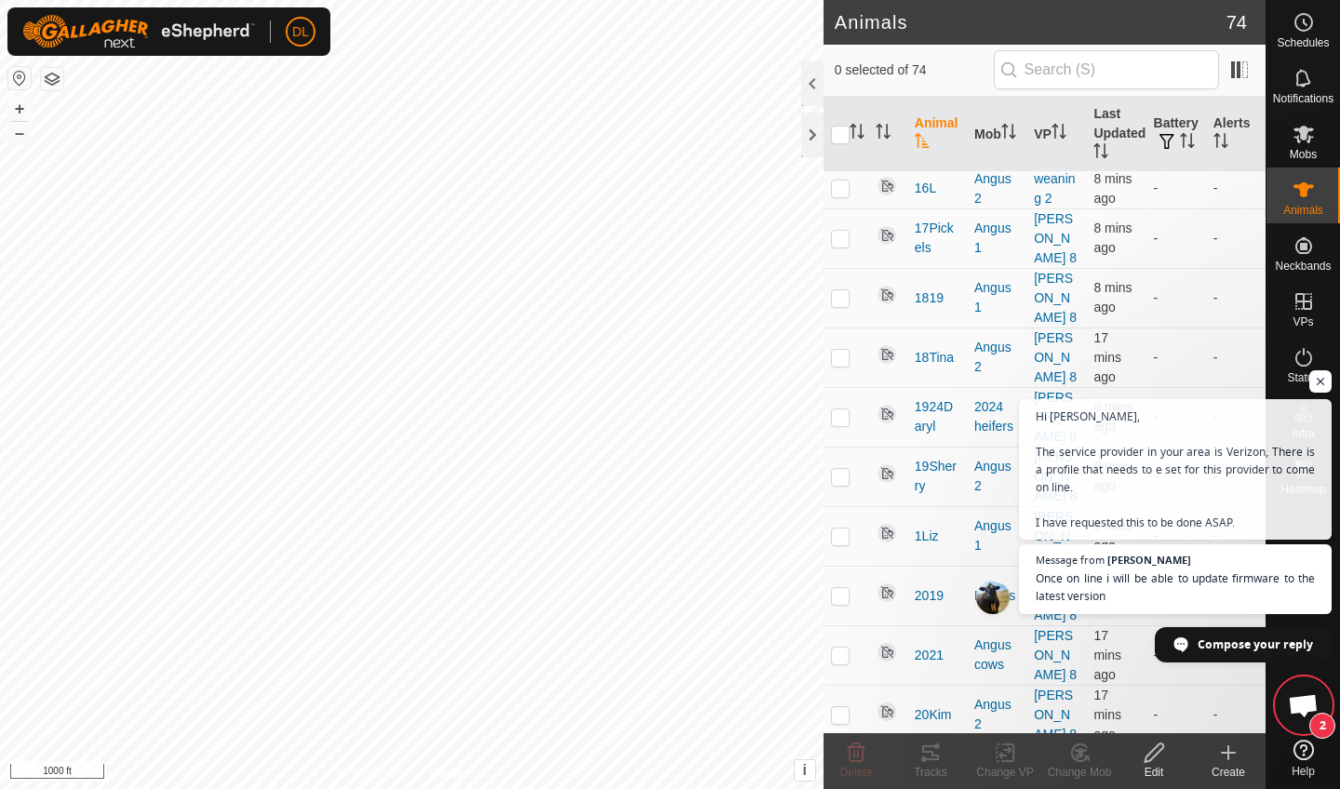
scroll to position [2806, 0]
click at [1198, 495] on span "Hi [PERSON_NAME], The service provider in your area is Verizon, There is a prof…" at bounding box center [1176, 470] width 284 height 126
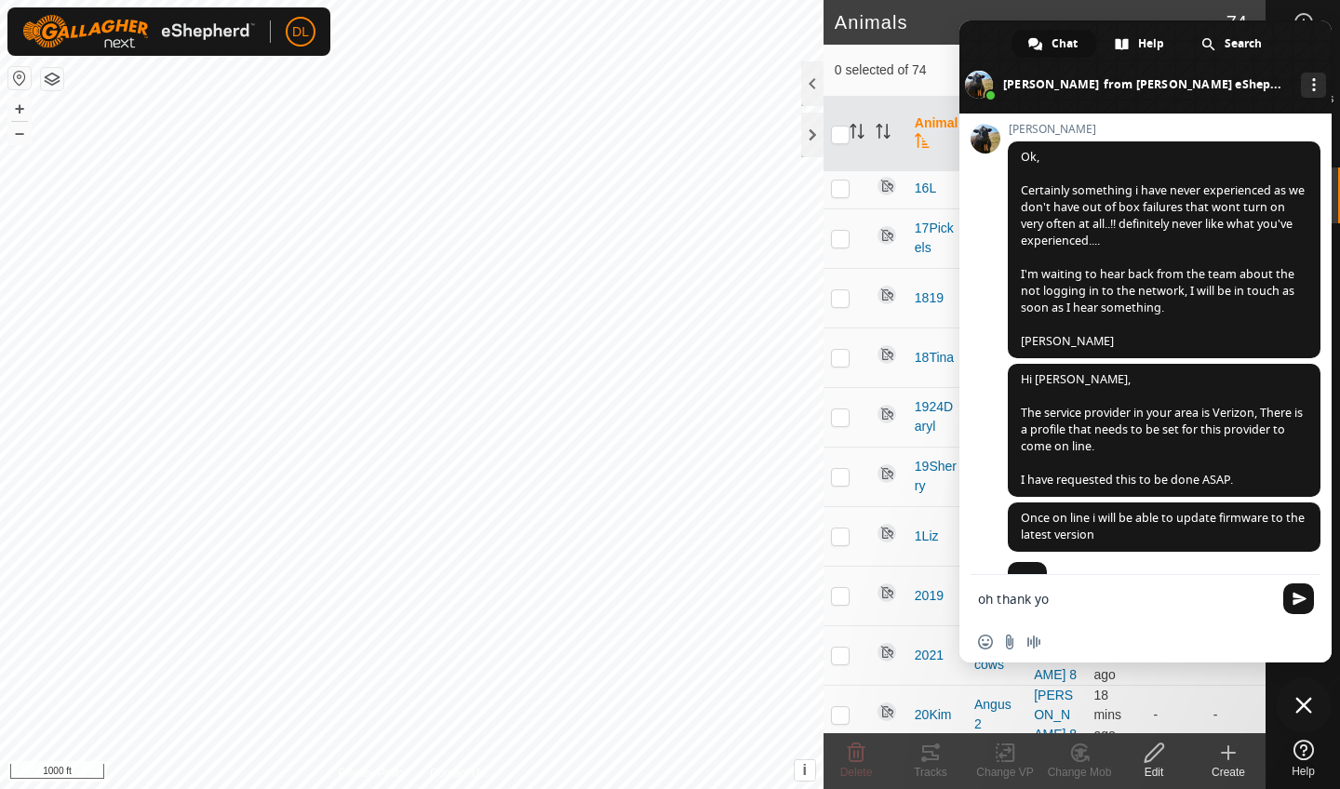
type textarea "oh thank you"
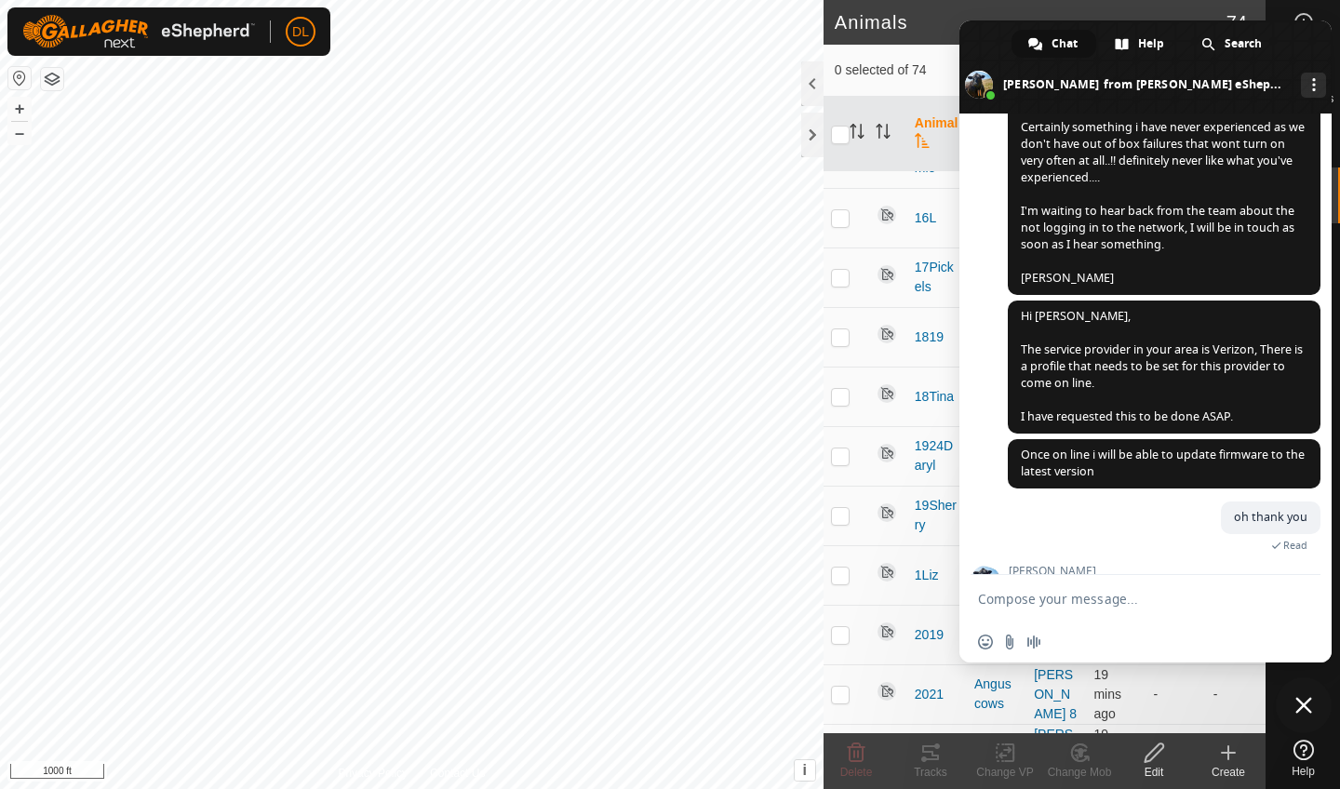
scroll to position [2897, 0]
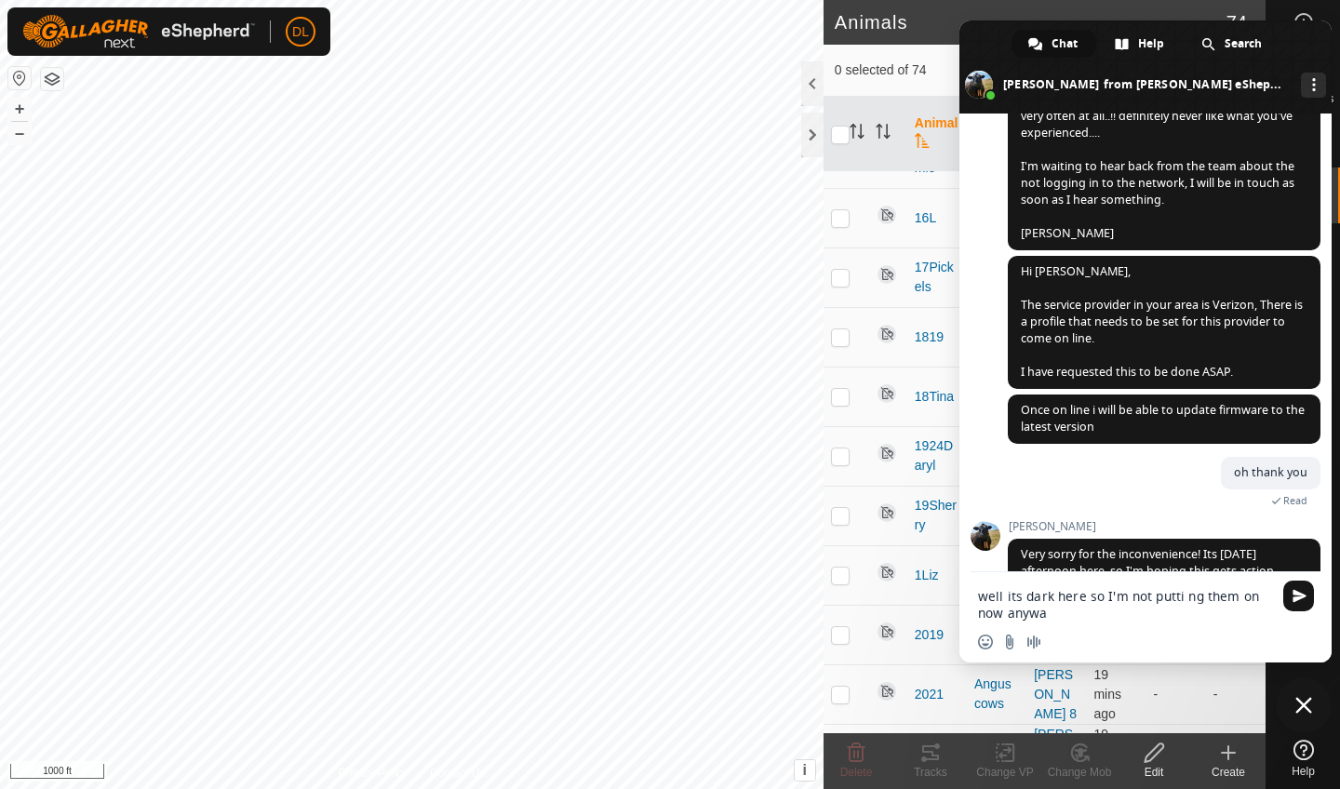
type textarea "well its dark here so I'm not putti ng them on now anyway"
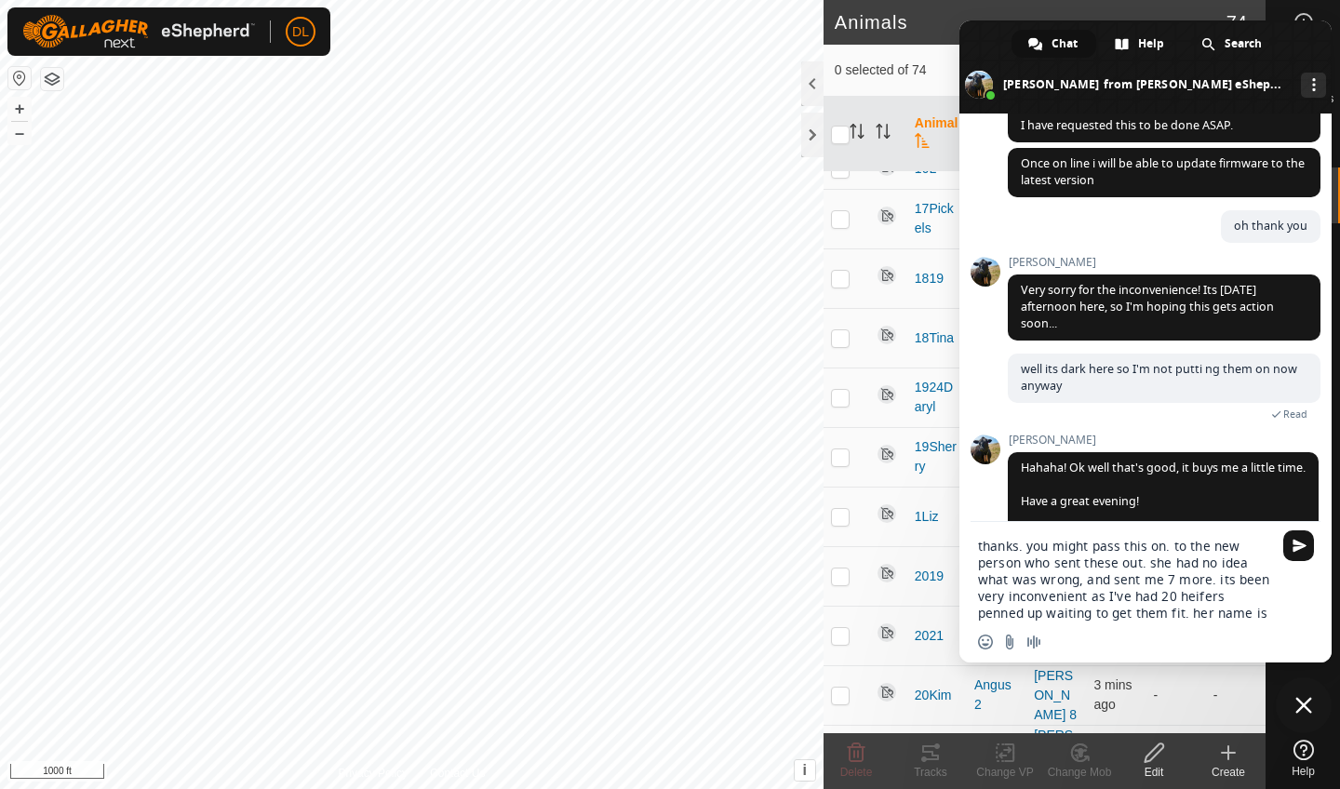
scroll to position [3107, 0]
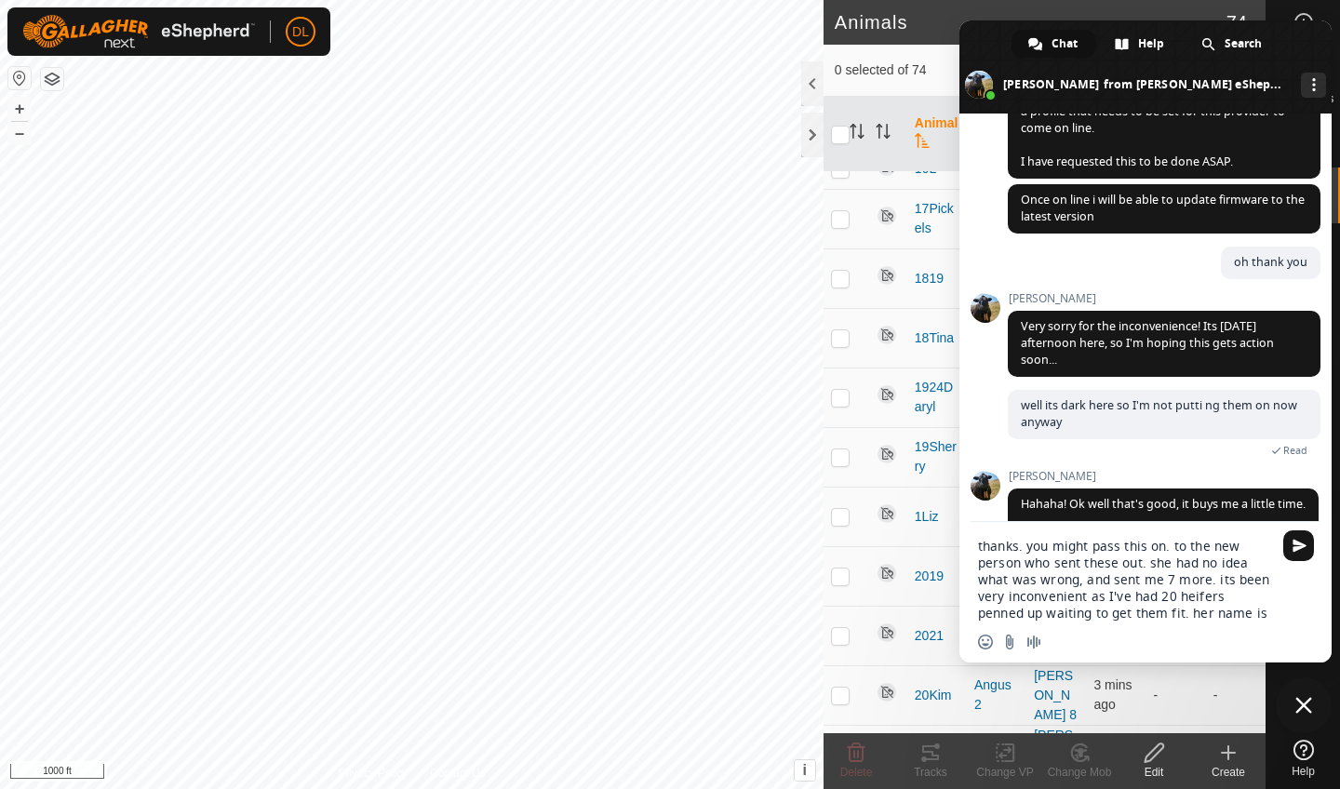
type textarea "thanks. you might pass this on. to the new person who sent these out. she had n…"
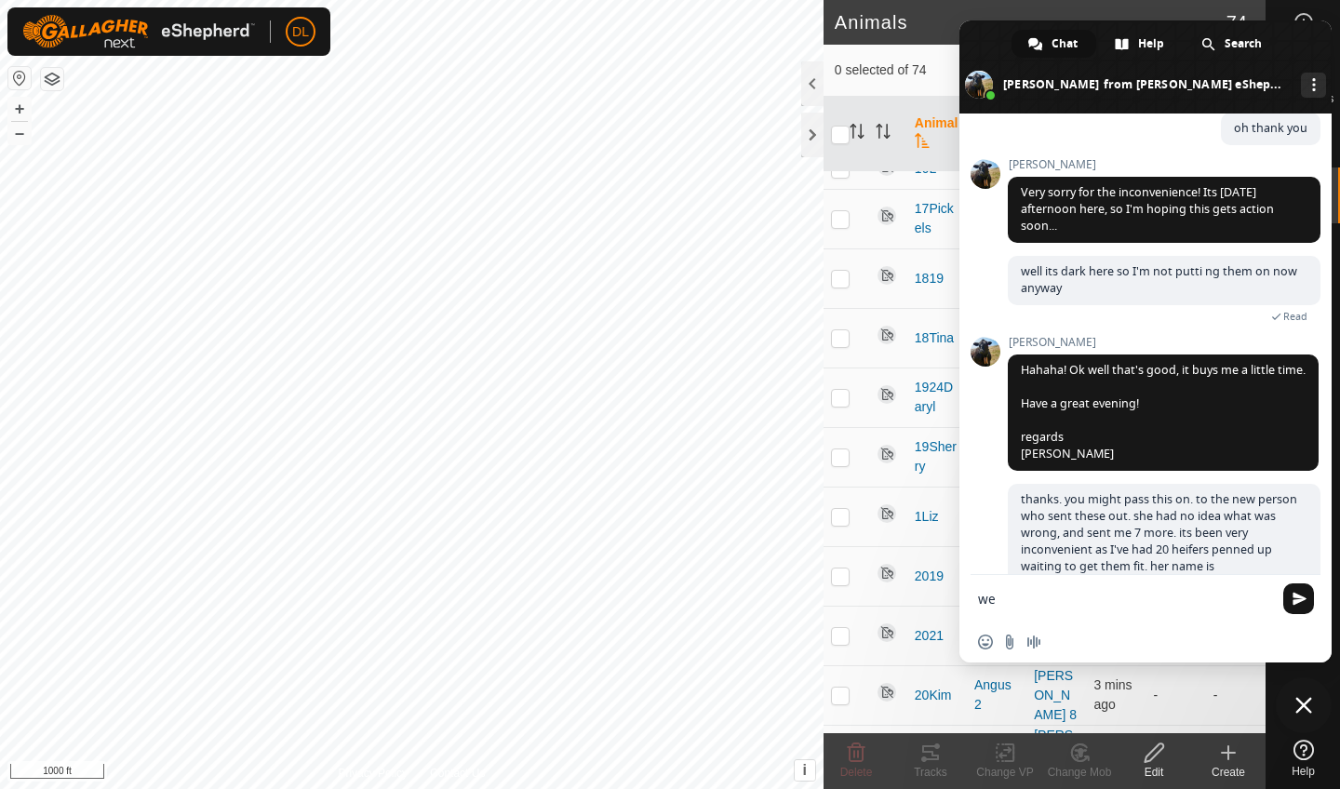
scroll to position [3220, 0]
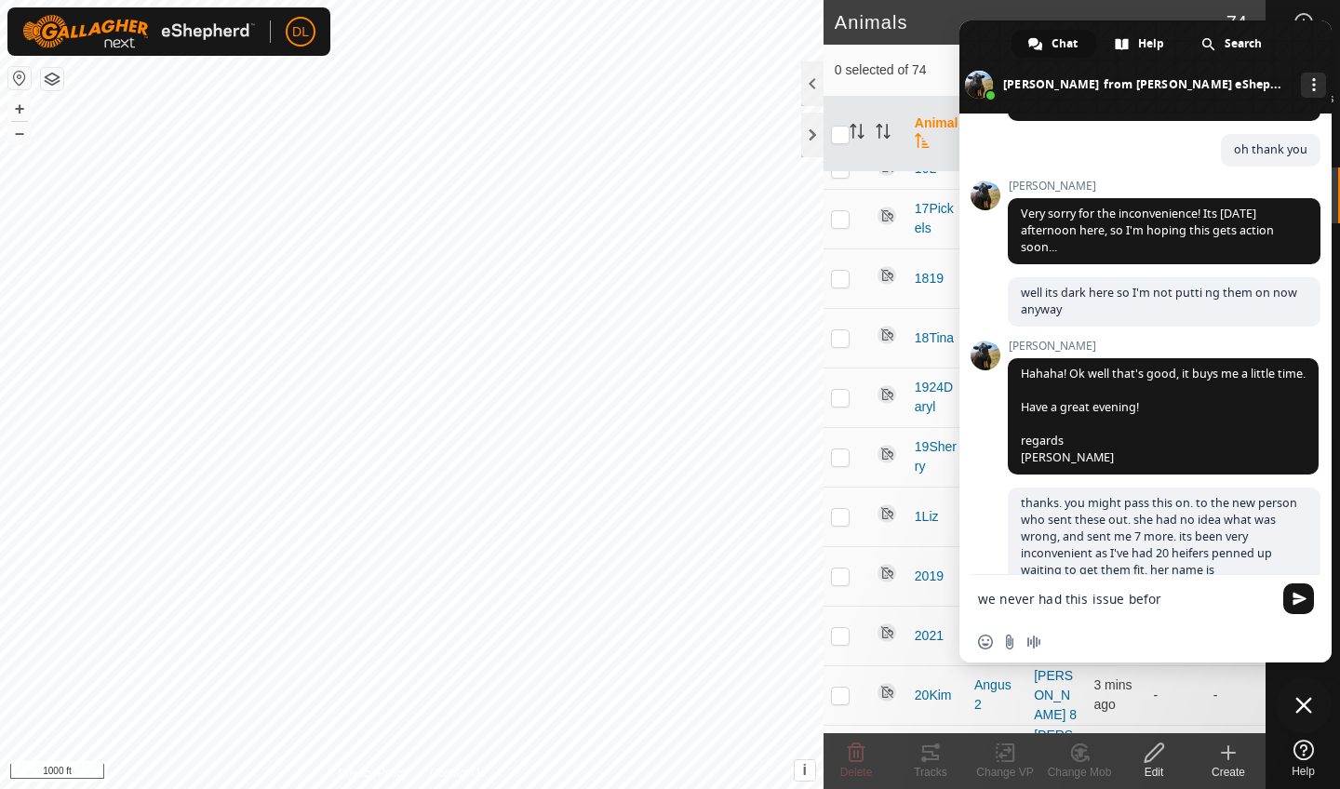
type textarea "we never had this issue before"
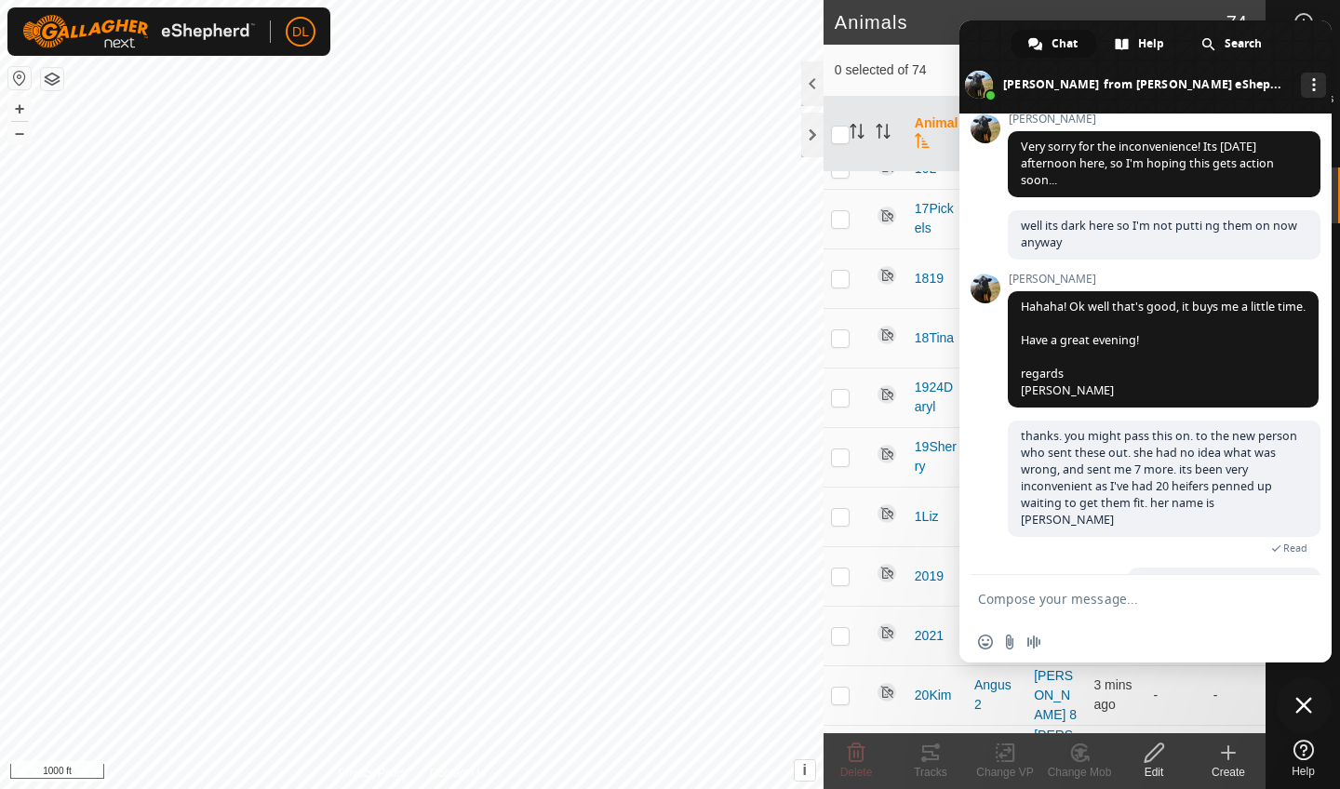
scroll to position [3240, 0]
